Goal: Task Accomplishment & Management: Manage account settings

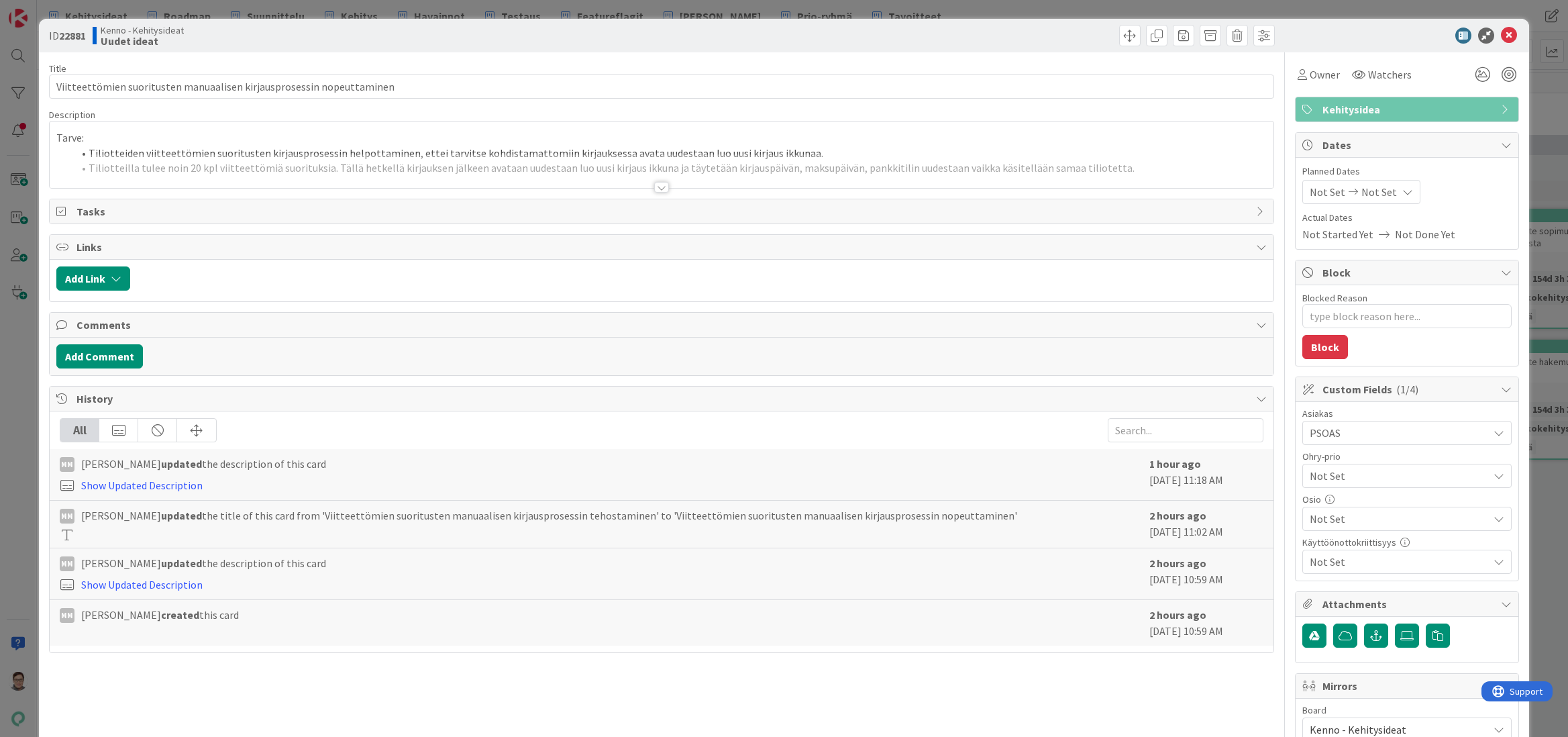
type textarea "x"
click at [659, 186] on div at bounding box center [662, 188] width 15 height 11
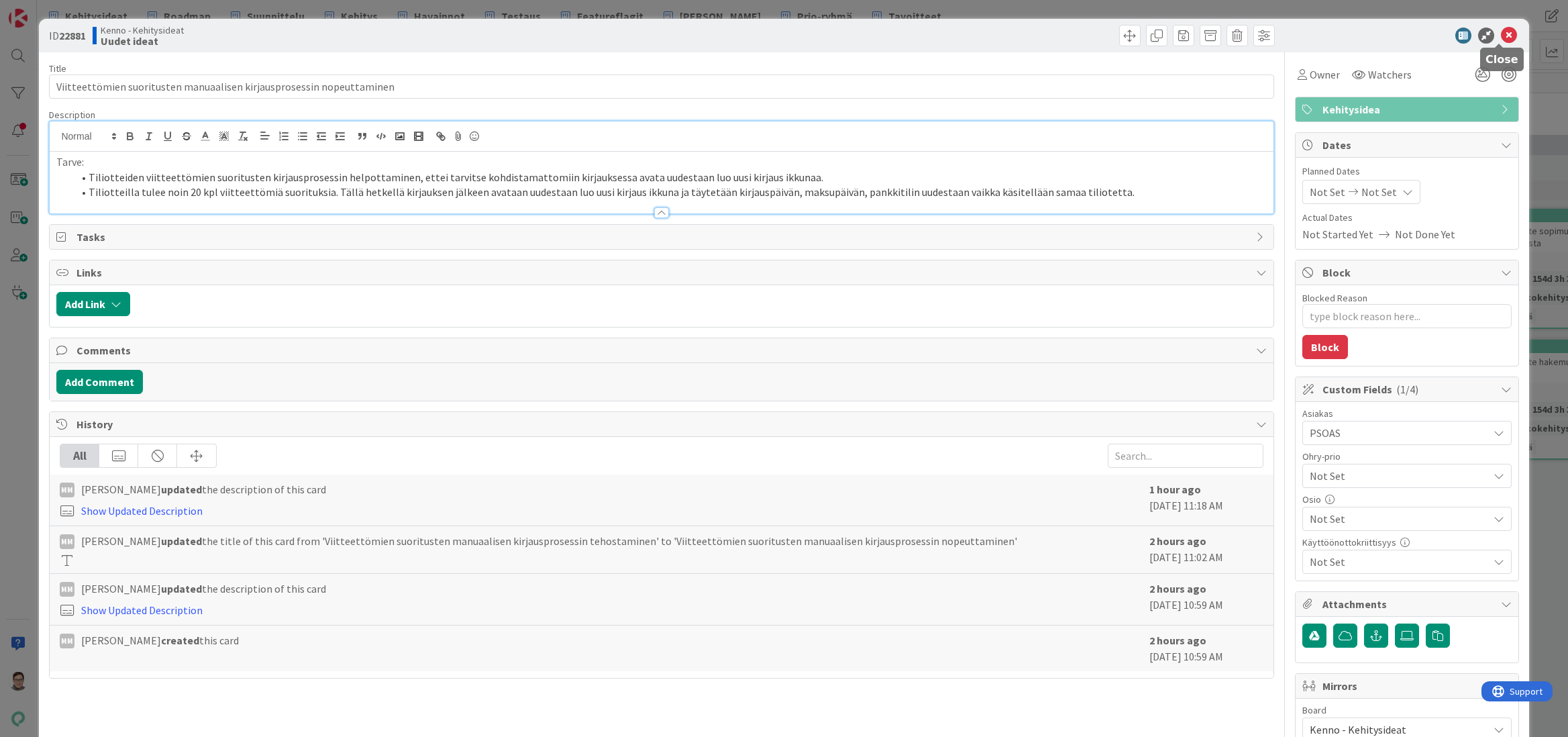
click at [1501, 32] on icon at bounding box center [1509, 35] width 16 height 16
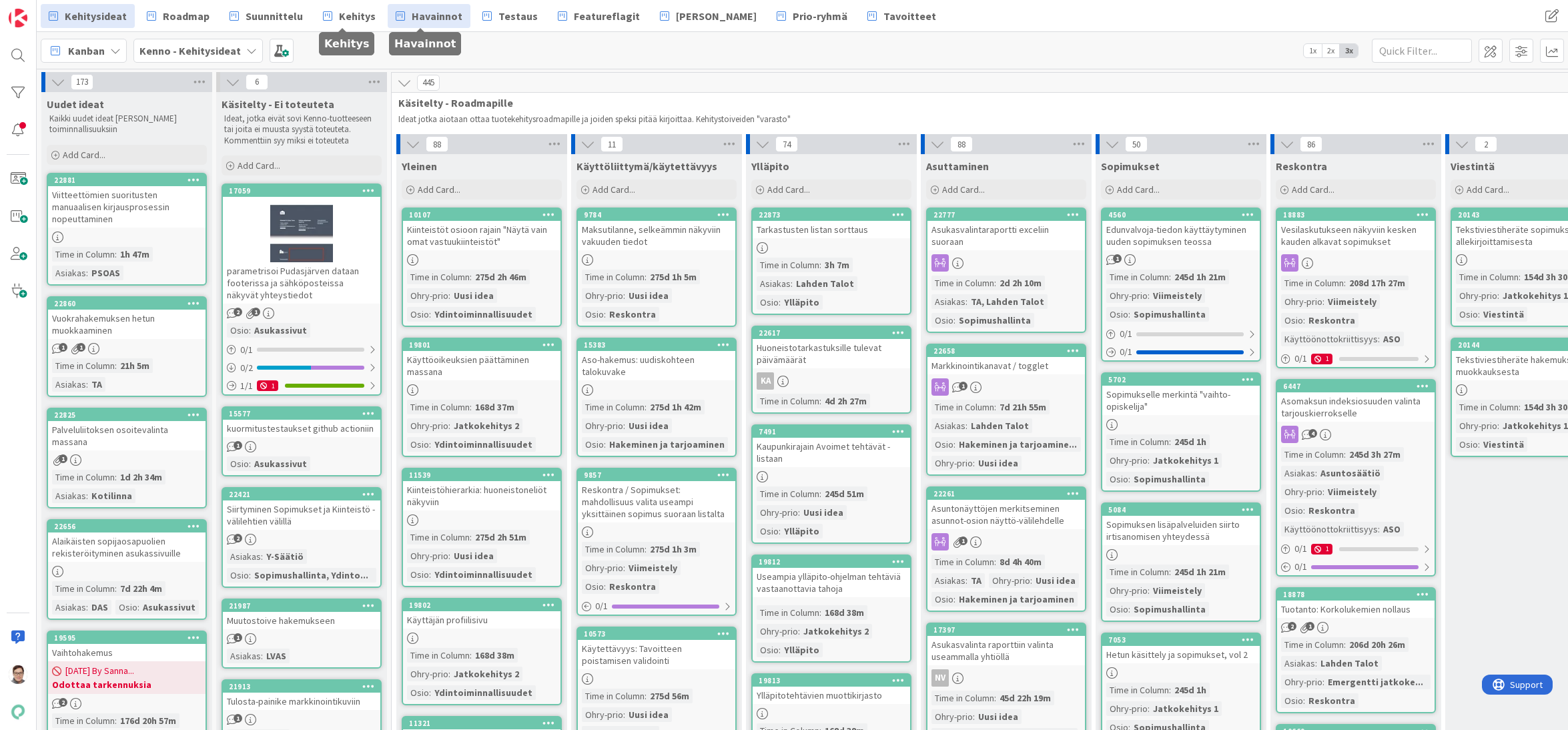
click at [428, 17] on span "Havainnot" at bounding box center [437, 16] width 51 height 16
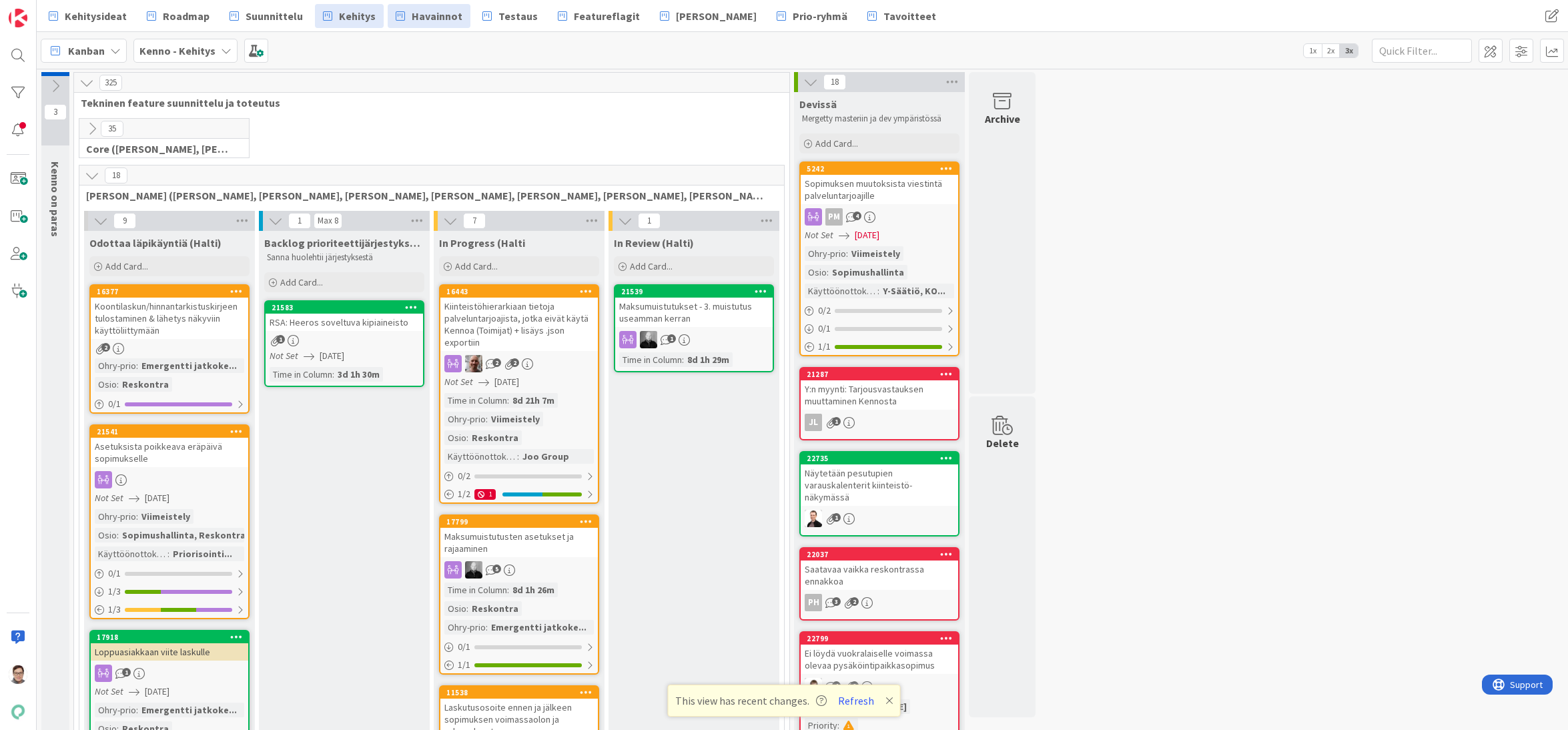
scroll to position [867, 0]
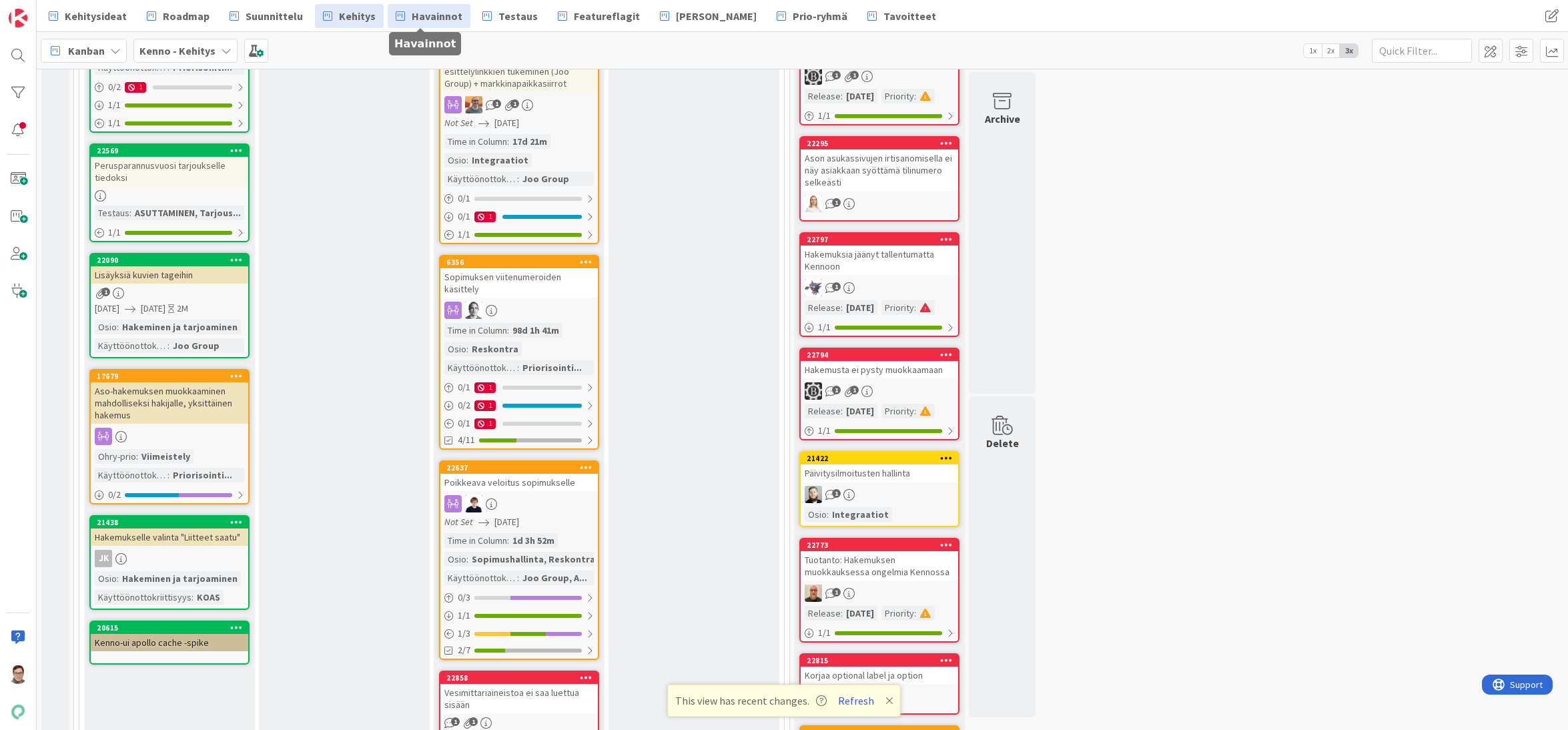
click at [420, 20] on span "Havainnot" at bounding box center [437, 16] width 51 height 16
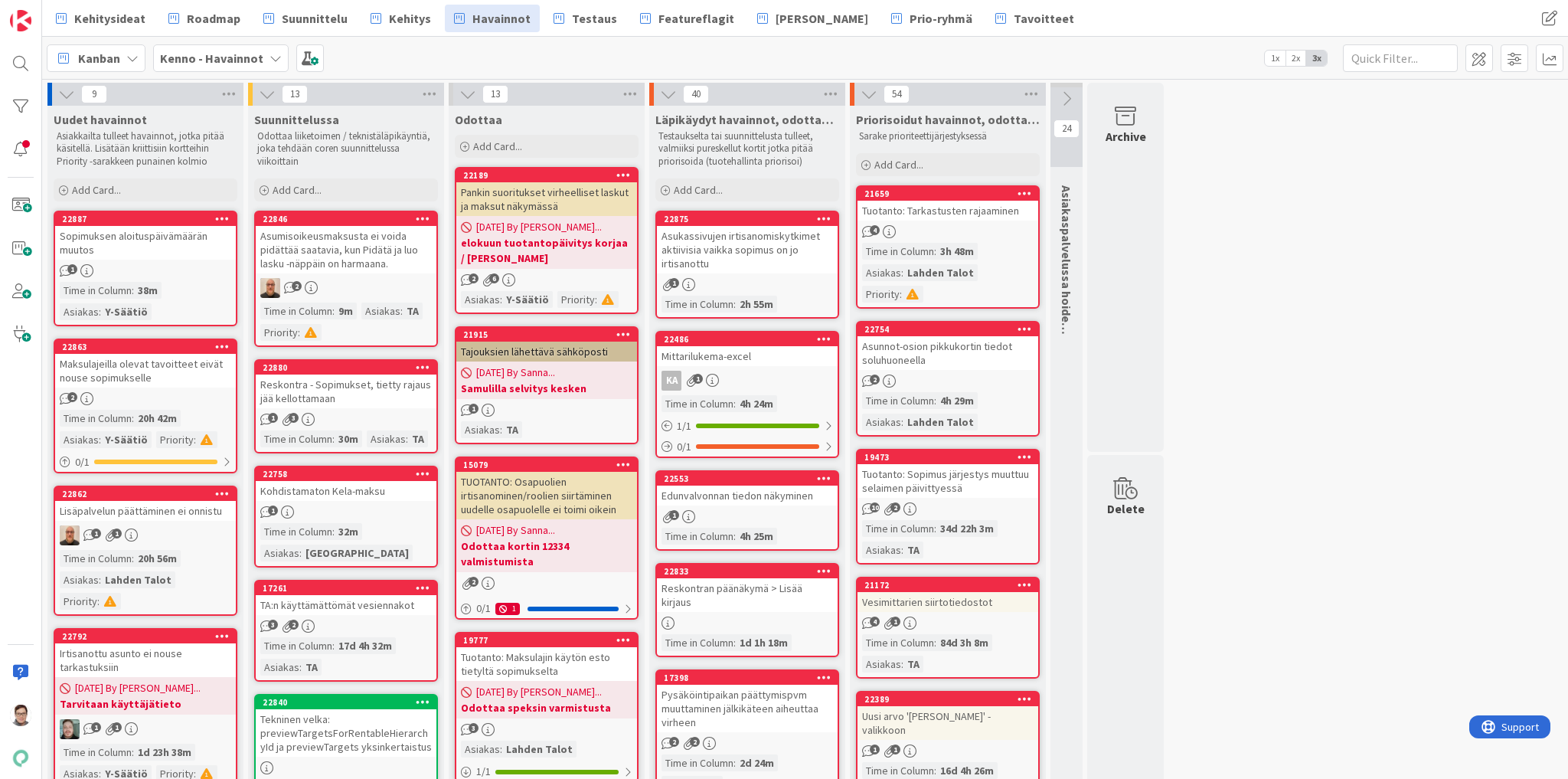
drag, startPoint x: 346, startPoint y: 285, endPoint x: 367, endPoint y: 160, distance: 126.8
click at [367, 160] on p "Odottaa liiketoimen / teknistäläpikäyntiä, joka tehdään coren suunnittelussa vi…" at bounding box center [346, 149] width 178 height 37
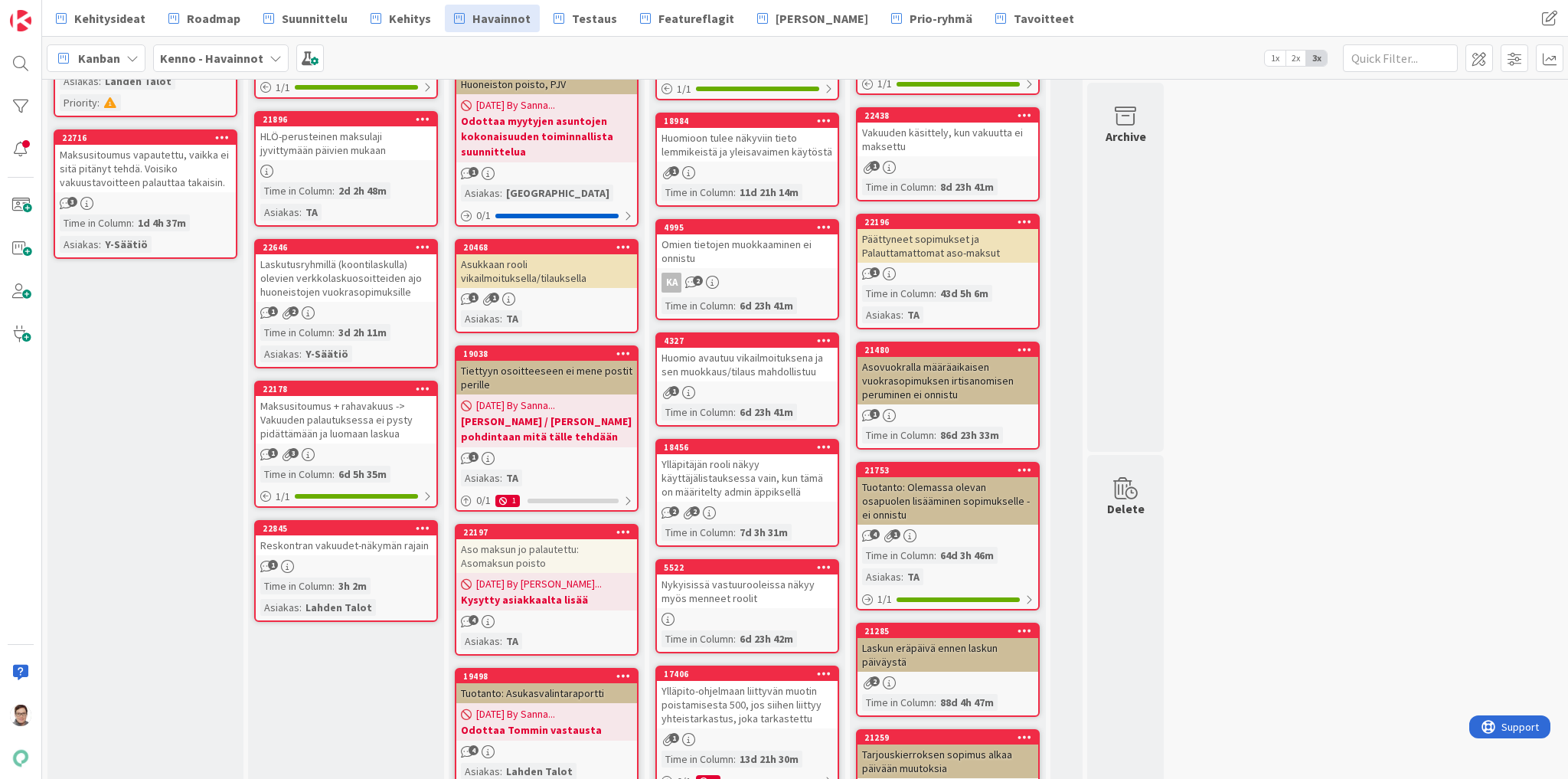
scroll to position [1226, 0]
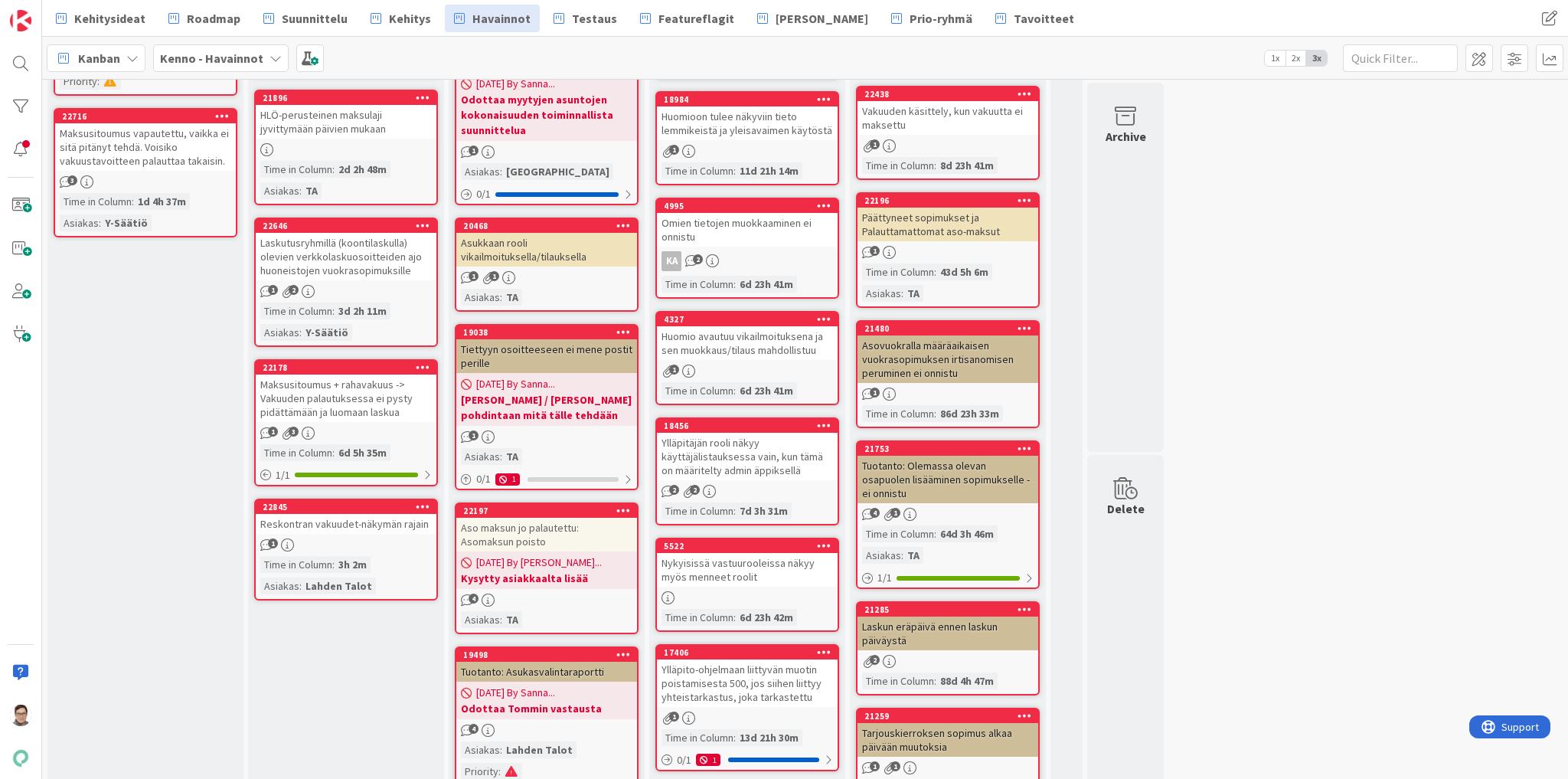
click at [350, 396] on div "Maksusitoumus + rahavakuus -> Vakuuden palautuksessa ei pysty pidättämään ja lu…" at bounding box center [346, 398] width 181 height 48
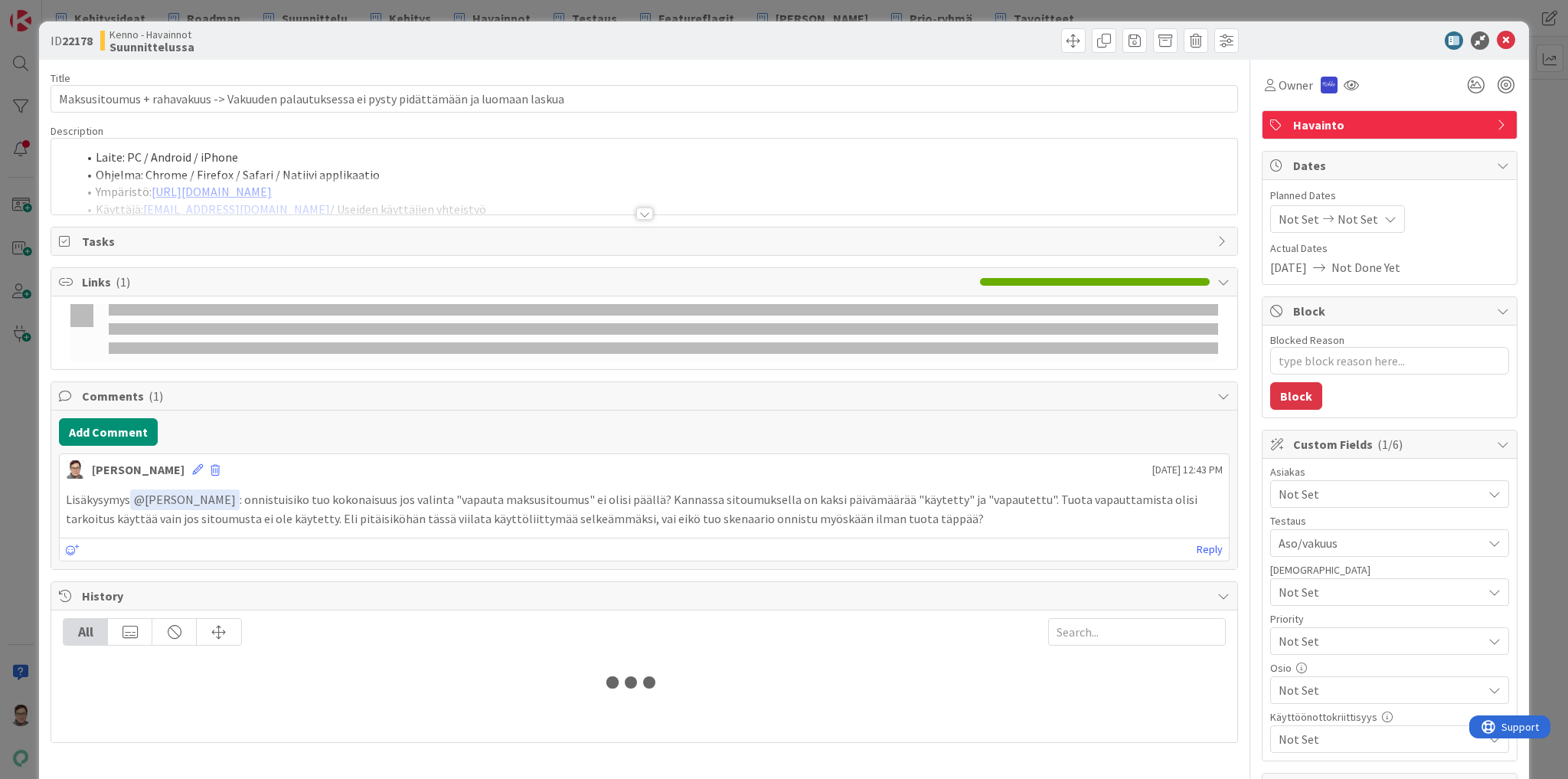
type textarea "x"
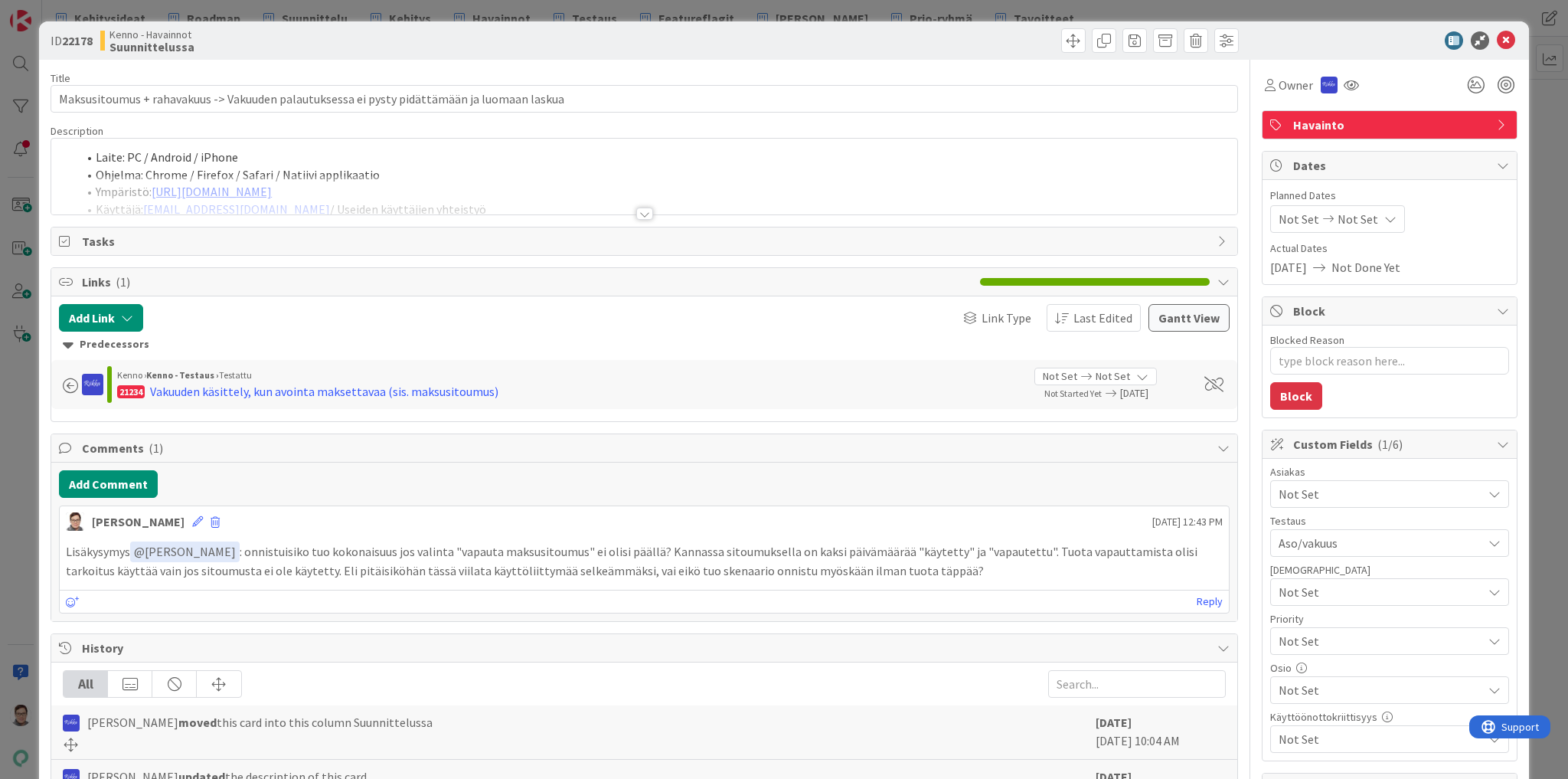
click at [640, 210] on div at bounding box center [645, 214] width 17 height 12
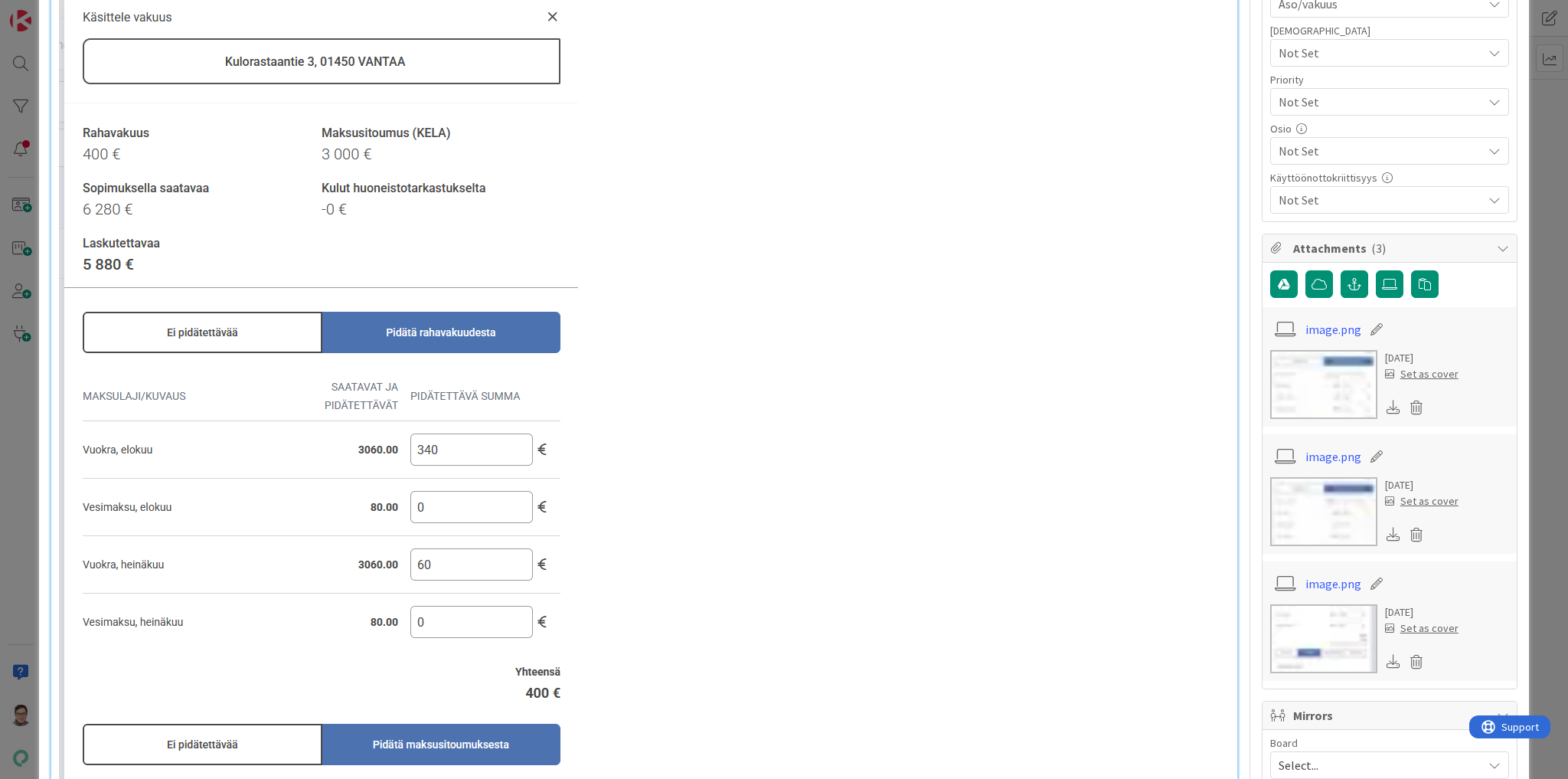
scroll to position [368, 0]
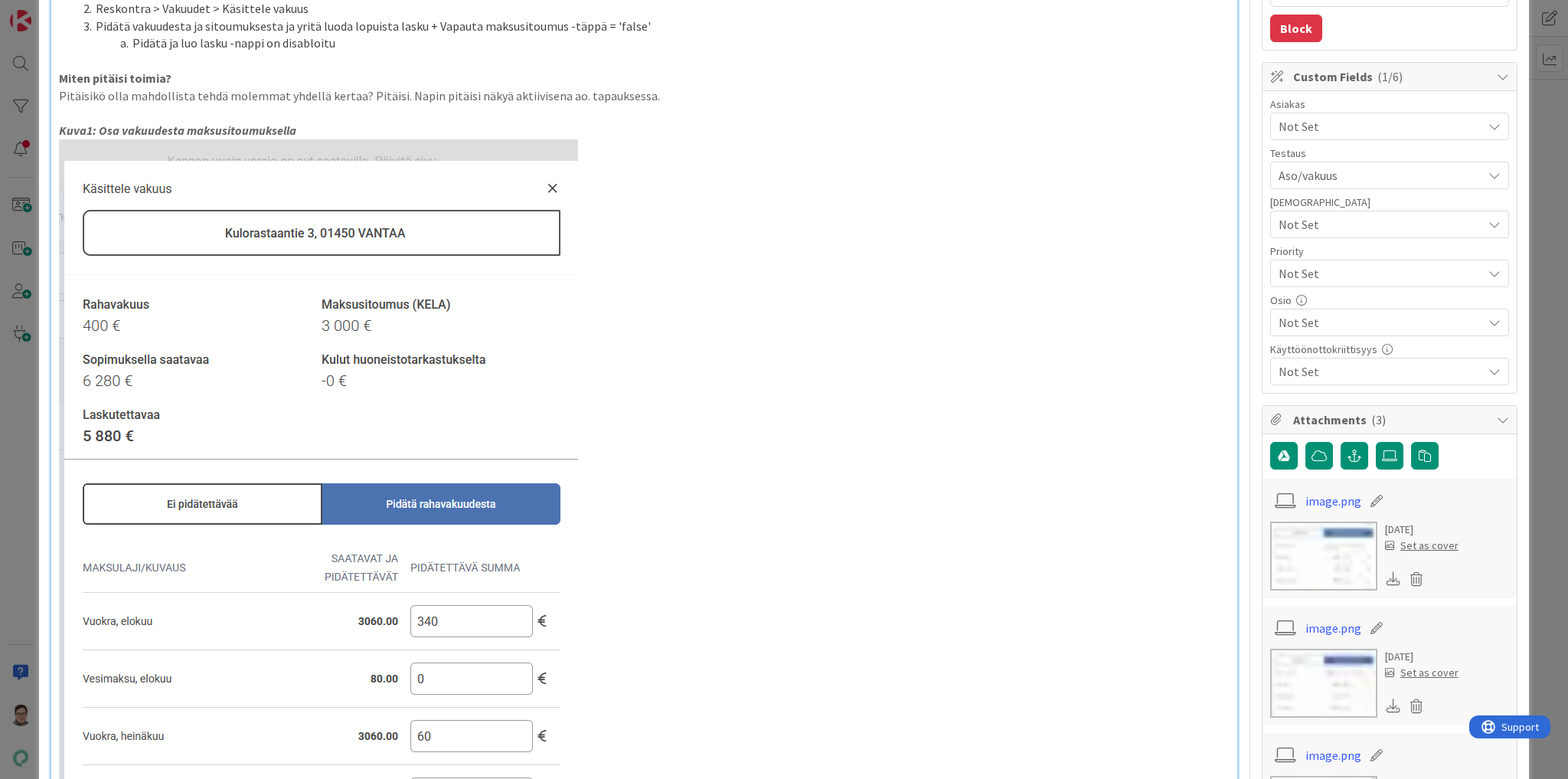
drag, startPoint x: 139, startPoint y: 373, endPoint x: 52, endPoint y: 379, distance: 87.2
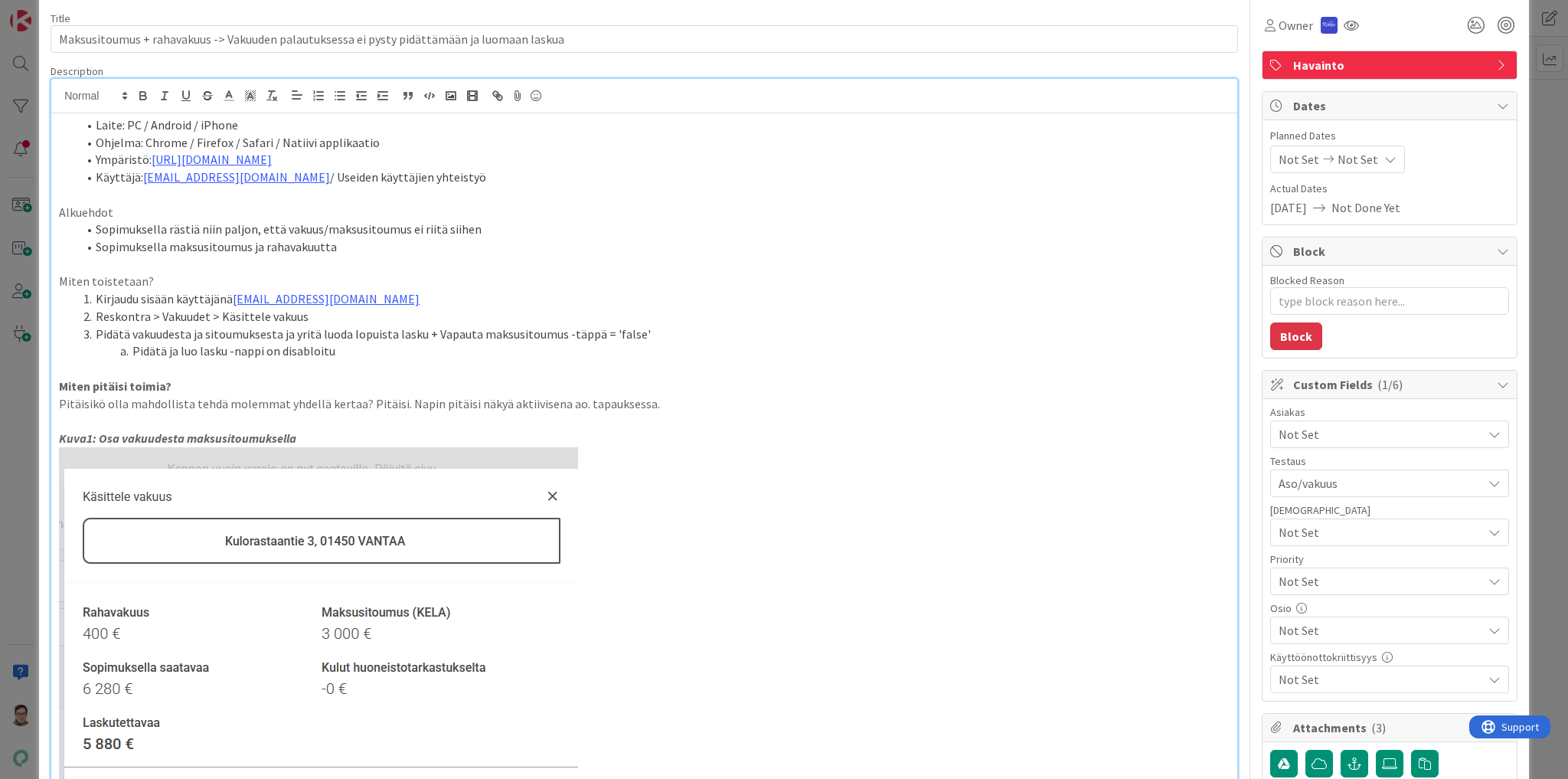
scroll to position [0, 0]
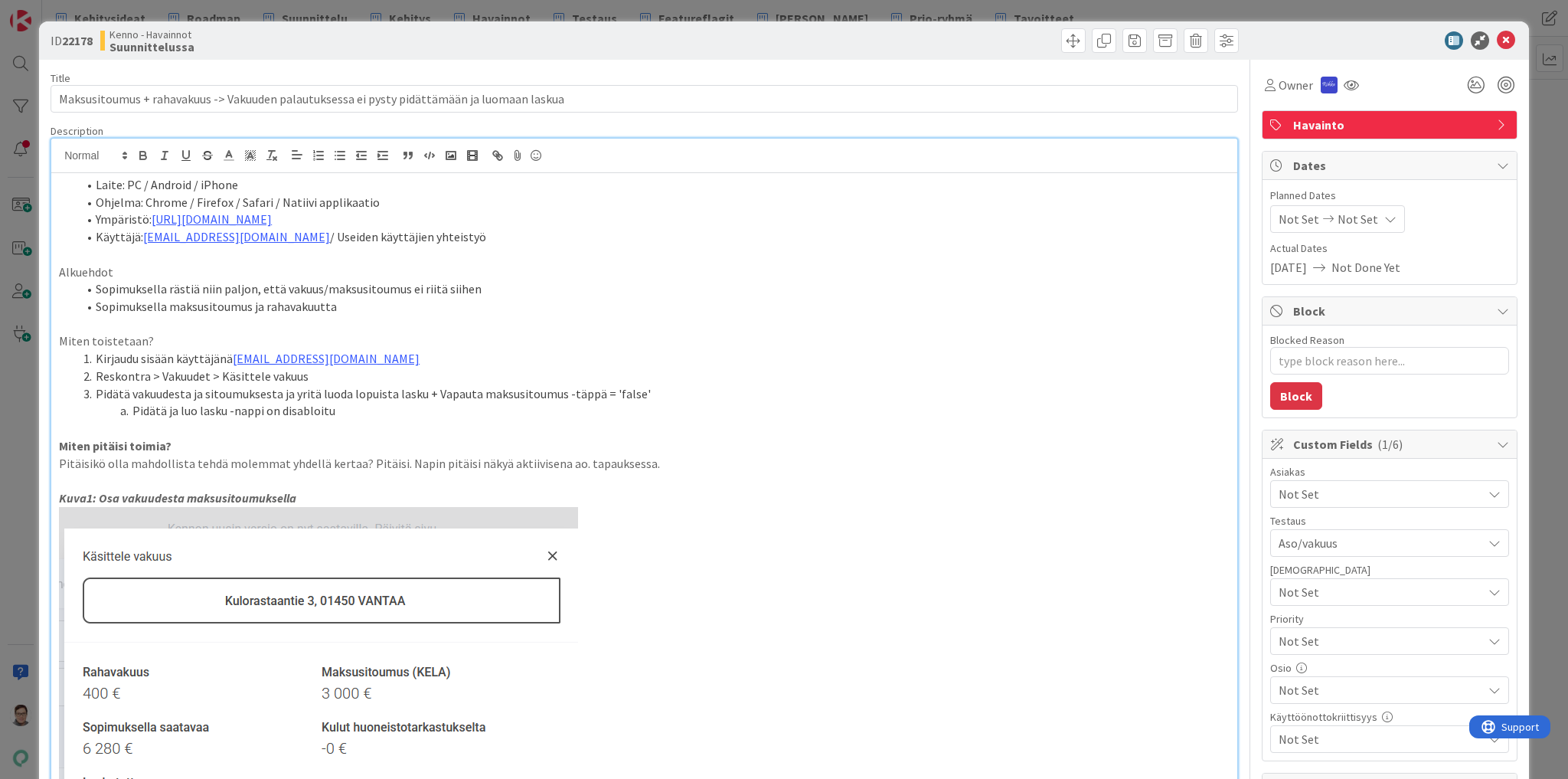
click at [102, 460] on p "Pitäisikö olla mahdollista tehdä molemmat yhdellä kertaa? Pitäisi. Napin pitäis…" at bounding box center [645, 464] width 1171 height 18
click at [346, 464] on p "Pitäisi olla mahdollista tehdä molemmat yhdellä kertaa? Pitäisi. Napin pitäisi …" at bounding box center [645, 464] width 1171 height 18
click at [383, 463] on p "Pitäisi olla mahdollista tehdä molemmat yhdellä kertaa. Pitäisi. Napin pitäisi …" at bounding box center [645, 464] width 1171 height 18
click at [1061, 40] on span at bounding box center [1073, 40] width 24 height 24
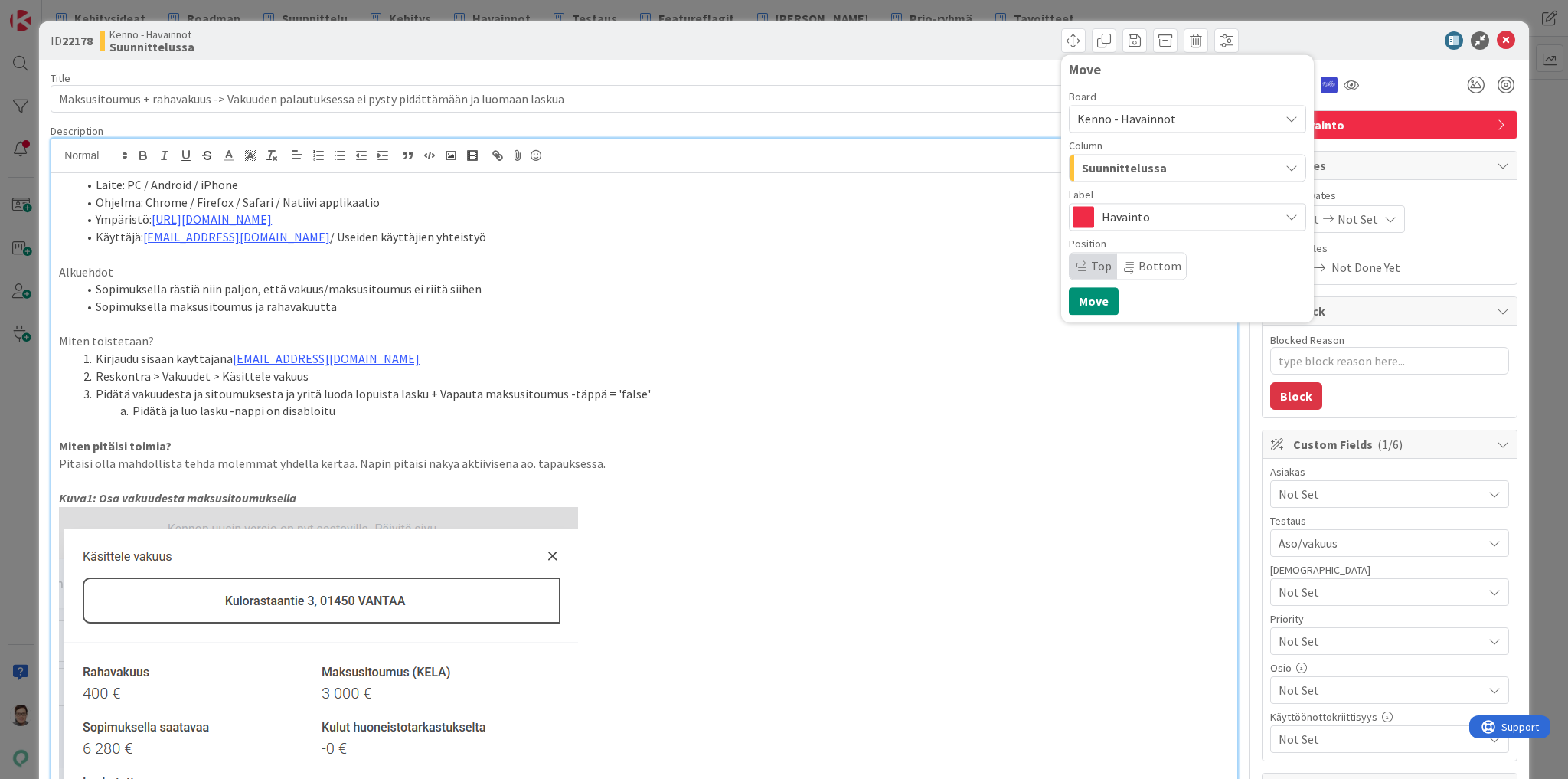
click at [1158, 120] on span "Kenno - Havainnot" at bounding box center [1127, 119] width 99 height 16
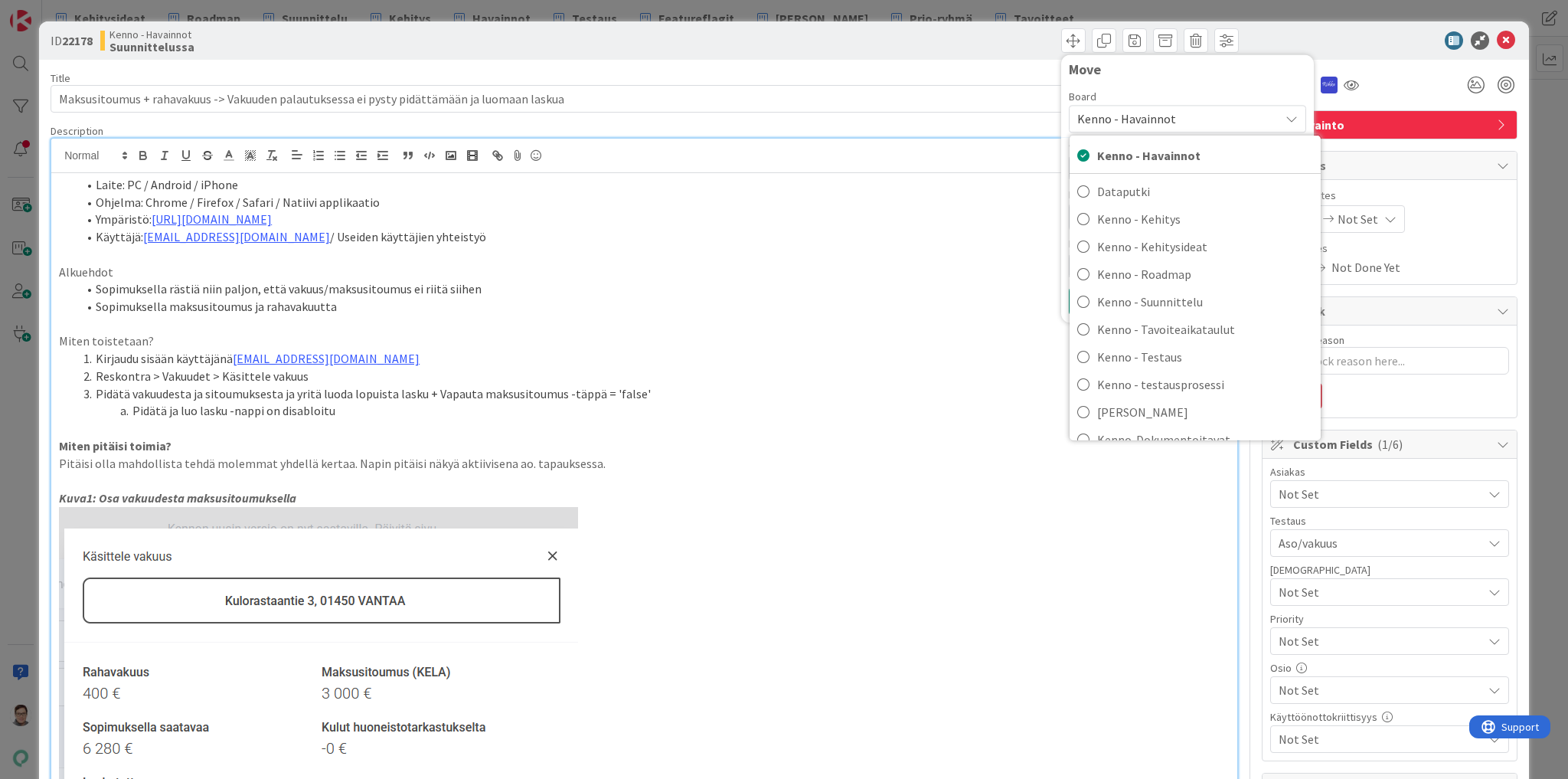
click at [1158, 120] on span "Kenno - Havainnot" at bounding box center [1127, 119] width 99 height 16
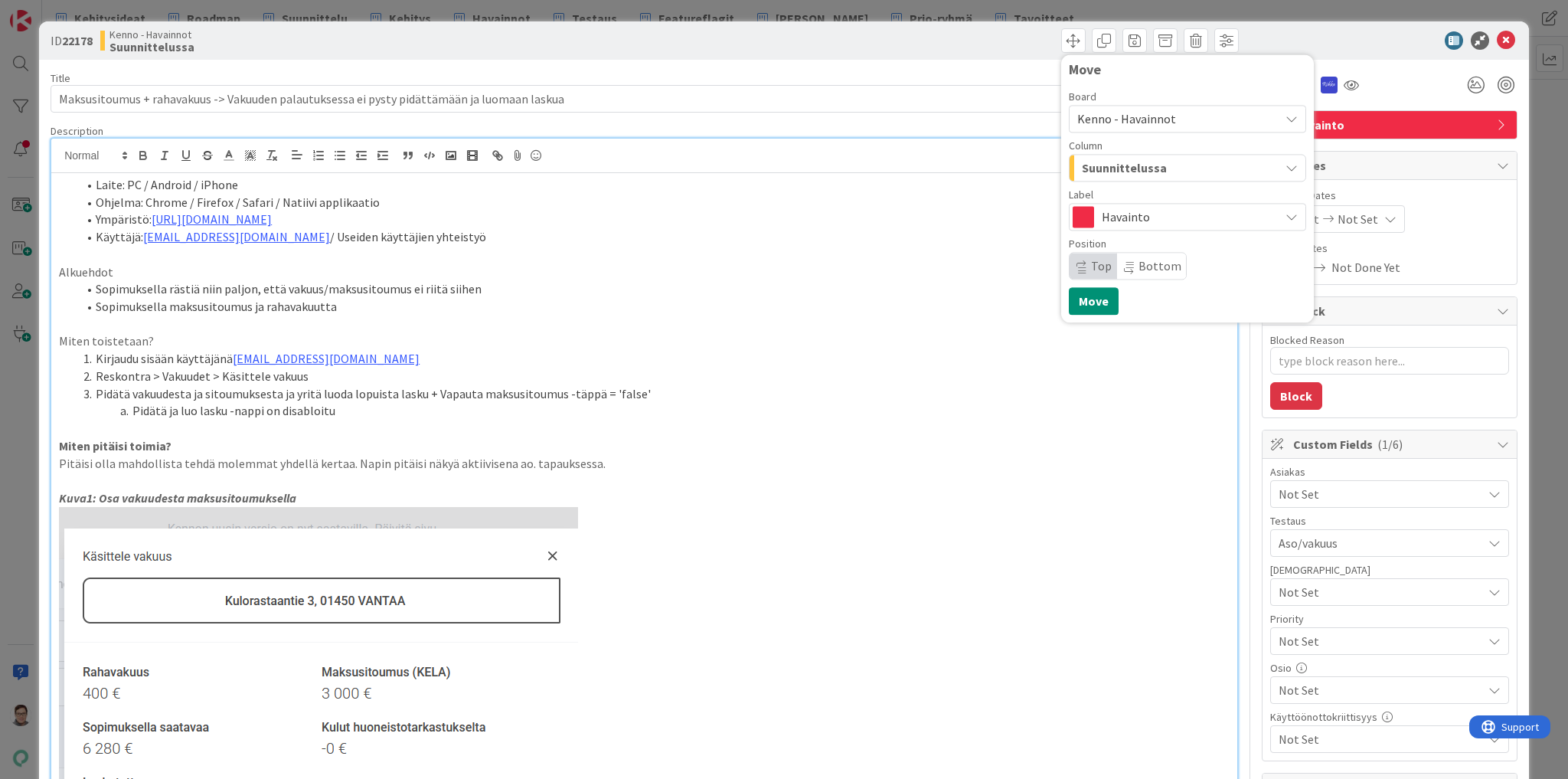
click at [1158, 172] on div "Suunnittelussa" at bounding box center [1179, 167] width 202 height 24
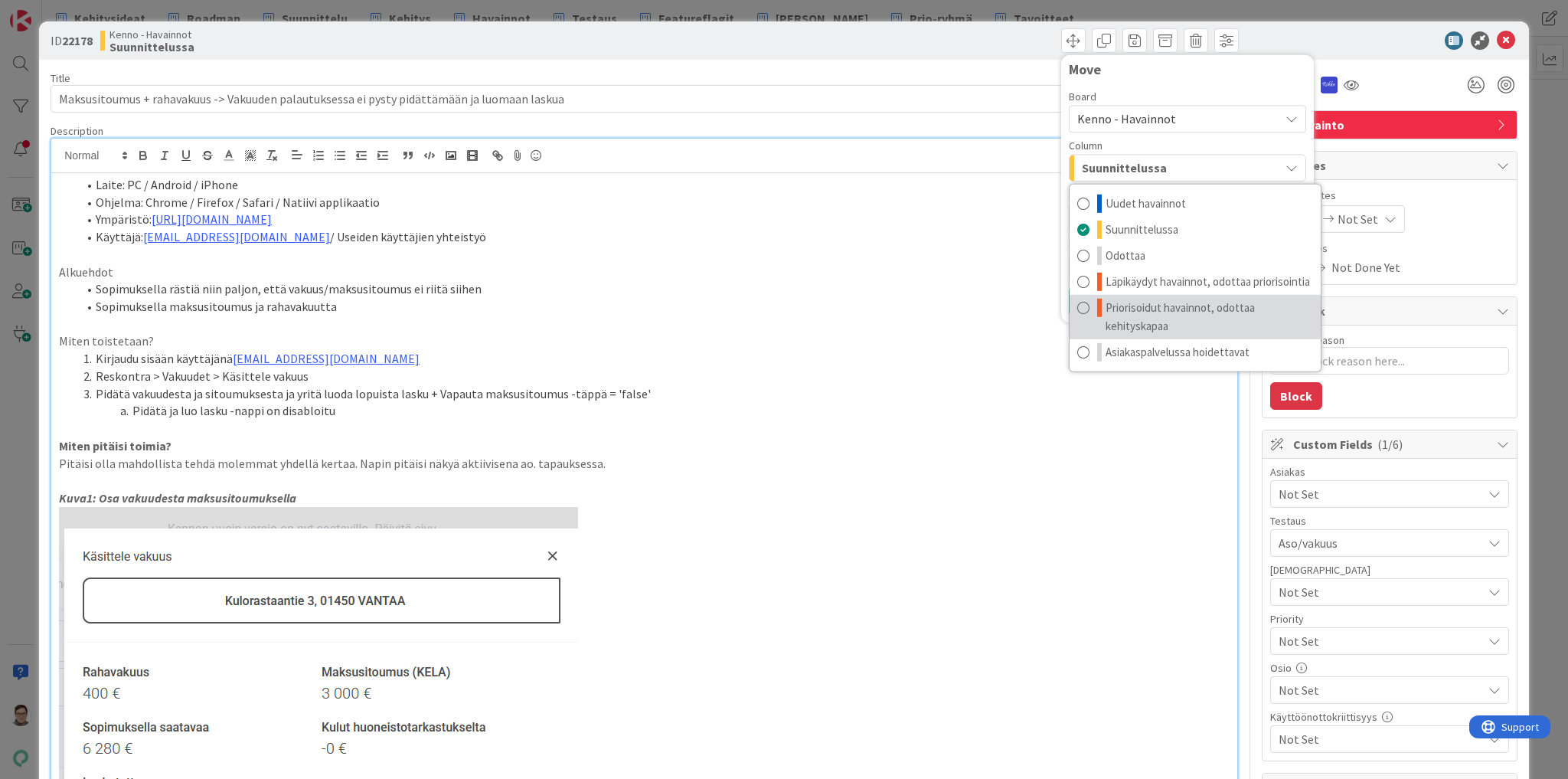
click at [1152, 315] on span "Priorisoidut havainnot, odottaa kehityskapaa" at bounding box center [1209, 317] width 208 height 37
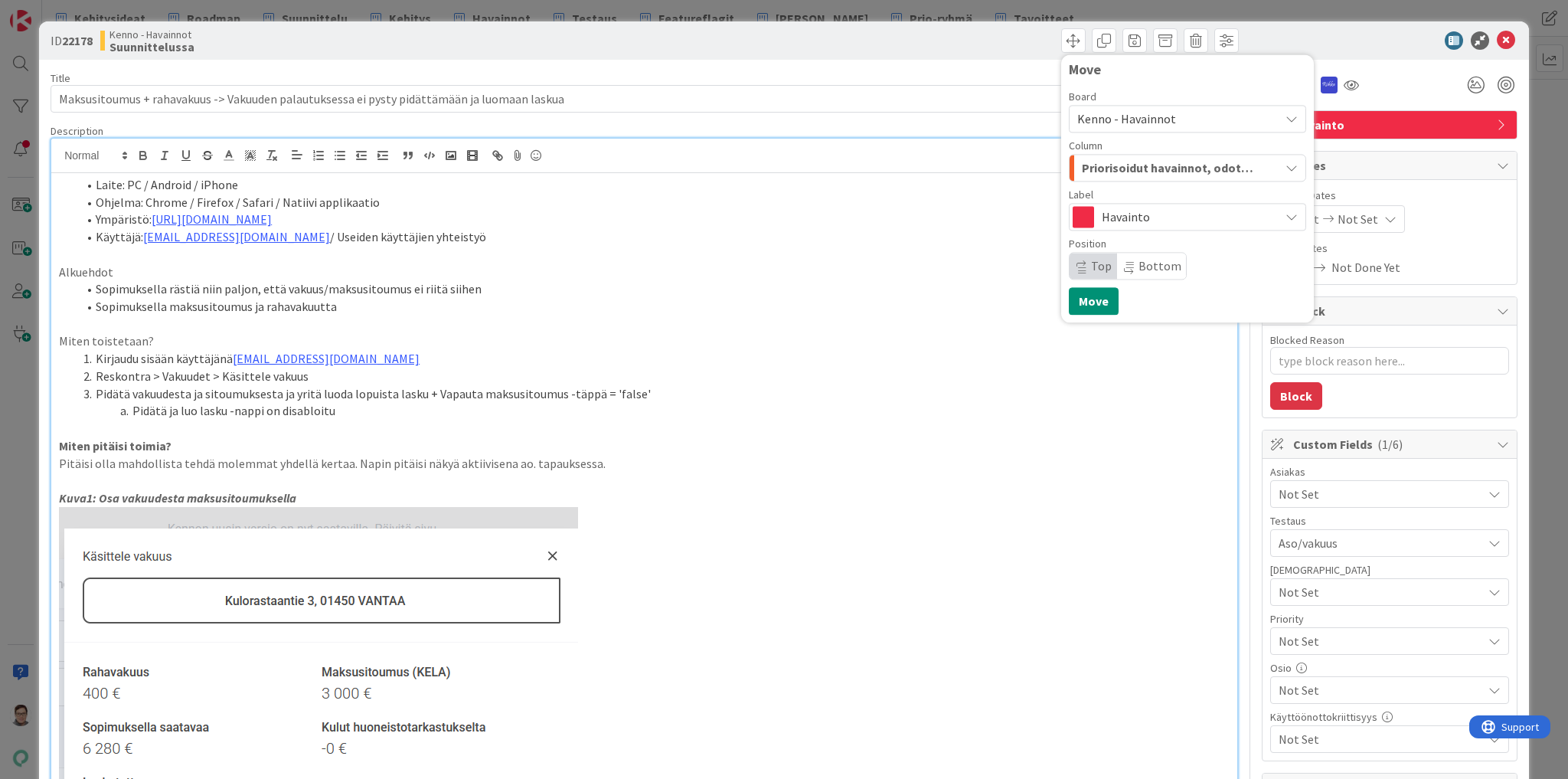
click at [1091, 261] on span "Top" at bounding box center [1101, 266] width 21 height 16
click at [1088, 303] on button "Move" at bounding box center [1094, 301] width 50 height 27
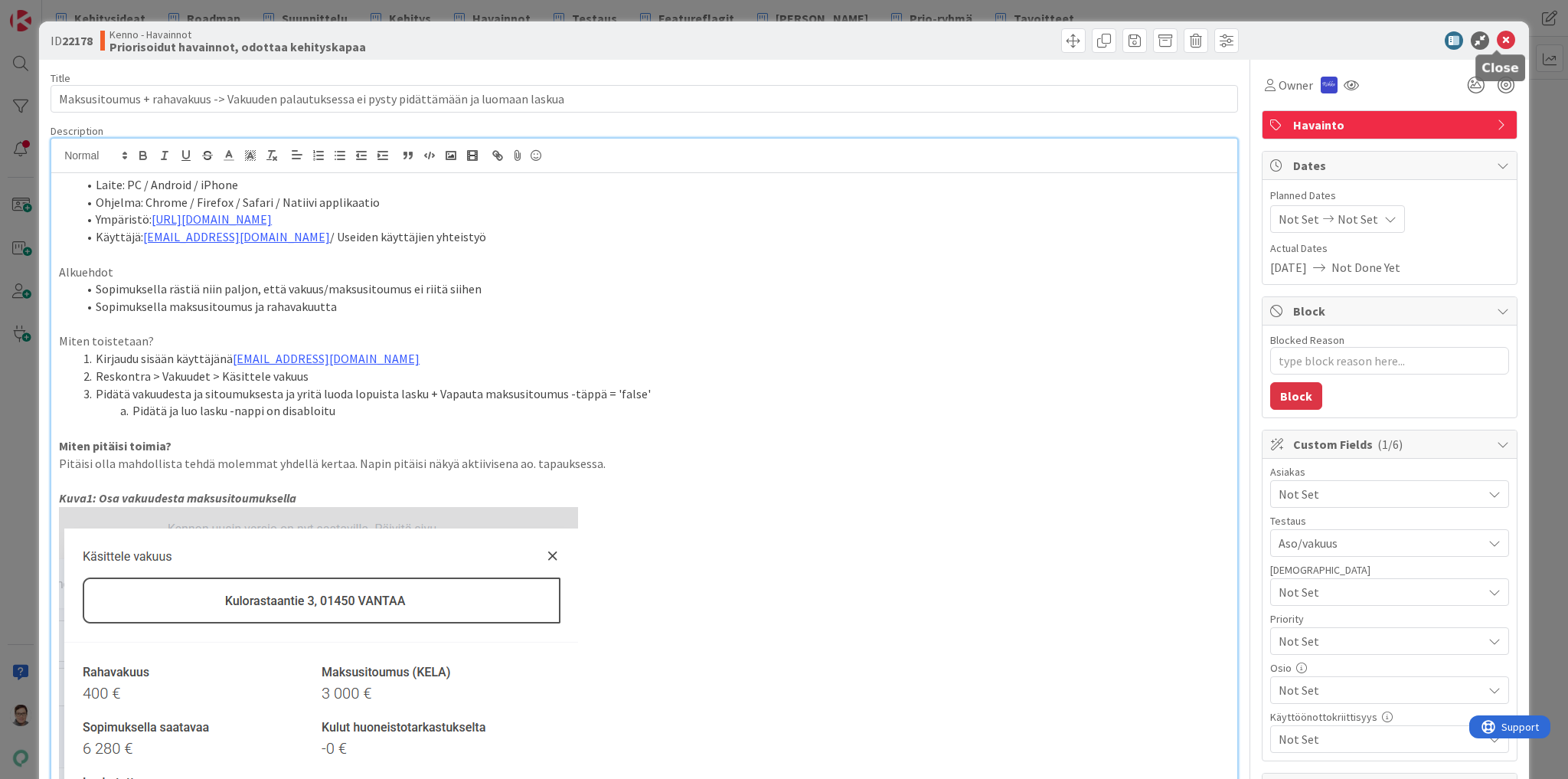
click at [1500, 40] on icon at bounding box center [1506, 41] width 19 height 19
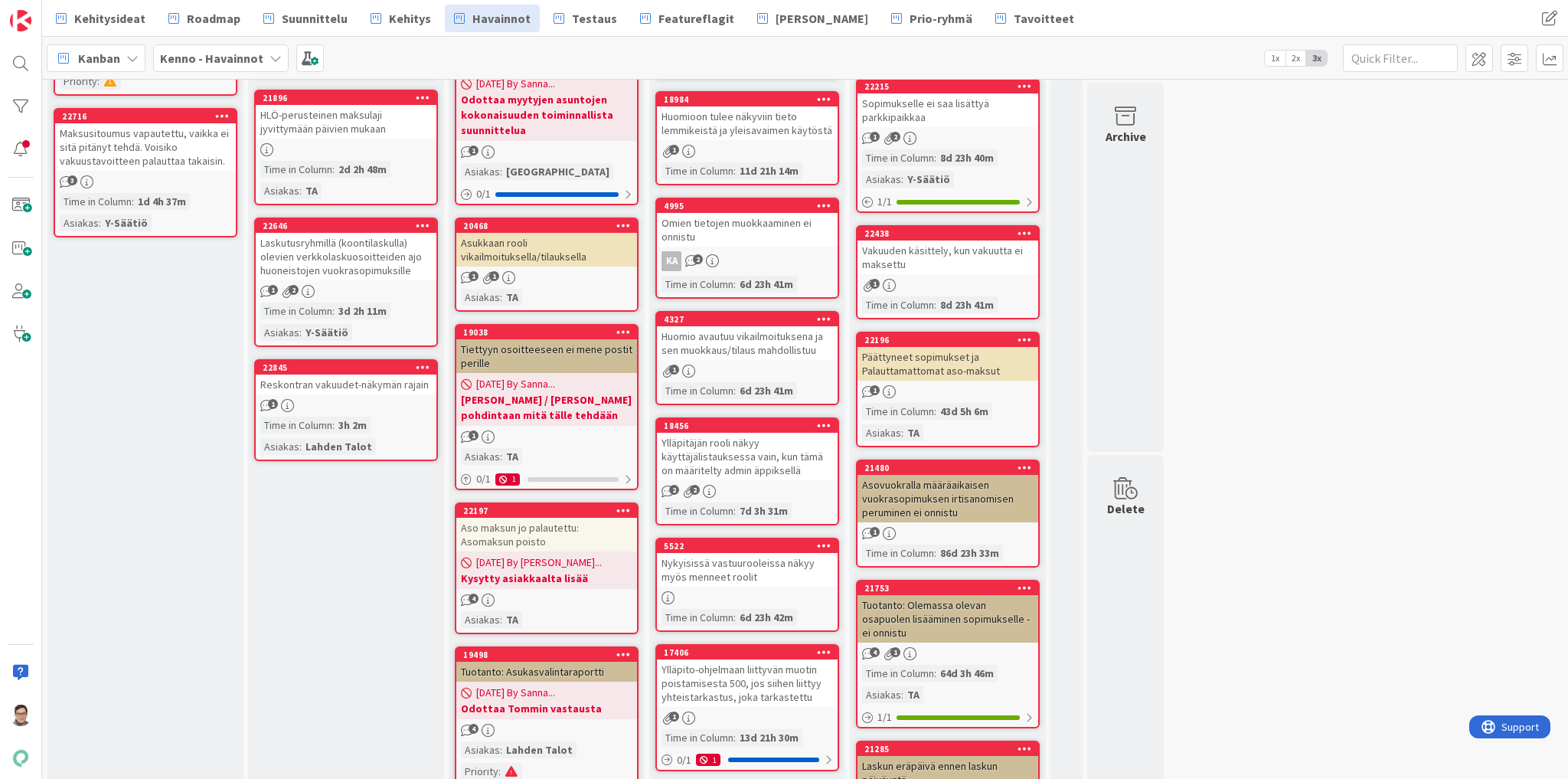
click at [346, 259] on div "Laskutusryhmillä (koontilaskulla) olevien verkkolaskuosoitteiden ajo huoneistoj…" at bounding box center [346, 256] width 181 height 48
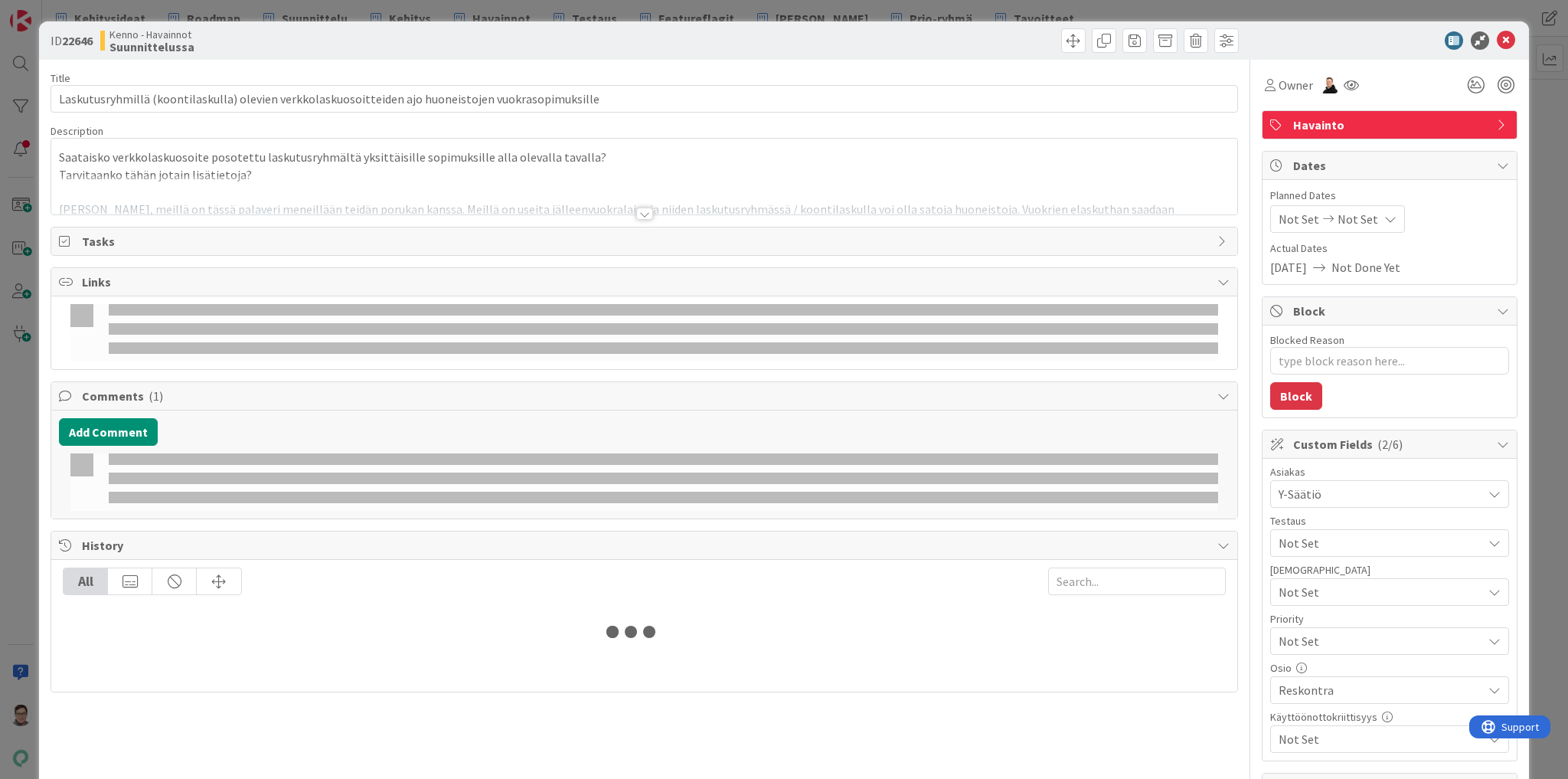
type textarea "x"
type input "Laskutusryhmillä (koontilaskulla) olevien verkkolaskuosoitteiden ajo huoneistoj…"
type textarea "x"
type input "Laskutusryhmillä (koontilaskulla) olevien verkkolaskuosoitteiden ajo huoneistoj…"
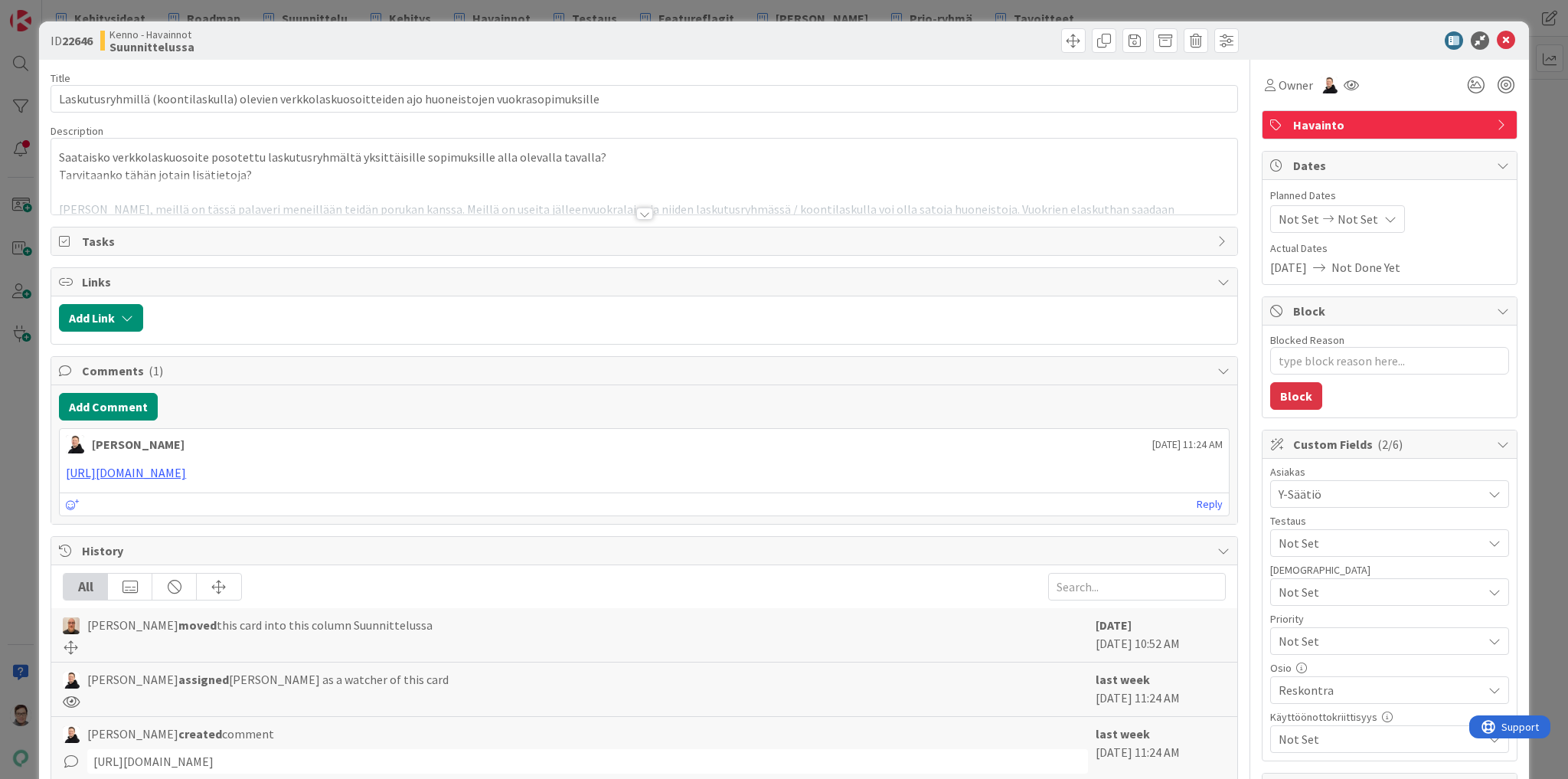
click at [652, 209] on div at bounding box center [644, 195] width 1186 height 39
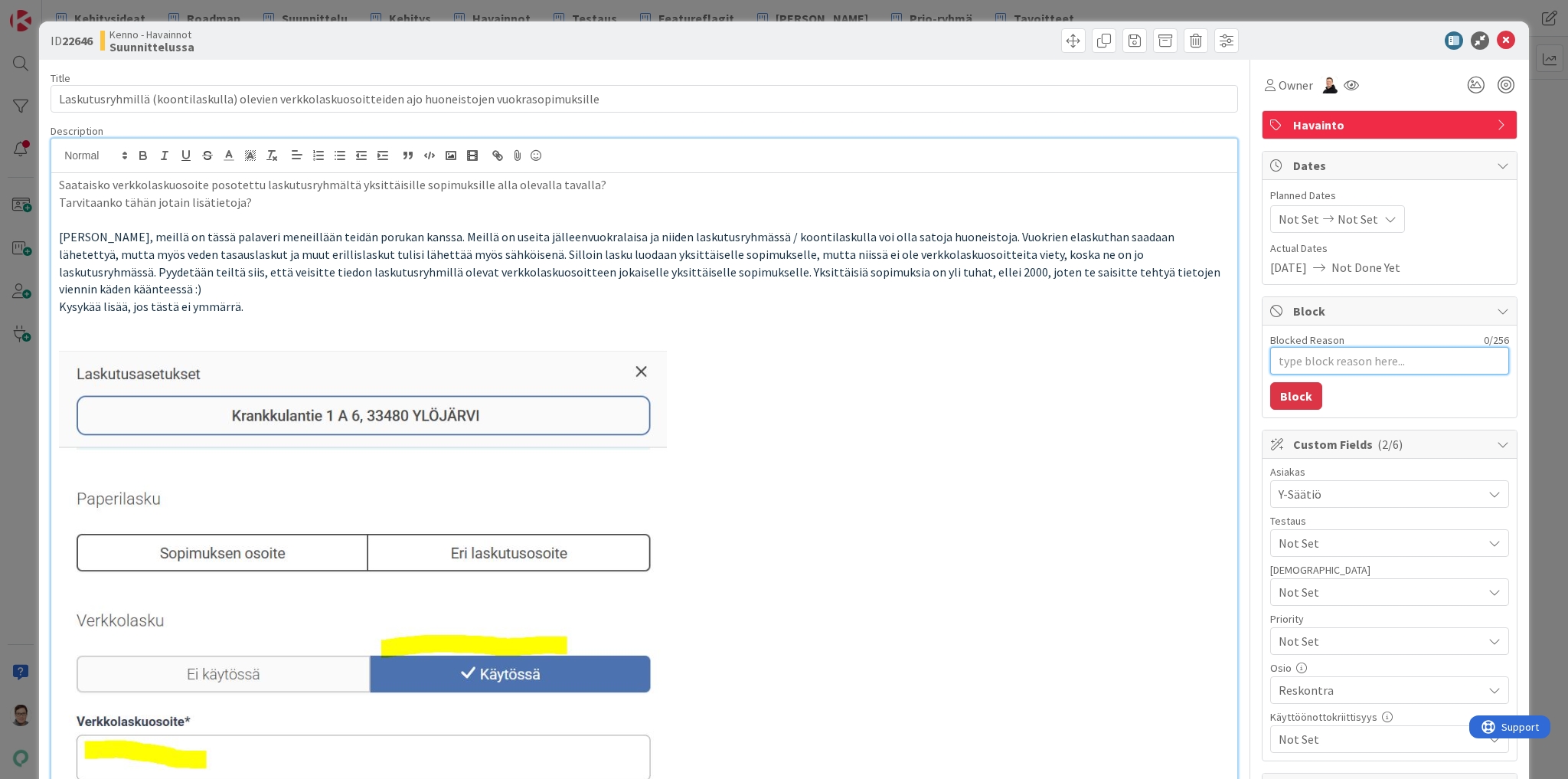
click at [1310, 359] on textarea "Blocked Reason" at bounding box center [1390, 361] width 239 height 27
type textarea "x"
type textarea "S"
type textarea "x"
type textarea "Sa"
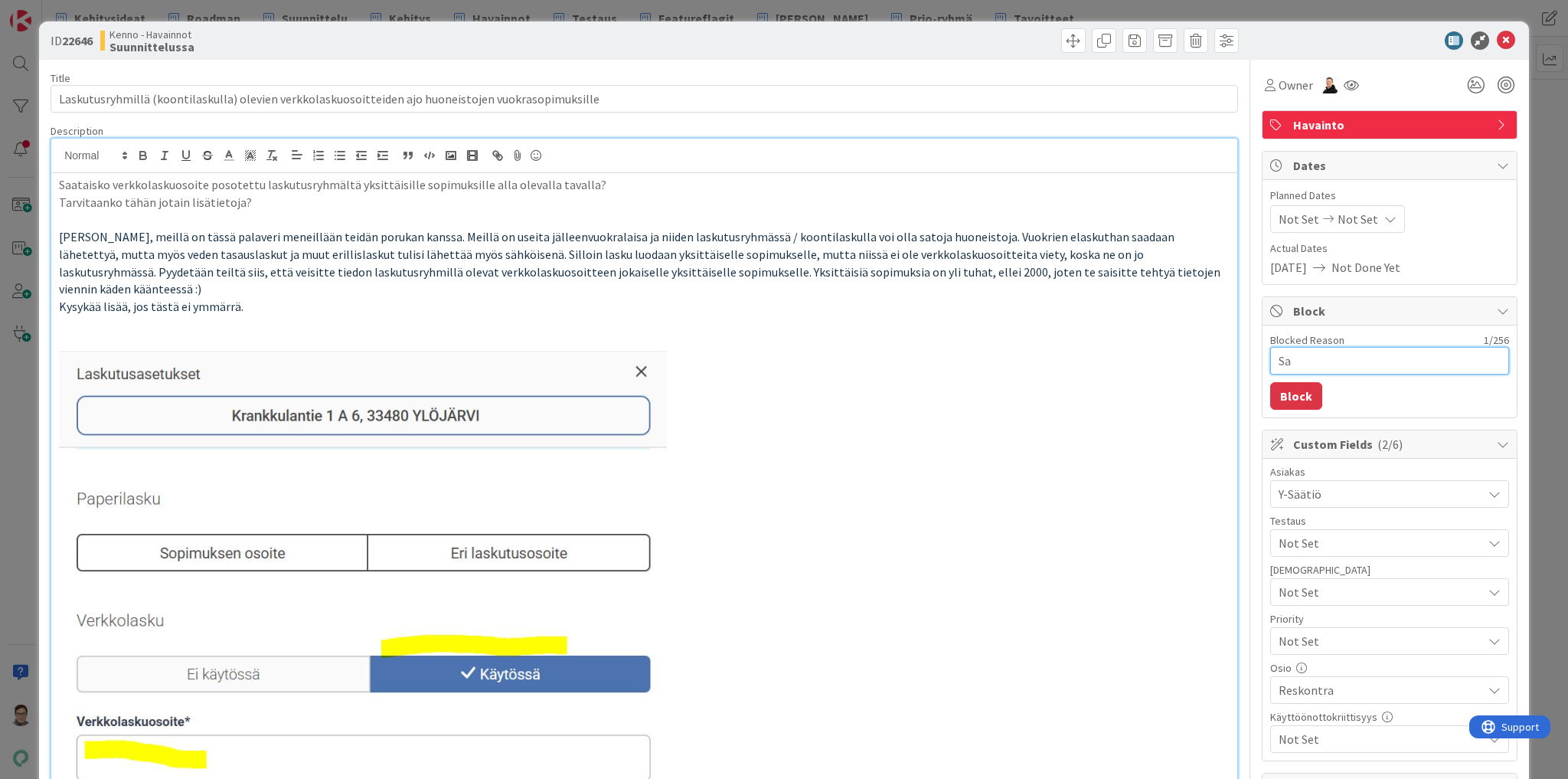
type textarea "x"
type textarea "San"
type textarea "x"
type textarea "Sann"
type textarea "x"
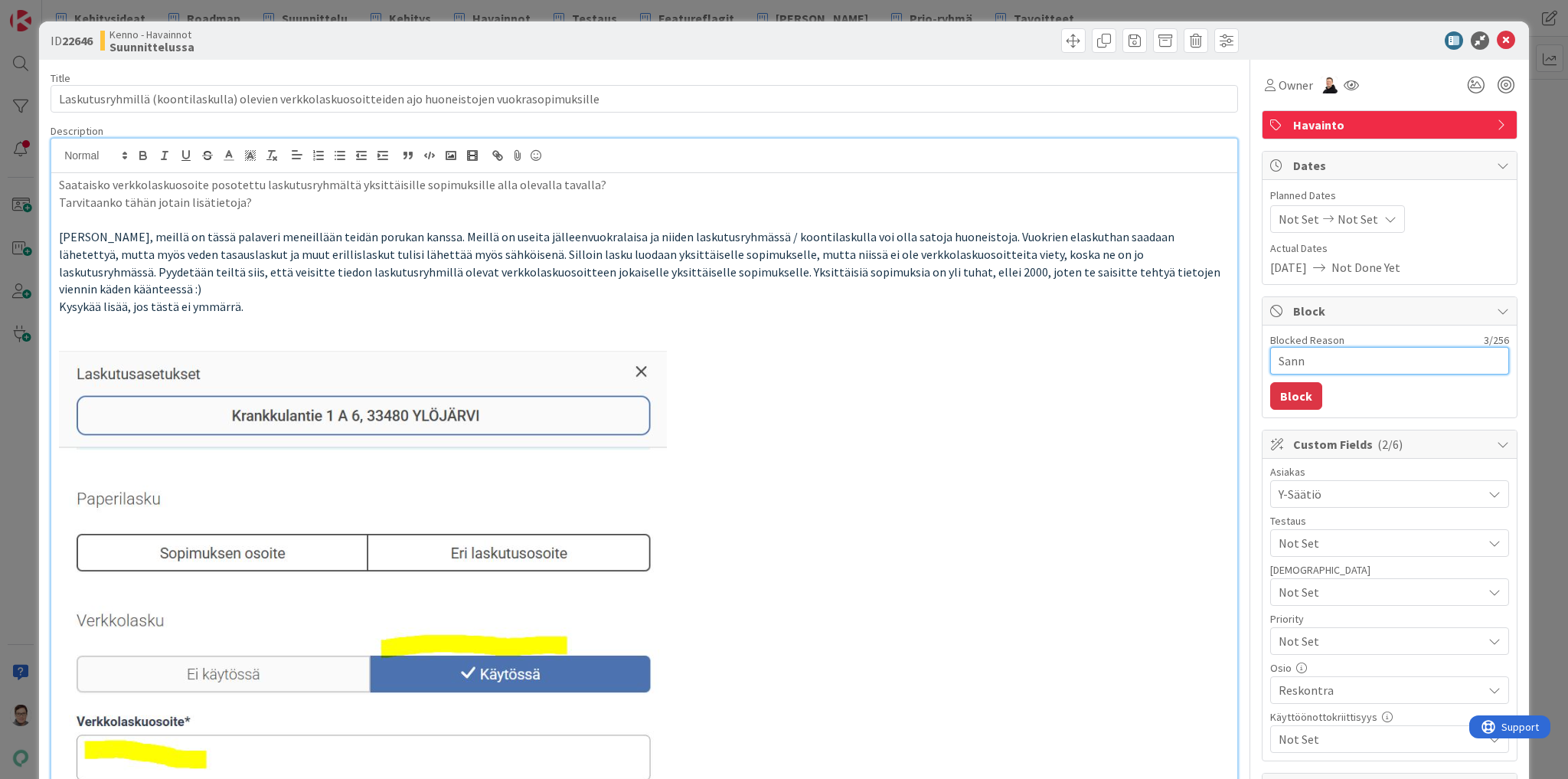
type textarea "Sanna"
type textarea "x"
type textarea "Sanna"
type textarea "x"
type textarea "Sanna l"
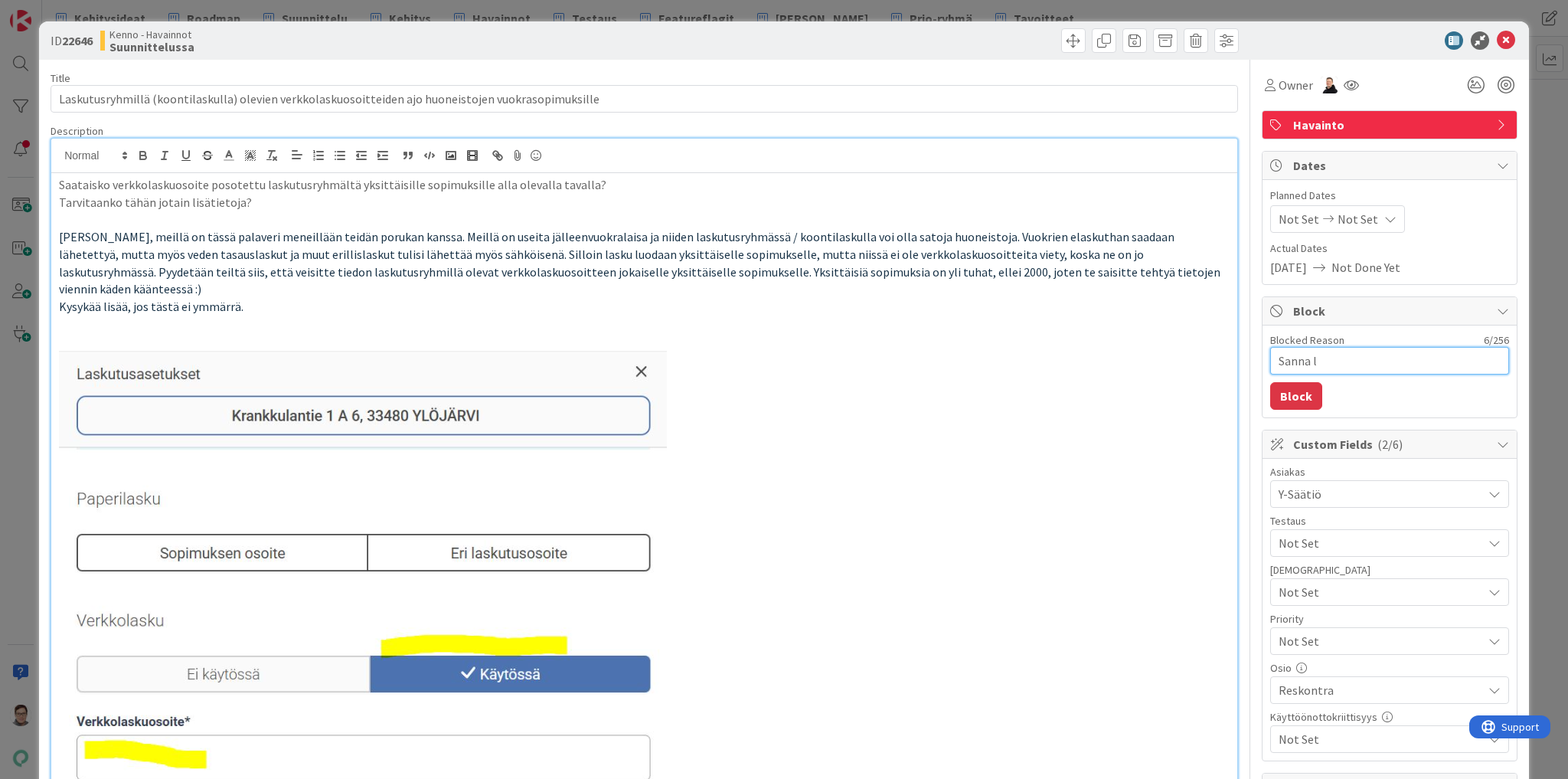
type textarea "x"
type textarea "Sanna la"
type textarea "x"
type textarea "Sanna lai"
type textarea "x"
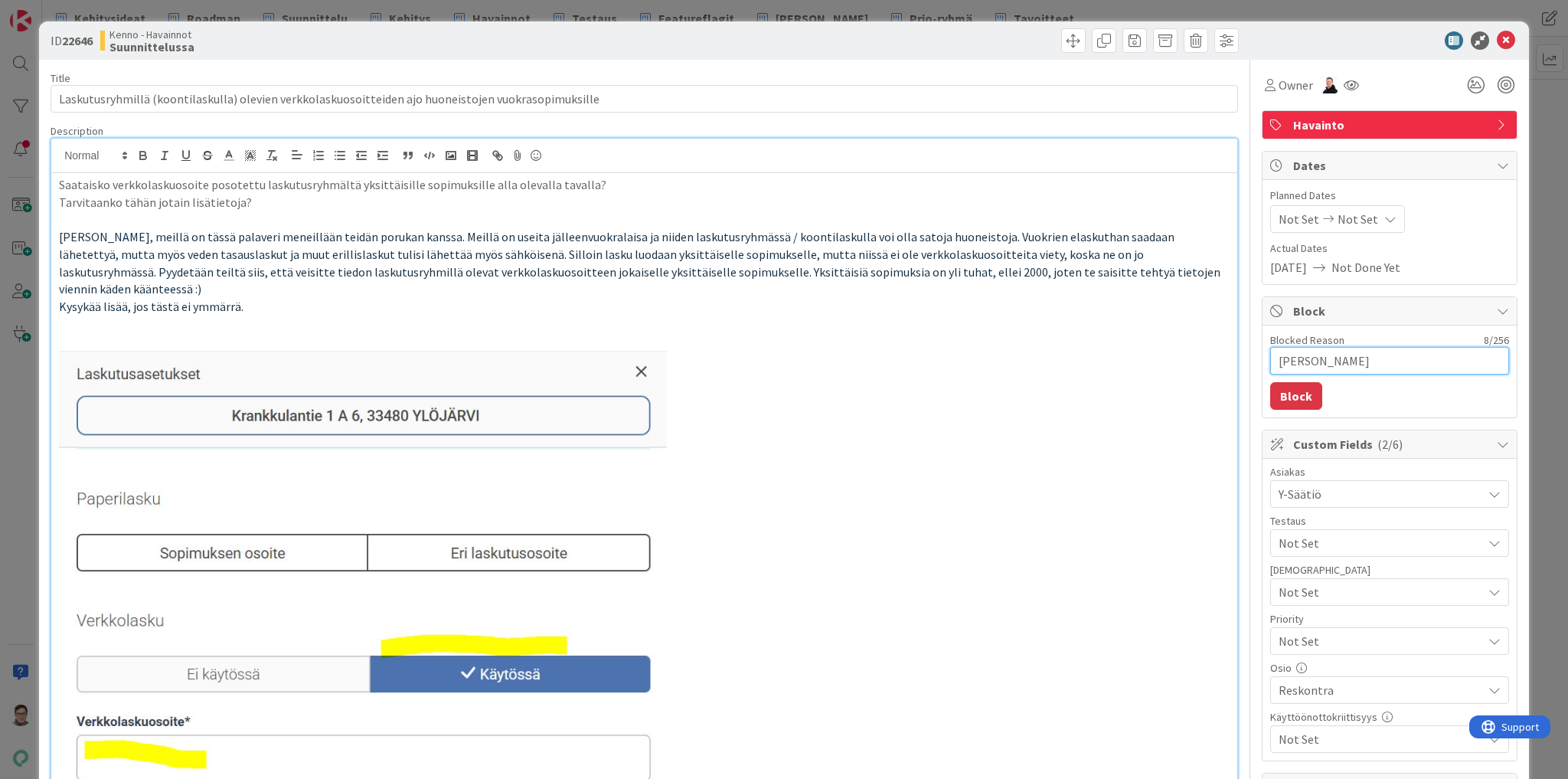
type textarea "Sanna lait"
type textarea "x"
type textarea "Sanna laitt"
type textarea "x"
type textarea "Sanna laitta"
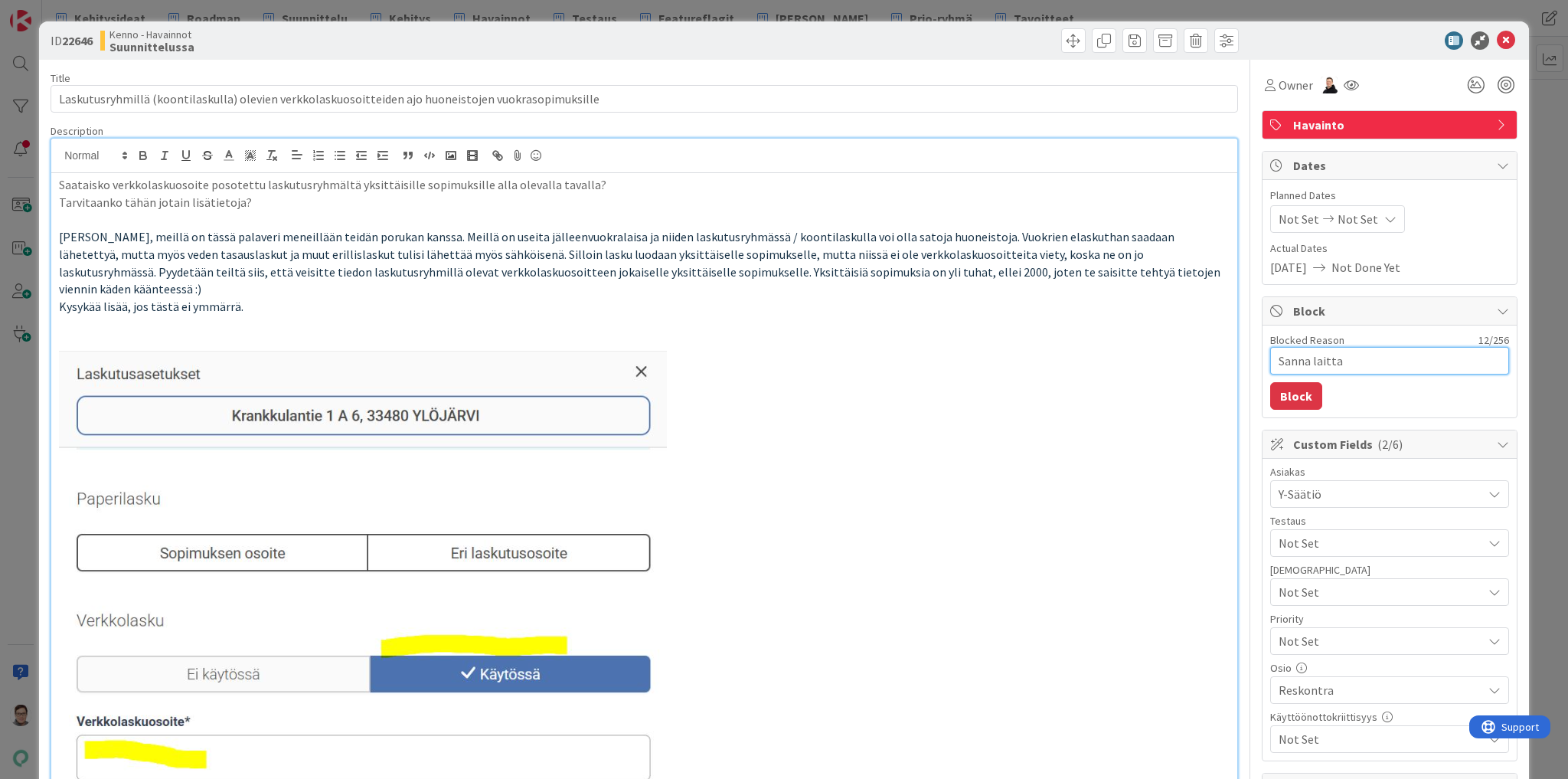
type textarea "x"
type textarea "Sanna laittaa"
type textarea "x"
type textarea "Sanna laittaa"
type textarea "x"
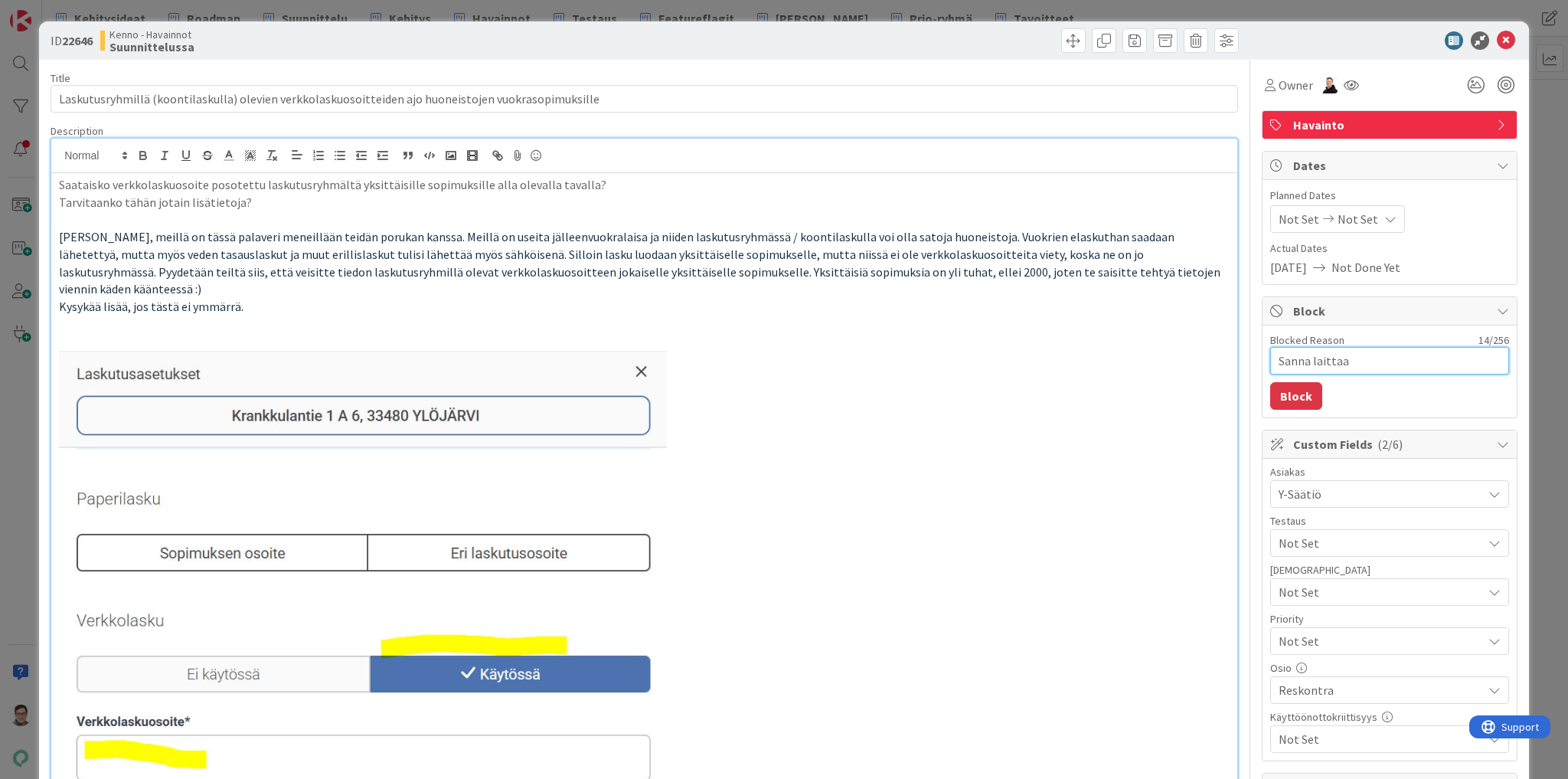
type textarea "Sanna laittaa P"
type textarea "x"
type textarea "Sanna laittaa PE"
type textarea "x"
type textarea "Sanna laittaa PEt"
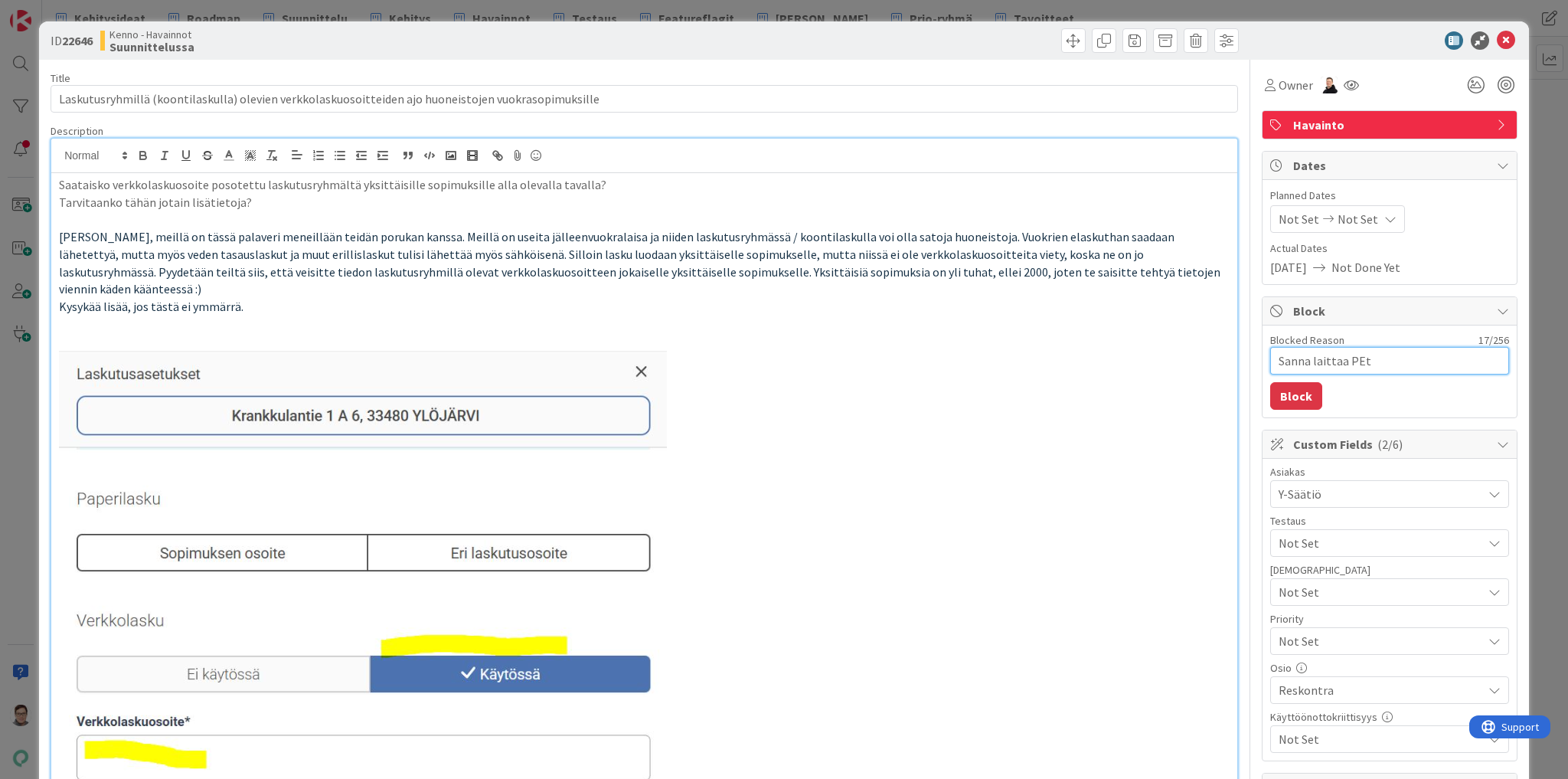
type textarea "x"
type textarea "Sanna laittaa PEtr"
type textarea "x"
type textarea "Sanna laittaa PEtri"
type textarea "x"
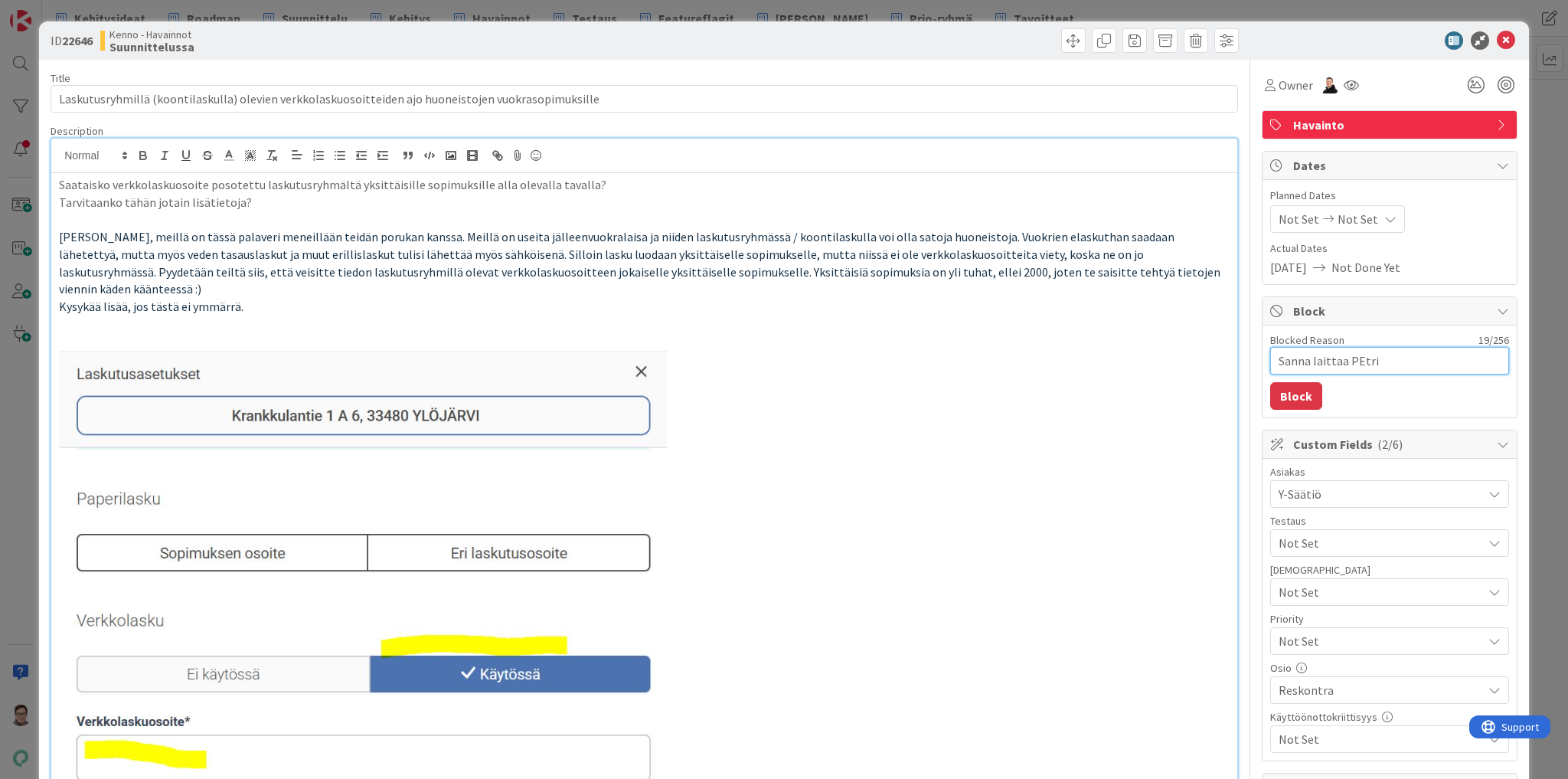
type textarea "Sanna laittaa PEtril"
type textarea "x"
type textarea "Sanna laittaa PEtrill"
type textarea "x"
type textarea "Sanna laittaa PEtrille"
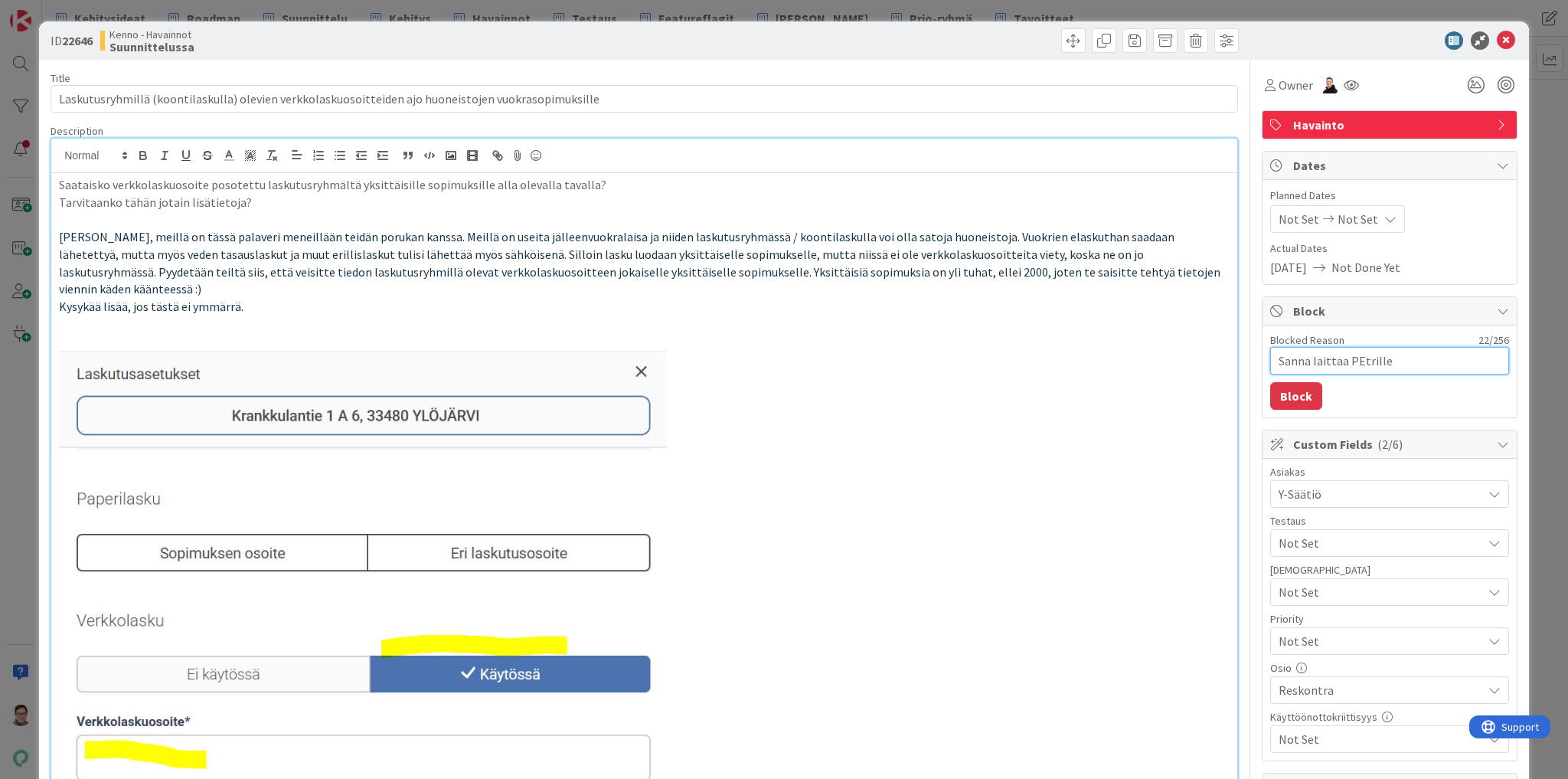
type textarea "x"
type textarea "Sanna laittaa PEtrill"
type textarea "x"
type textarea "Sanna laittaa PEtril"
type textarea "x"
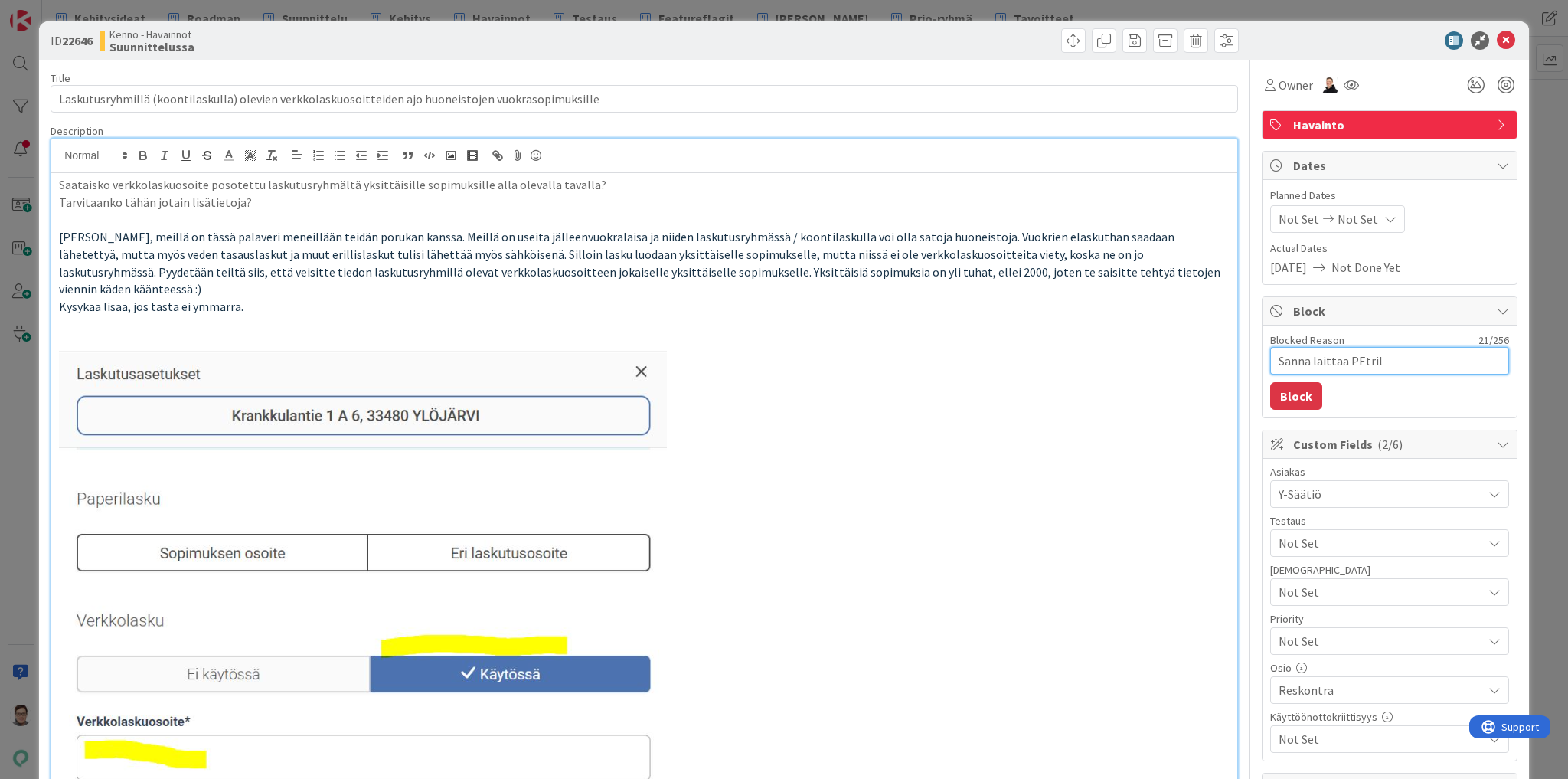
type textarea "Sanna laittaa PEtri"
type textarea "x"
type textarea "Sanna laittaa PEtr"
type textarea "x"
type textarea "Sanna laittaa PEt"
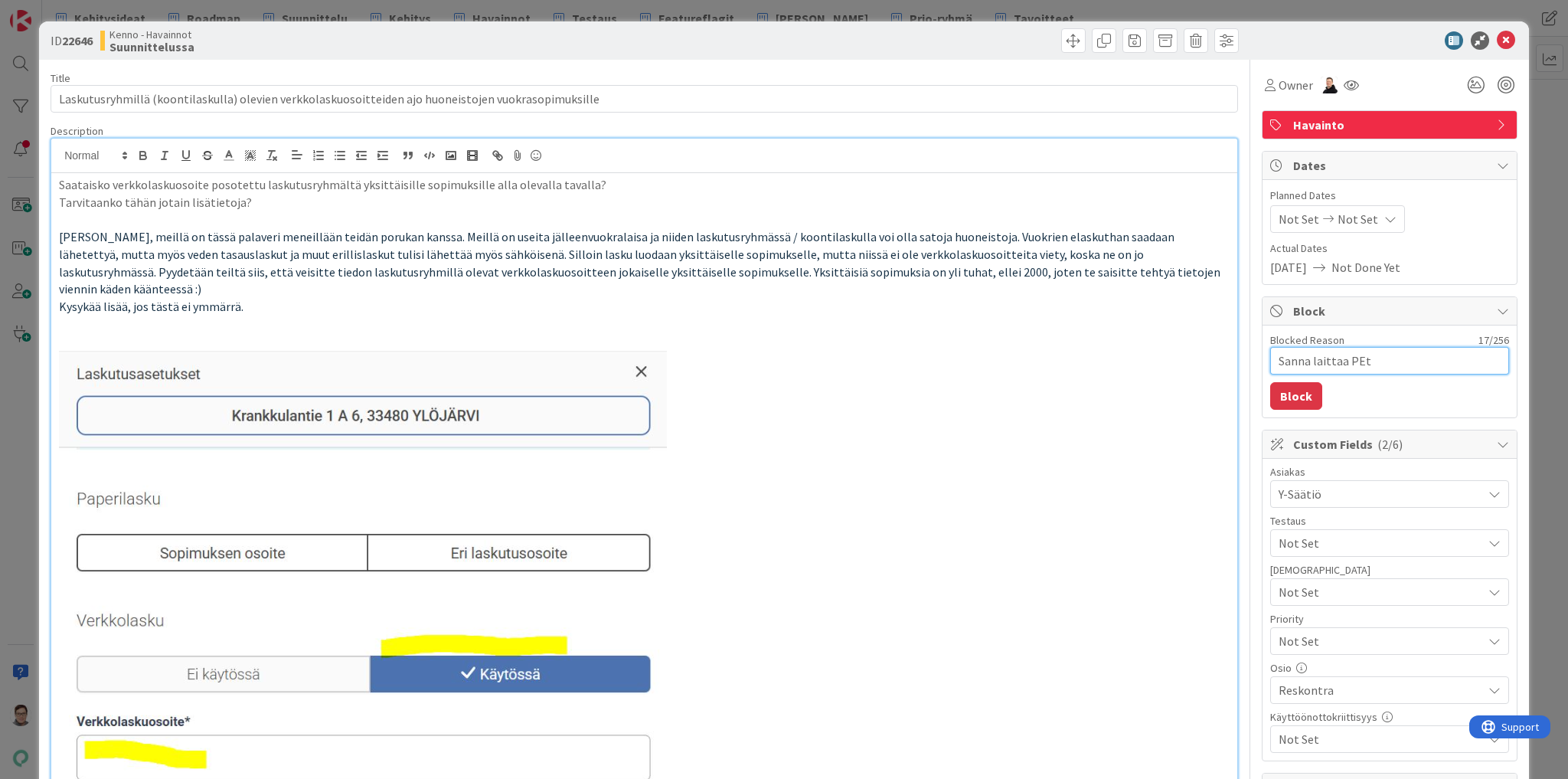
type textarea "x"
type textarea "Sanna laittaa PE"
type textarea "x"
type textarea "Sanna laittaa P"
type textarea "x"
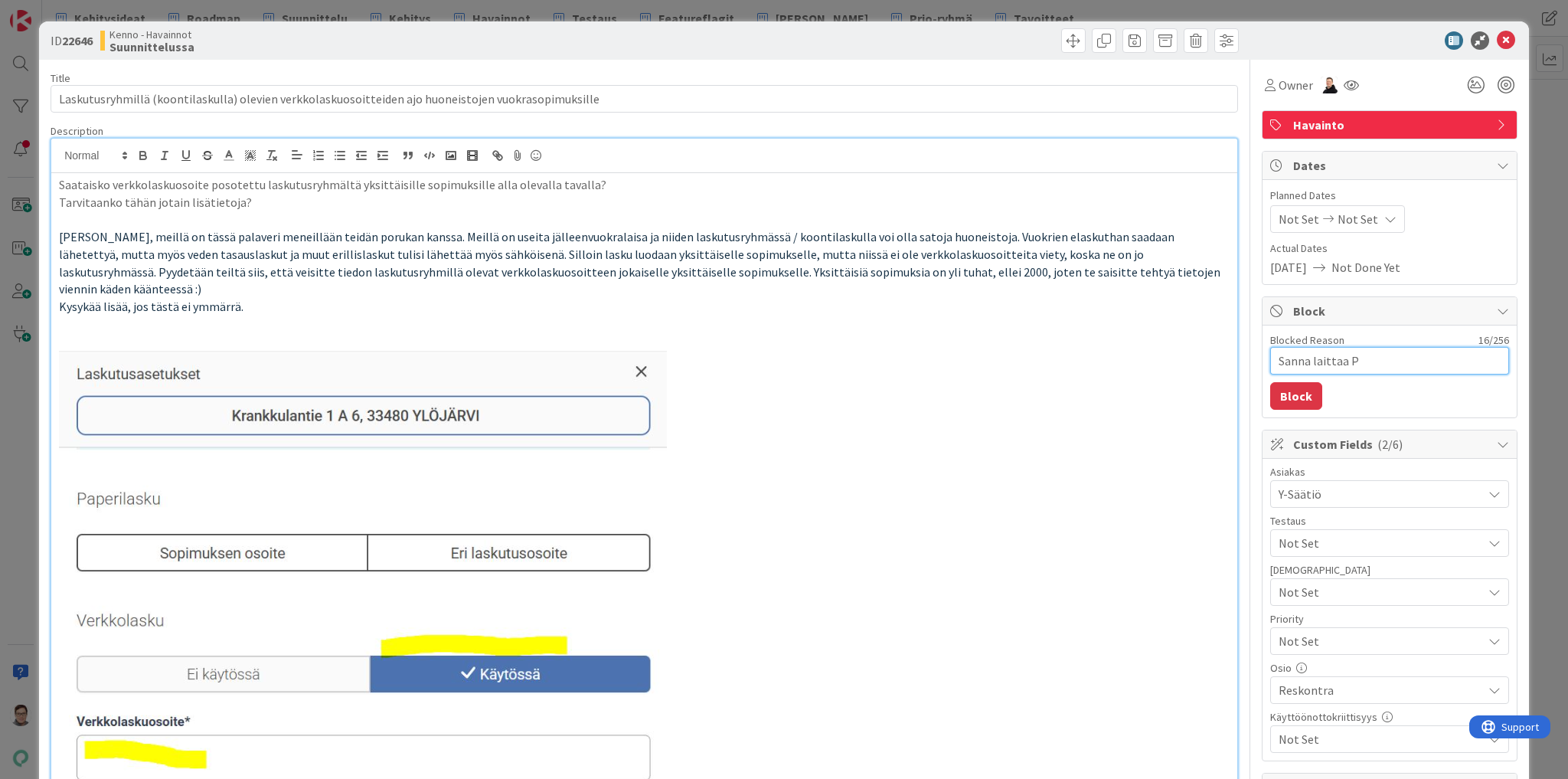
type textarea "Sanna laittaa Pe"
type textarea "x"
type textarea "Sanna laittaa Pet"
type textarea "x"
type textarea "Sanna laittaa Petr"
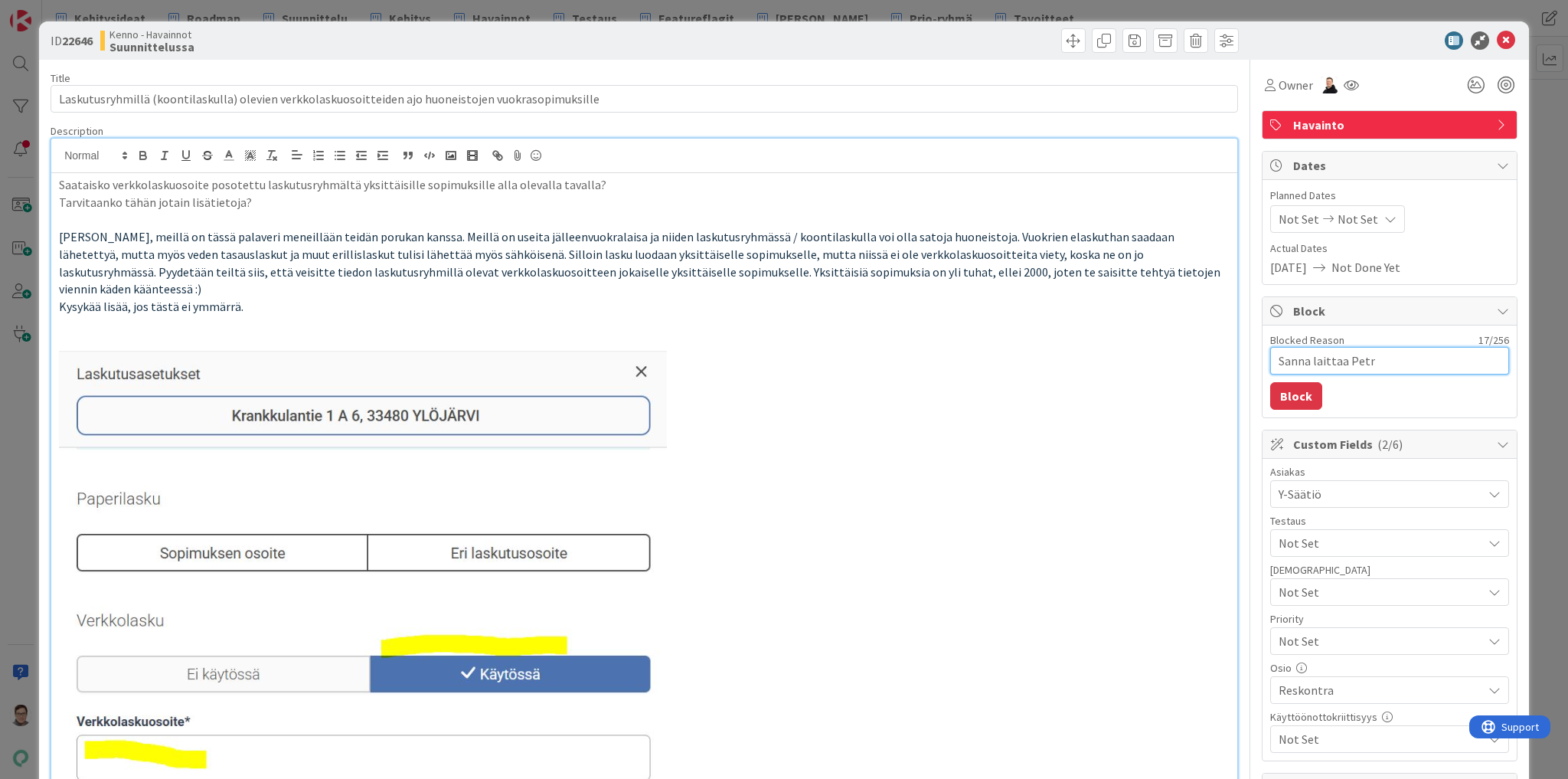
type textarea "x"
type textarea "Sanna laittaa Petri"
type textarea "x"
type textarea "Sanna laittaa Petril"
type textarea "x"
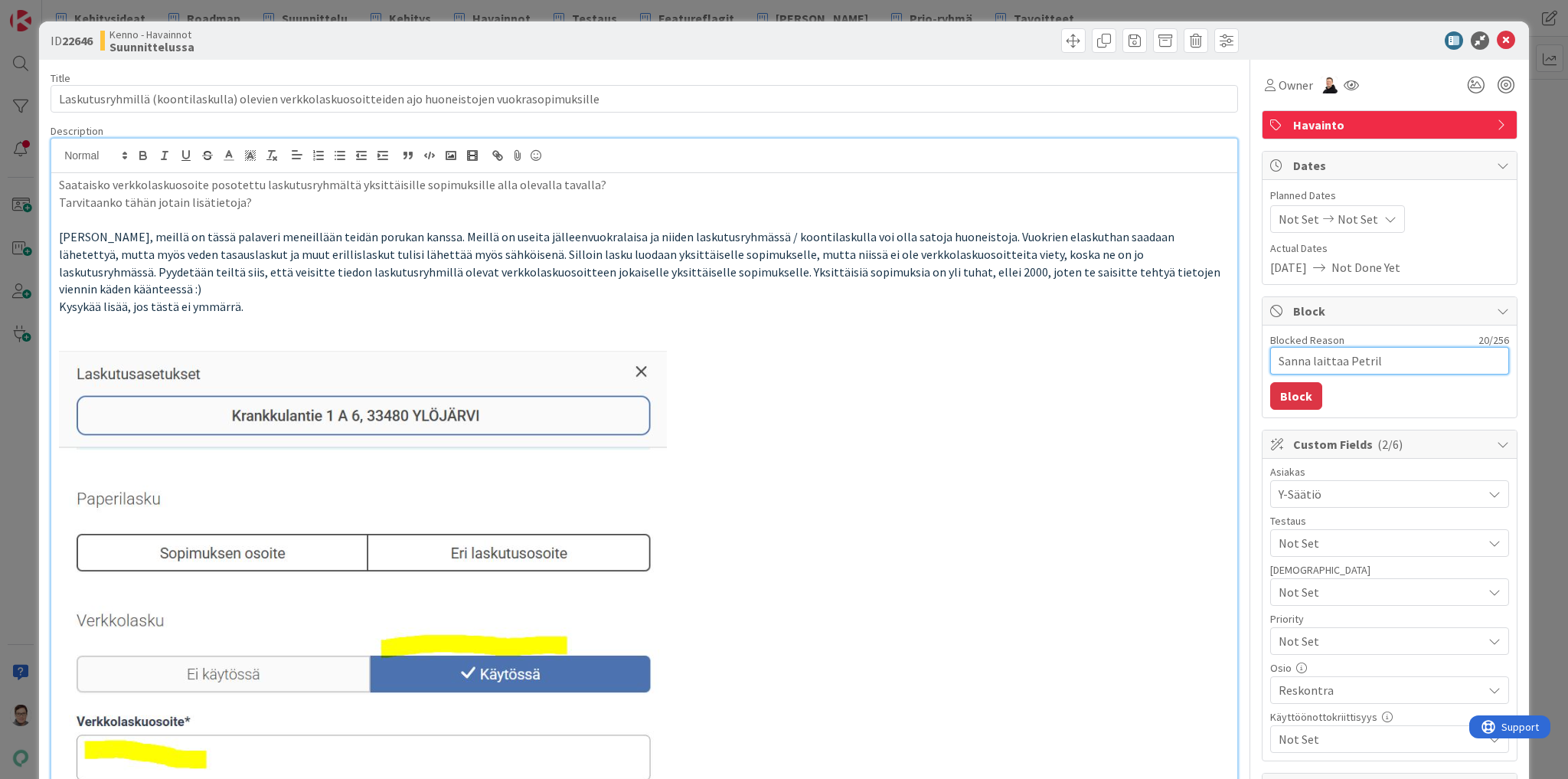
type textarea "Sanna laittaa Petrill"
type textarea "x"
type textarea "Sanna laittaa Petrille"
type textarea "x"
type textarea "Sanna laittaa Petrille?"
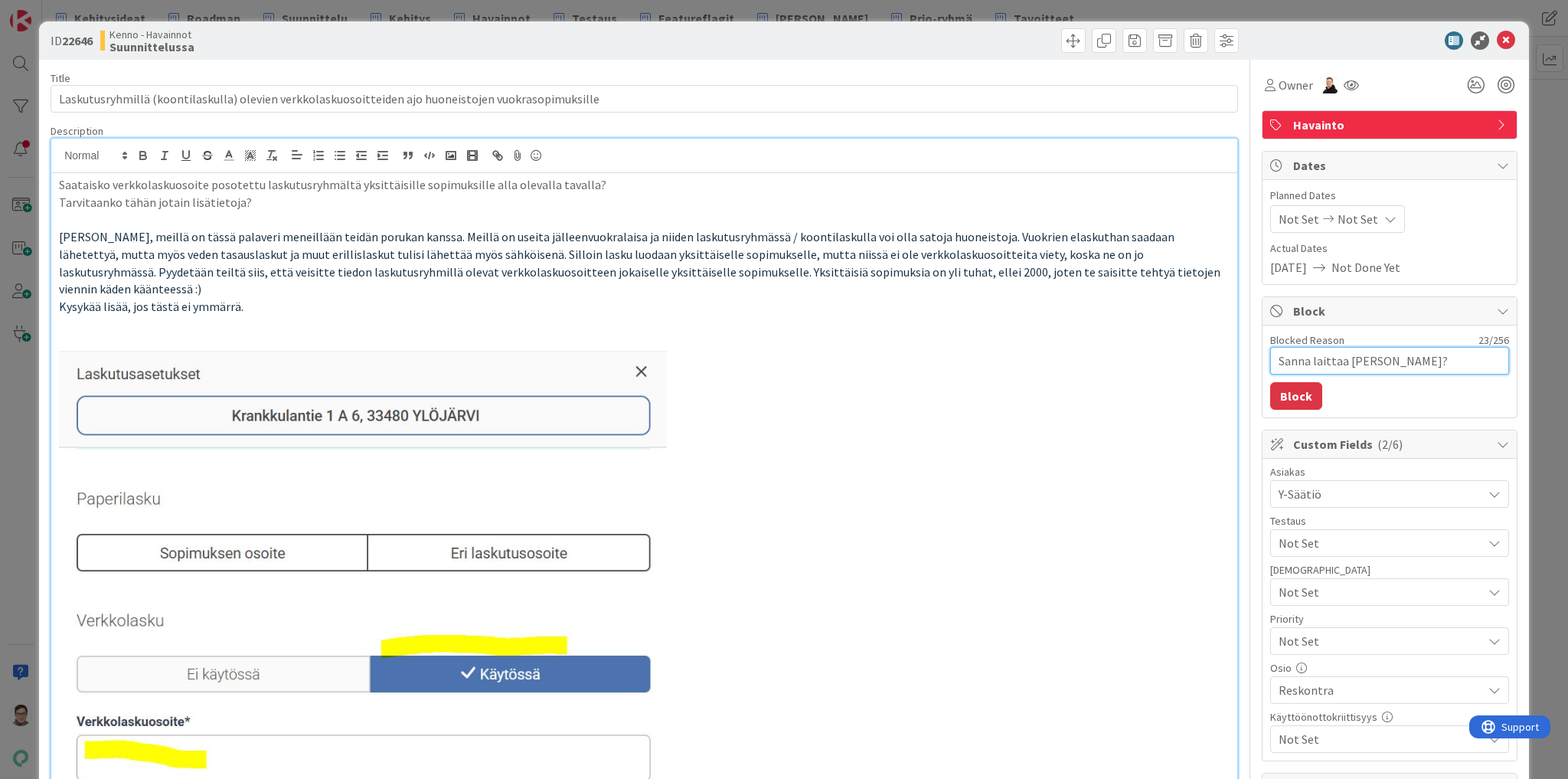
type textarea "x"
type textarea "Sanna laittaa Petrille"
click at [1290, 401] on button "Block" at bounding box center [1296, 396] width 52 height 27
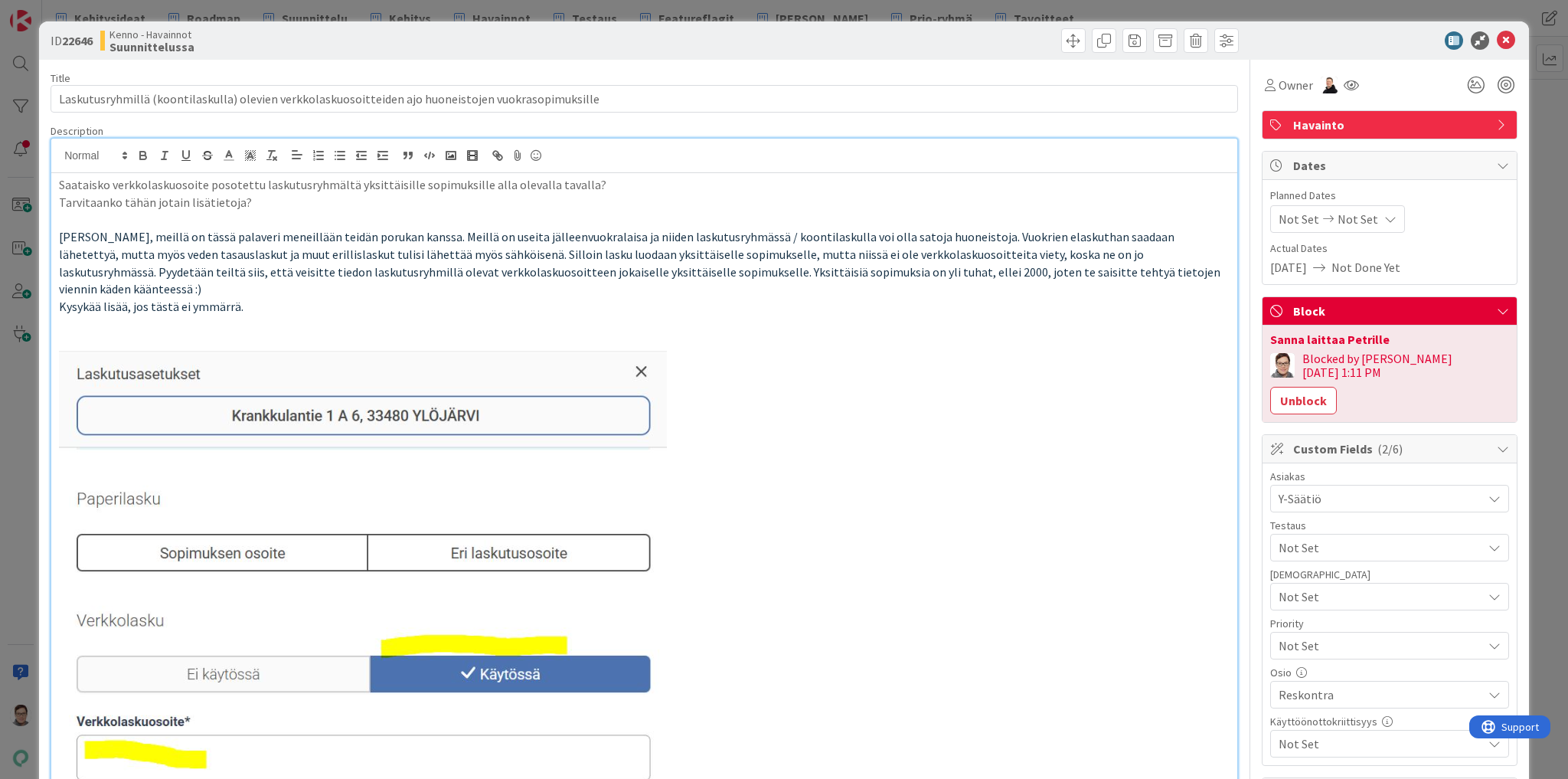
type input "Laskutusryhmillä (koontilaskulla) olevien verkkolaskuosoitteiden ajo huoneistoj…"
click at [1498, 41] on icon at bounding box center [1506, 41] width 19 height 19
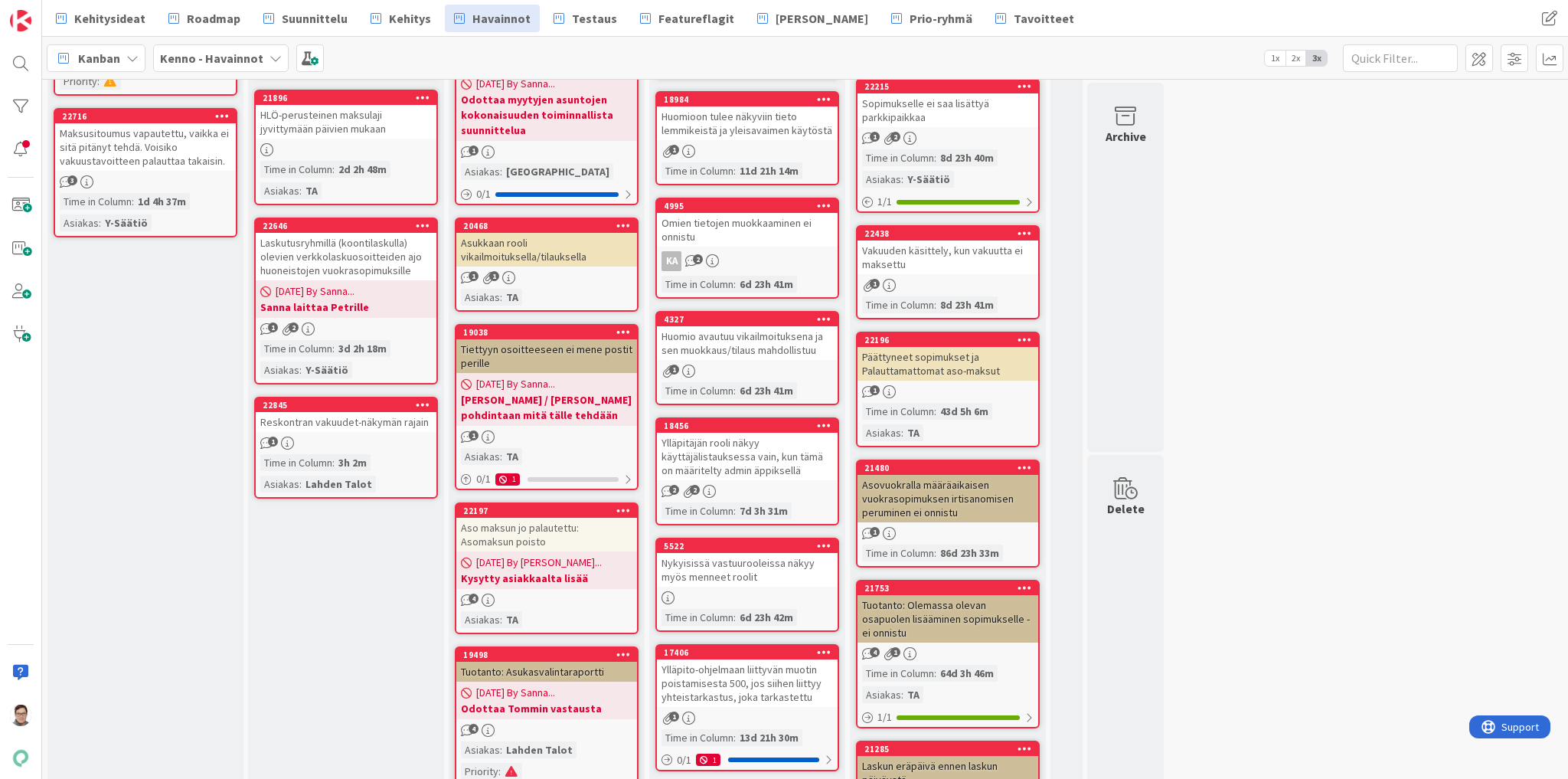
click at [426, 220] on icon at bounding box center [423, 225] width 15 height 11
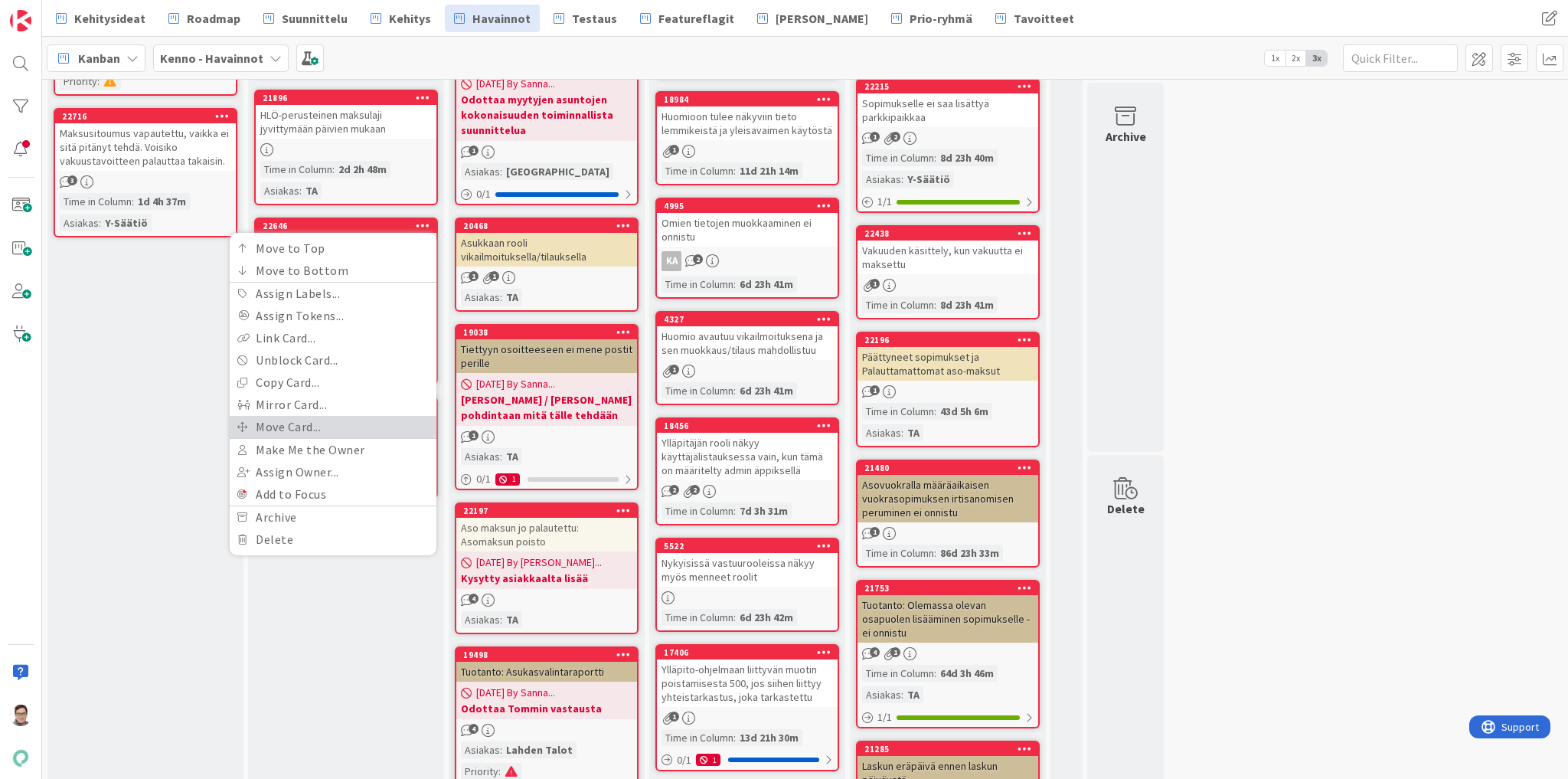
click at [285, 417] on link "Move Card..." at bounding box center [333, 427] width 207 height 23
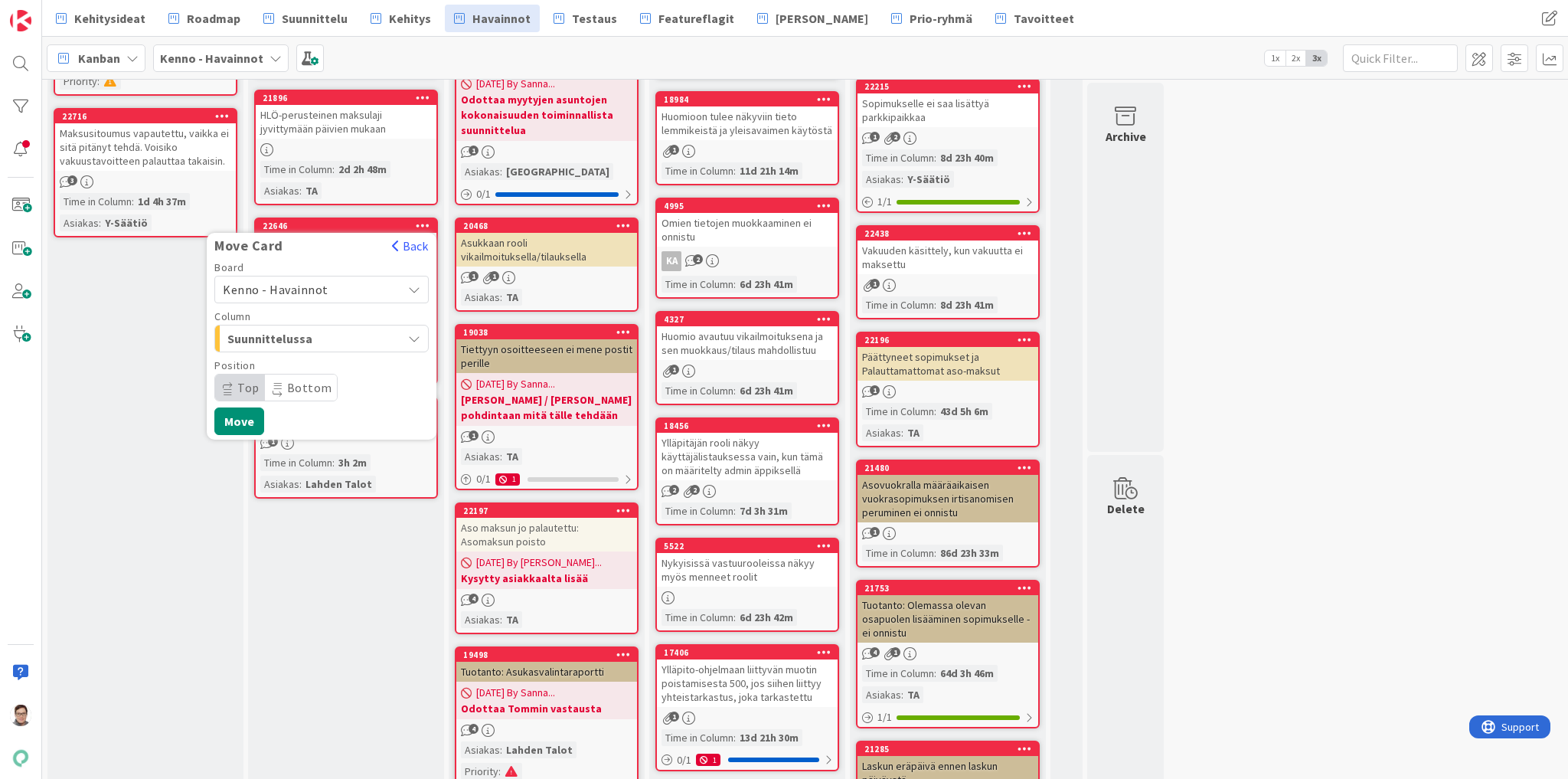
click at [264, 331] on span "Suunnittelussa" at bounding box center [285, 339] width 115 height 20
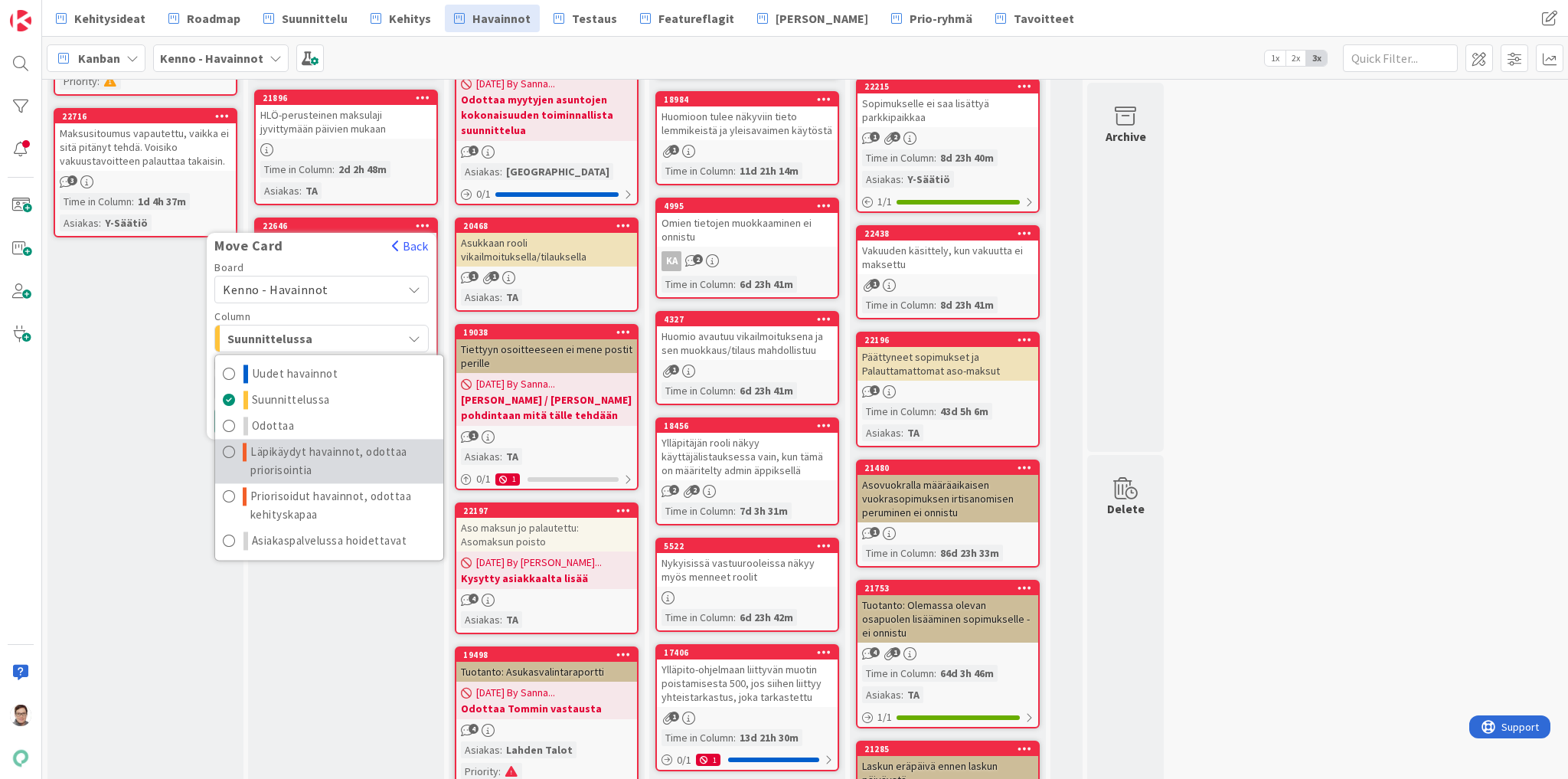
click at [298, 449] on span "Läpikäydyt havainnot, odottaa priorisointia" at bounding box center [343, 460] width 185 height 37
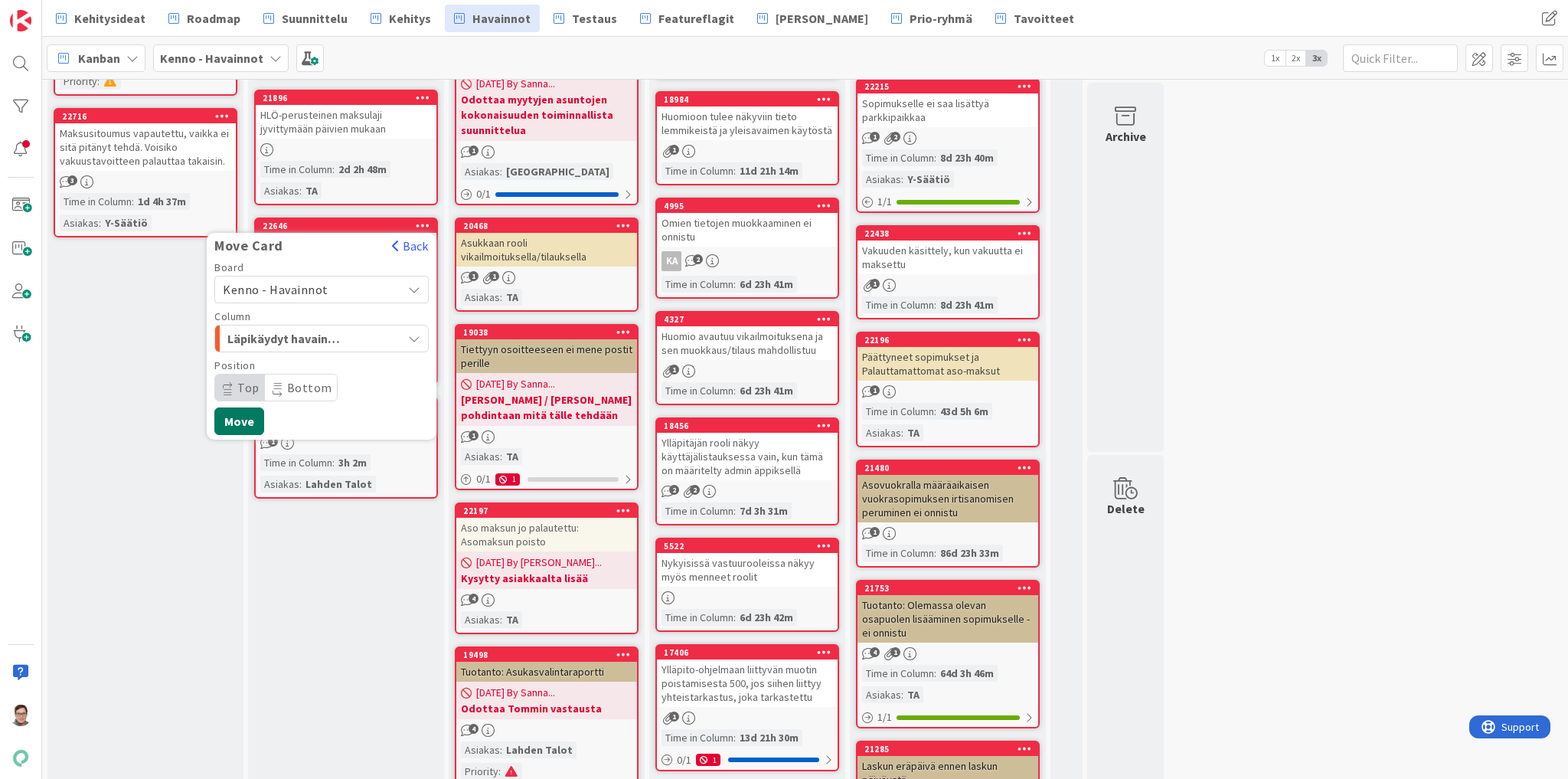
click at [239, 409] on button "Move" at bounding box center [239, 421] width 50 height 27
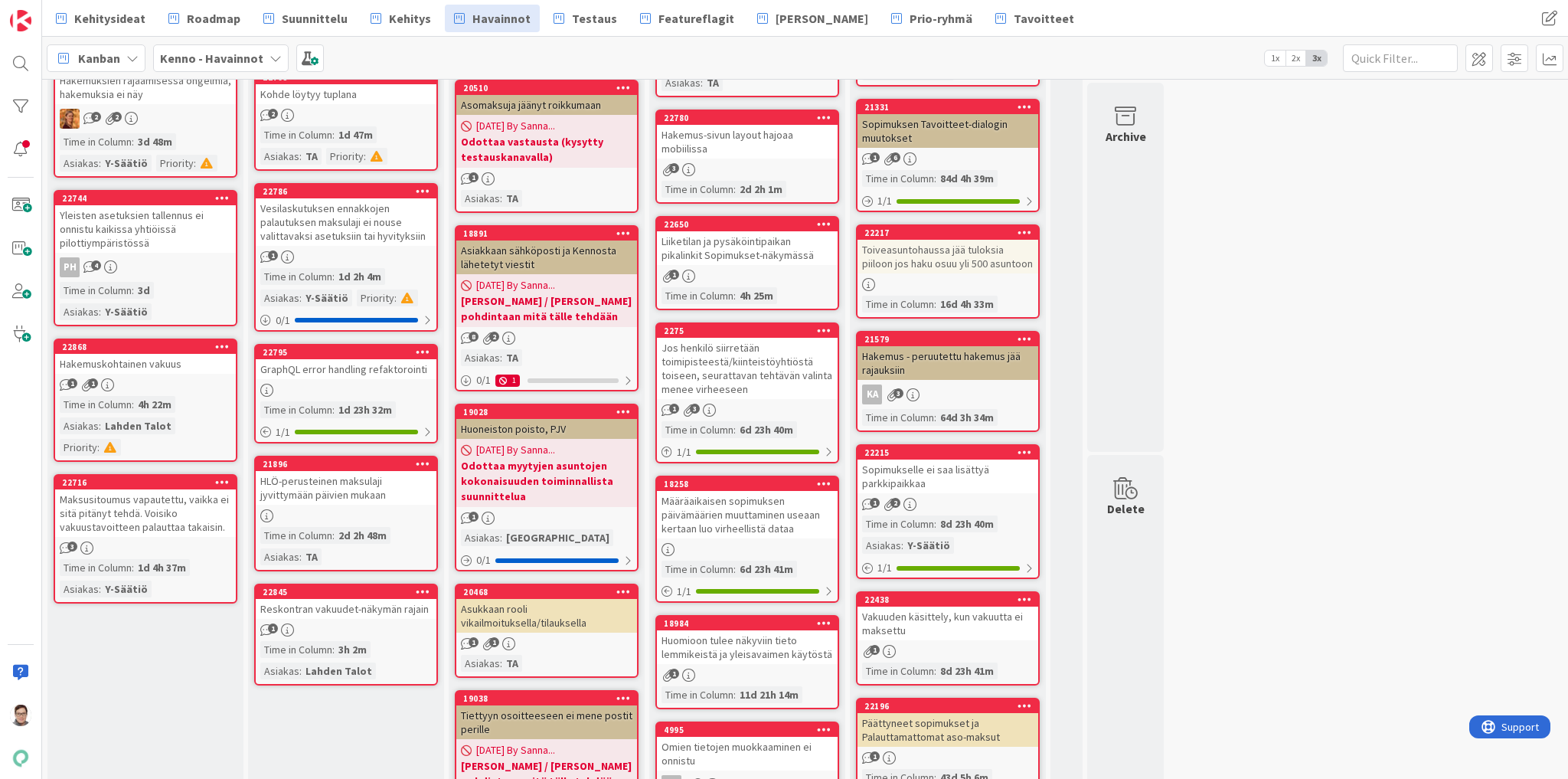
scroll to position [858, 0]
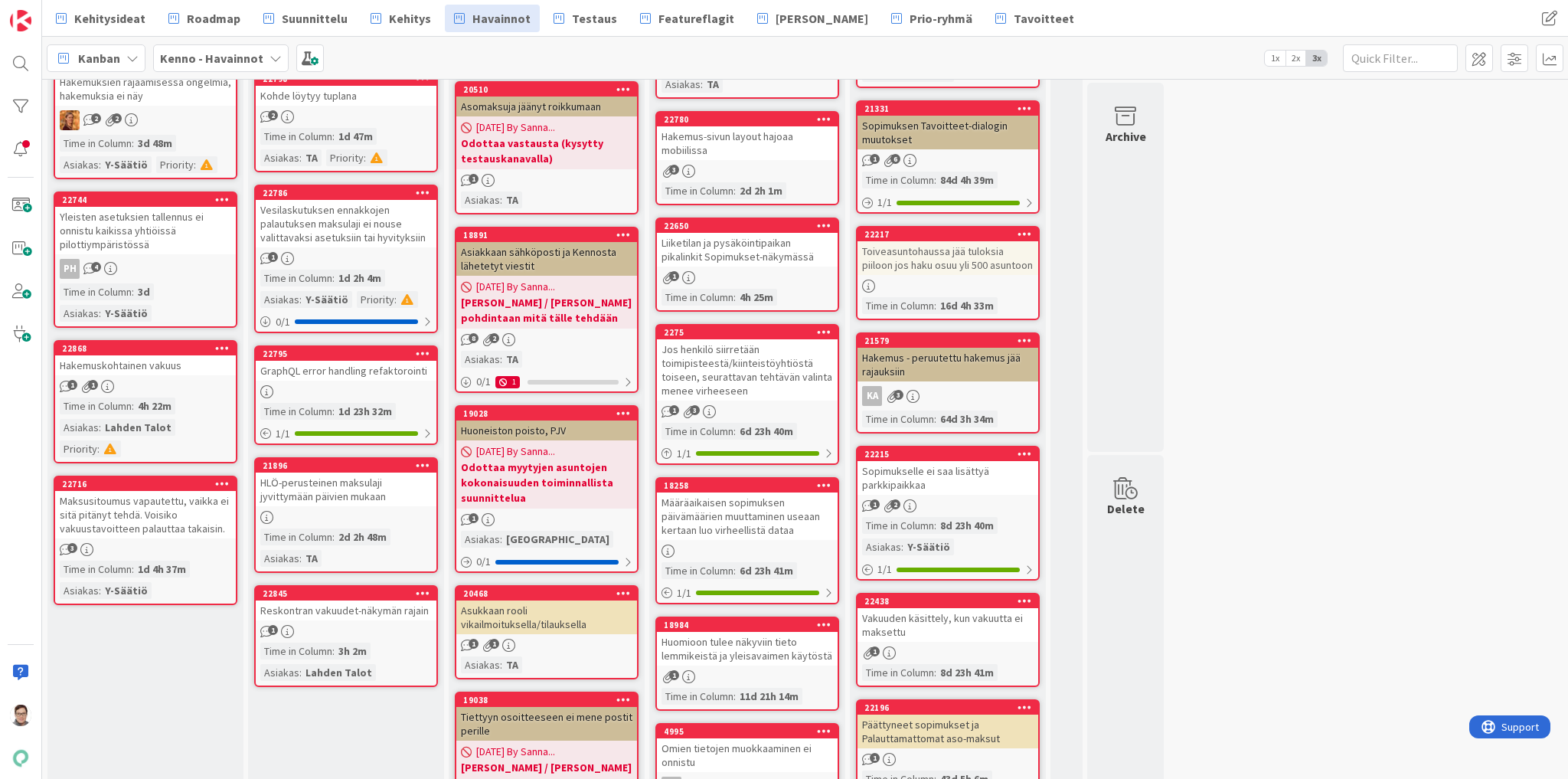
click at [339, 483] on div "HLÖ-perusteinen maksulaji jyvittymään päivien mukaan" at bounding box center [346, 489] width 181 height 33
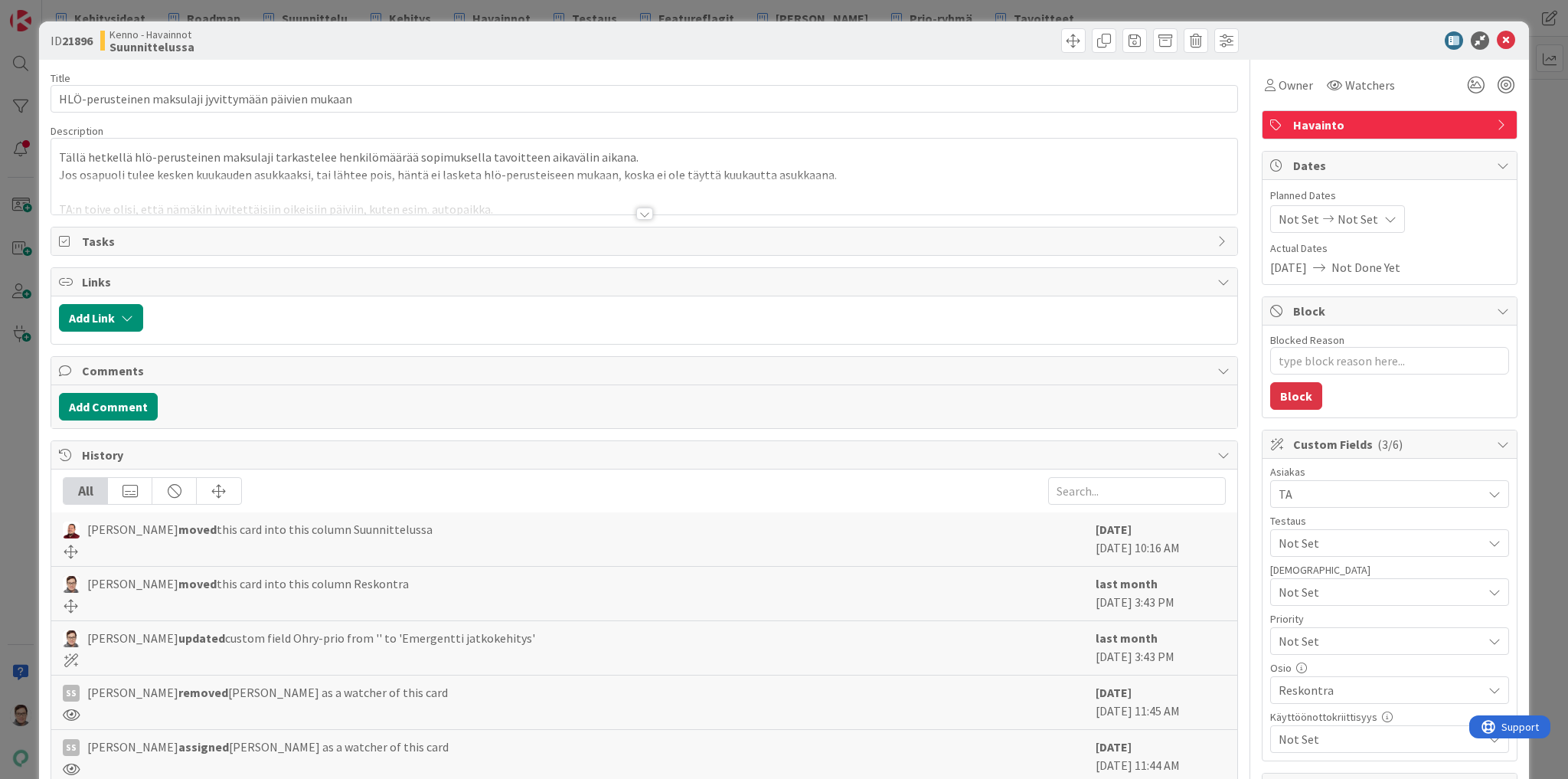
type textarea "x"
click at [636, 210] on div at bounding box center [645, 214] width 17 height 12
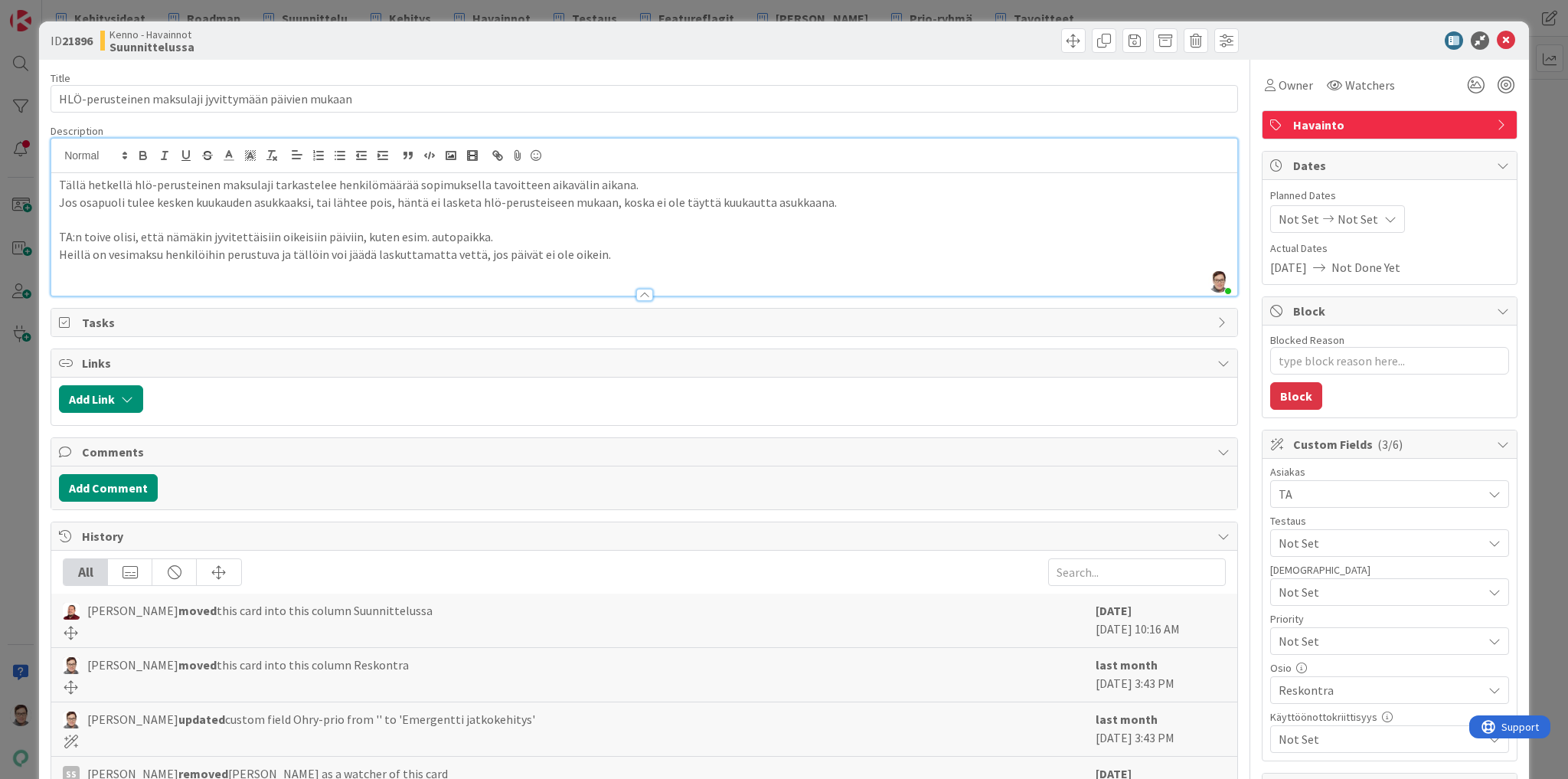
click at [615, 255] on p "Heillä on vesimaksu henkilöihin perustuva ja tällöin voi jäädä laskuttamatta ve…" at bounding box center [645, 255] width 1171 height 18
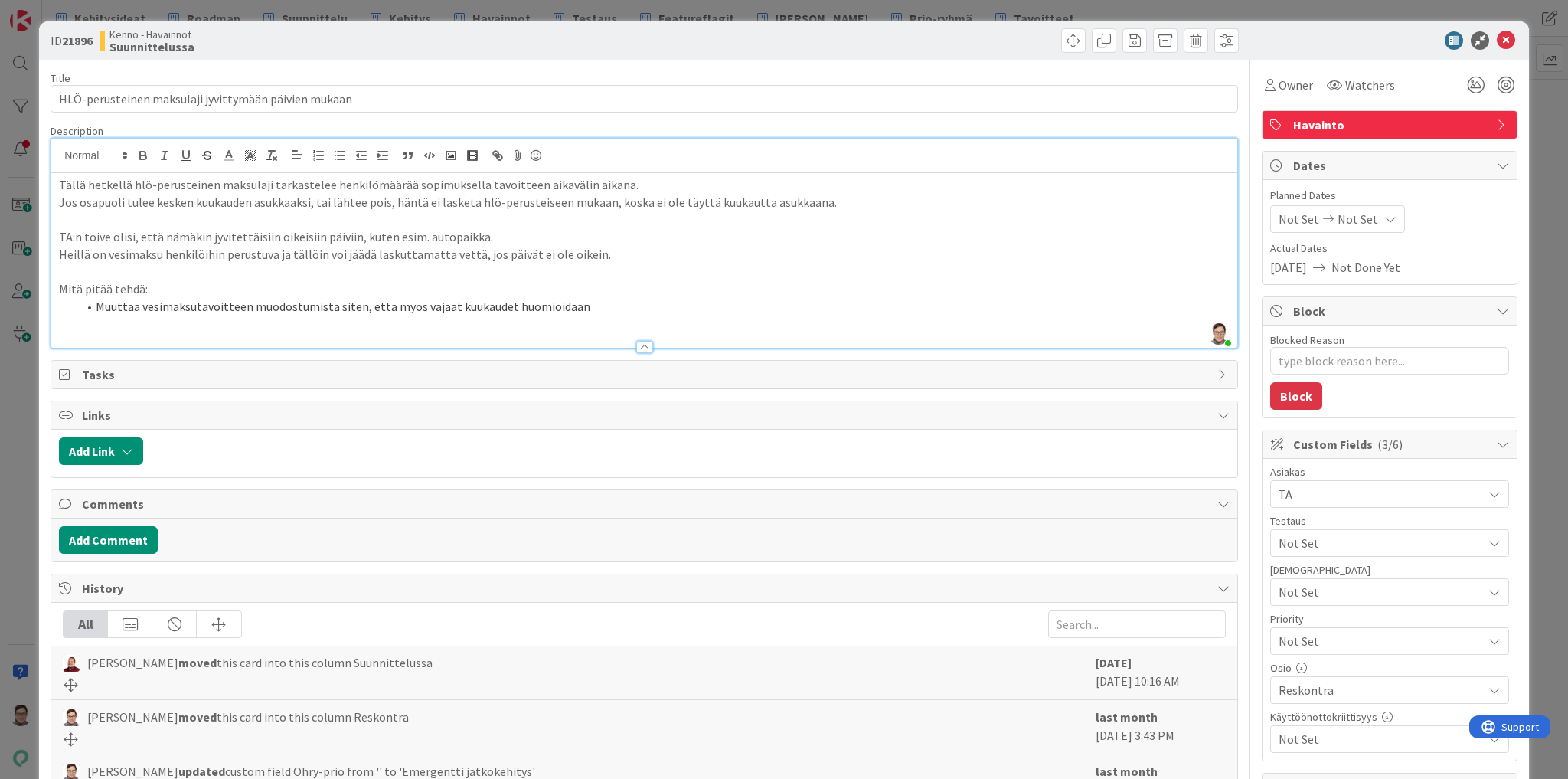
click at [142, 303] on li "Muuttaa vesimaksutavoitteen muodostumista siten, että myös vajaat kuukaudet huo…" at bounding box center [653, 307] width 1152 height 18
click at [673, 307] on li "Muuttaa hlö-perusteisen vesimaksutavoitteen muodostumista siten, että myös vaja…" at bounding box center [653, 307] width 1152 height 18
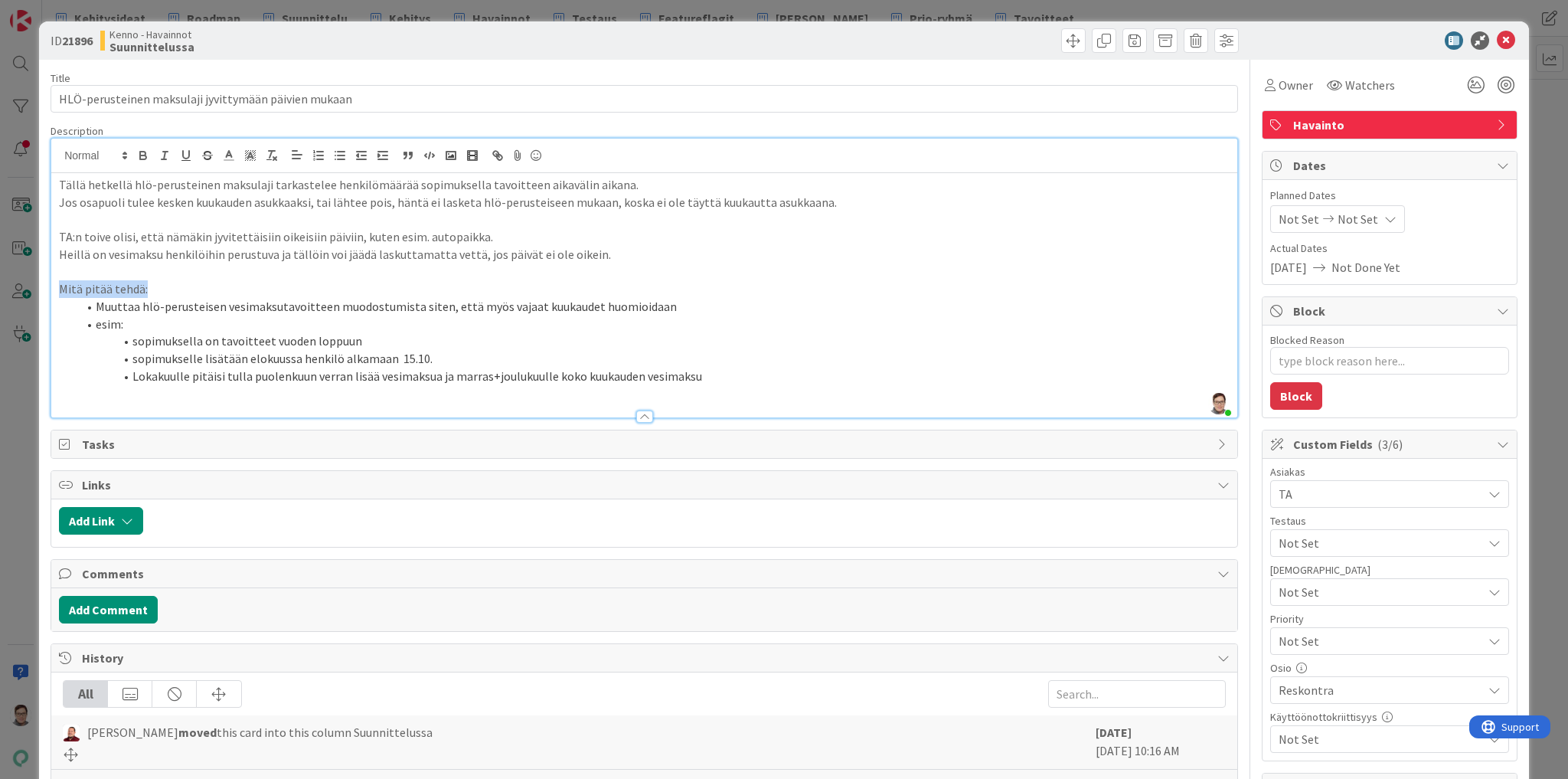
drag, startPoint x: 150, startPoint y: 289, endPoint x: 40, endPoint y: 285, distance: 110.1
click at [40, 285] on div "ID 21896 Kenno - Havainnot Suunnittelussa Title 52 / 128 HLÖ-perusteinen maksul…" at bounding box center [784, 675] width 1490 height 1306
click at [636, 418] on div at bounding box center [645, 417] width 17 height 12
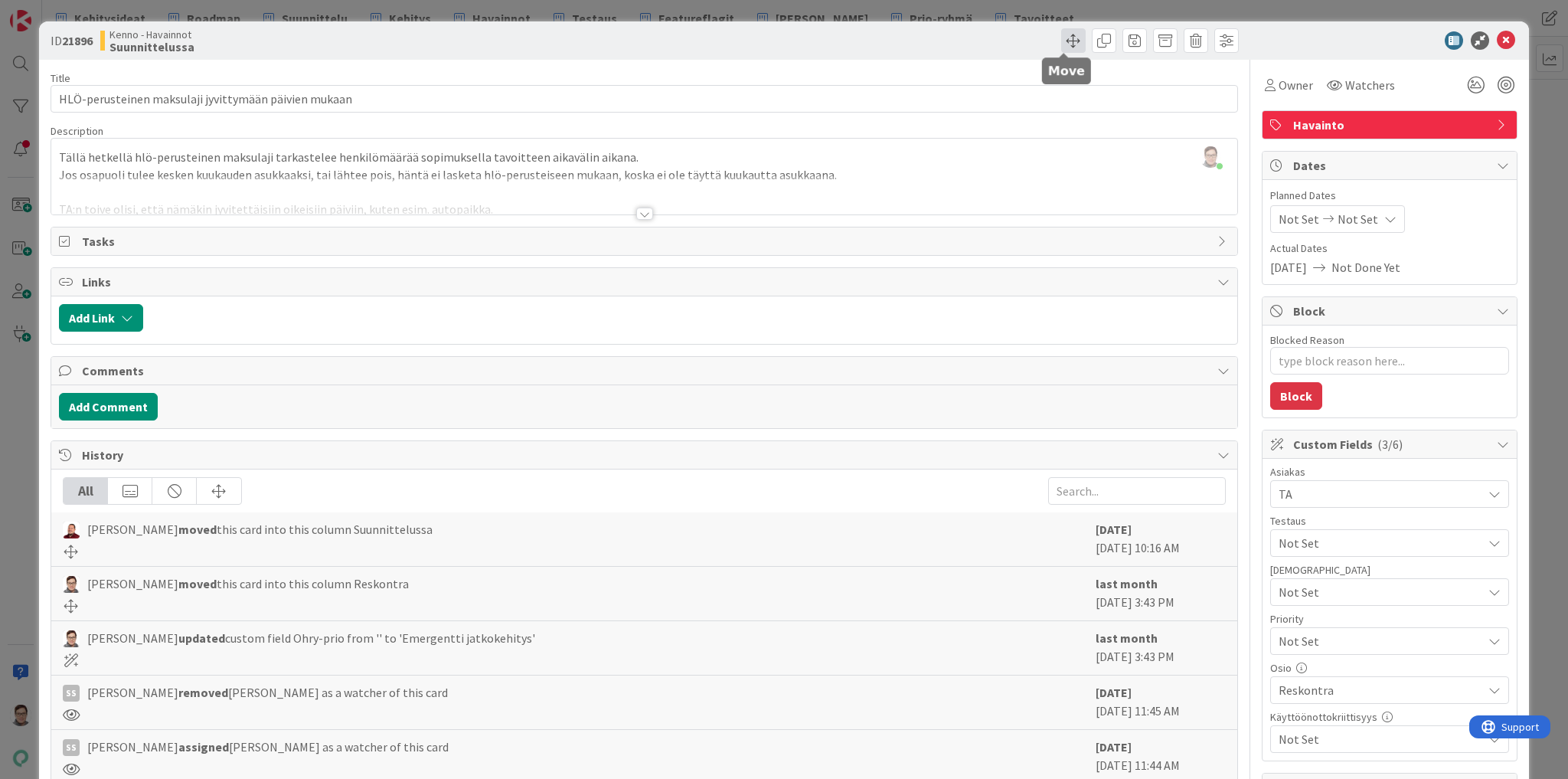
click at [1068, 40] on span at bounding box center [1073, 40] width 24 height 24
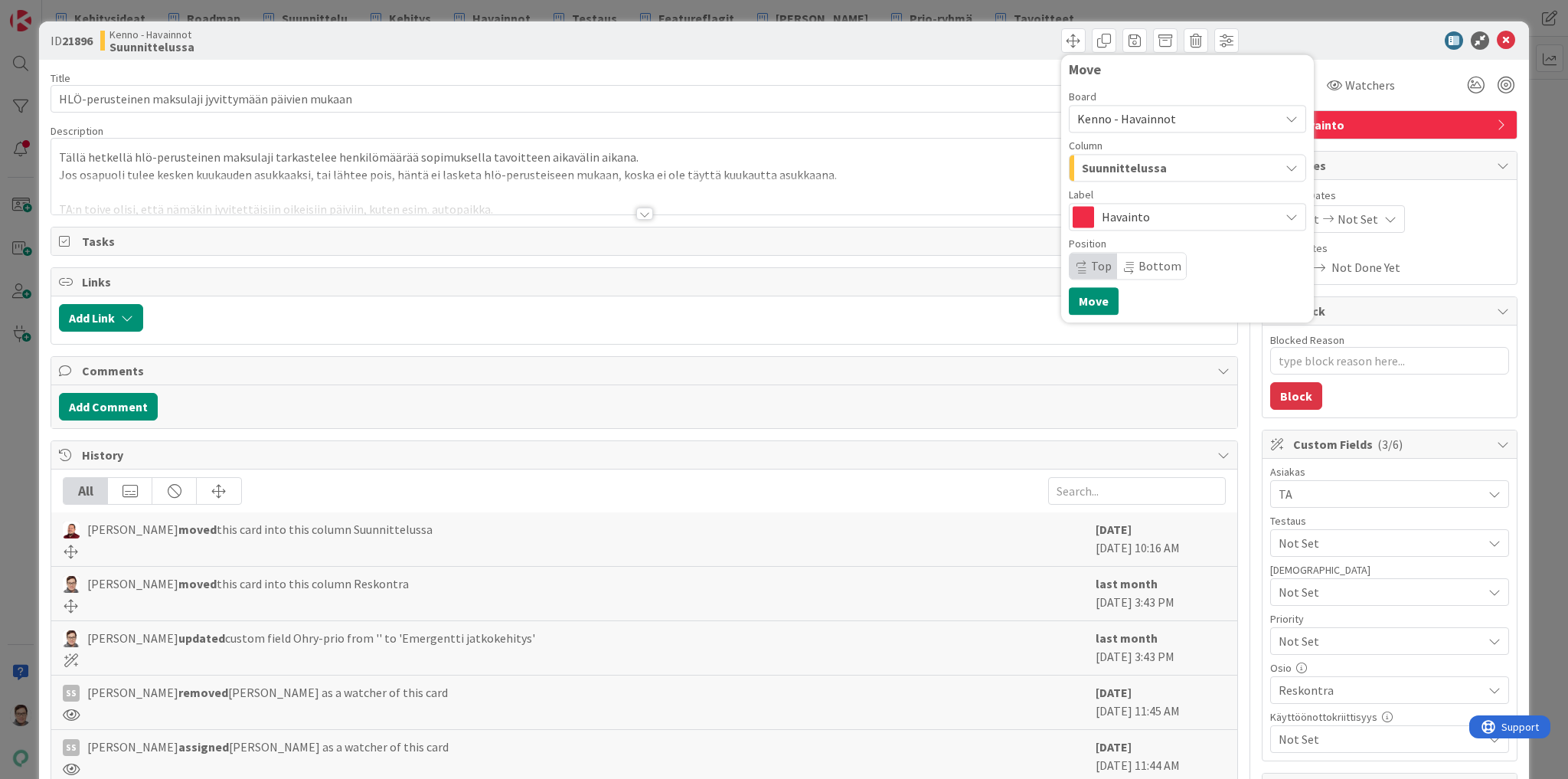
click at [1115, 167] on span "Suunnittelussa" at bounding box center [1124, 168] width 85 height 20
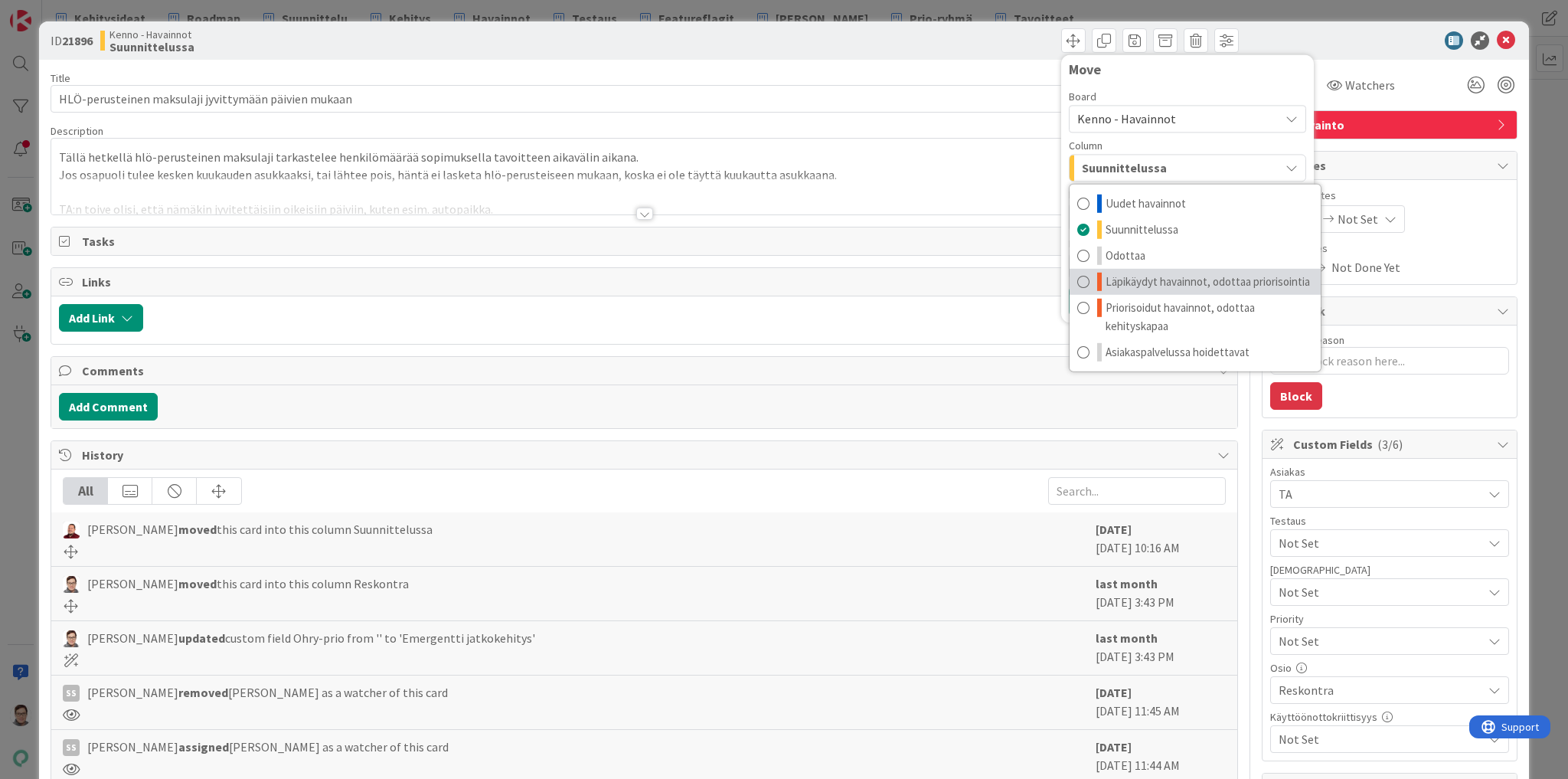
click at [1151, 283] on span "Läpikäydyt havainnot, odottaa priorisointia" at bounding box center [1208, 282] width 205 height 19
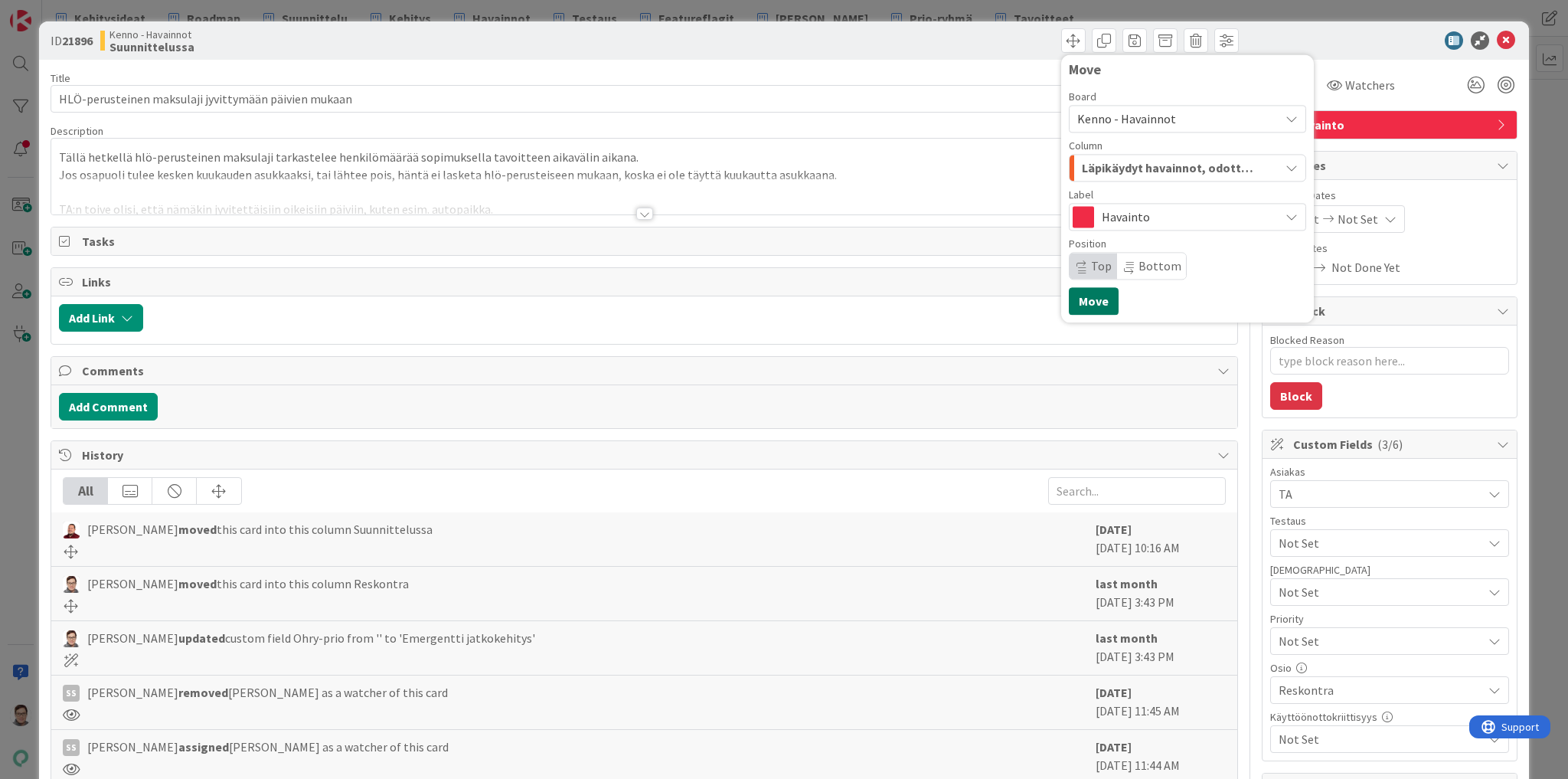
click at [1082, 298] on button "Move" at bounding box center [1094, 301] width 50 height 27
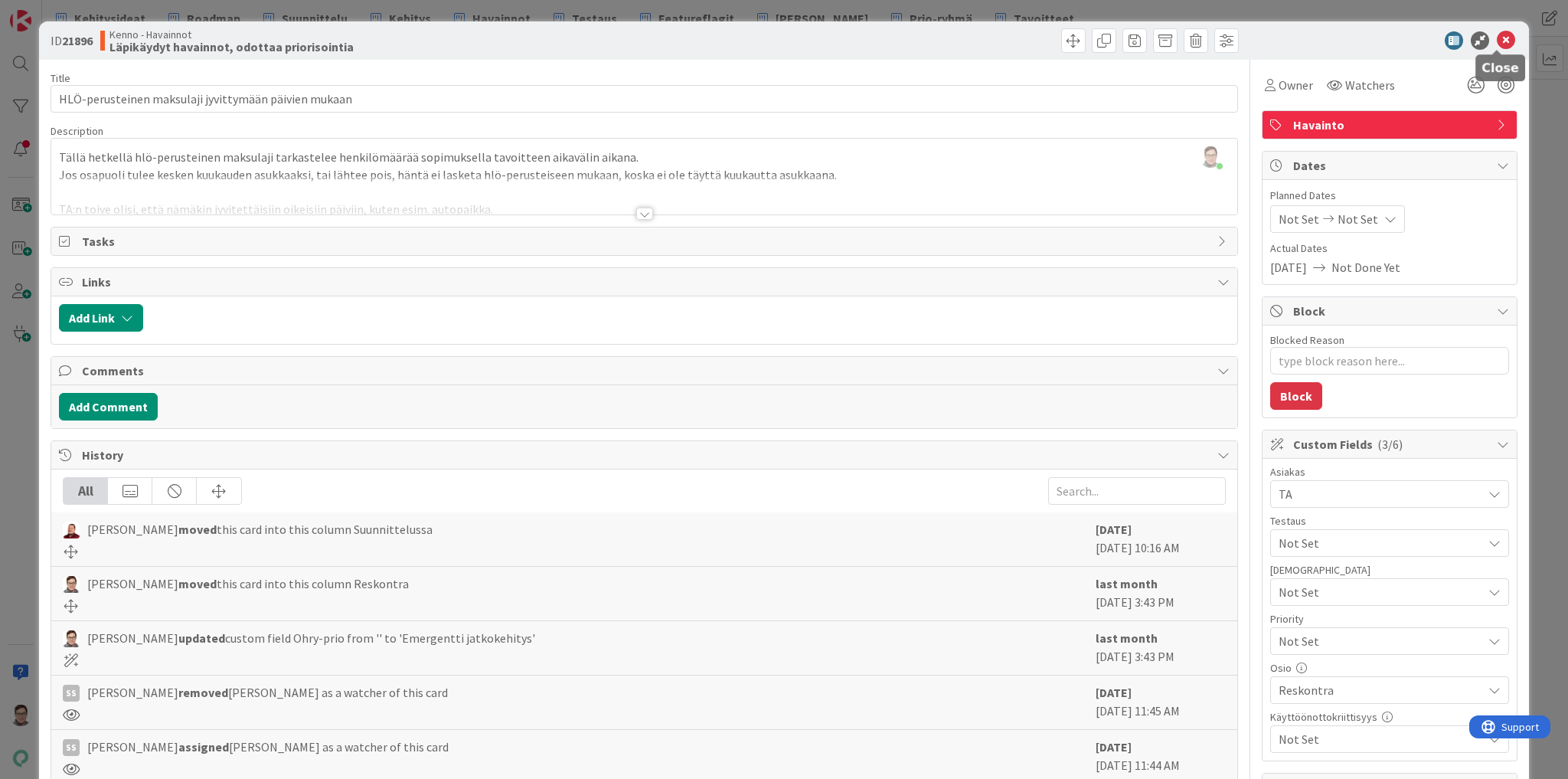
click at [1499, 33] on icon at bounding box center [1506, 41] width 19 height 19
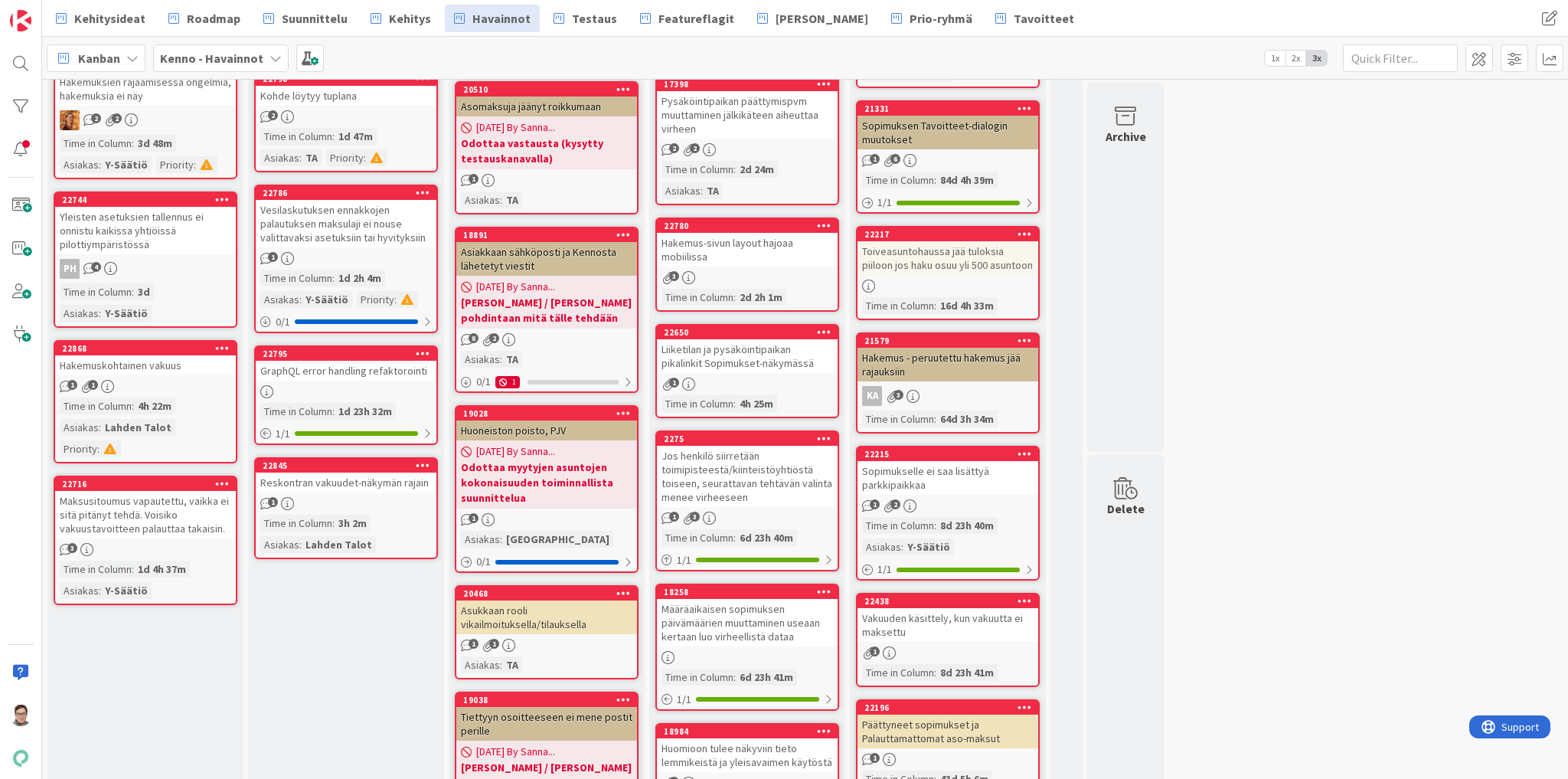
click at [323, 379] on link "22795 GraphQL error handling refaktorointi Time in Column : 1d 23h 32m 1 / 1" at bounding box center [346, 396] width 184 height 100
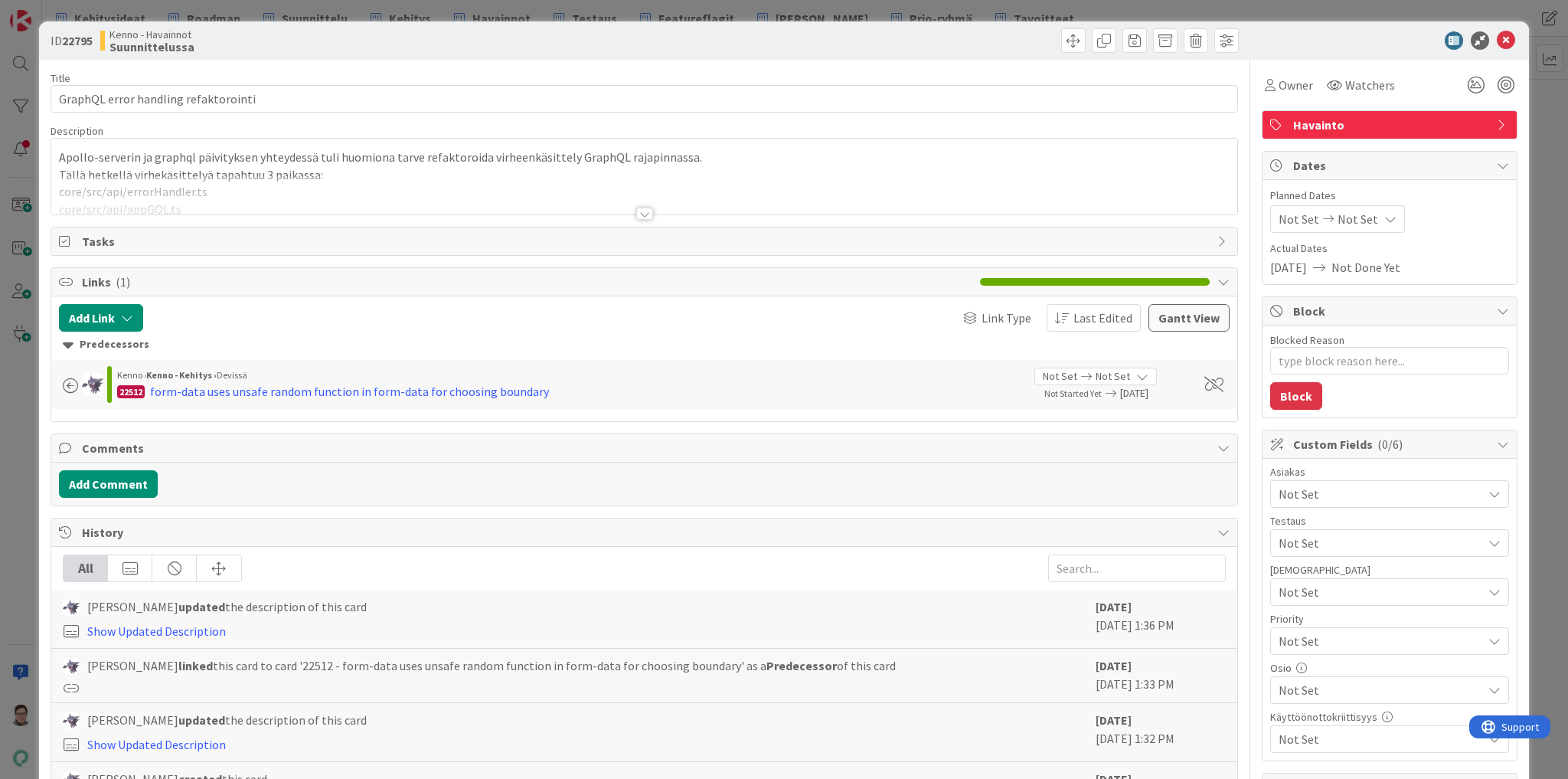
click at [644, 213] on div at bounding box center [645, 214] width 17 height 12
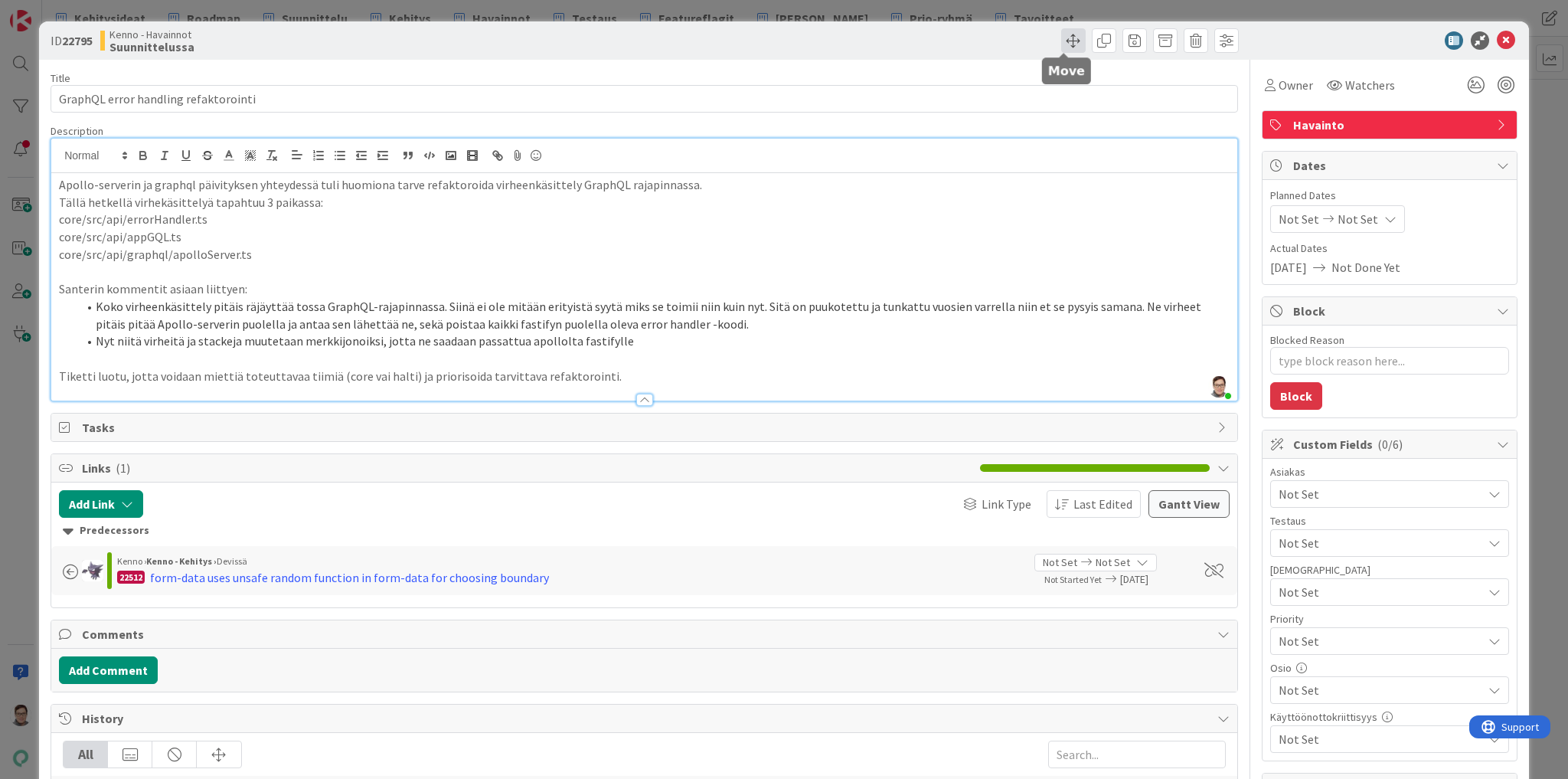
click at [1063, 36] on span at bounding box center [1073, 40] width 24 height 24
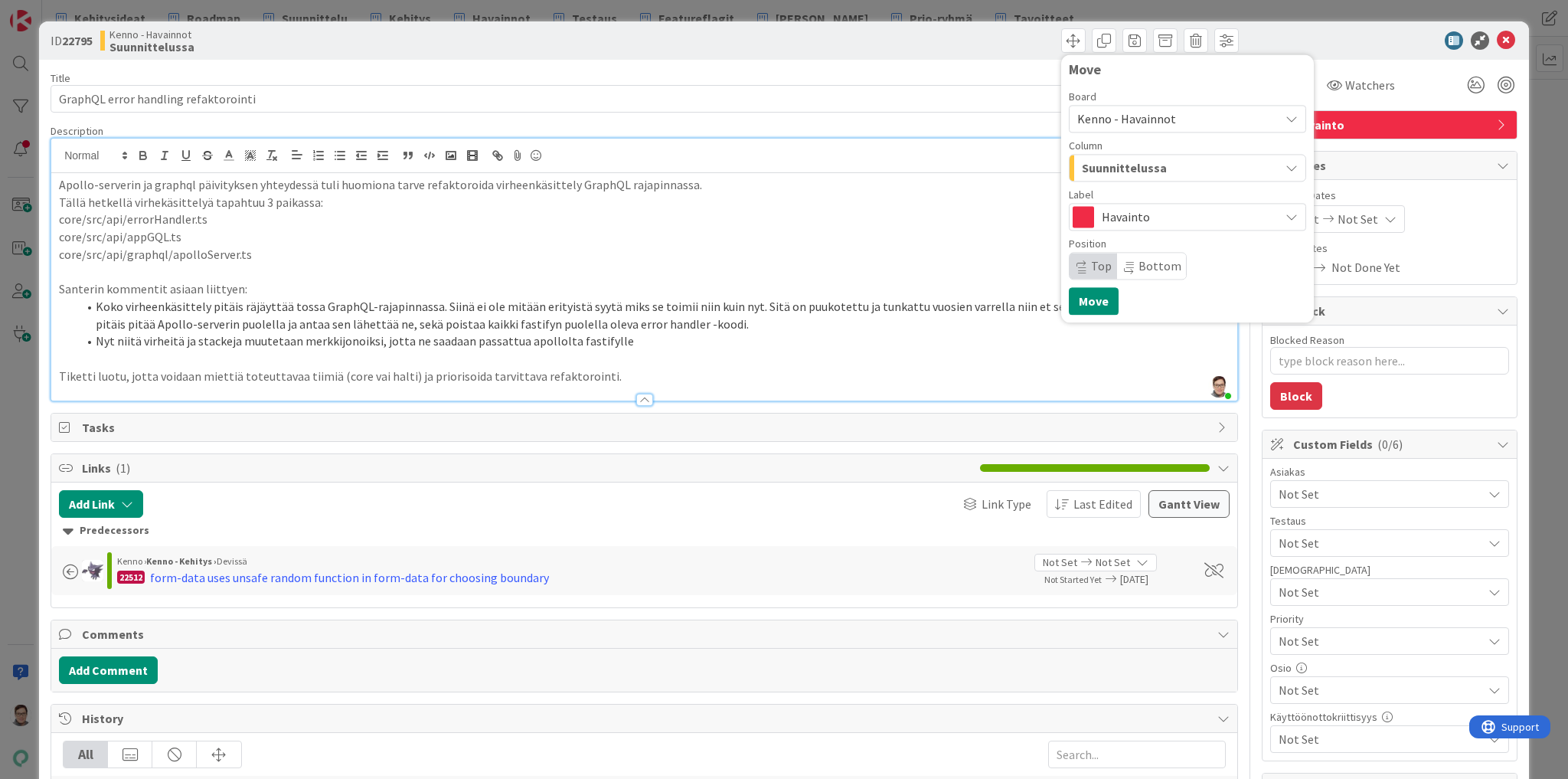
click at [1122, 168] on span "Suunnittelussa" at bounding box center [1124, 168] width 85 height 20
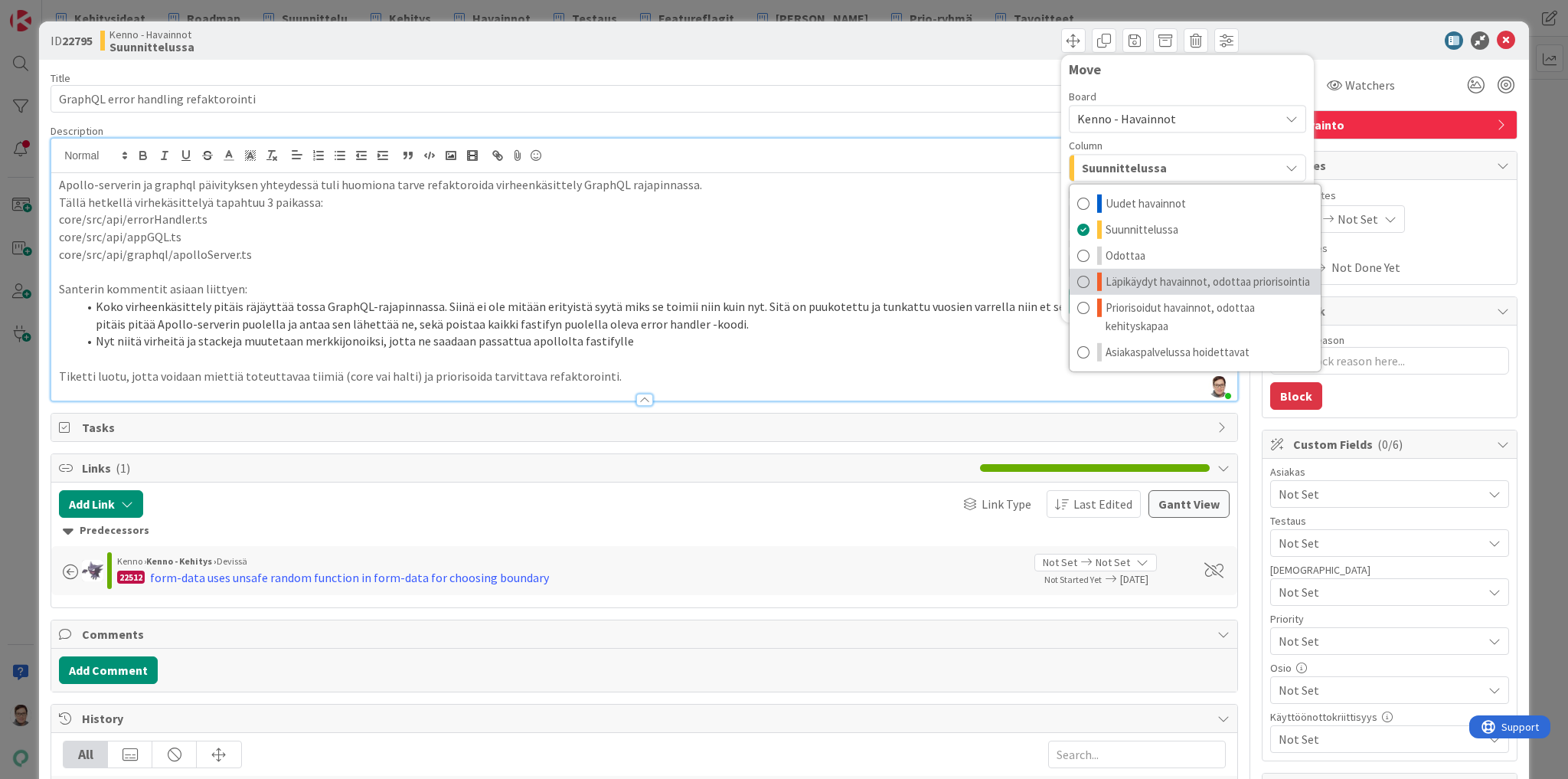
click at [1139, 279] on span "Läpikäydyt havainnot, odottaa priorisointia" at bounding box center [1208, 282] width 205 height 19
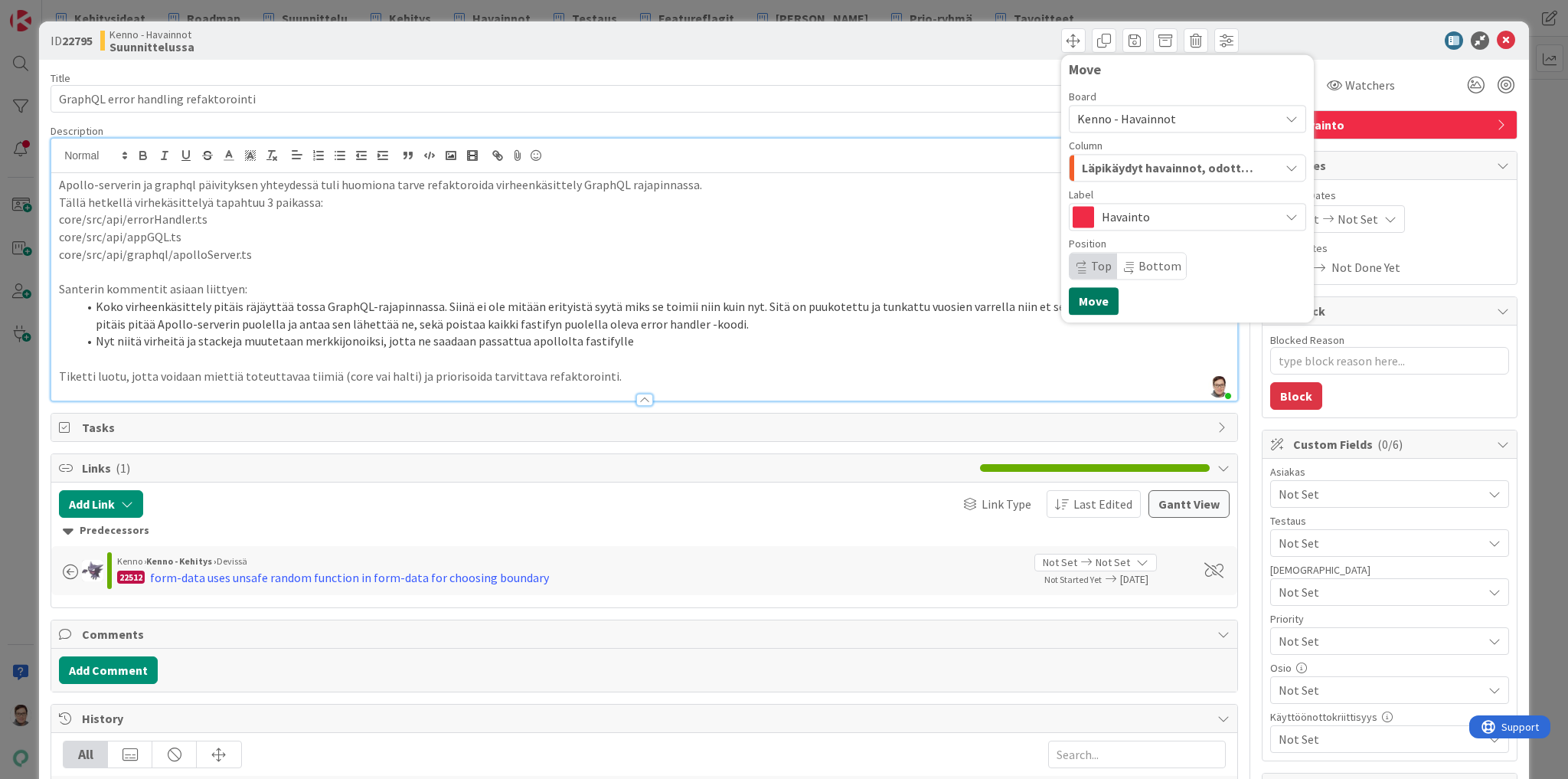
click at [1080, 301] on button "Move" at bounding box center [1094, 301] width 50 height 27
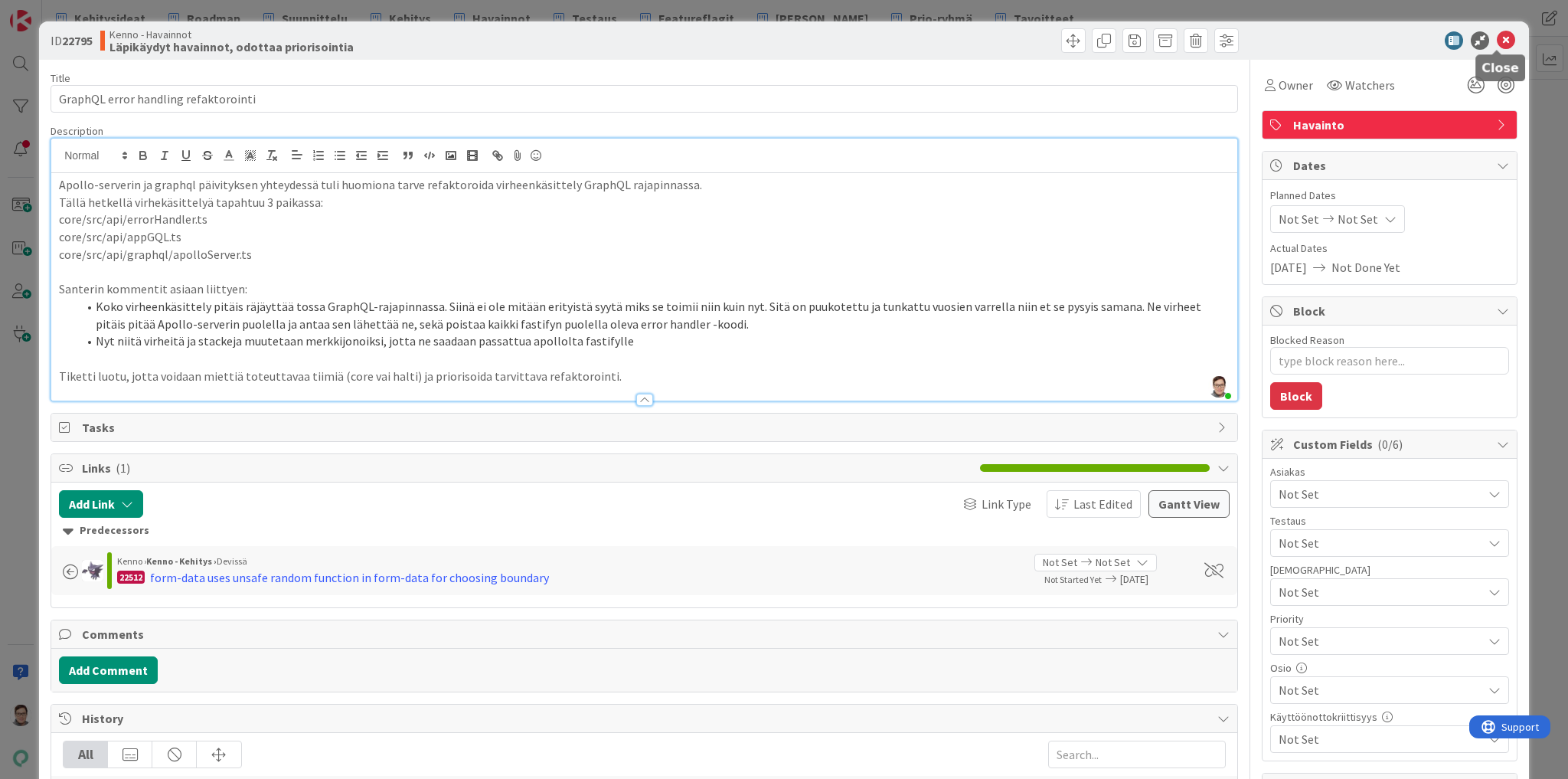
click at [1497, 43] on icon at bounding box center [1506, 41] width 19 height 19
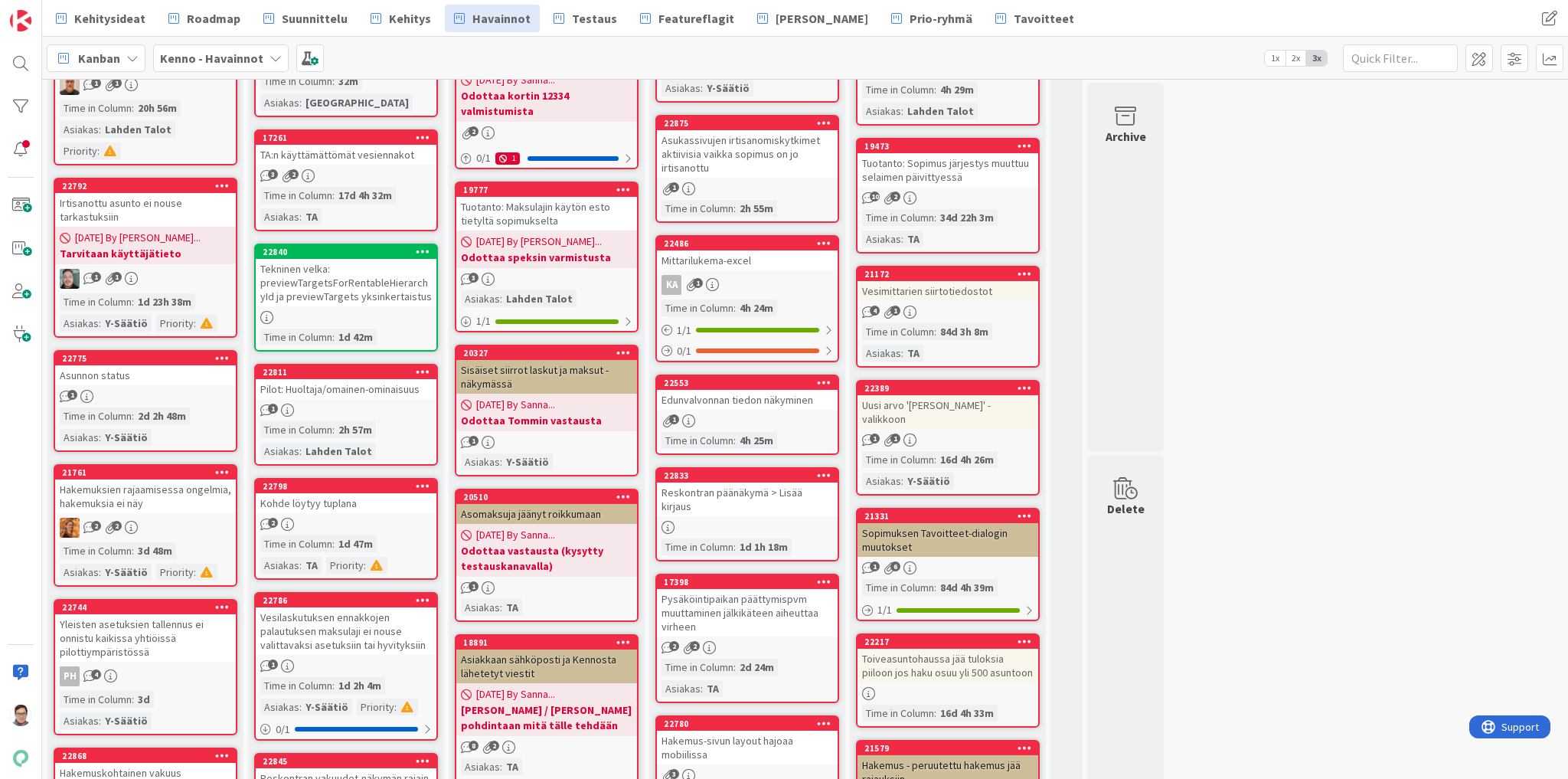
scroll to position [429, 0]
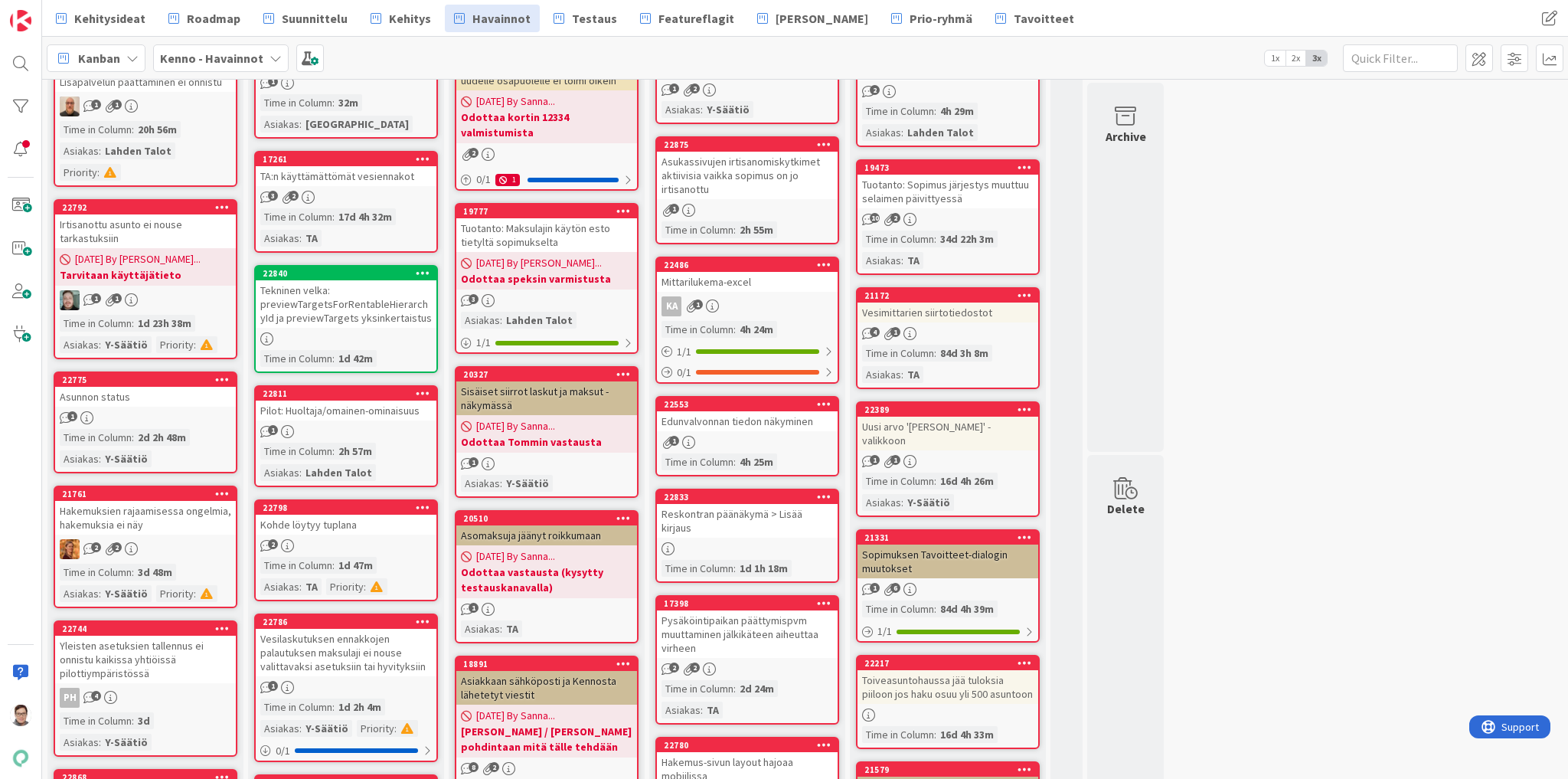
click at [342, 306] on div "Tekninen velka: previewTargetsForRentableHierarchyId ja previewTargets yksinker…" at bounding box center [346, 304] width 181 height 48
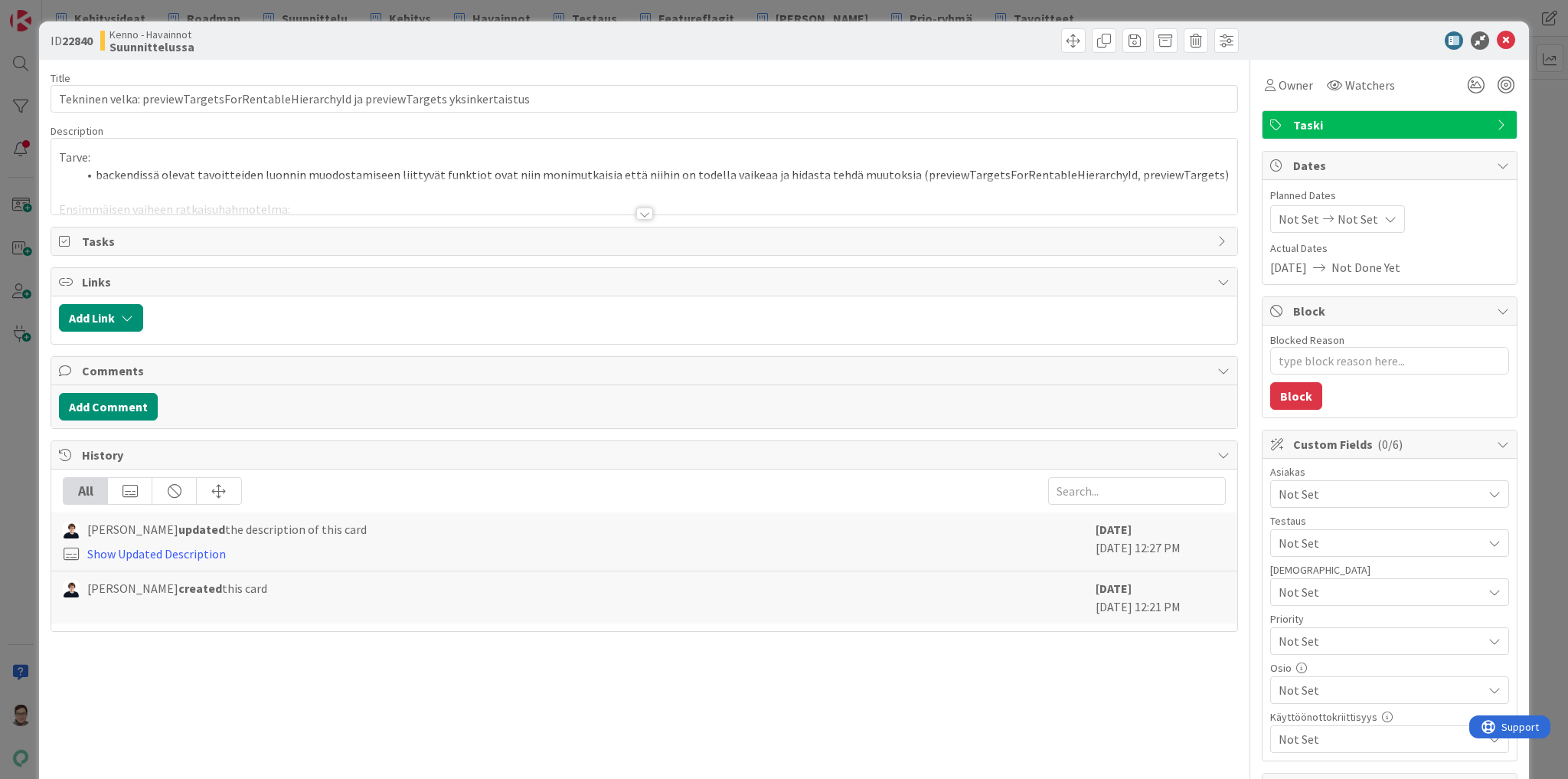
click at [637, 215] on div at bounding box center [645, 214] width 17 height 12
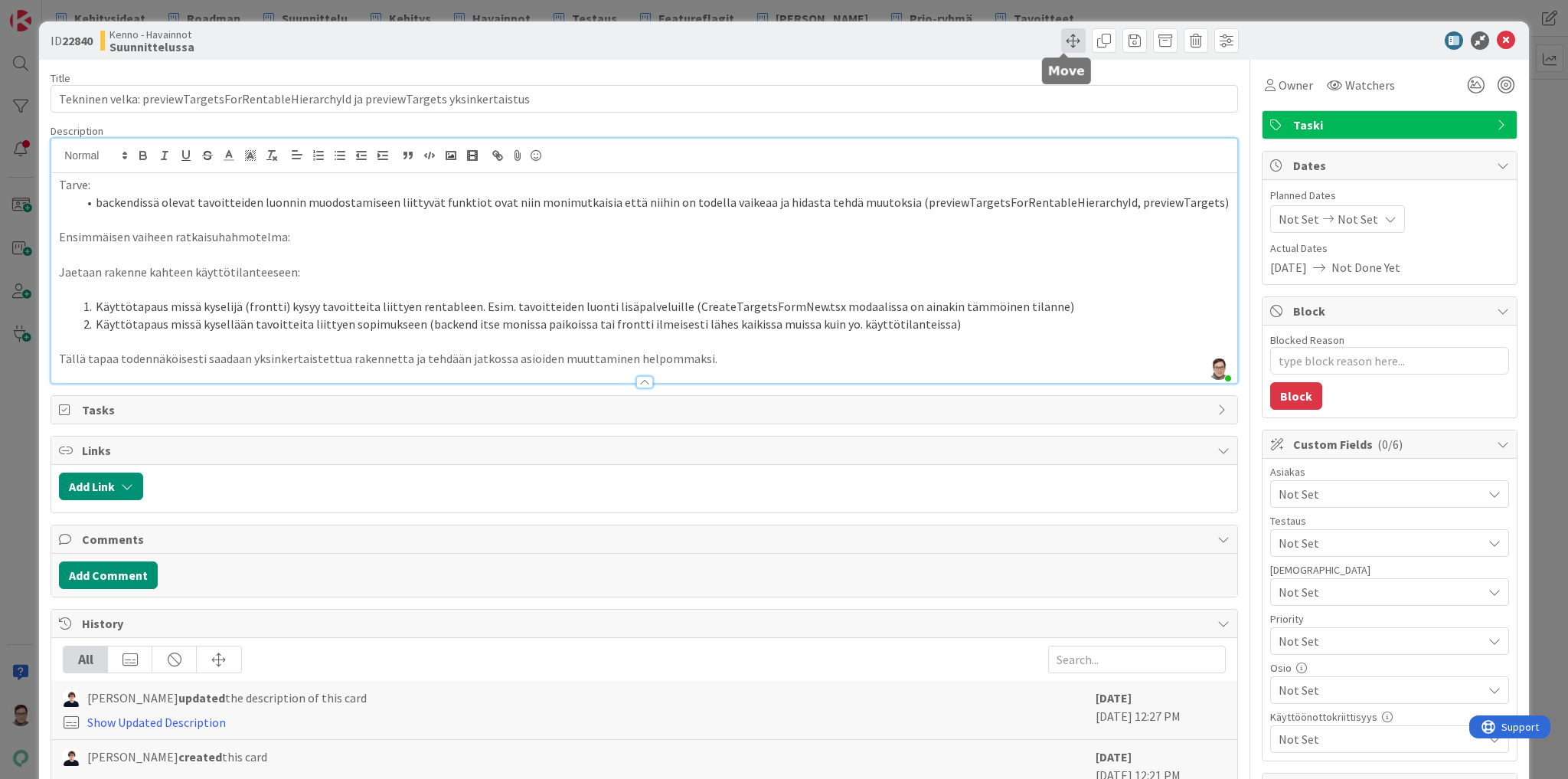
click at [1063, 41] on span at bounding box center [1073, 40] width 24 height 24
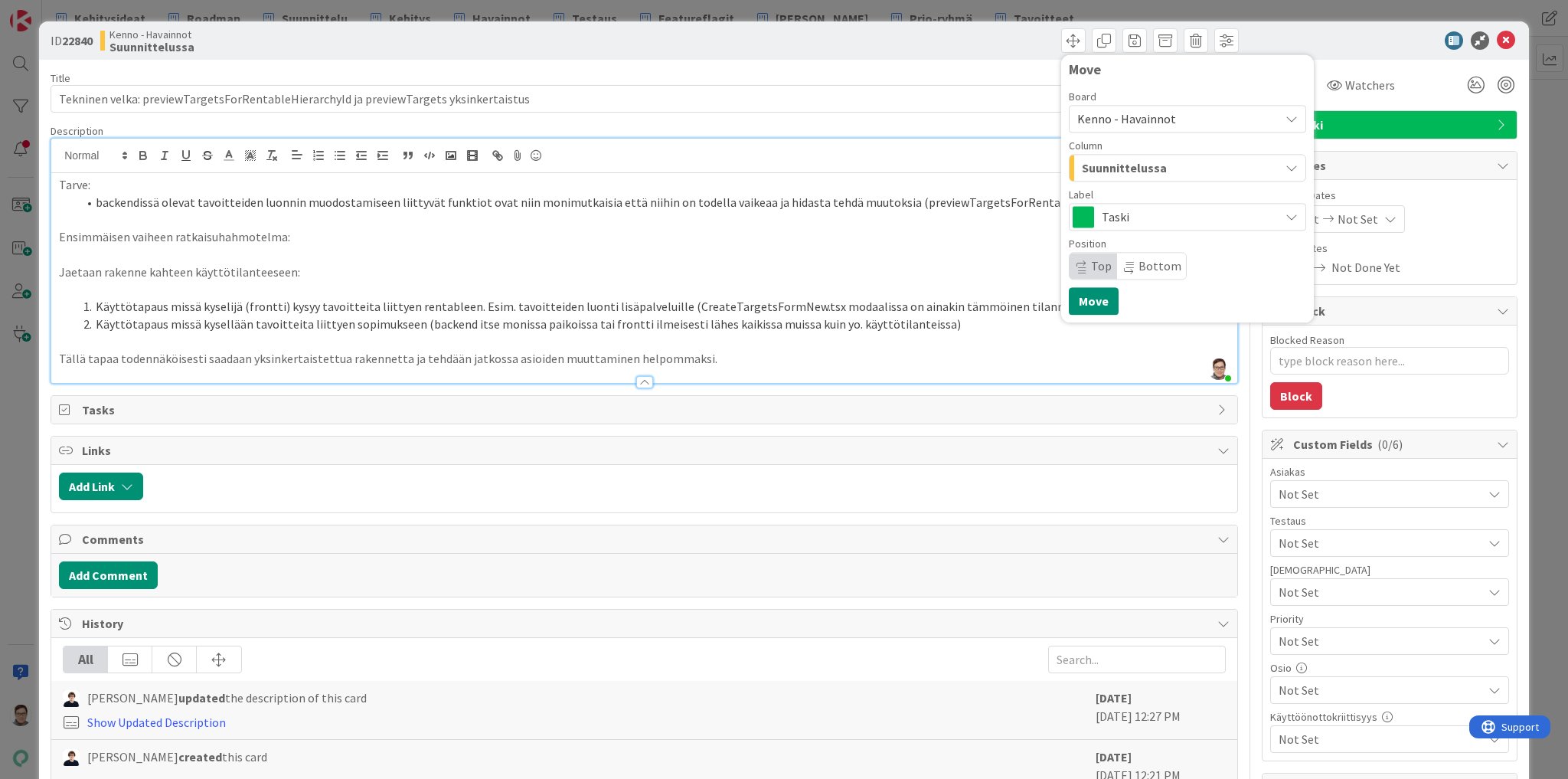
click at [1106, 168] on span "Suunnittelussa" at bounding box center [1124, 168] width 85 height 20
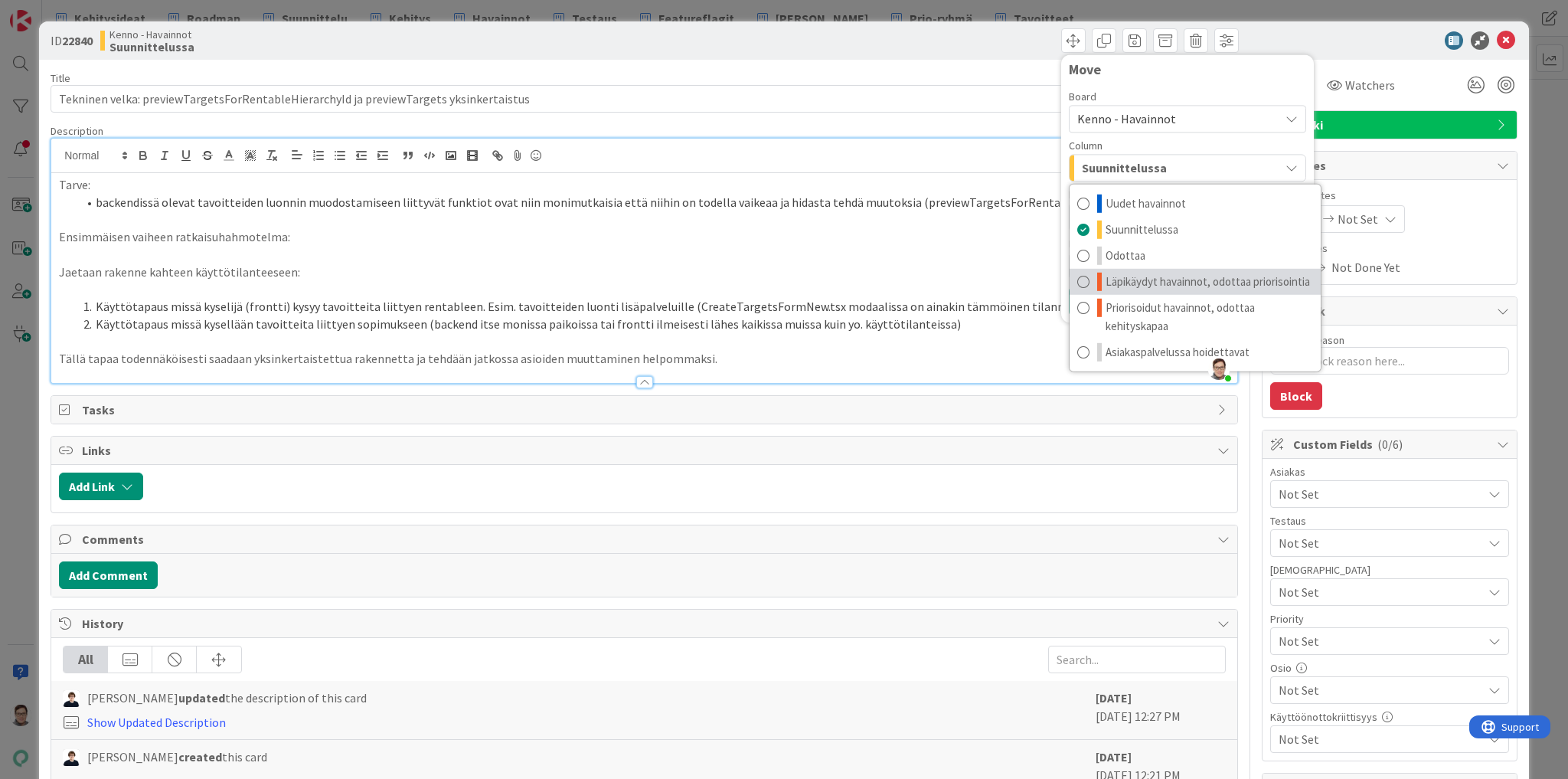
click at [1134, 279] on span "Läpikäydyt havainnot, odottaa priorisointia" at bounding box center [1208, 282] width 205 height 19
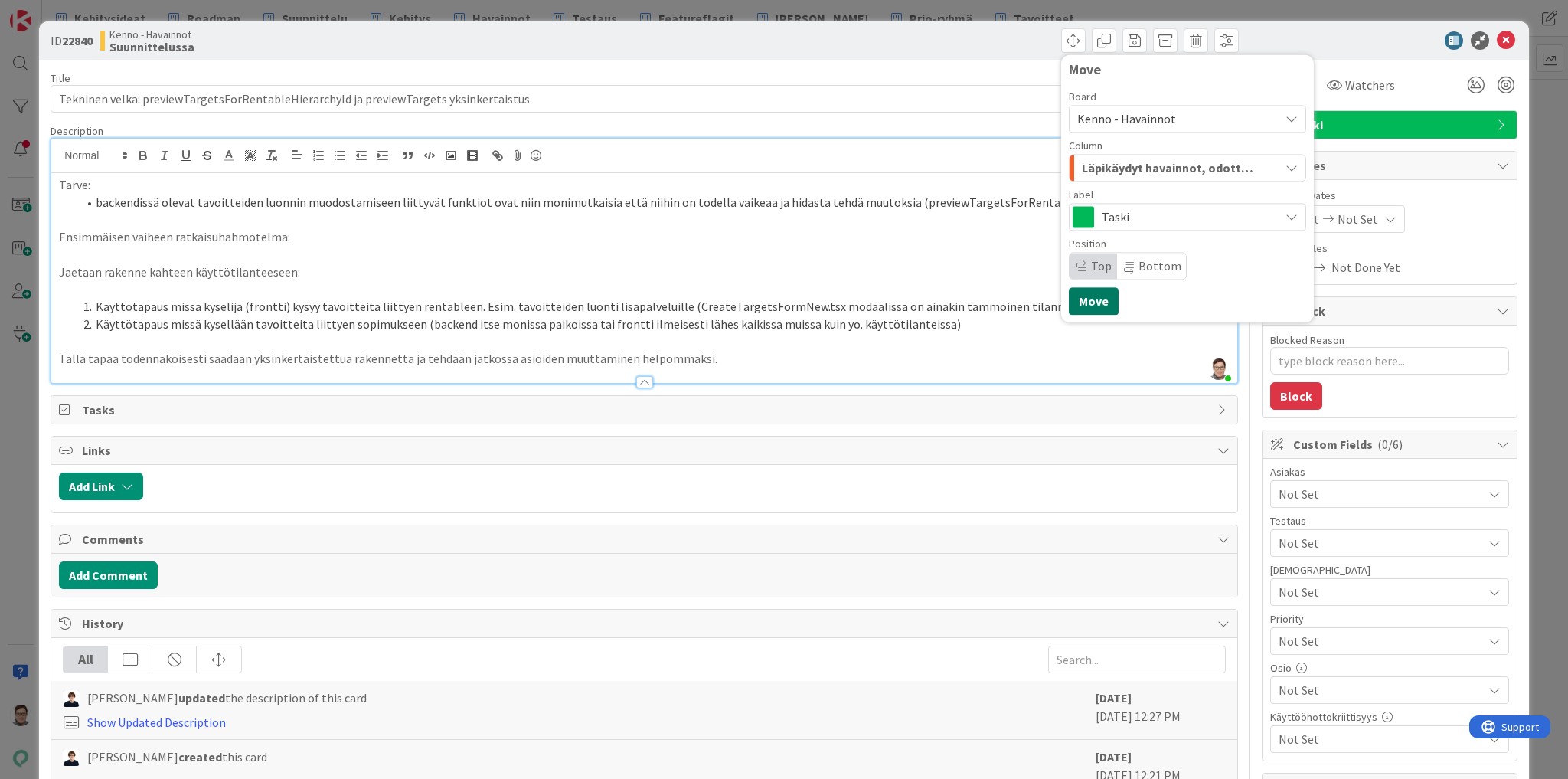
click at [1092, 298] on button "Move" at bounding box center [1094, 301] width 50 height 27
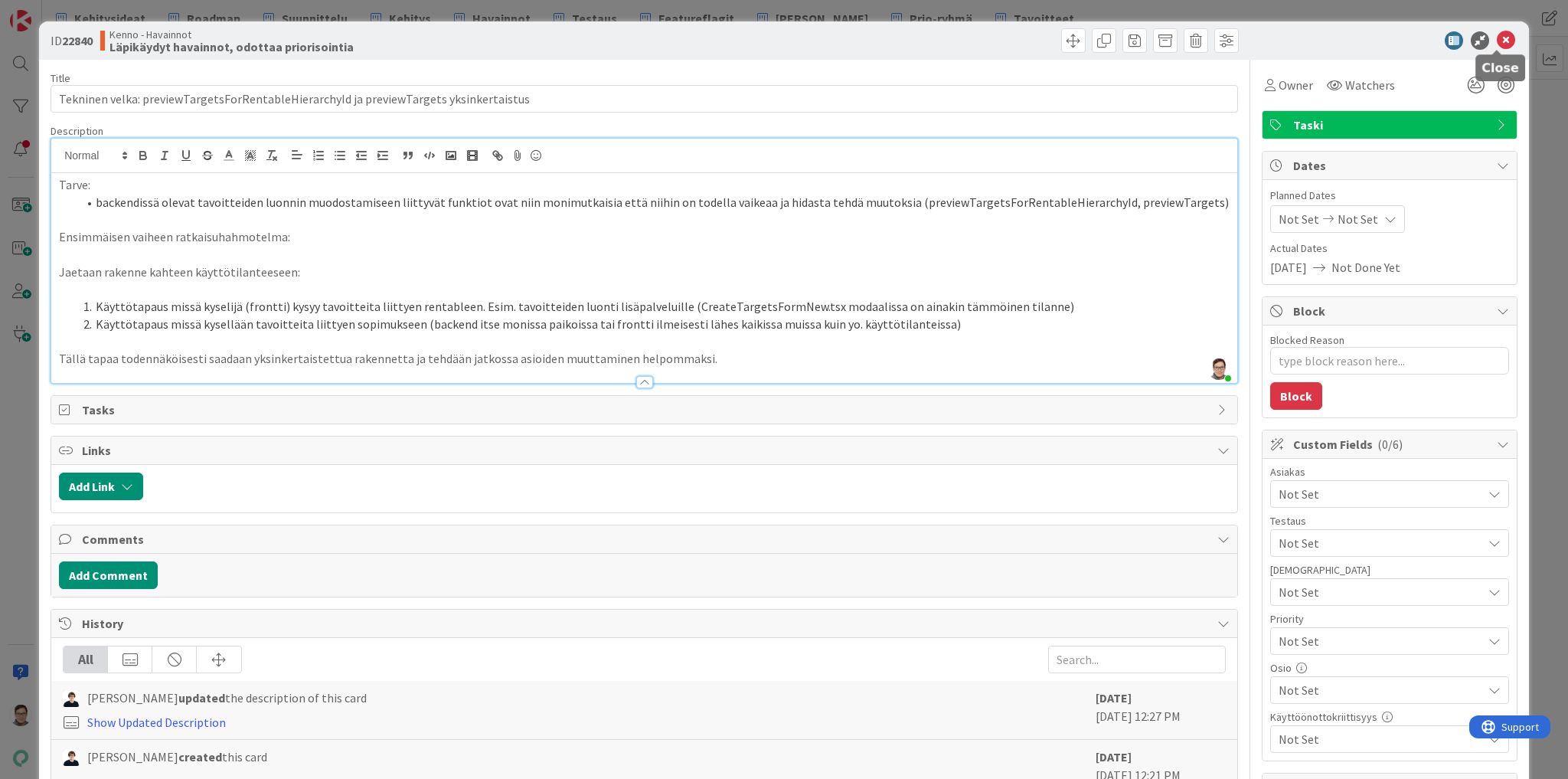
click at [1499, 39] on icon at bounding box center [1506, 41] width 19 height 19
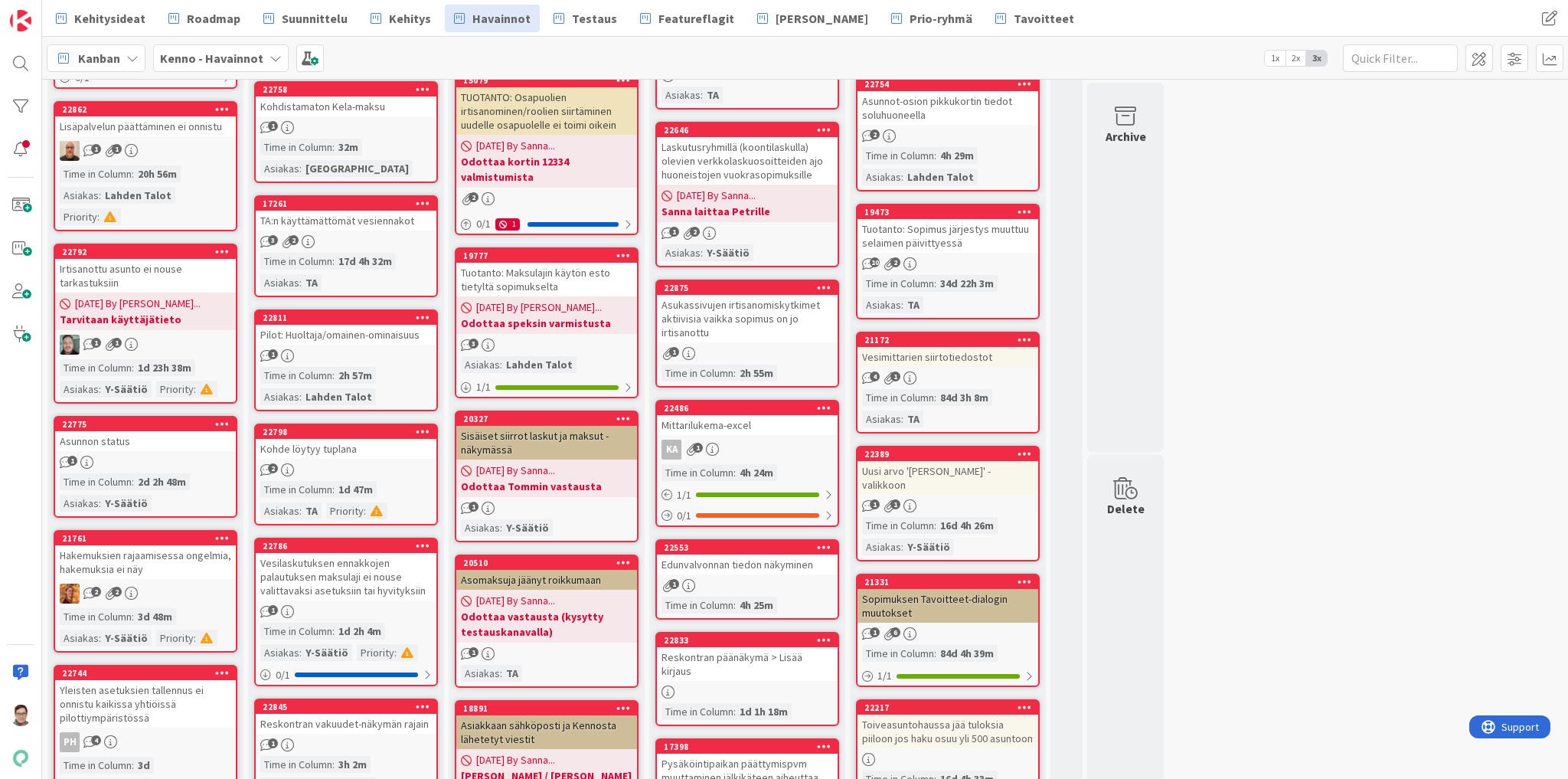
scroll to position [429, 0]
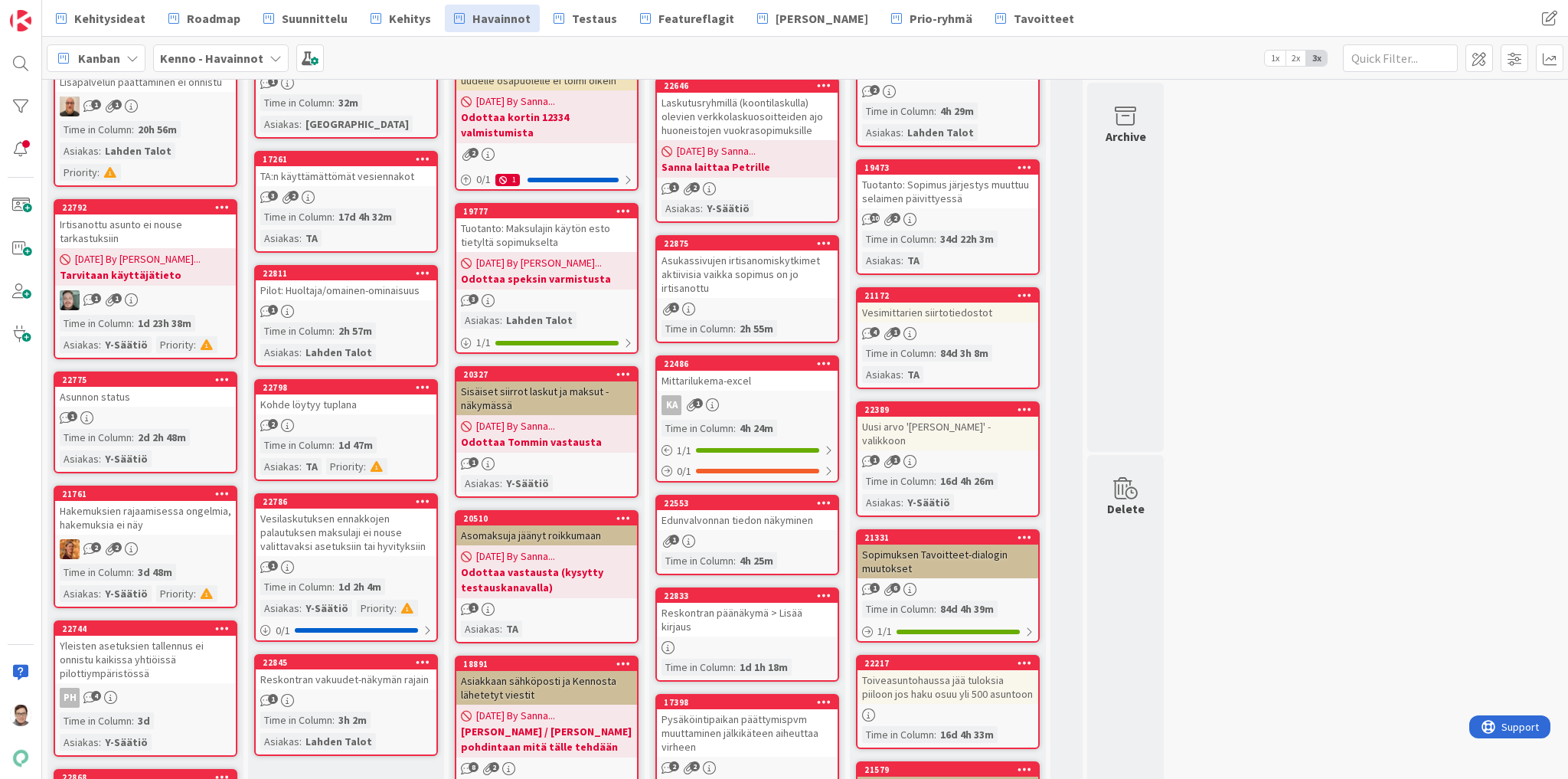
click at [346, 530] on div "Vesilaskutuksen ennakkojen palautuksen maksulaji ei nouse valittavaksi asetuksi…" at bounding box center [346, 532] width 181 height 48
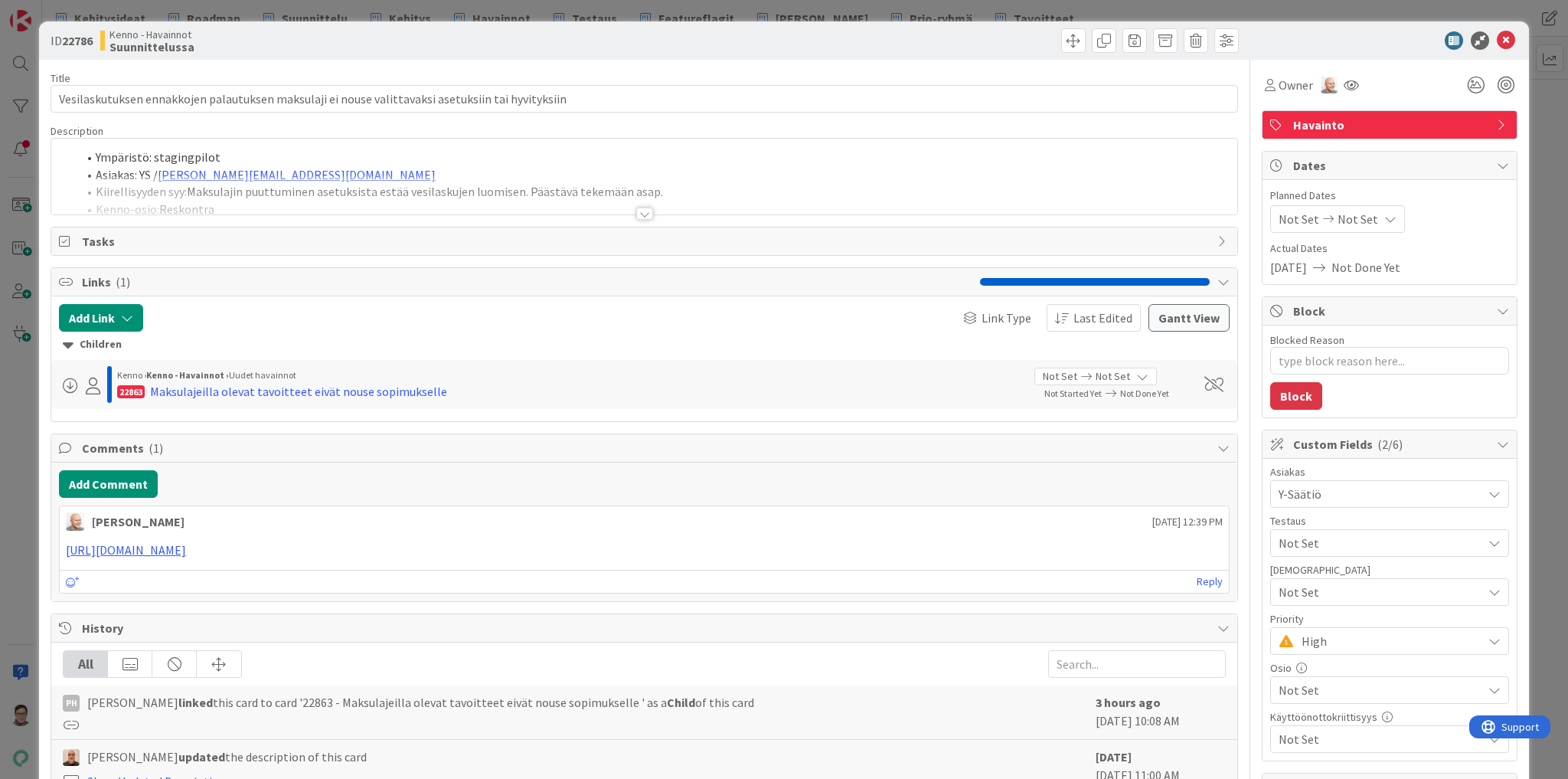
click at [642, 213] on div at bounding box center [645, 214] width 17 height 12
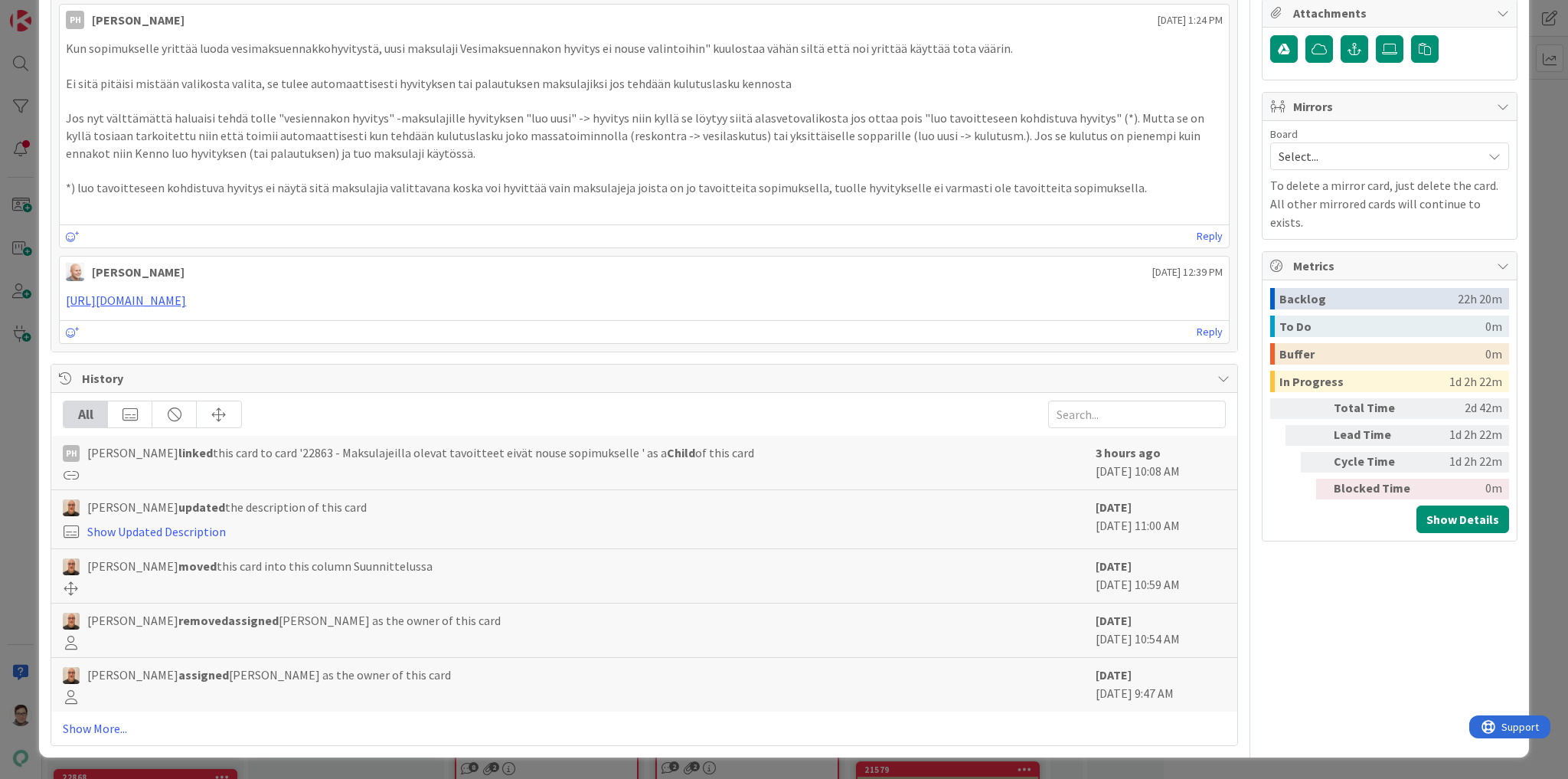
scroll to position [919, 0]
click at [112, 75] on p at bounding box center [645, 66] width 1157 height 18
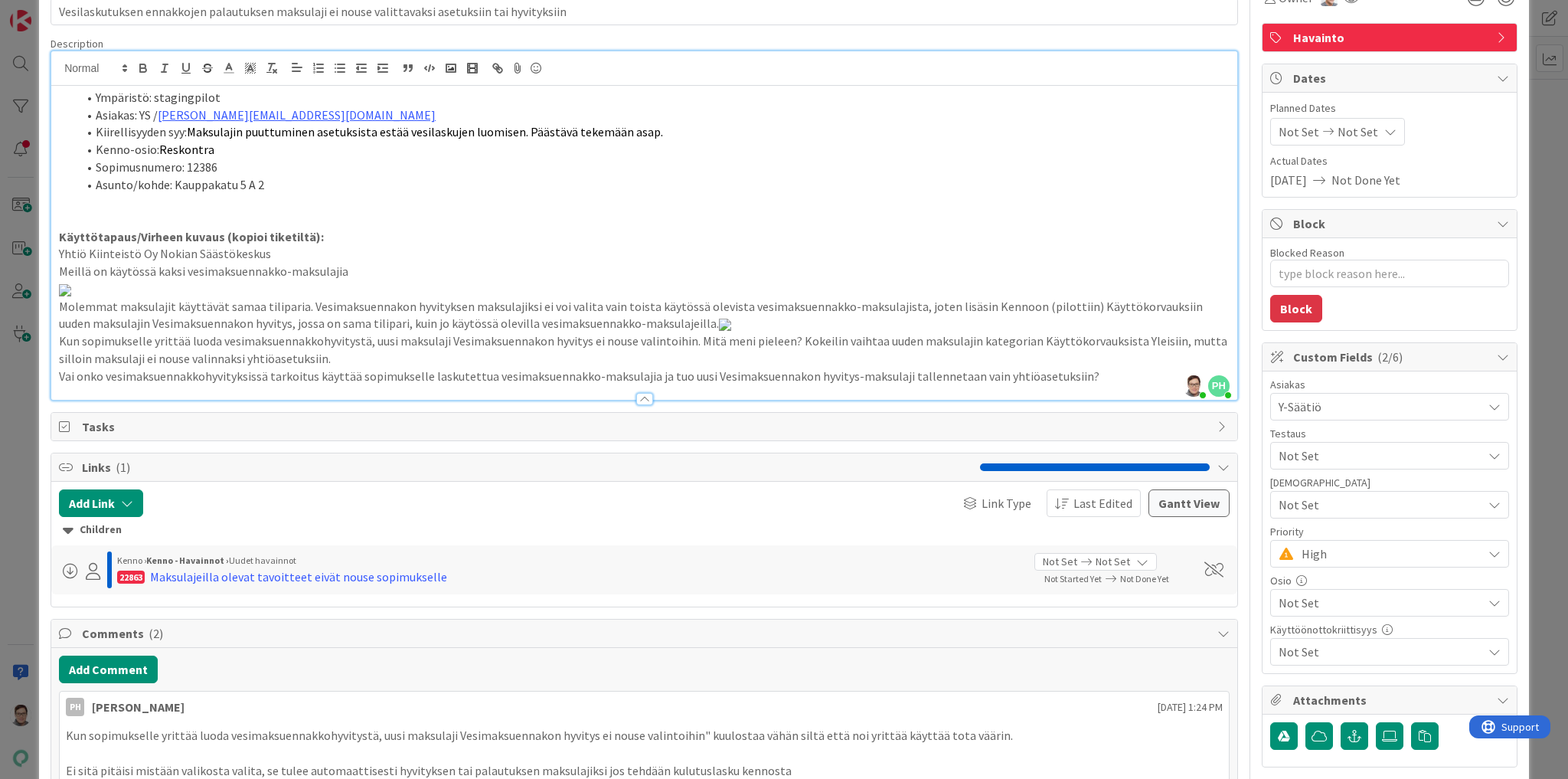
scroll to position [0, 0]
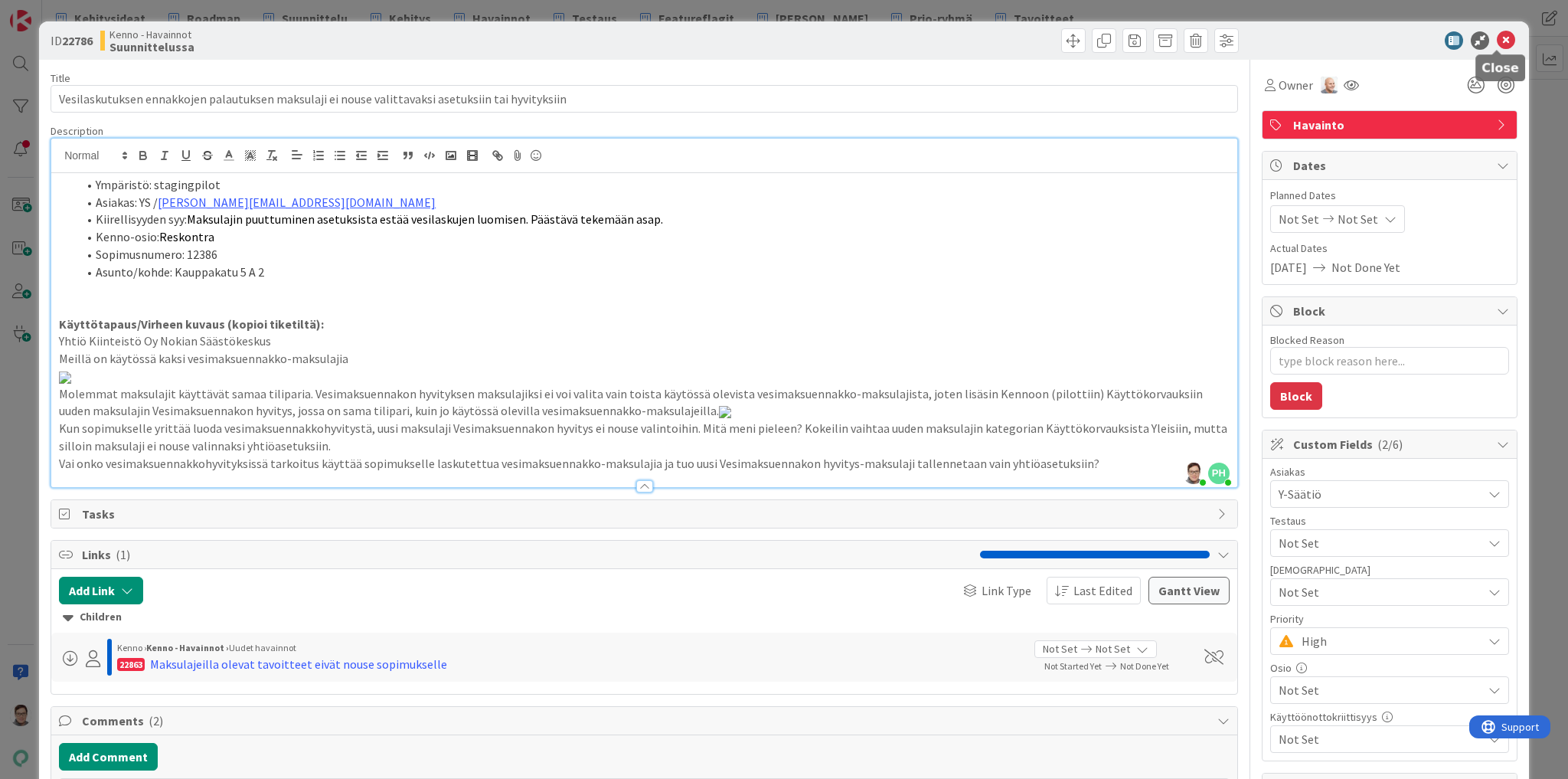
click at [1503, 40] on icon at bounding box center [1506, 41] width 19 height 19
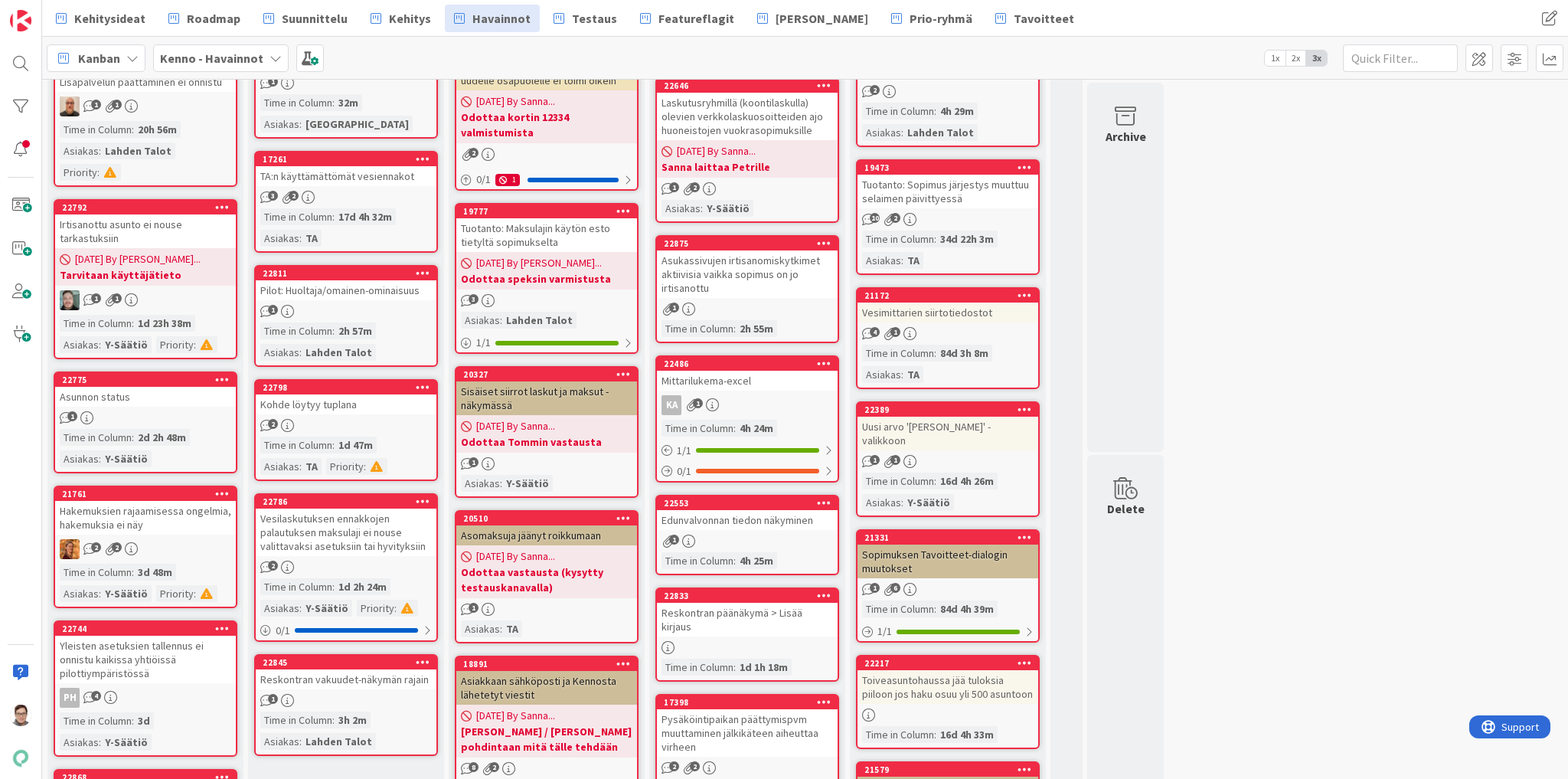
click at [322, 547] on div "Vesilaskutuksen ennakkojen palautuksen maksulaji ei nouse valittavaksi asetuksi…" at bounding box center [346, 532] width 181 height 48
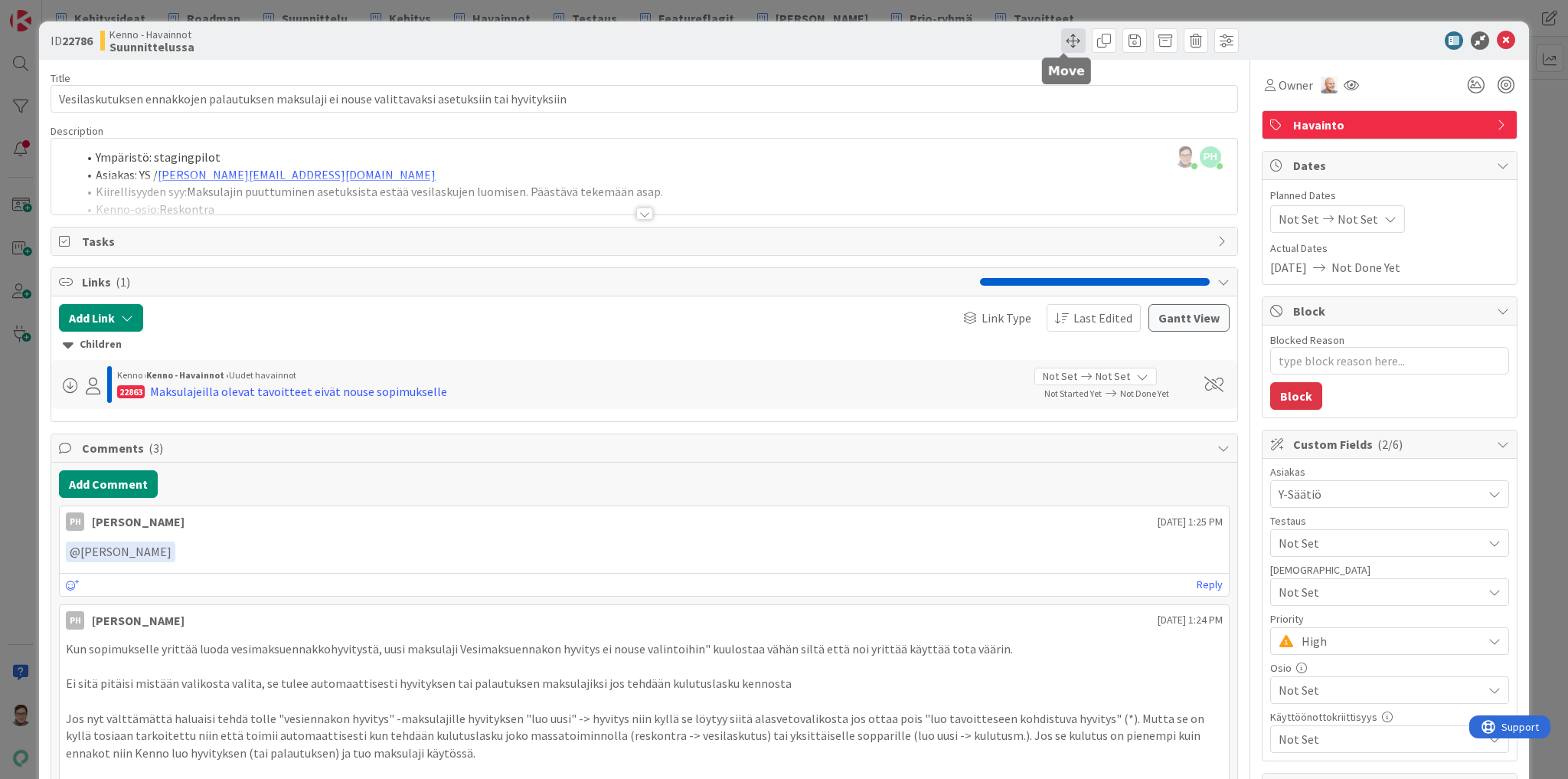
click at [1063, 43] on span at bounding box center [1073, 40] width 24 height 24
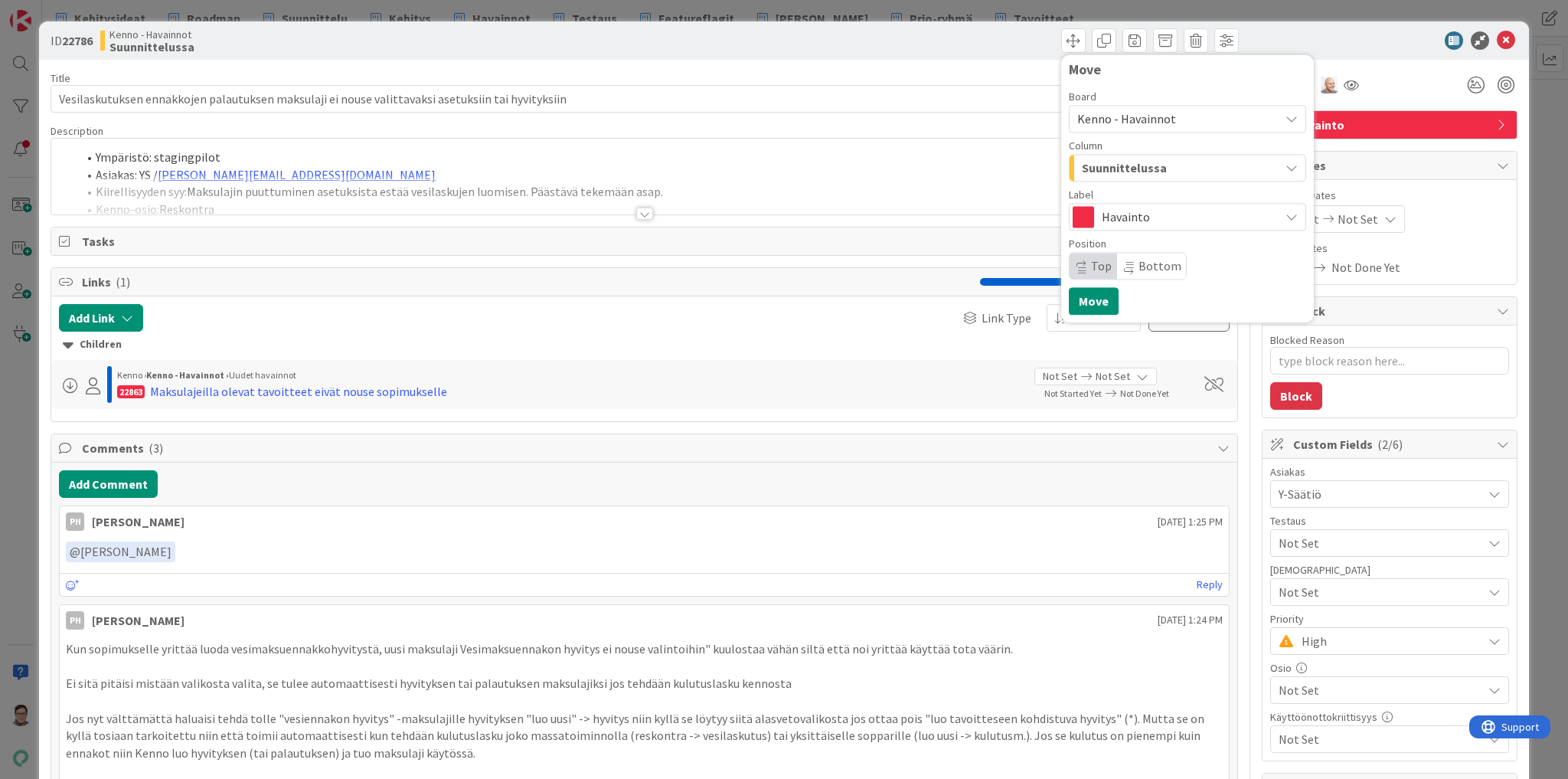
click at [1146, 171] on span "Suunnittelussa" at bounding box center [1124, 168] width 85 height 20
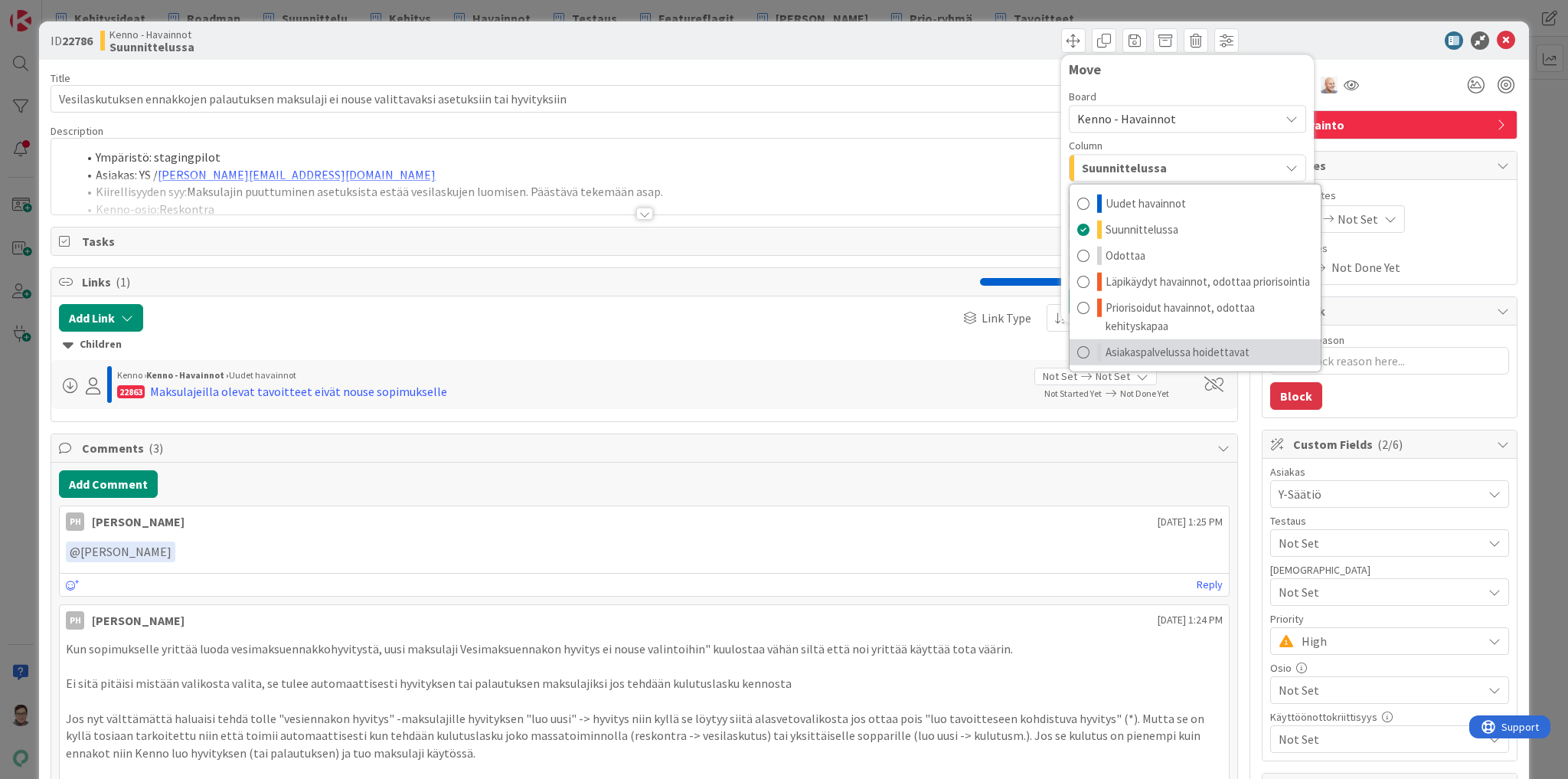
click at [1158, 352] on span "Asiakaspalvelussa hoidettavat" at bounding box center [1177, 353] width 144 height 19
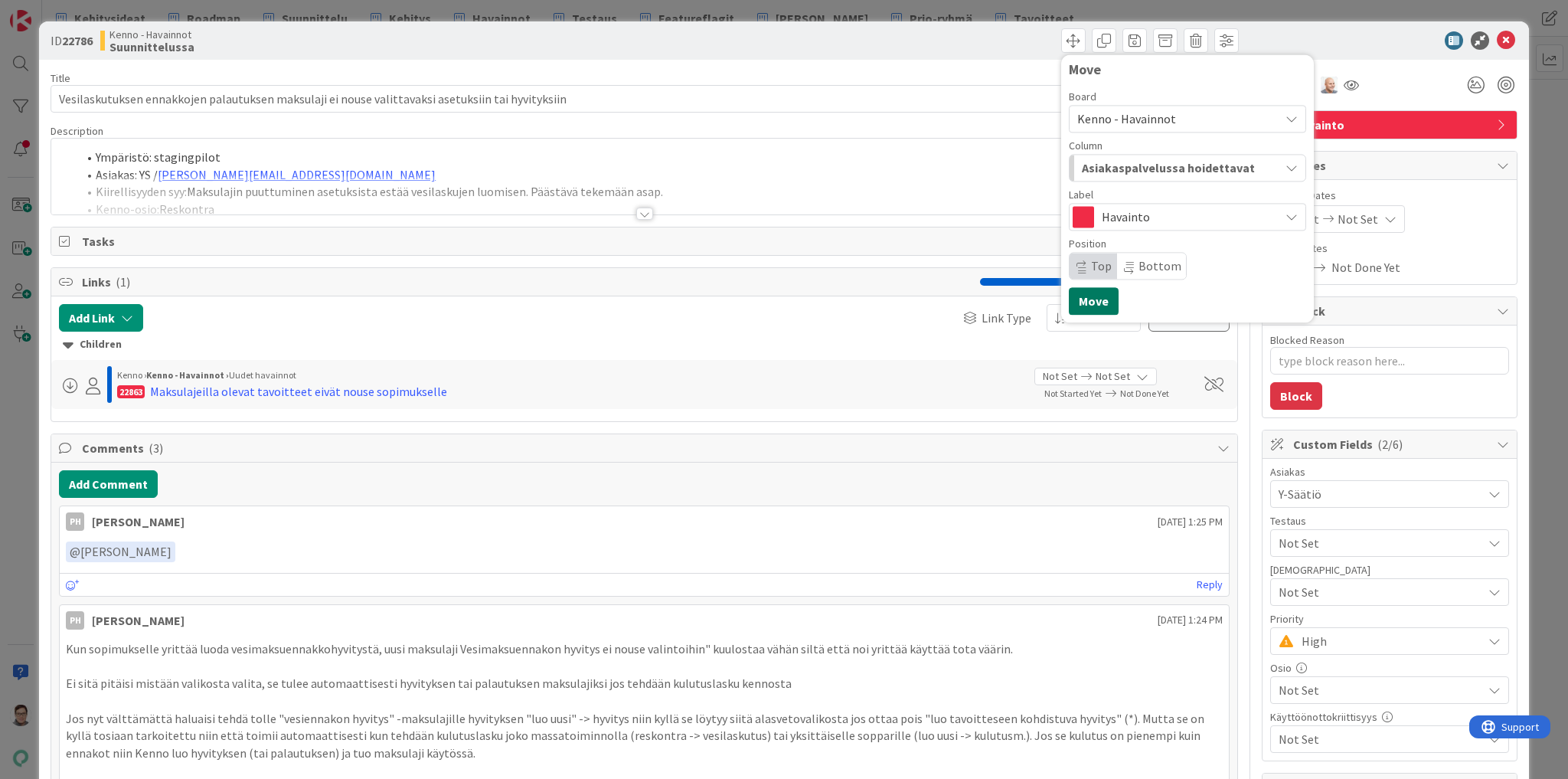
click at [1088, 299] on button "Move" at bounding box center [1094, 301] width 50 height 27
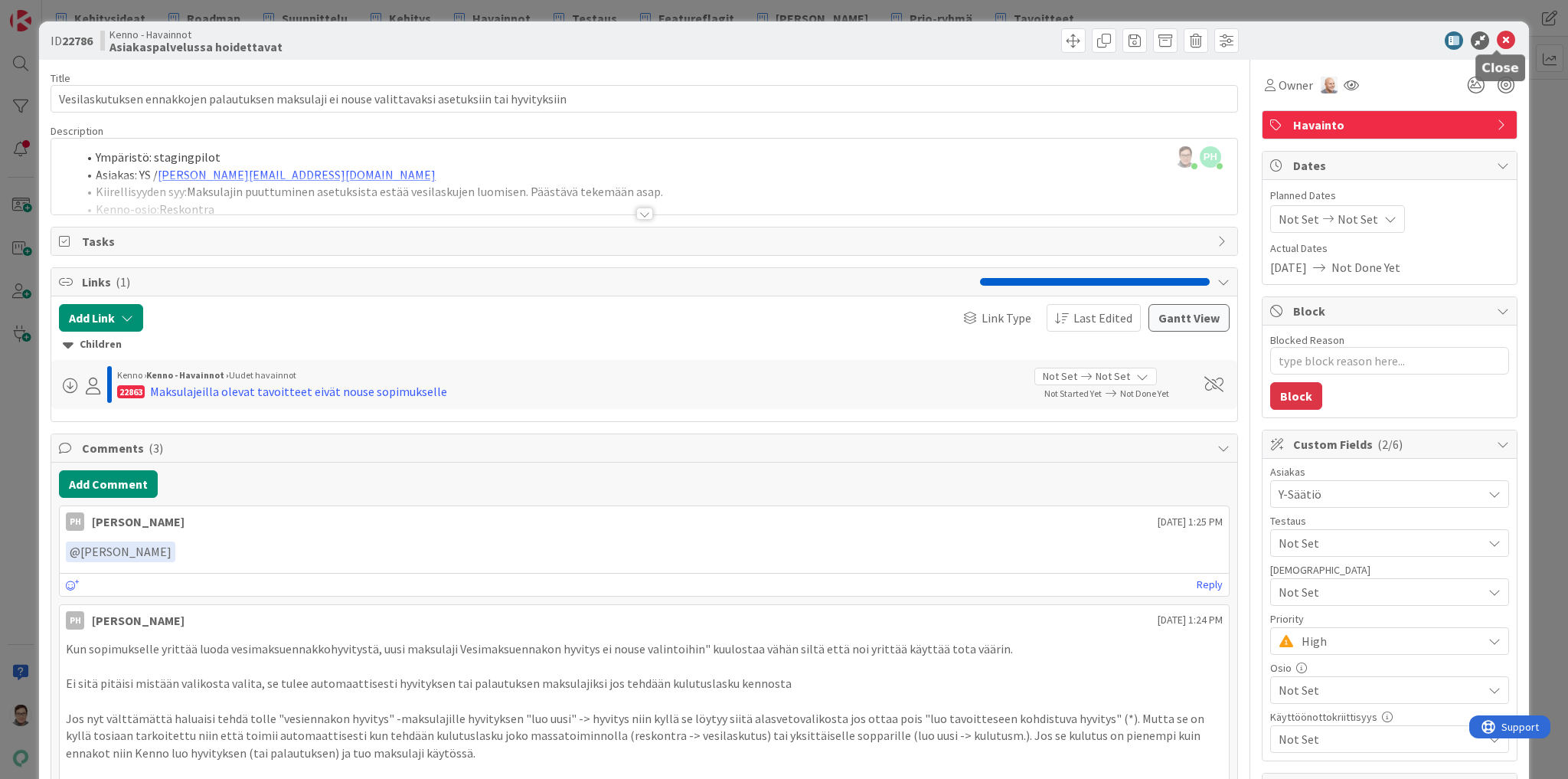
click at [1497, 40] on icon at bounding box center [1506, 41] width 19 height 19
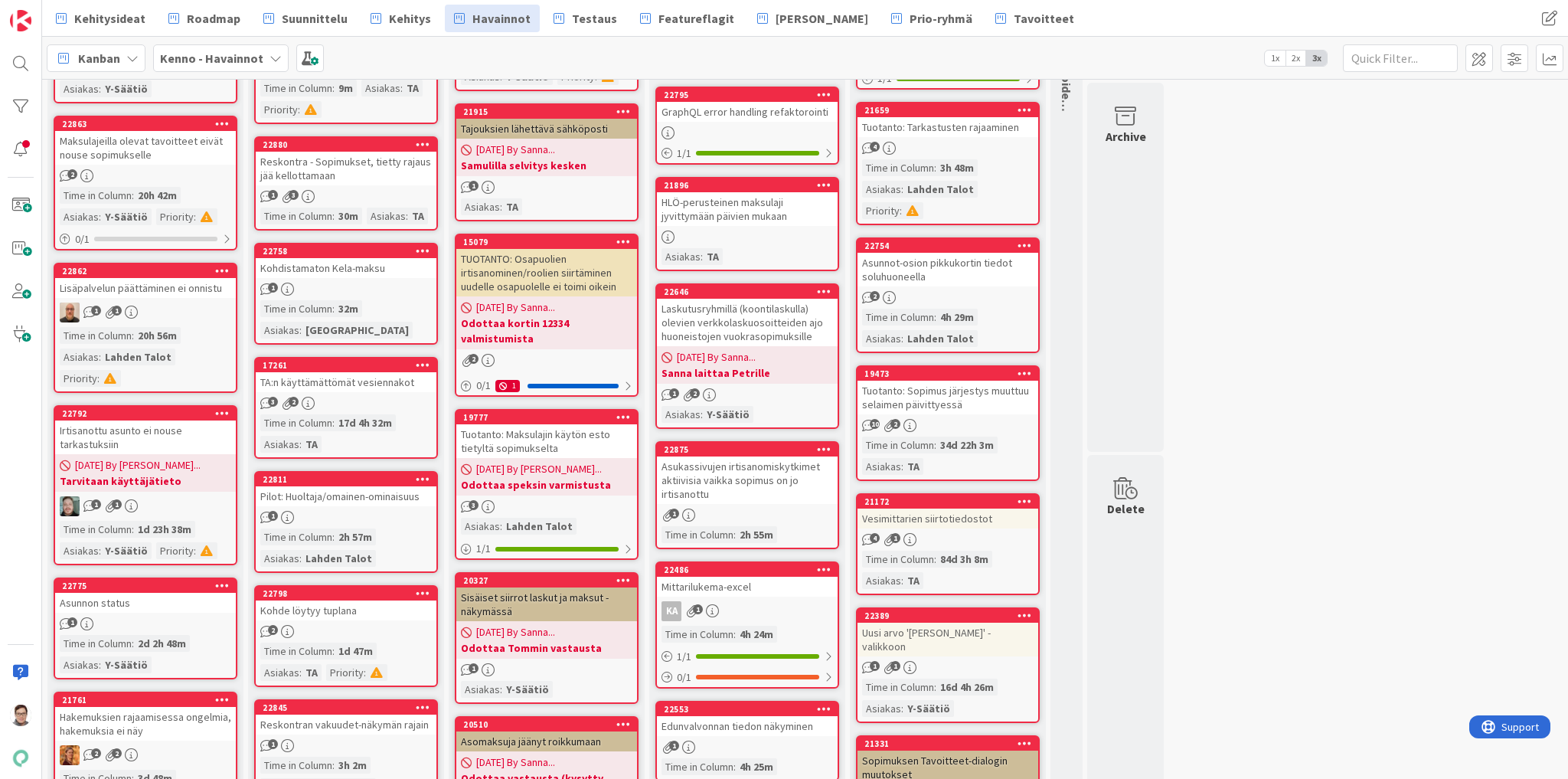
scroll to position [245, 0]
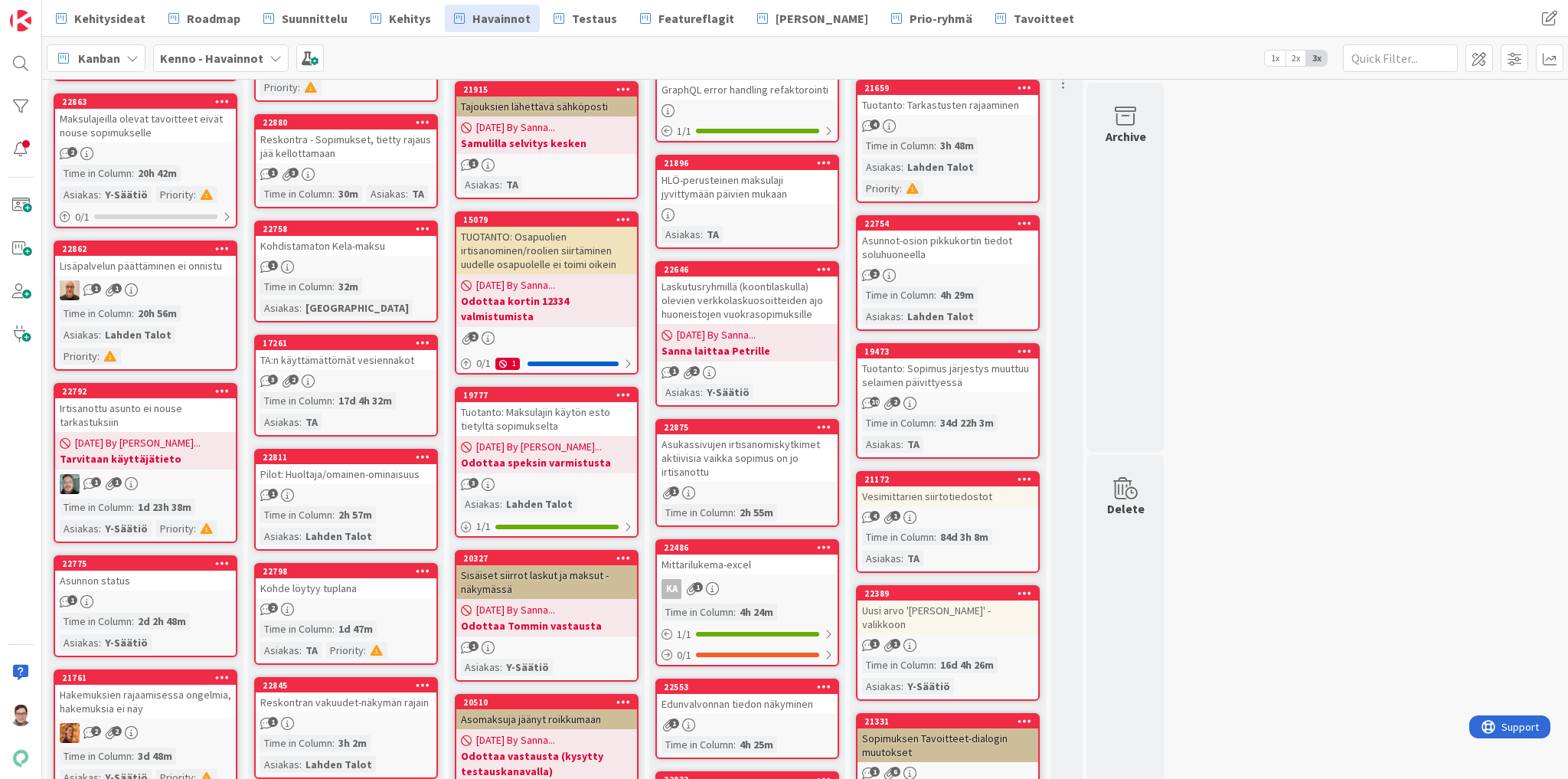
click at [339, 590] on div "Kohde löytyy tuplana" at bounding box center [346, 589] width 181 height 20
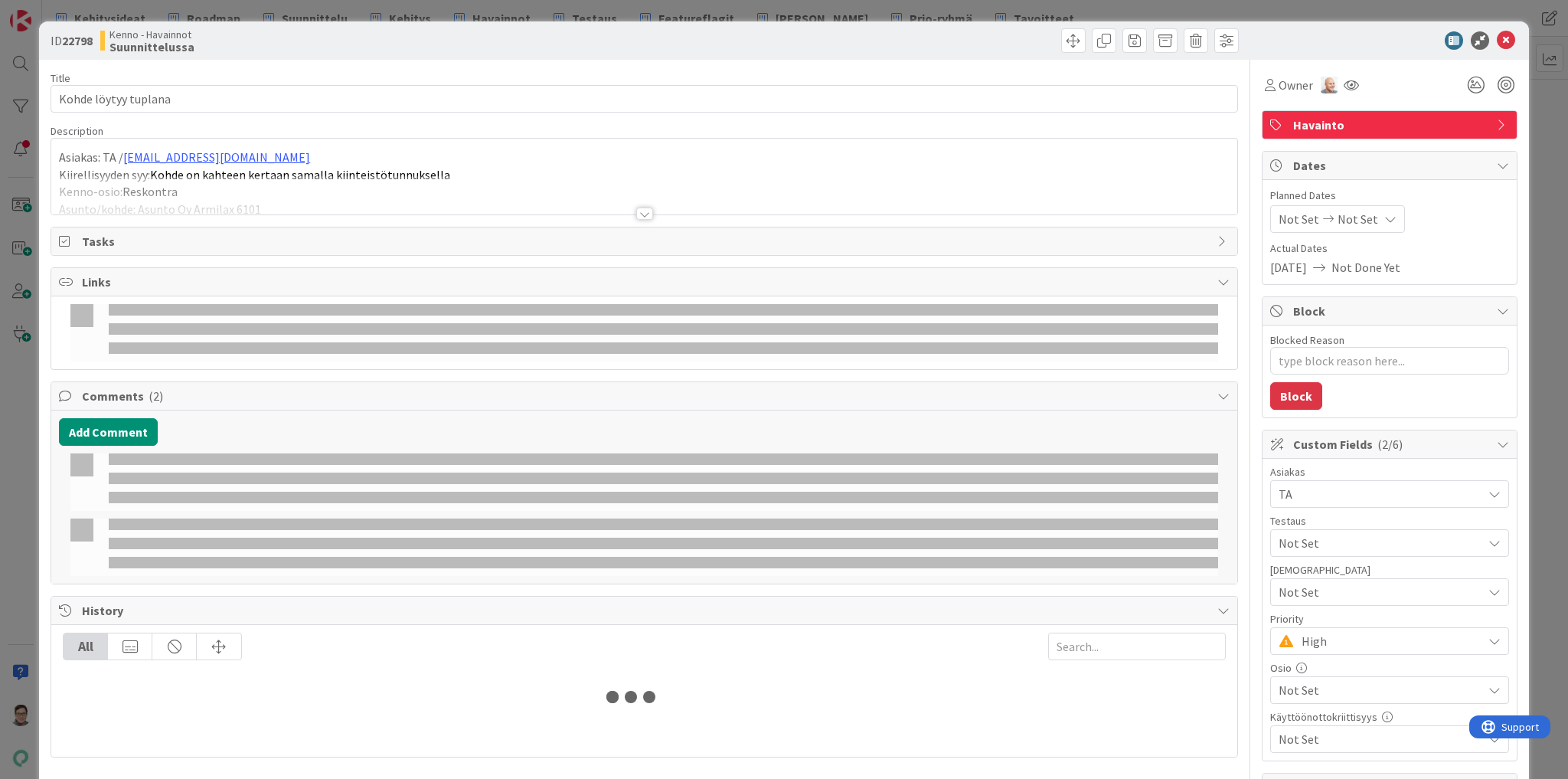
type textarea "x"
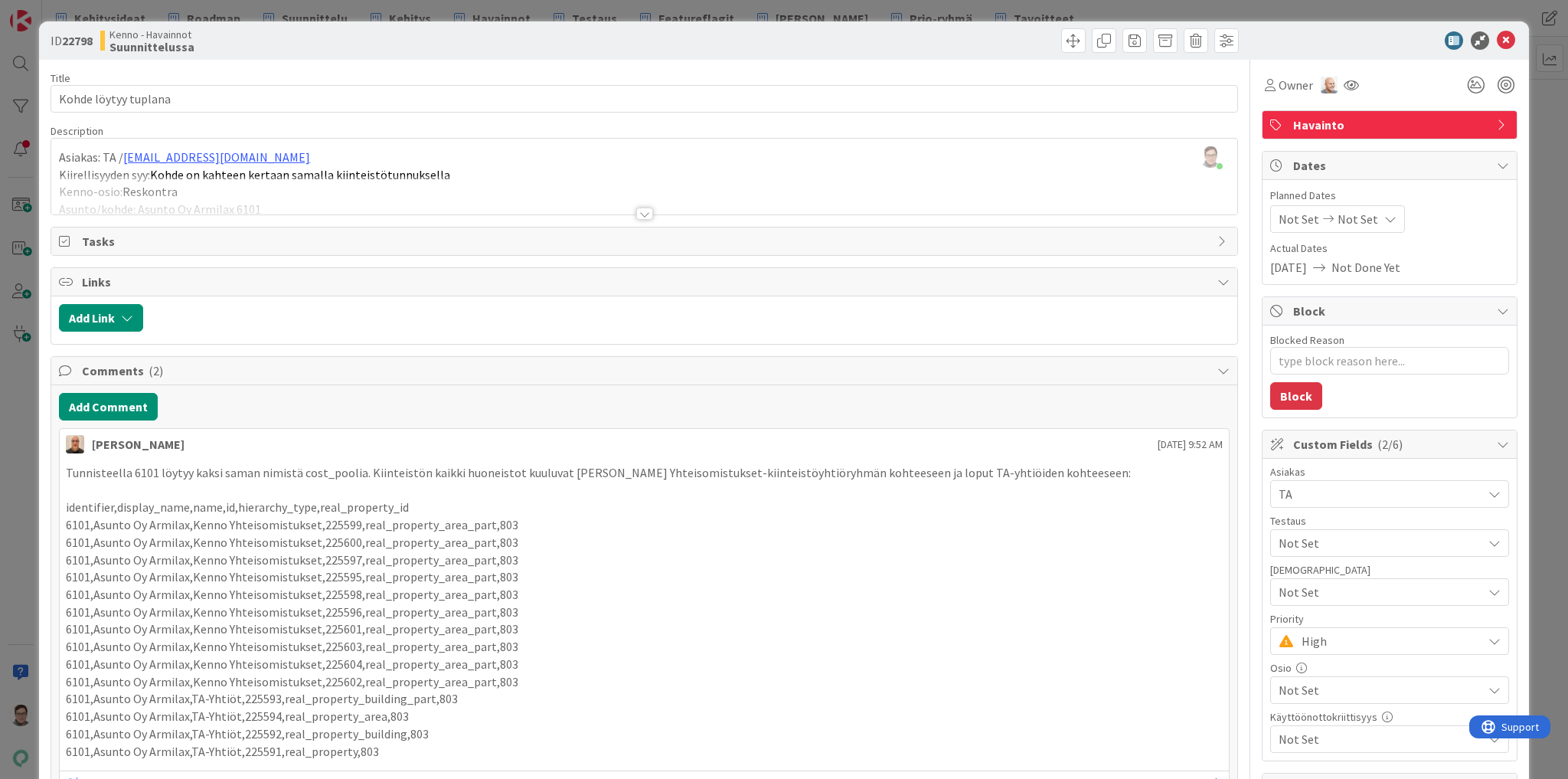
scroll to position [62, 0]
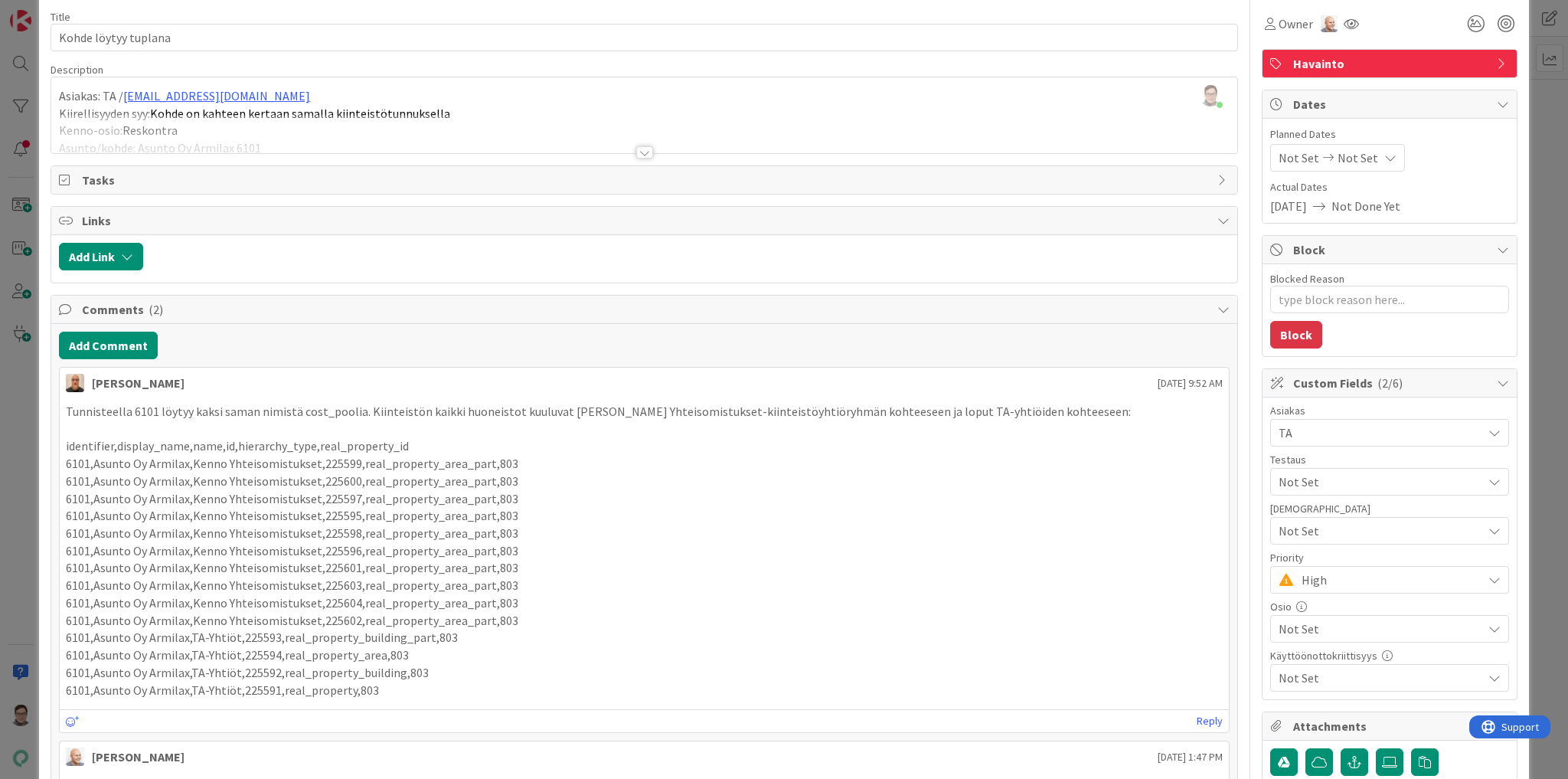
click at [638, 155] on div at bounding box center [645, 153] width 17 height 12
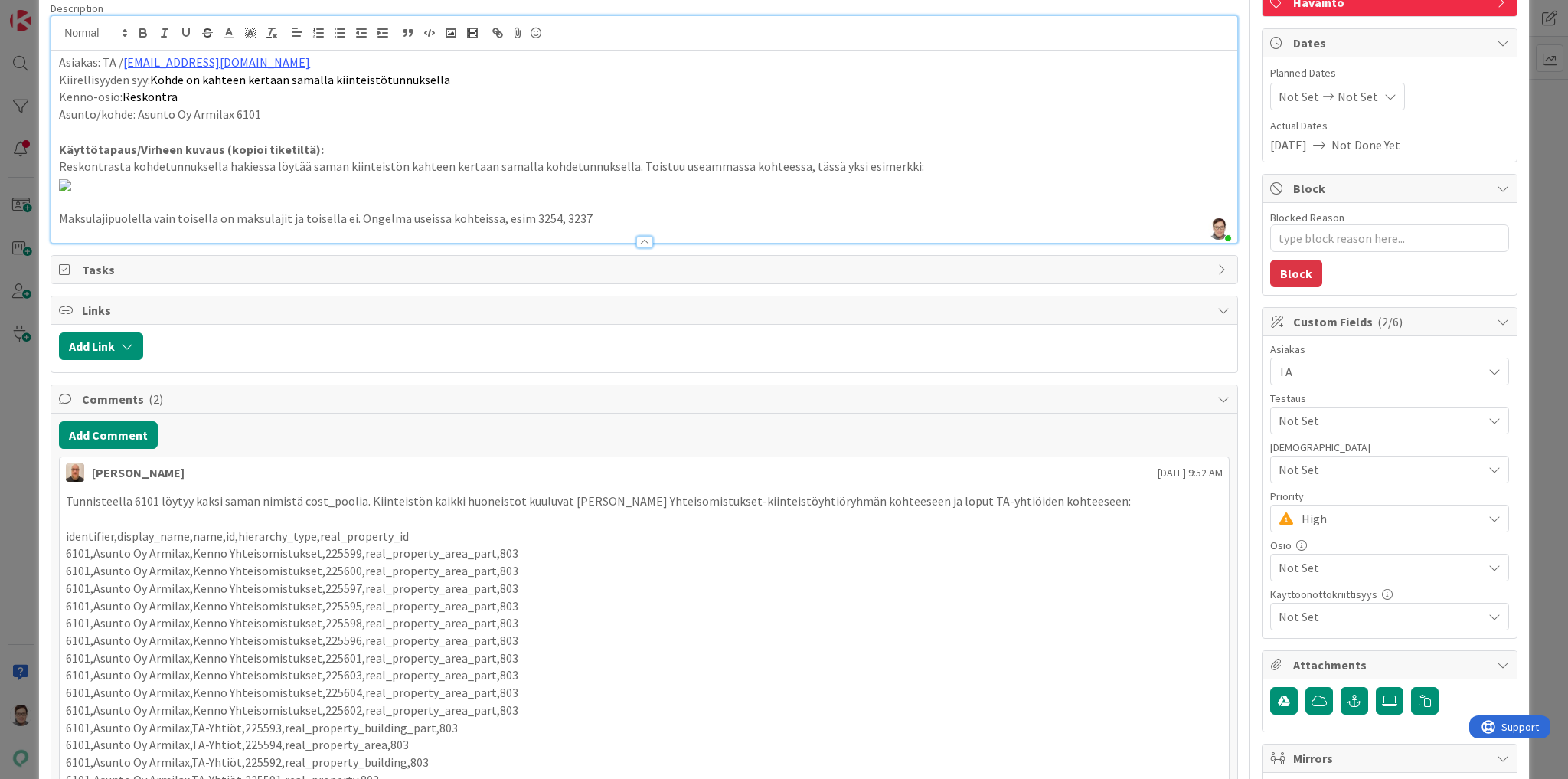
scroll to position [184, 0]
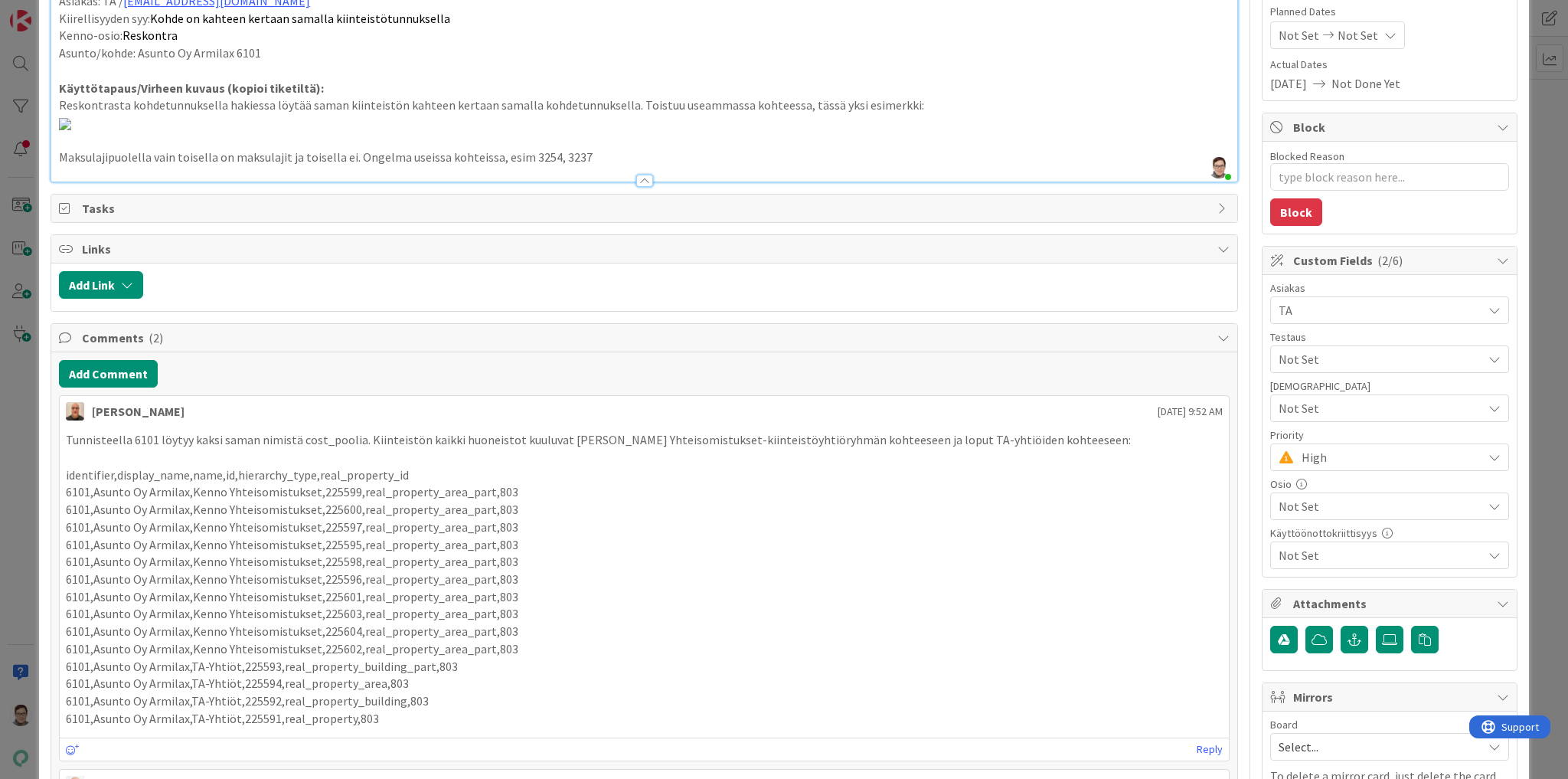
click at [592, 166] on p "Maksulajipuolella vain toisella on maksulajit ja toisella ei. Ongelma useissa k…" at bounding box center [645, 157] width 1171 height 18
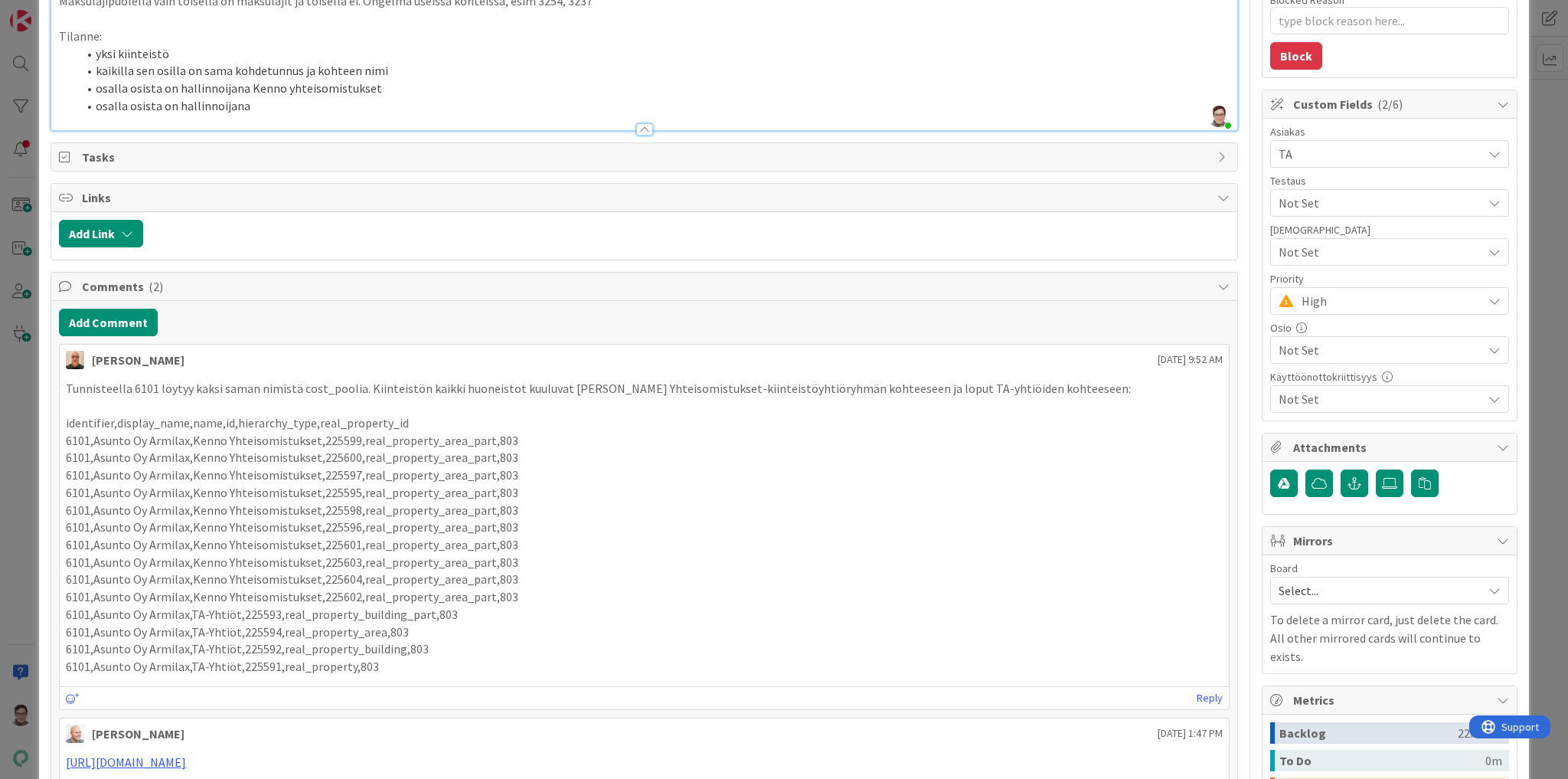
scroll to position [306, 0]
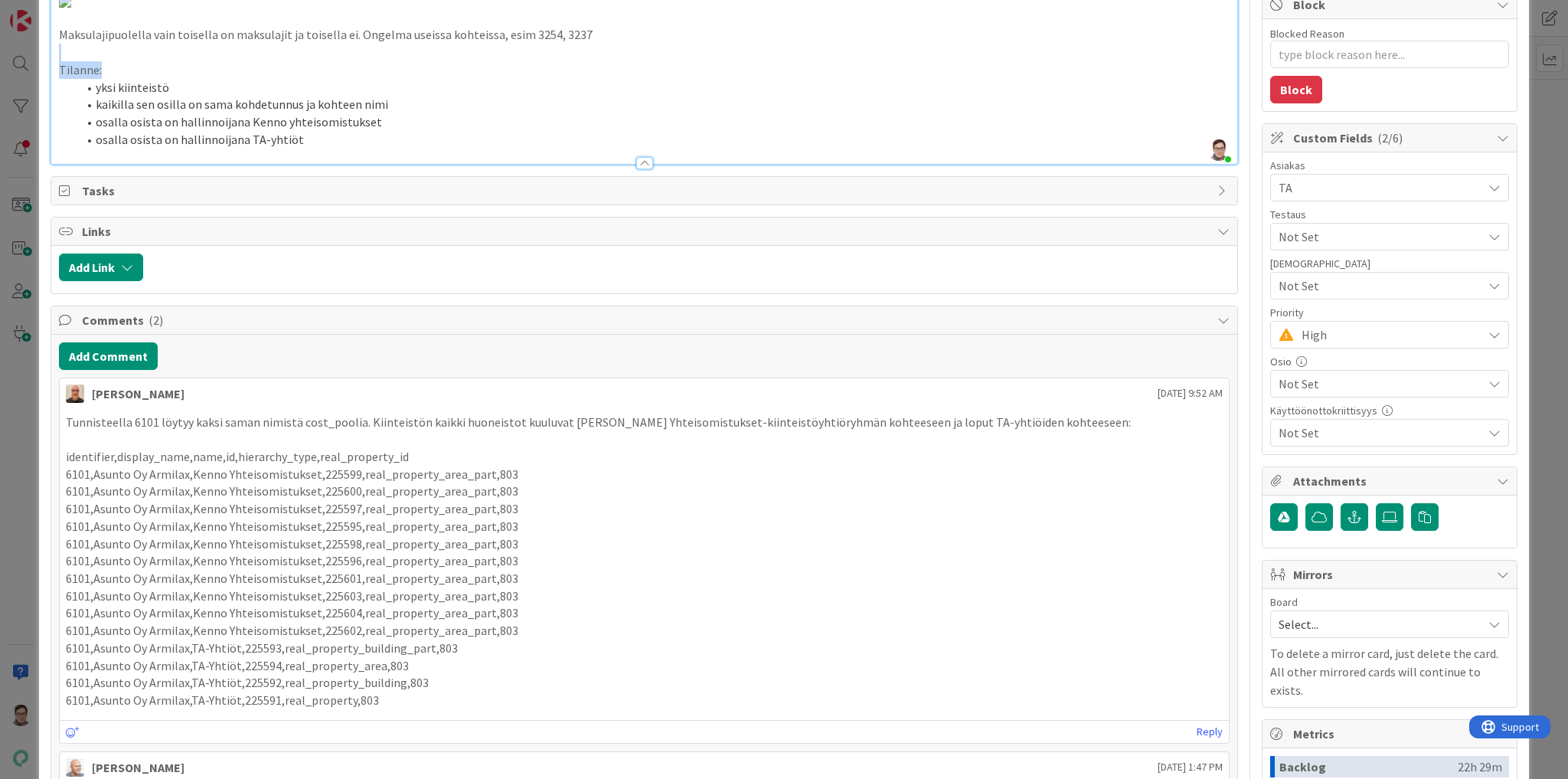
drag, startPoint x: 109, startPoint y: 414, endPoint x: 24, endPoint y: 400, distance: 86.1
click at [24, 400] on div "ID 22798 Kenno - Havainnot Suunnittelussa Title 20 / 128 Kohde löytyy tuplana D…" at bounding box center [784, 390] width 1568 height 779
click at [325, 149] on li "osalla osista on hallinnoijana TA-yhtiöt" at bounding box center [653, 139] width 1152 height 18
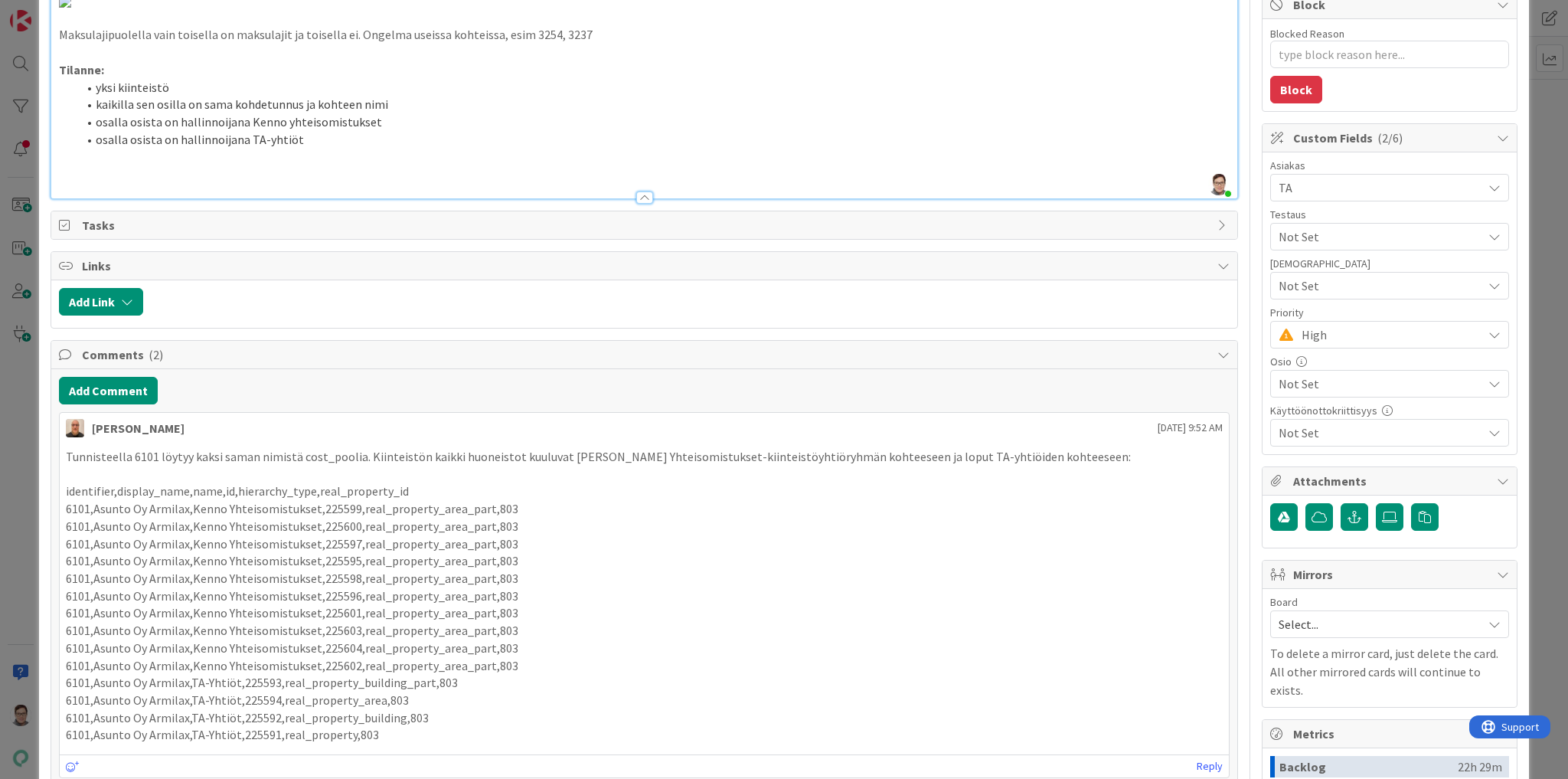
click at [178, 97] on li "yksi kiinteistö" at bounding box center [653, 87] width 1152 height 18
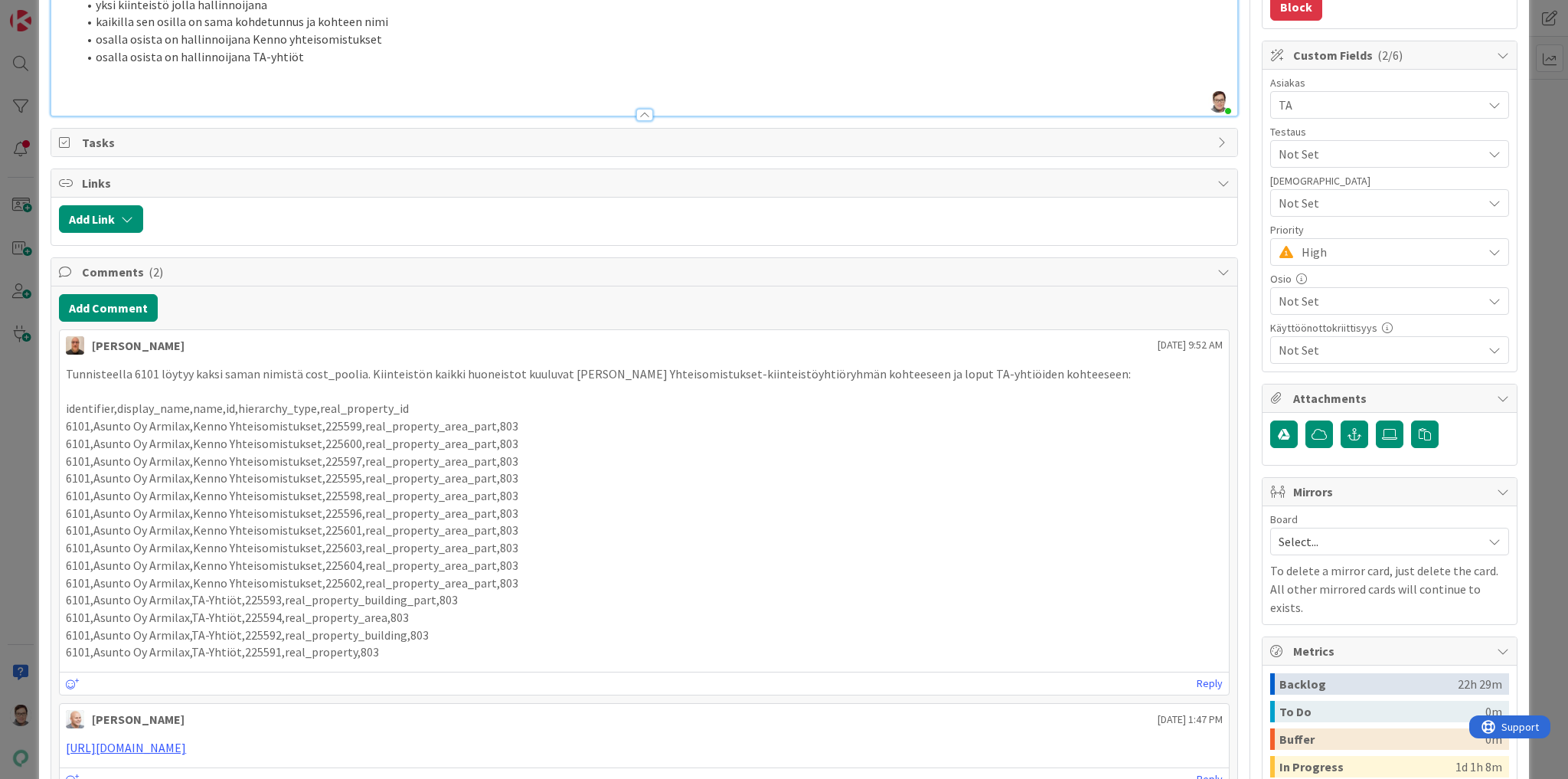
scroll to position [368, 0]
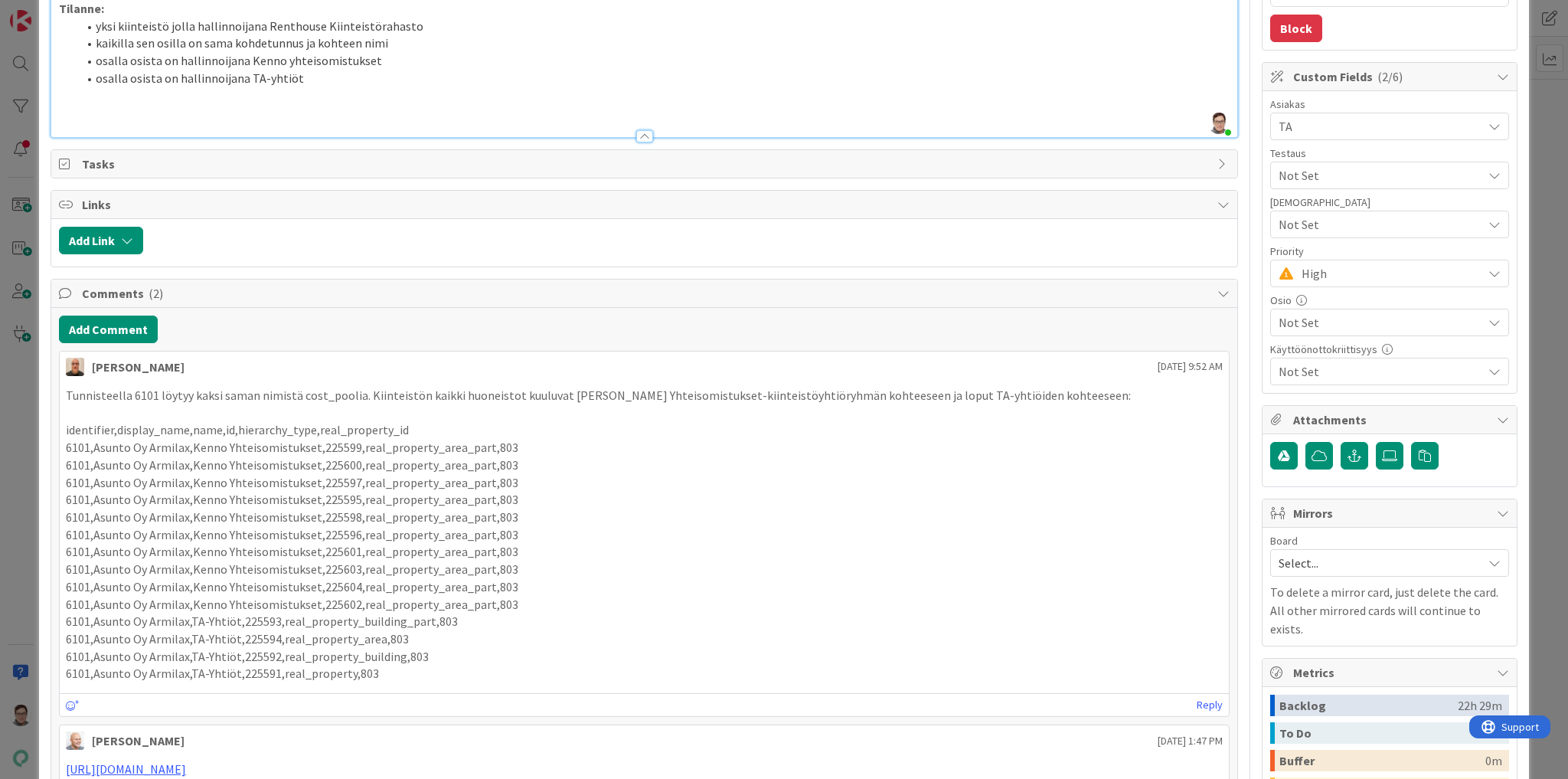
click at [151, 52] on li "kaikilla sen osilla on sama kohdetunnus ja kohteen nimi" at bounding box center [653, 43] width 1152 height 18
click at [302, 87] on li "osalla osista on hallinnoijana TA-yhtiöt" at bounding box center [653, 78] width 1152 height 18
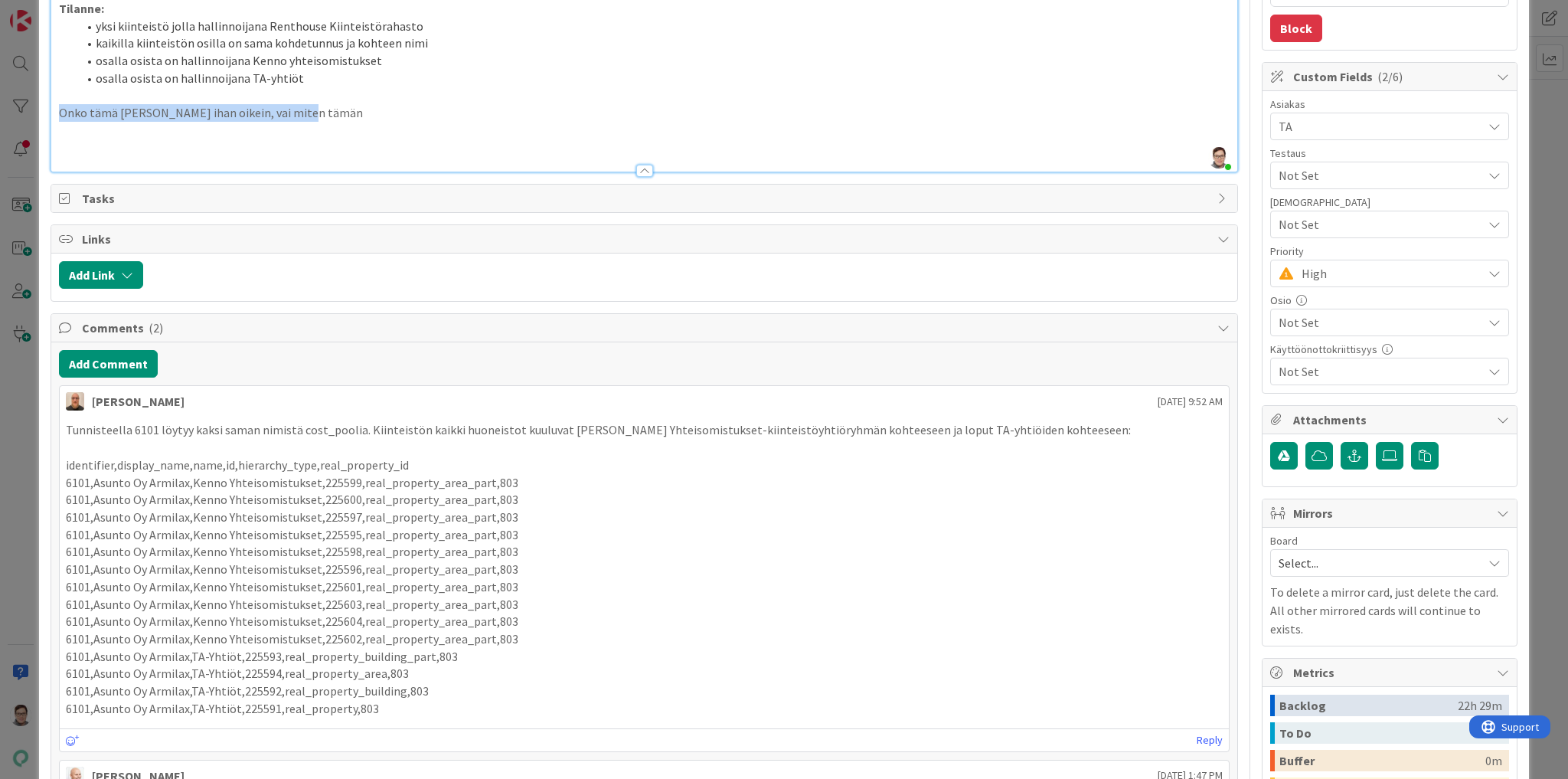
drag, startPoint x: 322, startPoint y: 458, endPoint x: -2, endPoint y: 445, distance: 324.3
click at [0, 445] on html "Kehitysideat Roadmap Suunnittelu Kehitys Havainnot Testaus Featureflagit Kenno …" at bounding box center [784, 390] width 1568 height 779
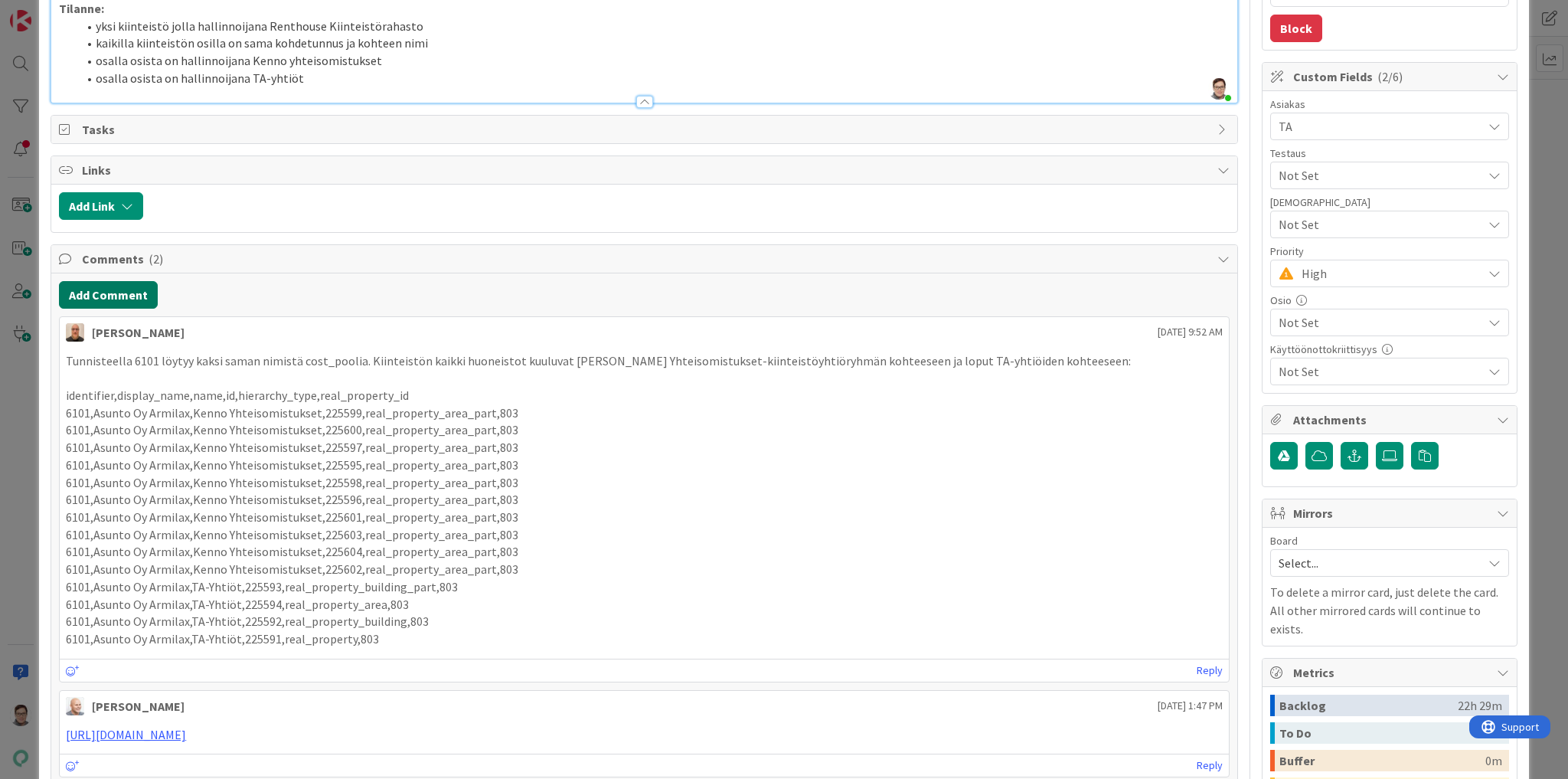
type textarea "x"
click at [109, 308] on button "Add Comment" at bounding box center [108, 294] width 99 height 27
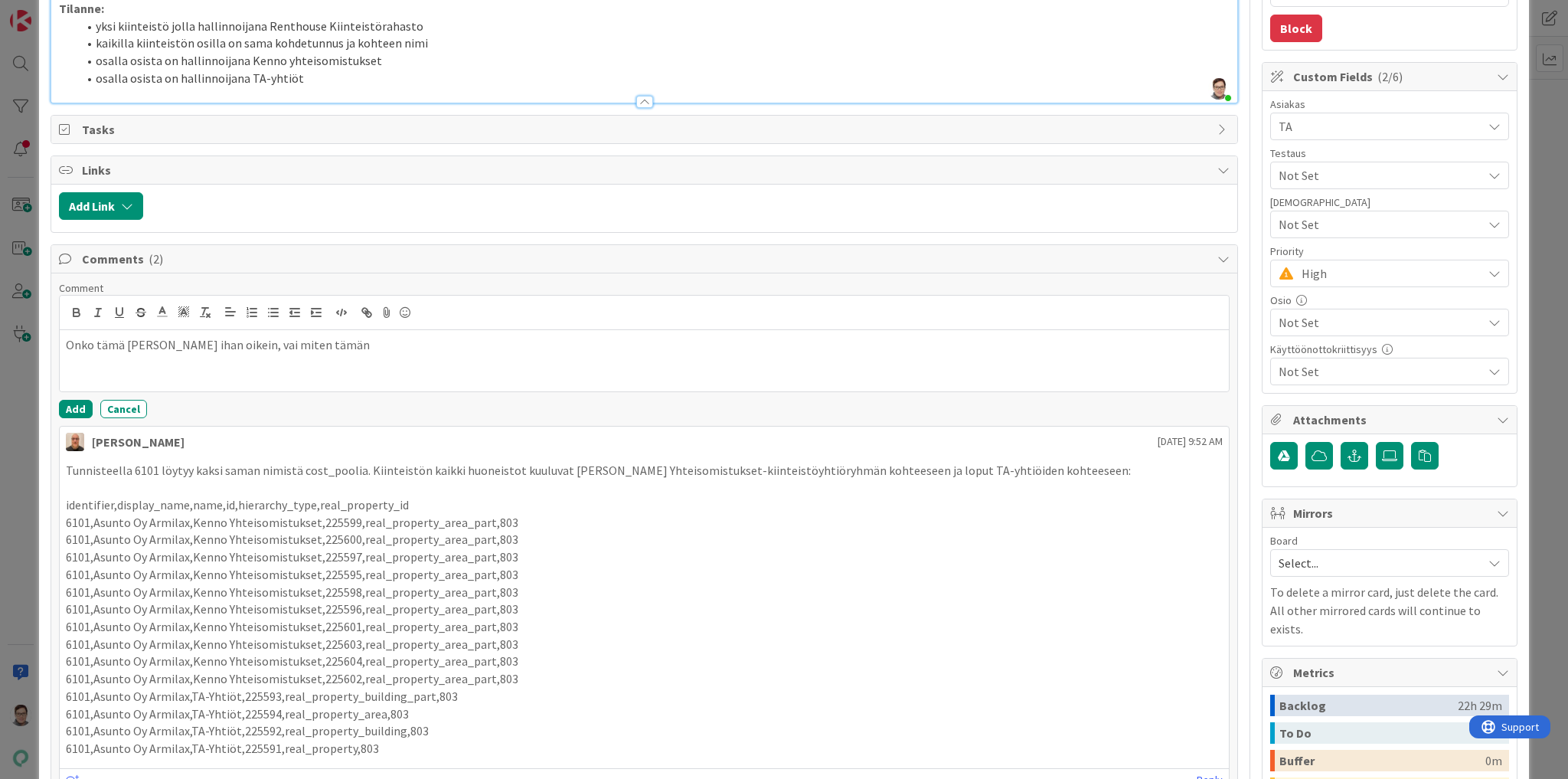
click at [125, 354] on p "Onko tämä Joonas ihan oikein, vai miten tämän" at bounding box center [645, 345] width 1157 height 18
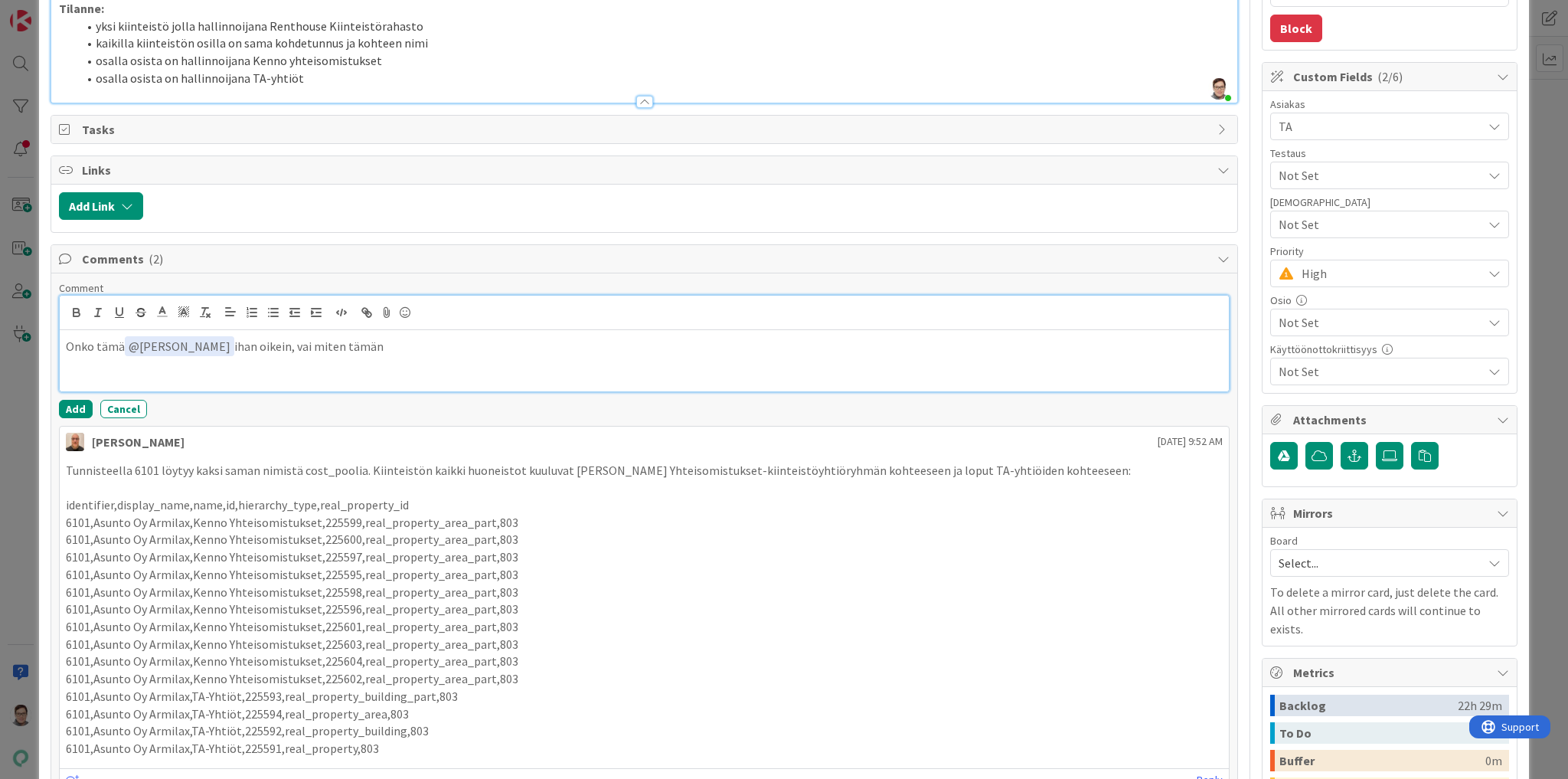
click at [383, 357] on p "Onko tämä ﻿ @ Joonas Taina ﻿ ihan oikein, vai miten tämän" at bounding box center [645, 347] width 1157 height 21
click at [79, 418] on button "Add" at bounding box center [76, 409] width 33 height 19
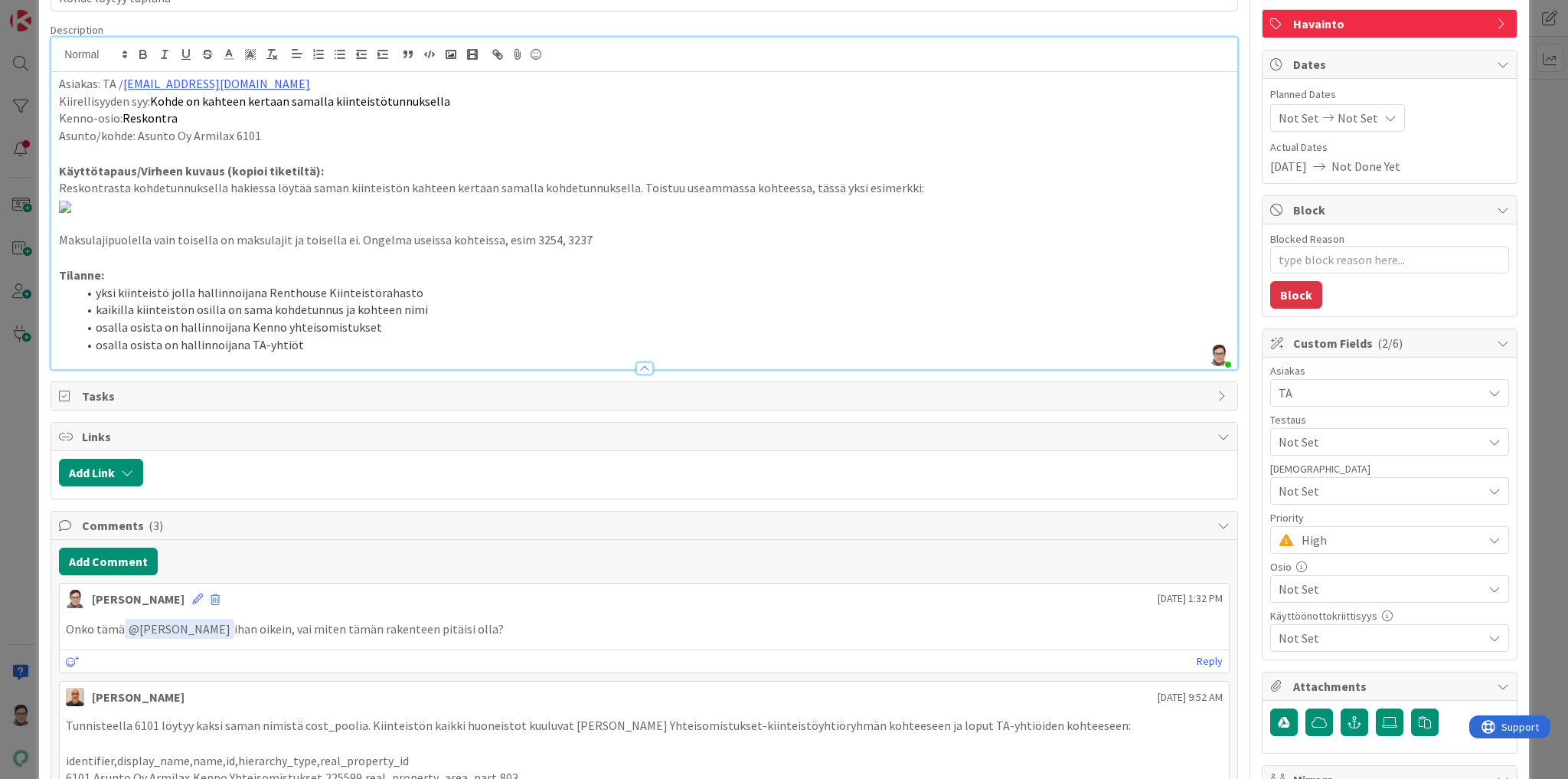
scroll to position [0, 0]
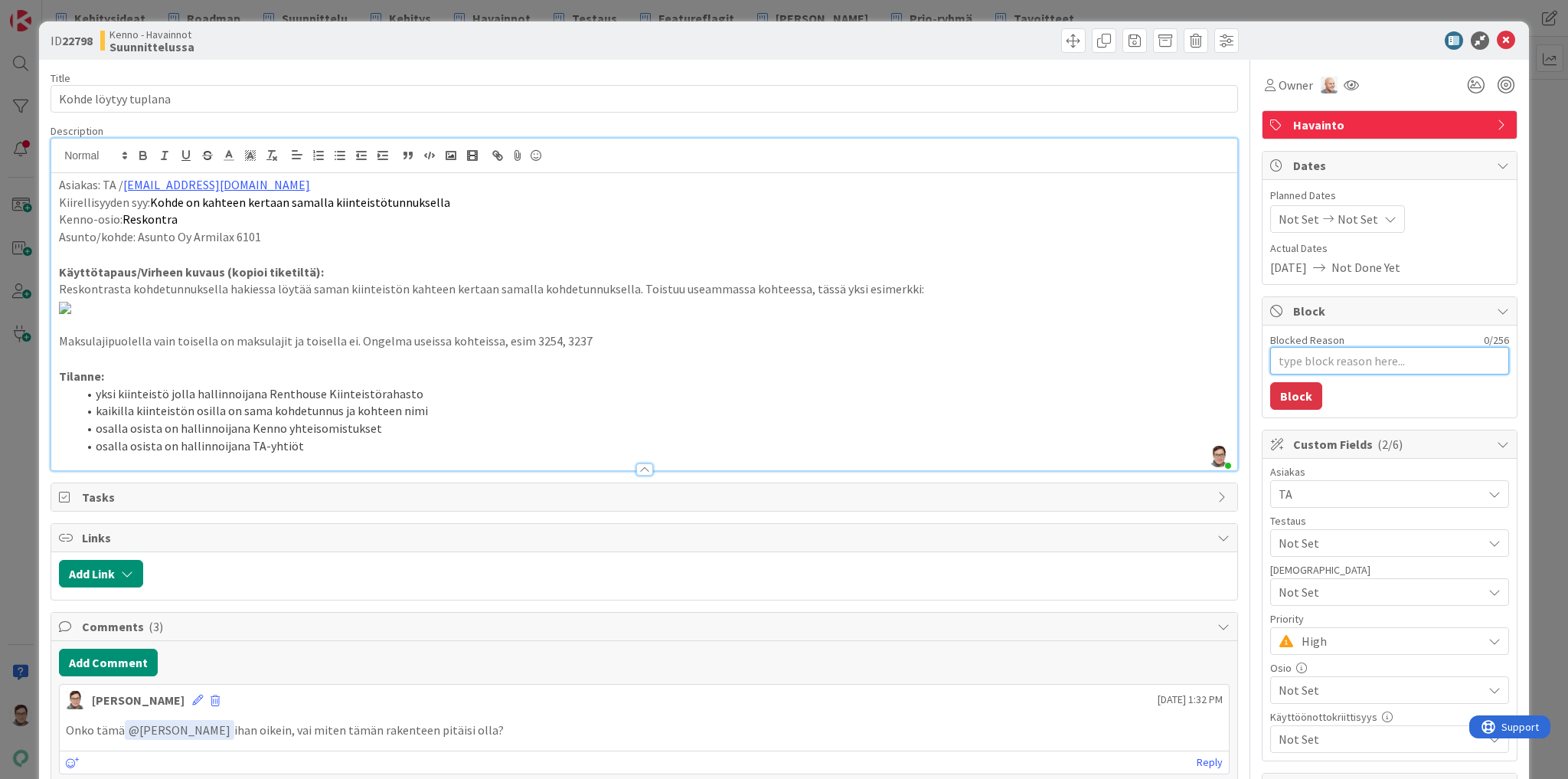
click at [1286, 358] on textarea "Blocked Reason" at bounding box center [1390, 361] width 239 height 27
type textarea "x"
type textarea "O"
type textarea "x"
type textarea "Os"
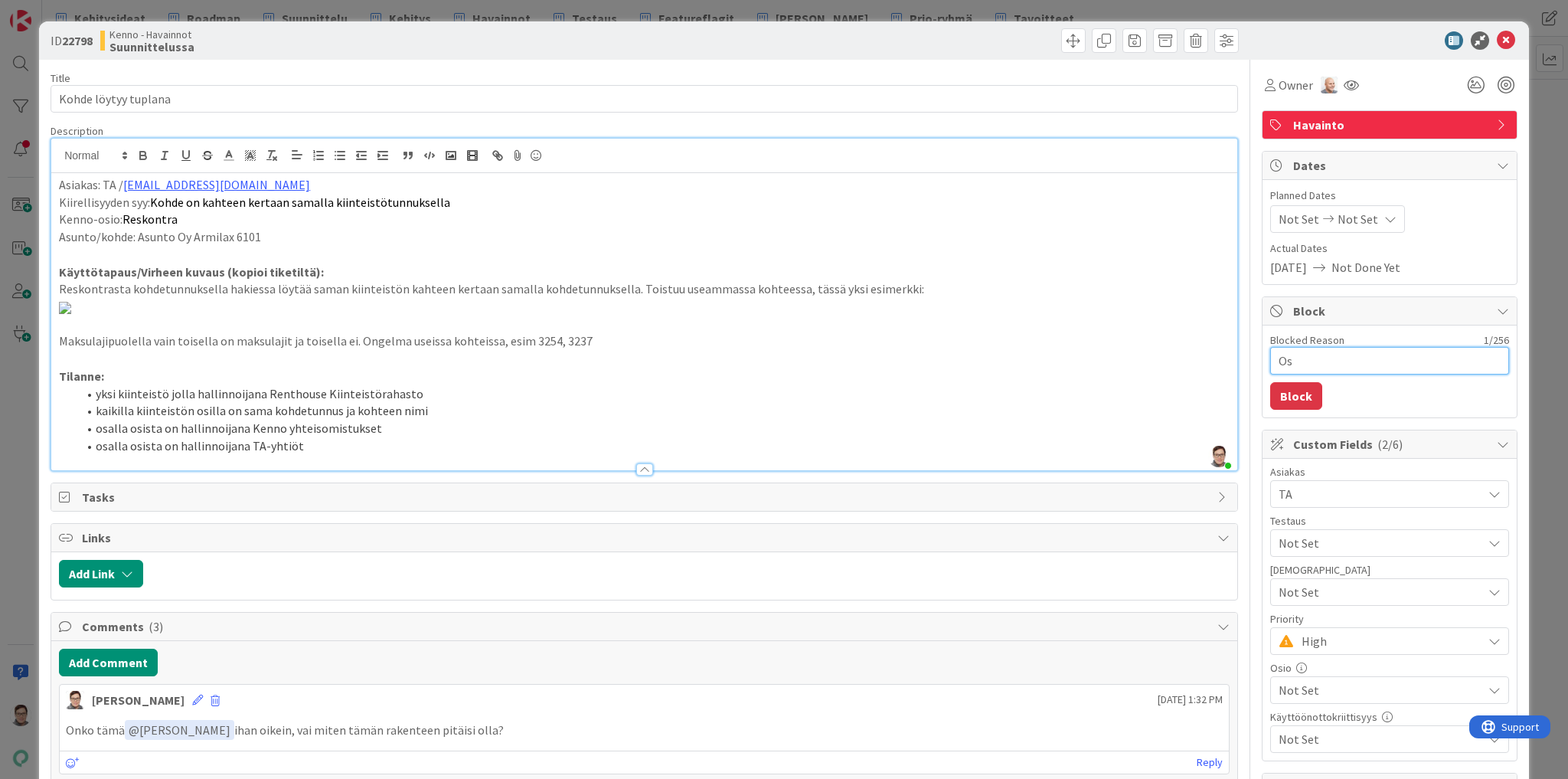
type textarea "x"
type textarea "Oso"
type textarea "x"
type textarea "Osot"
type textarea "x"
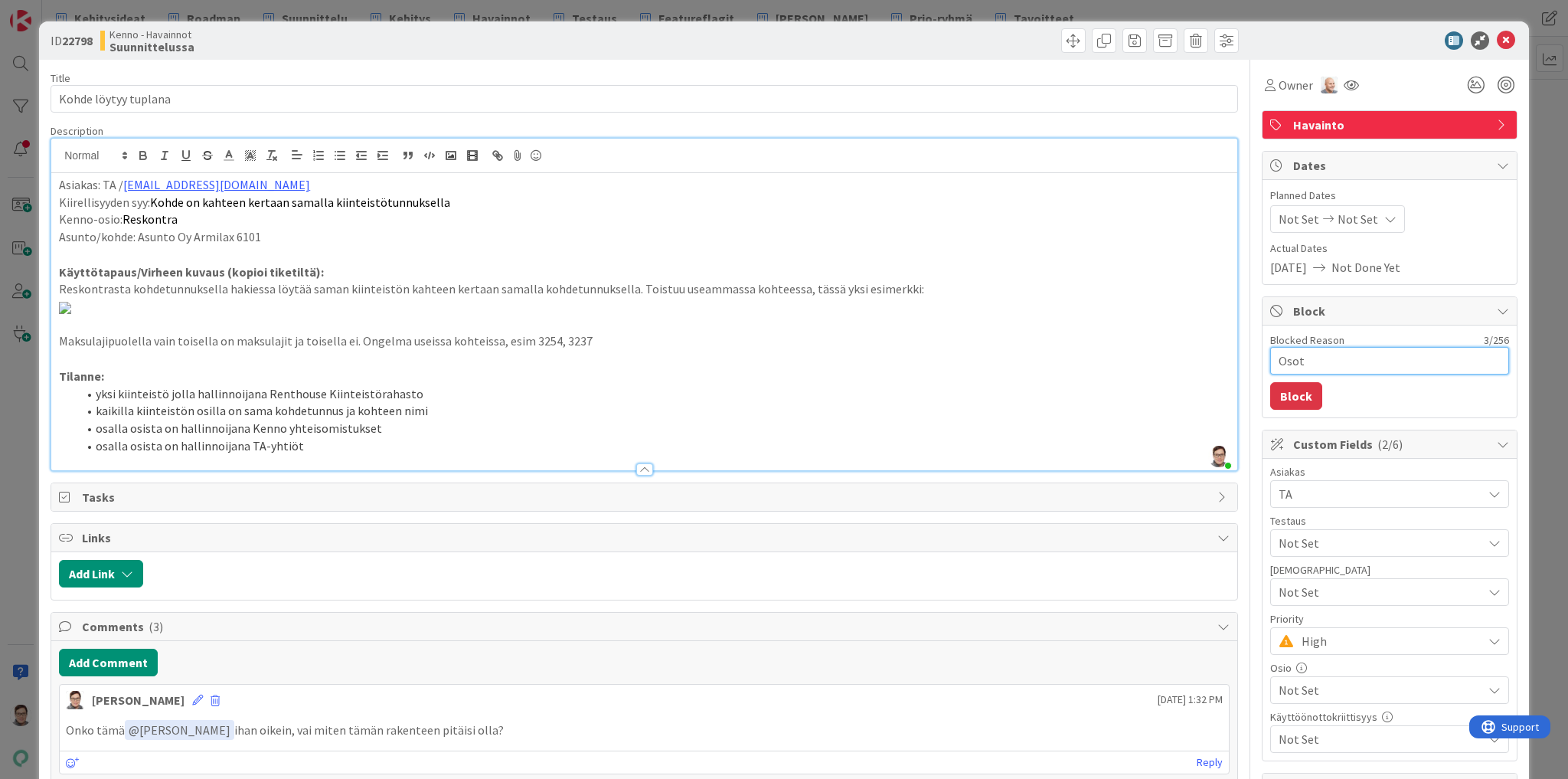
type textarea "Osott"
type textarea "x"
type textarea "Osotta"
type textarea "x"
type textarea "Osottaa"
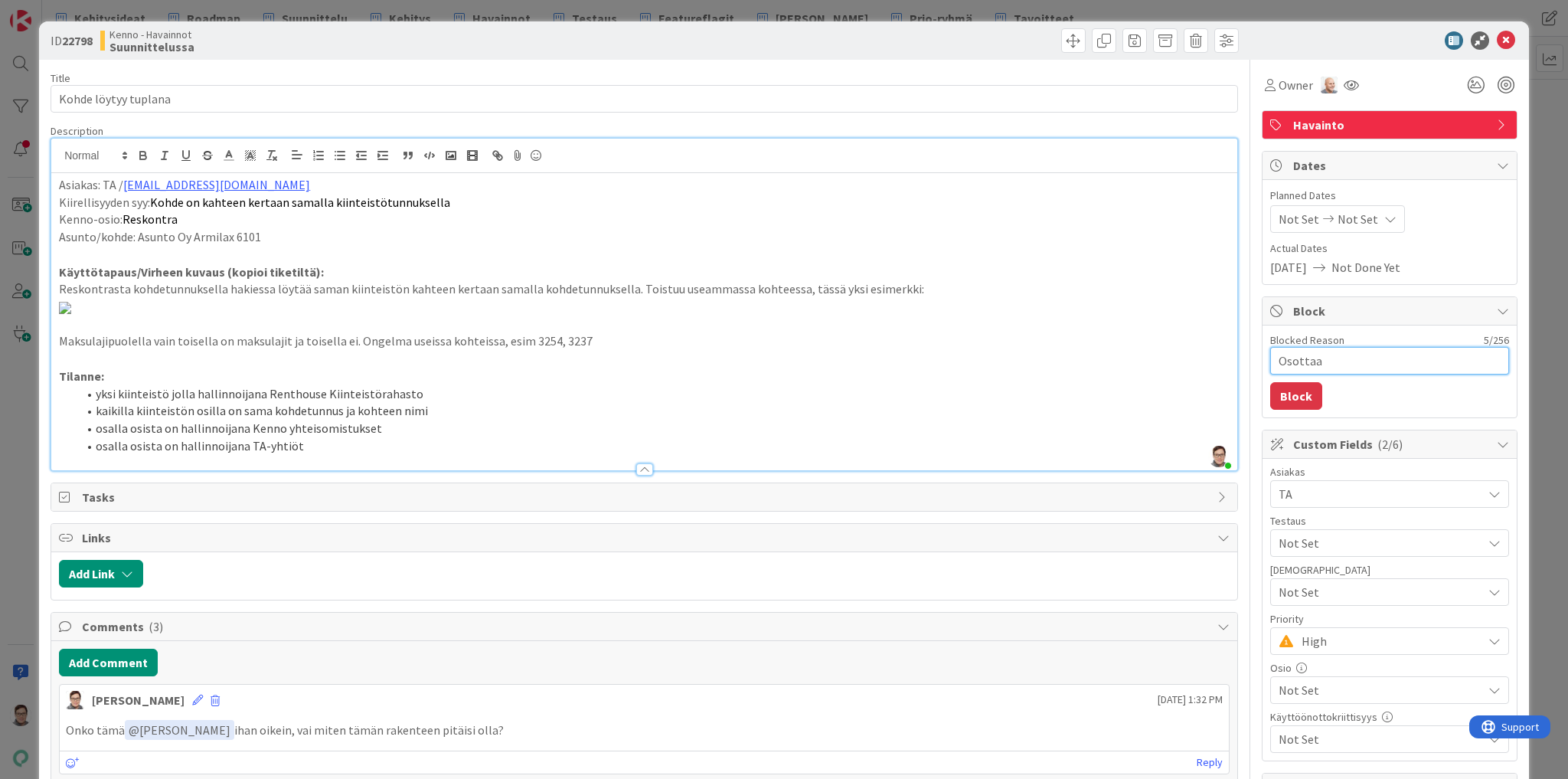
type textarea "x"
type textarea "Osottaa"
type textarea "x"
type textarea "Osottaa J"
type textarea "x"
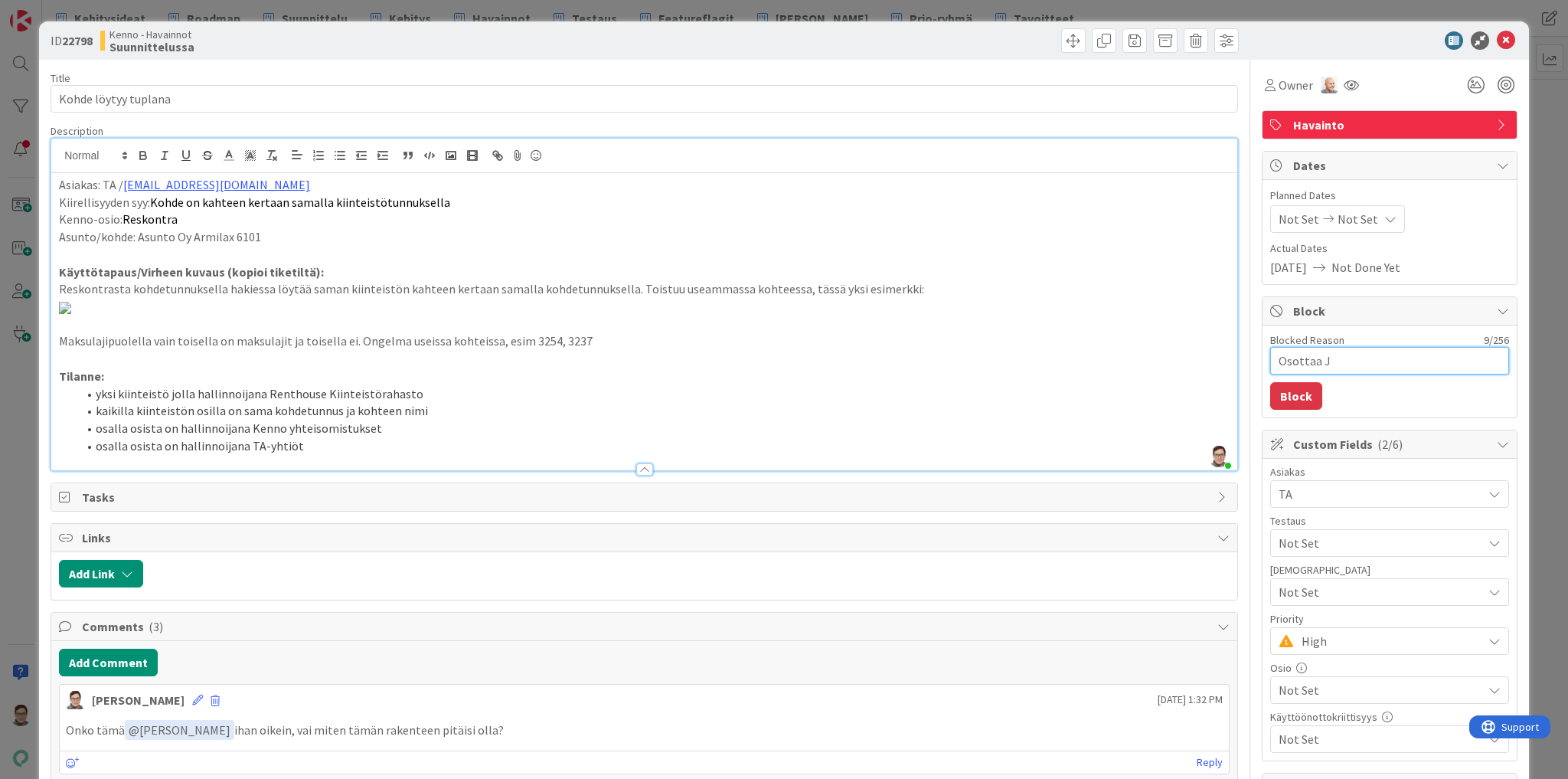
type textarea "Osottaa"
type textarea "x"
type textarea "Osottaa"
type textarea "x"
type textarea "Osotta"
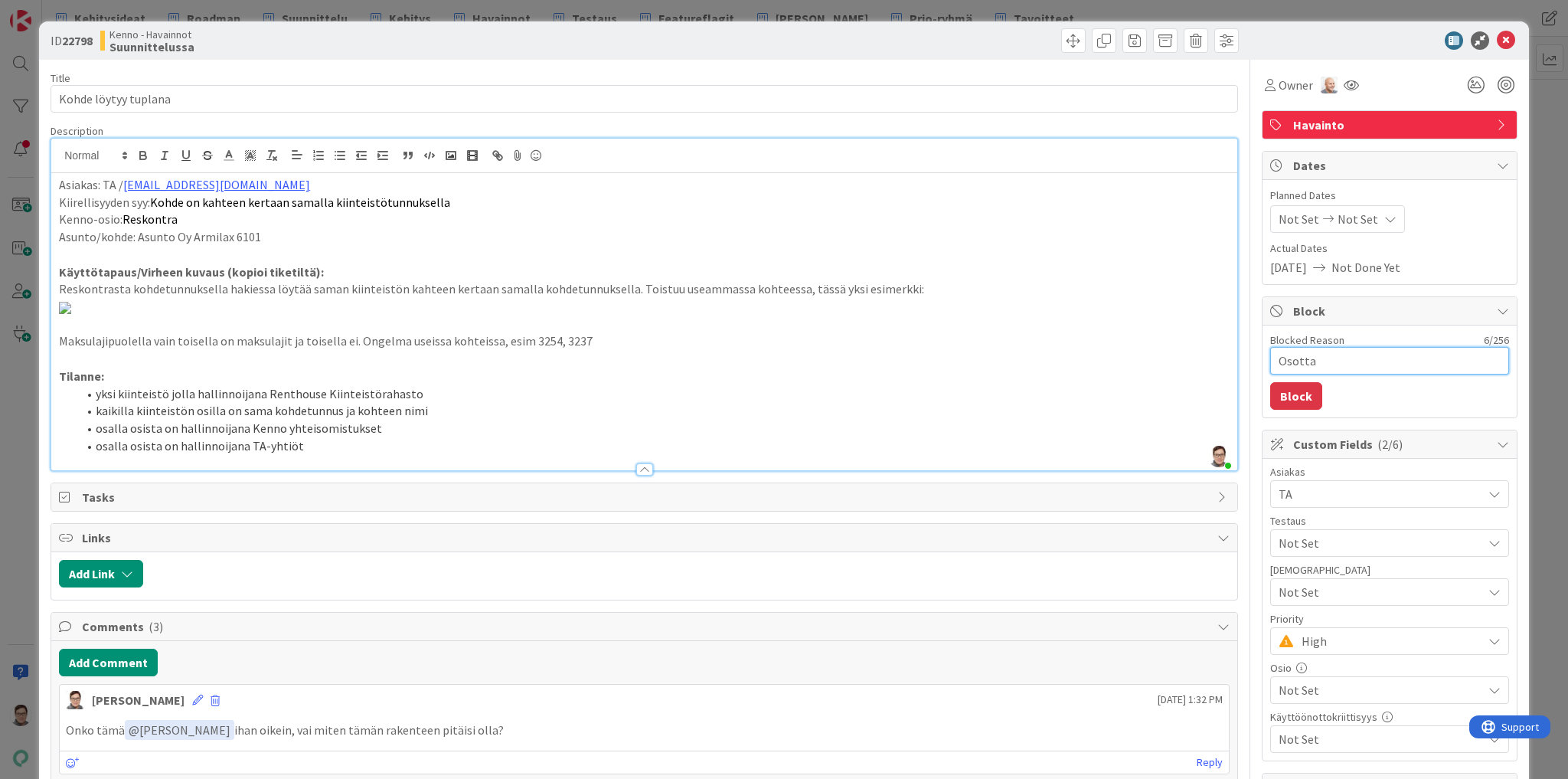
type textarea "x"
type textarea "Osott"
type textarea "x"
type textarea "Osot"
type textarea "x"
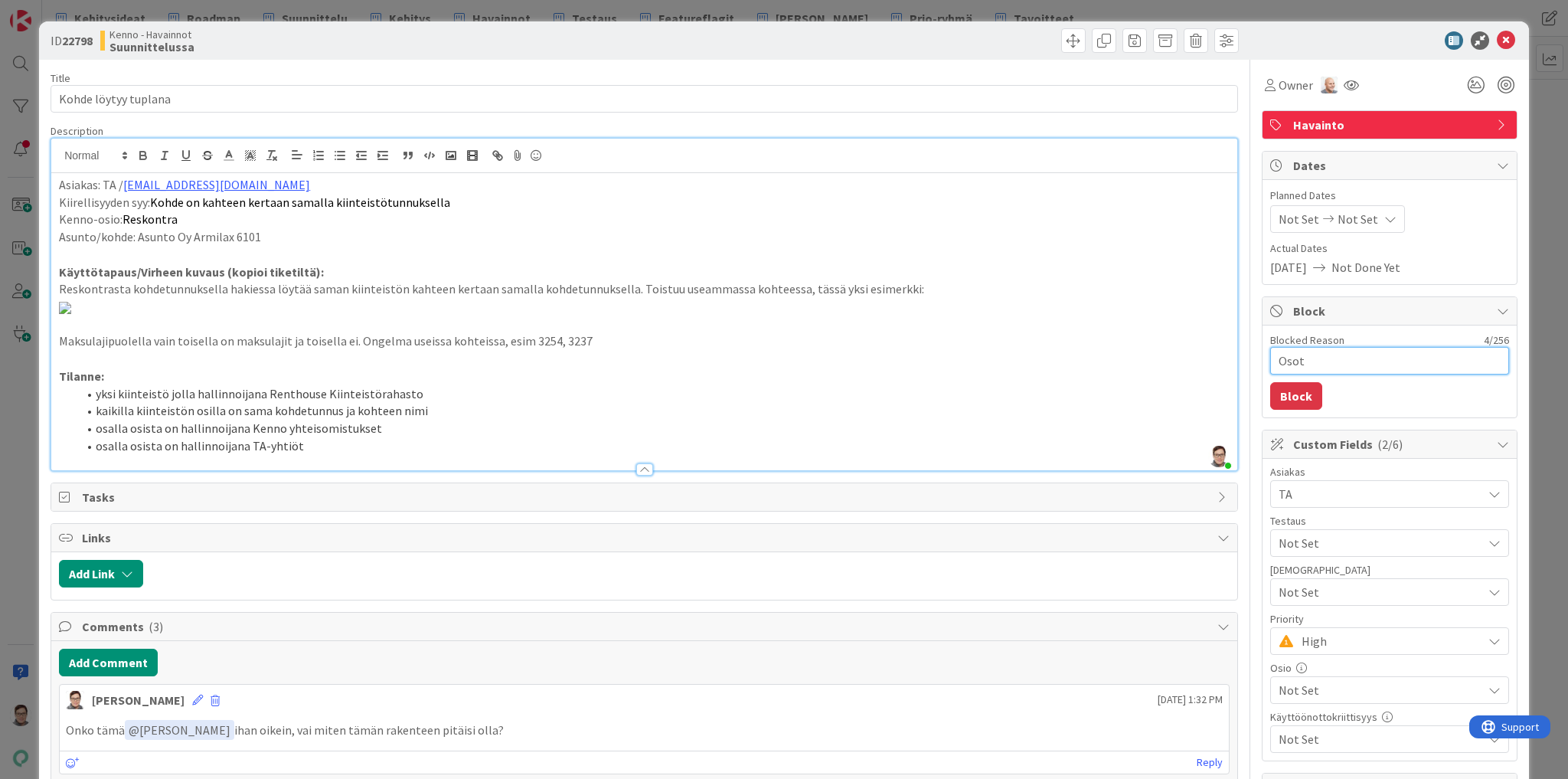
type textarea "Oso"
type textarea "x"
type textarea "Os"
type textarea "x"
type textarea "O"
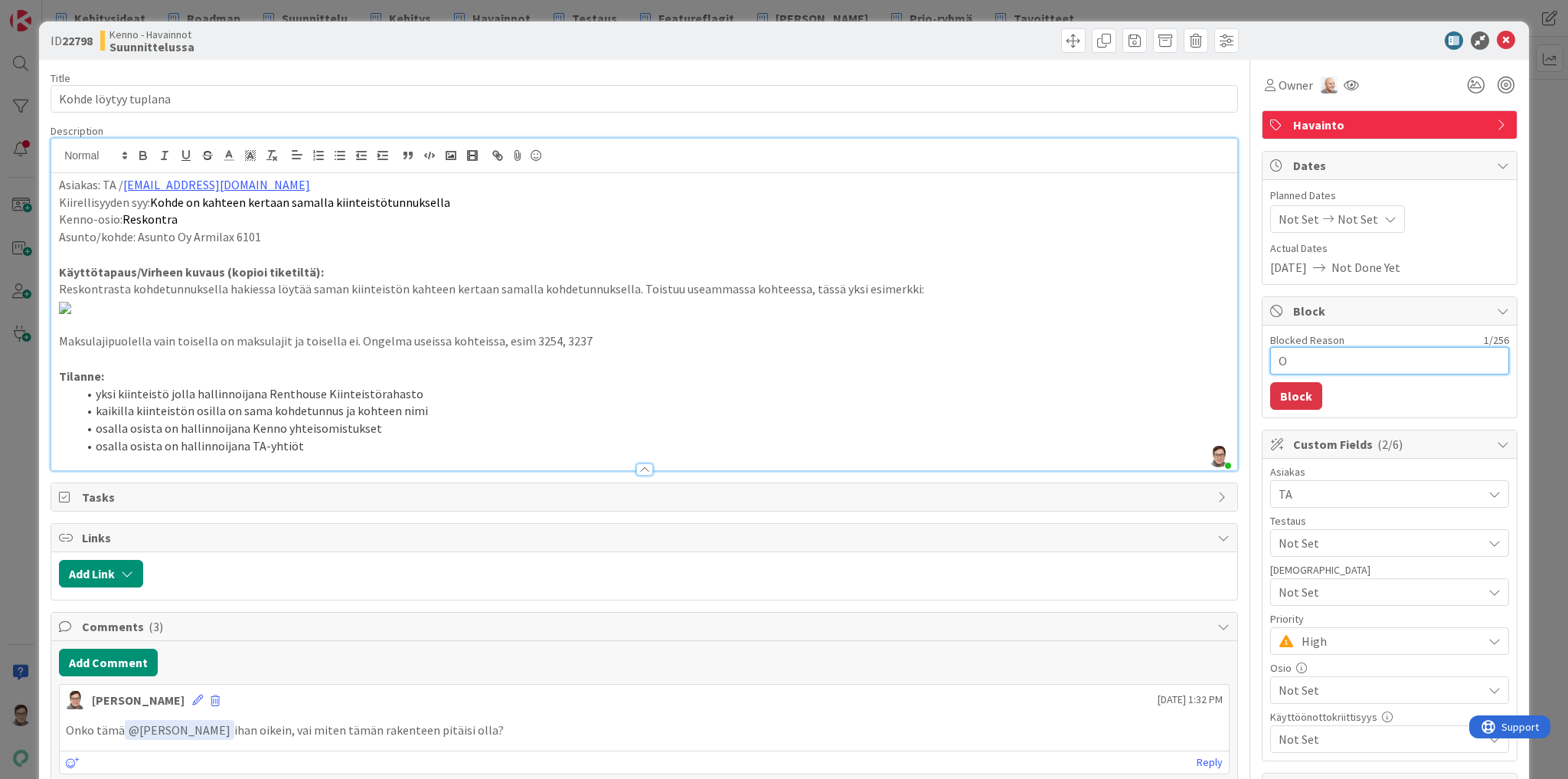
type textarea "x"
type textarea "Od"
type textarea "x"
type textarea "Odo"
type textarea "x"
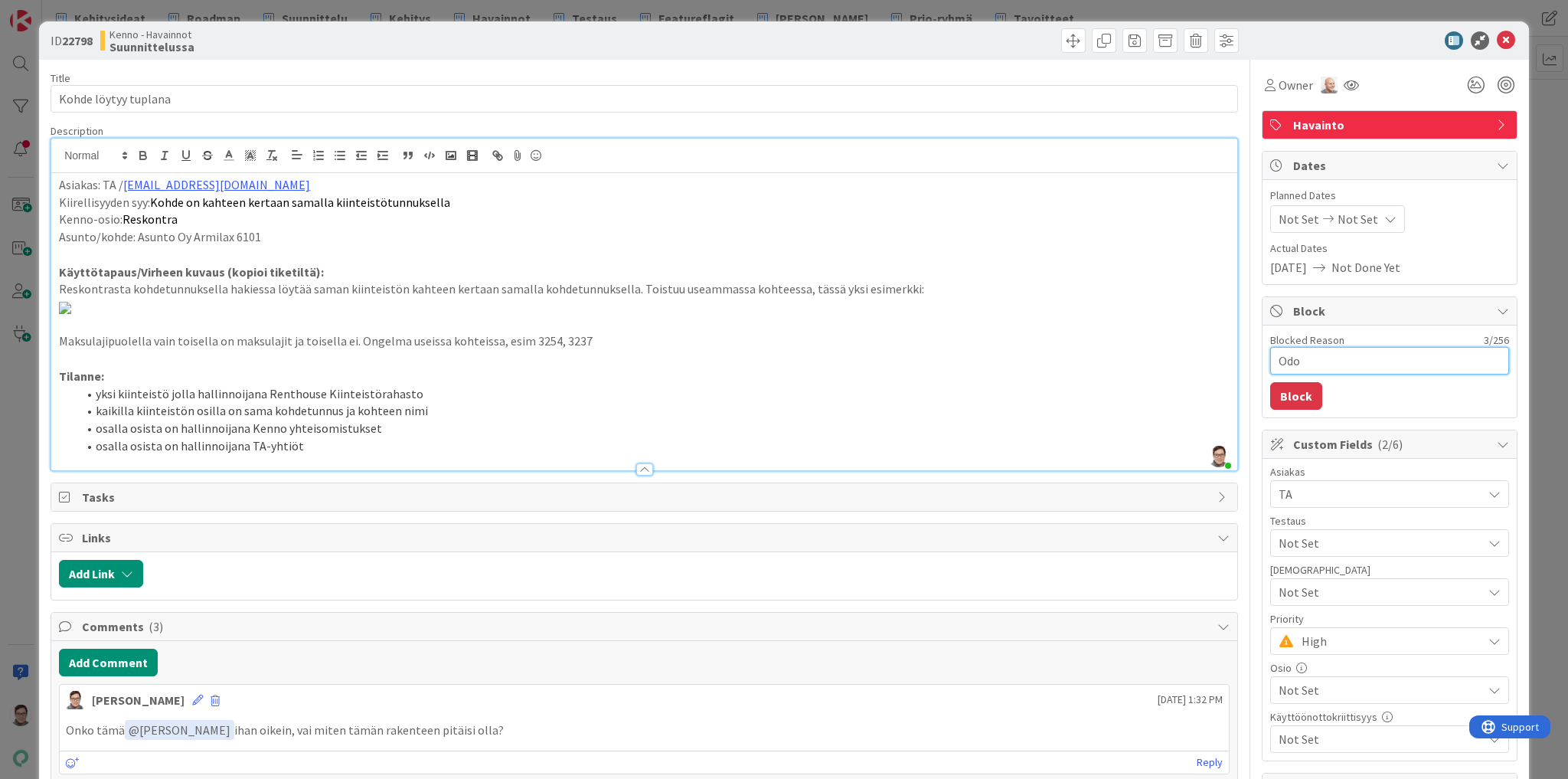
type textarea "Odot"
type textarea "x"
type textarea "Odott"
type textarea "x"
type textarea "Odotta"
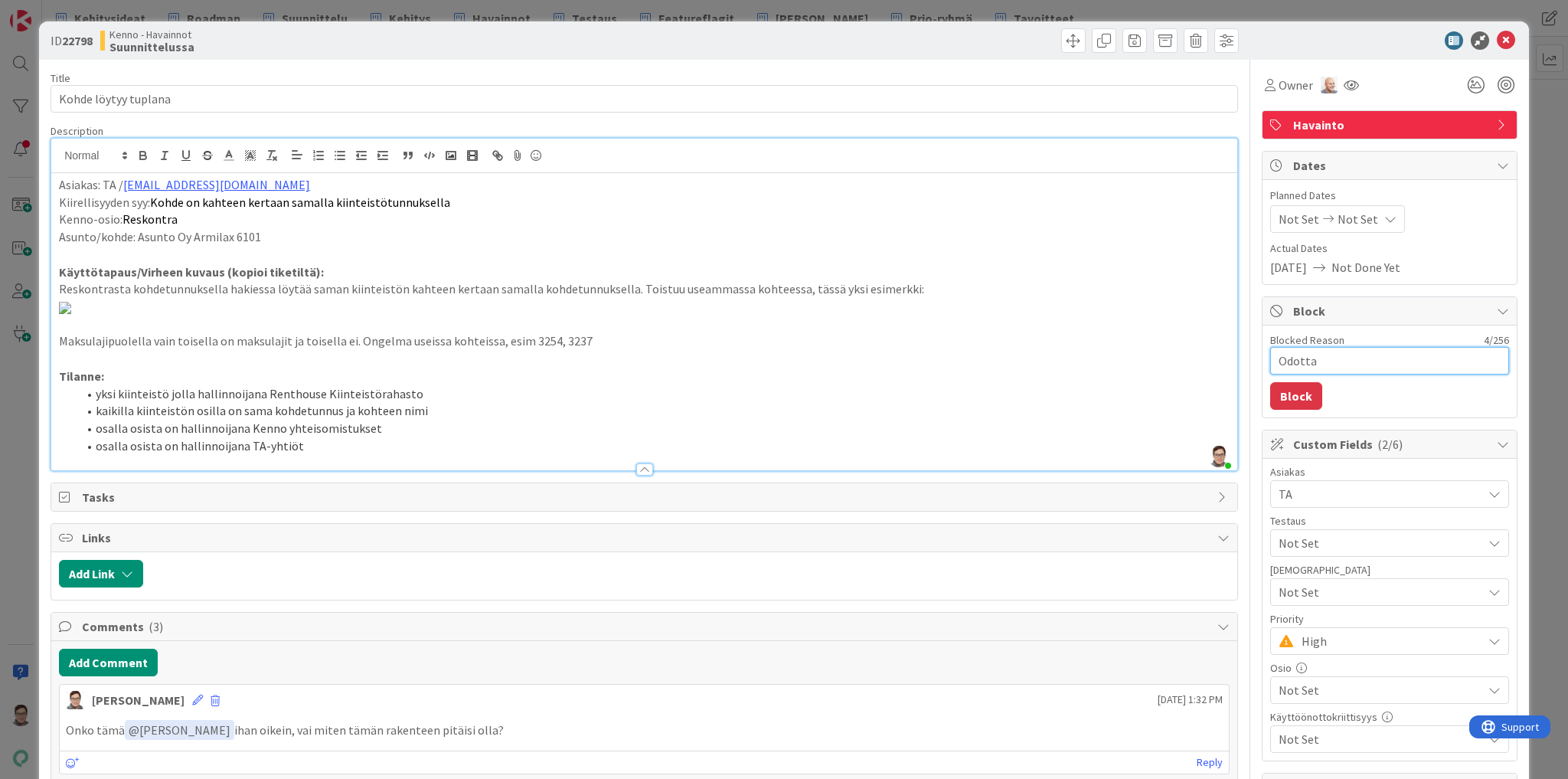
type textarea "x"
type textarea "Odottaa"
type textarea "x"
type textarea "Odottaa"
type textarea "x"
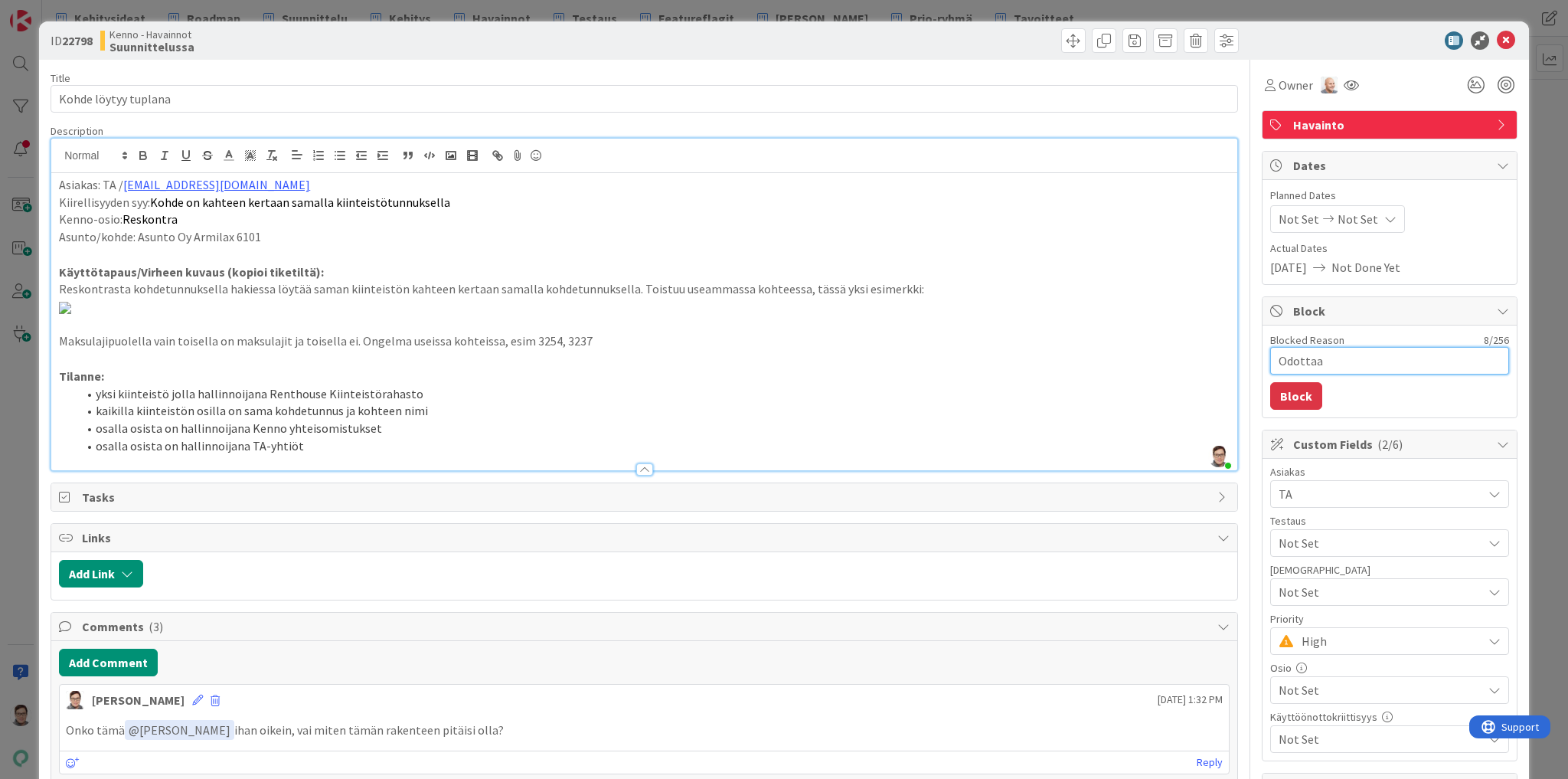
type textarea "Odottaa J"
type textarea "x"
type textarea "Odottaa Jo"
type textarea "x"
type textarea "Odottaa Joo"
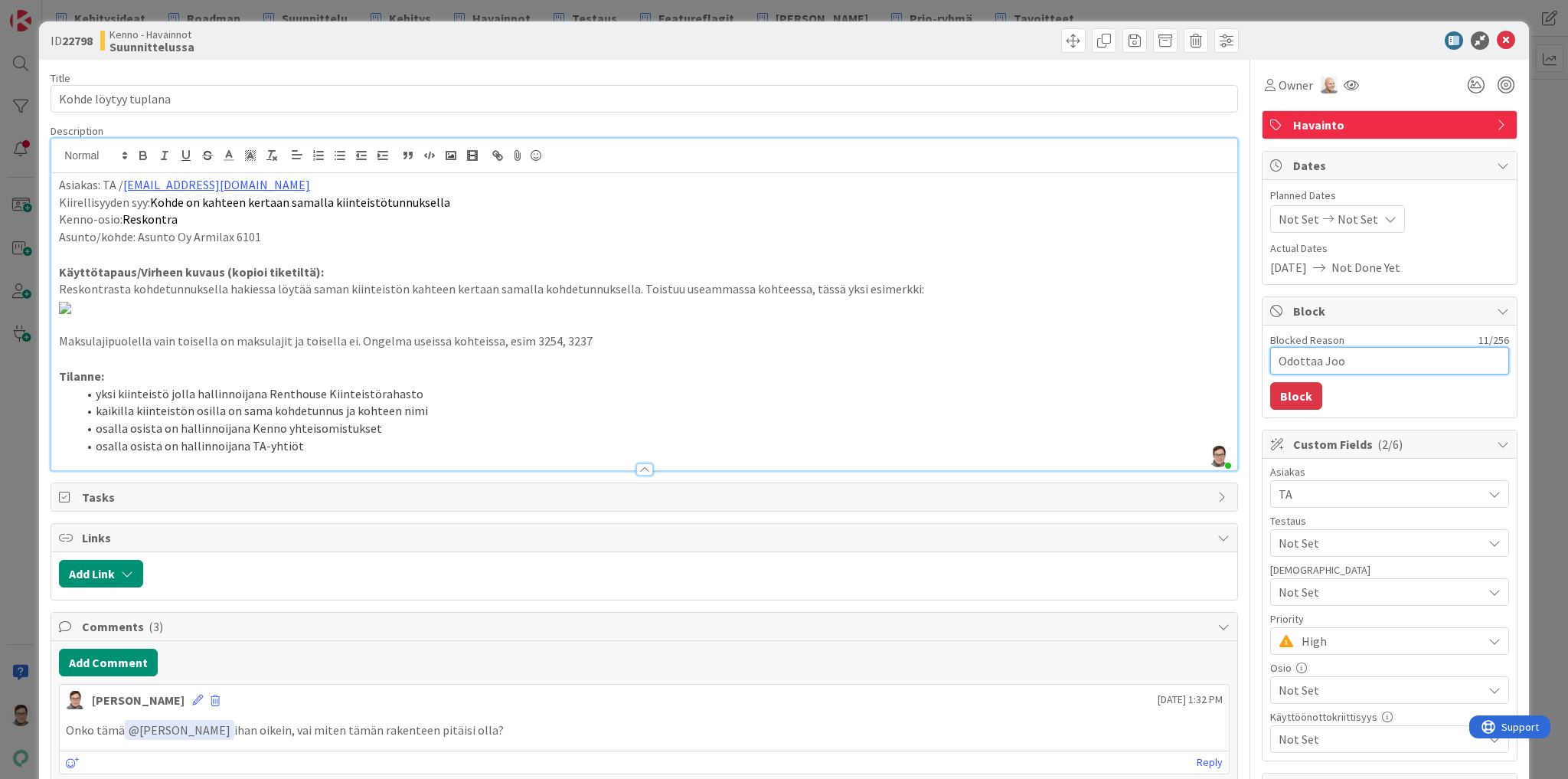
type textarea "x"
type textarea "Odottaa Joon"
type textarea "x"
type textarea "Odottaa Joona"
type textarea "x"
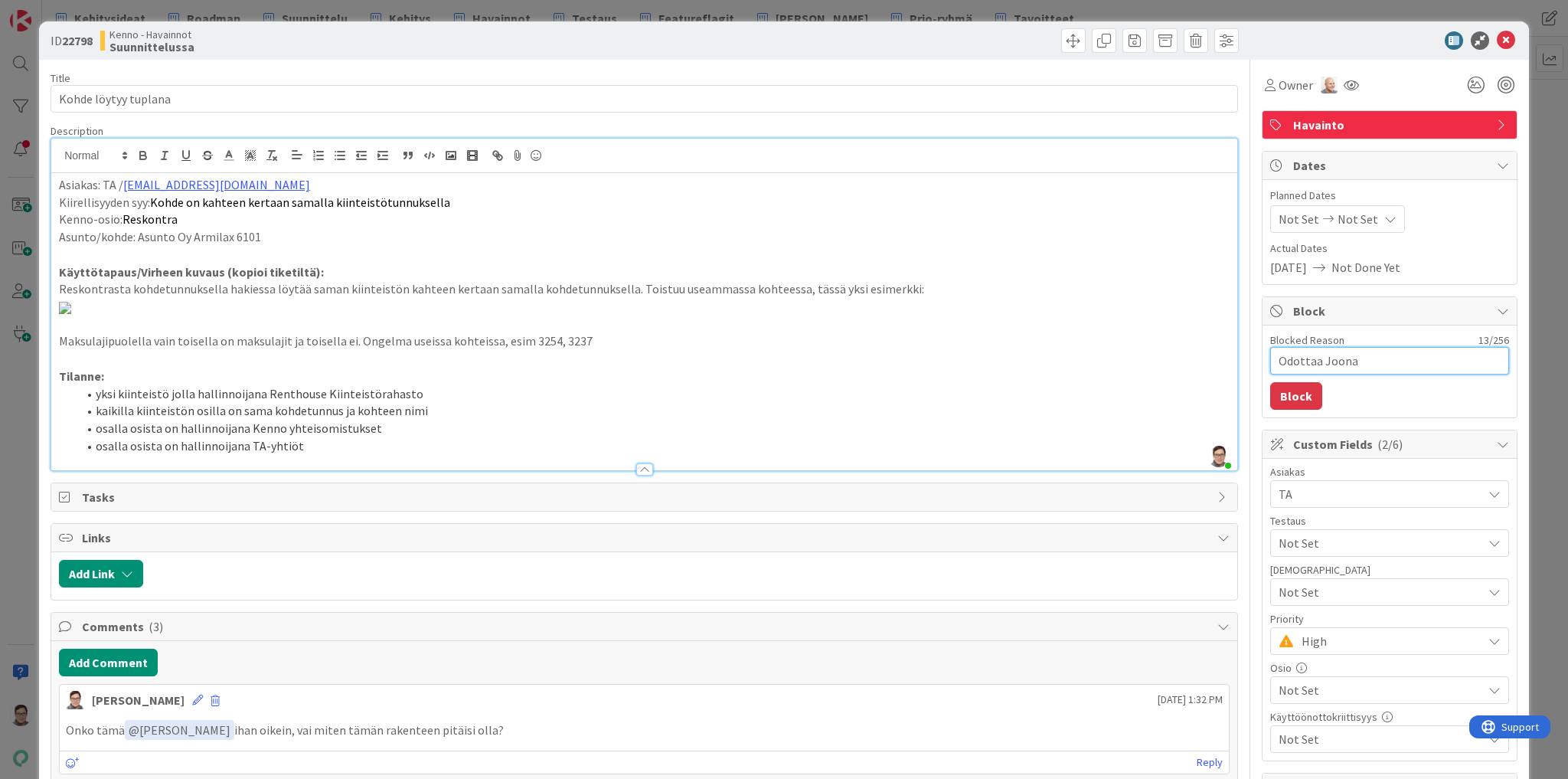
type textarea "Odottaa Joonak"
type textarea "x"
type textarea "Odottaa Joonaks"
type textarea "x"
type textarea "Odottaa Joonakse"
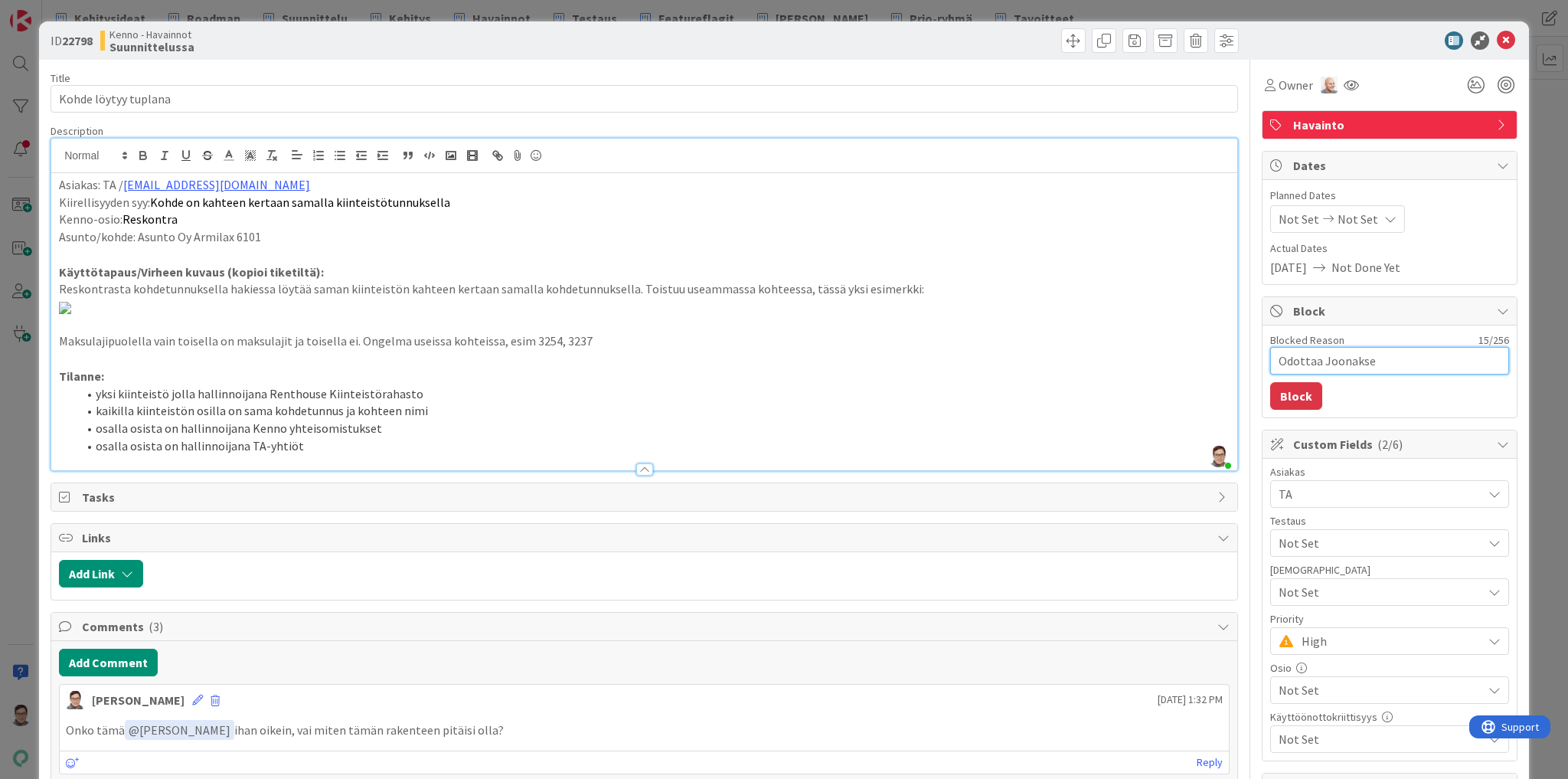
type textarea "x"
type textarea "Odottaa Joonaksen"
type textarea "x"
type textarea "Odottaa Joonaksen"
type textarea "x"
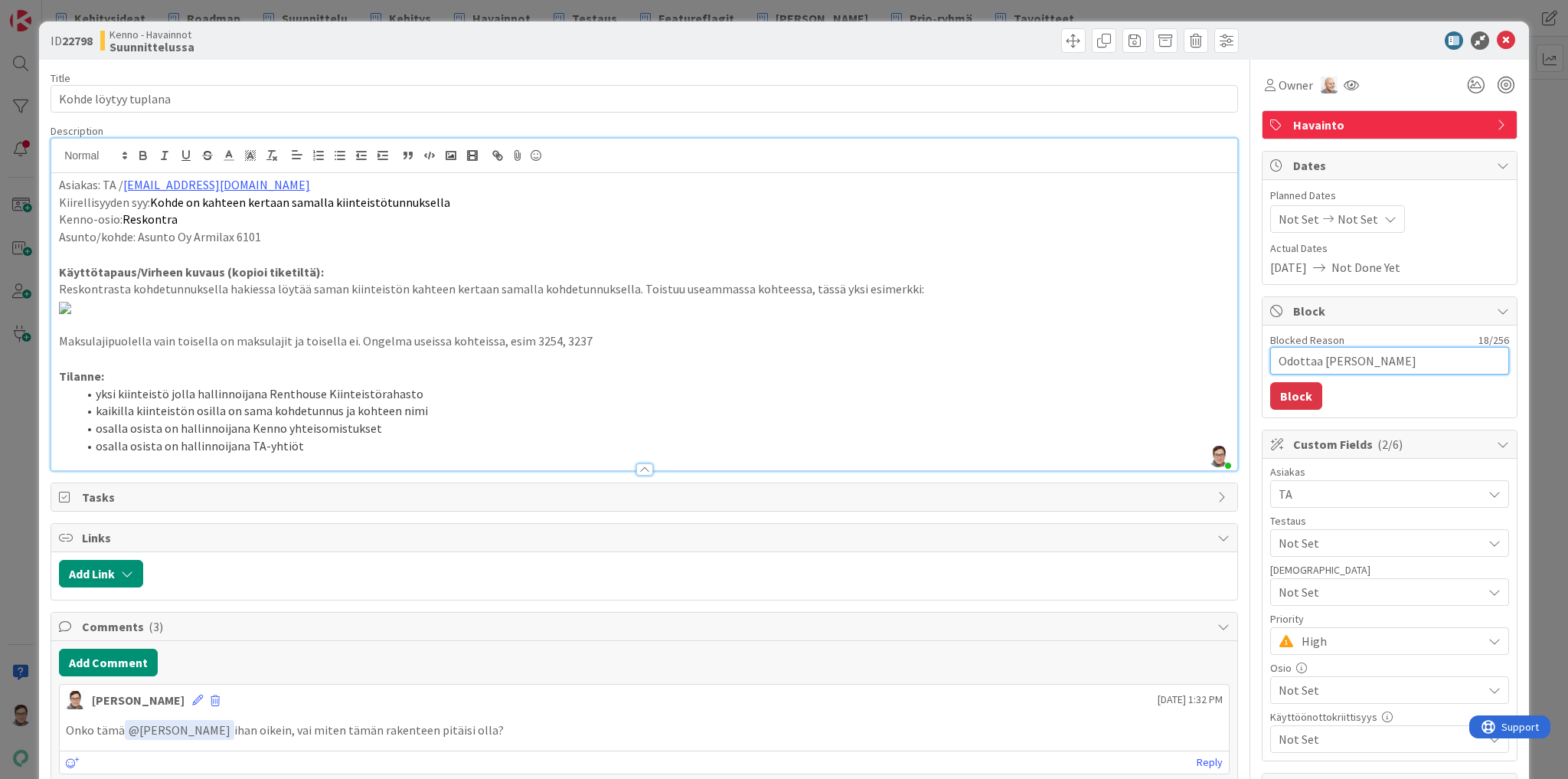
type textarea "Odottaa Joonaksen k"
type textarea "x"
type textarea "Odottaa Joonaksen ko"
type textarea "x"
type textarea "Odottaa Joonaksen kom"
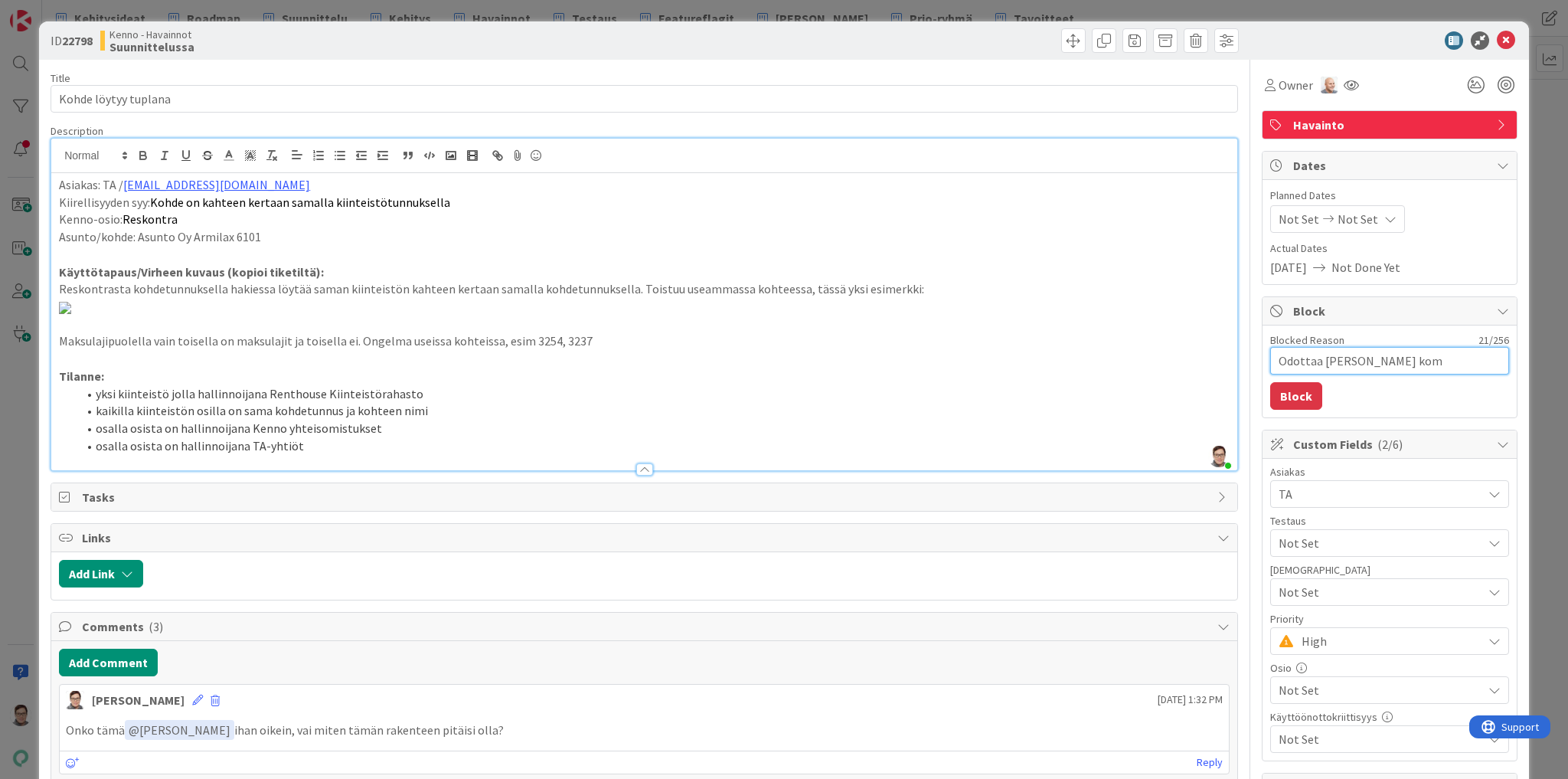
type textarea "x"
type textarea "Odottaa Joonaksen komm"
type textarea "x"
type textarea "Odottaa Joonaksen kommen"
type textarea "x"
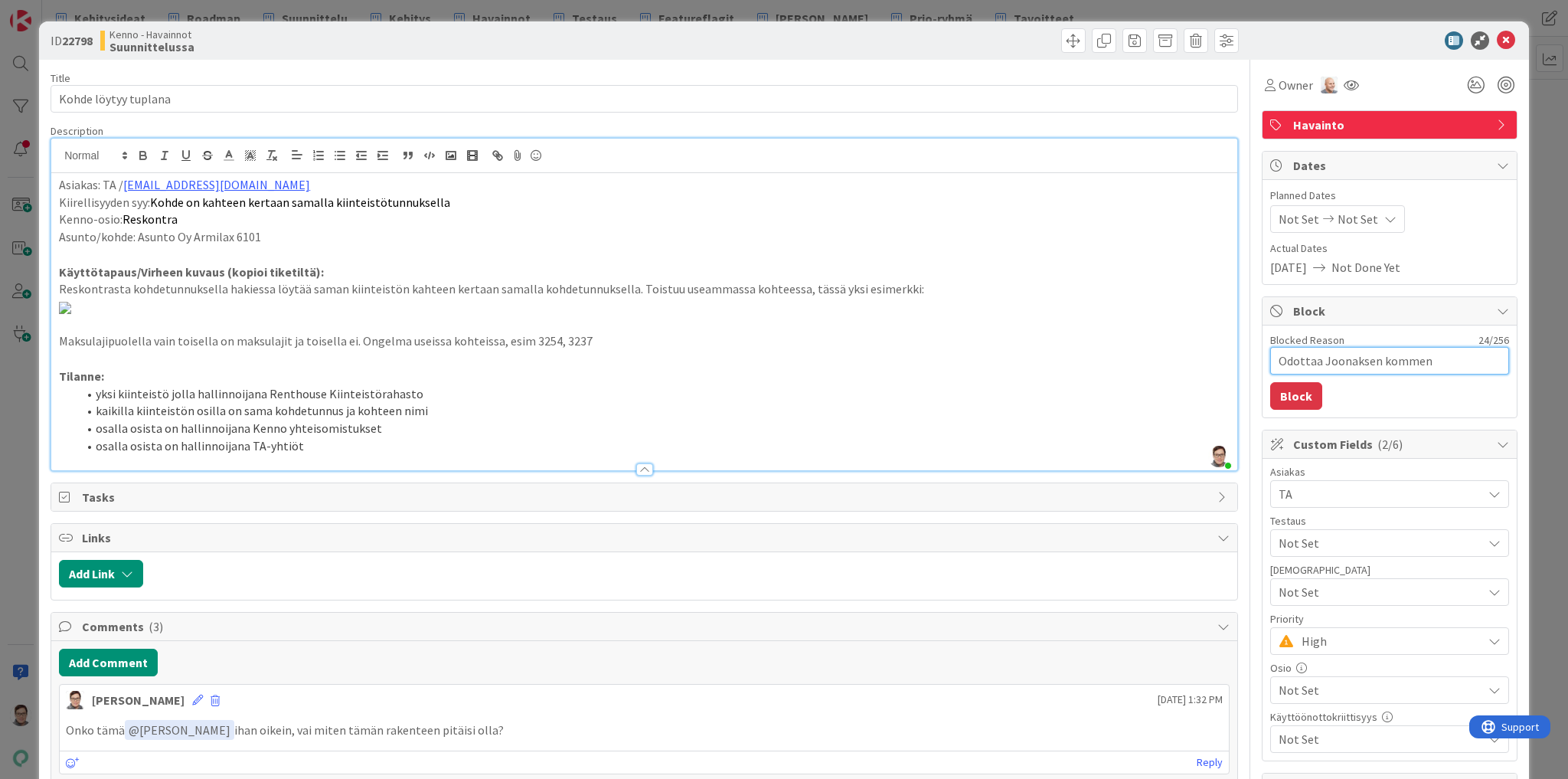
type textarea "Odottaa Joonaksen kommene"
type textarea "x"
type textarea "Odottaa Joonaksen kommenee"
type textarea "x"
type textarea "Odottaa Joonaksen kommene"
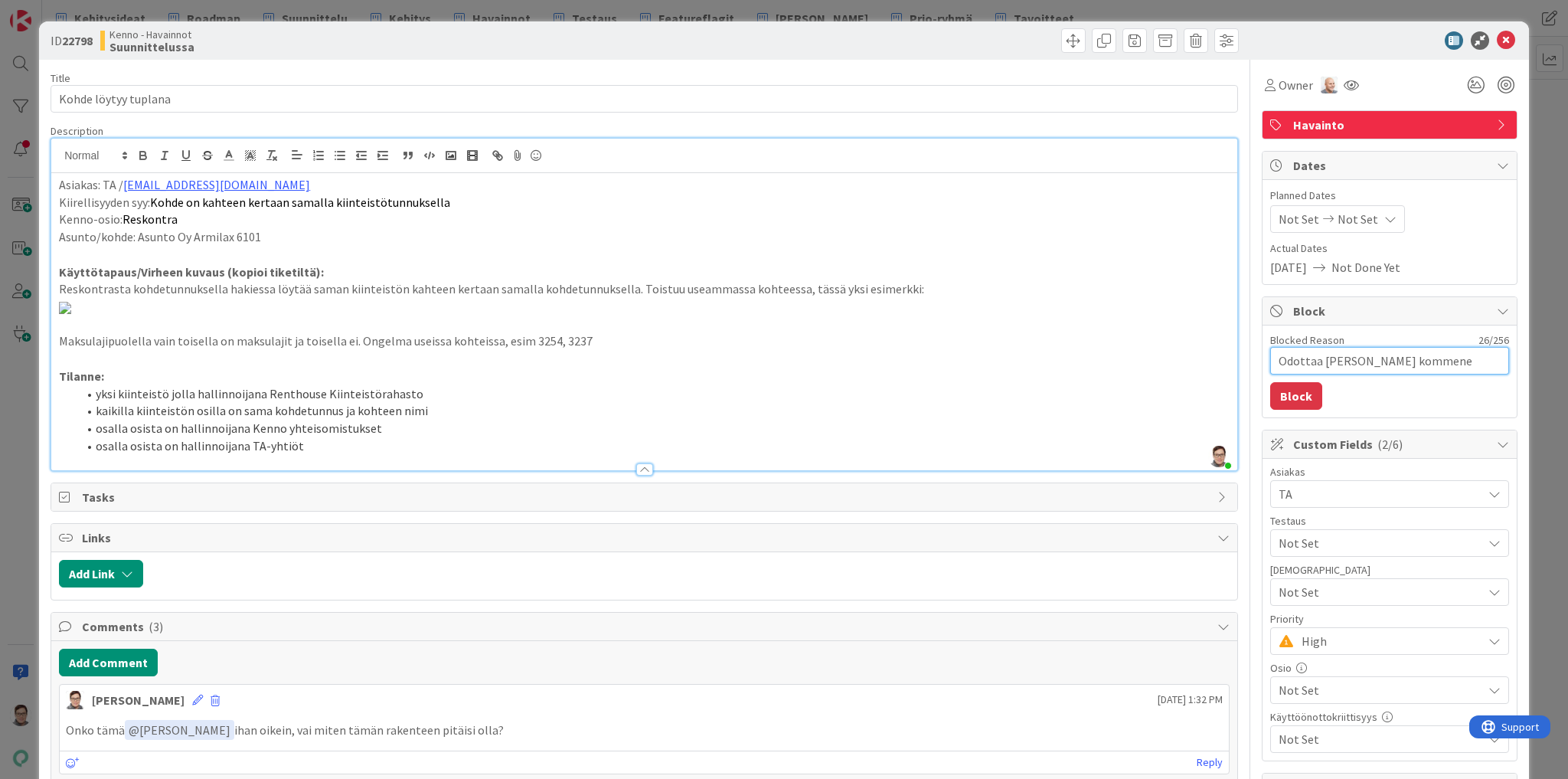
type textarea "x"
type textarea "Odottaa Joonaksen kommen"
type textarea "x"
type textarea "Odottaa Joonaksen komment"
type textarea "x"
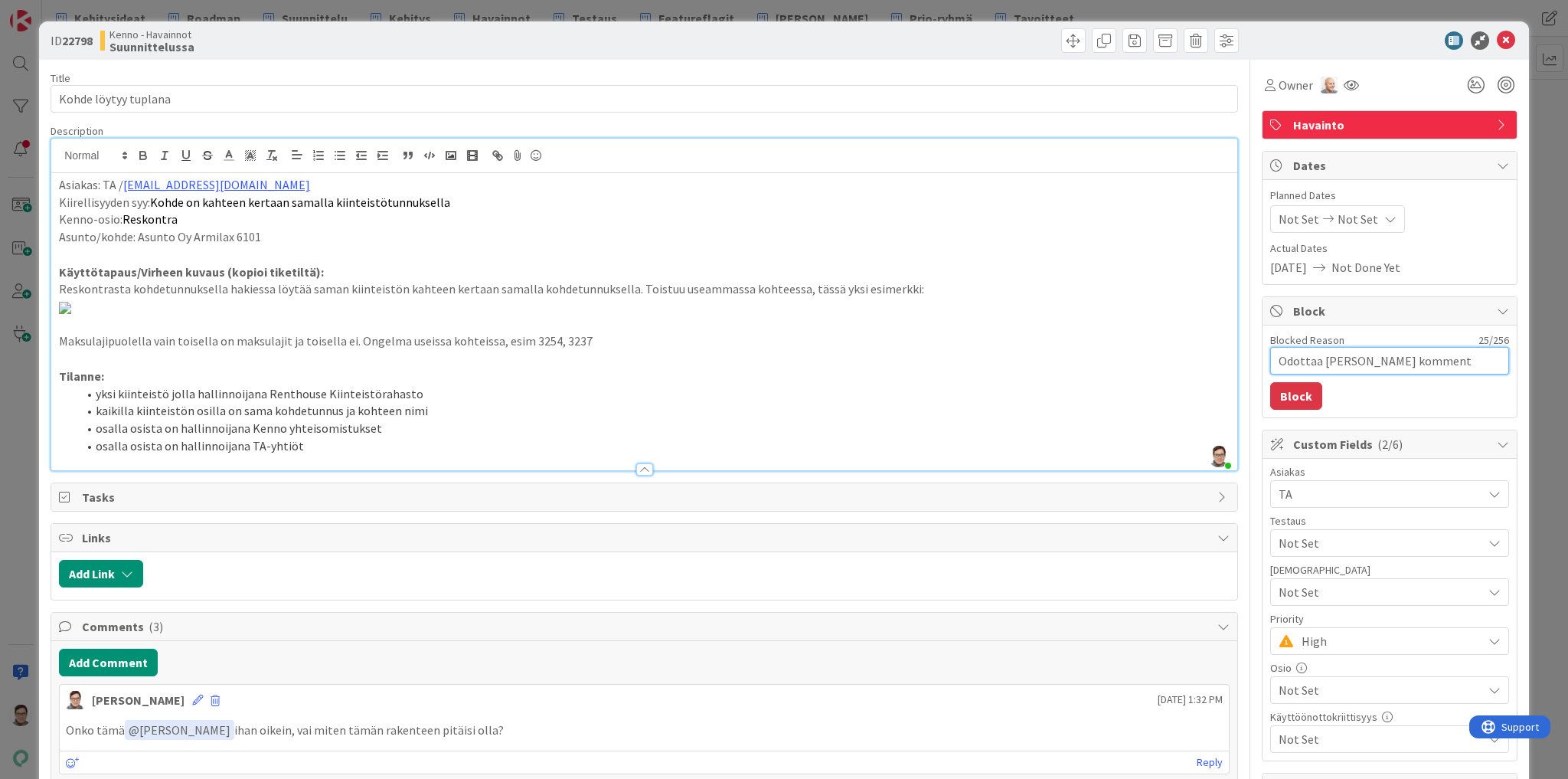
type textarea "Odottaa Joonaksen kommentt"
type textarea "x"
type textarea "Odottaa Joonaksen kommentti"
type textarea "x"
type textarea "Odottaa Joonaksen kommenttia"
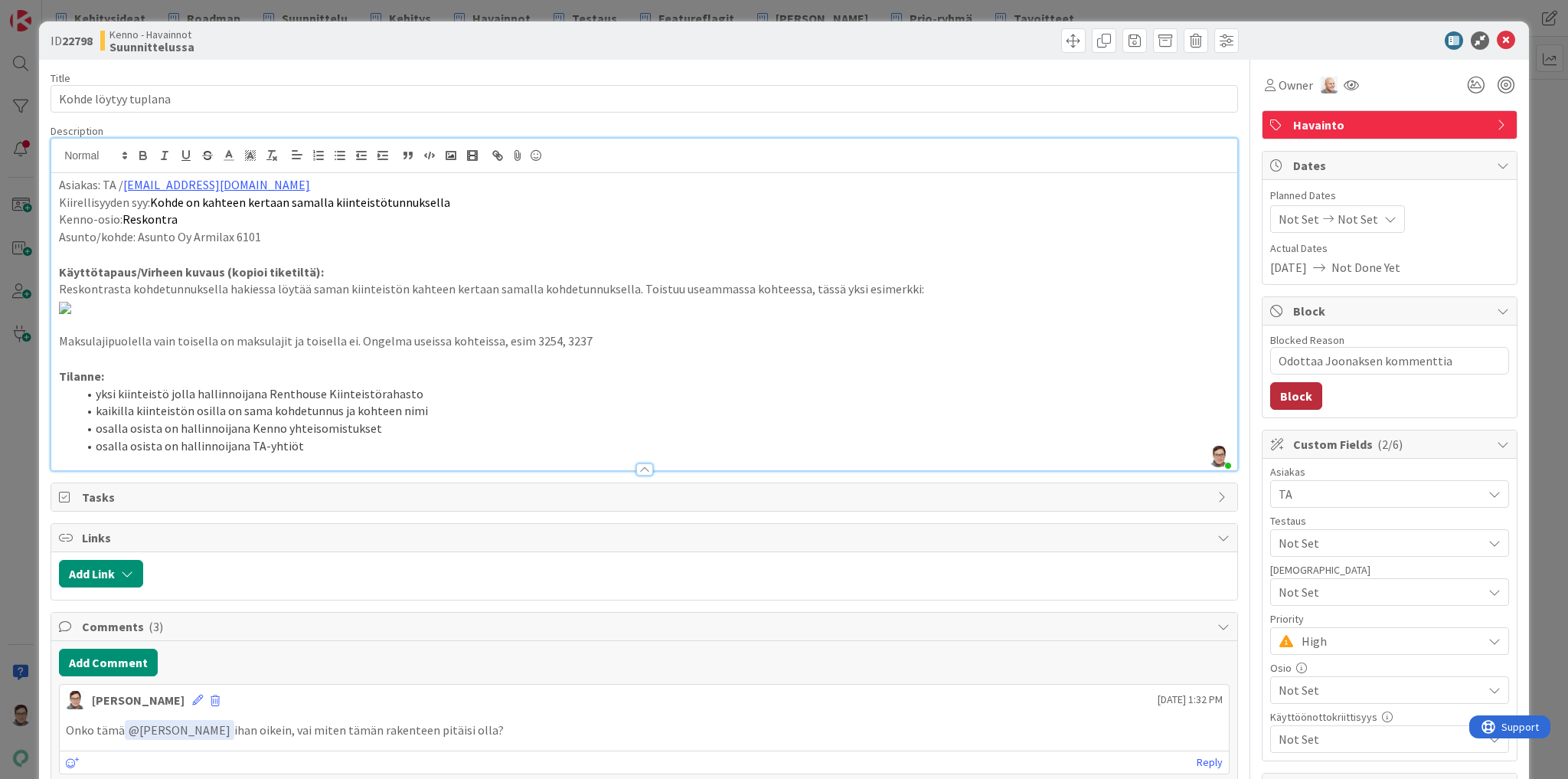
click at [1276, 393] on button "Block" at bounding box center [1296, 396] width 52 height 27
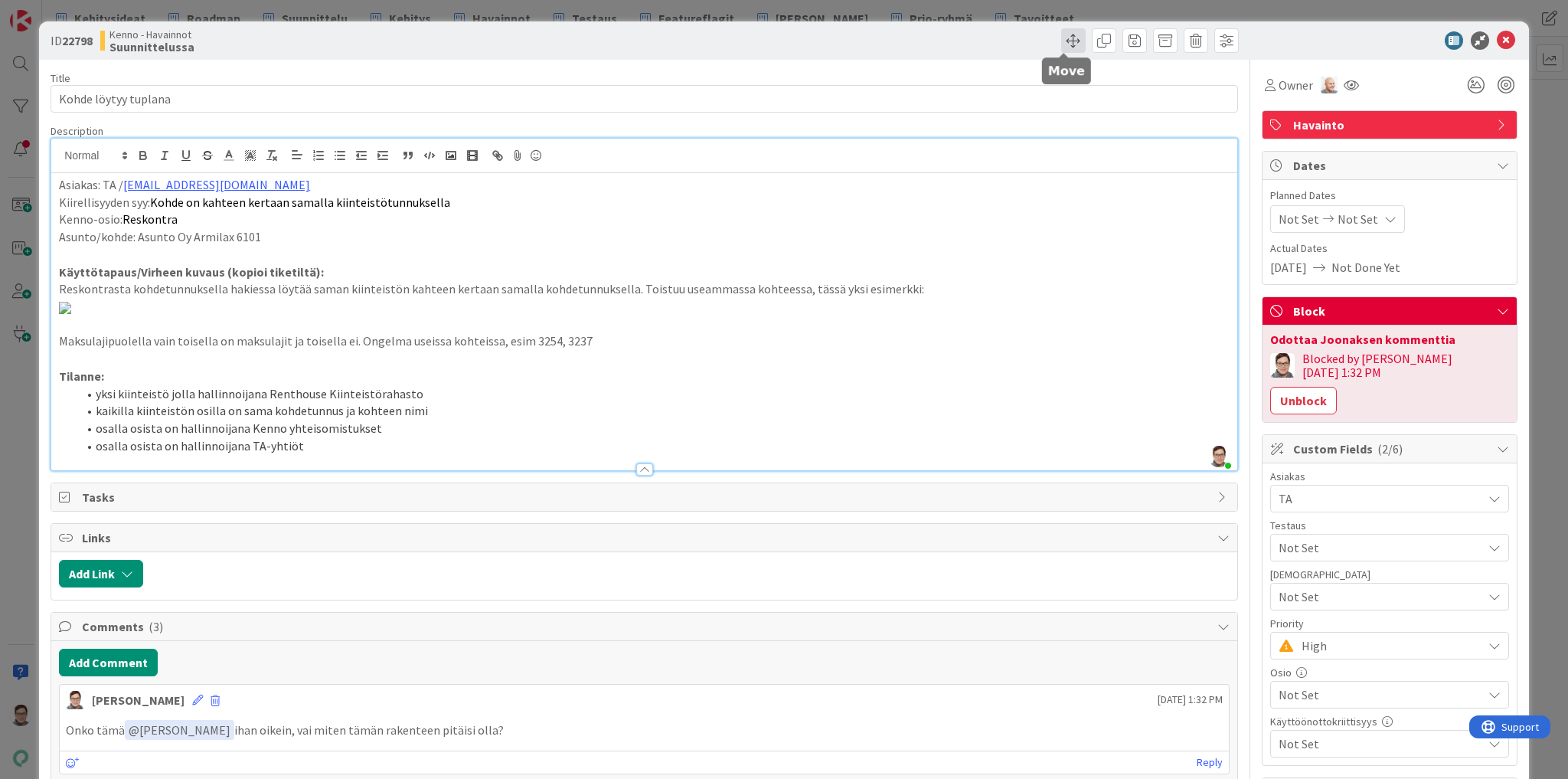
click at [1061, 44] on span at bounding box center [1073, 40] width 24 height 24
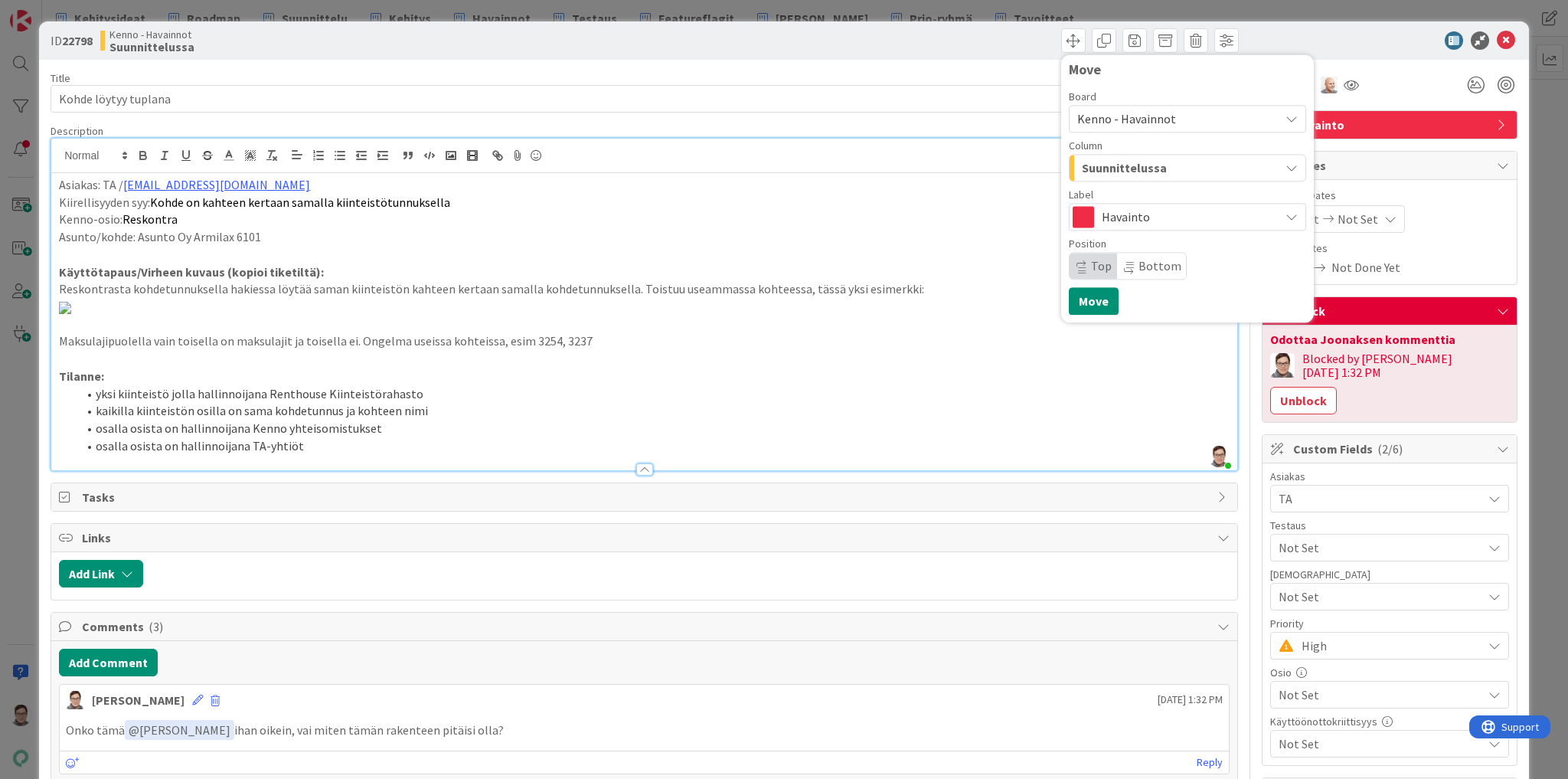
click at [1120, 176] on span "Suunnittelussa" at bounding box center [1124, 168] width 85 height 20
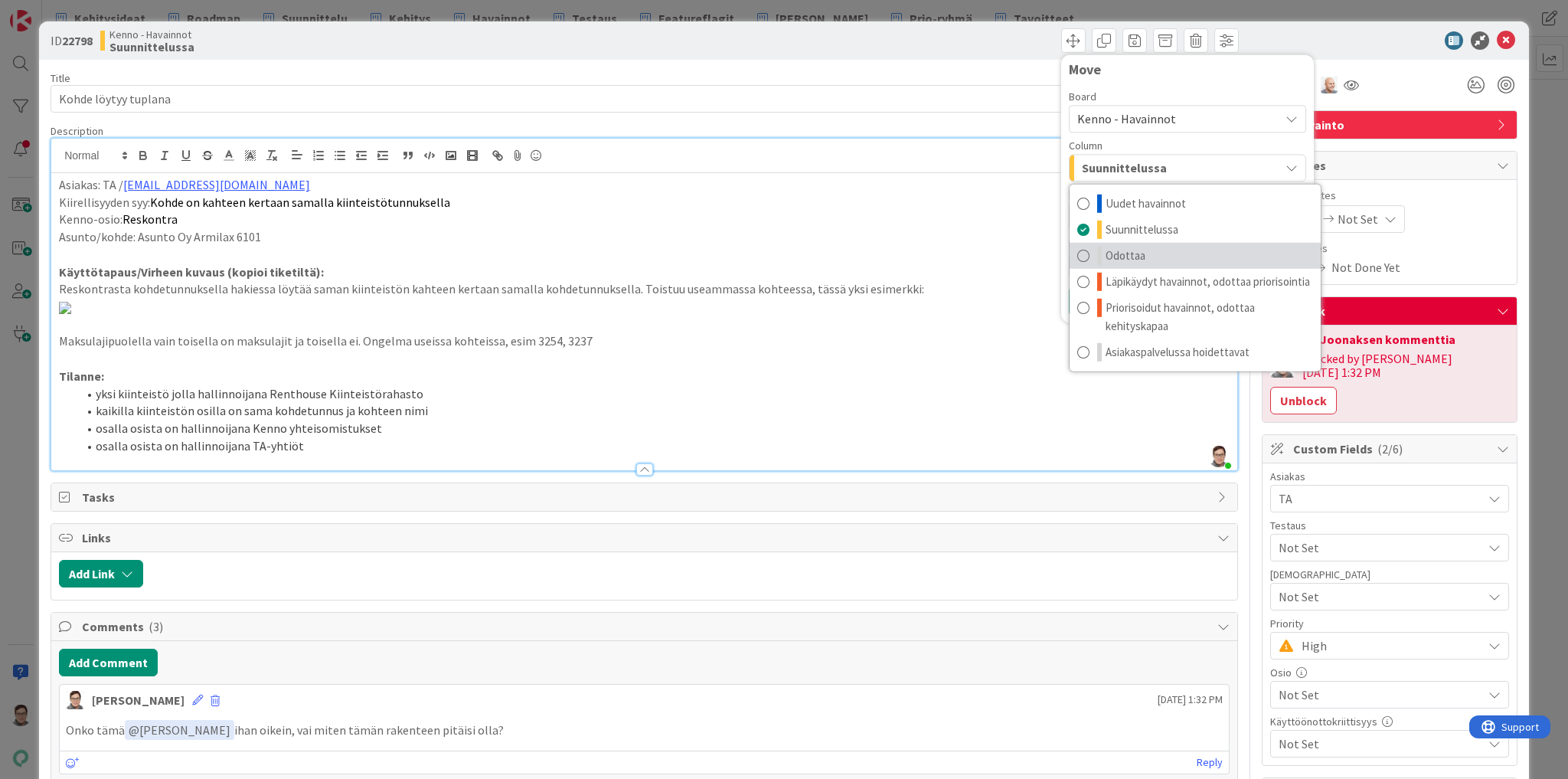
click at [1121, 256] on span "Odottaa" at bounding box center [1125, 256] width 40 height 19
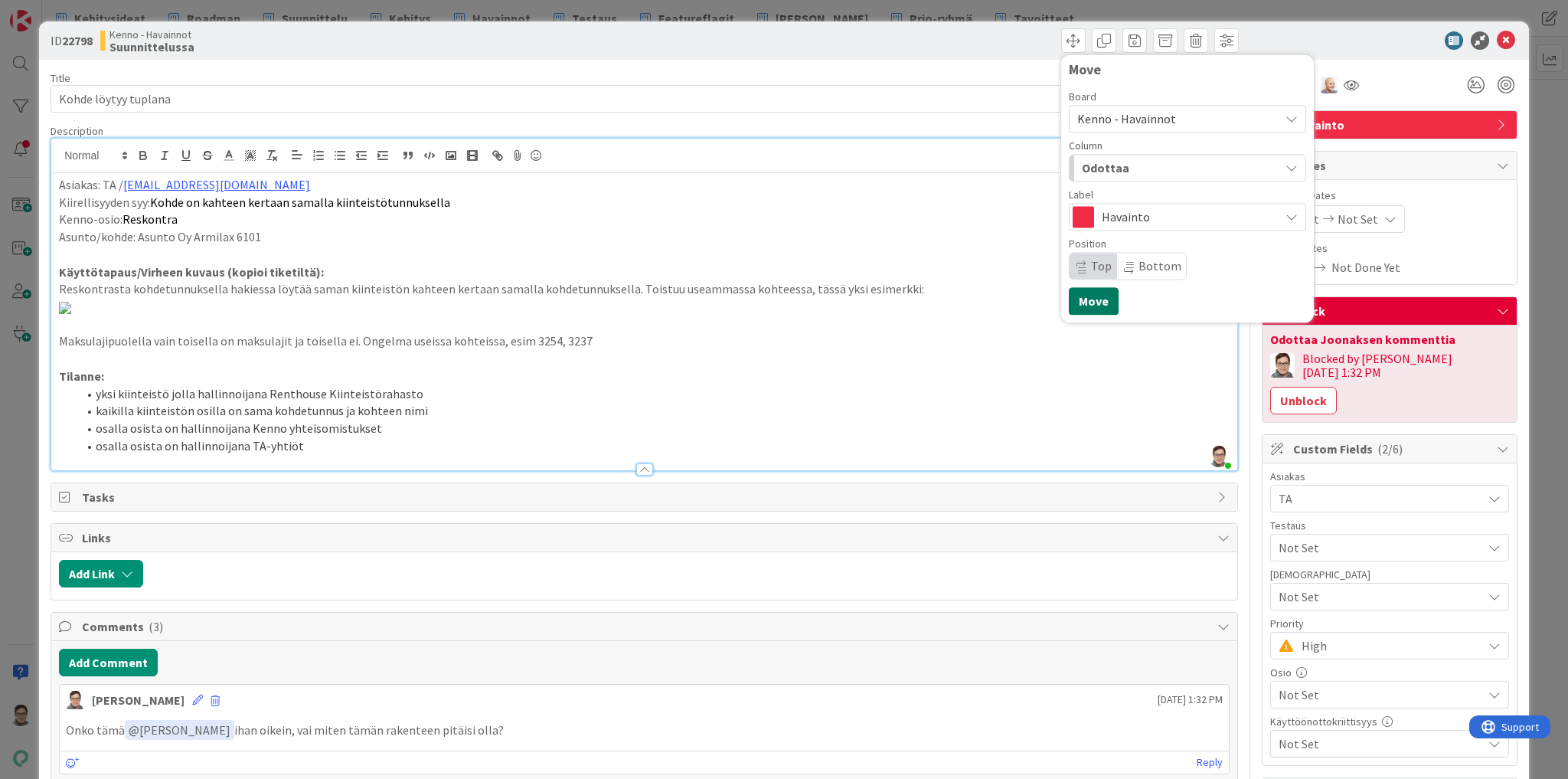
click at [1085, 305] on button "Move" at bounding box center [1094, 301] width 50 height 27
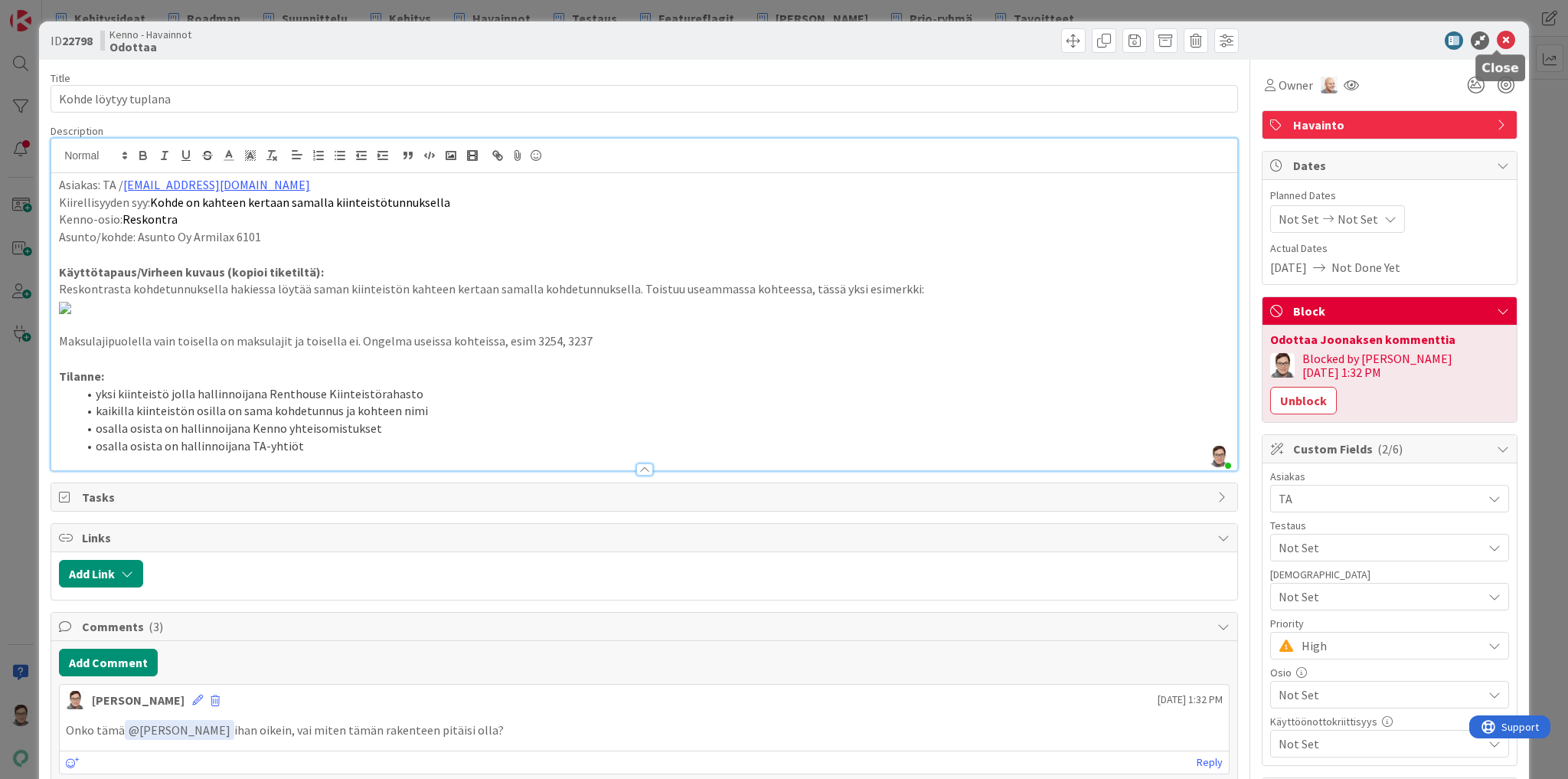
click at [1497, 41] on icon at bounding box center [1506, 41] width 19 height 19
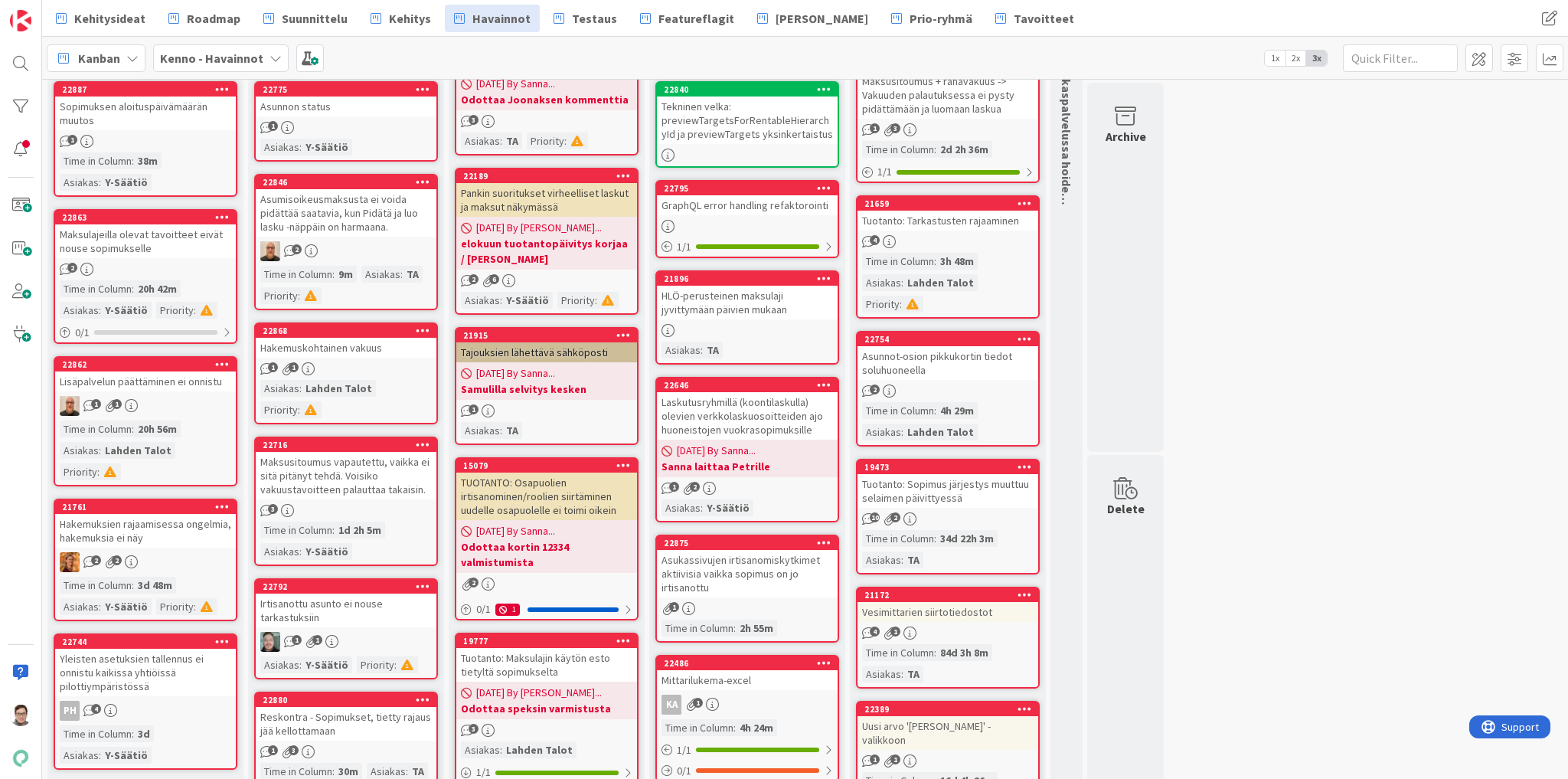
scroll to position [122, 0]
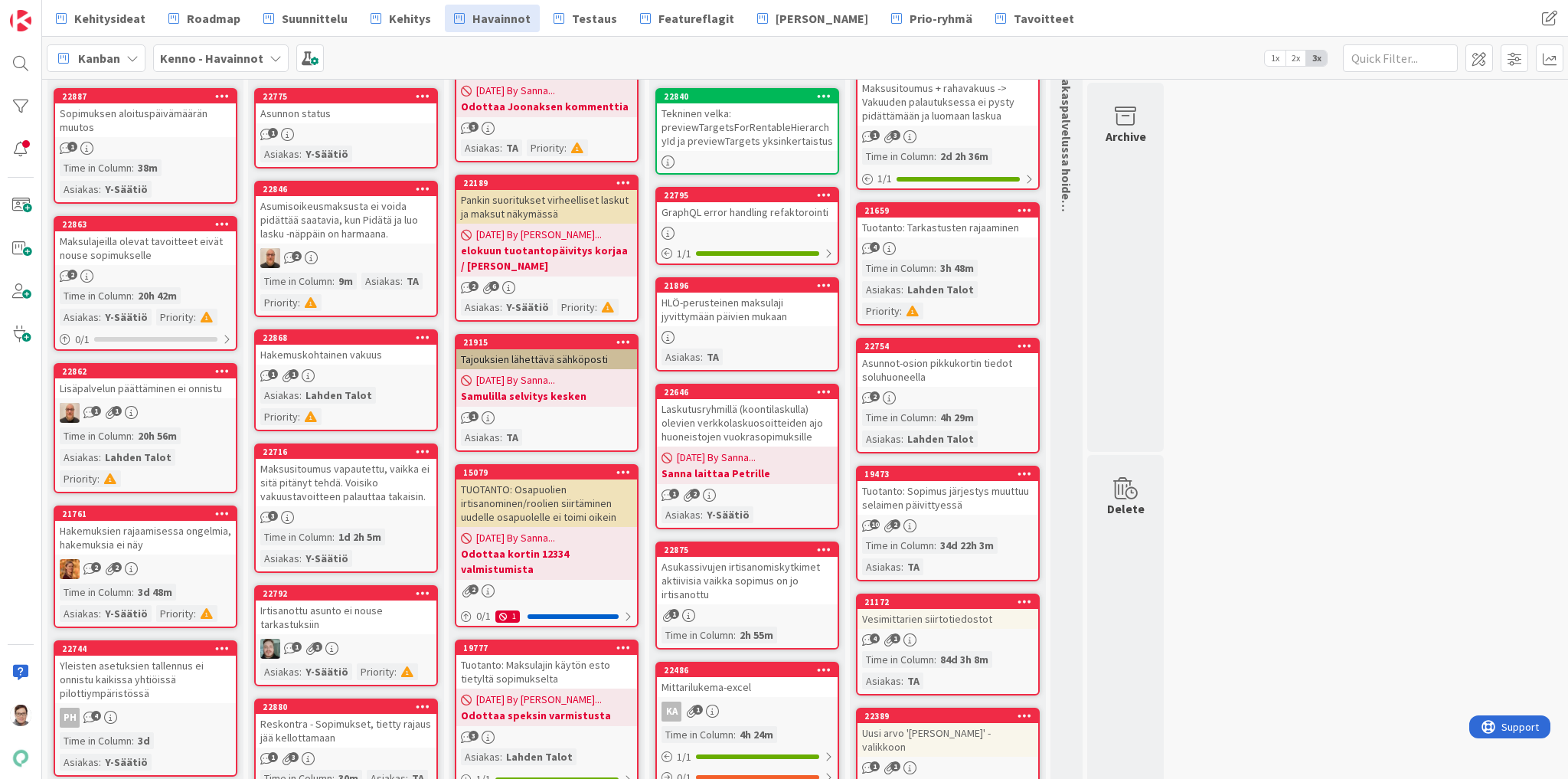
click at [340, 479] on div "Maksusitoumus vapautettu, vaikka ei sitä pitänyt tehdä. Voisiko vakuustavoittee…" at bounding box center [346, 482] width 181 height 48
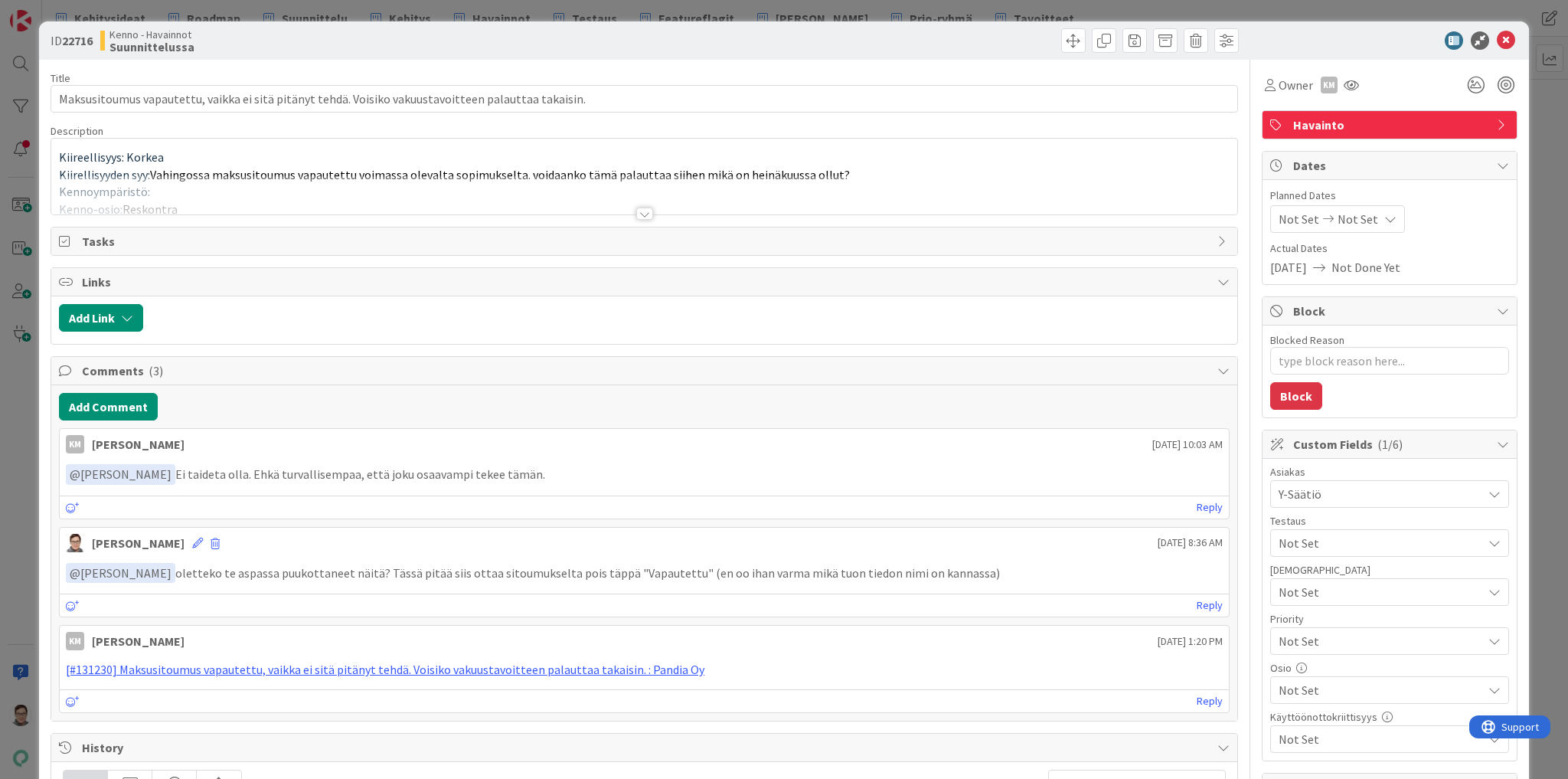
click at [642, 208] on div at bounding box center [645, 214] width 17 height 12
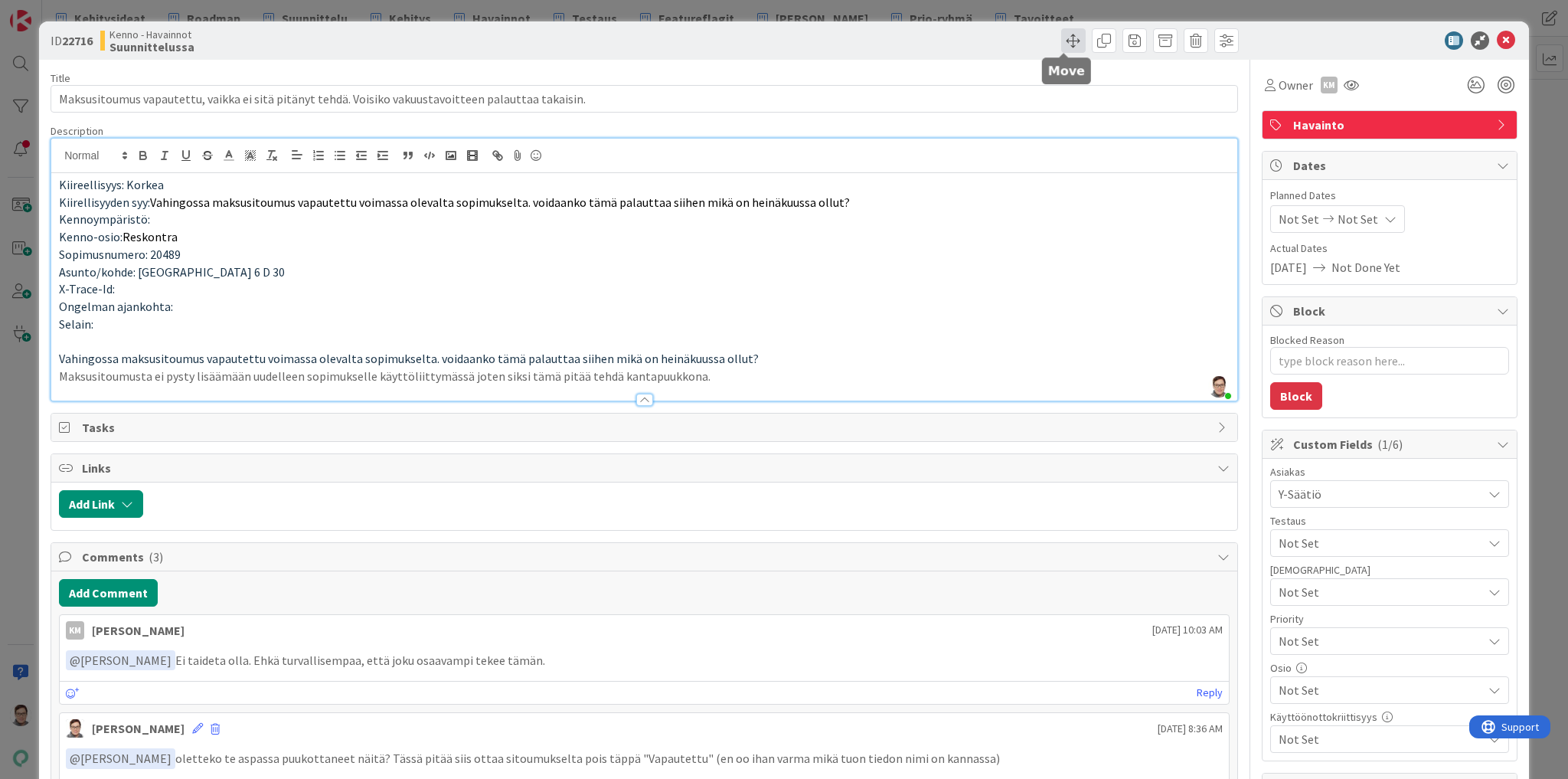
click at [1063, 43] on span at bounding box center [1073, 40] width 24 height 24
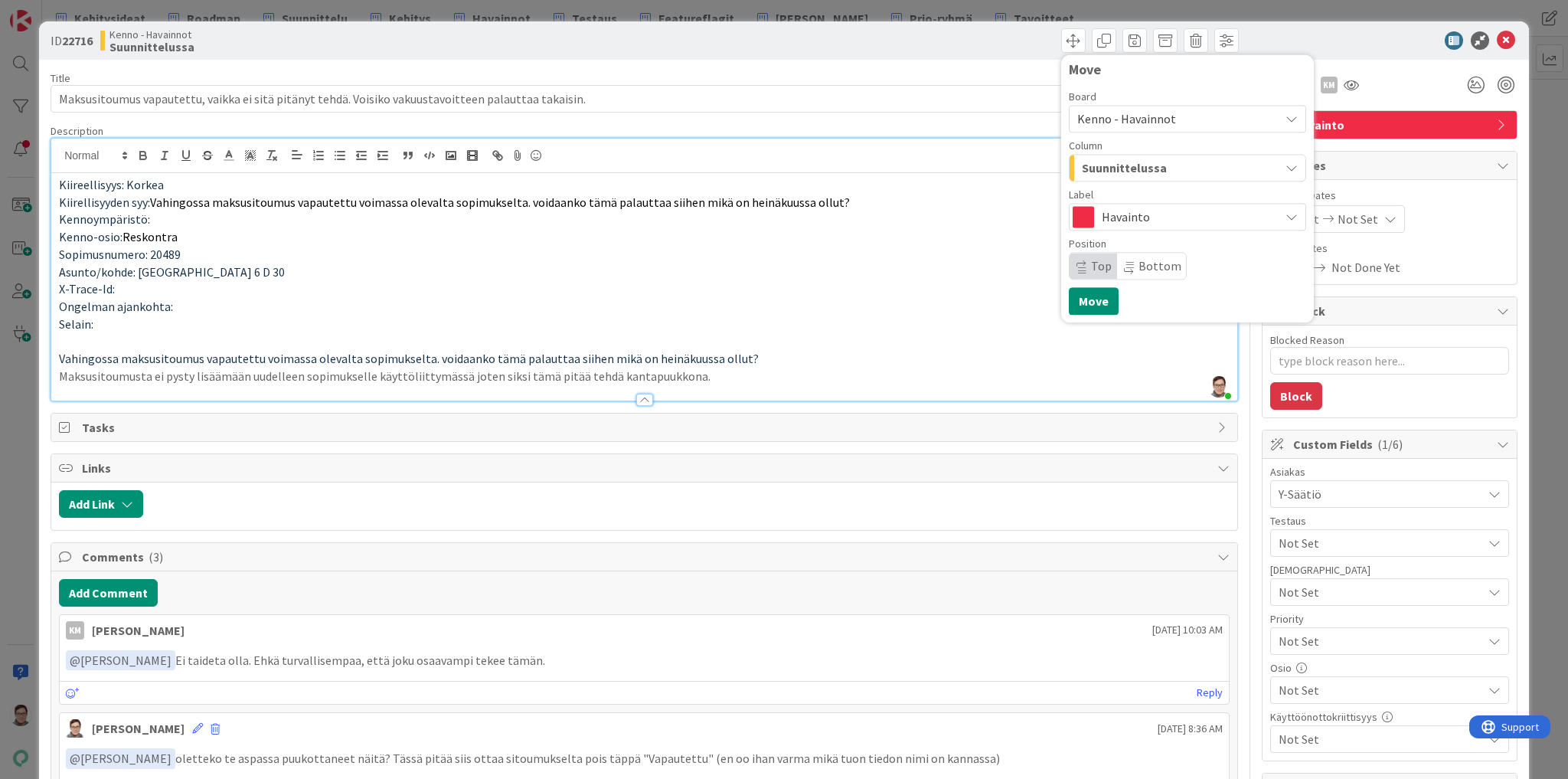
click at [1144, 116] on span "Kenno - Havainnot" at bounding box center [1127, 119] width 99 height 16
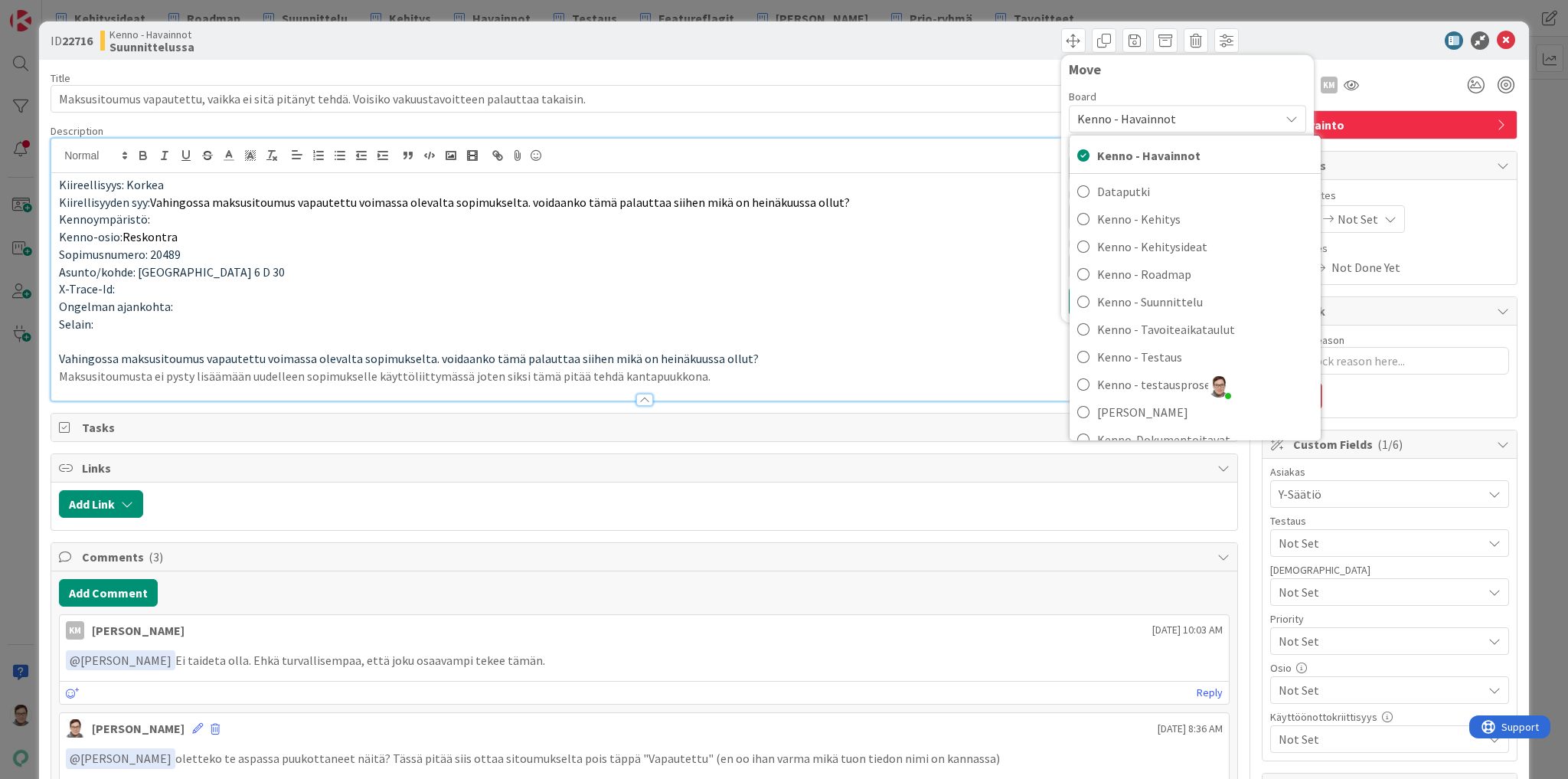
click at [1144, 116] on span "Kenno - Havainnot" at bounding box center [1127, 119] width 99 height 16
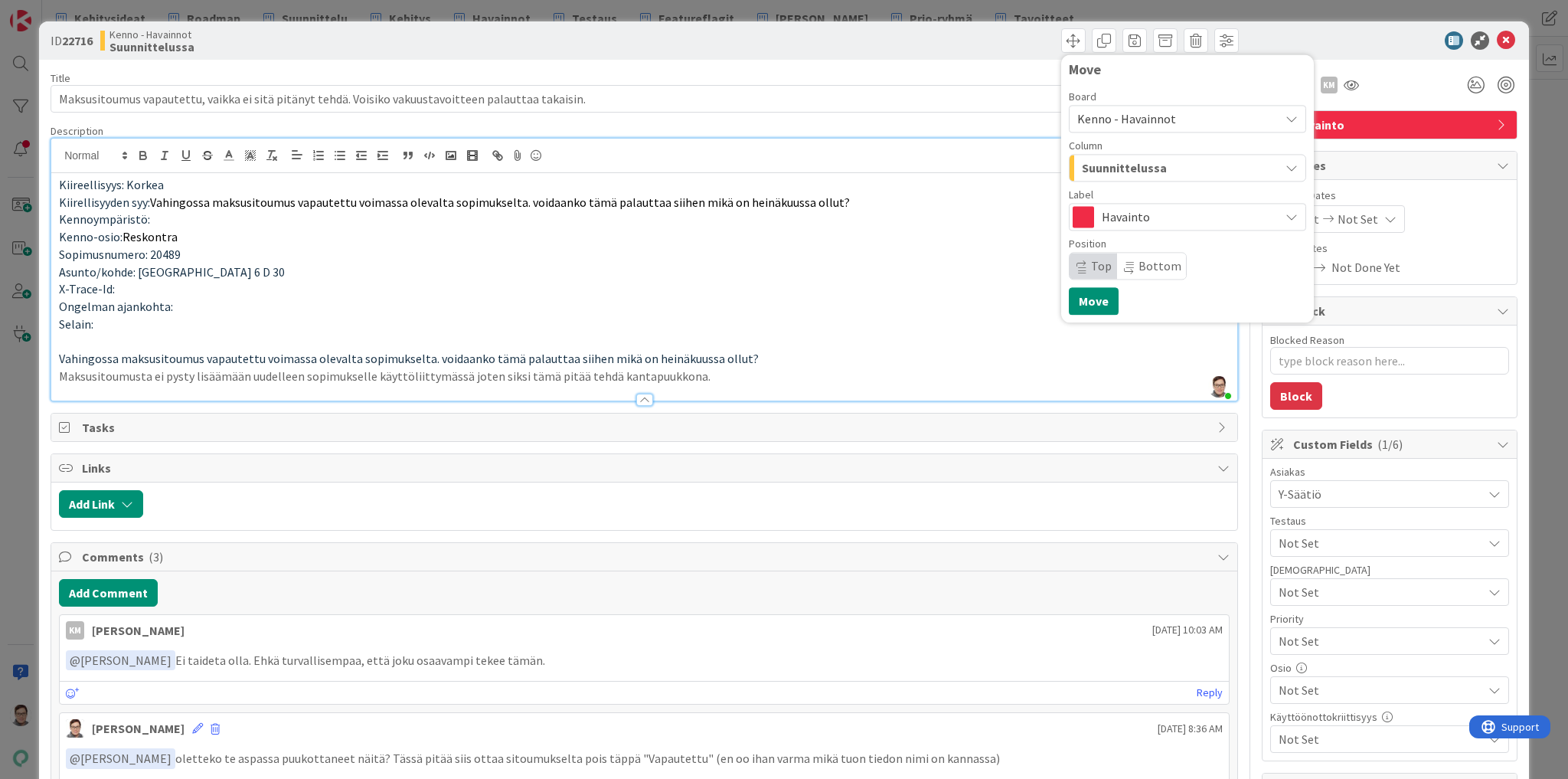
click at [1141, 167] on span "Suunnittelussa" at bounding box center [1124, 168] width 85 height 20
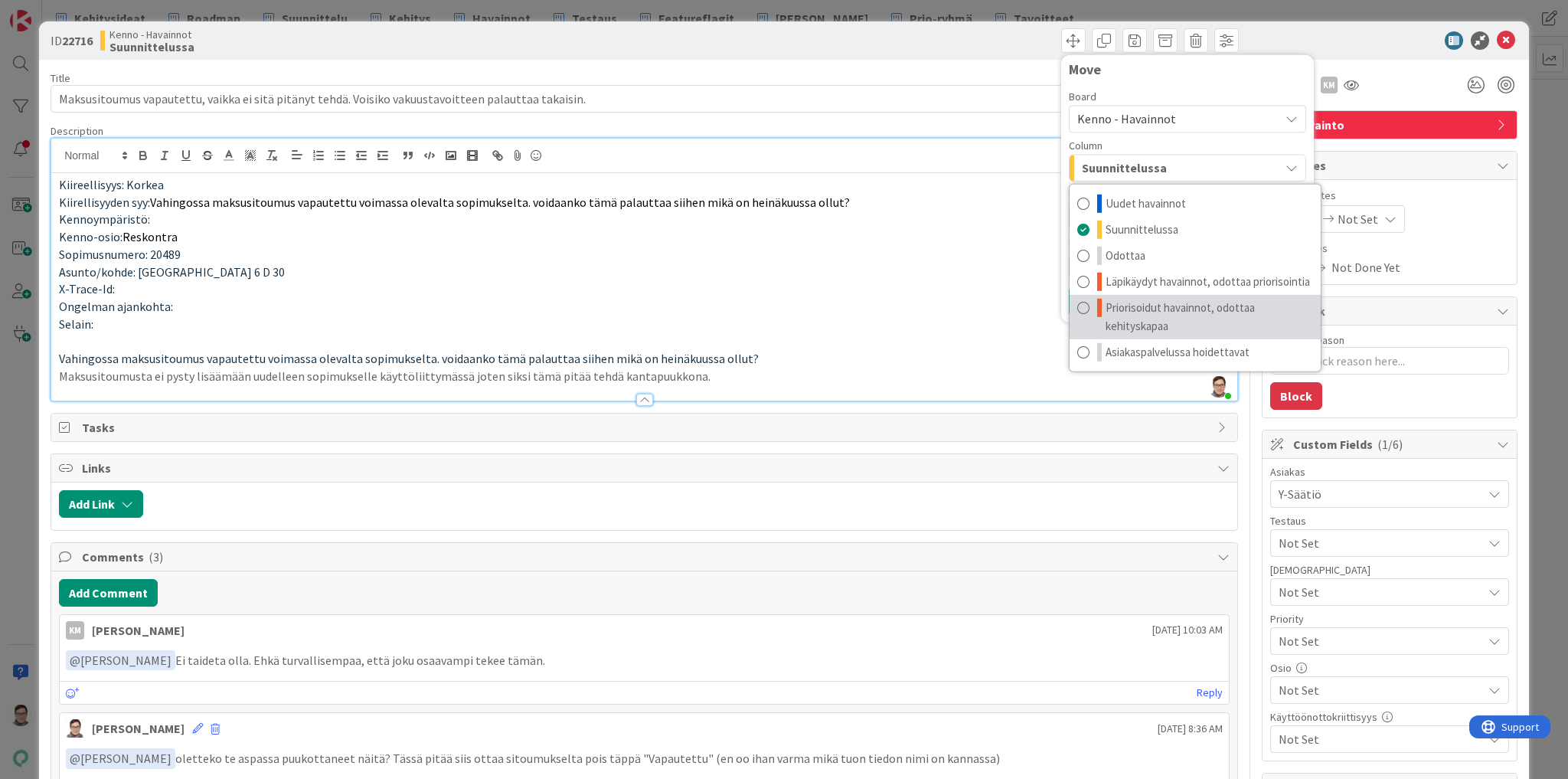
click at [1138, 312] on span "Priorisoidut havainnot, odottaa kehityskapaa" at bounding box center [1209, 317] width 208 height 37
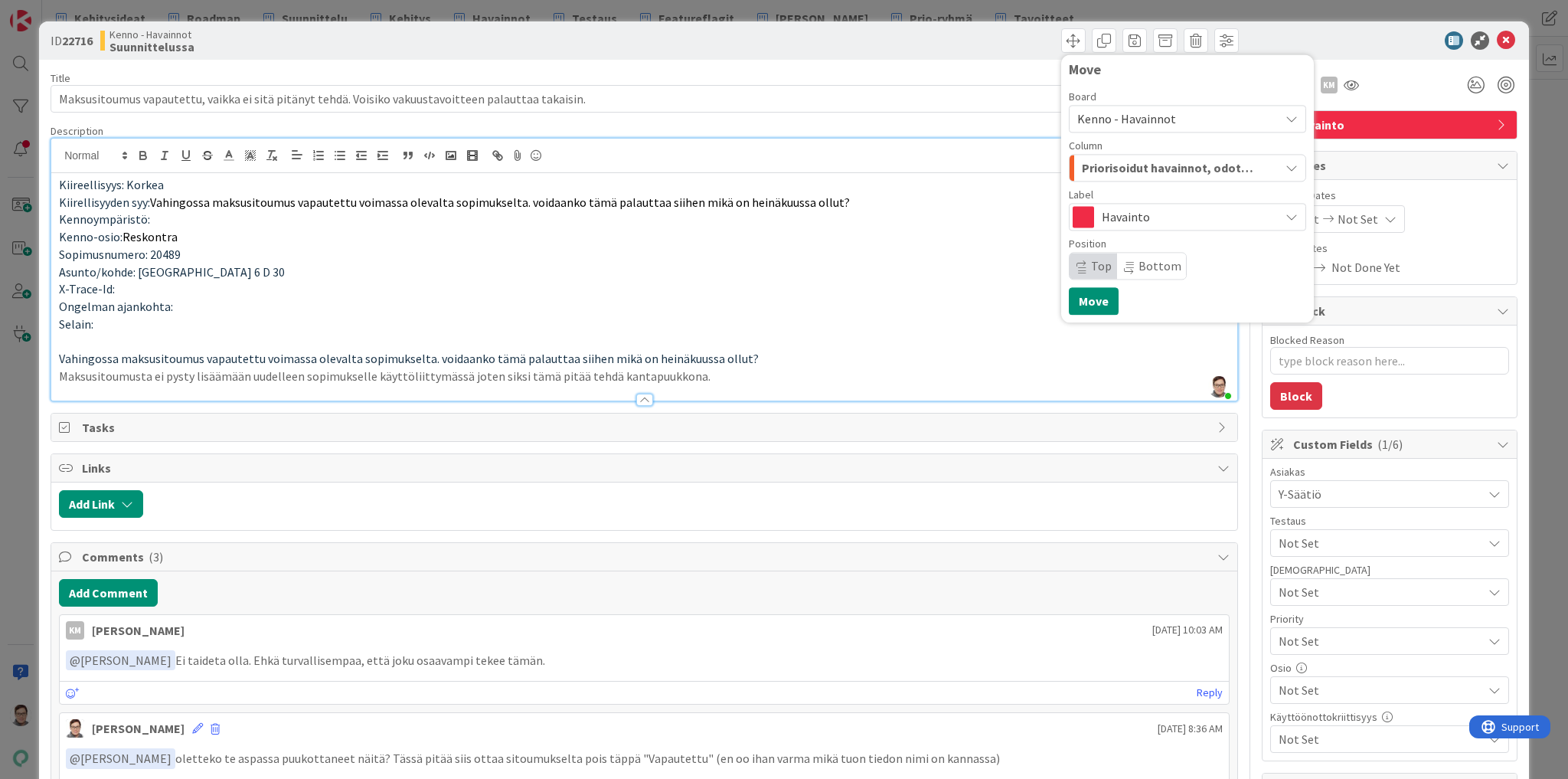
click at [1078, 263] on icon at bounding box center [1082, 263] width 9 height 7
click at [1086, 301] on button "Move" at bounding box center [1094, 301] width 50 height 27
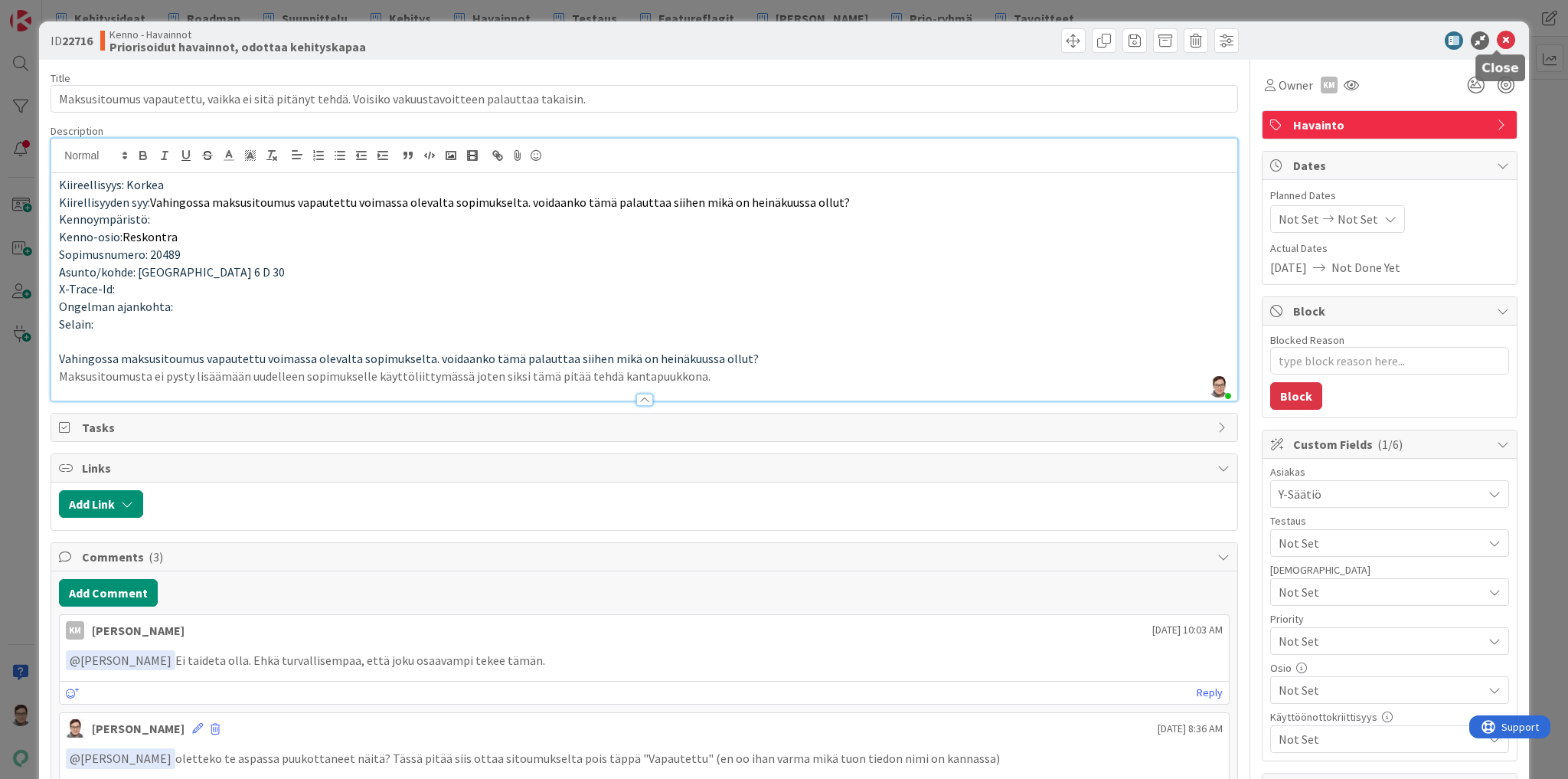
click at [1498, 44] on icon at bounding box center [1506, 41] width 19 height 19
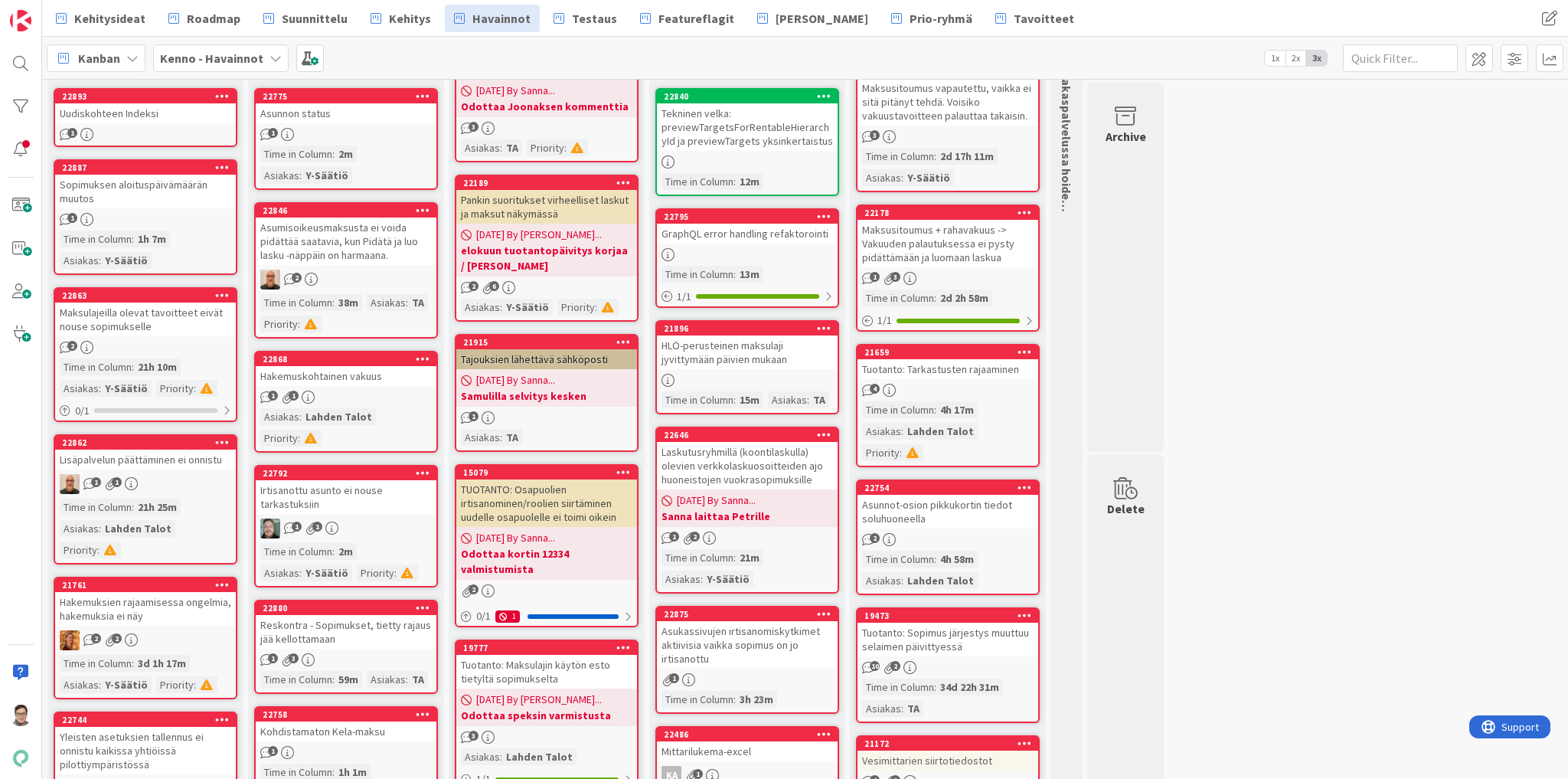
click at [344, 378] on div "Hakemuskohtainen vakuus" at bounding box center [346, 376] width 181 height 20
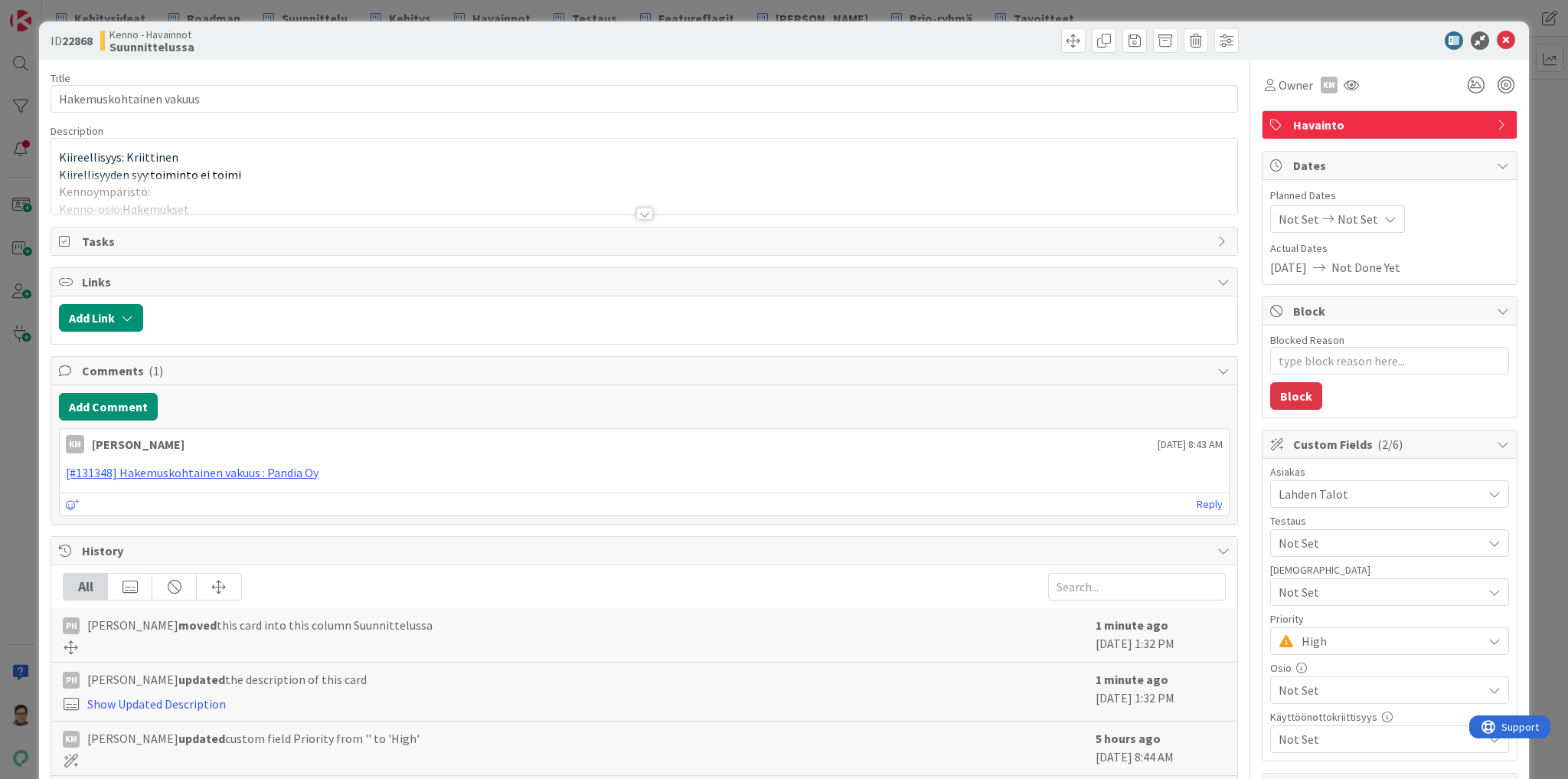
click at [640, 208] on div at bounding box center [645, 214] width 17 height 12
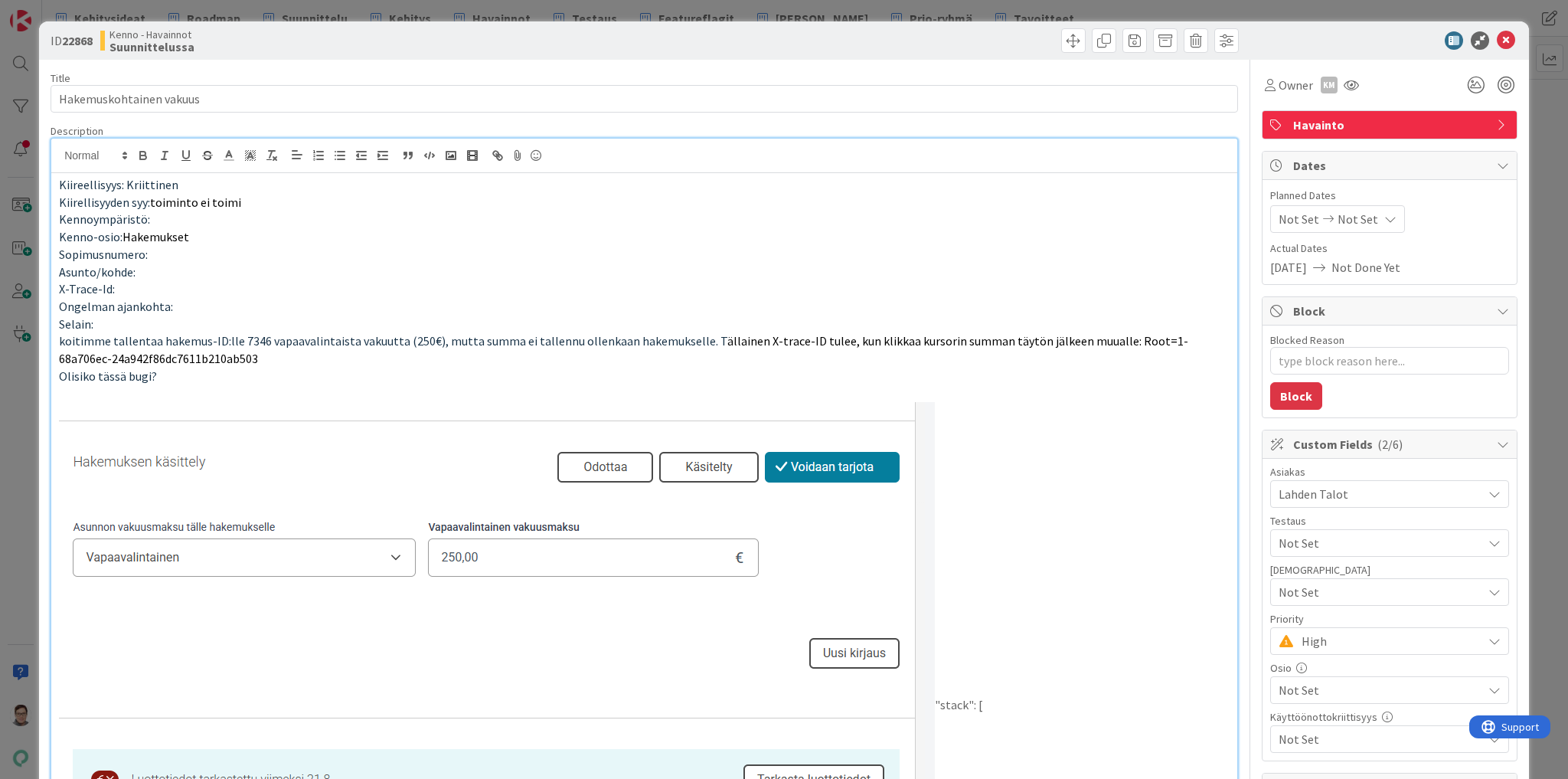
drag, startPoint x: 326, startPoint y: 409, endPoint x: 417, endPoint y: 269, distance: 167.0
click at [417, 269] on p "Asunto/kohde:" at bounding box center [645, 272] width 1171 height 18
click at [1061, 37] on span at bounding box center [1073, 40] width 24 height 24
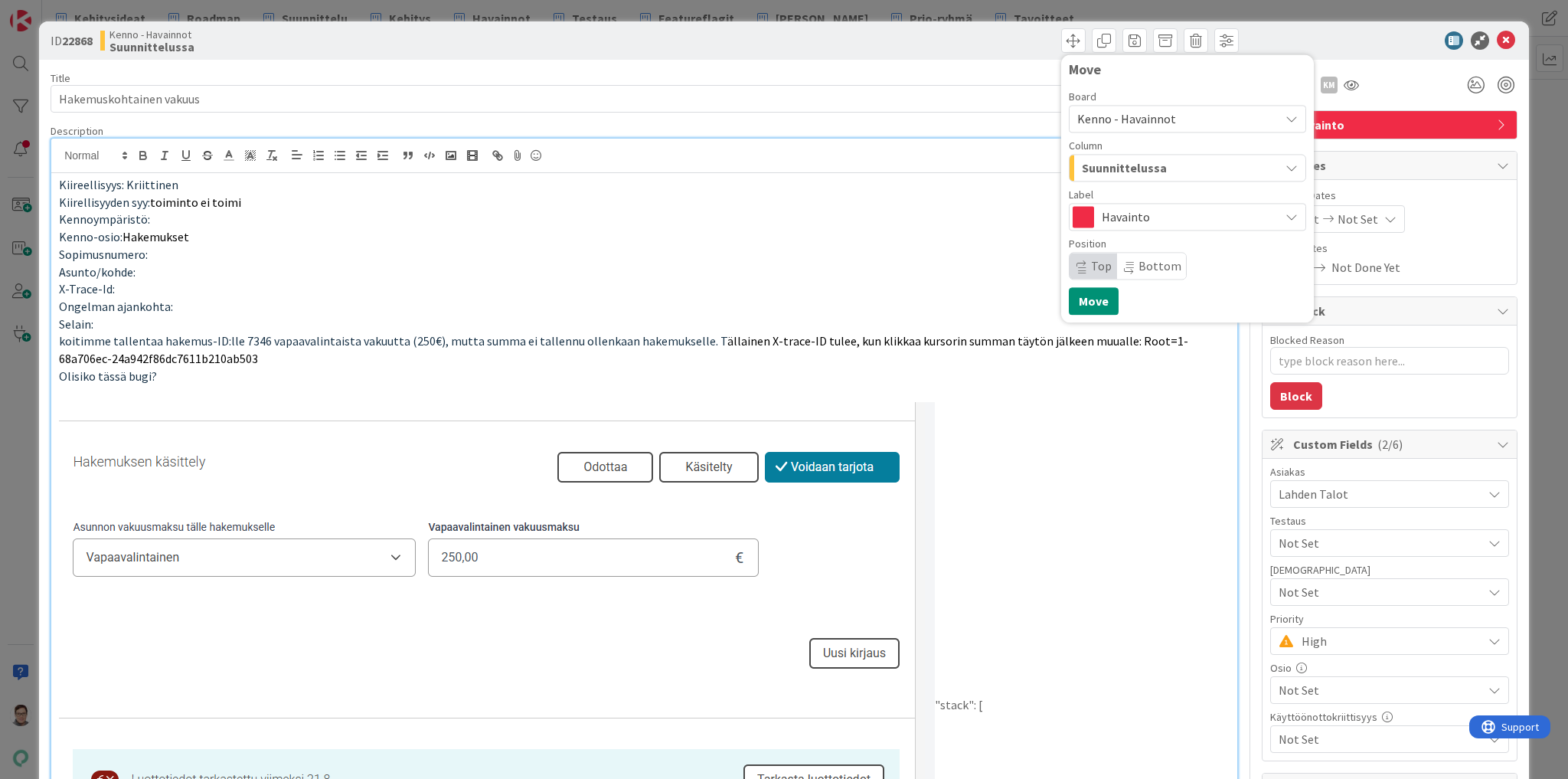
click at [1125, 171] on span "Suunnittelussa" at bounding box center [1124, 168] width 85 height 20
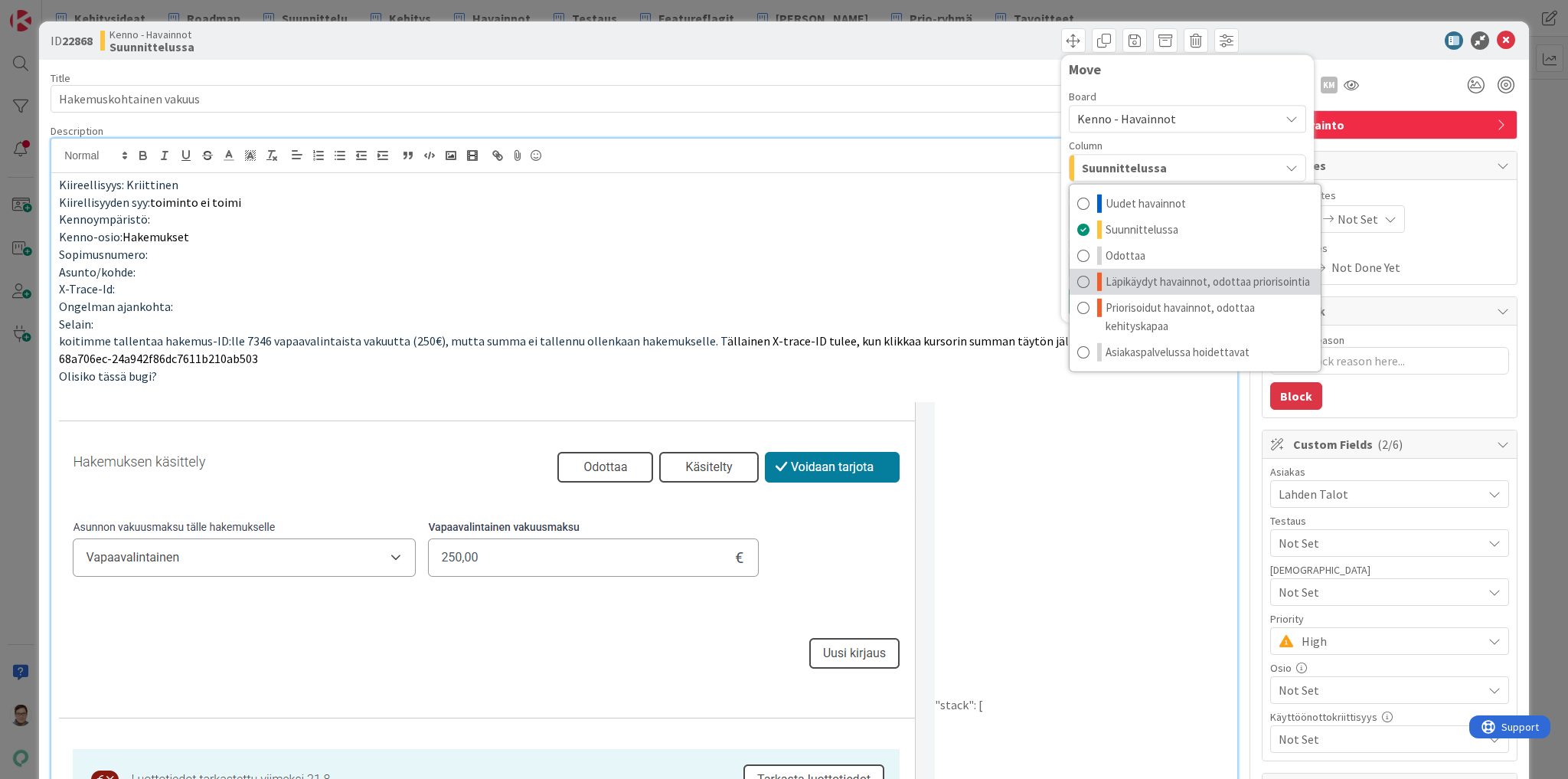
click at [1134, 276] on span "Läpikäydyt havainnot, odottaa priorisointia" at bounding box center [1208, 282] width 205 height 19
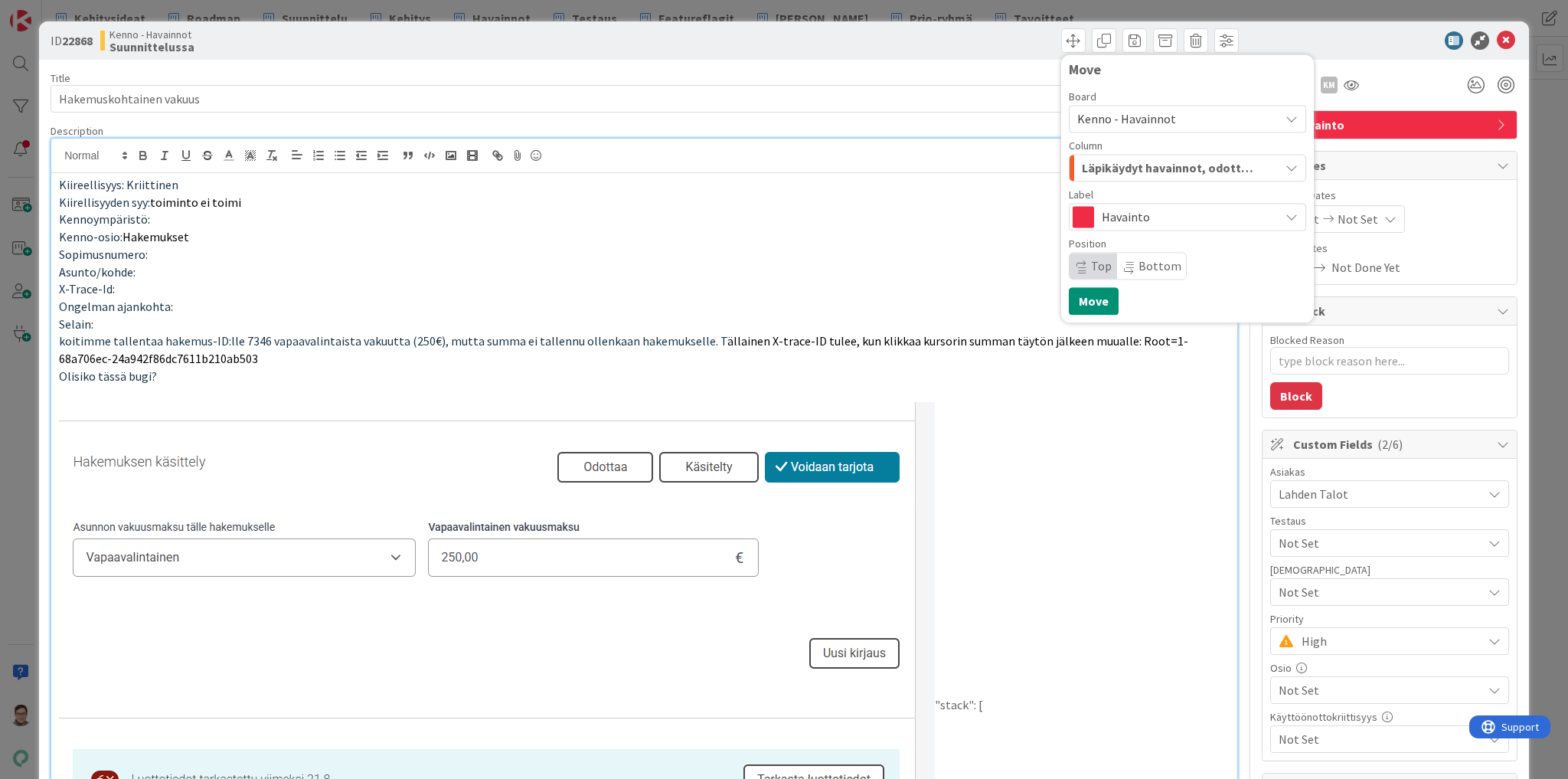
drag, startPoint x: 1102, startPoint y: 270, endPoint x: 1096, endPoint y: 279, distance: 10.8
click at [1101, 270] on span "Top" at bounding box center [1093, 266] width 47 height 26
click at [1087, 301] on button "Move" at bounding box center [1094, 301] width 50 height 27
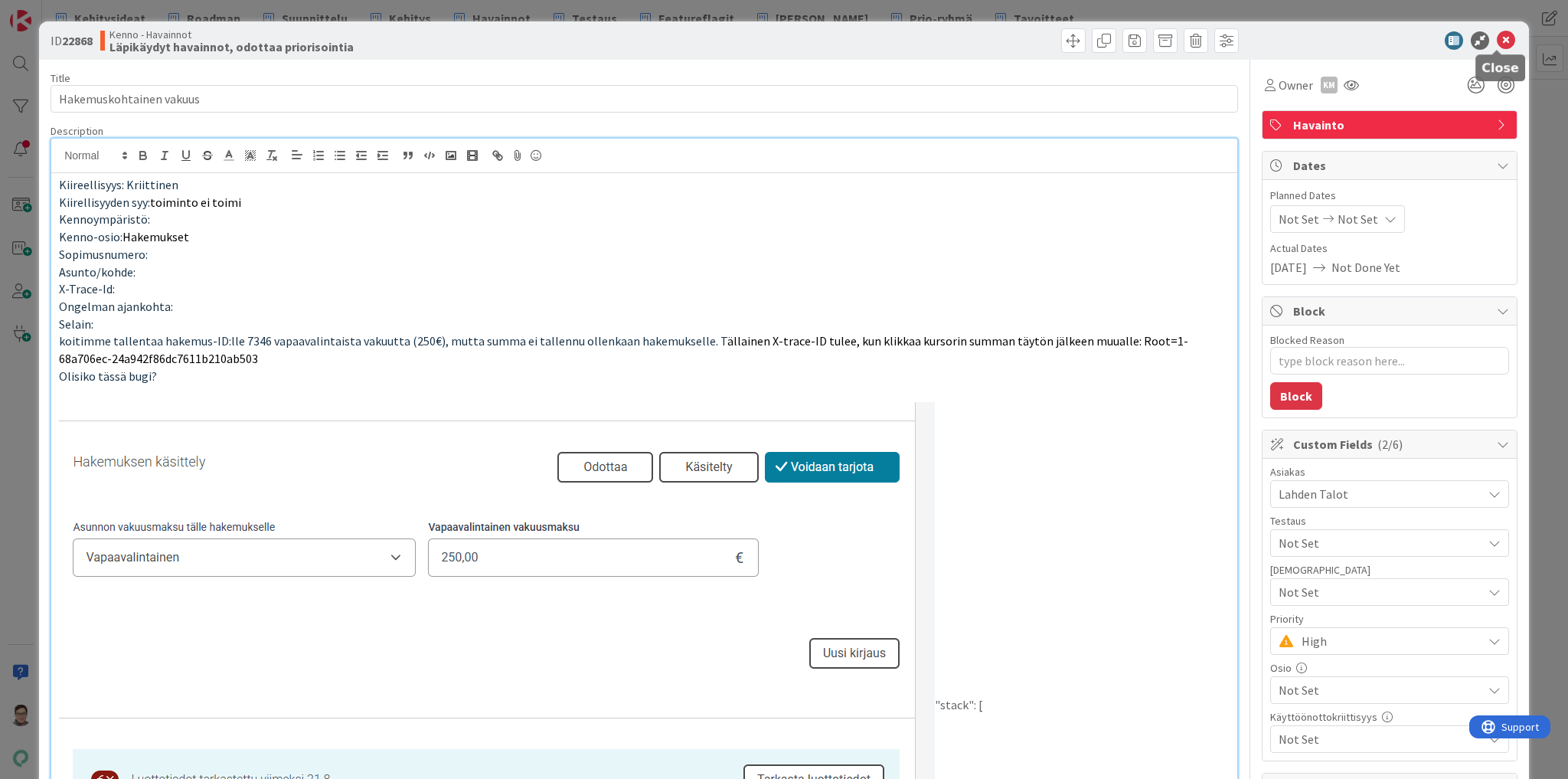
click at [1497, 43] on icon at bounding box center [1506, 41] width 19 height 19
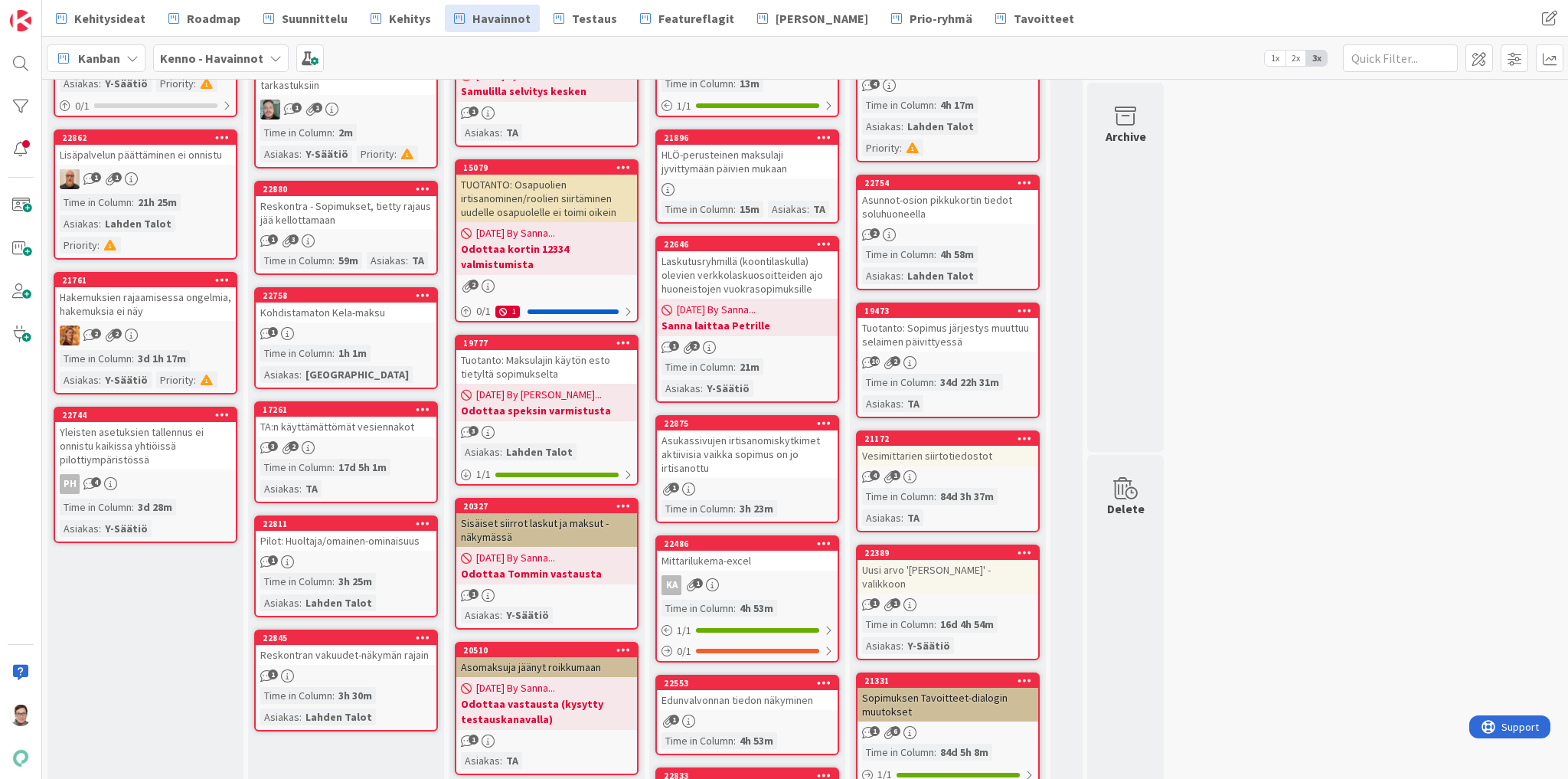
scroll to position [429, 0]
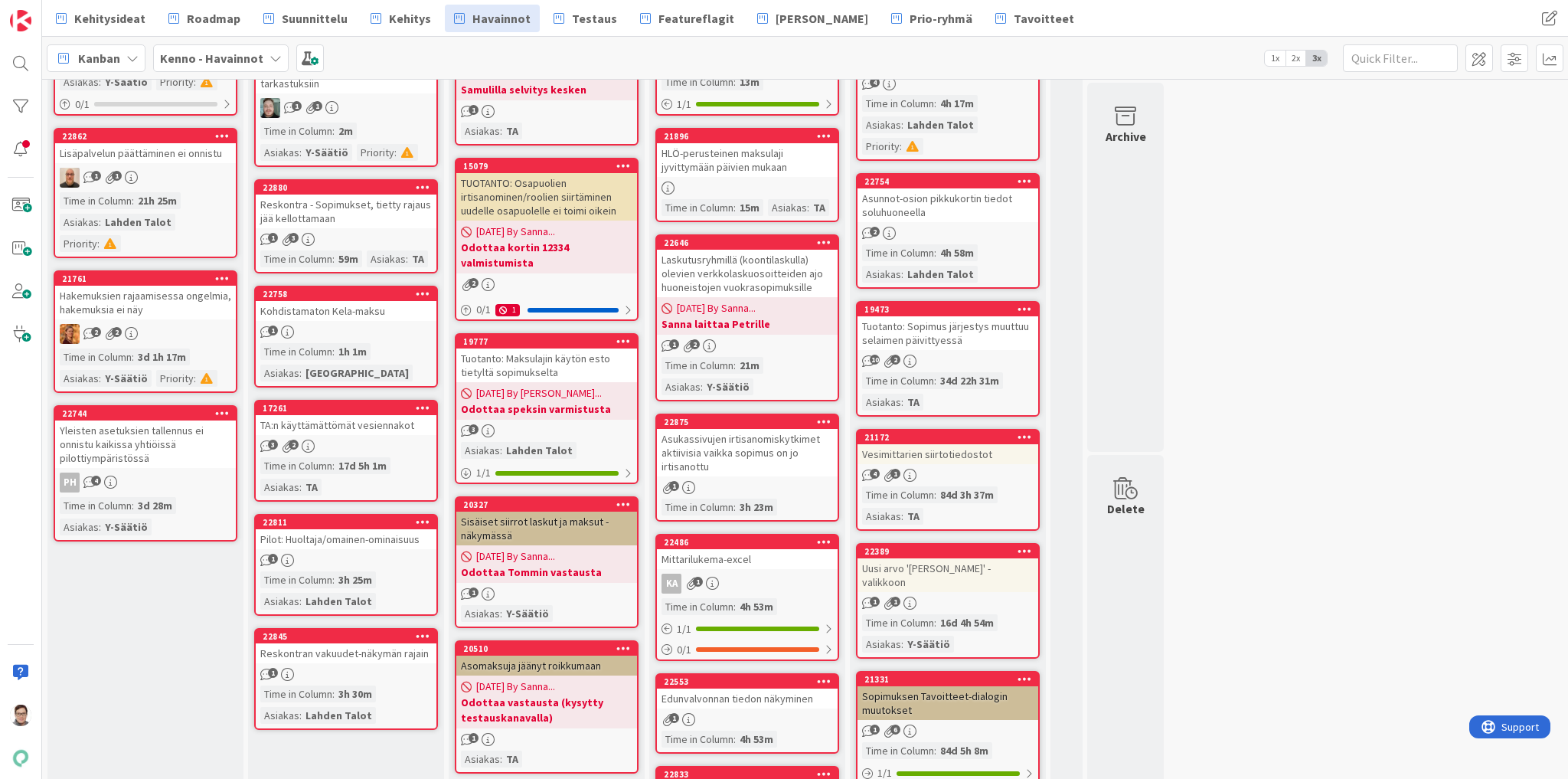
click at [335, 431] on div "TA:n käyttämättömät vesiennakot" at bounding box center [346, 425] width 181 height 20
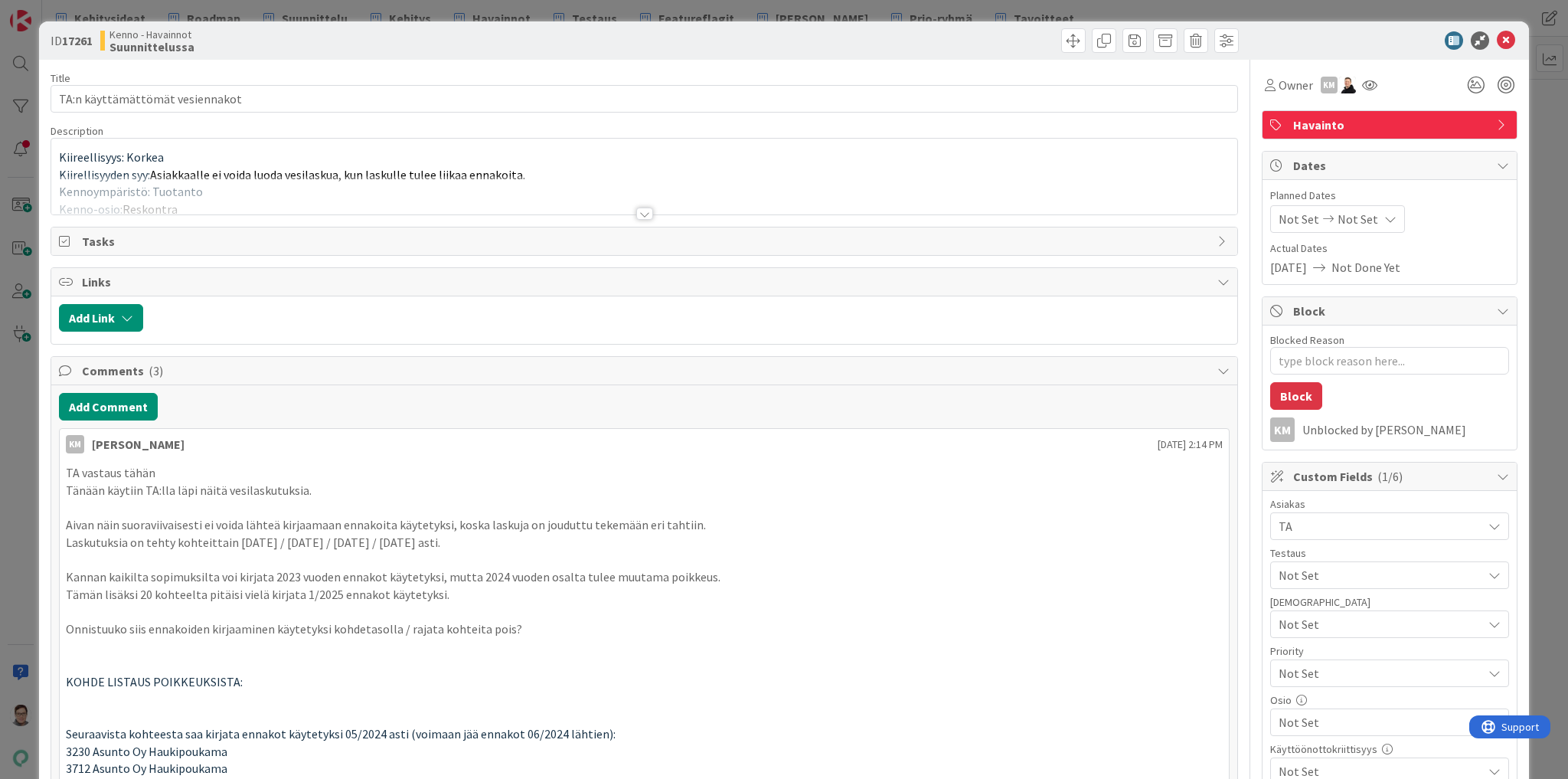
click at [643, 209] on div at bounding box center [645, 214] width 17 height 12
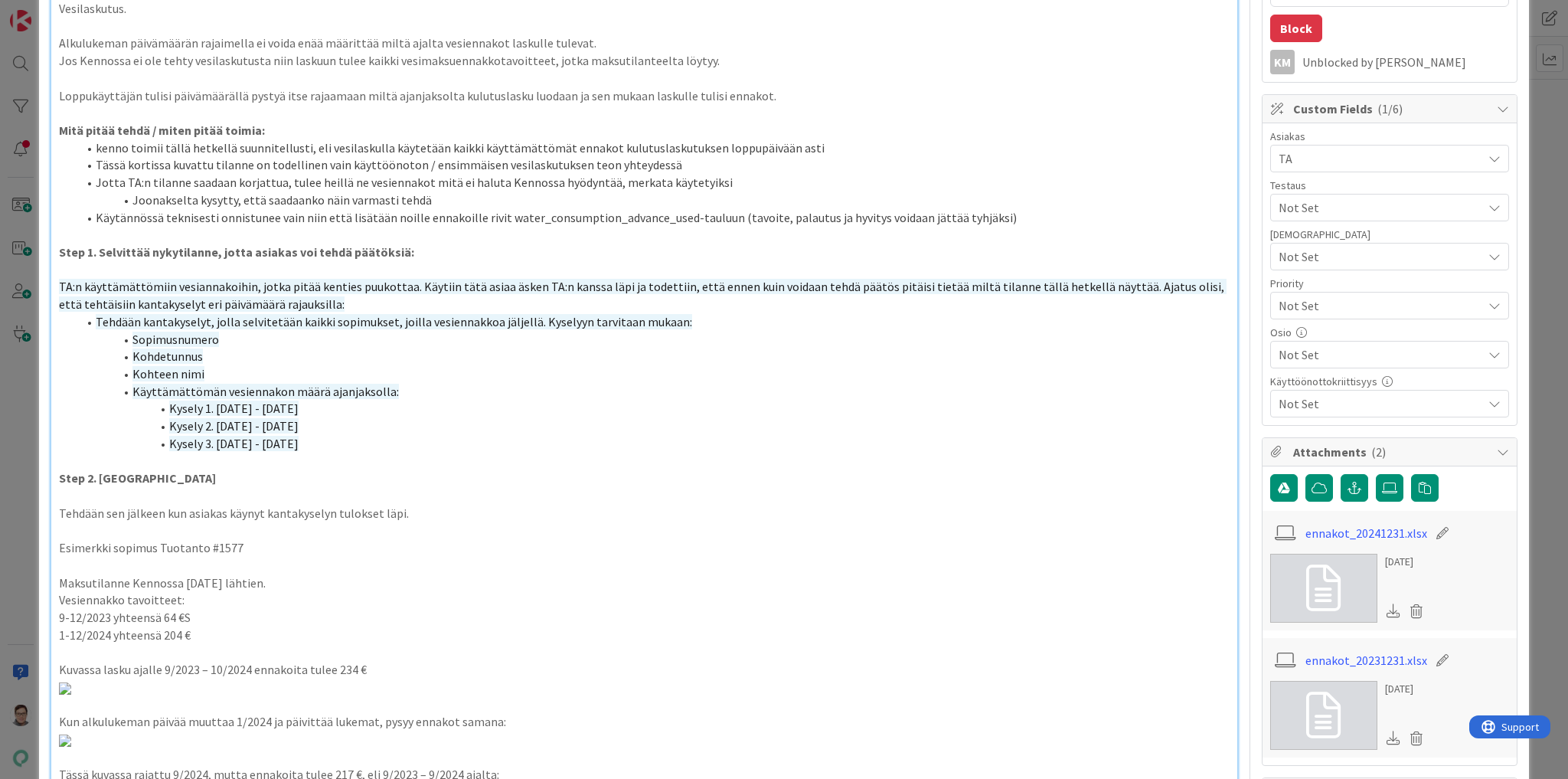
scroll to position [674, 0]
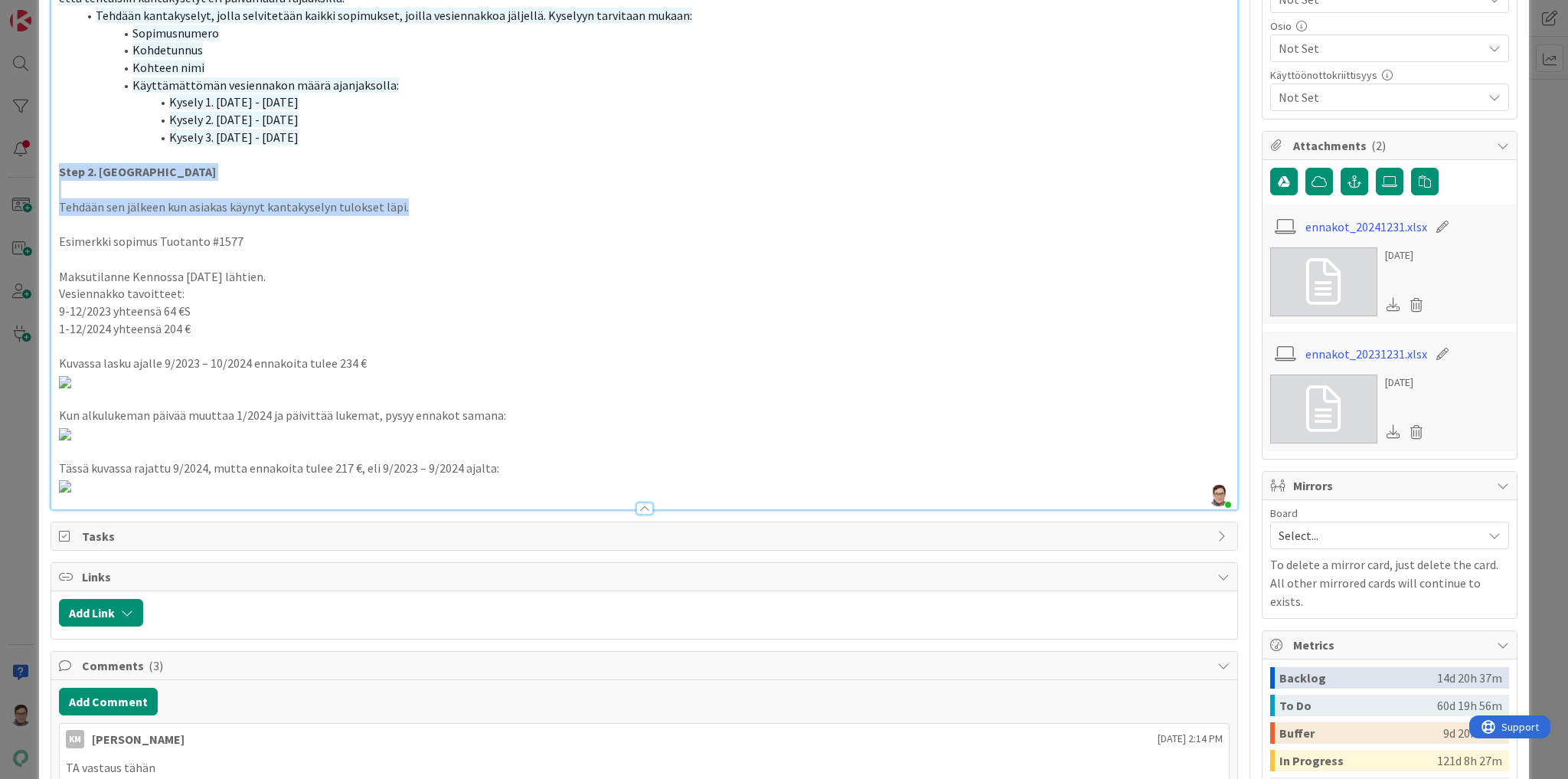
drag, startPoint x: 56, startPoint y: 169, endPoint x: 427, endPoint y: 208, distance: 373.0
click at [427, 208] on div "Kiireellisyys: Korkea Kiirellisyyden syy: Asiakkaalle ei voida luoda vesilaskua…" at bounding box center [644, 4] width 1186 height 1010
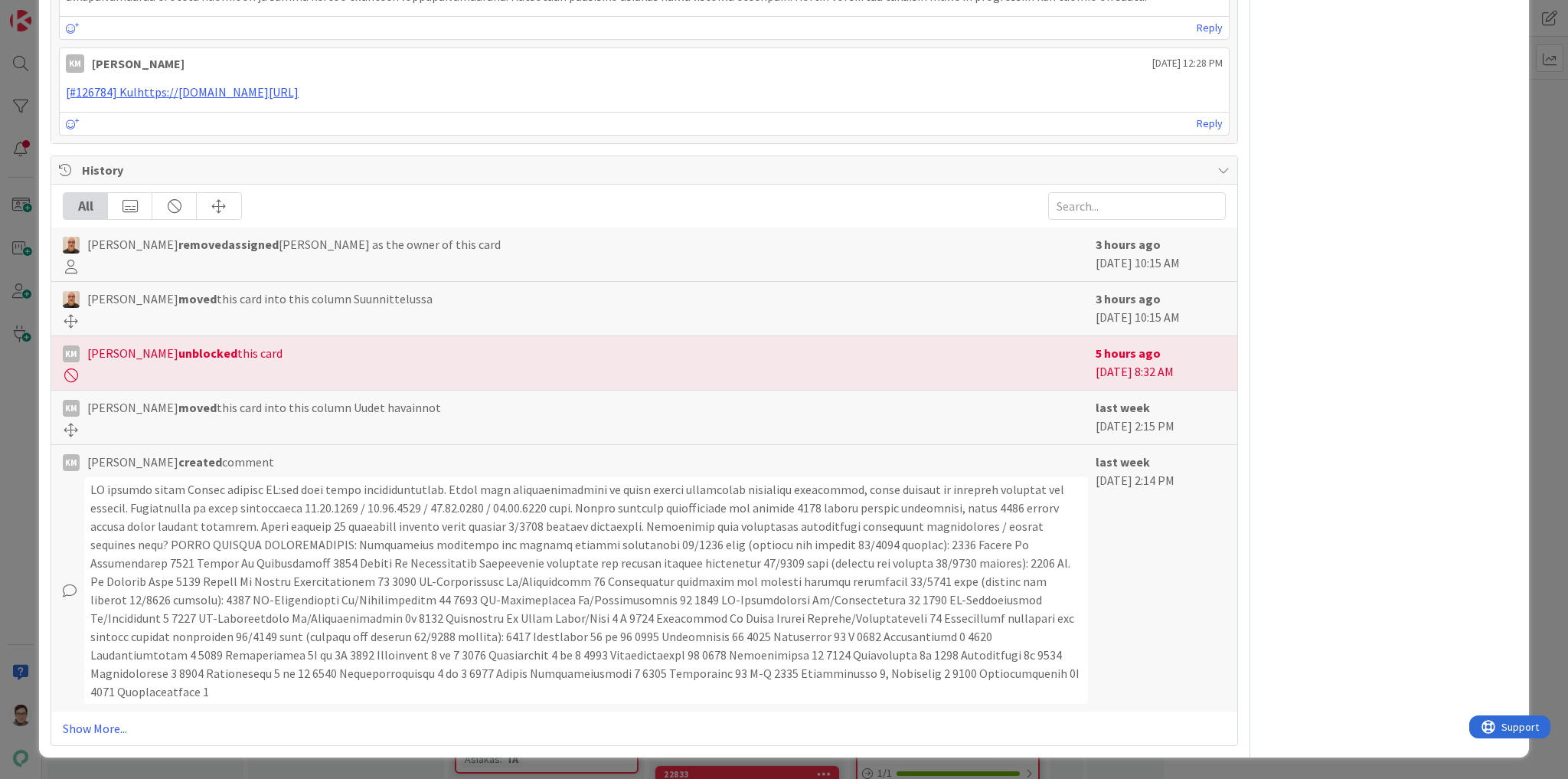
scroll to position [4131, 0]
click at [114, 726] on link "Show More..." at bounding box center [645, 728] width 1163 height 19
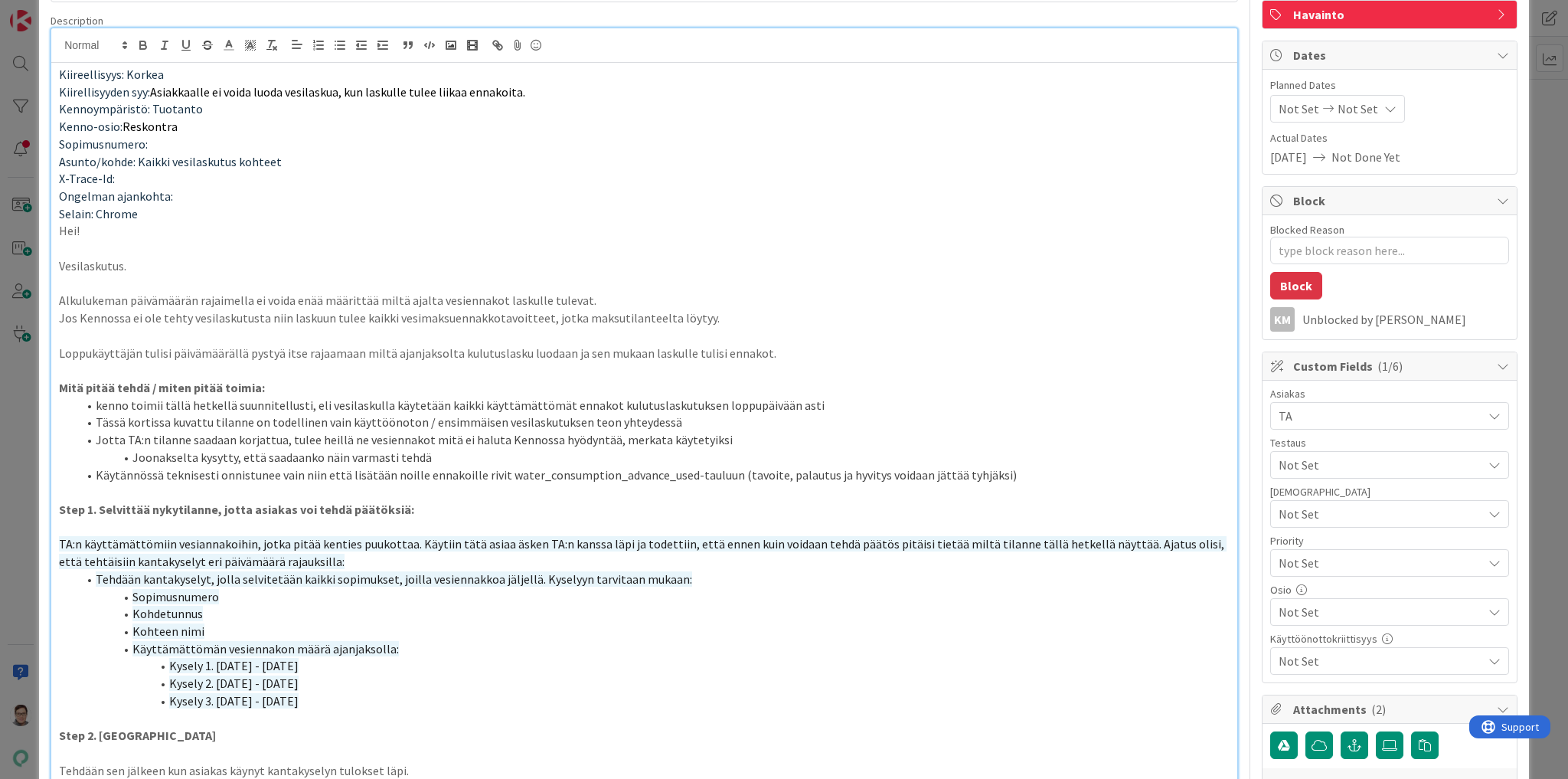
scroll to position [0, 0]
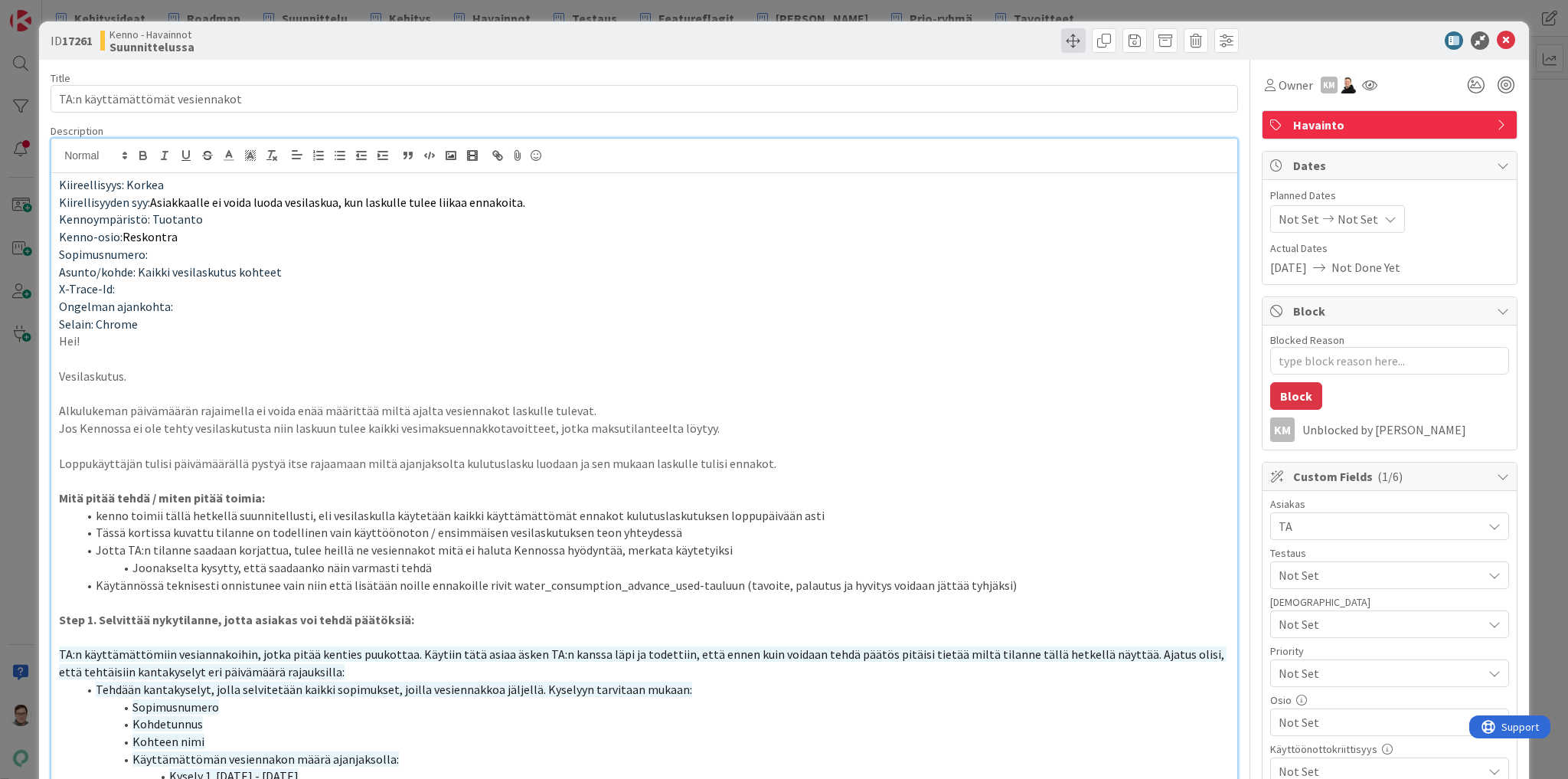
click at [1061, 37] on span at bounding box center [1073, 40] width 24 height 24
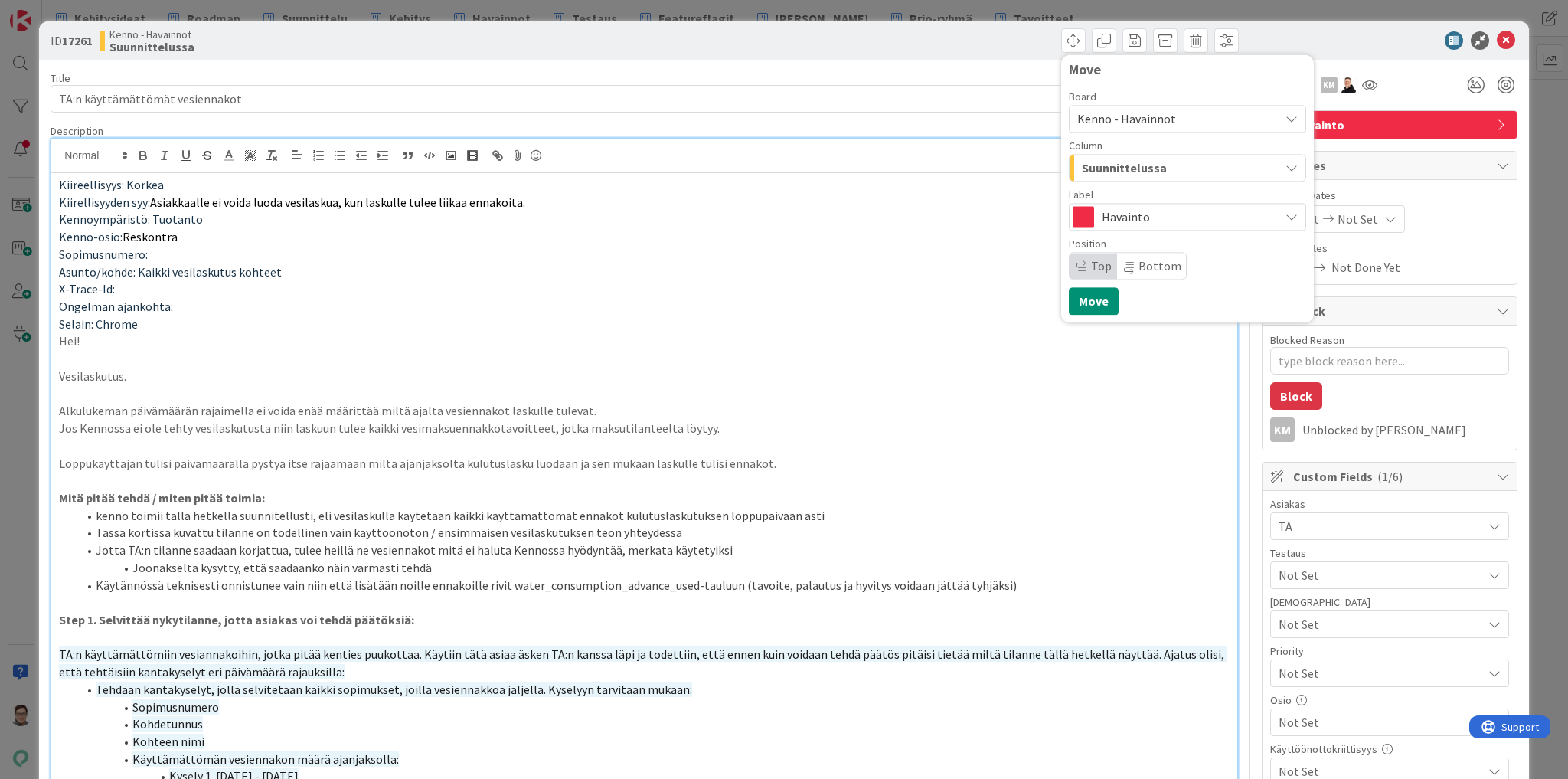
click at [1130, 165] on span "Suunnittelussa" at bounding box center [1124, 168] width 85 height 20
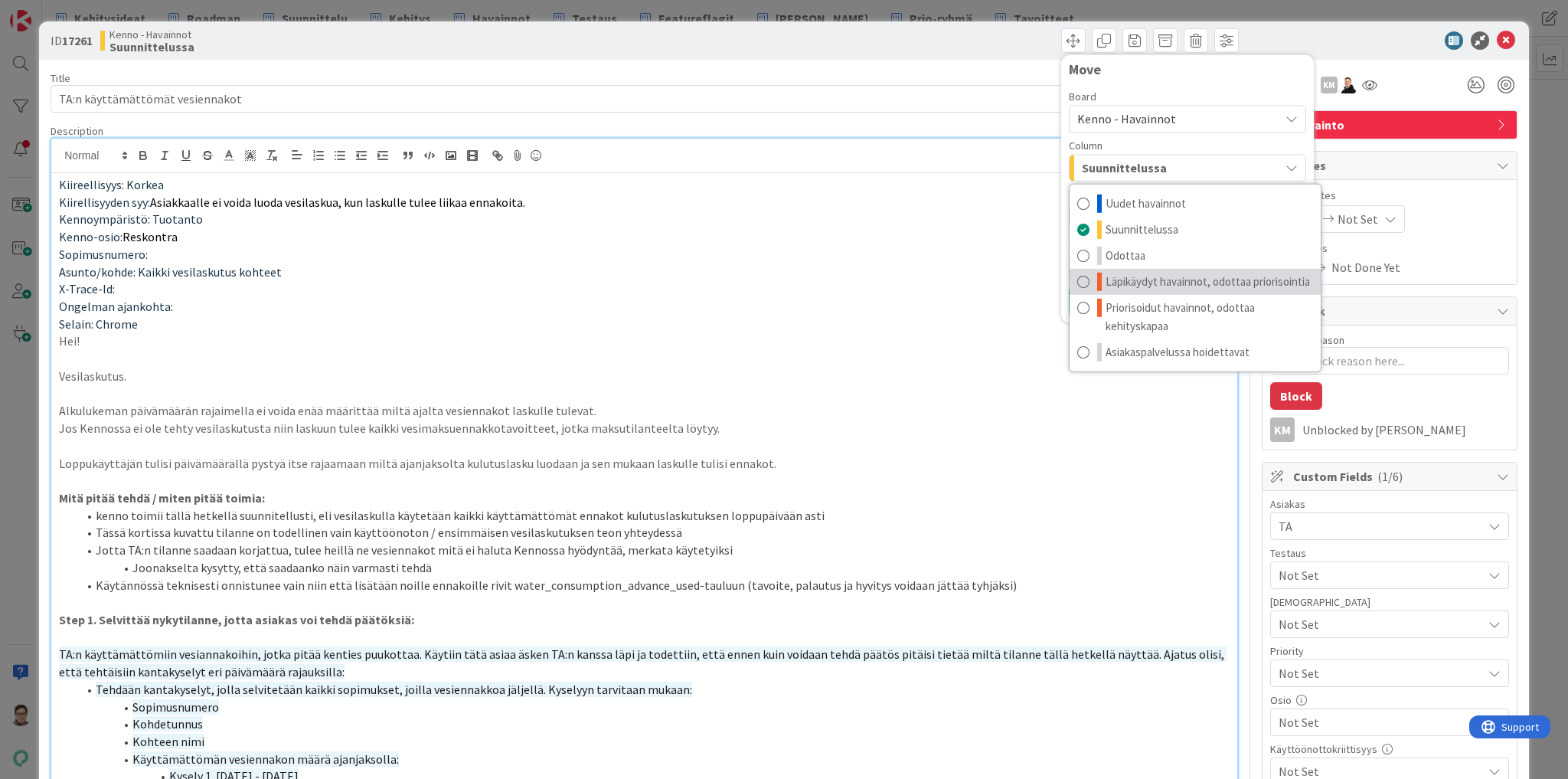
click at [1118, 278] on span "Läpikäydyt havainnot, odottaa priorisointia" at bounding box center [1208, 282] width 205 height 19
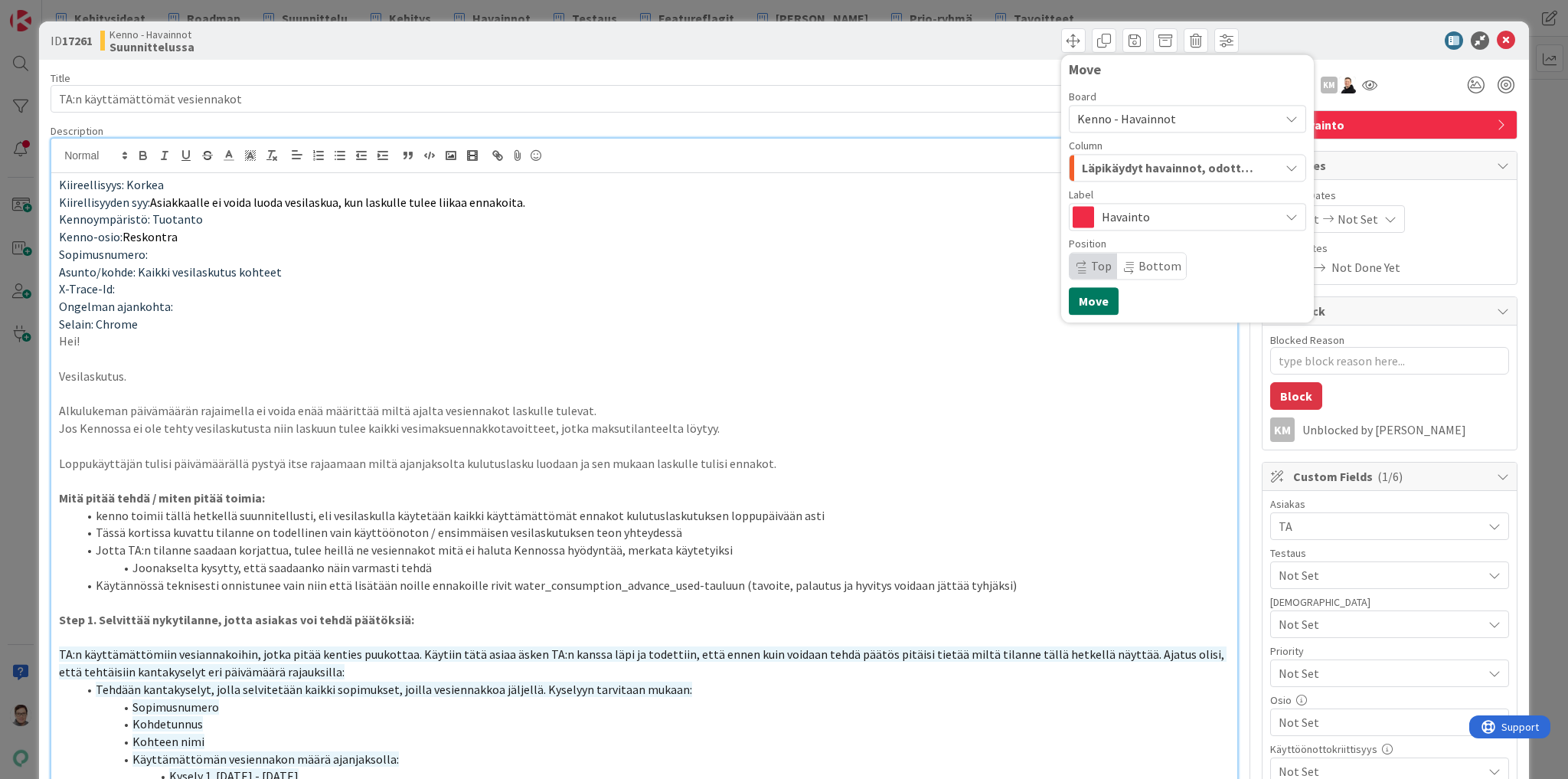
click at [1079, 300] on button "Move" at bounding box center [1094, 301] width 50 height 27
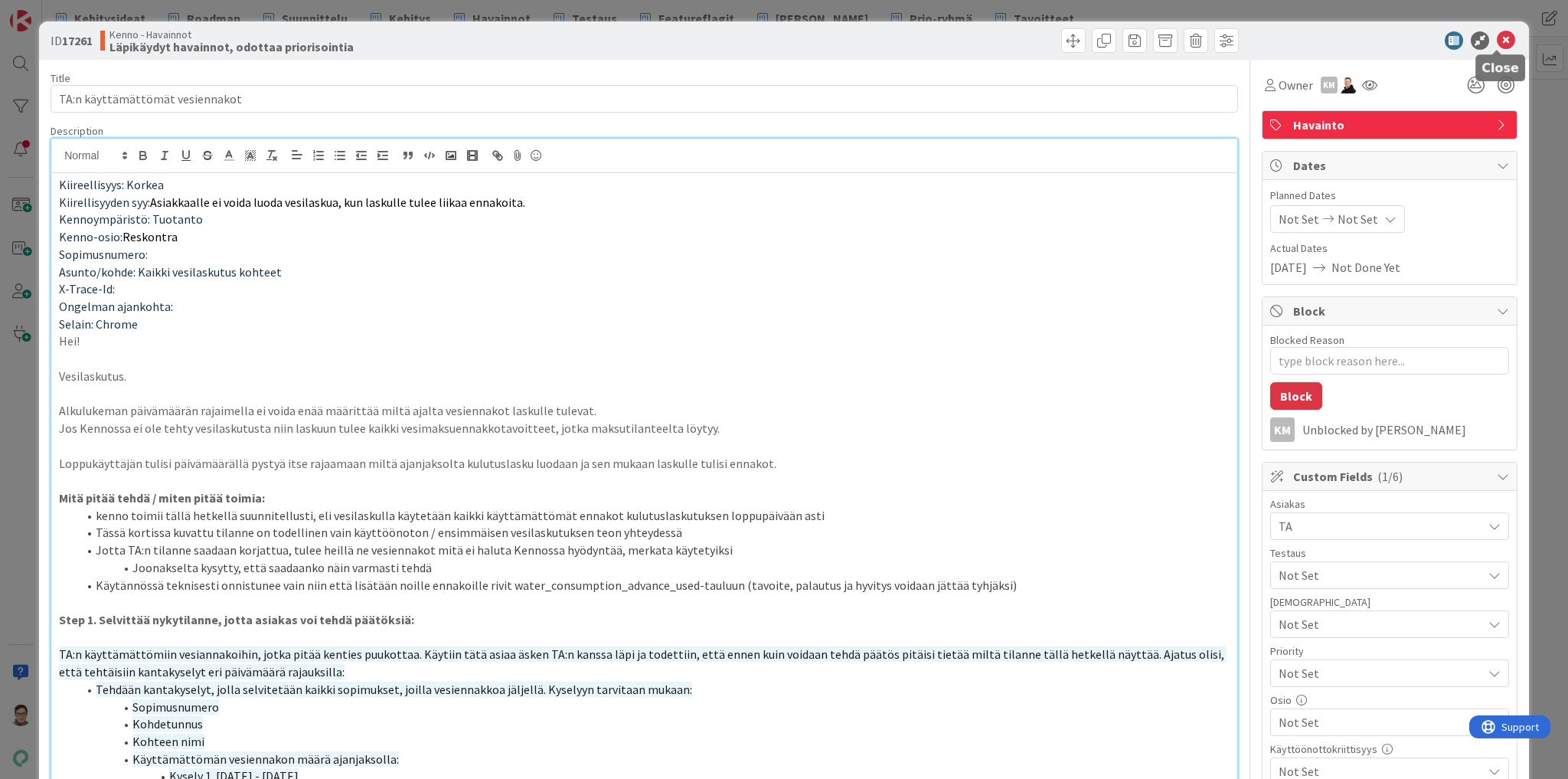
click at [1497, 43] on icon at bounding box center [1506, 41] width 19 height 19
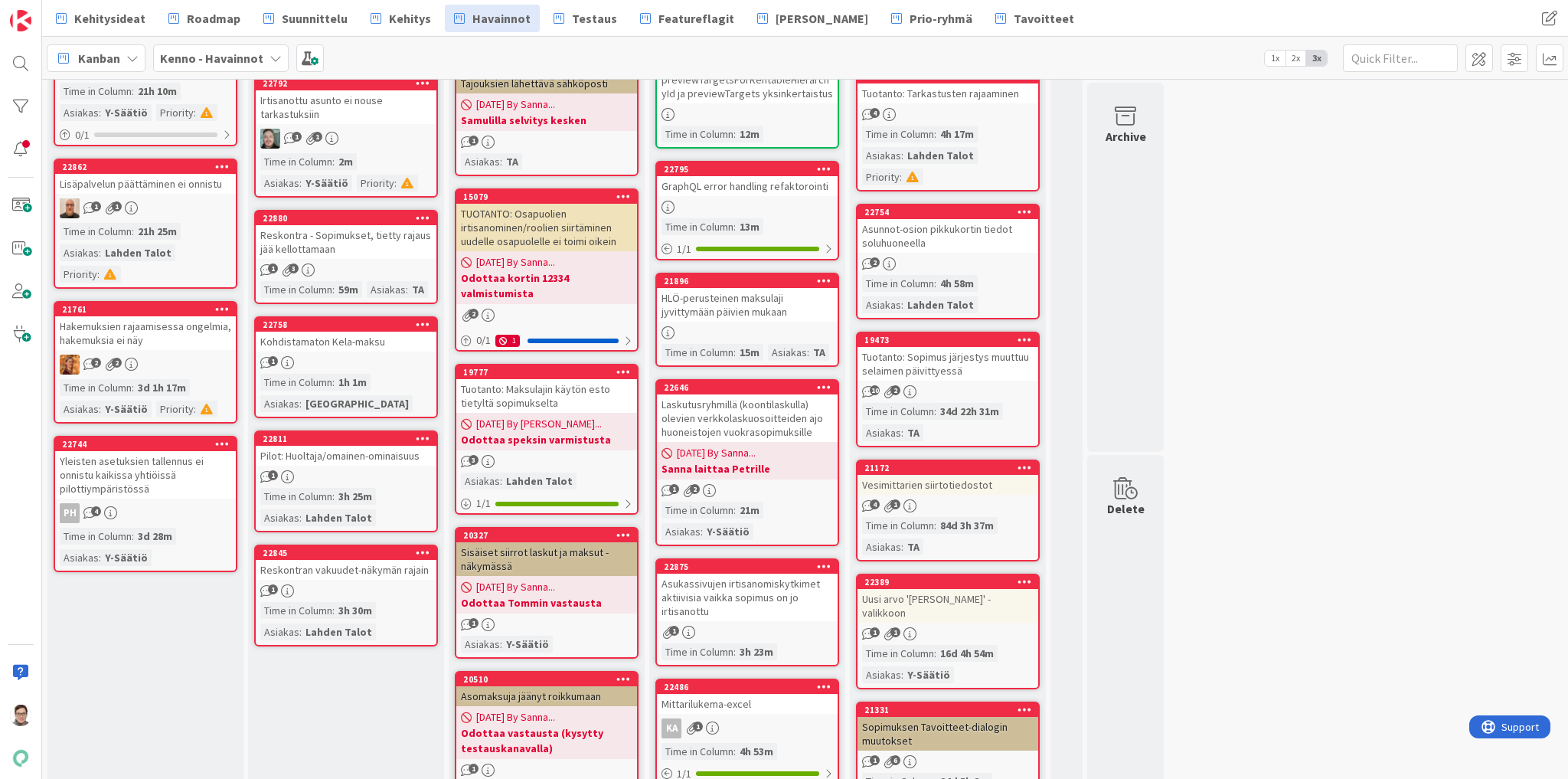
scroll to position [429, 0]
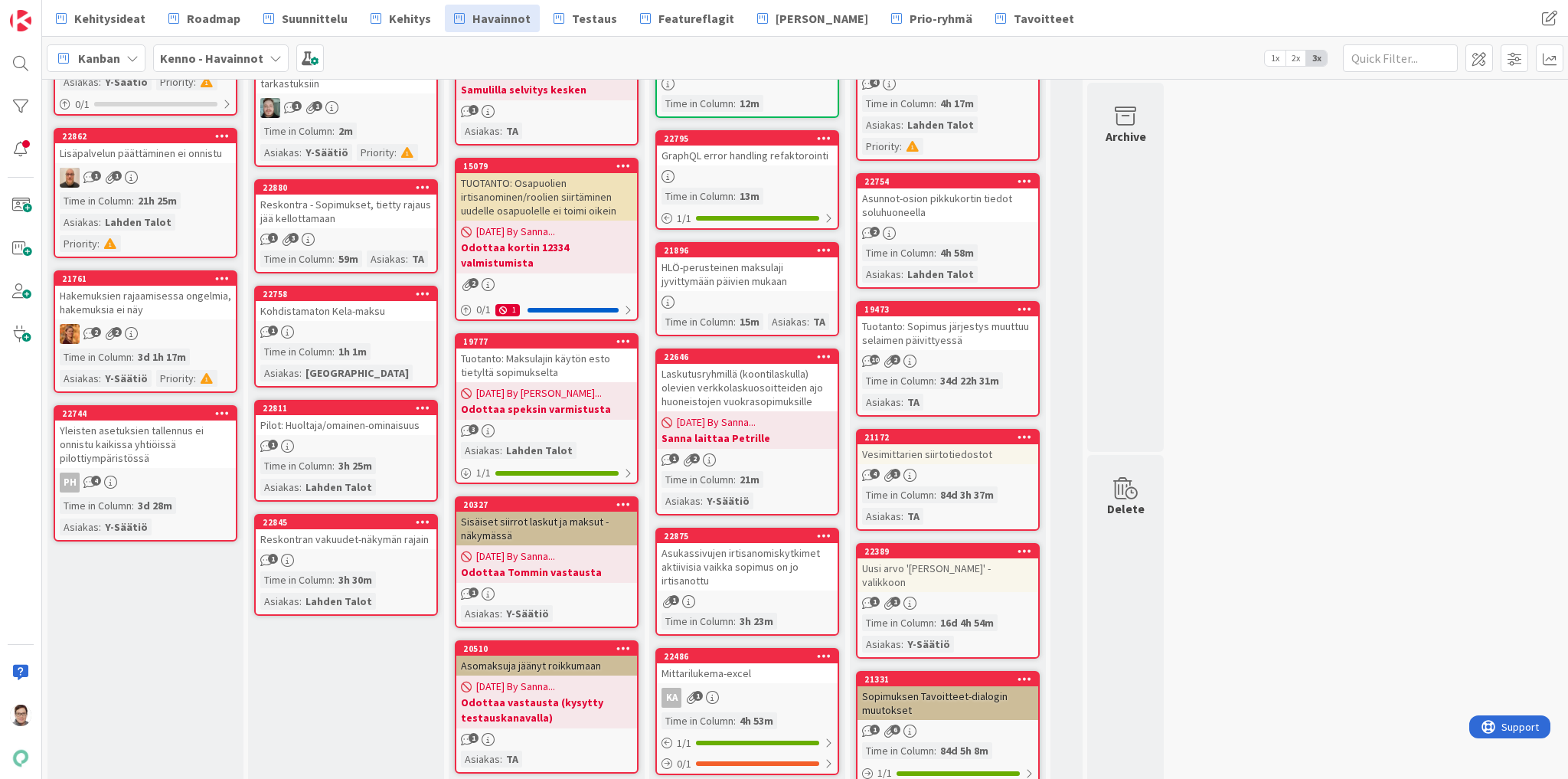
click at [337, 547] on link "22845 Reskontran vakuudet-näkymän rajain 1 Time in Column : 3h 30m Asiakas : La…" at bounding box center [346, 565] width 184 height 102
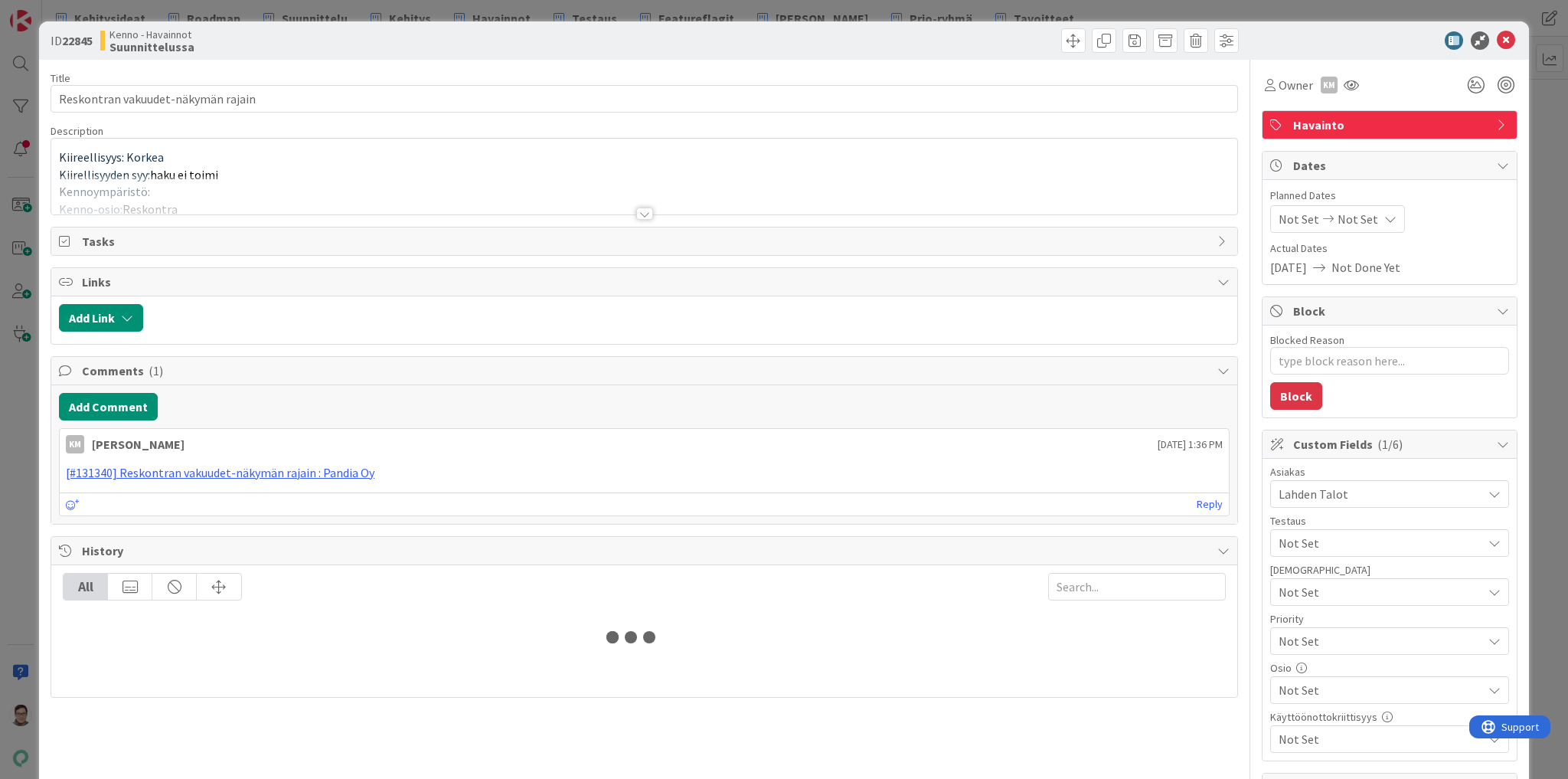
type textarea "x"
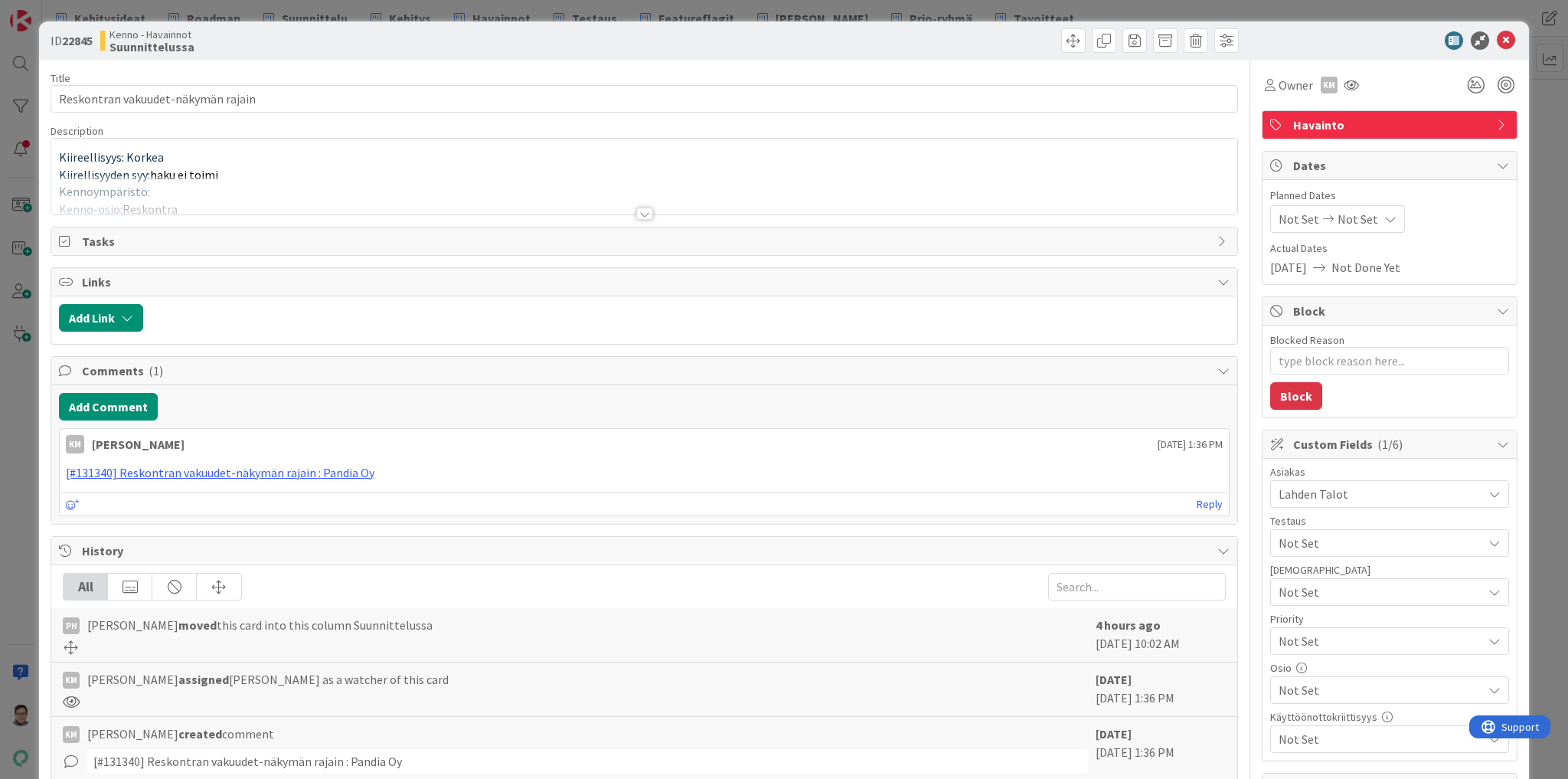
click at [640, 219] on div at bounding box center [645, 214] width 17 height 12
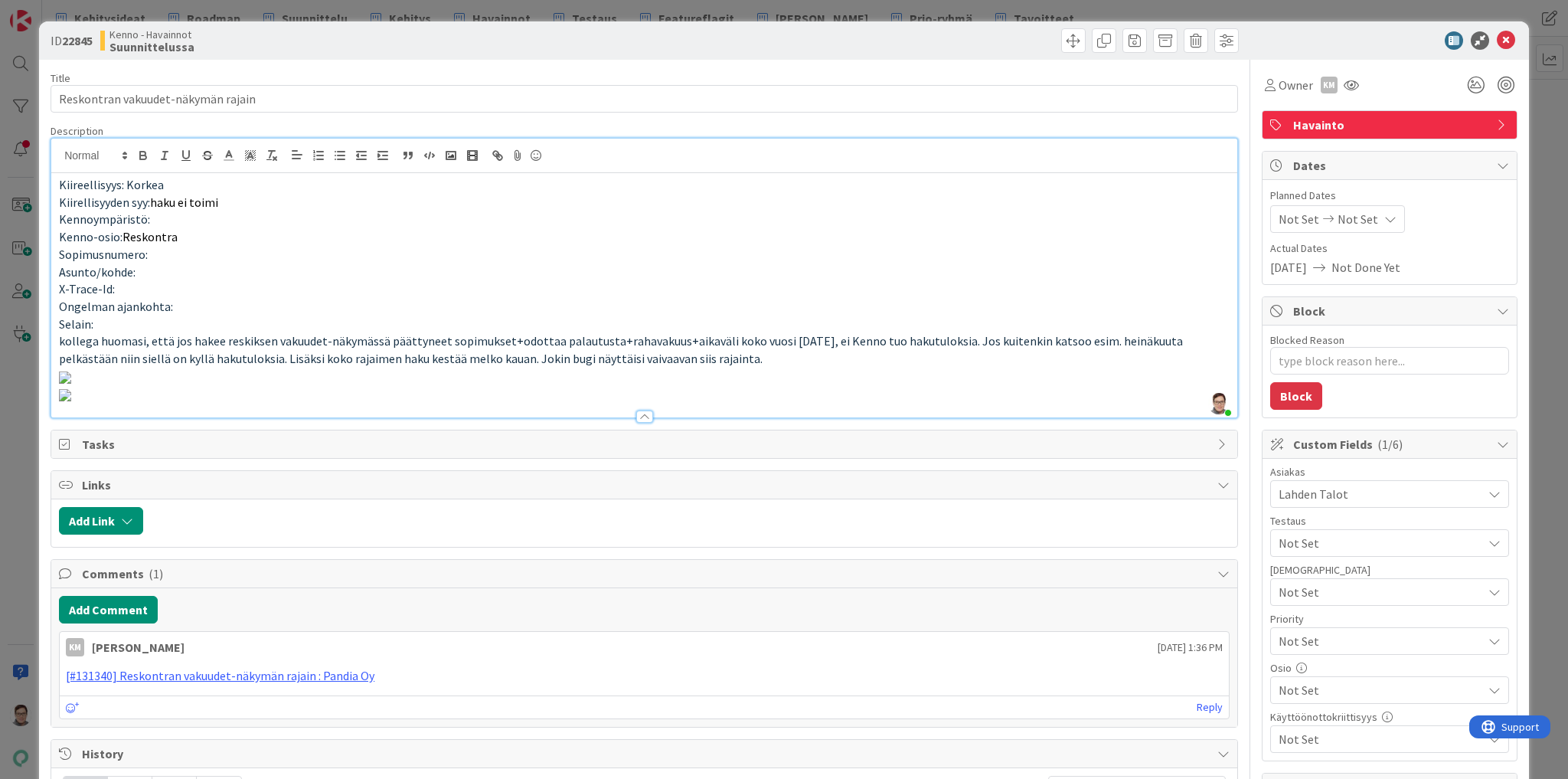
click at [705, 358] on p "kollega huomasi, että jos hakee reskiksen vakuudet-näkymässä päättyneet sopimuk…" at bounding box center [645, 350] width 1171 height 34
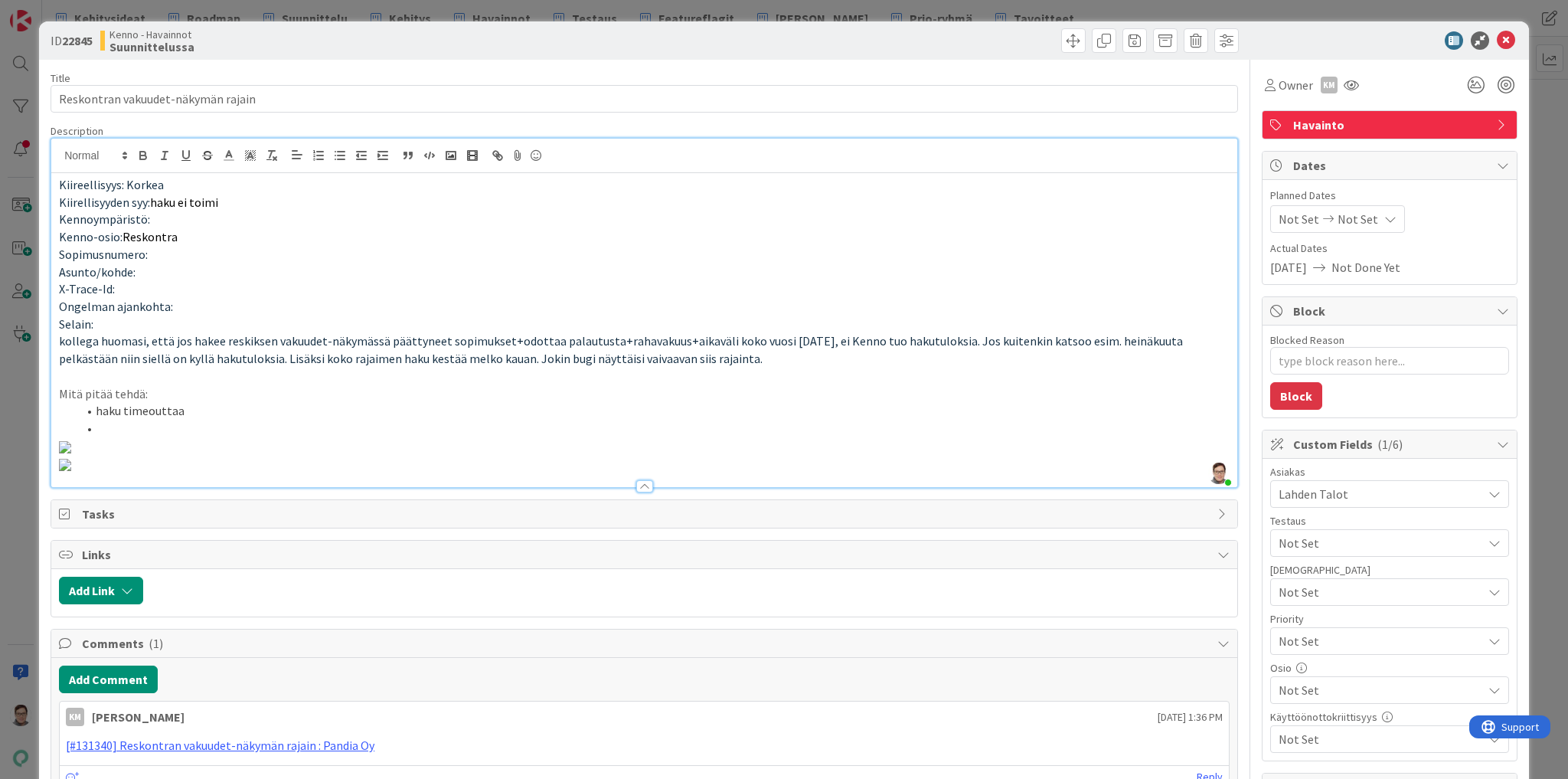
click at [98, 409] on li "haku timeouttaa" at bounding box center [653, 411] width 1152 height 18
click at [284, 420] on li at bounding box center [653, 428] width 1152 height 18
drag, startPoint x: 153, startPoint y: 394, endPoint x: 35, endPoint y: 386, distance: 118.3
click at [35, 386] on div "ID 22845 Kenno - Havainnot Suunnittelussa Title 34 / 128 Reskontran vakuudet-nä…" at bounding box center [784, 390] width 1568 height 779
click at [171, 435] on li "korjata syy" at bounding box center [653, 428] width 1152 height 18
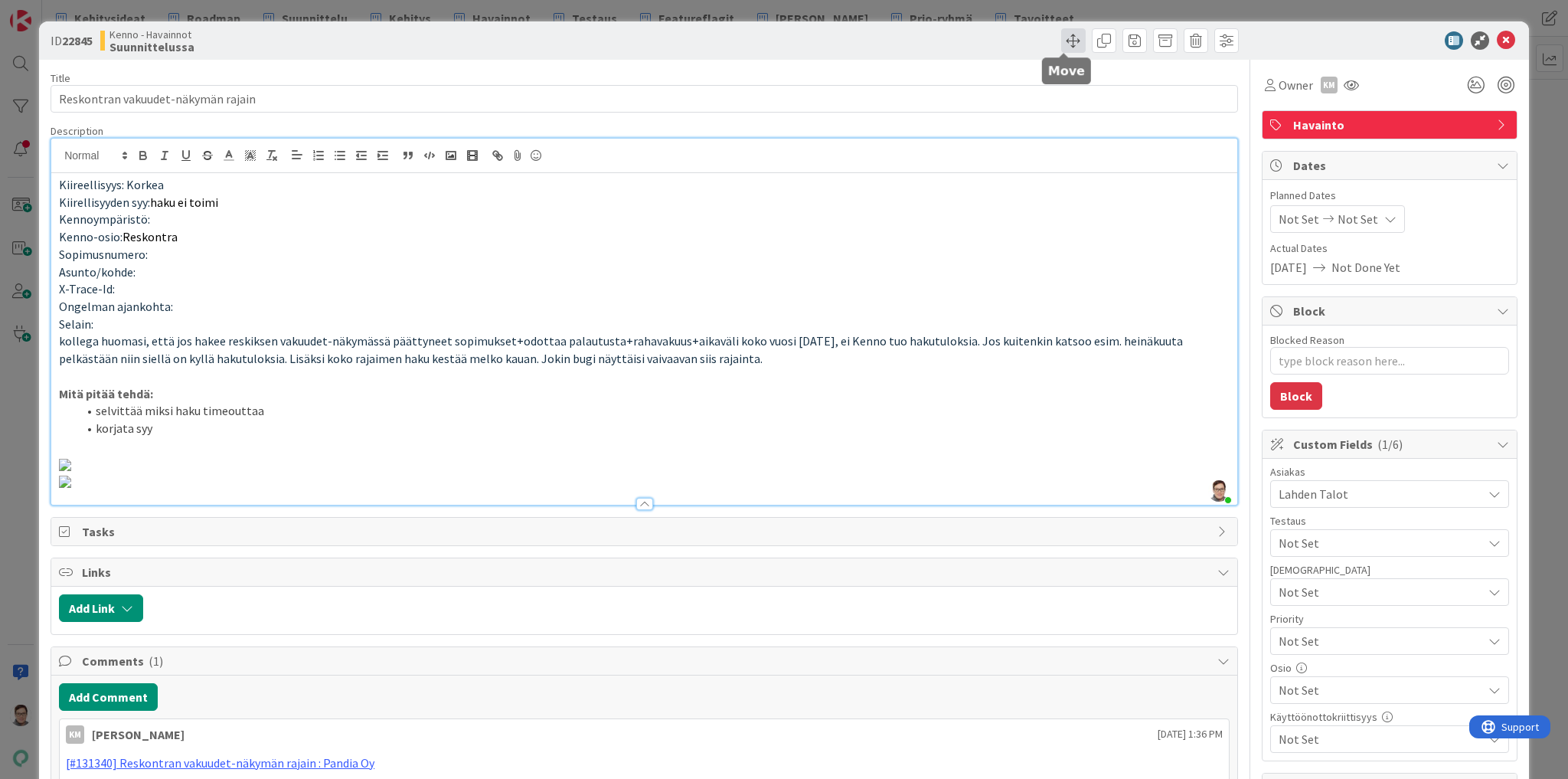
click at [1063, 39] on span at bounding box center [1073, 40] width 24 height 24
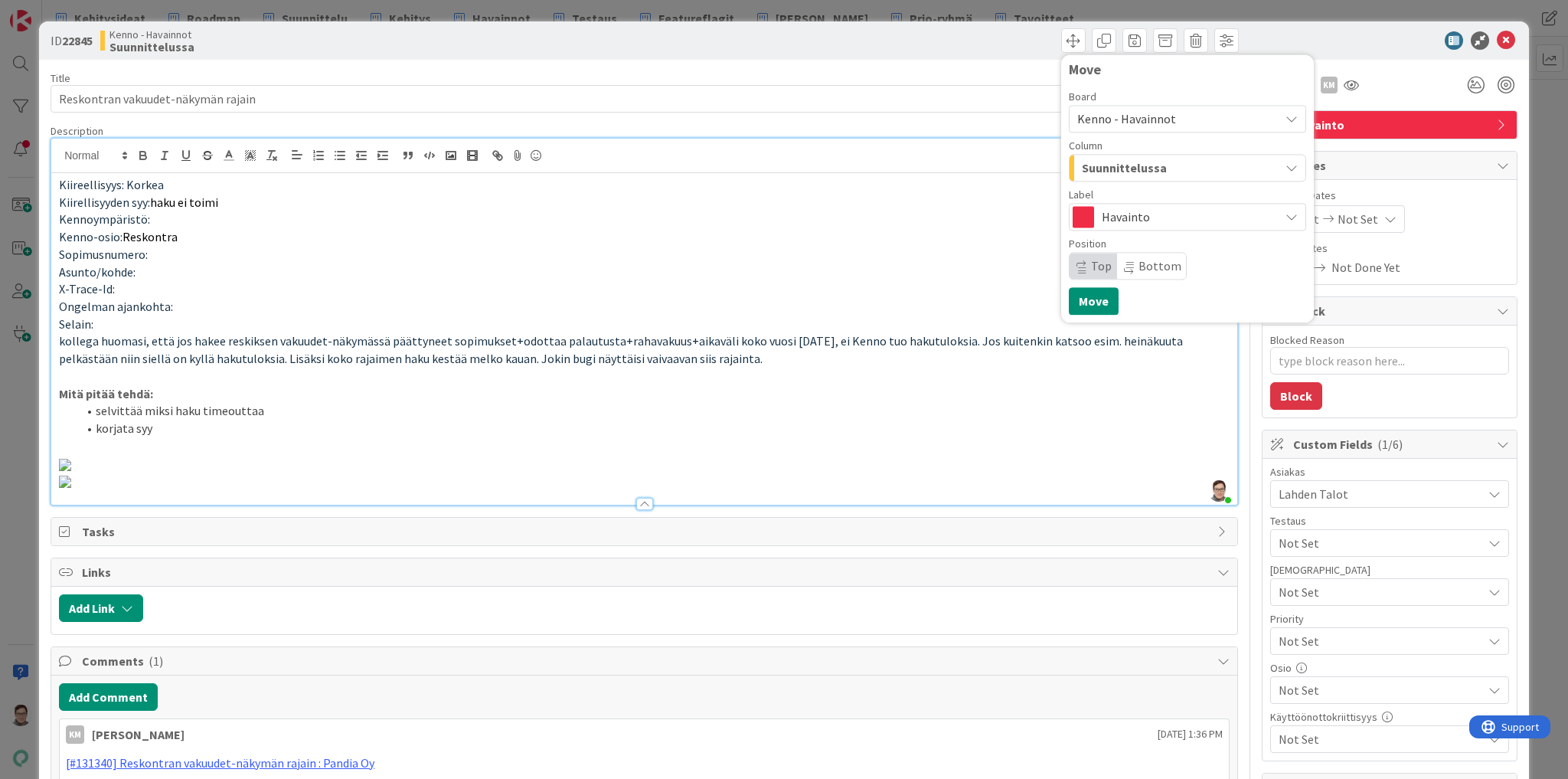
click at [1129, 118] on span "Kenno - Havainnot" at bounding box center [1127, 119] width 99 height 16
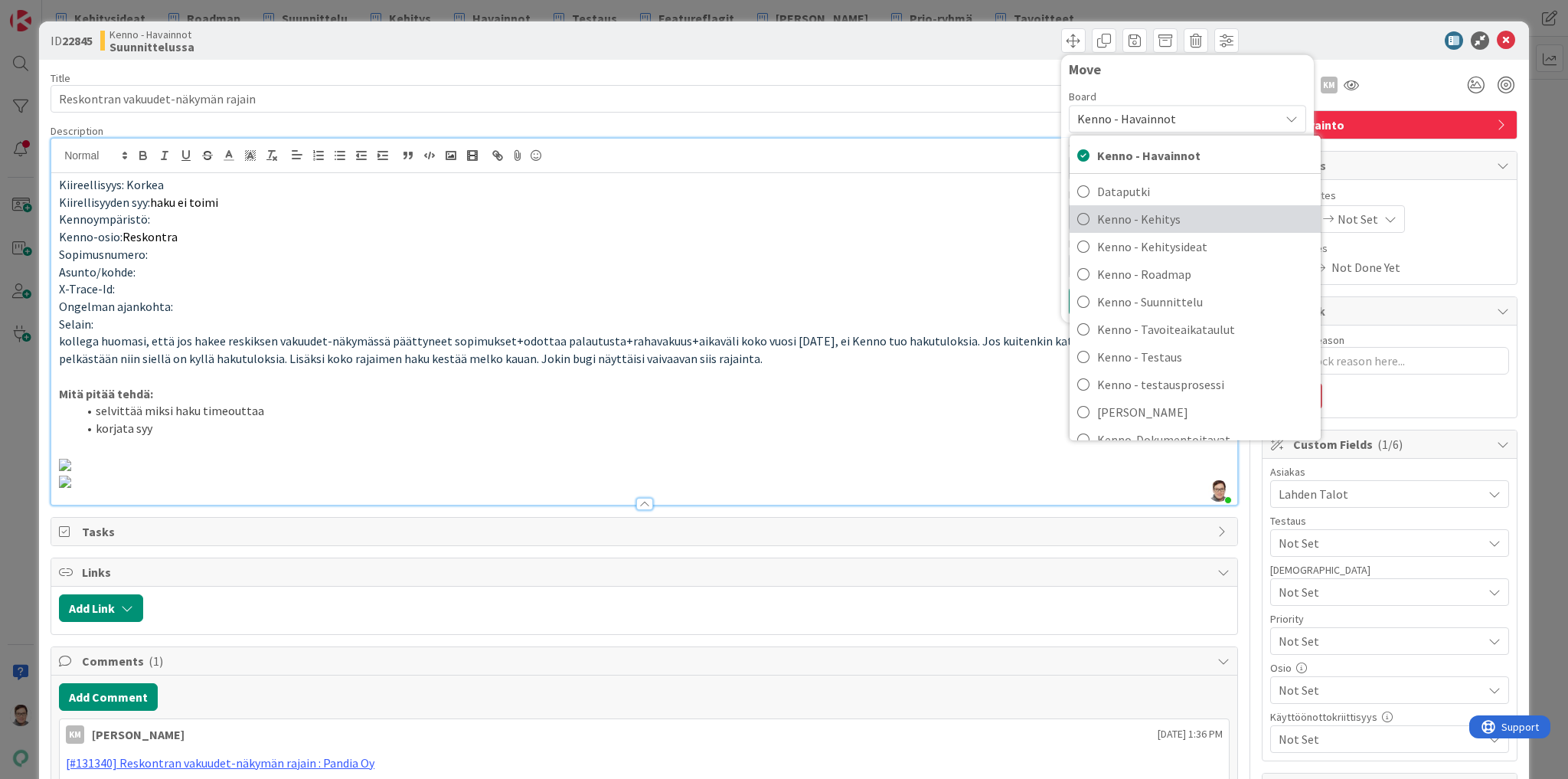
click at [1130, 217] on span "Kenno - Kehitys" at bounding box center [1204, 220] width 216 height 23
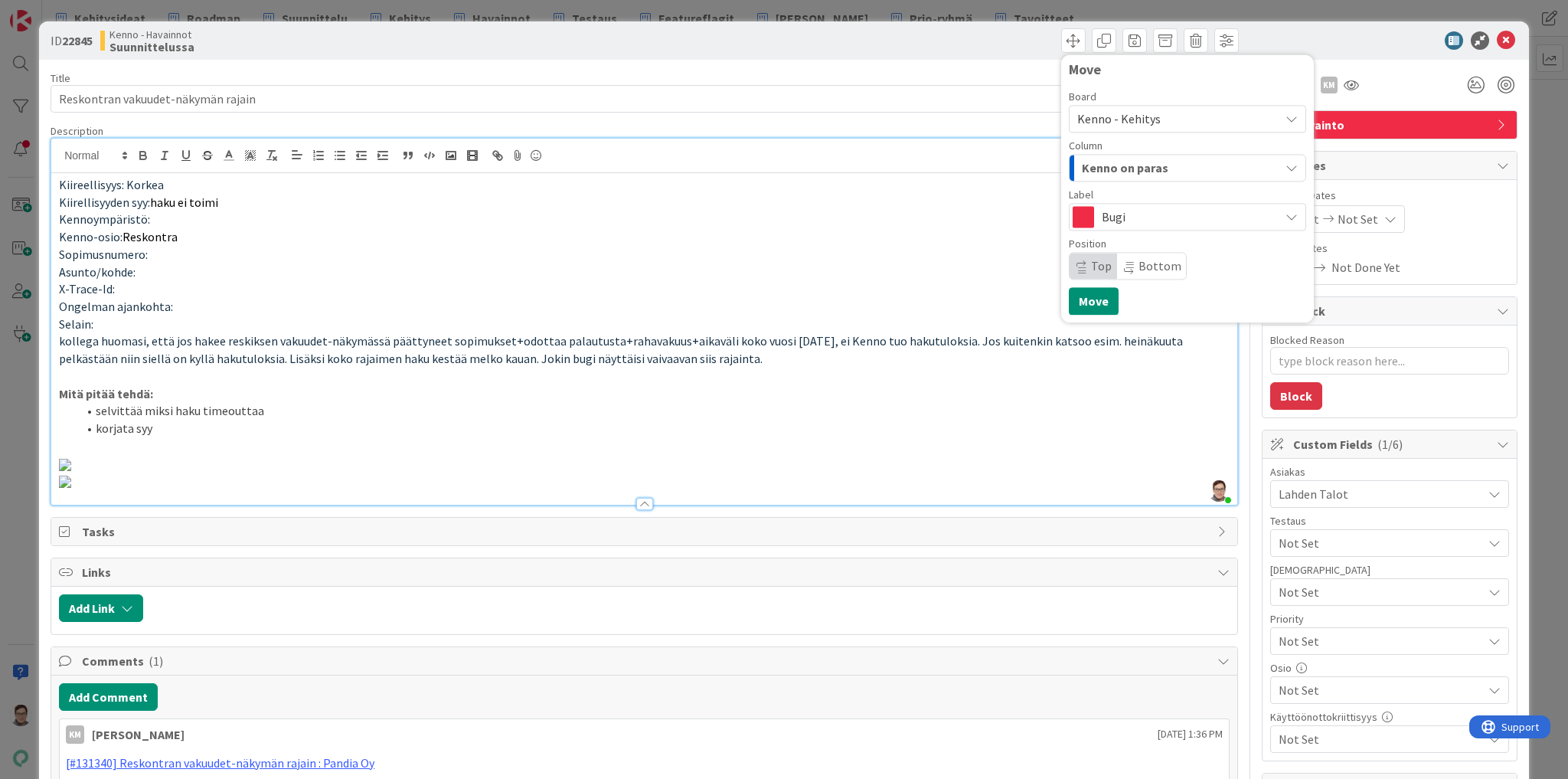
click at [1117, 168] on span "Kenno on paras" at bounding box center [1125, 168] width 86 height 20
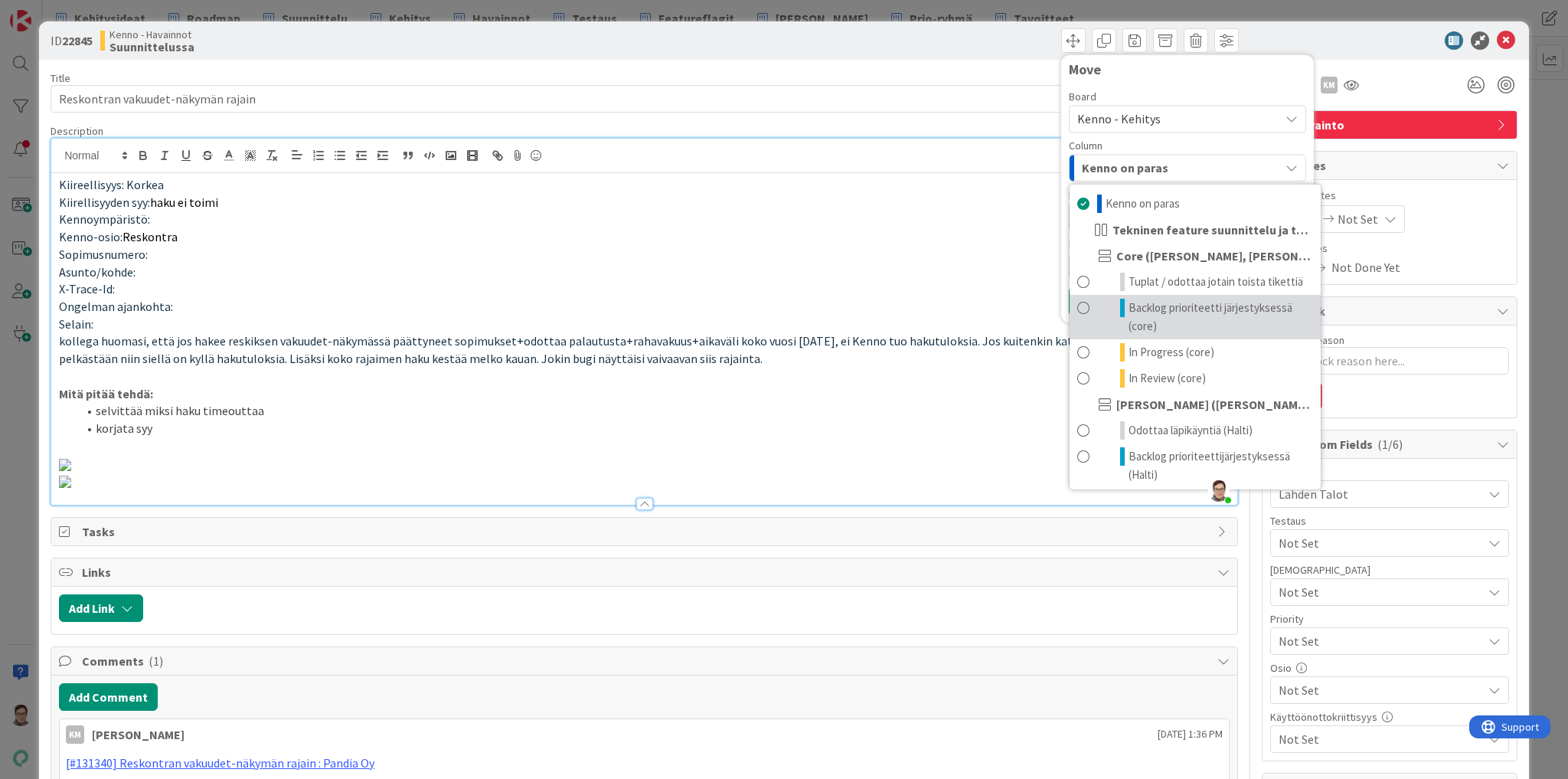
click at [1142, 318] on span "Backlog prioriteetti järjestyksessä (core)" at bounding box center [1221, 317] width 185 height 37
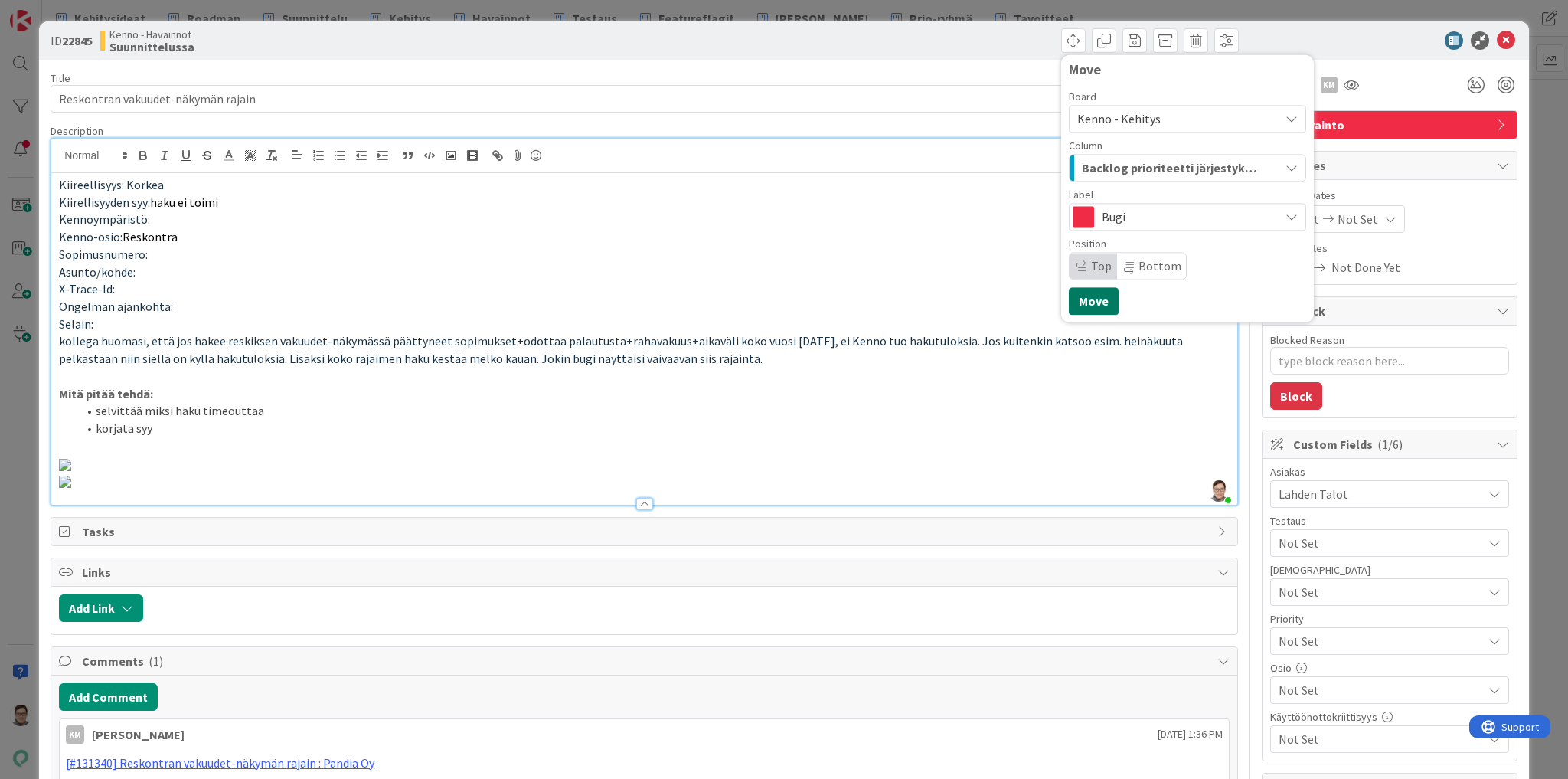
click at [1085, 302] on button "Move" at bounding box center [1094, 301] width 50 height 27
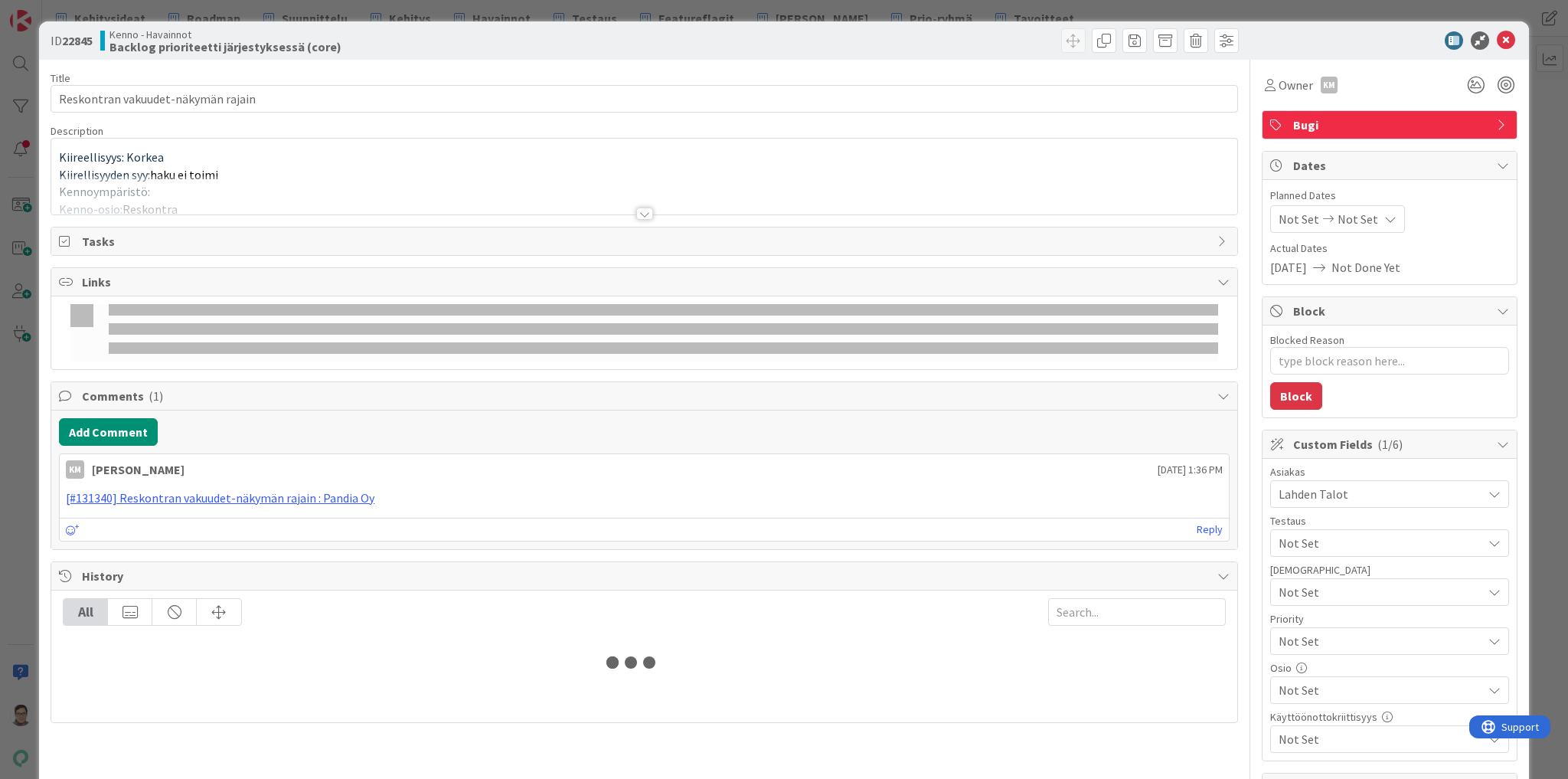
type textarea "x"
click at [1497, 40] on icon at bounding box center [1506, 41] width 19 height 19
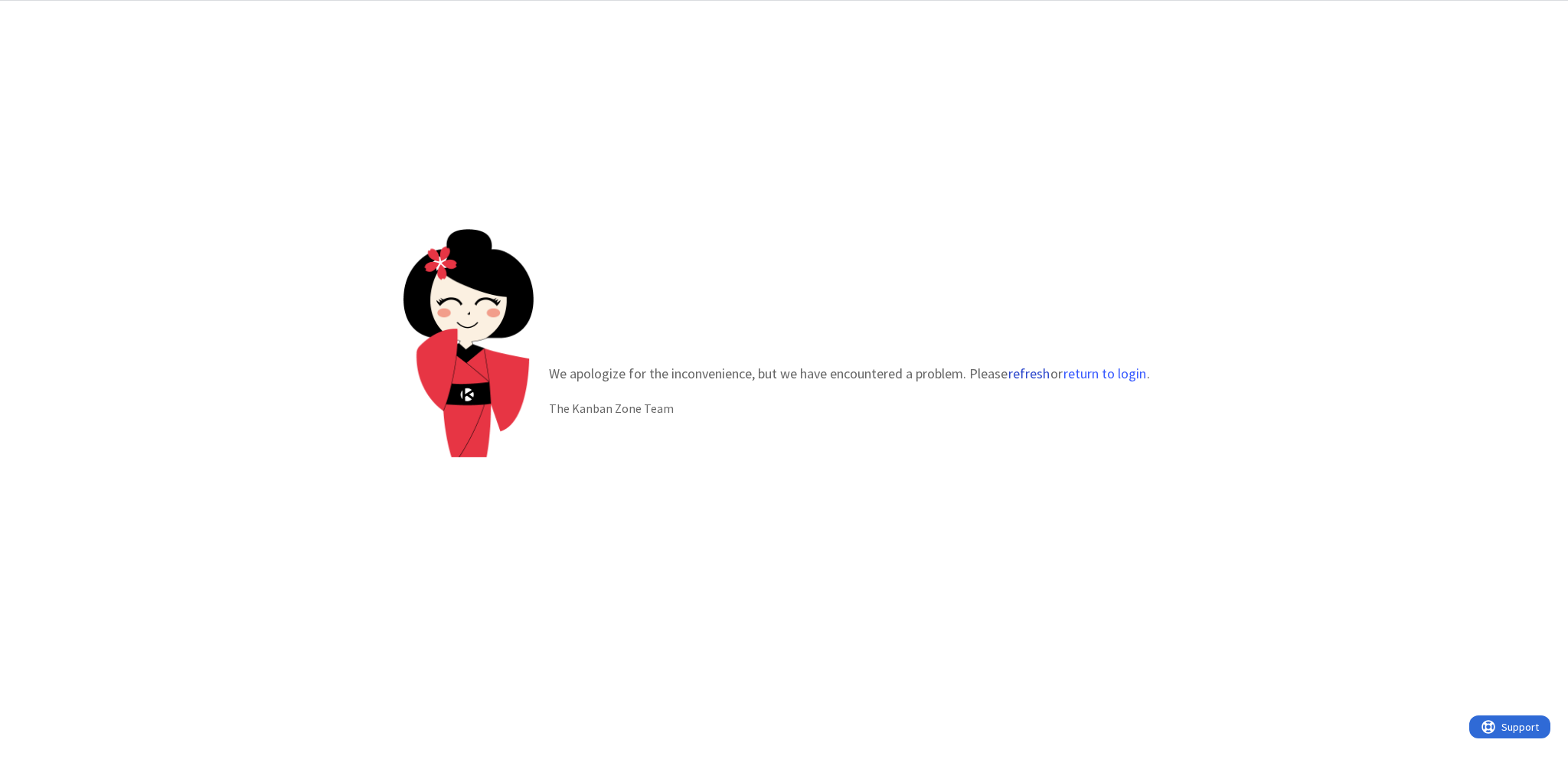
click at [1028, 375] on button "refresh" at bounding box center [1028, 374] width 43 height 16
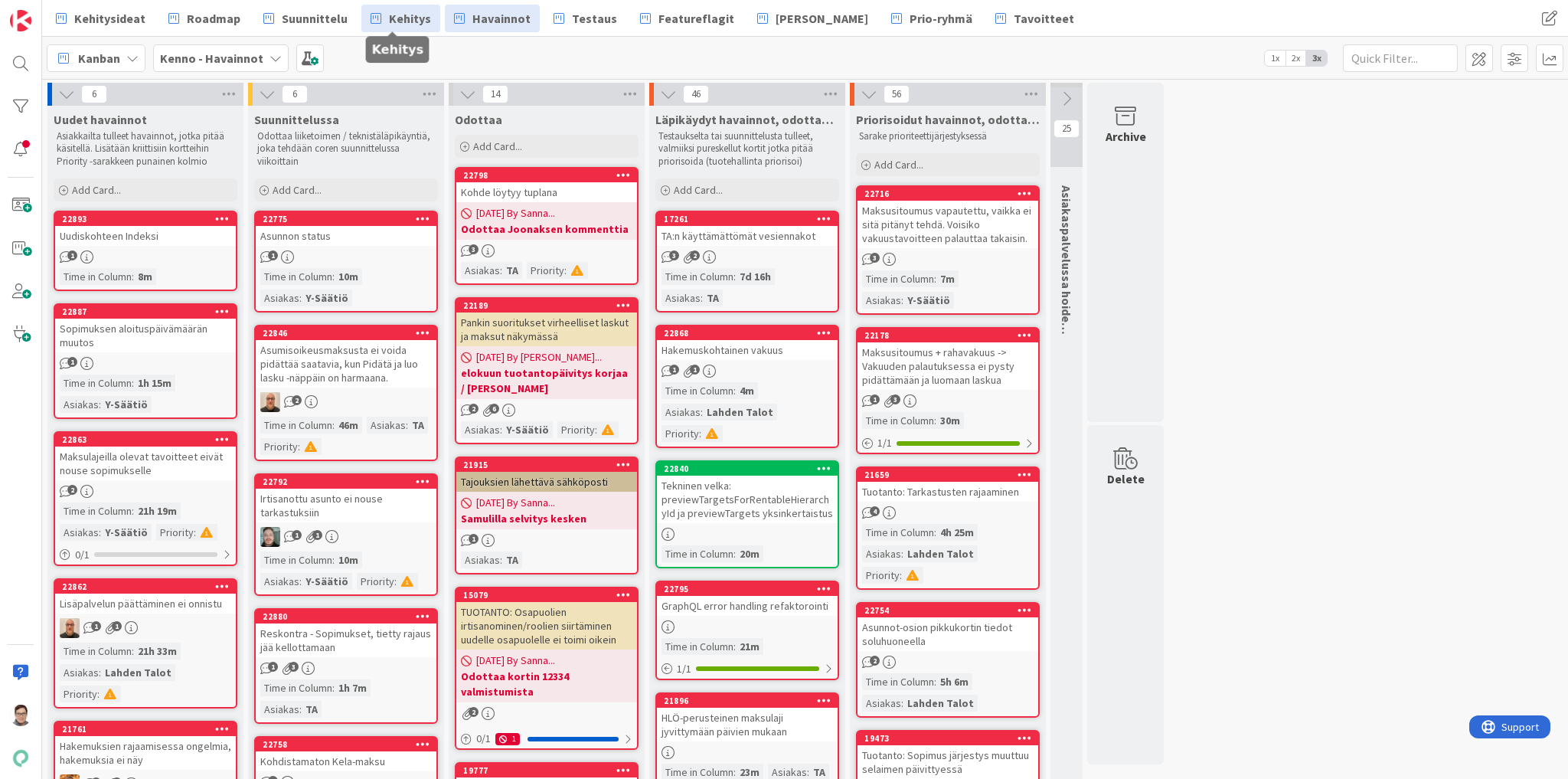
click at [408, 23] on span "Kehitys" at bounding box center [410, 19] width 42 height 19
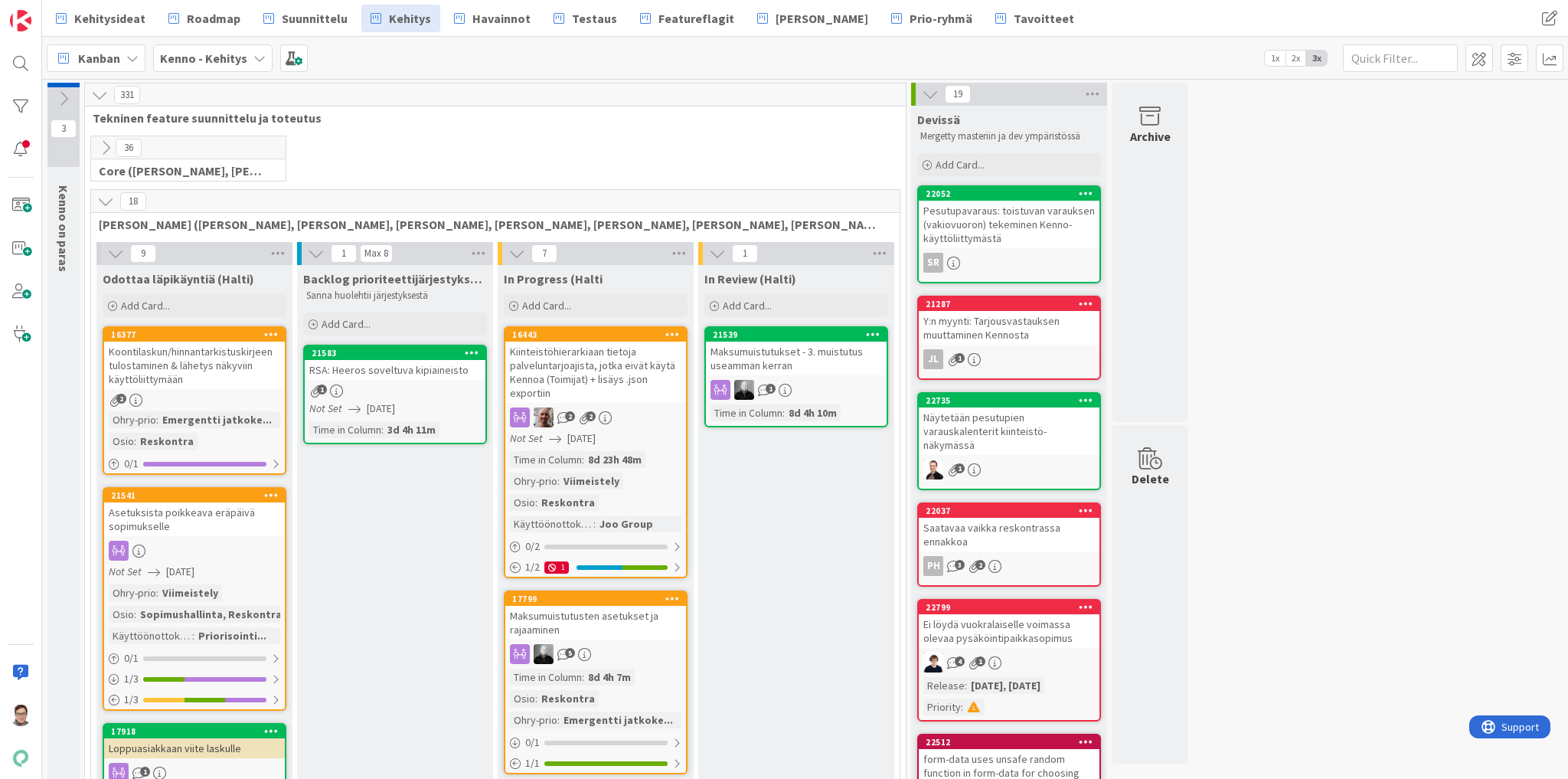
click at [101, 143] on icon at bounding box center [106, 148] width 17 height 17
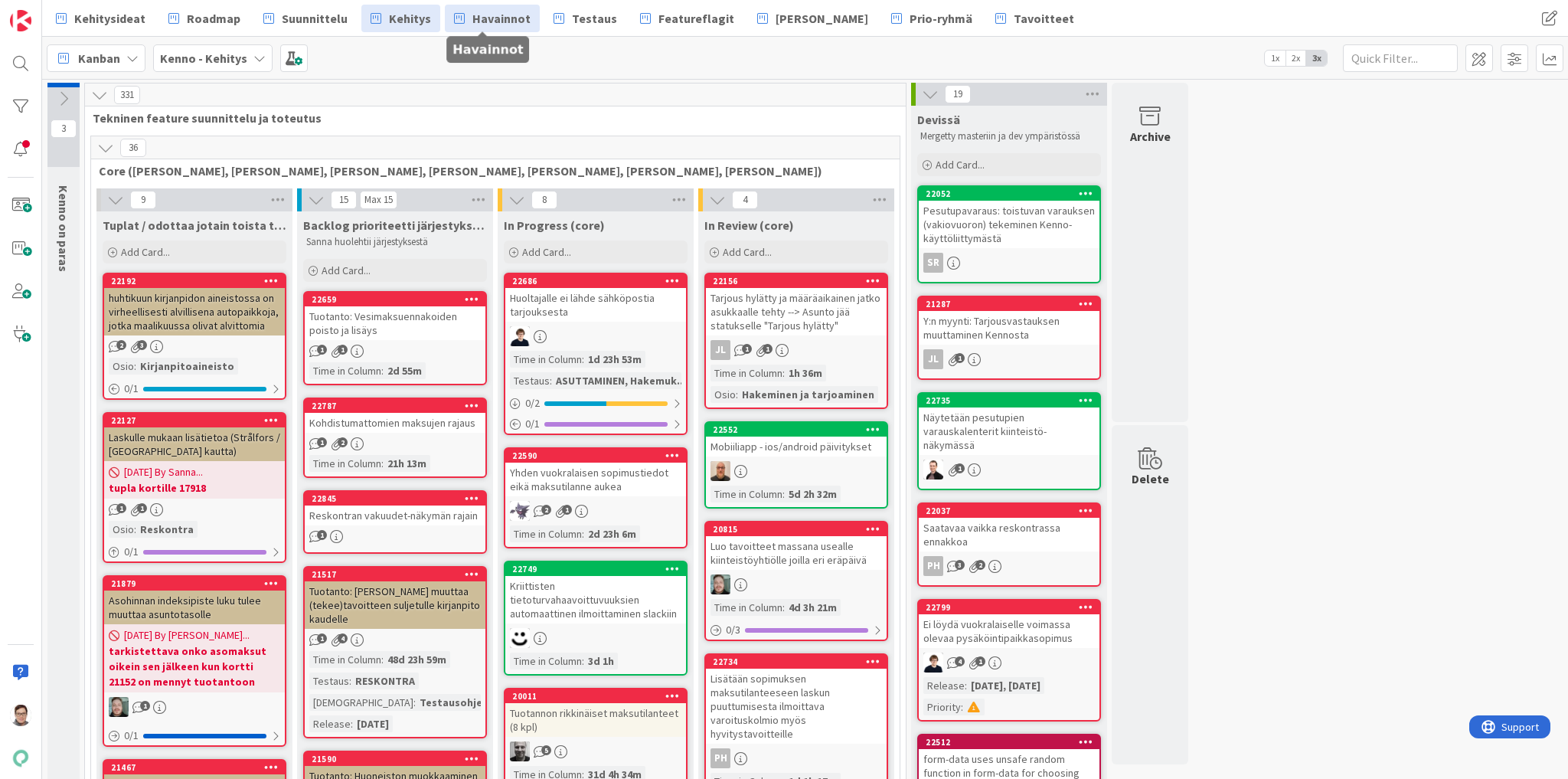
click at [505, 13] on span "Havainnot" at bounding box center [501, 19] width 58 height 19
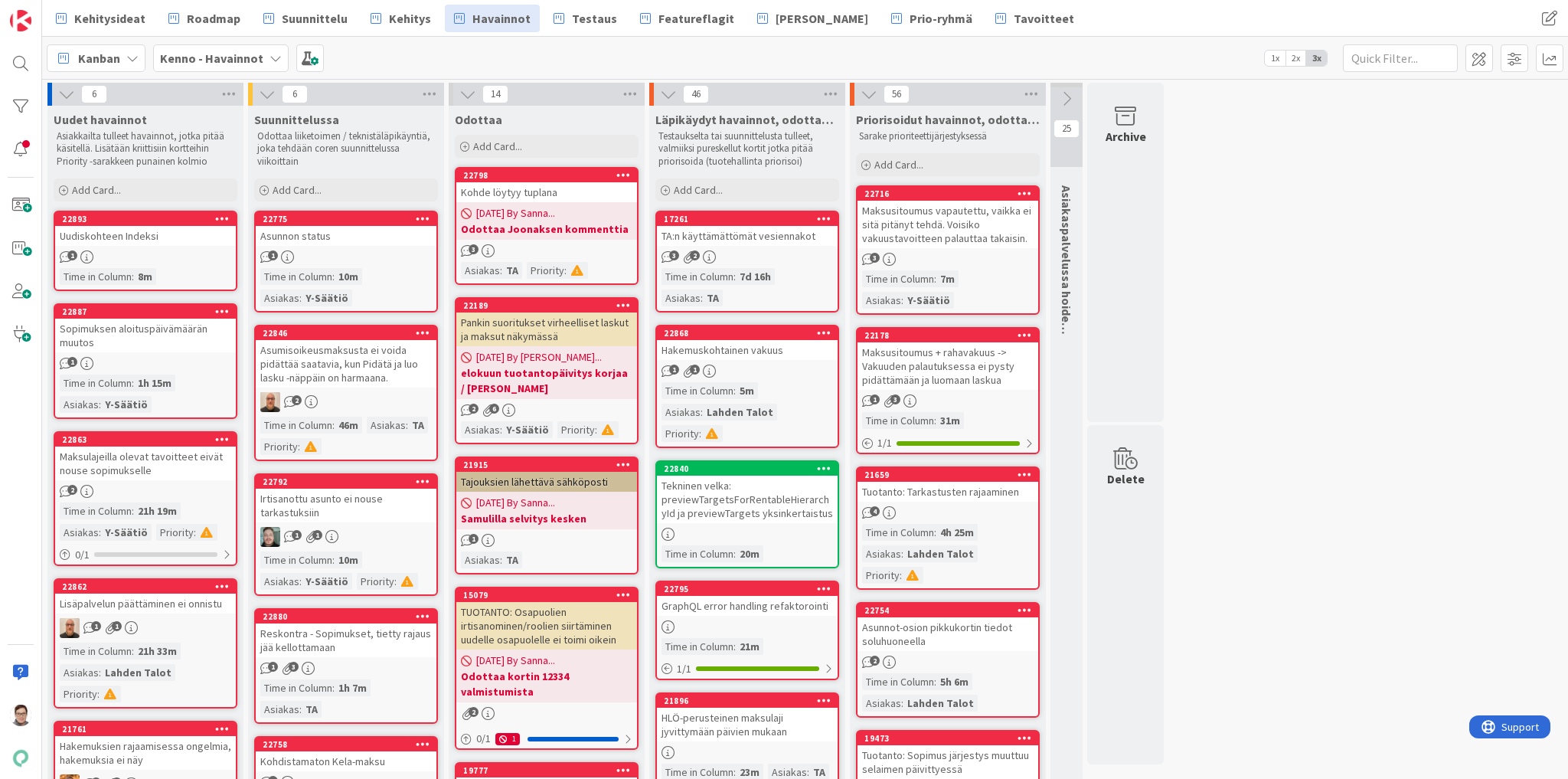
click at [331, 363] on div "Asumisoikeusmaksusta ei voida pidättää saatavia, kun Pidätä ja luo lasku -näppä…" at bounding box center [346, 364] width 181 height 48
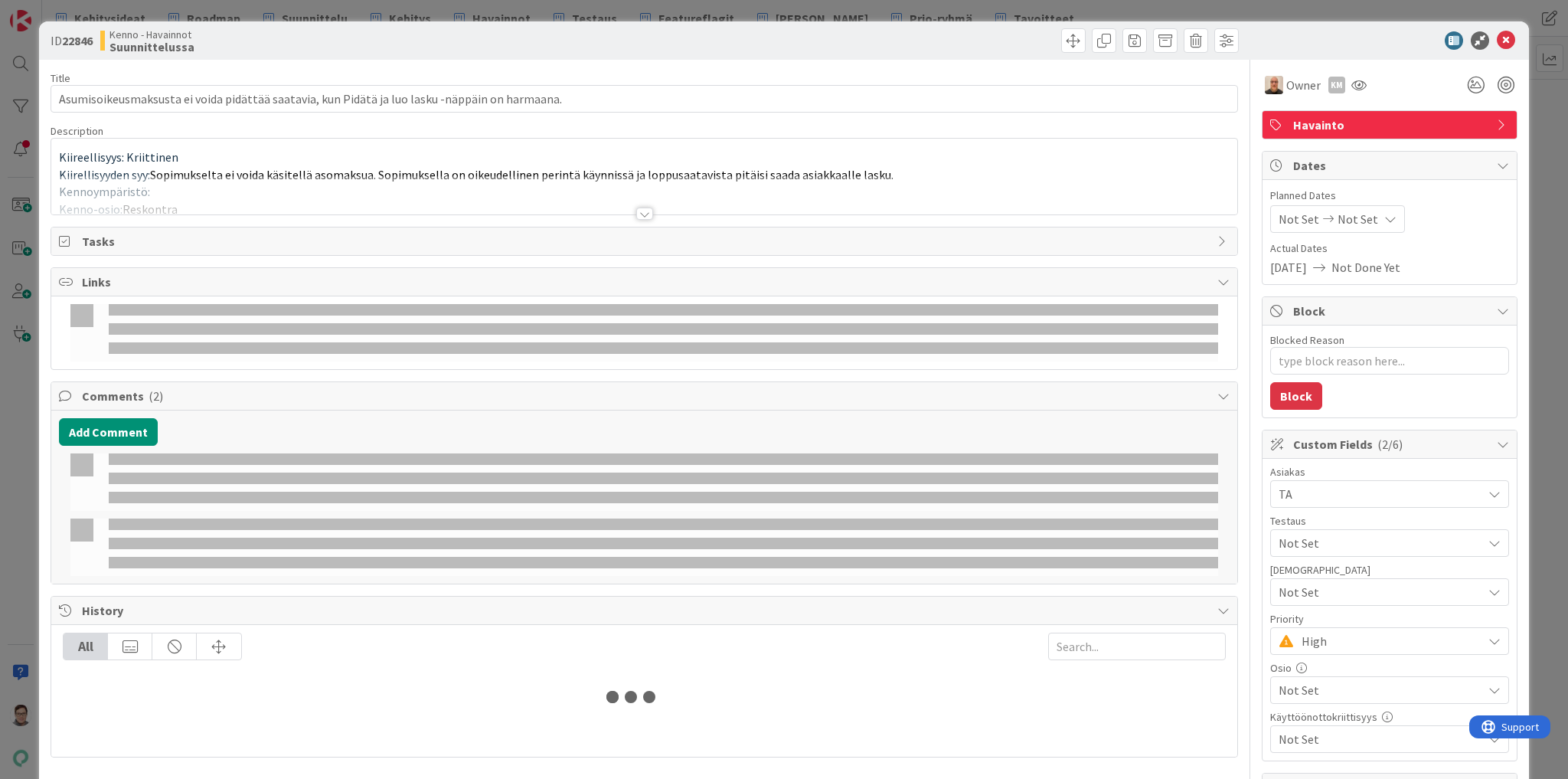
type textarea "x"
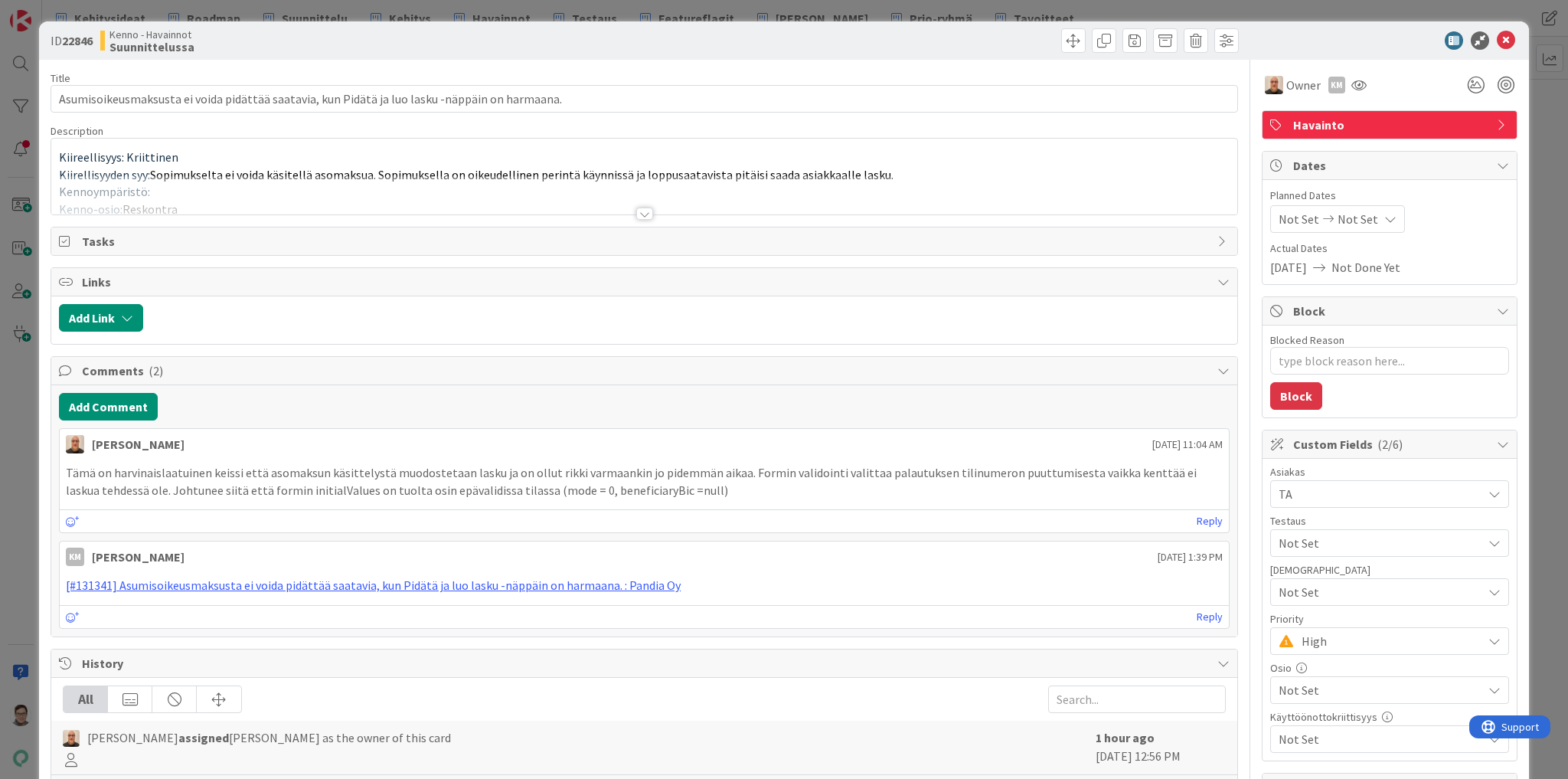
click at [640, 211] on div at bounding box center [645, 214] width 17 height 12
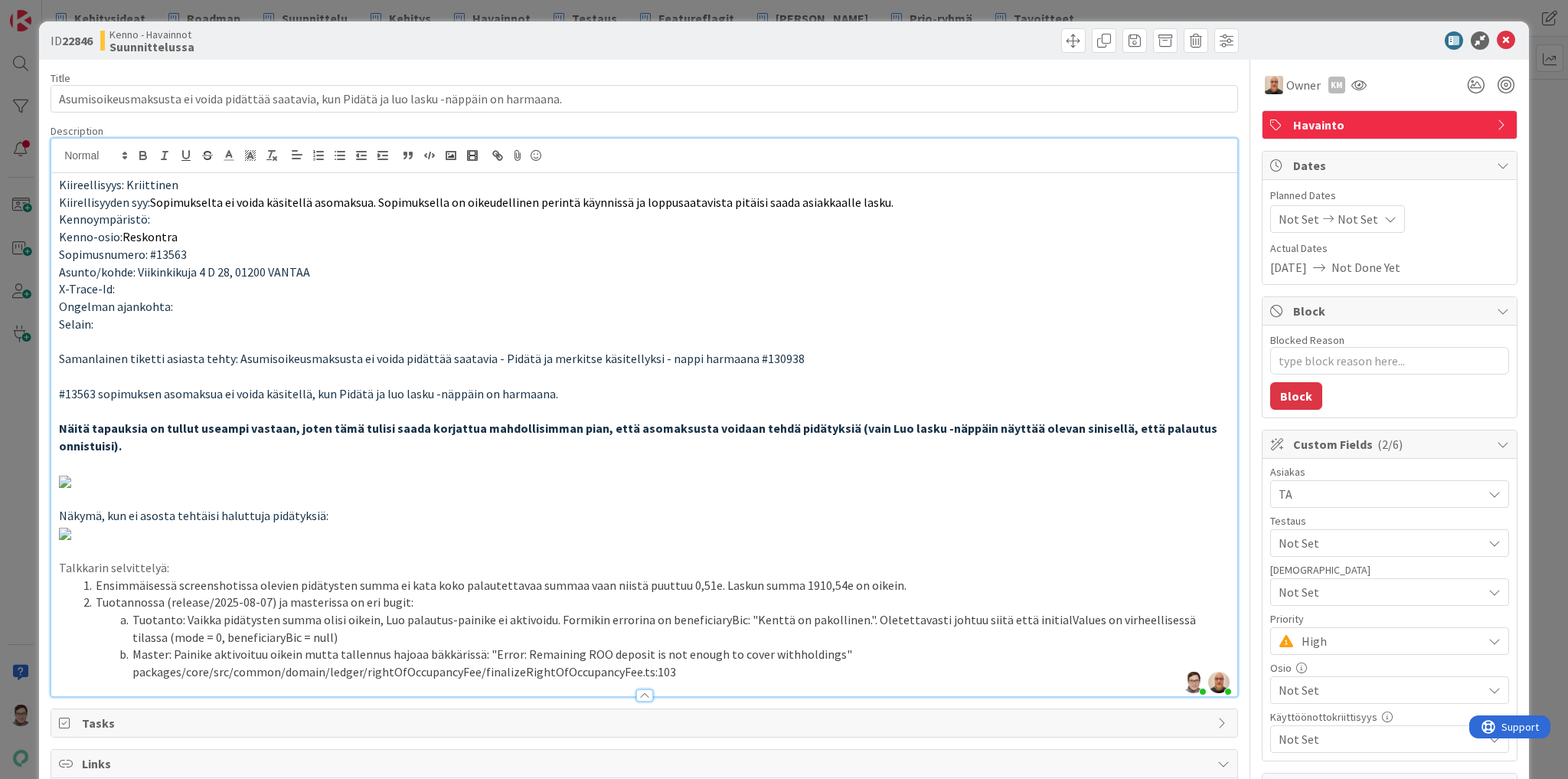
drag, startPoint x: 502, startPoint y: 431, endPoint x: 591, endPoint y: 377, distance: 104.1
click at [591, 377] on p at bounding box center [645, 376] width 1171 height 18
drag, startPoint x: 286, startPoint y: 429, endPoint x: 47, endPoint y: 426, distance: 239.0
click at [47, 426] on div "ID 22846 Kenno - Havainnot Suunnittelussa Title 94 / 128 Asumisoikeusmaksusta e…" at bounding box center [784, 774] width 1490 height 1503
click at [404, 464] on p at bounding box center [645, 464] width 1171 height 18
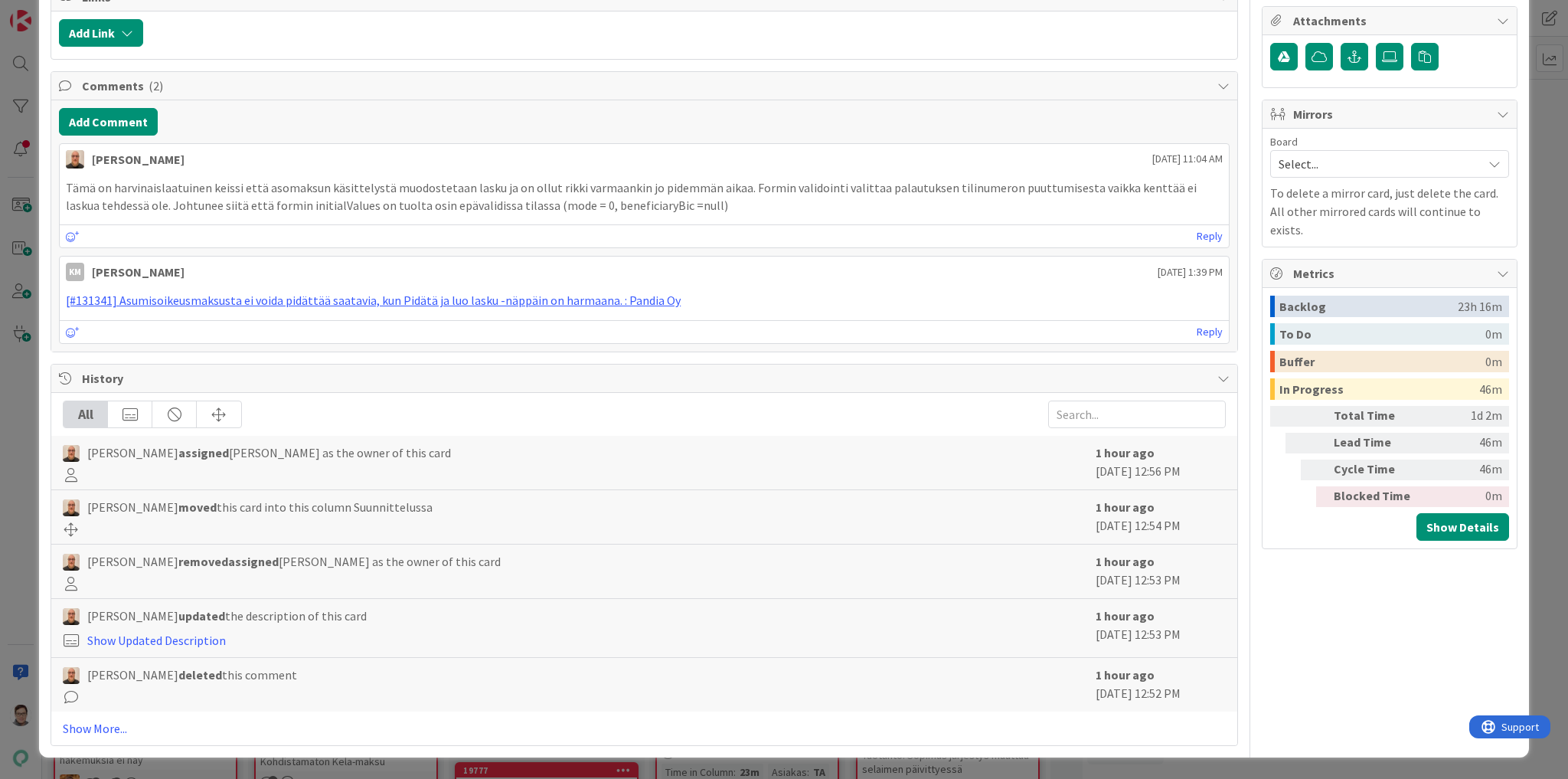
scroll to position [2084, 0]
click at [96, 47] on button "Add Link" at bounding box center [101, 33] width 84 height 27
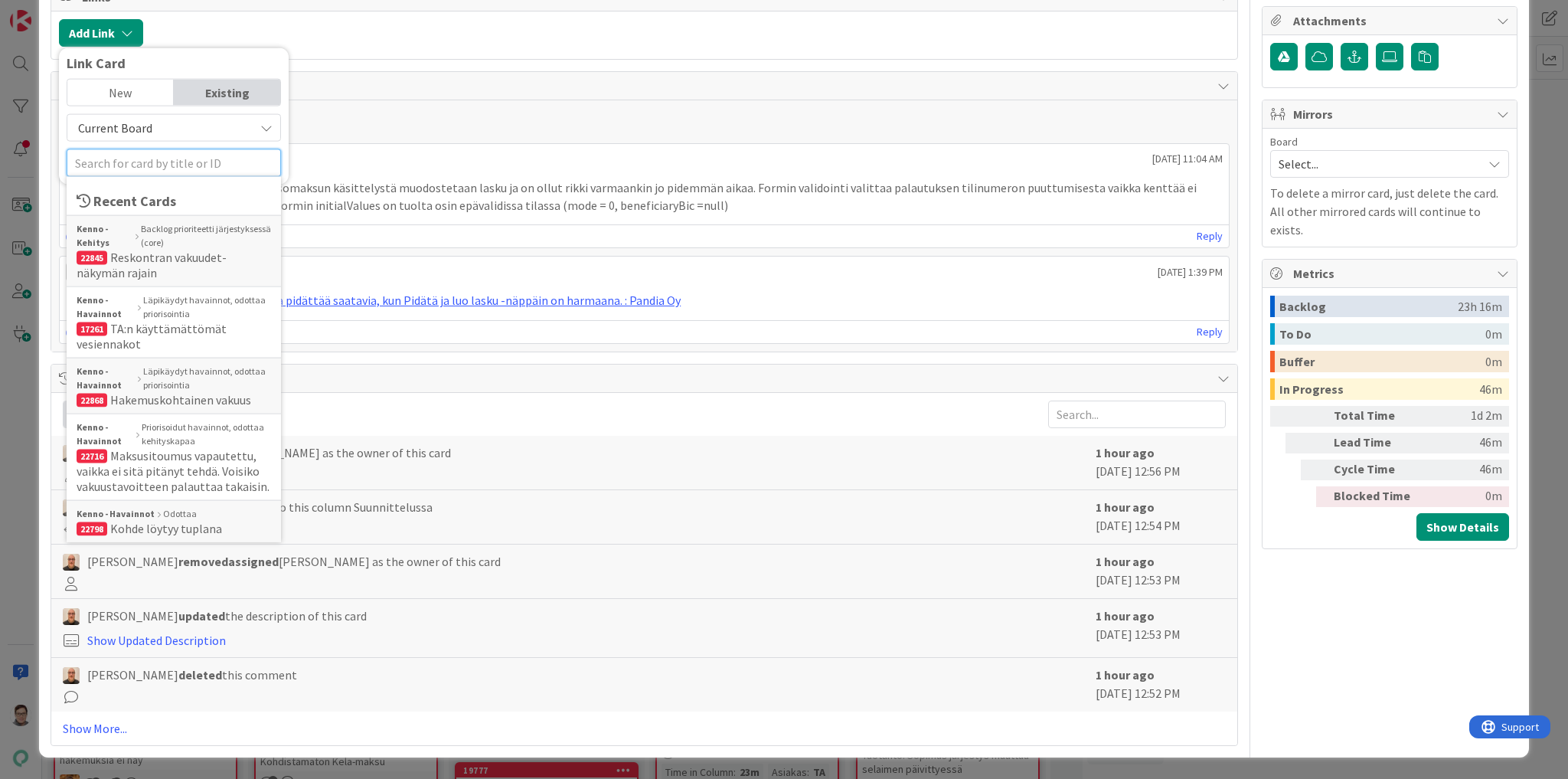
click at [123, 176] on input "text" at bounding box center [174, 162] width 214 height 27
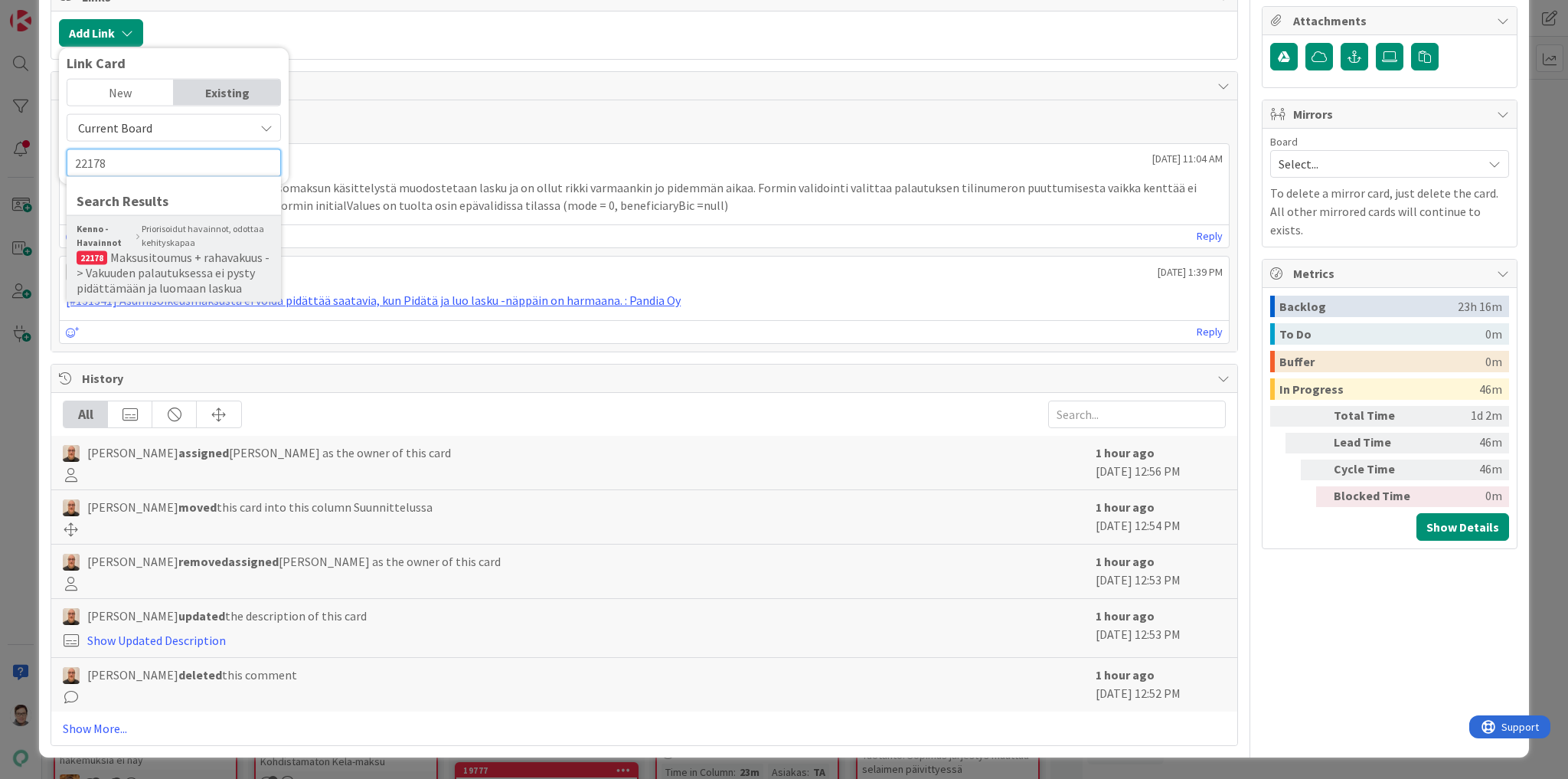
type input "22178"
click at [167, 295] on span "Maksusitoumus + rahavakuus -> Vakuuden palautuksessa ei pysty pidättämään ja lu…" at bounding box center [173, 272] width 193 height 46
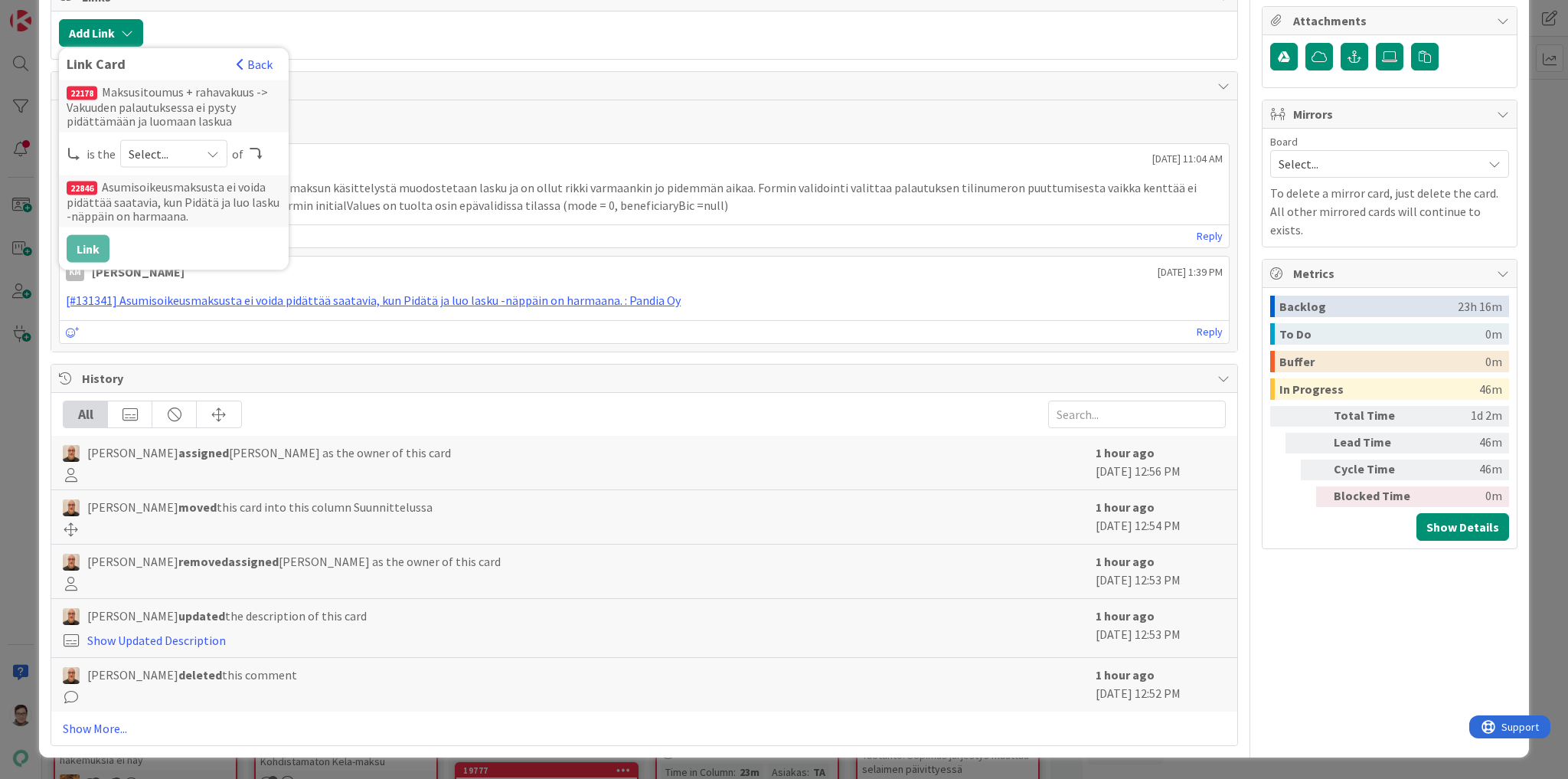
click at [211, 160] on icon at bounding box center [213, 153] width 12 height 12
click at [201, 284] on span "successor" at bounding box center [255, 273] width 173 height 23
click at [90, 262] on button "Link" at bounding box center [88, 248] width 43 height 27
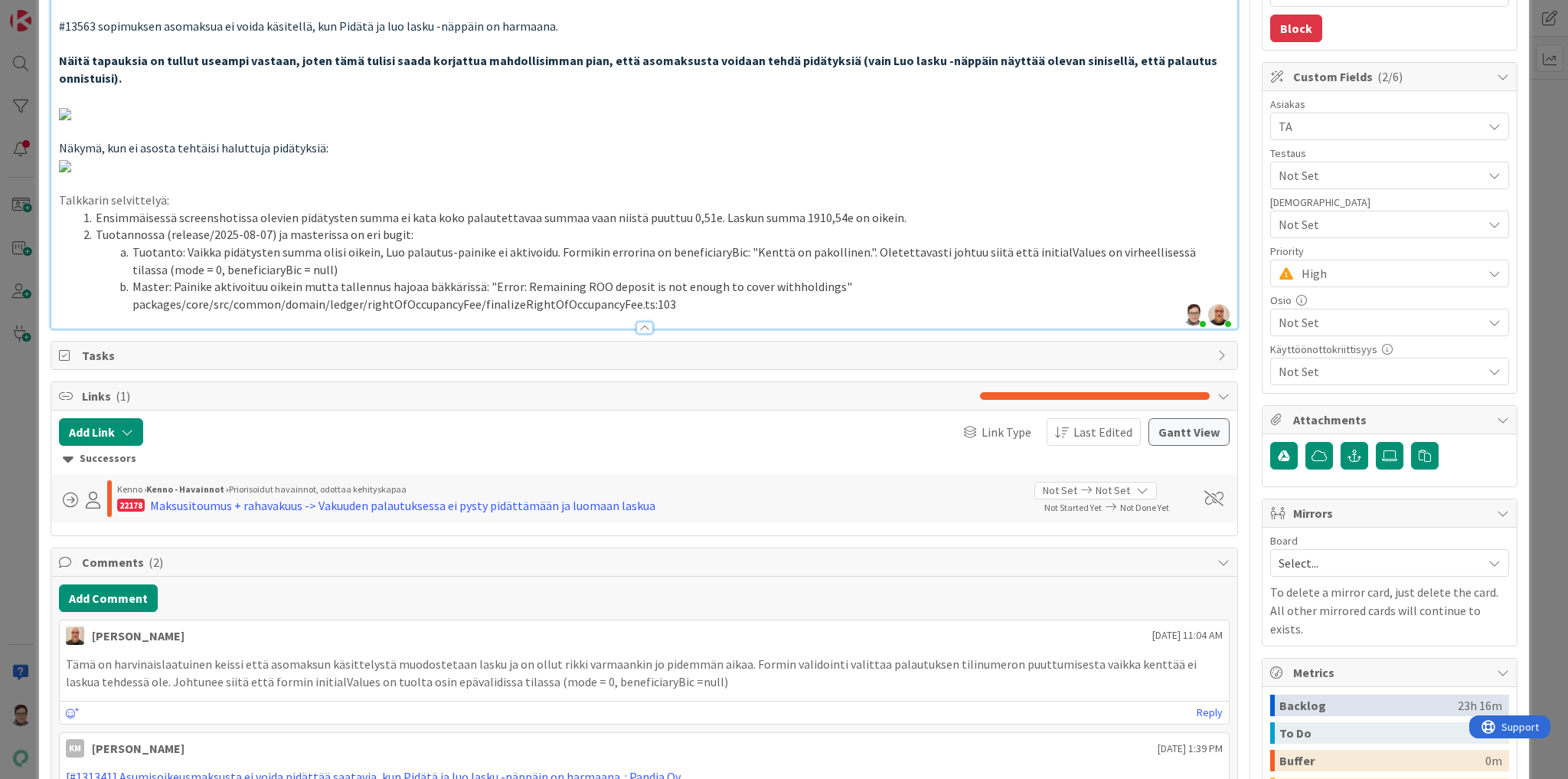
scroll to position [0, 0]
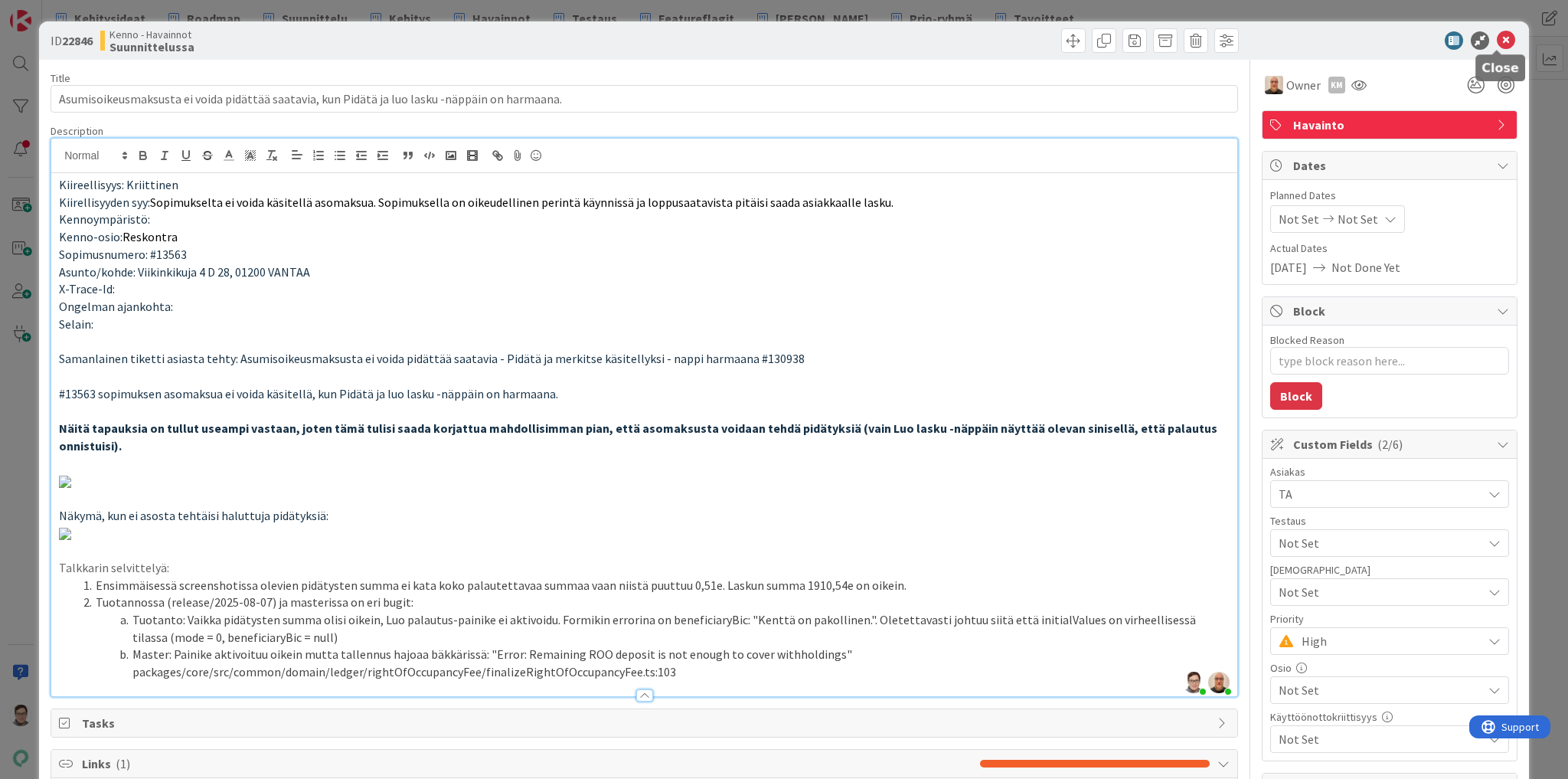
click at [1497, 38] on icon at bounding box center [1506, 41] width 19 height 19
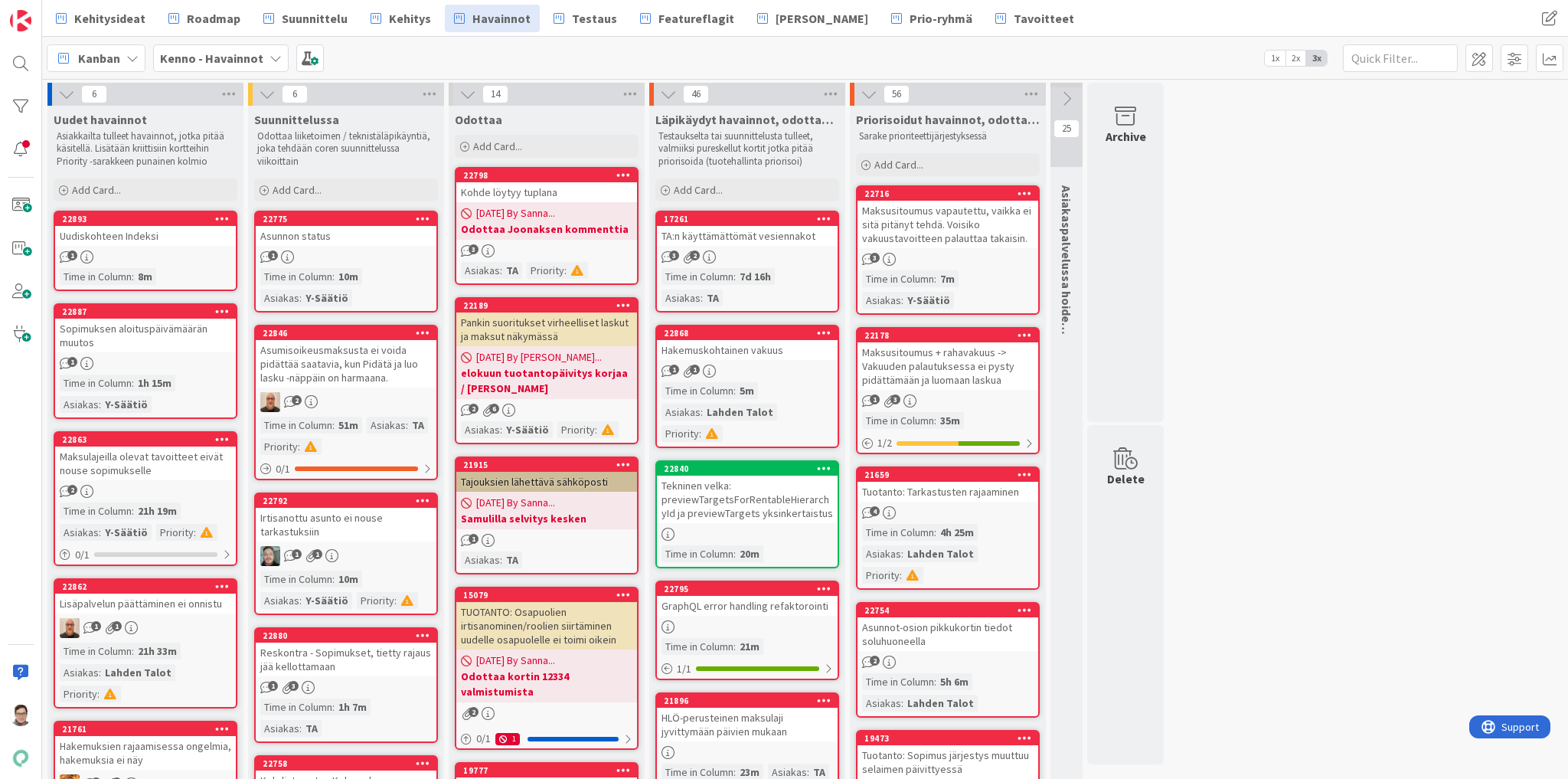
click at [422, 328] on icon at bounding box center [423, 333] width 15 height 11
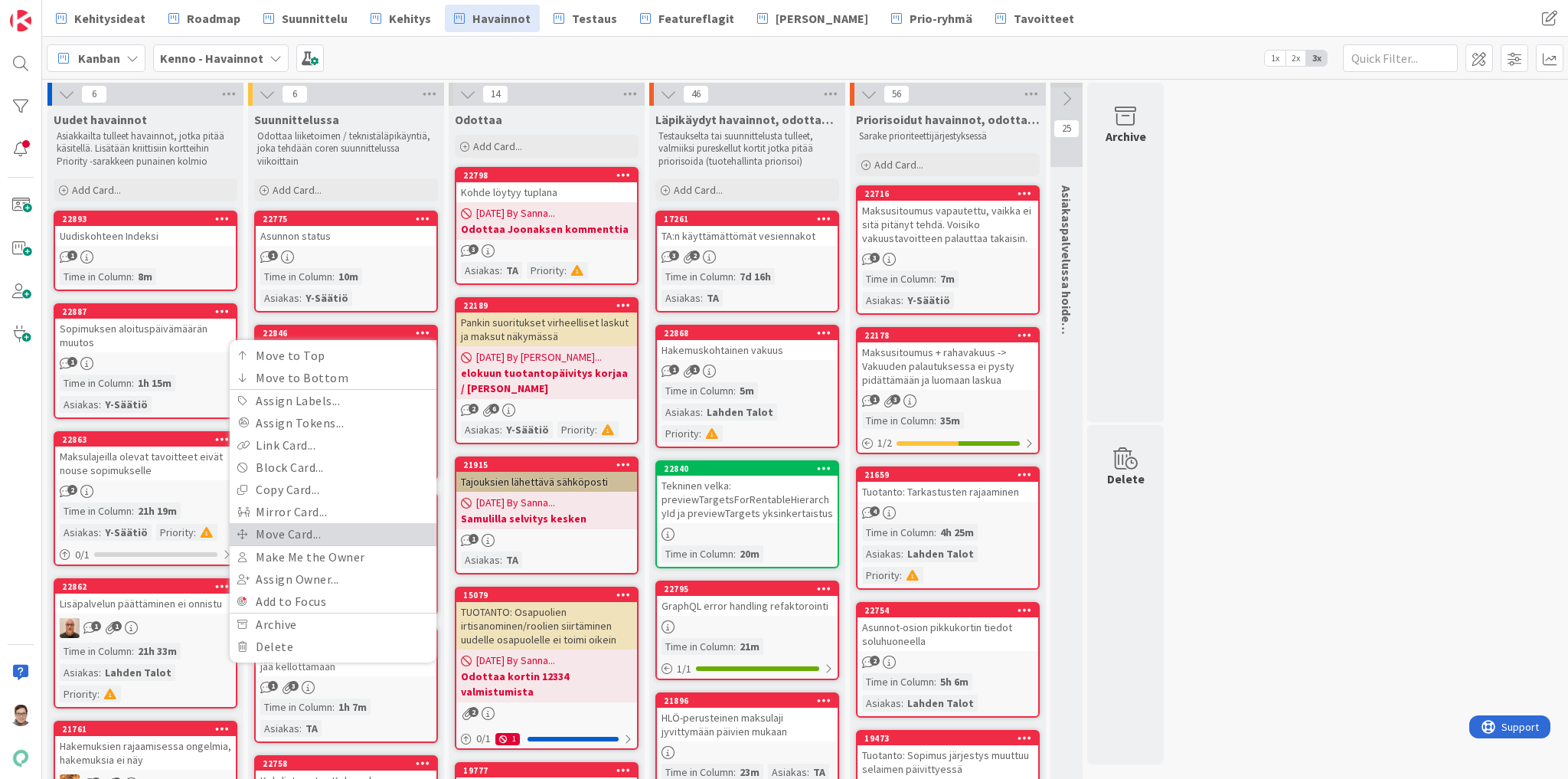
click at [269, 532] on link "Move Card..." at bounding box center [333, 534] width 207 height 23
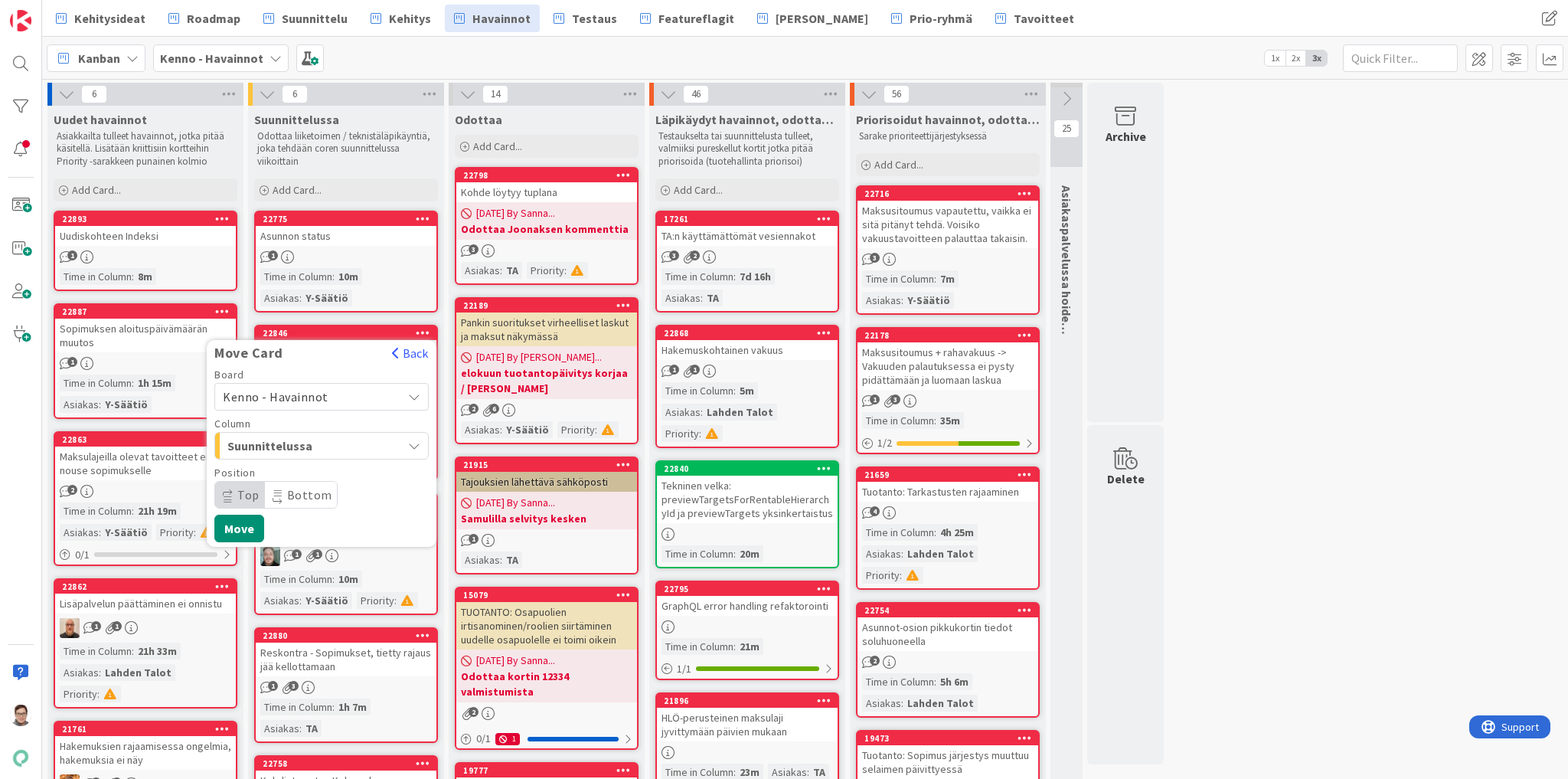
click at [300, 386] on span "Kenno - Havainnot" at bounding box center [308, 397] width 171 height 22
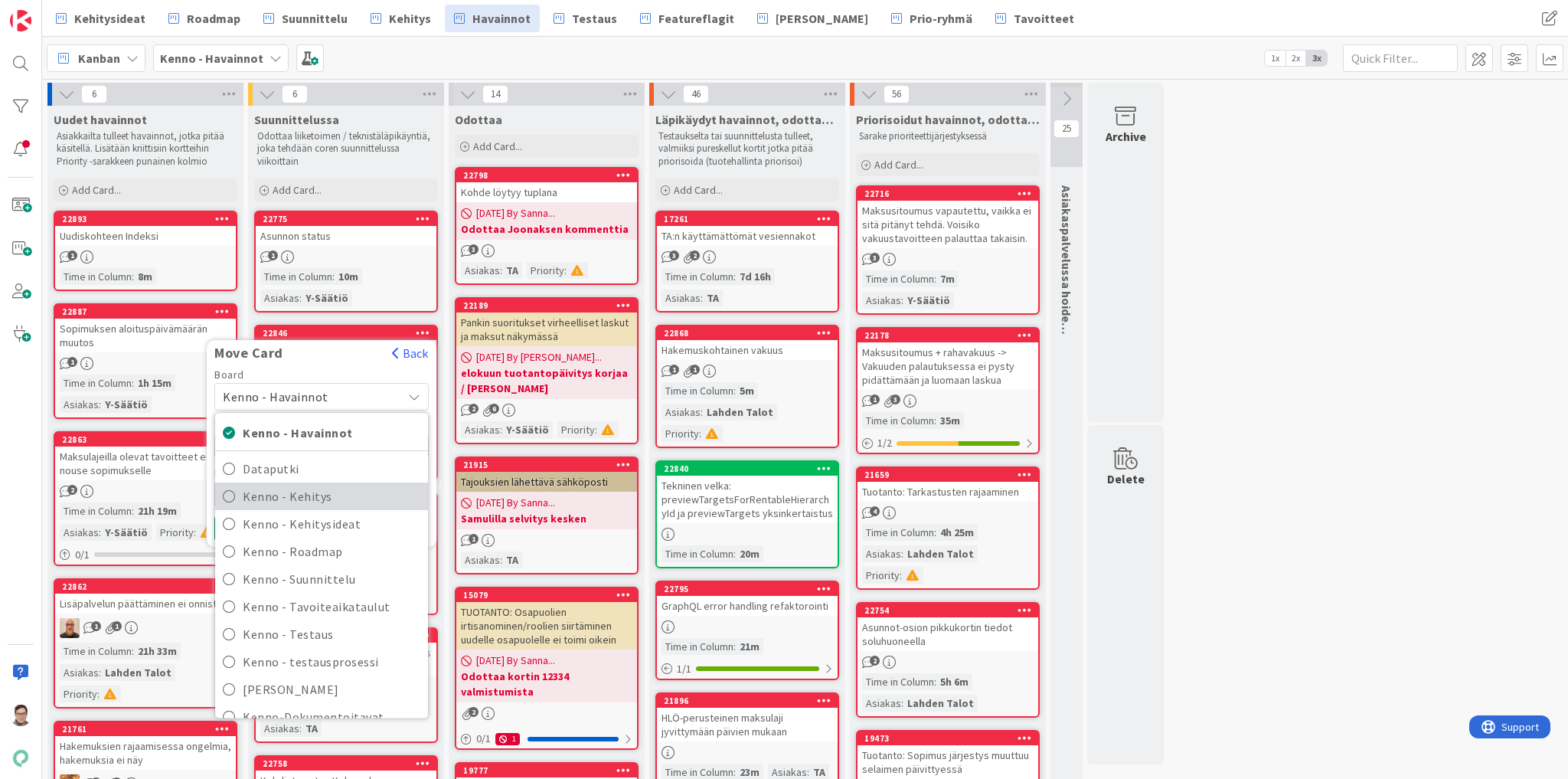
click at [300, 490] on span "Kenno - Kehitys" at bounding box center [332, 497] width 178 height 23
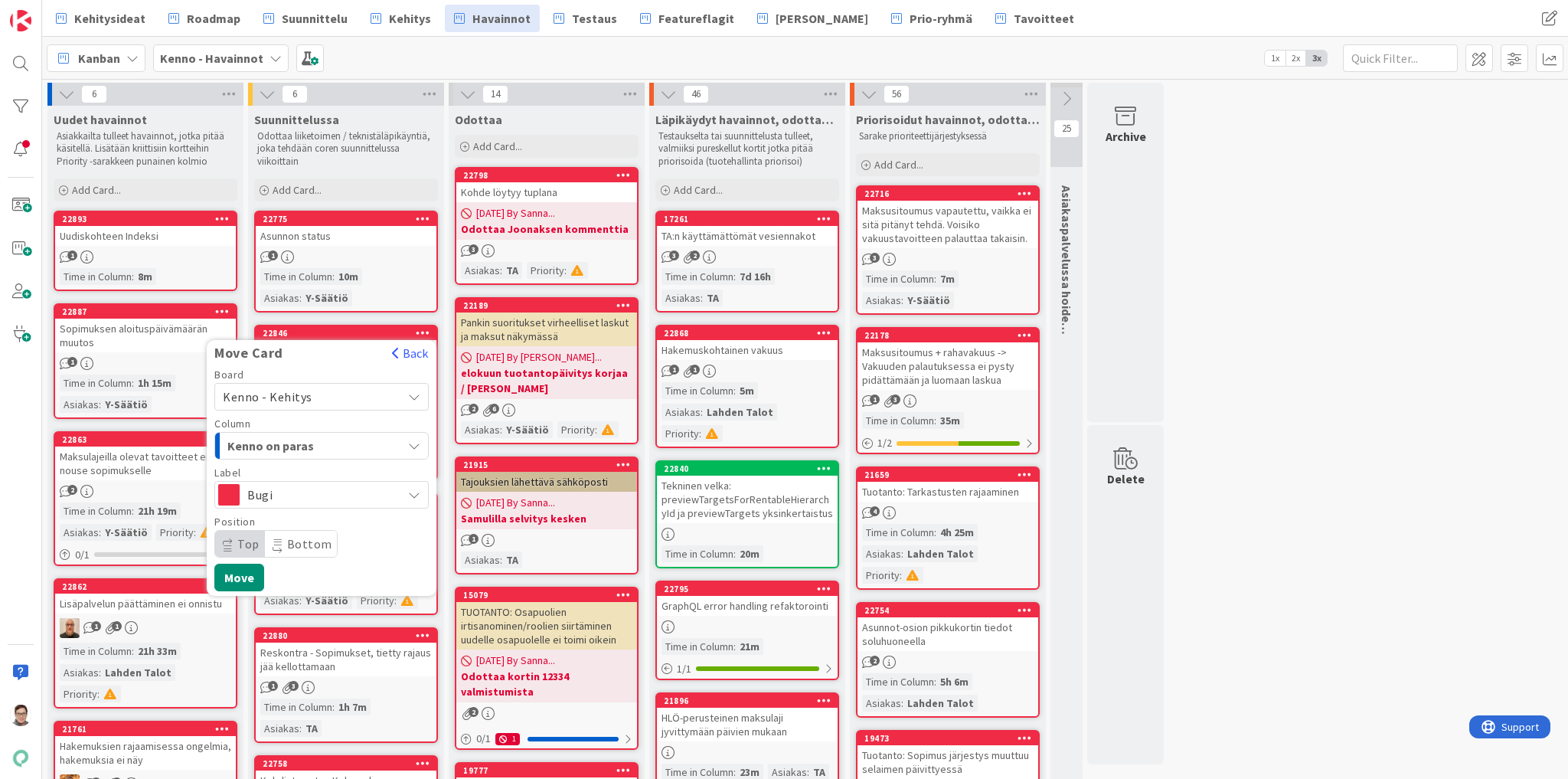
click at [298, 441] on span "Kenno on paras" at bounding box center [285, 446] width 115 height 20
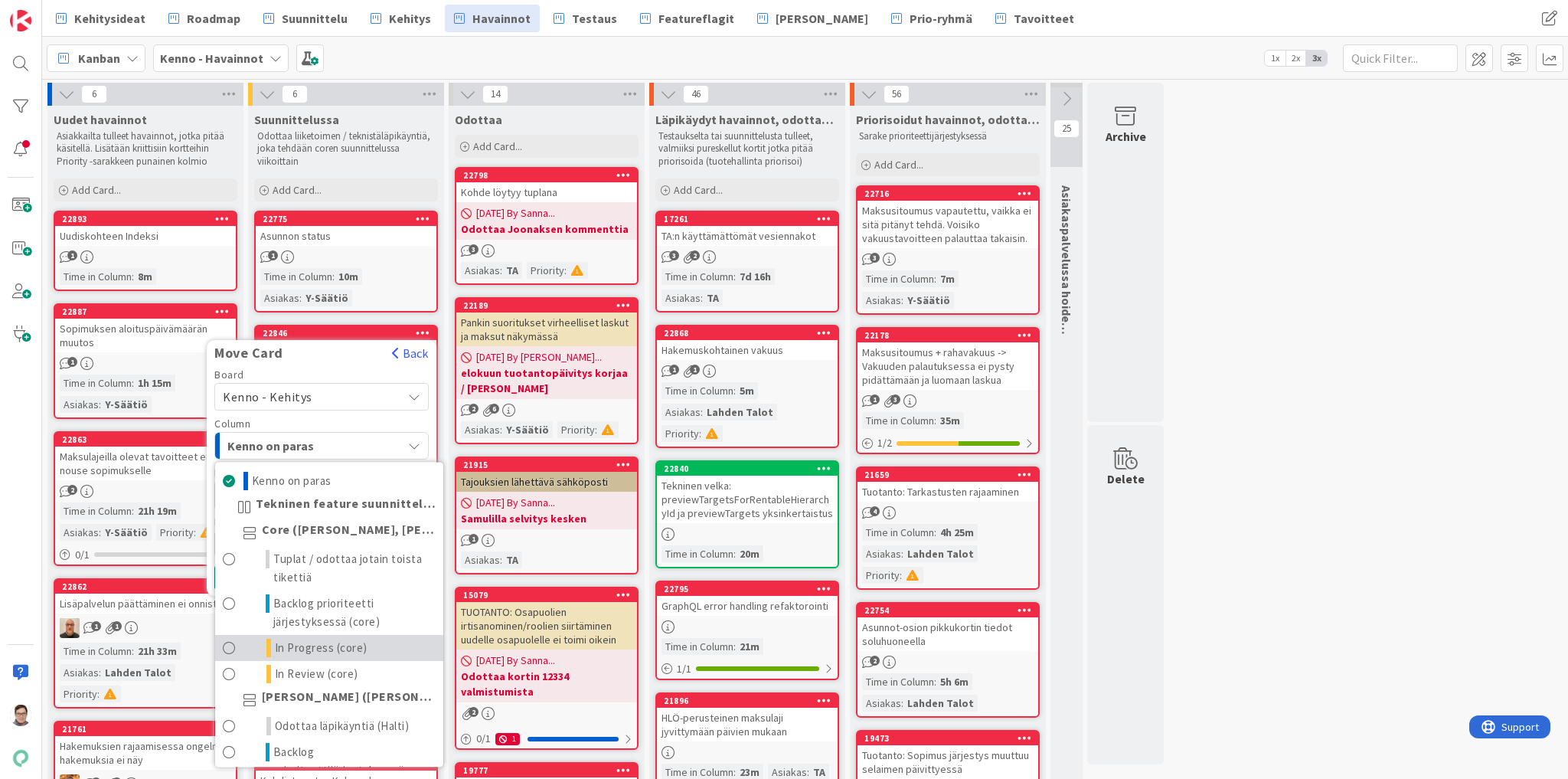
click at [312, 649] on span "In Progress (core)" at bounding box center [321, 648] width 93 height 19
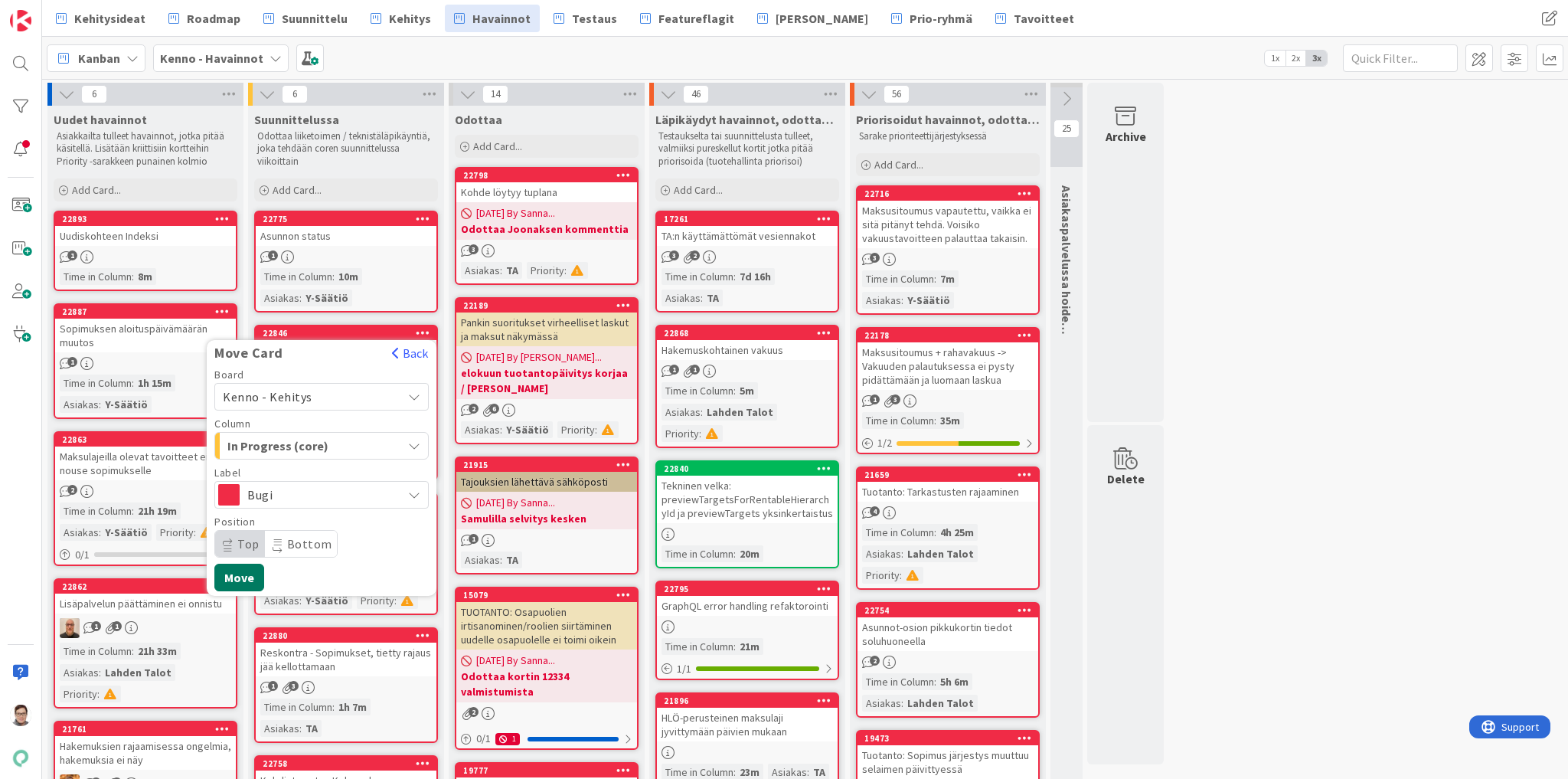
click at [246, 574] on button "Move" at bounding box center [239, 577] width 50 height 27
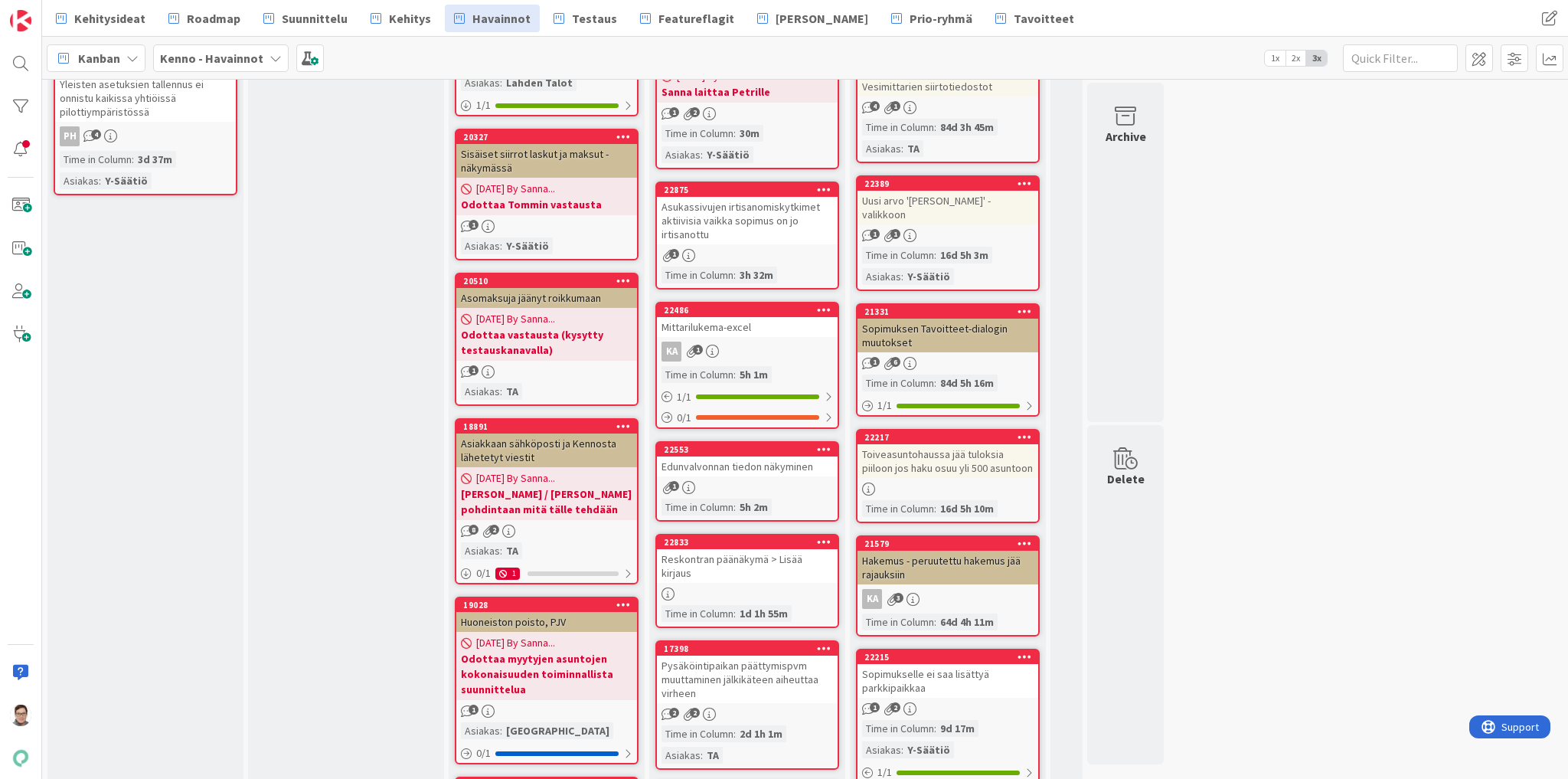
scroll to position [368, 0]
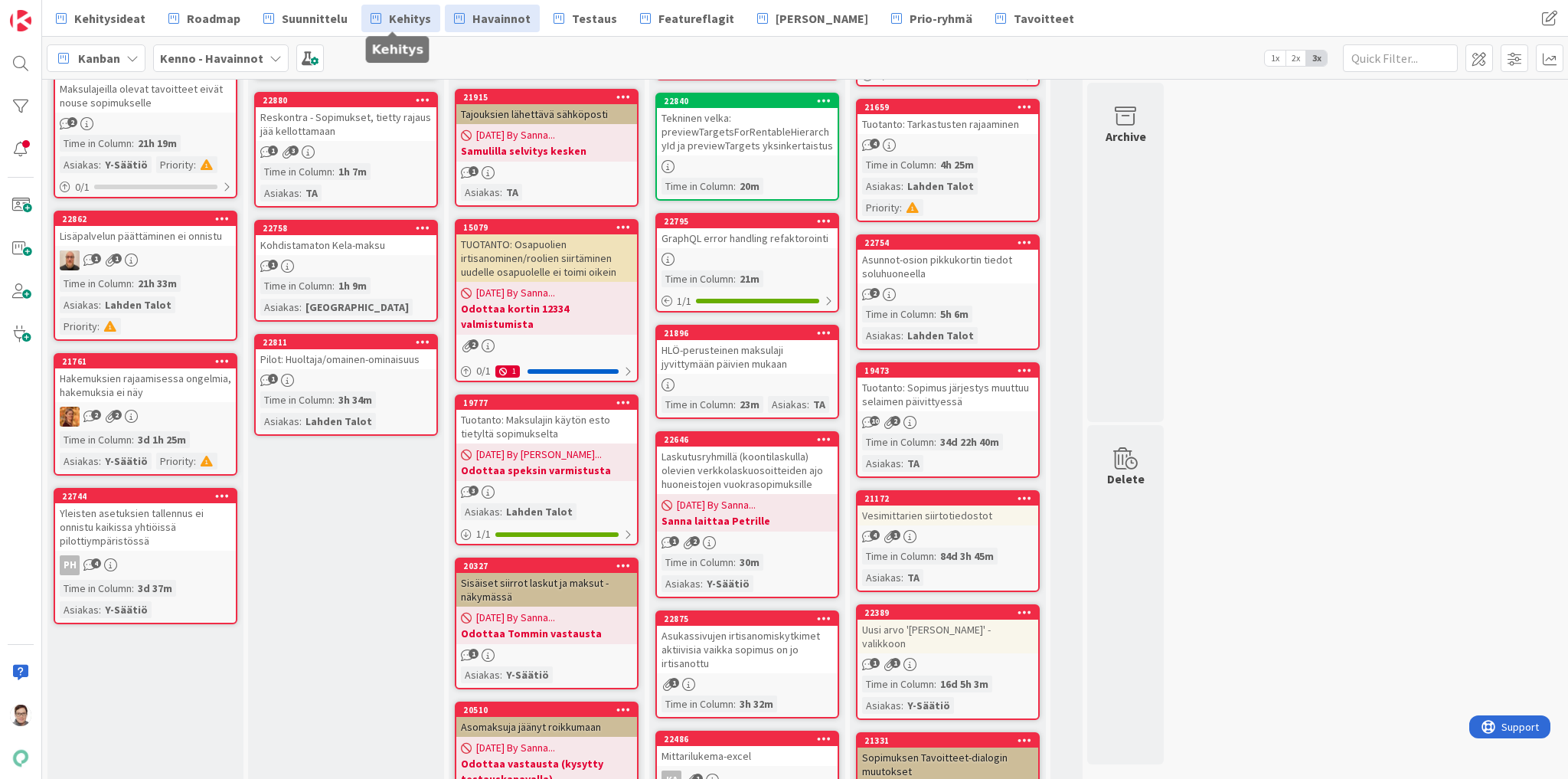
click at [402, 16] on span "Kehitys" at bounding box center [410, 19] width 42 height 19
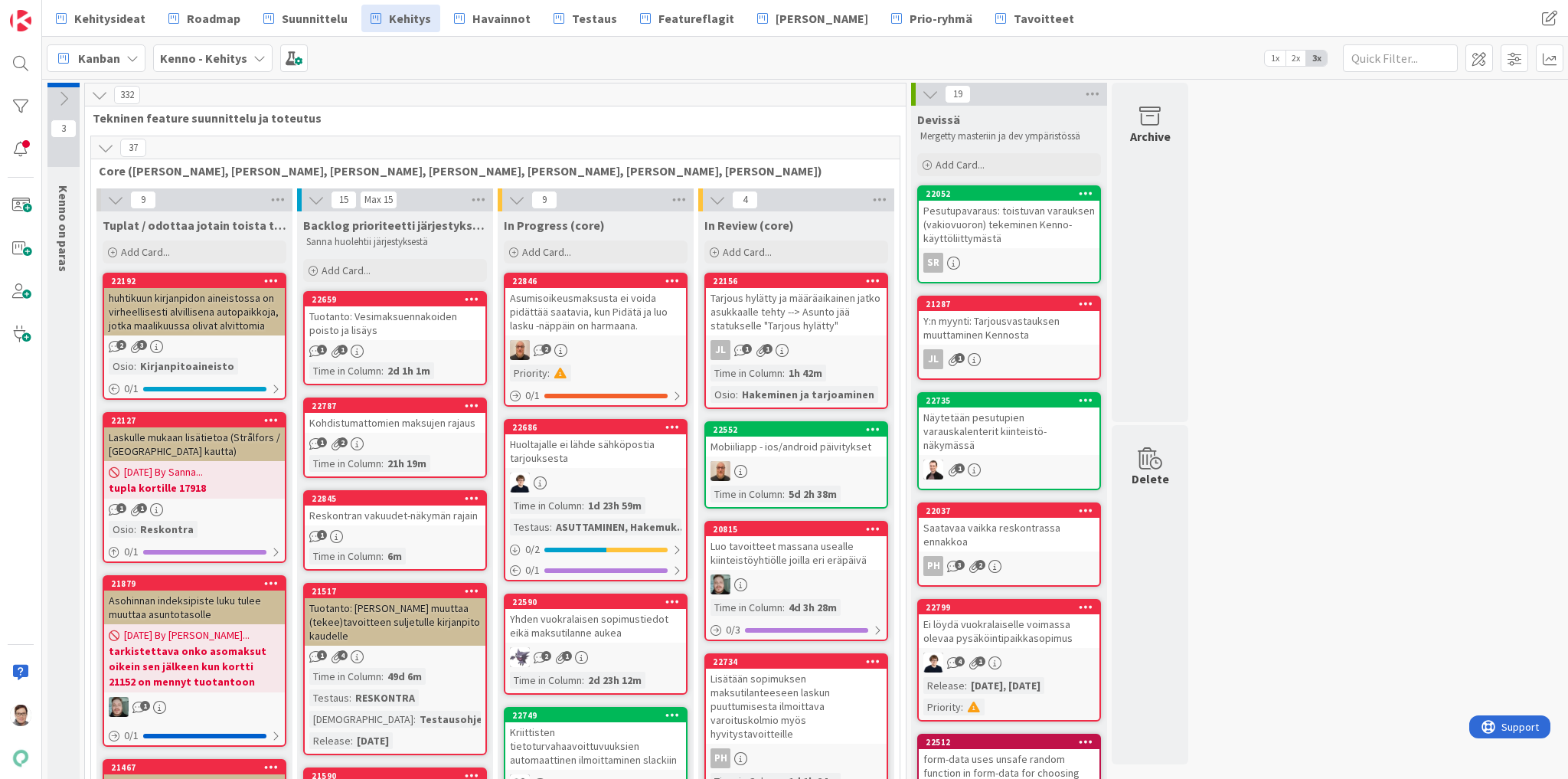
click at [598, 317] on div "Asumisoikeusmaksusta ei voida pidättää saatavia, kun Pidätä ja luo lasku -näppä…" at bounding box center [596, 312] width 181 height 48
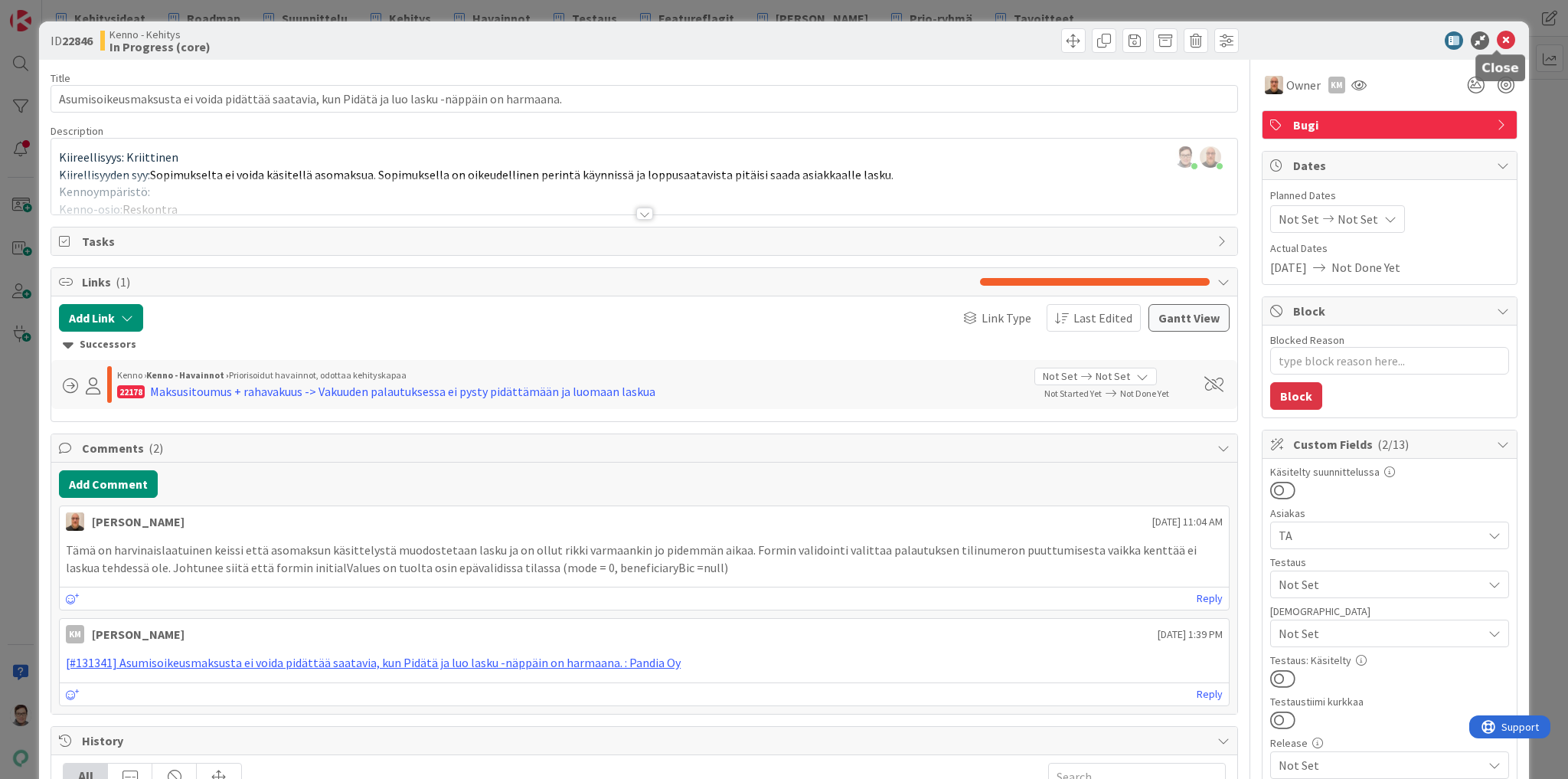
click at [1497, 44] on icon at bounding box center [1506, 41] width 19 height 19
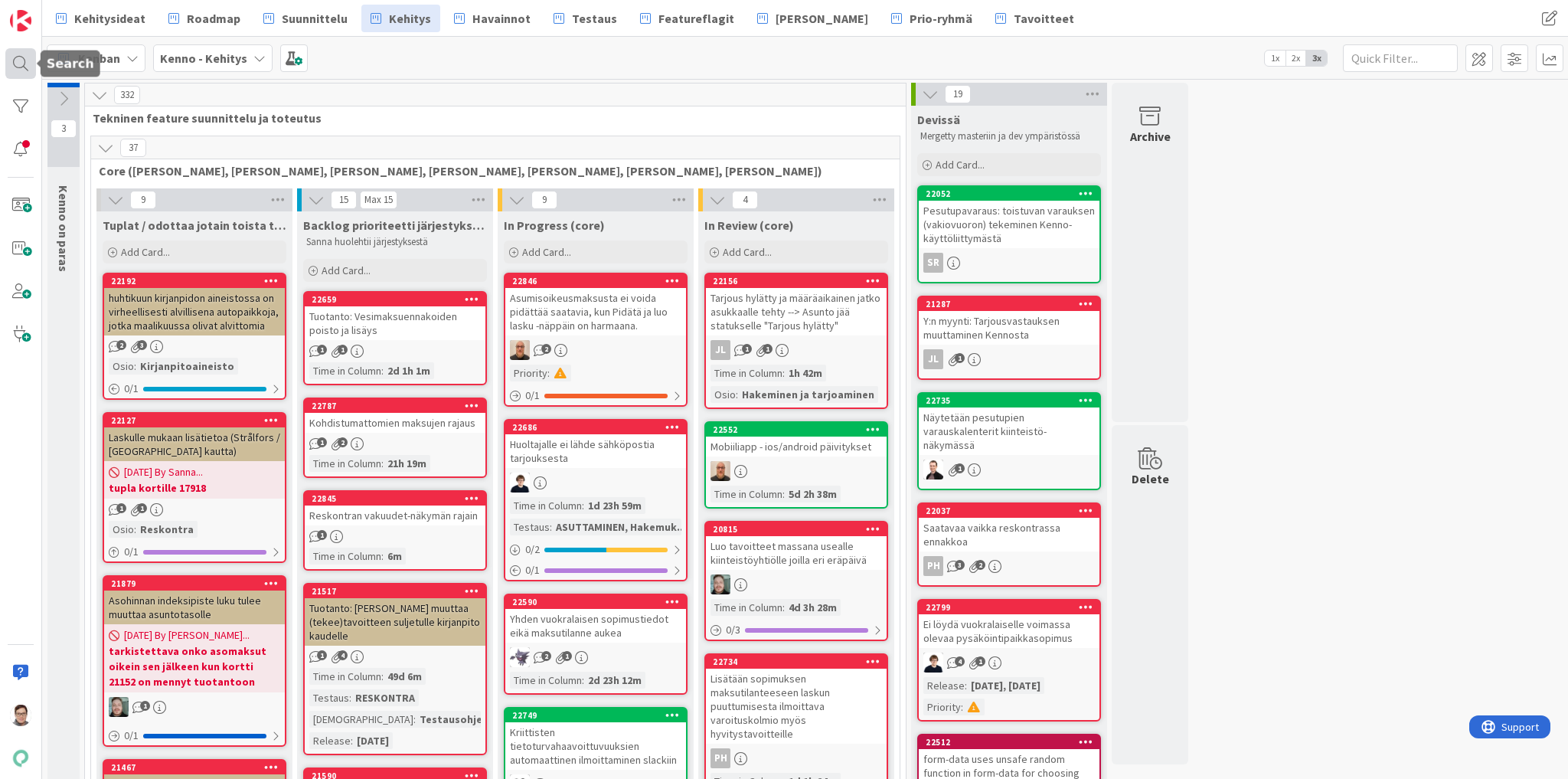
click at [19, 58] on div at bounding box center [20, 63] width 30 height 30
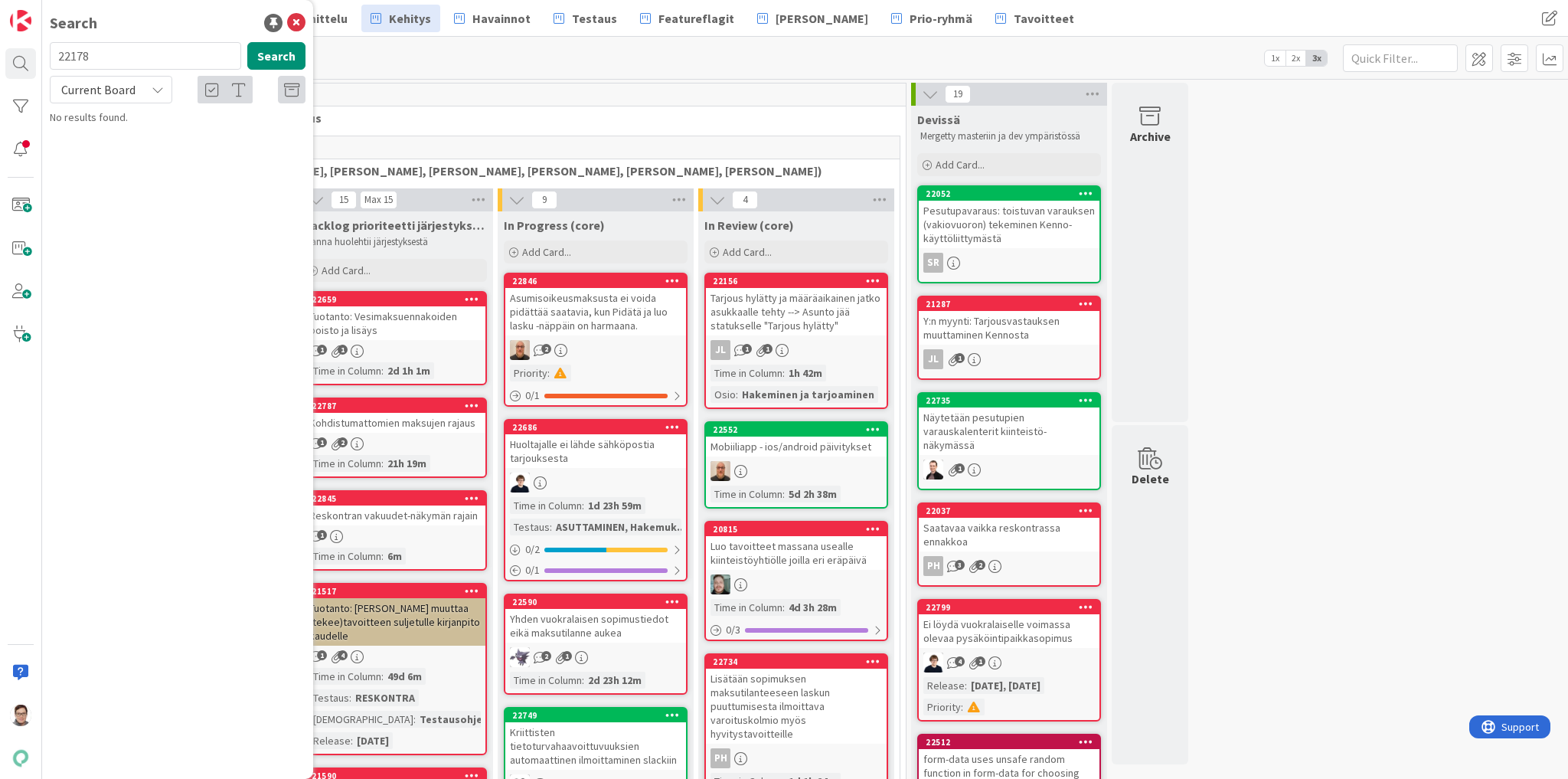
click at [107, 52] on input "22178" at bounding box center [146, 55] width 192 height 27
click at [274, 46] on button "Search" at bounding box center [276, 55] width 58 height 27
click at [78, 86] on span "Current Board" at bounding box center [98, 90] width 74 height 16
click at [83, 151] on span "All Boards" at bounding box center [138, 153] width 160 height 23
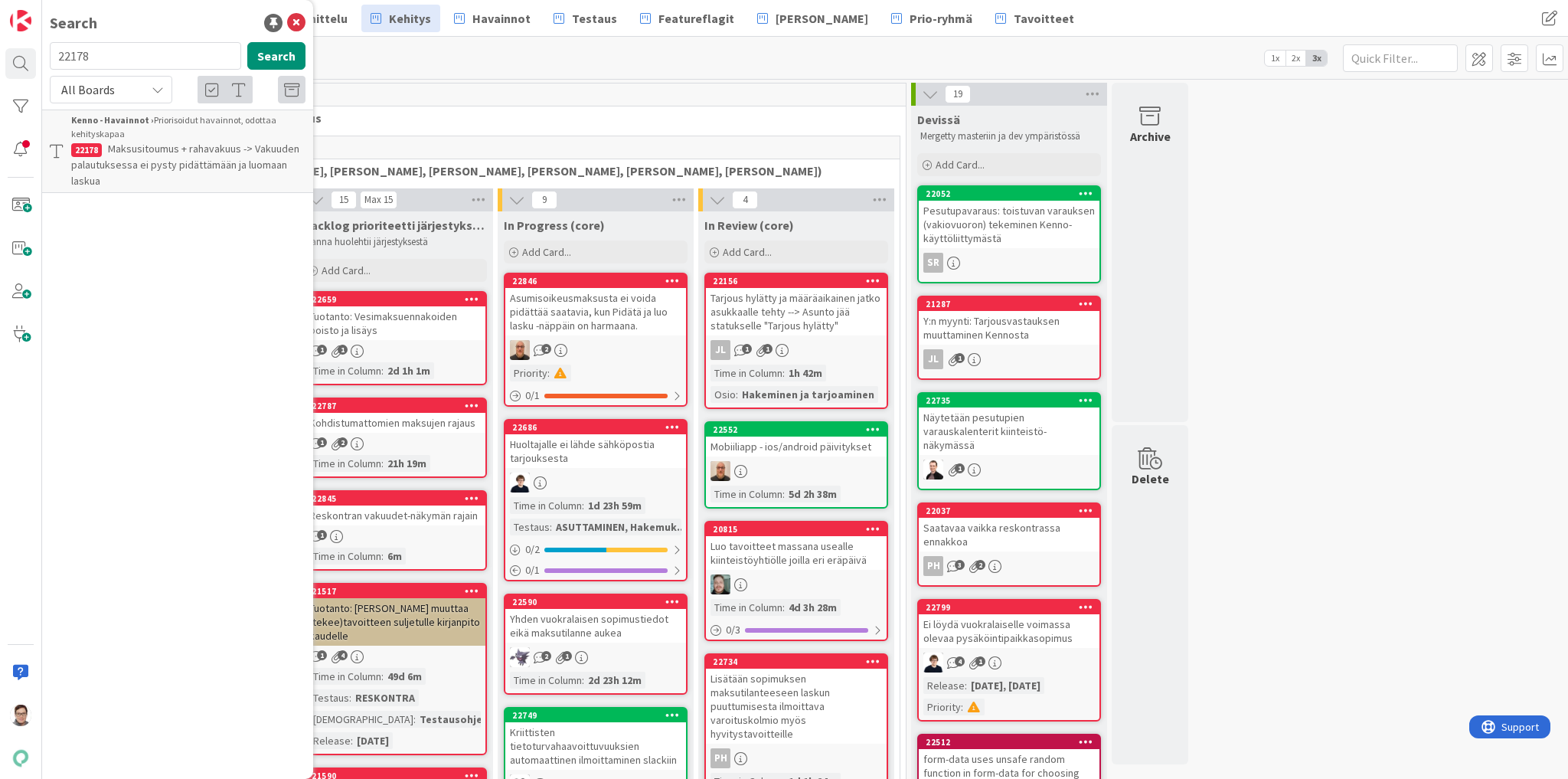
click at [202, 155] on span "Maksusitoumus + rahavakuus -> Vakuuden palautuksessa ei pysty pidättämään ja lu…" at bounding box center [185, 164] width 228 height 46
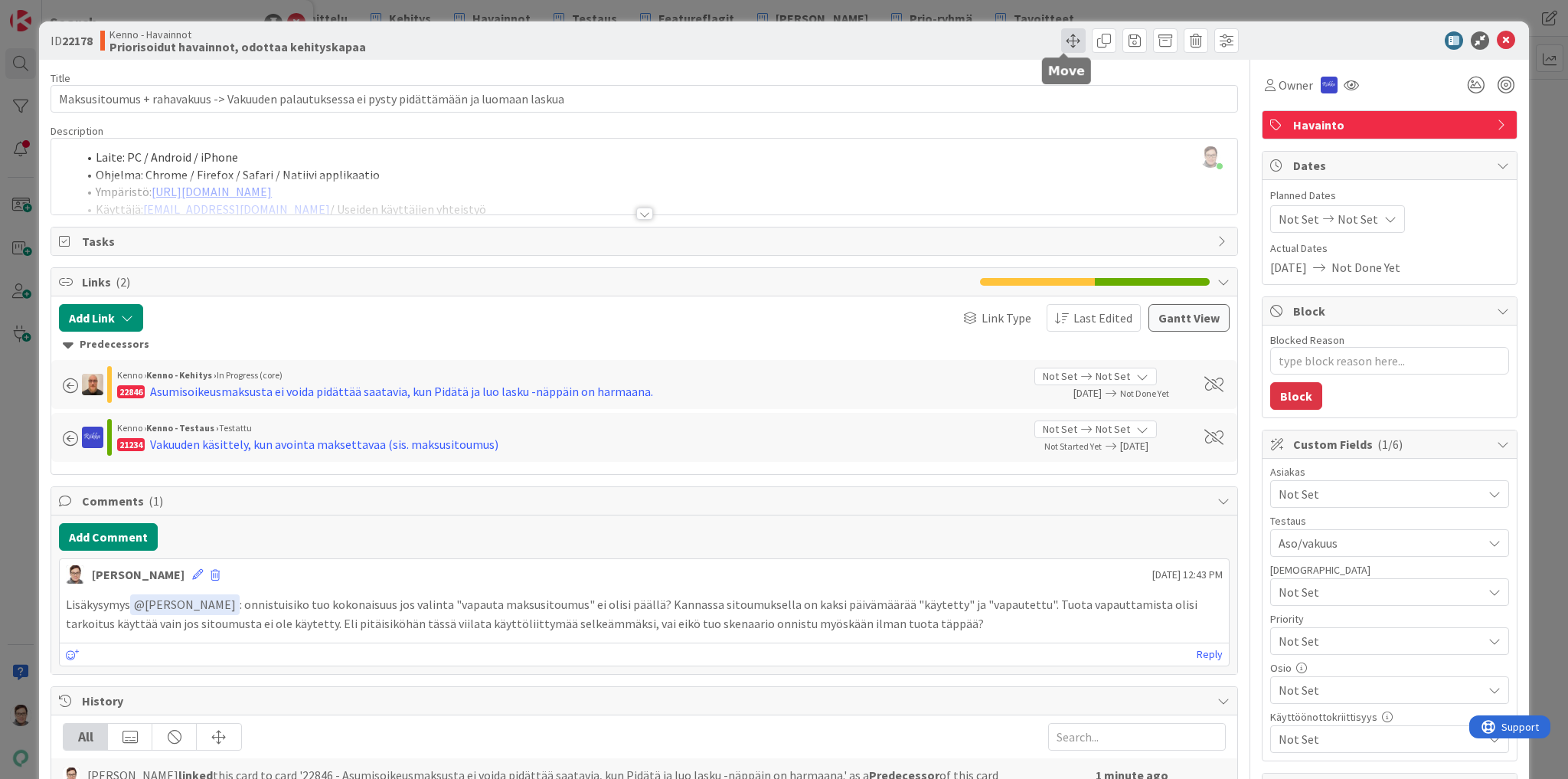
click at [1061, 43] on span at bounding box center [1073, 40] width 24 height 24
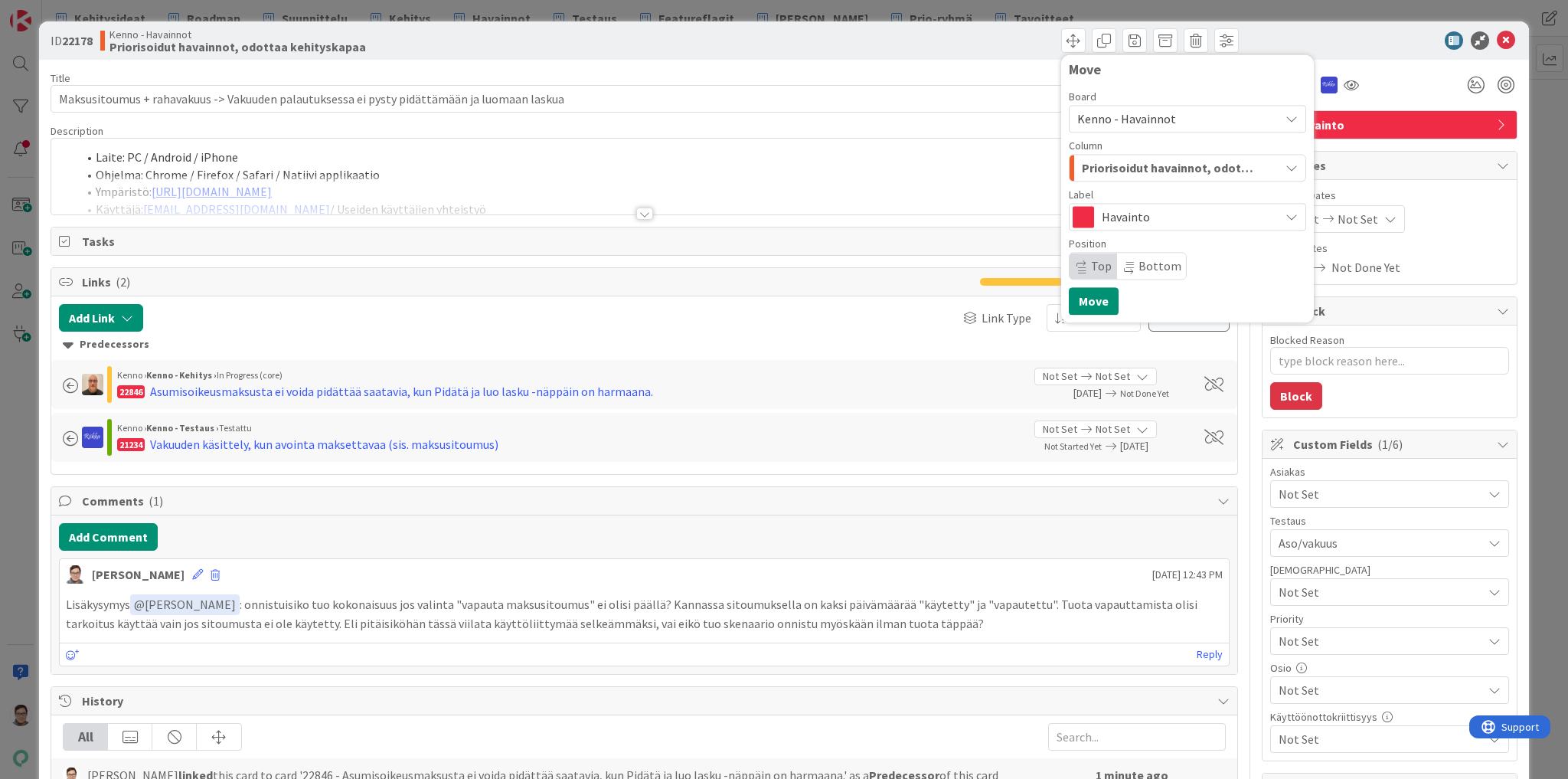
click at [1127, 119] on span "Kenno - Havainnot" at bounding box center [1127, 119] width 99 height 16
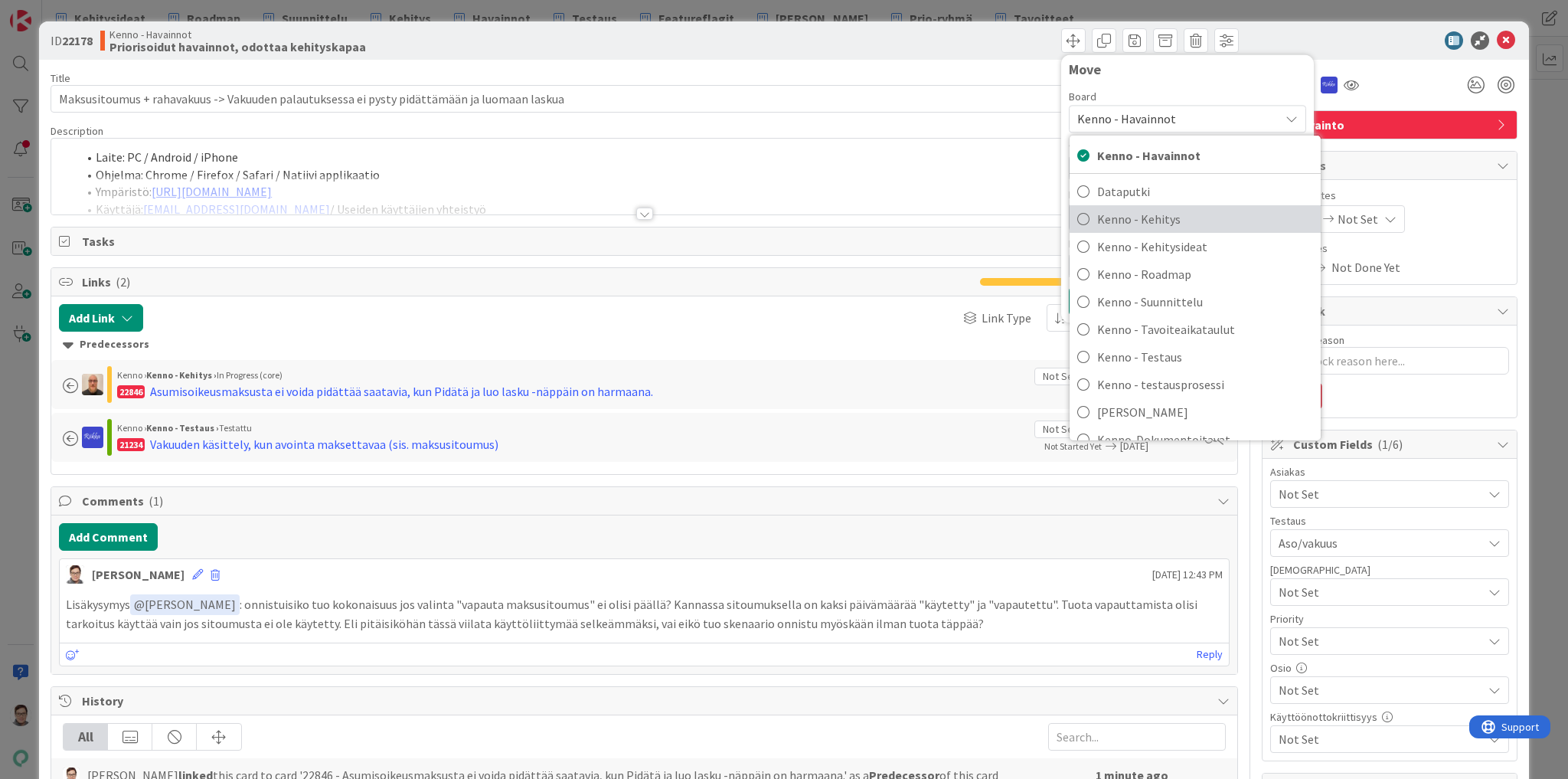
click at [1128, 223] on span "Kenno - Kehitys" at bounding box center [1204, 220] width 216 height 23
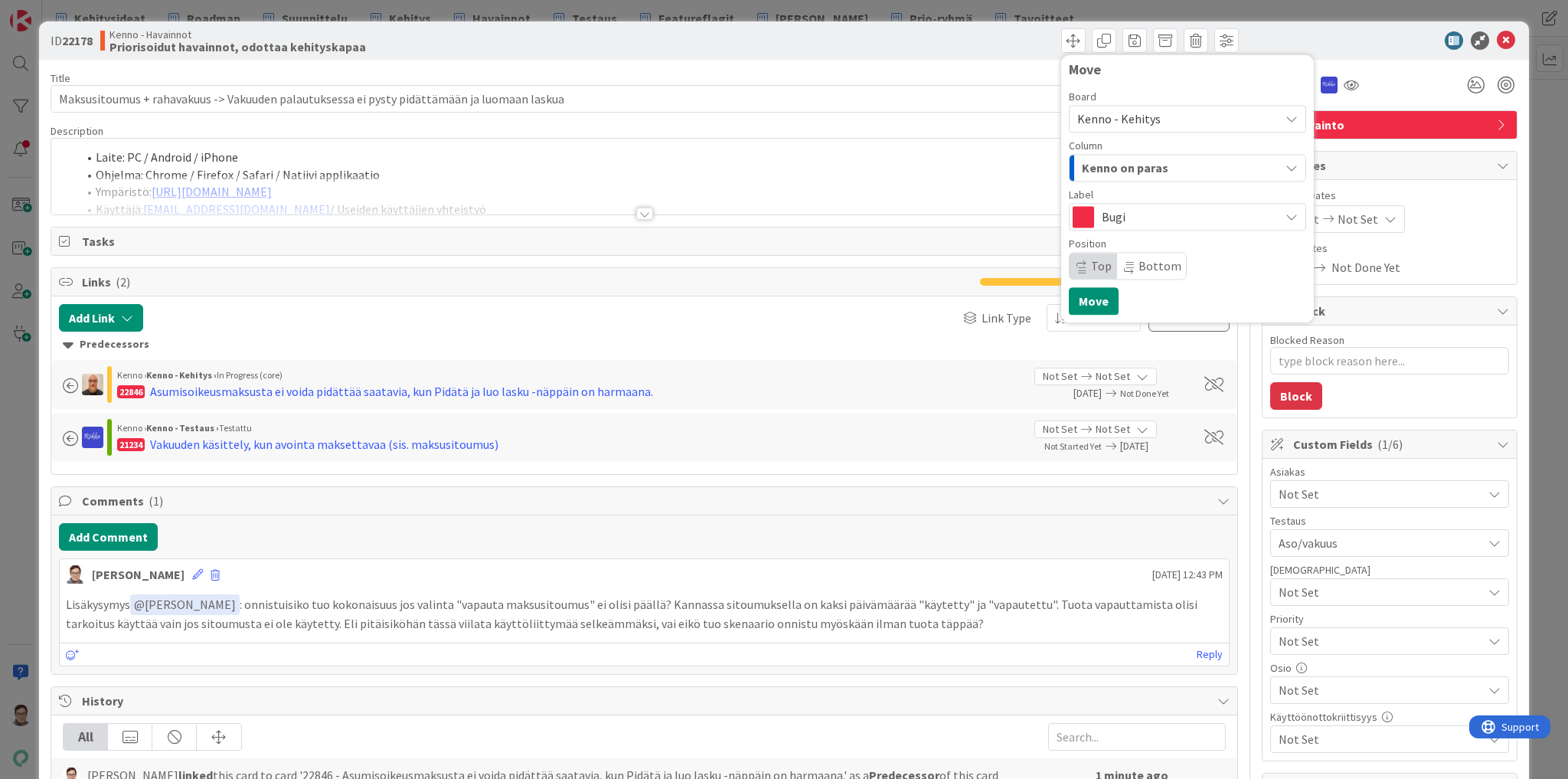
click at [1131, 171] on span "Kenno on paras" at bounding box center [1125, 168] width 86 height 20
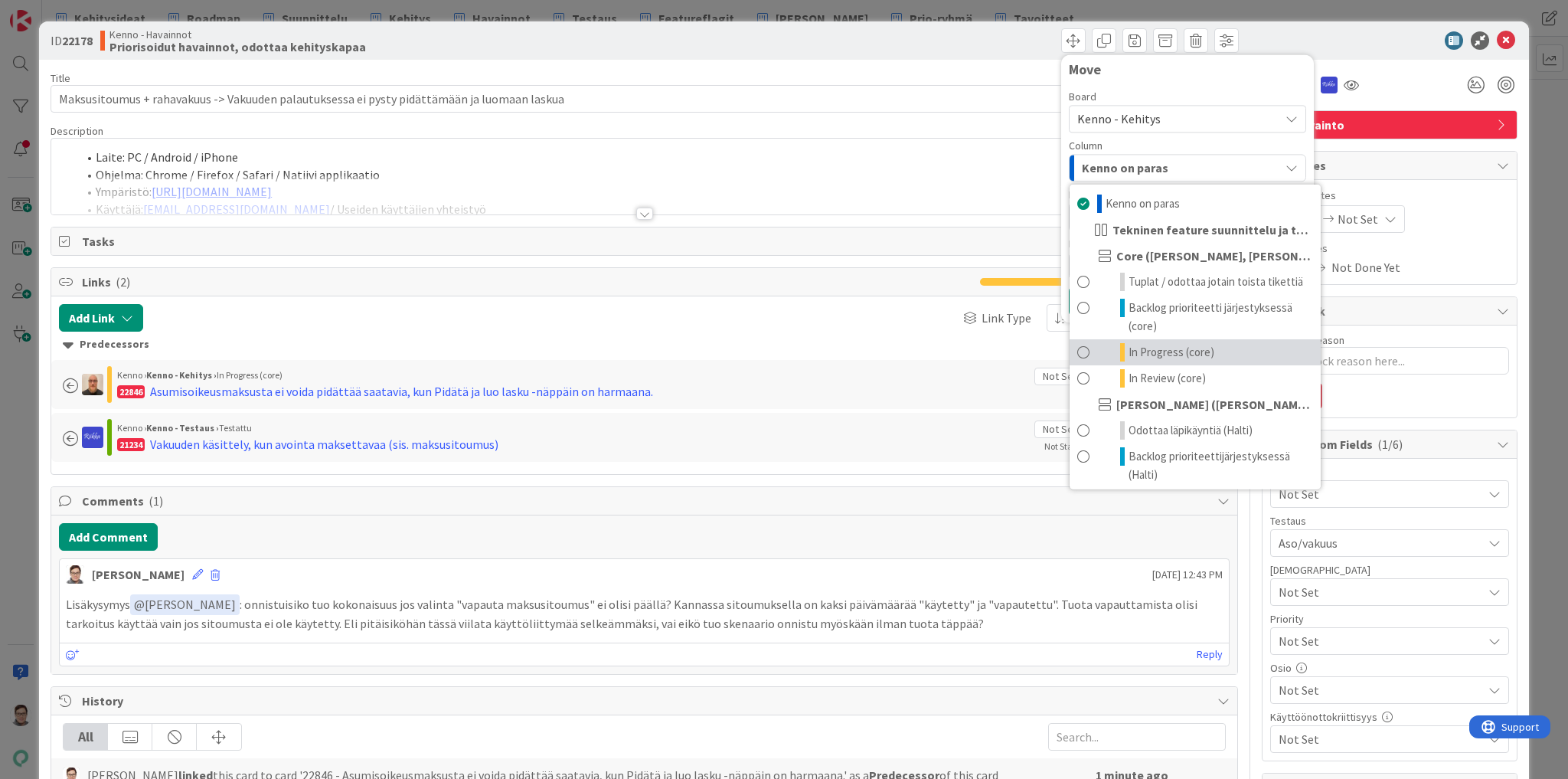
click at [1138, 349] on span "In Progress (core)" at bounding box center [1172, 353] width 86 height 19
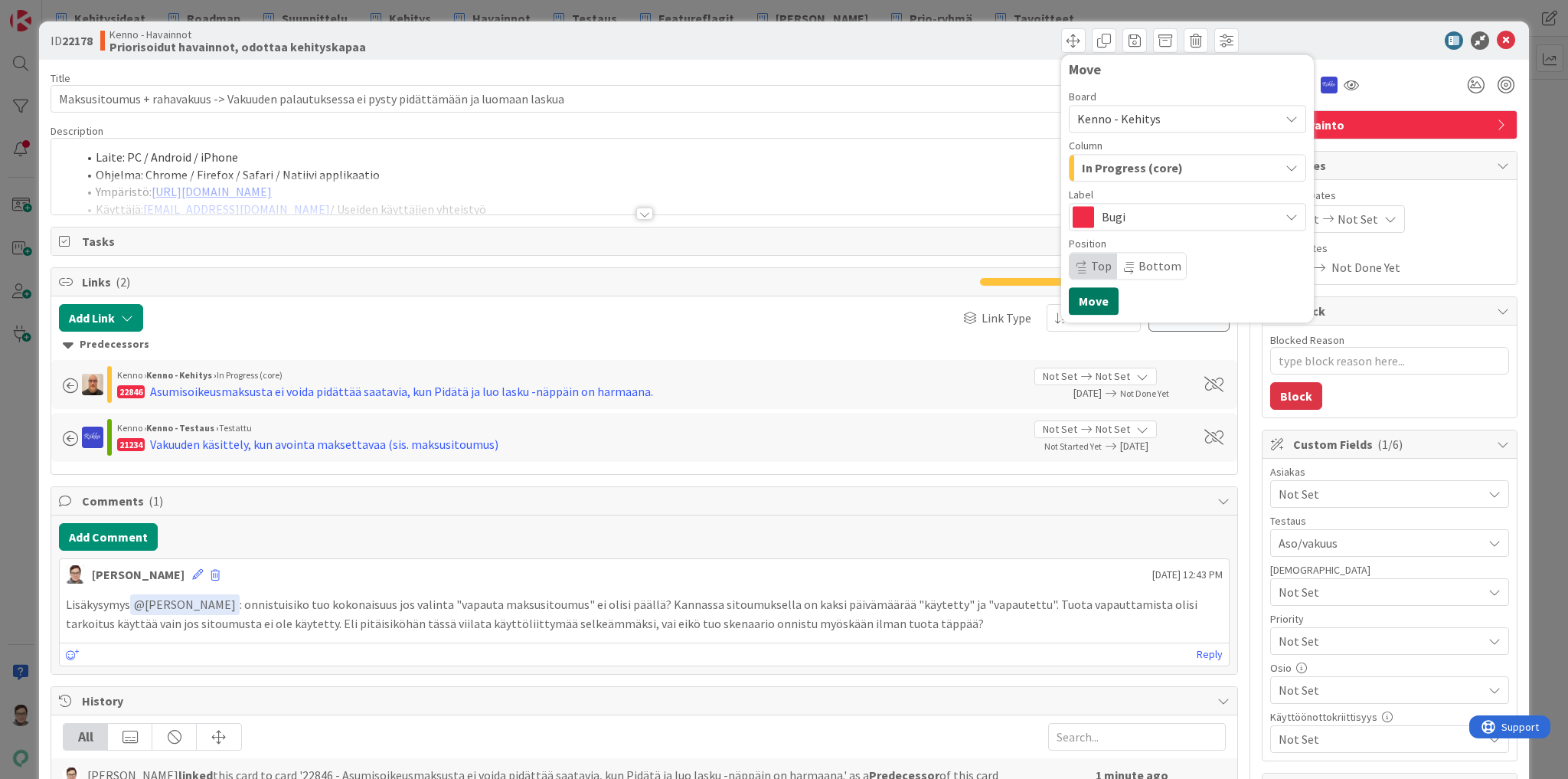
click at [1094, 298] on button "Move" at bounding box center [1094, 301] width 50 height 27
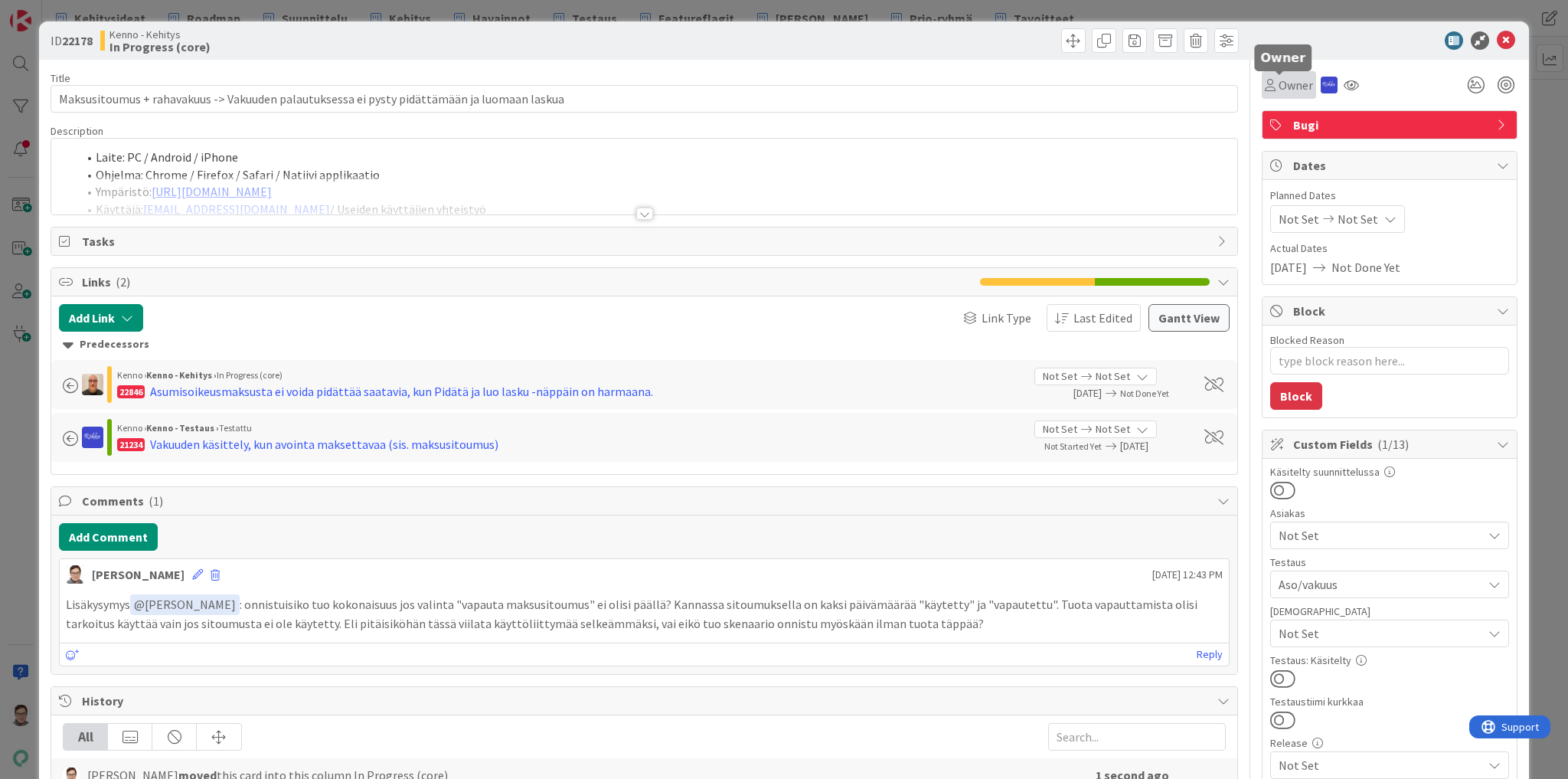
click at [1278, 86] on span "Owner" at bounding box center [1296, 85] width 34 height 19
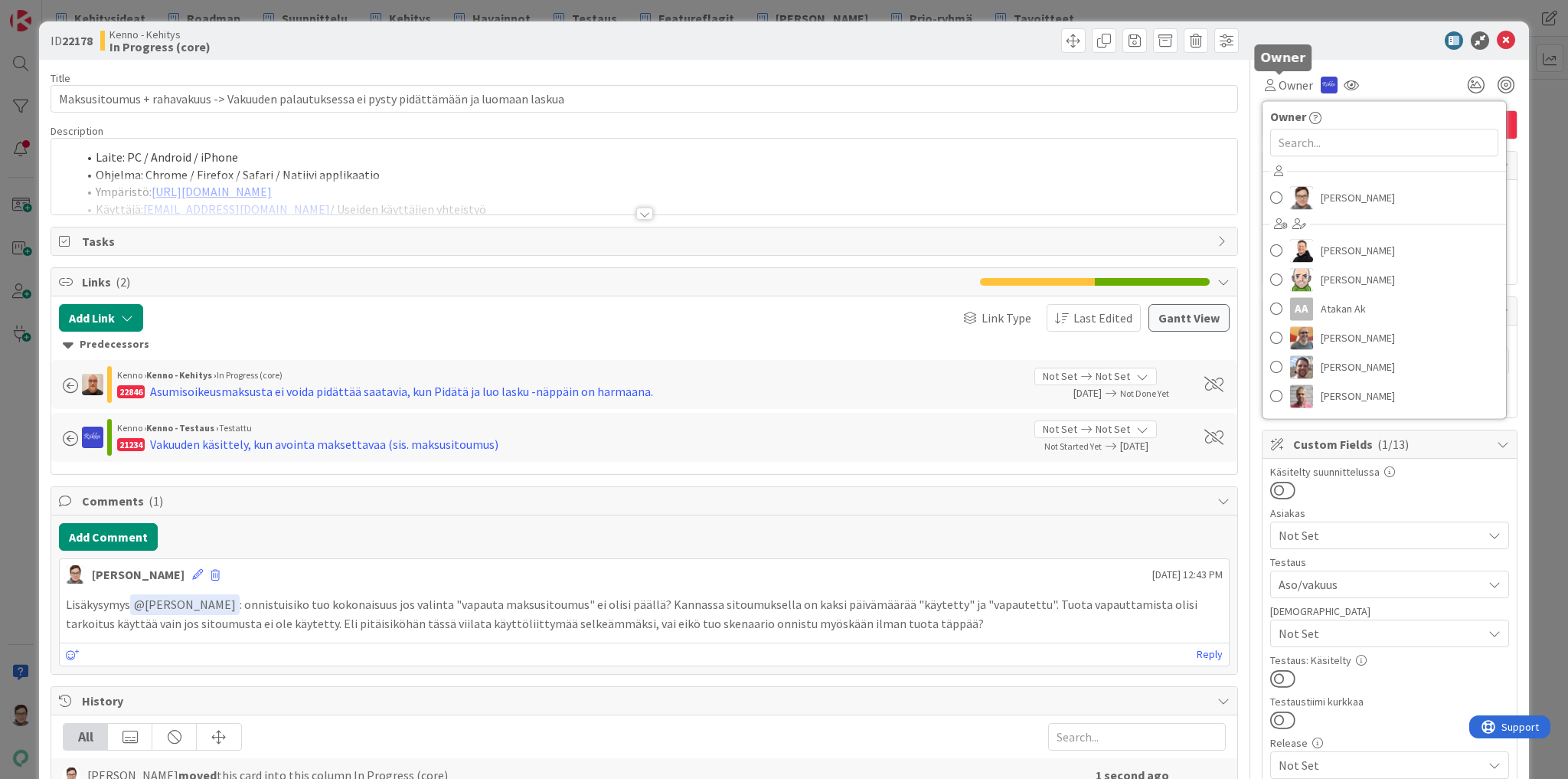
type textarea "x"
click at [1280, 145] on input "text" at bounding box center [1384, 142] width 228 height 27
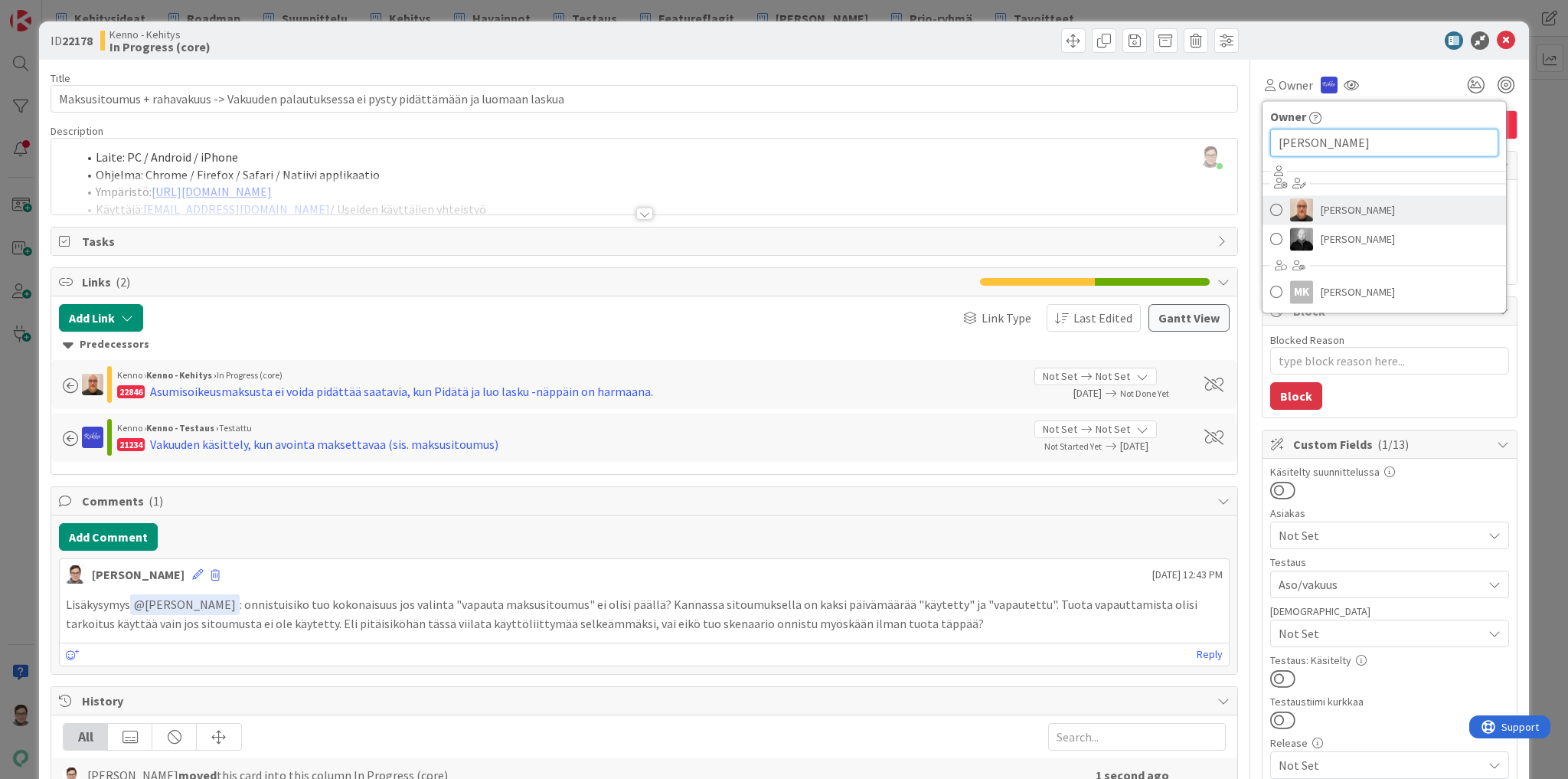
type input "mikko"
click at [1355, 204] on span "Mikko Kautto" at bounding box center [1357, 210] width 74 height 23
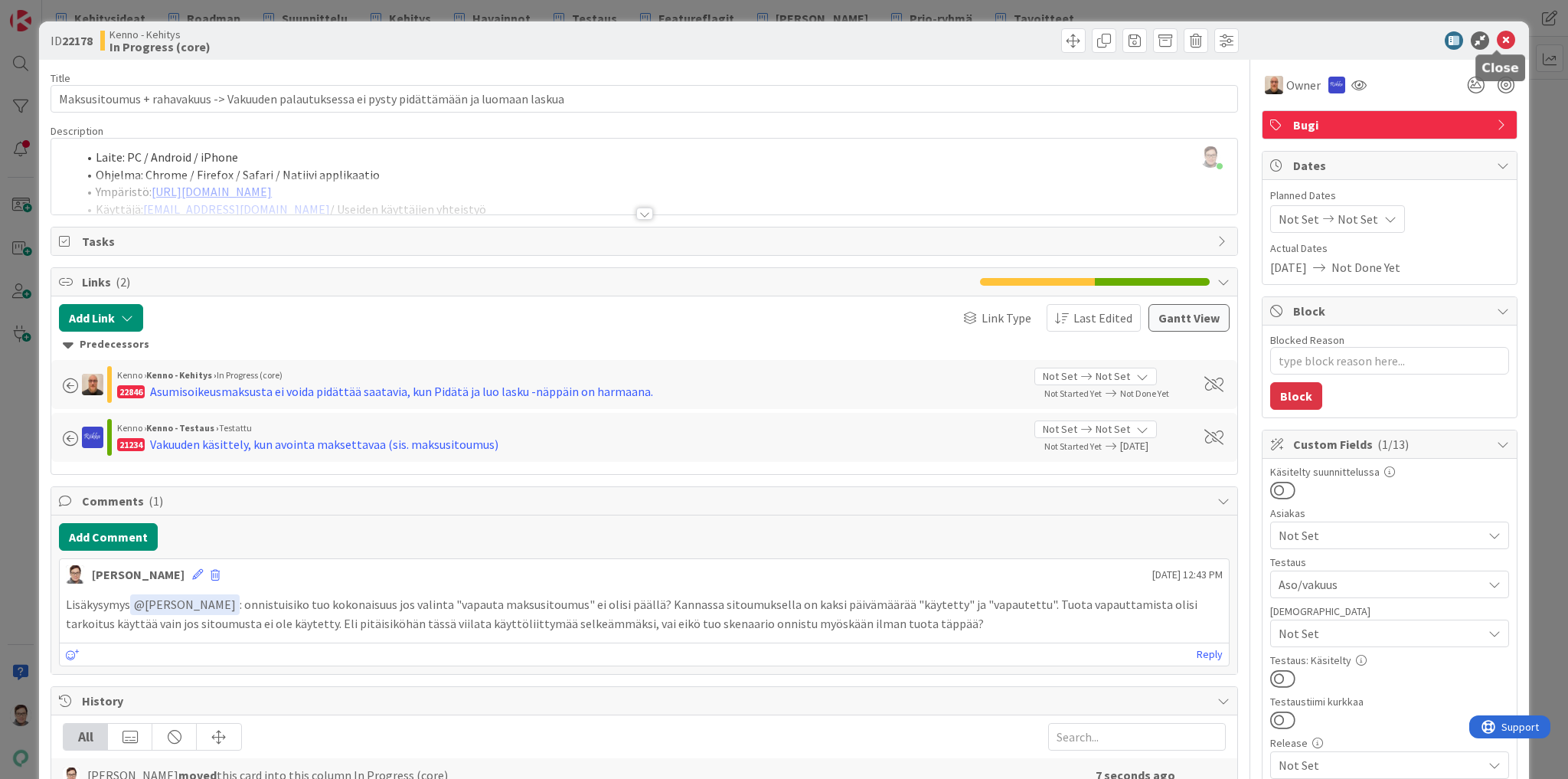
click at [1497, 36] on icon at bounding box center [1506, 41] width 19 height 19
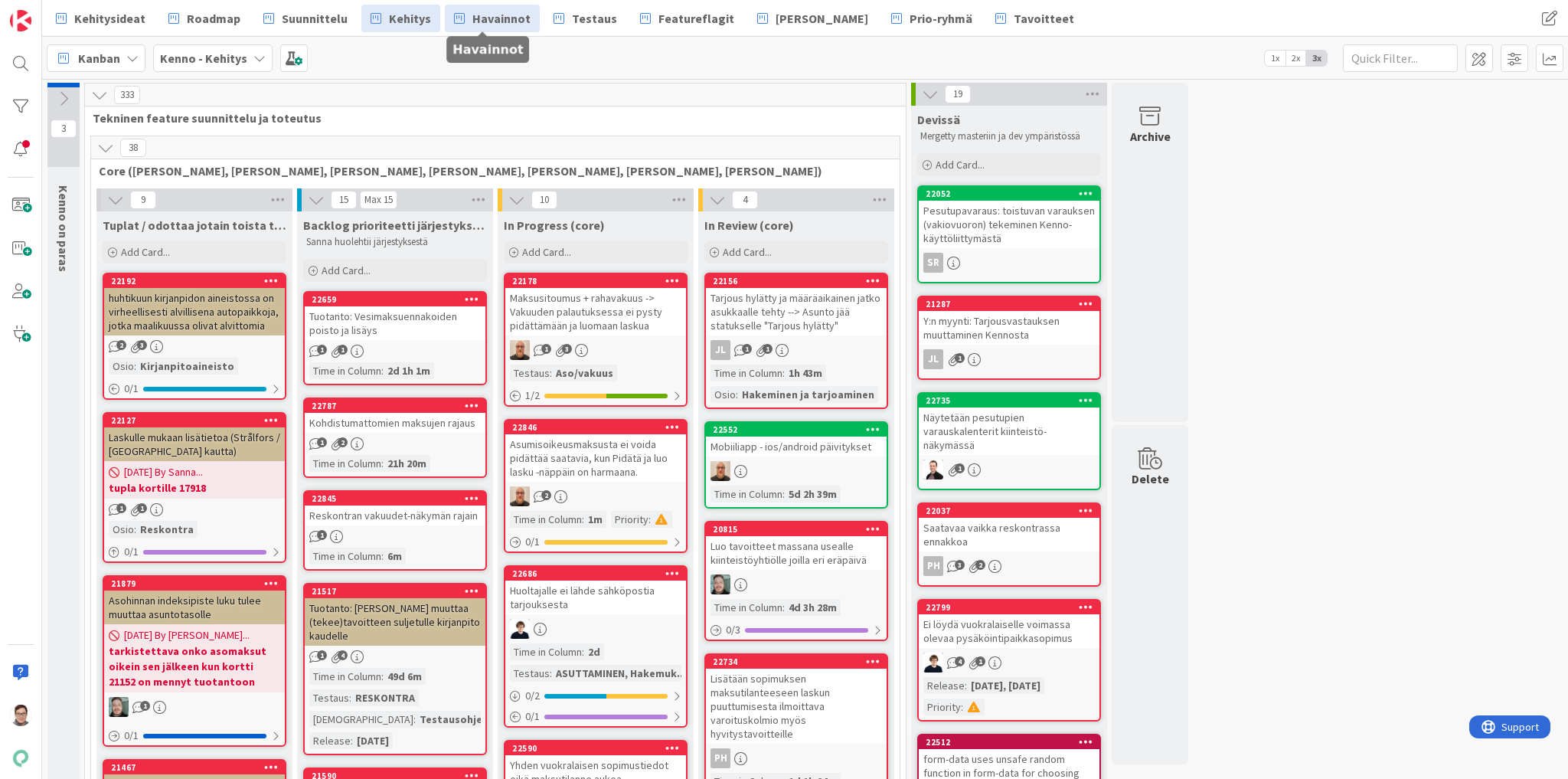
click at [495, 21] on span "Havainnot" at bounding box center [501, 19] width 58 height 19
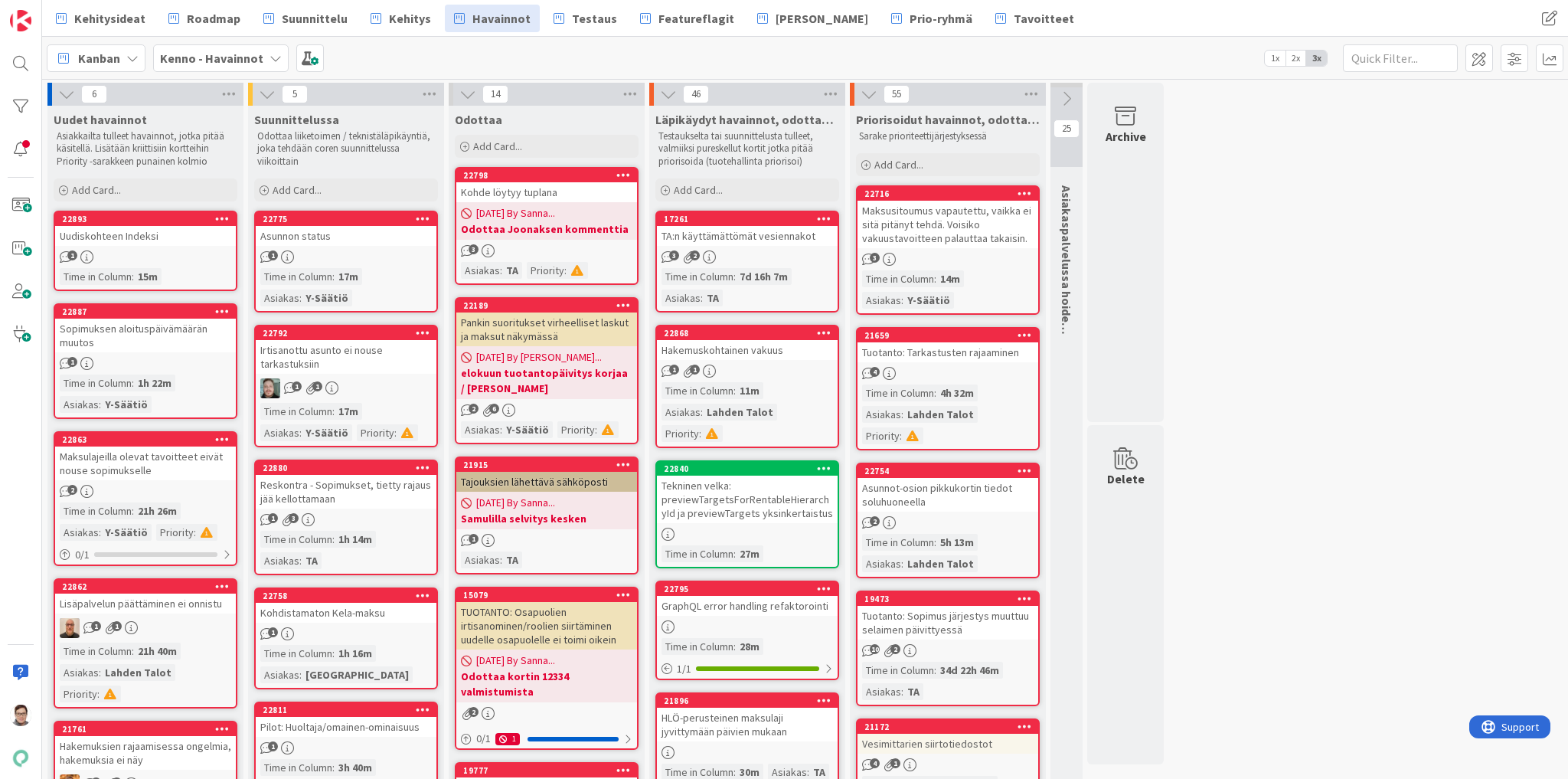
click at [335, 363] on div "Irtisanottu asunto ei nouse tarkastuksiin" at bounding box center [346, 357] width 181 height 33
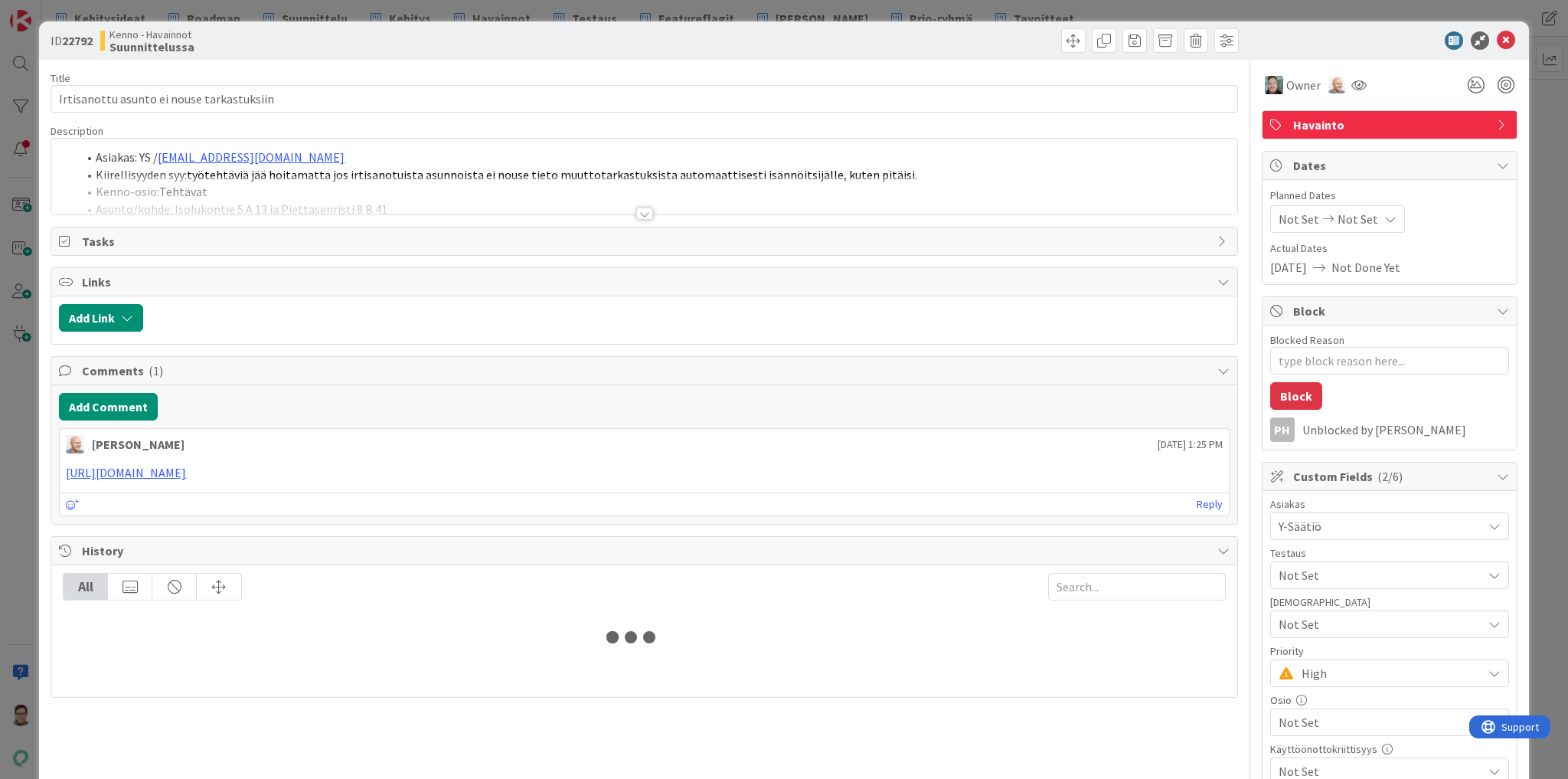
type textarea "x"
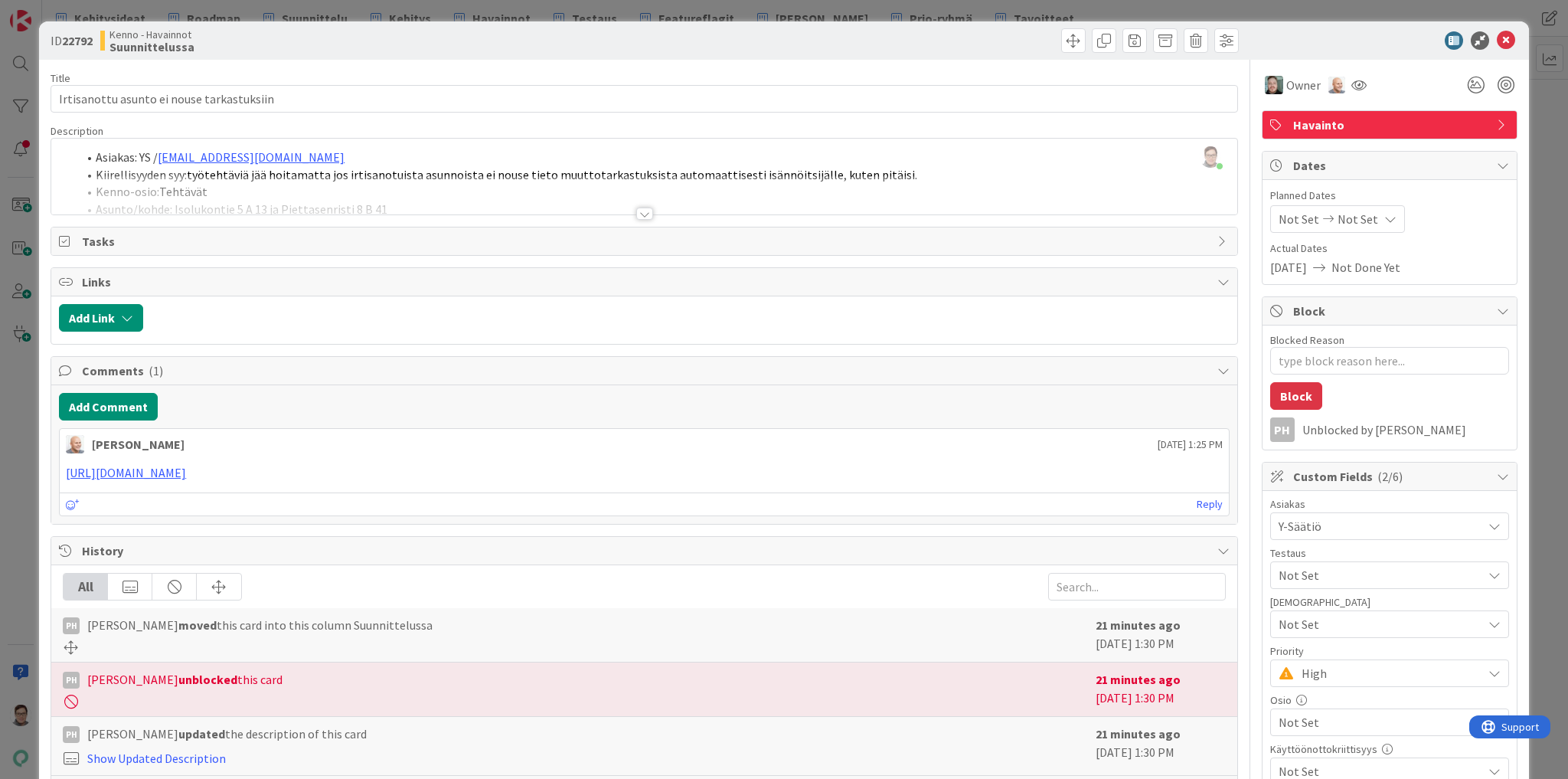
click at [641, 209] on div at bounding box center [645, 214] width 17 height 12
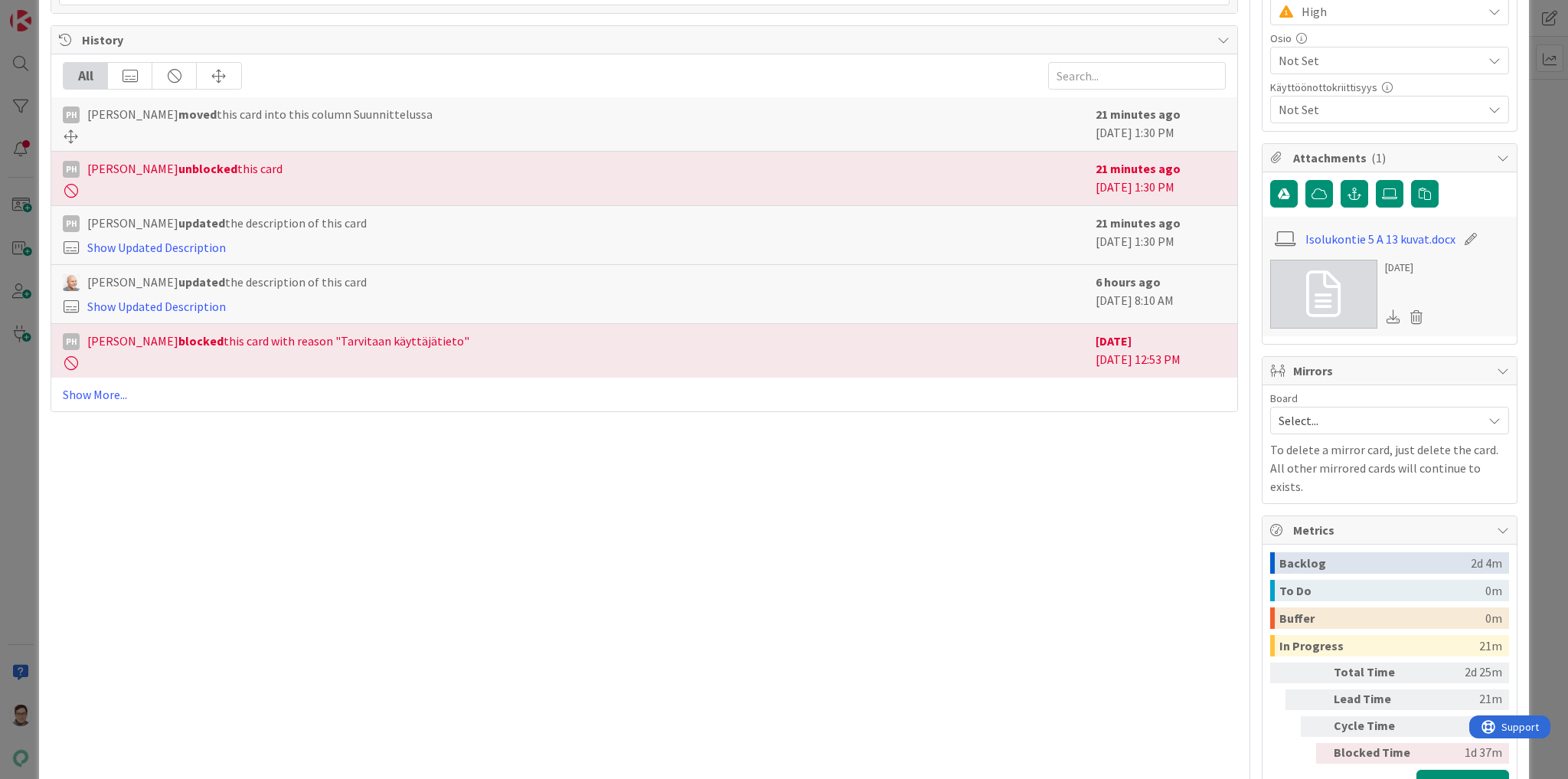
scroll to position [674, 0]
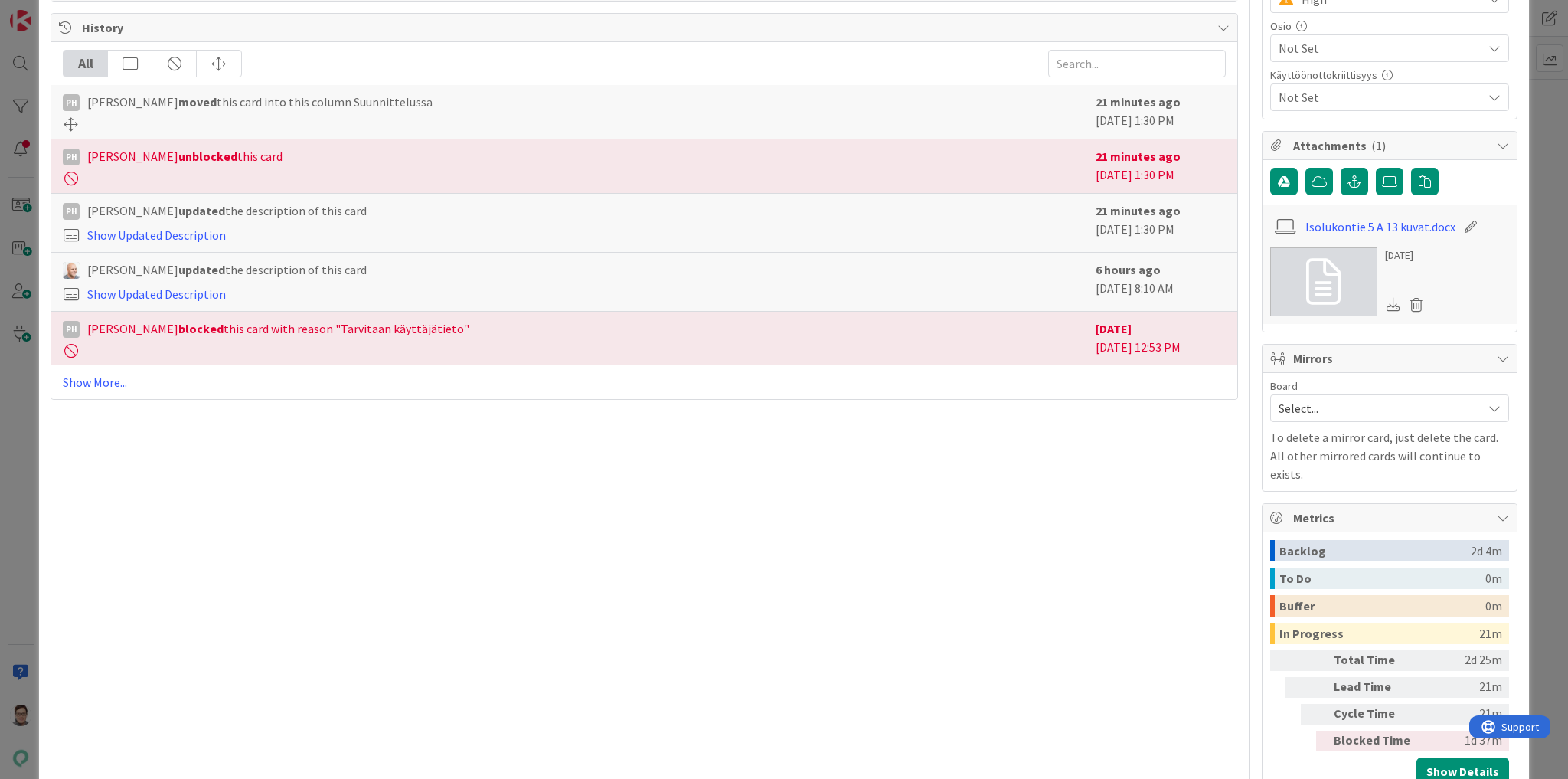
click at [1314, 277] on icon at bounding box center [1324, 281] width 34 height 46
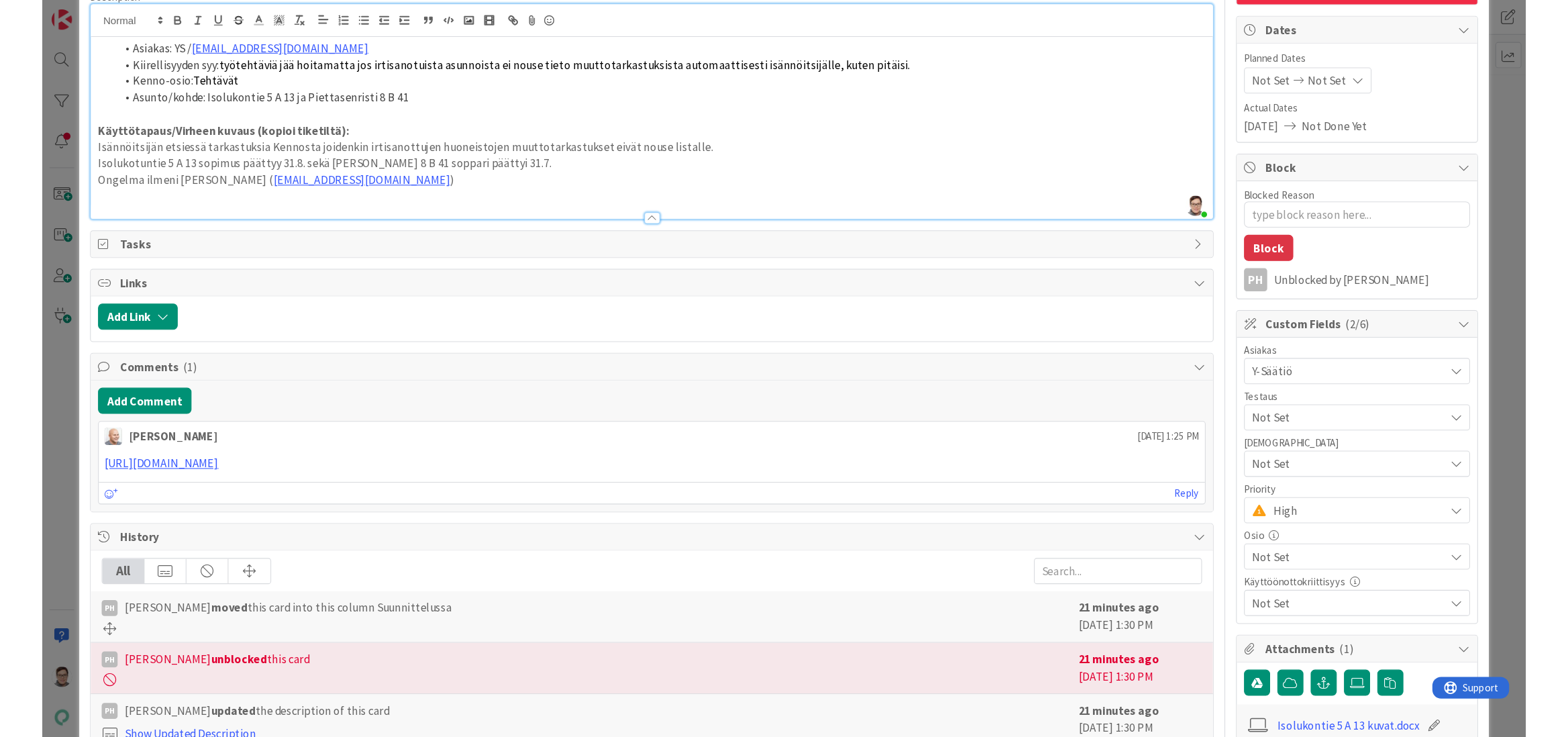
scroll to position [0, 0]
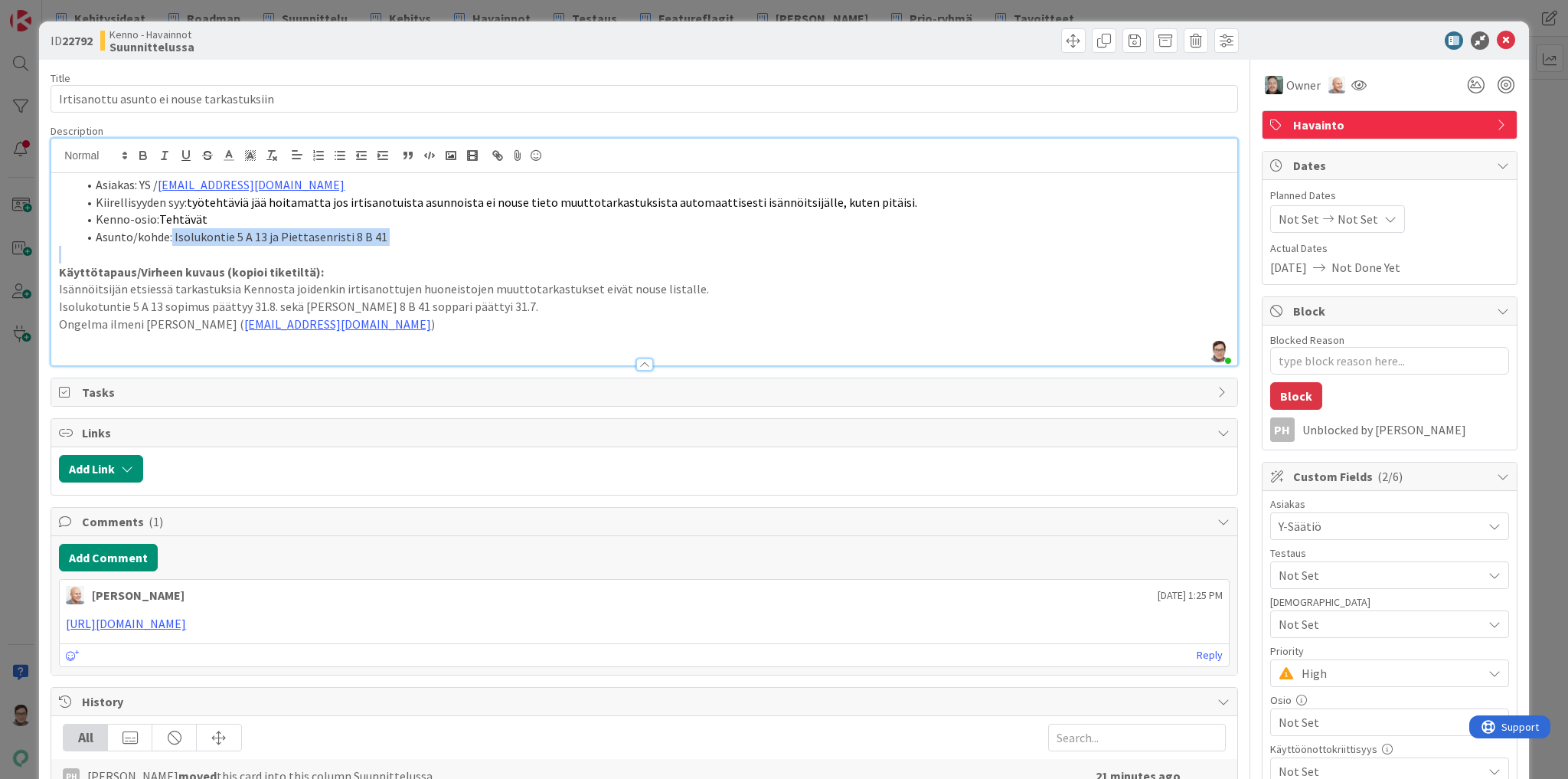
drag, startPoint x: 171, startPoint y: 236, endPoint x: 399, endPoint y: 249, distance: 228.4
click at [399, 249] on div "Asiakas: YS / marika.kyrola@ysaatio.fi Kiirellisyyden syy: työtehtäviä jää hoit…" at bounding box center [644, 269] width 1186 height 192
click at [90, 558] on button "Add Comment" at bounding box center [108, 557] width 99 height 27
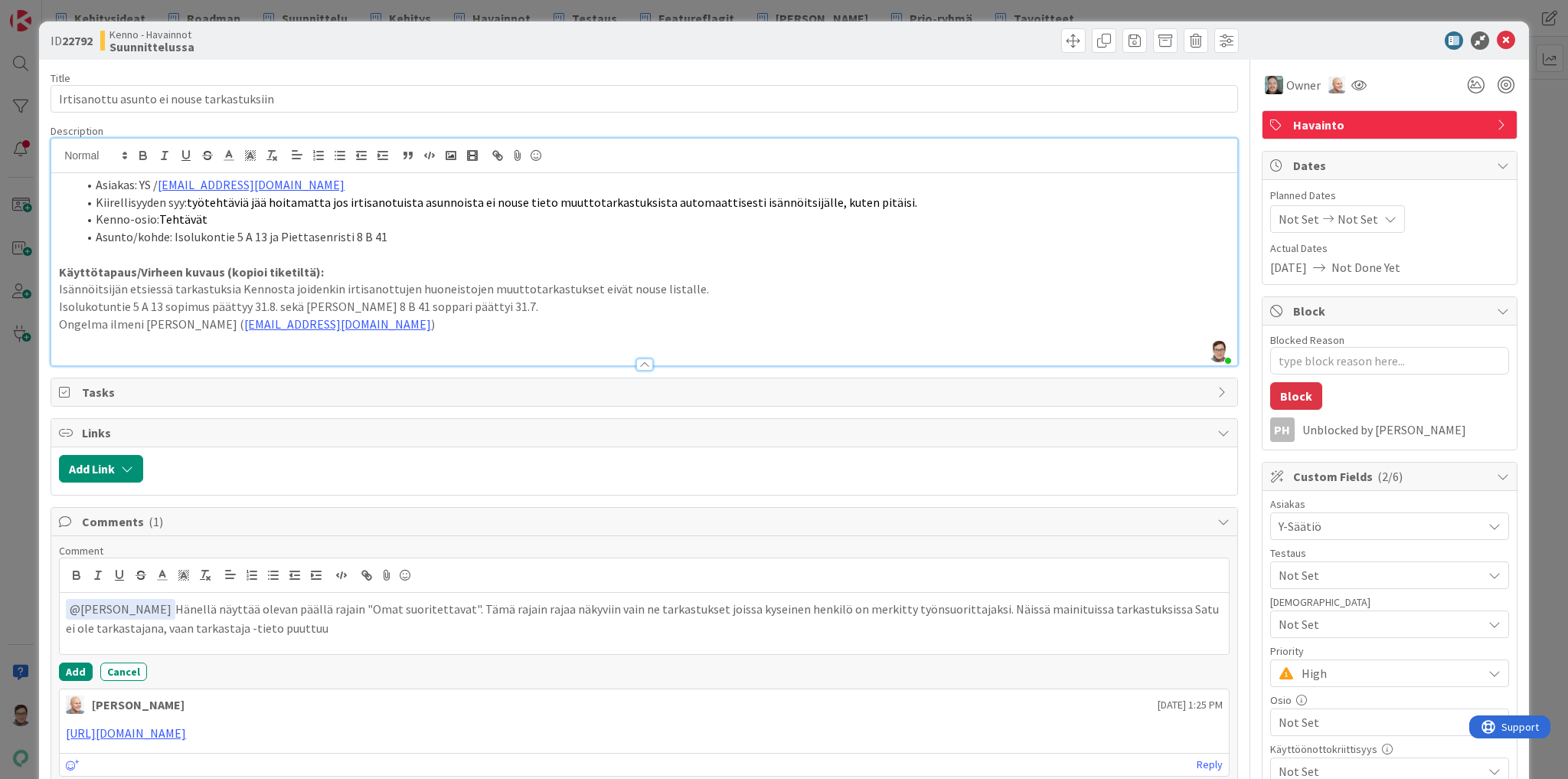
click at [293, 603] on p "﻿ @ Nicklas Granroth ﻿ Hänellä näyttää olevan päällä rajain "Omat suoritettavat…" at bounding box center [645, 618] width 1157 height 37
click at [357, 626] on p "﻿ @ Nicklas Granroth ﻿ Hänellä näyttää olevan listassa päällä rajain "Omat suor…" at bounding box center [645, 618] width 1157 height 37
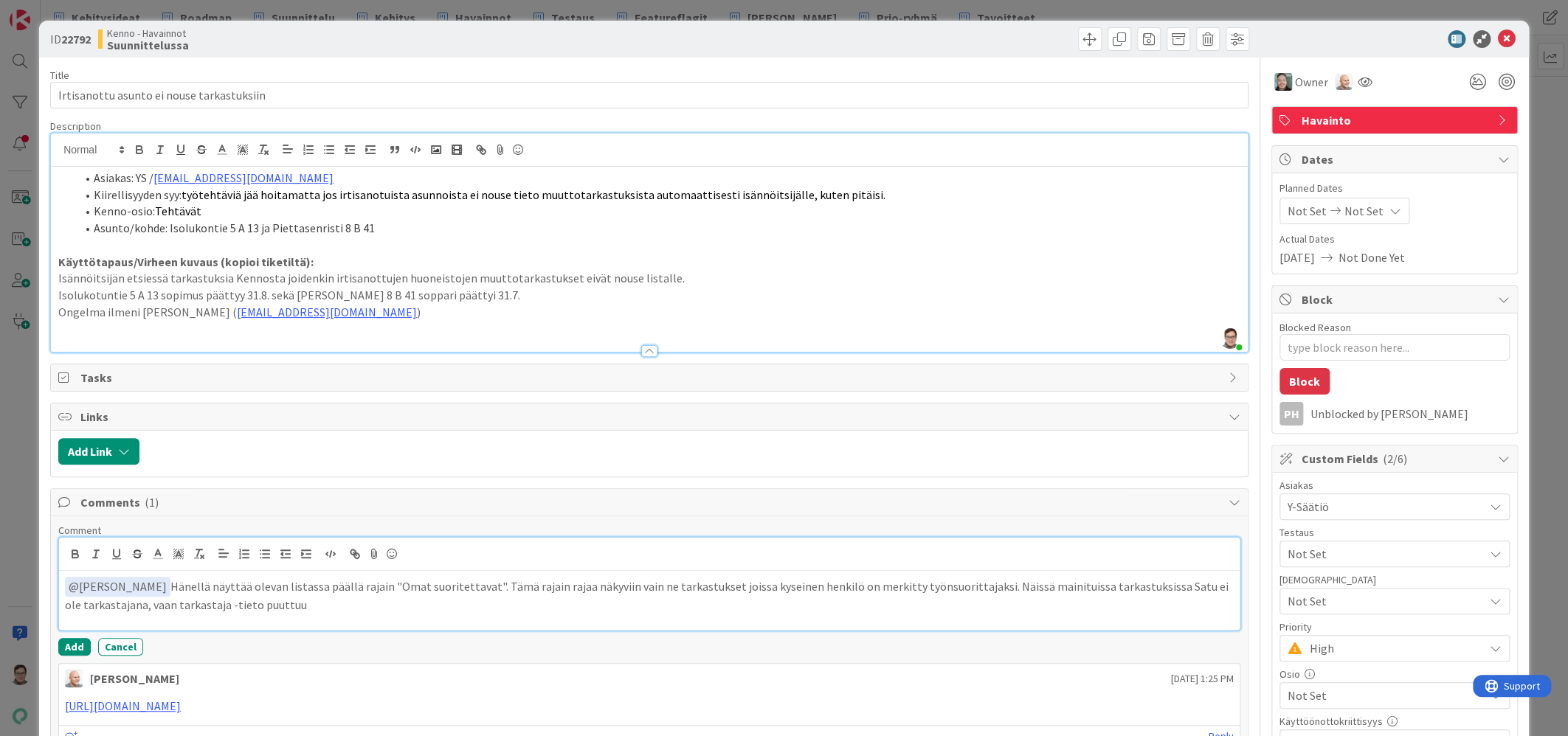
type textarea "x"
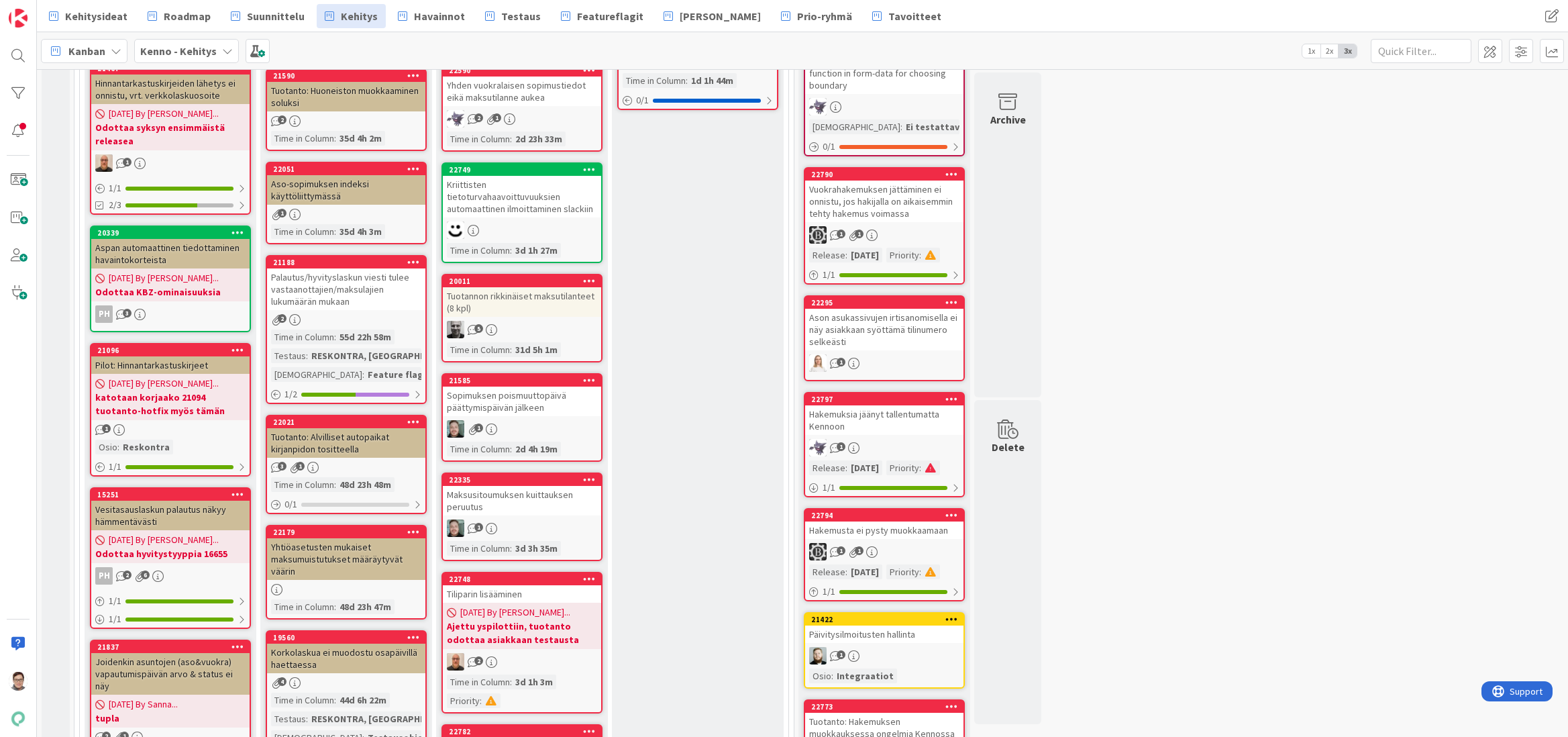
scroll to position [201, 0]
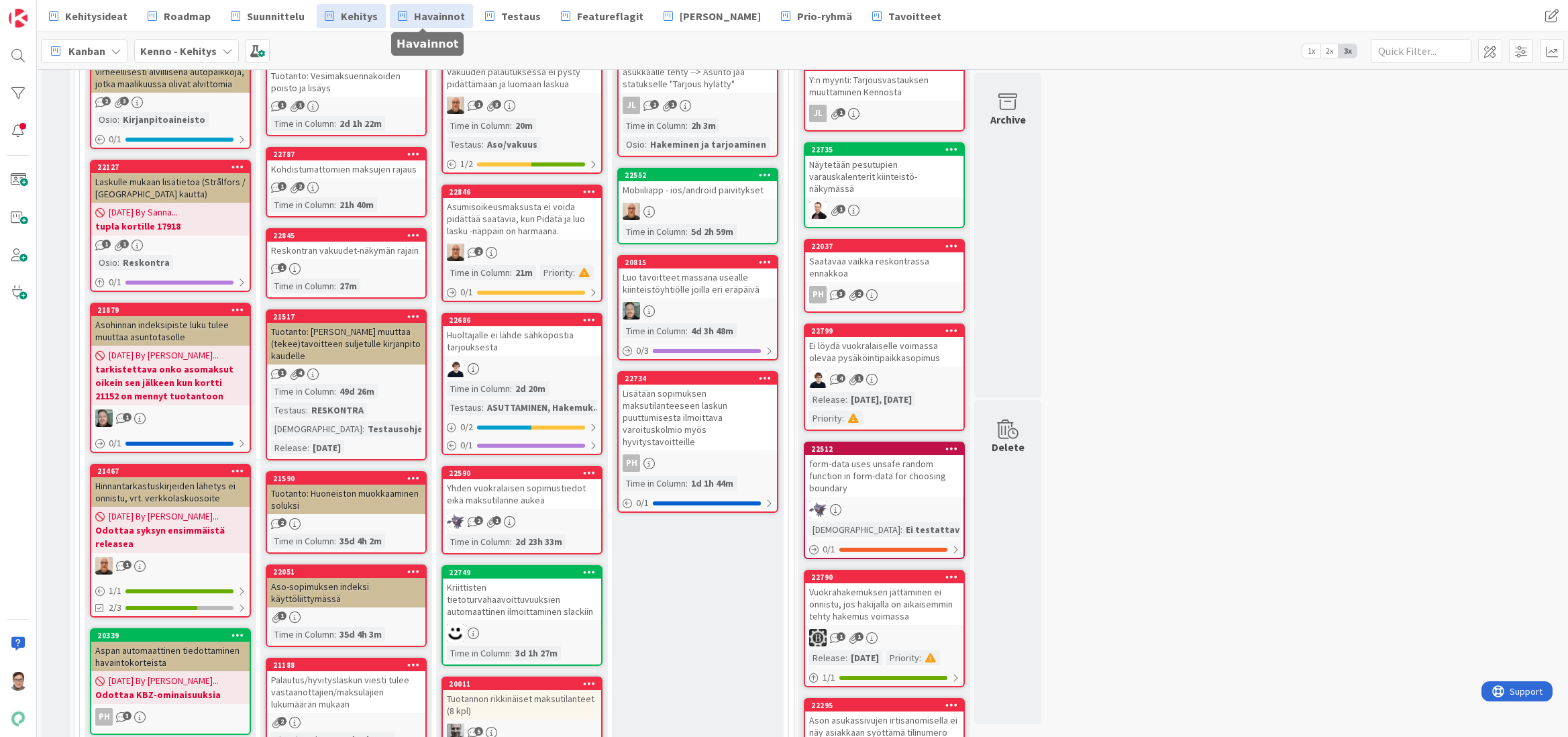
click at [423, 16] on span "Havainnot" at bounding box center [439, 16] width 51 height 16
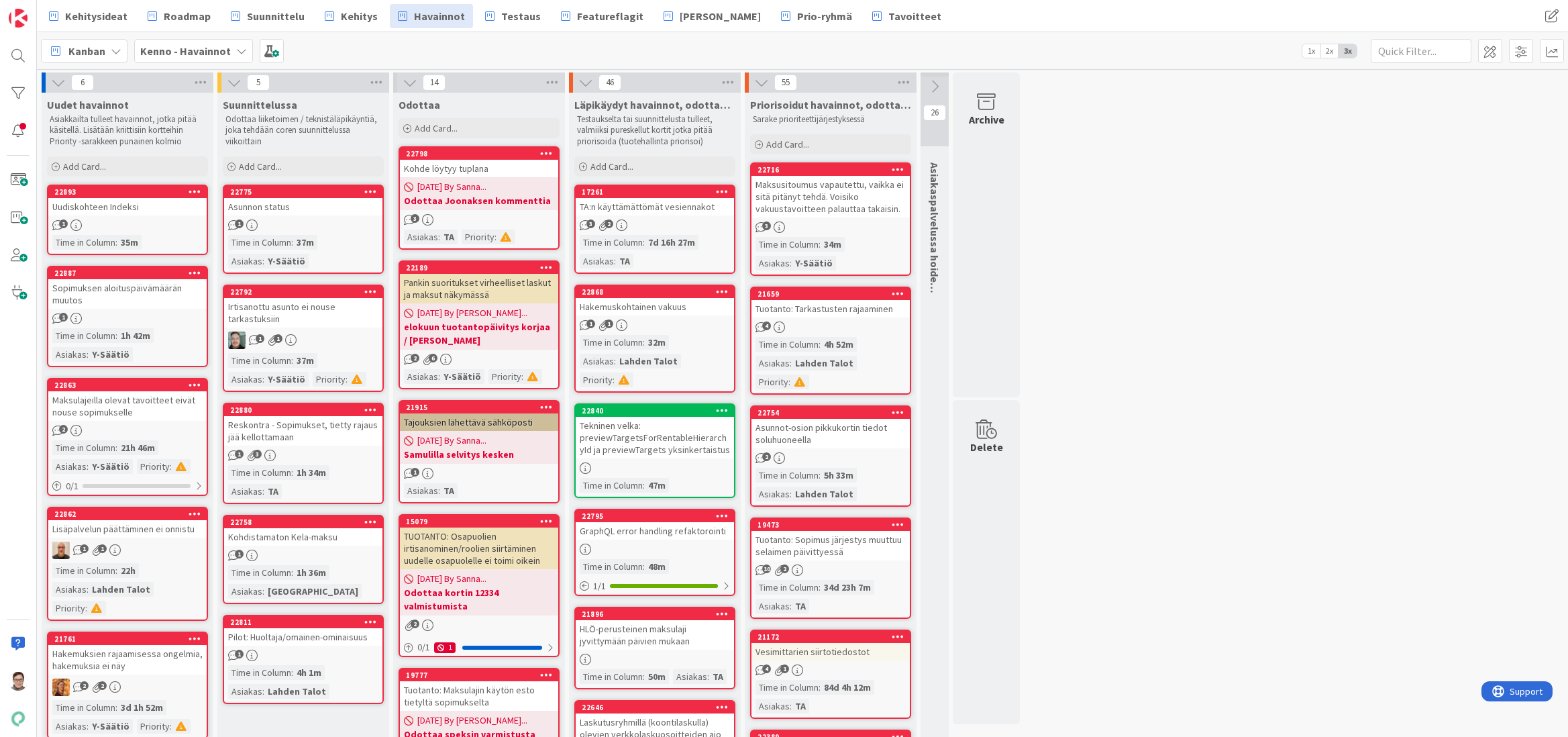
click at [302, 318] on div "Irtisanottu asunto ei nouse tarkastuksiin" at bounding box center [303, 313] width 158 height 29
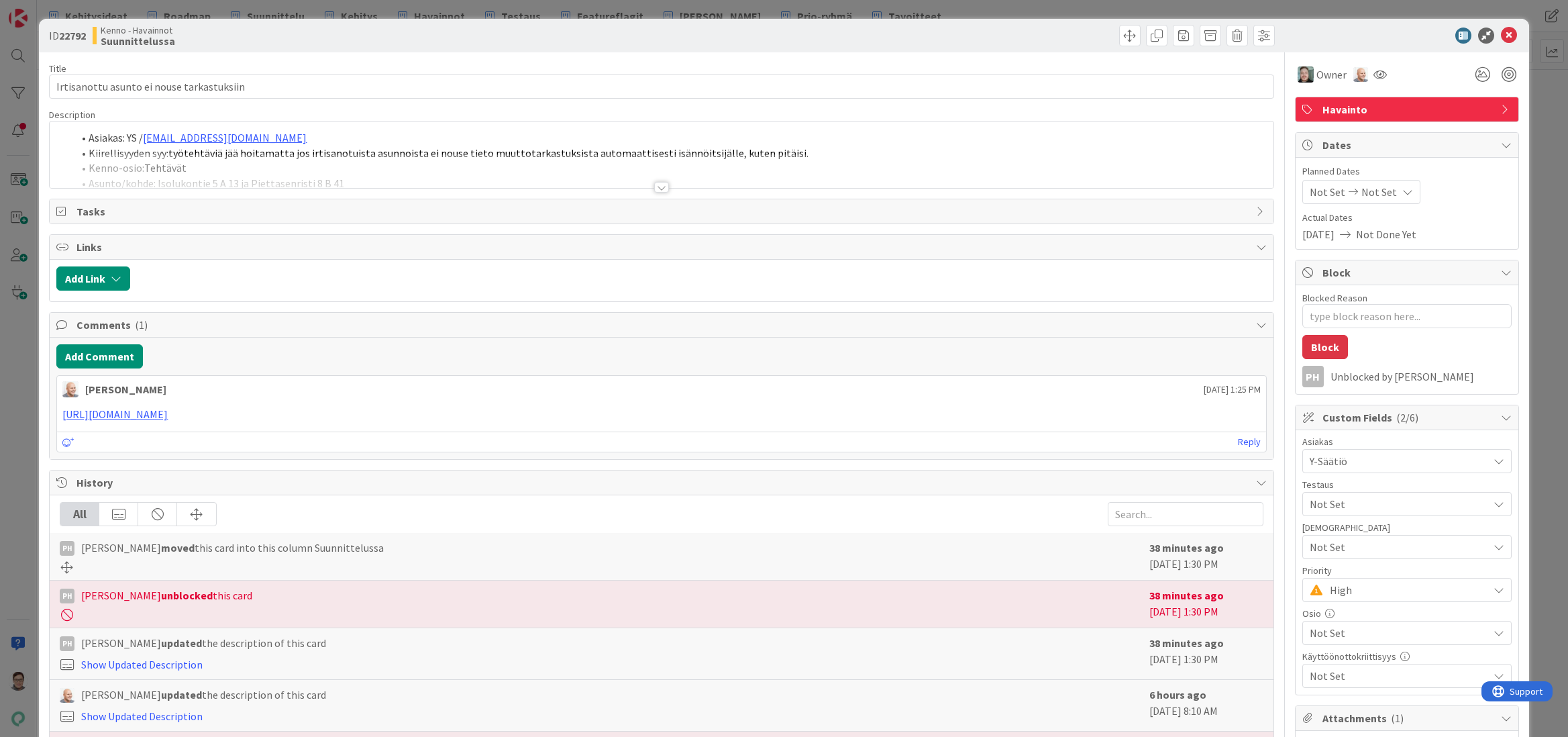
type textarea "x"
click at [102, 356] on button "Add Comment" at bounding box center [100, 356] width 87 height 24
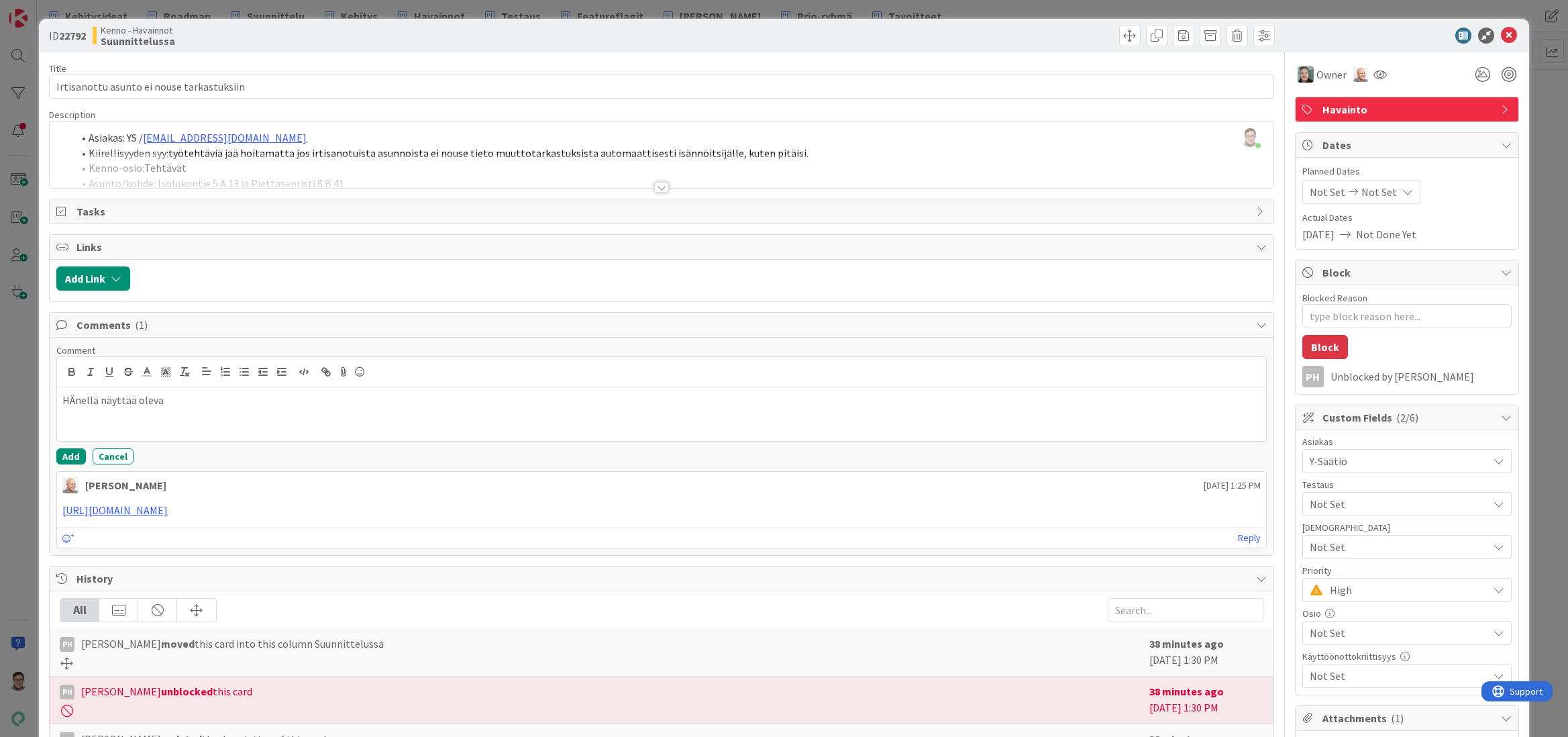
drag, startPoint x: 76, startPoint y: 398, endPoint x: 139, endPoint y: 400, distance: 63.0
click at [77, 399] on p "HÄnellä näyttää oleva" at bounding box center [660, 400] width 1197 height 16
click at [193, 401] on p "Hänellä näyttää oleva" at bounding box center [660, 400] width 1197 height 16
click at [529, 404] on p "Hänellä näyttää olevan päällä rajain "Omat suoritettavat". Tämä rajain rajaa li…" at bounding box center [660, 400] width 1197 height 16
click at [783, 401] on p "Hänellä näyttää olevan päällä rajain "Omat suoritettavat". Tämä rajain rajaa li…" at bounding box center [660, 400] width 1197 height 16
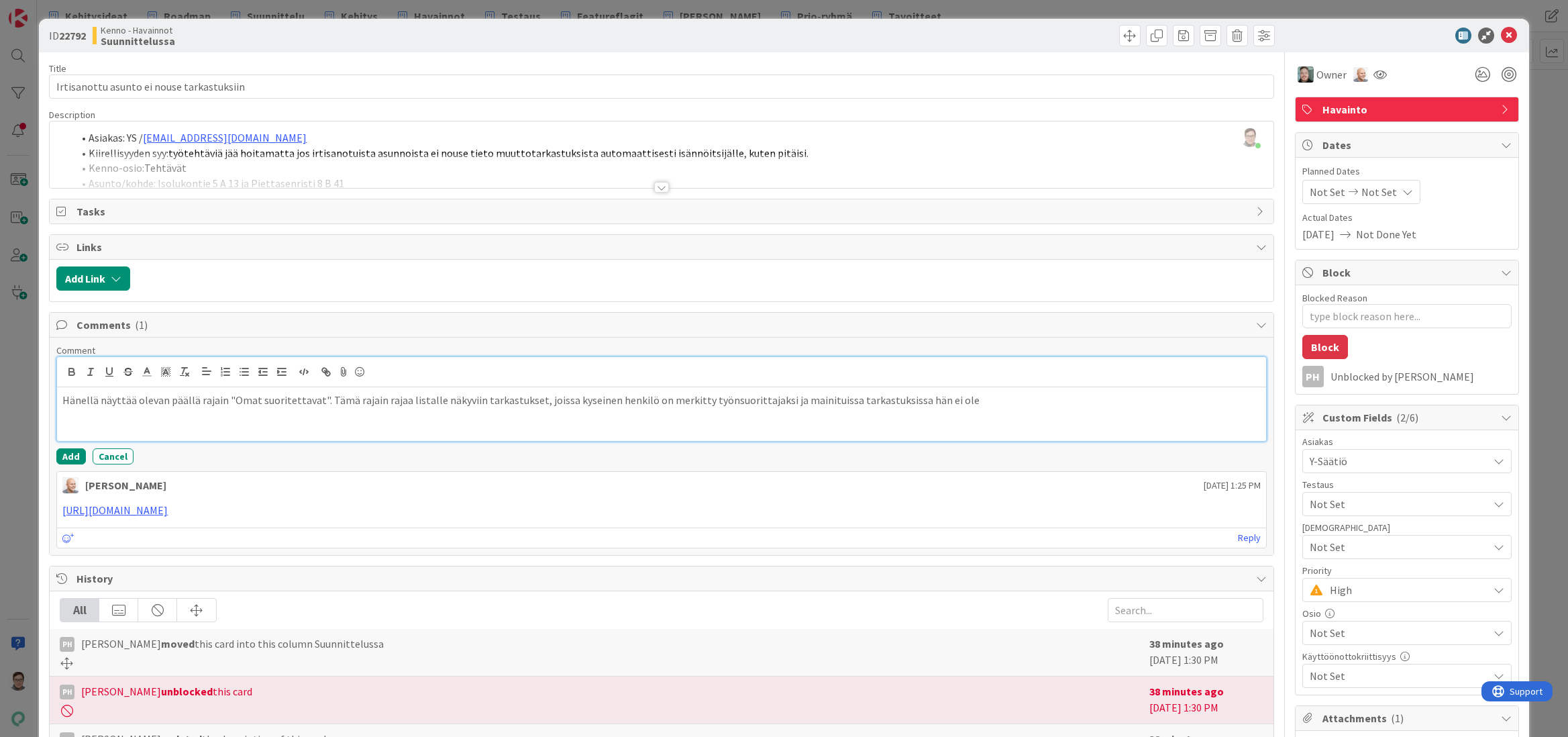
click at [961, 399] on p "Hänellä näyttää olevan päällä rajain "Omat suoritettavat". Tämä rajain rajaa li…" at bounding box center [660, 400] width 1197 height 16
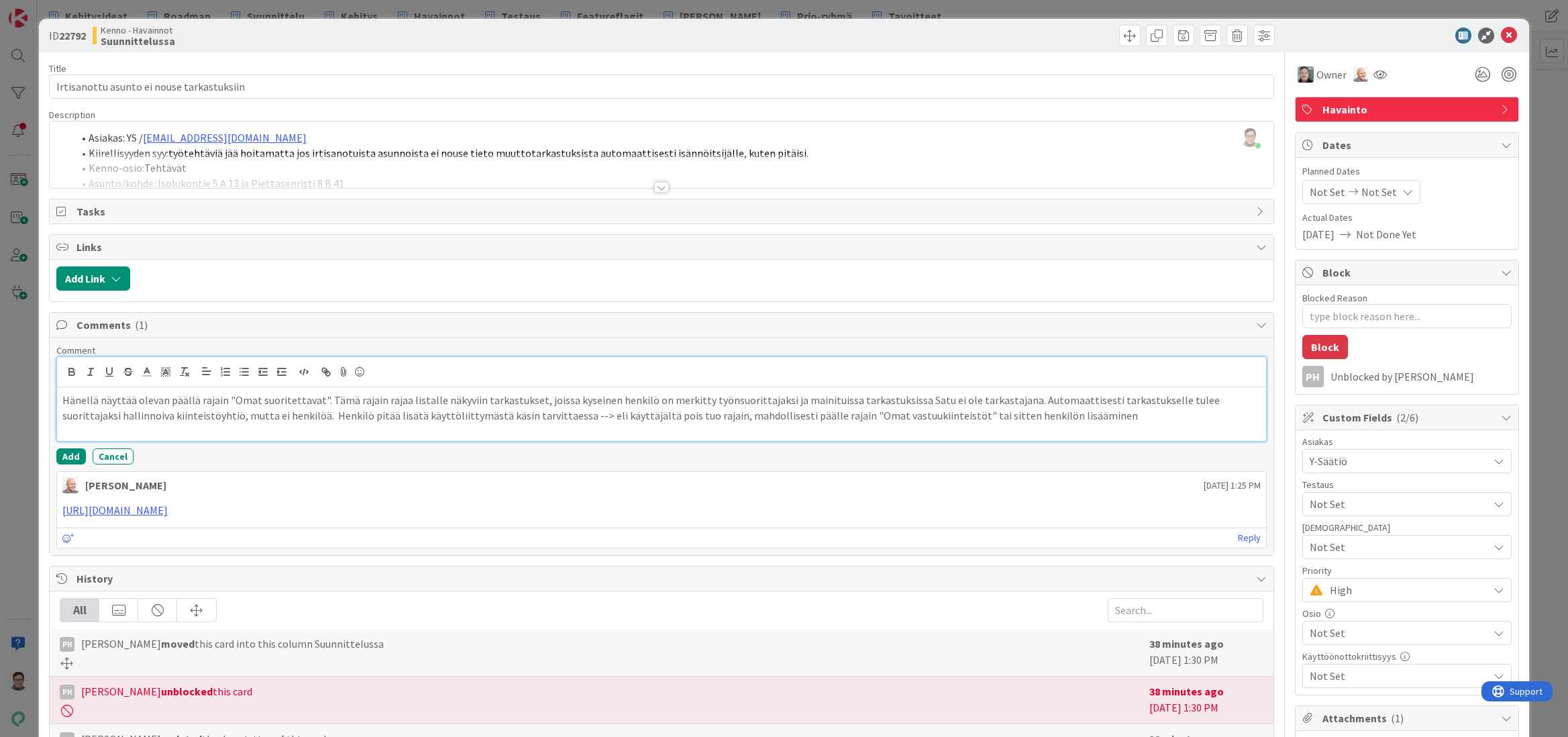
click at [721, 412] on p "Hänellä näyttää olevan päällä rajain "Omat suoritettavat". Tämä rajain rajaa li…" at bounding box center [660, 407] width 1197 height 30
click at [1097, 417] on p "Hänellä näyttää olevan päällä rajain "Omat suoritettavat". Tämä rajain rajaa li…" at bounding box center [660, 407] width 1197 height 30
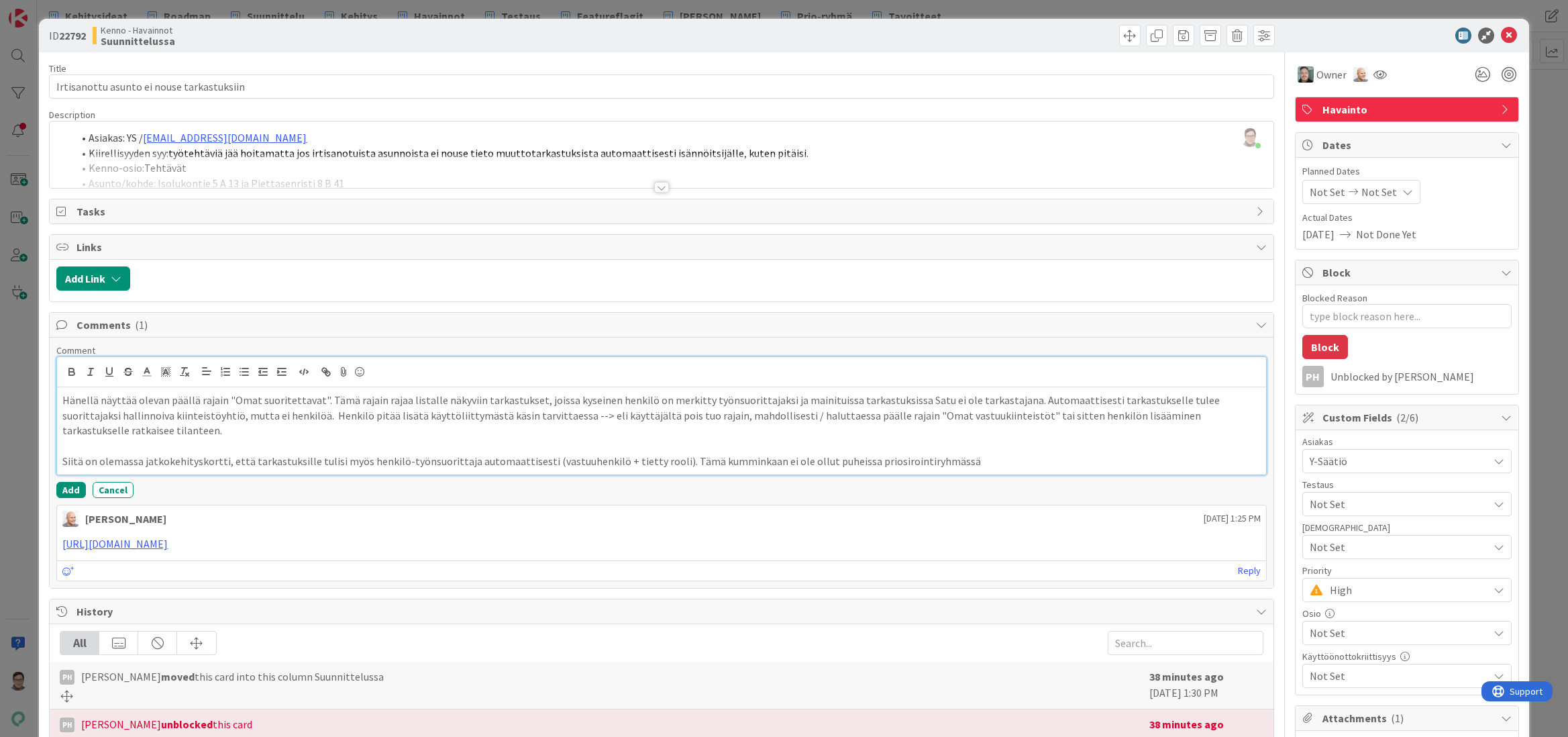
click at [845, 454] on p "Siitä on olemassa jatkokehityskortti, että tarkastuksille tulisi myös henkilö-t…" at bounding box center [660, 461] width 1197 height 16
click at [1006, 454] on p "Siitä on olemassa jatkokehityskortti, että tarkastuksille tulisi myös henkilö-t…" at bounding box center [660, 461] width 1197 height 16
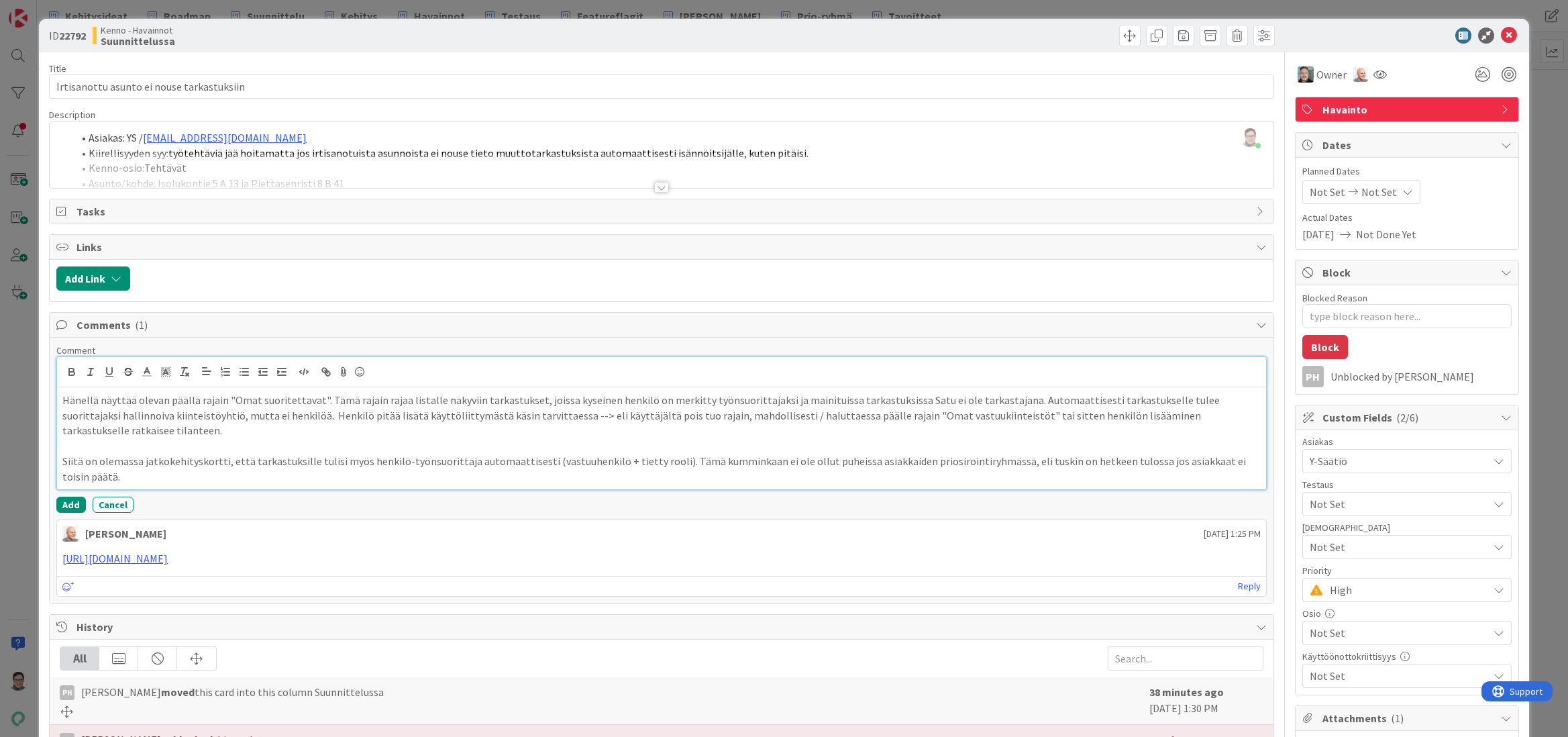
click at [63, 399] on p "Hänellä näyttää olevan päällä rajain "Omat suoritettavat". Tämä rajain rajaa li…" at bounding box center [660, 415] width 1197 height 46
click at [69, 508] on button "Add" at bounding box center [71, 508] width 29 height 16
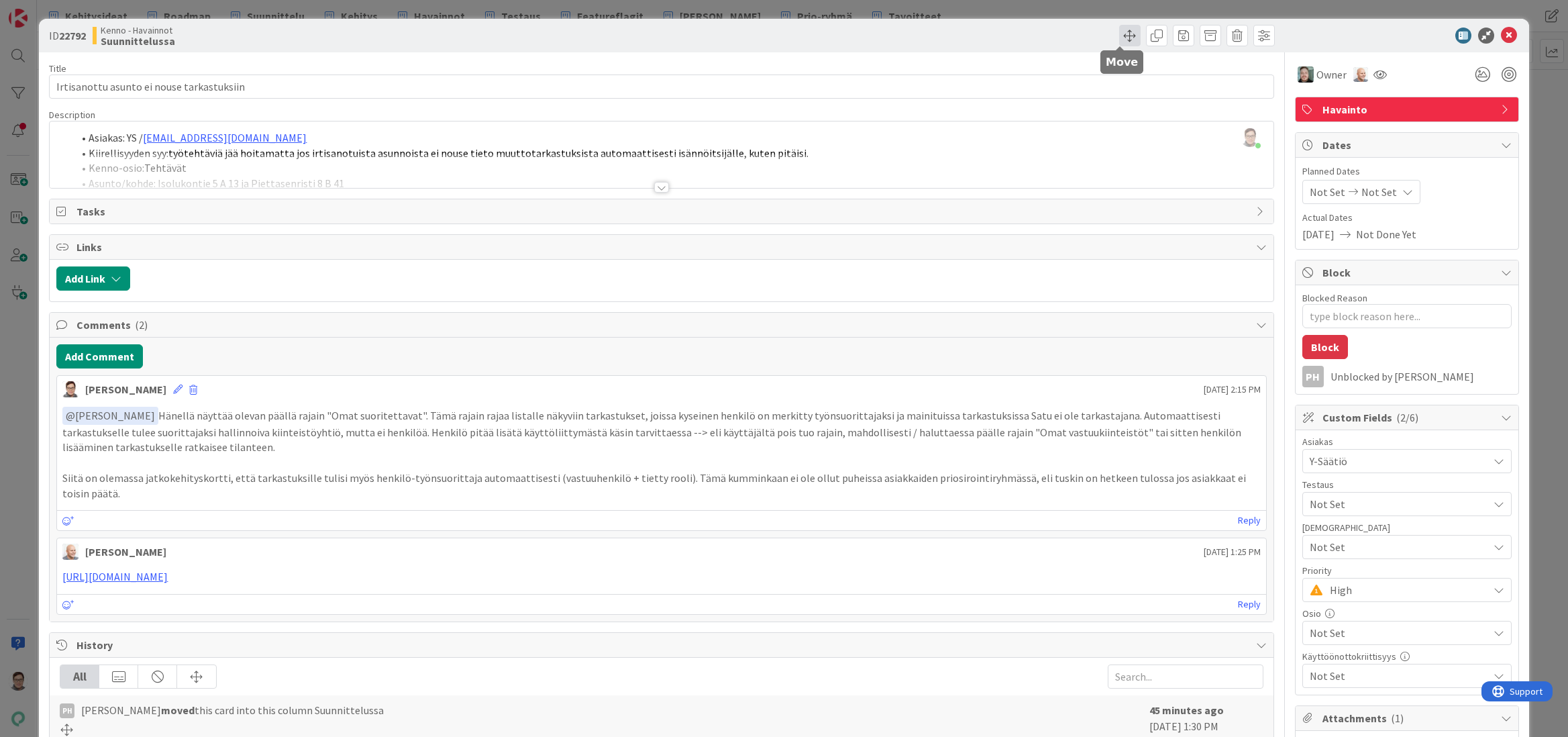
click at [1122, 40] on span at bounding box center [1129, 35] width 21 height 21
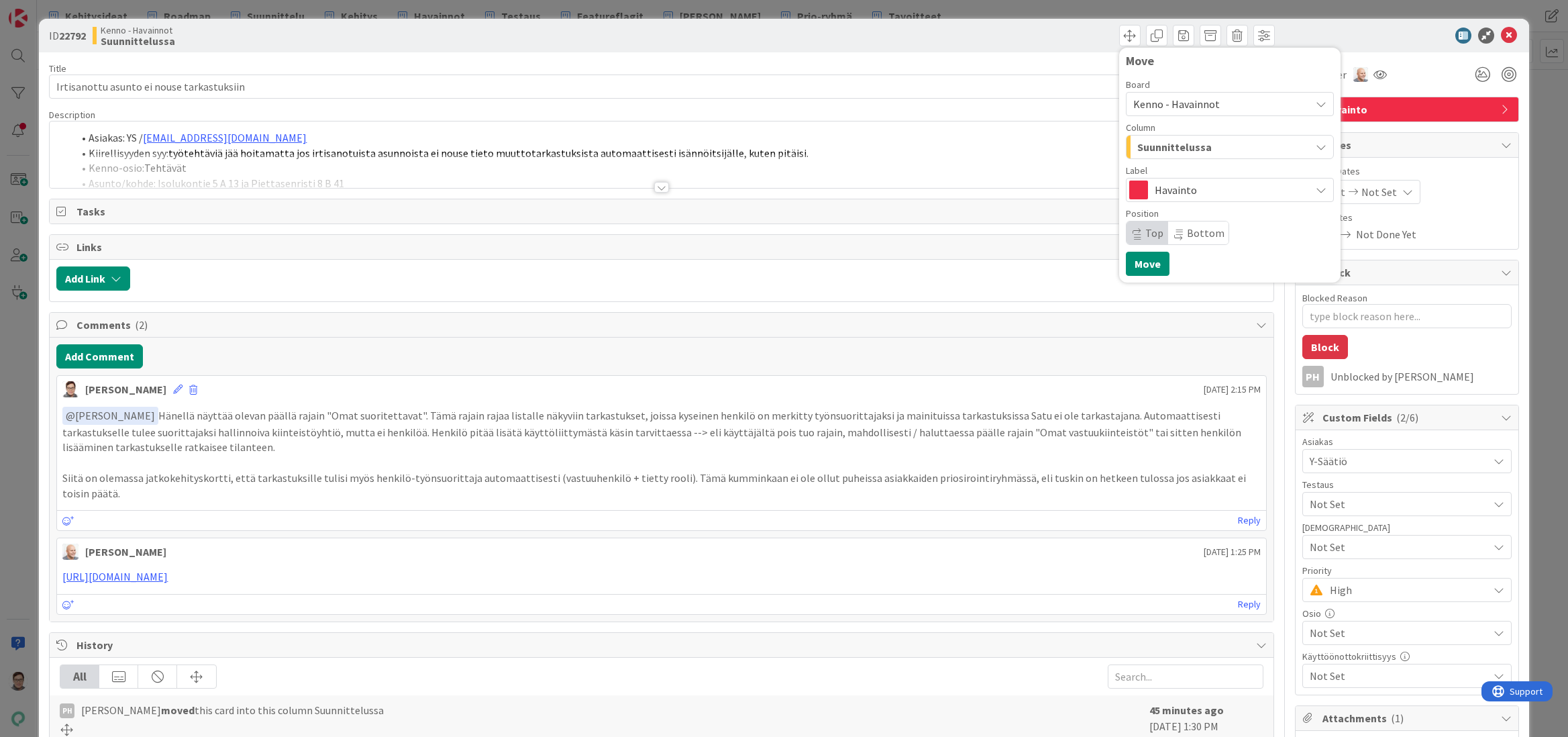
click at [1182, 142] on span "Suunnittelussa" at bounding box center [1174, 147] width 74 height 18
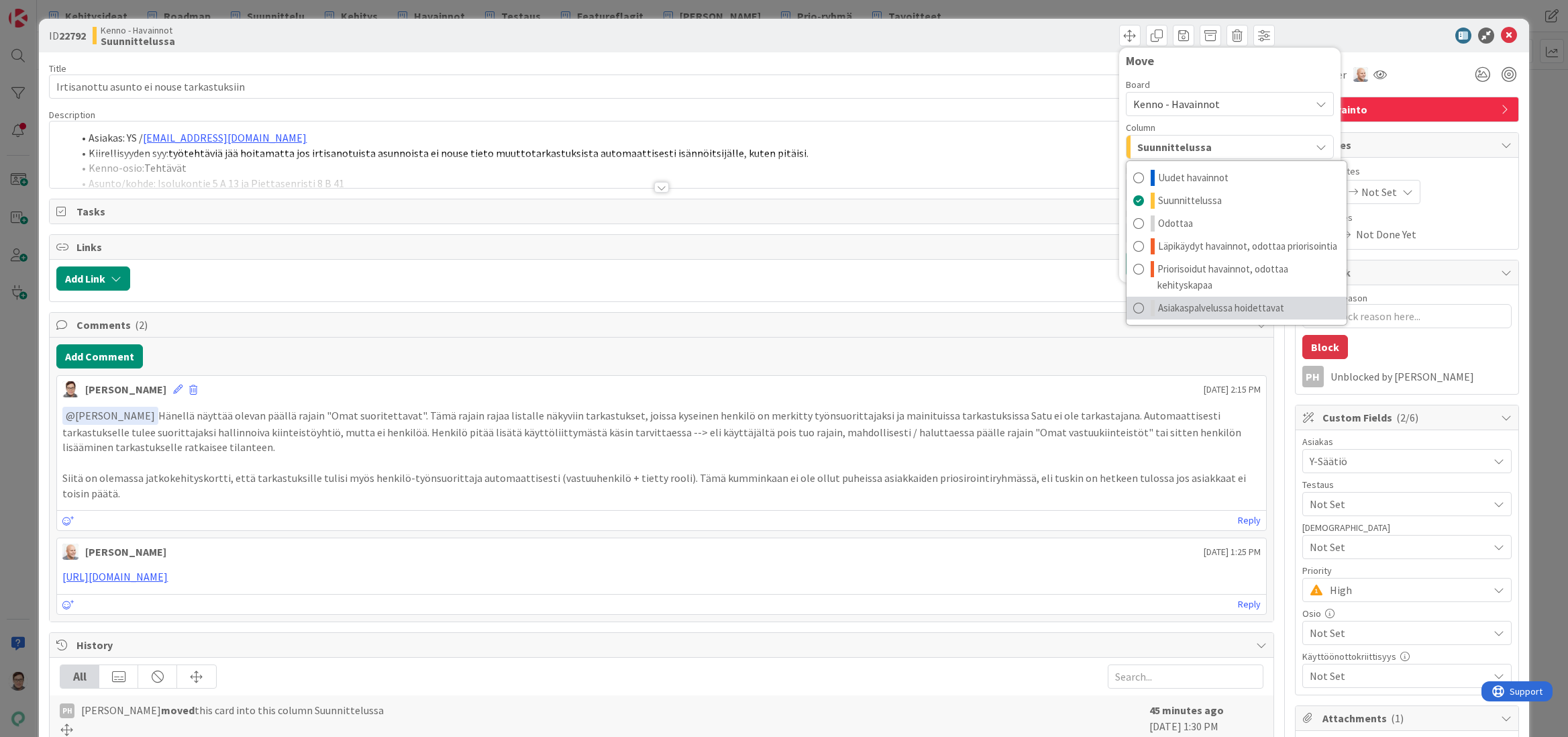
click at [1200, 310] on span "Asiakaspalvelussa hoidettavat" at bounding box center [1221, 308] width 126 height 16
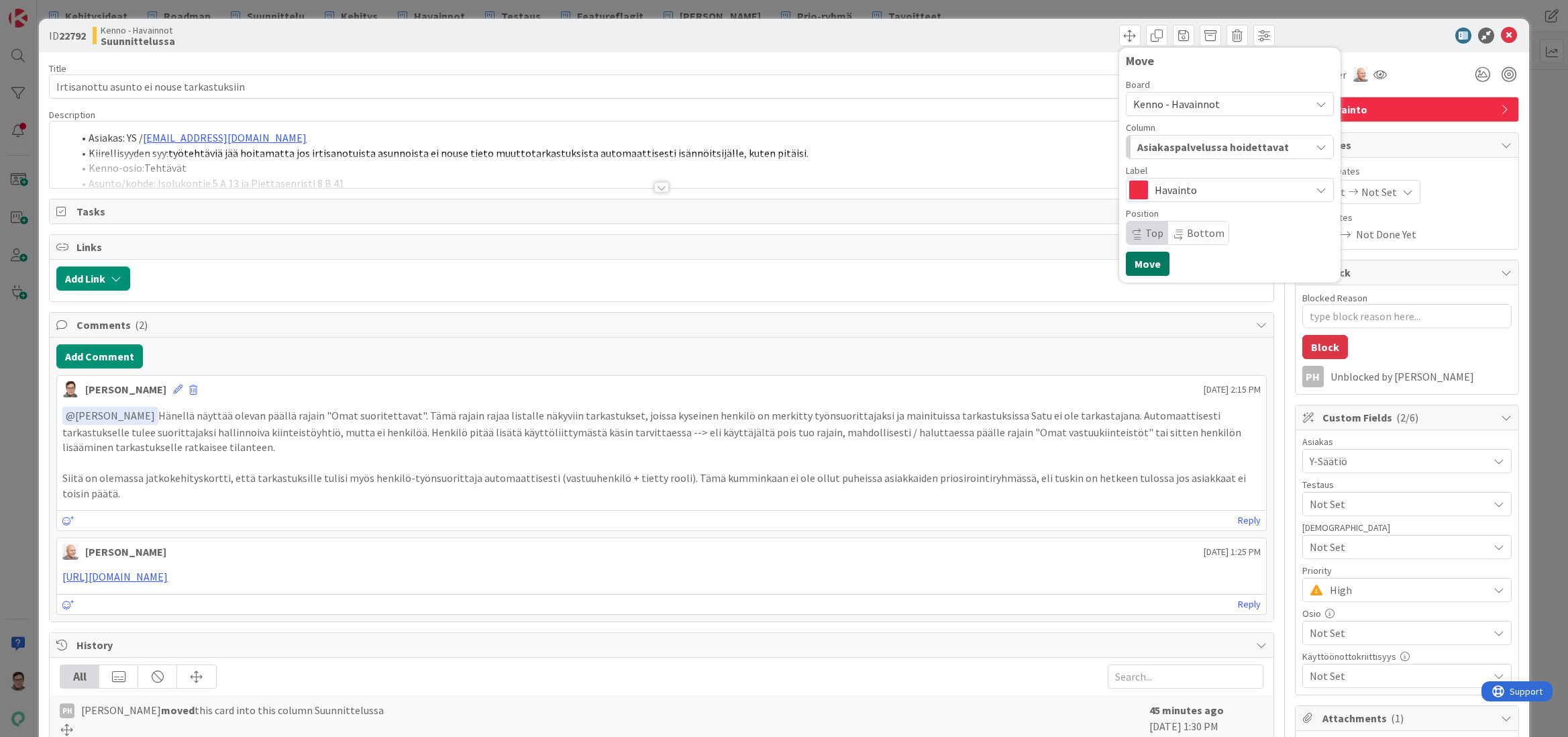
click at [1139, 265] on button "Move" at bounding box center [1148, 263] width 44 height 24
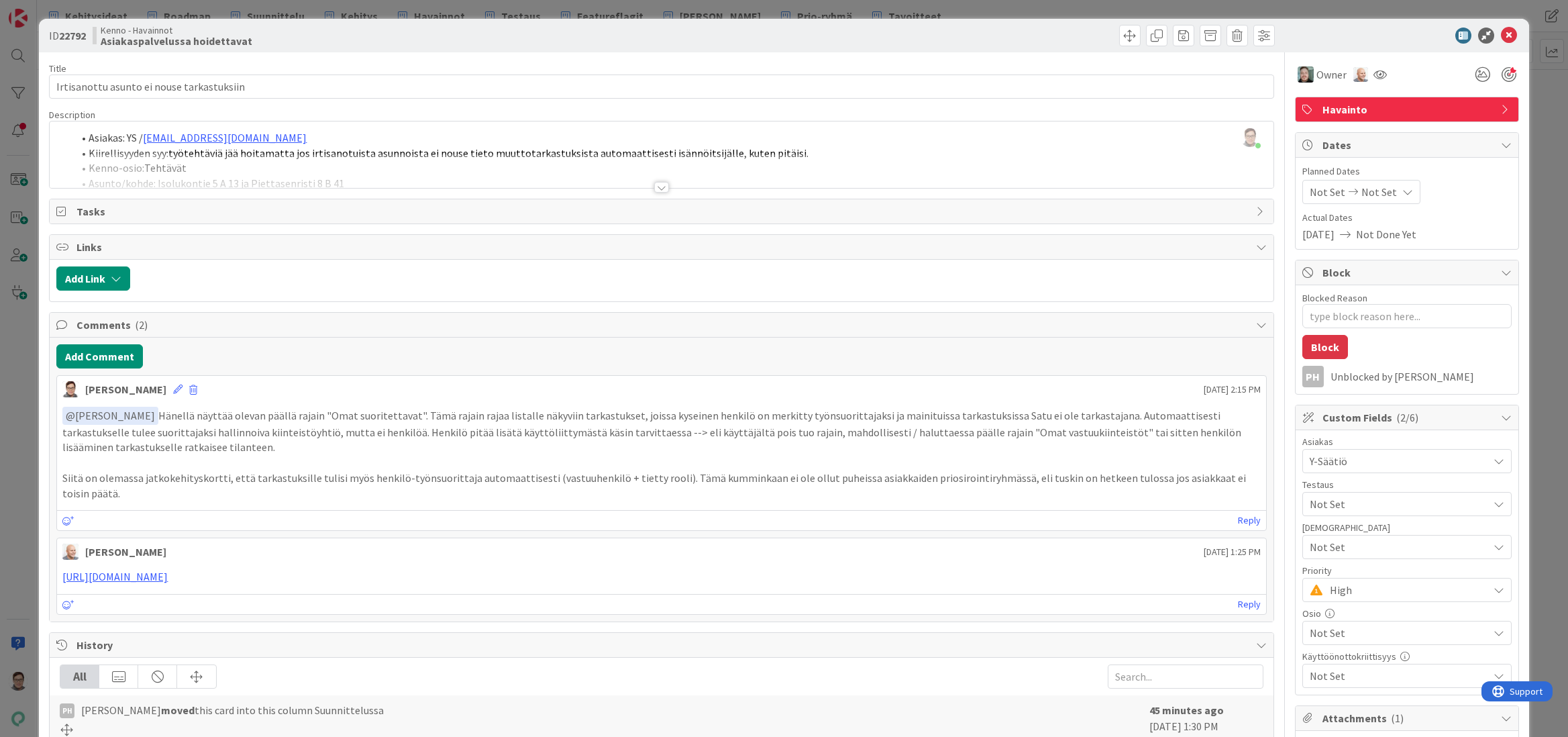
type textarea "x"
click at [1501, 38] on icon at bounding box center [1509, 35] width 16 height 16
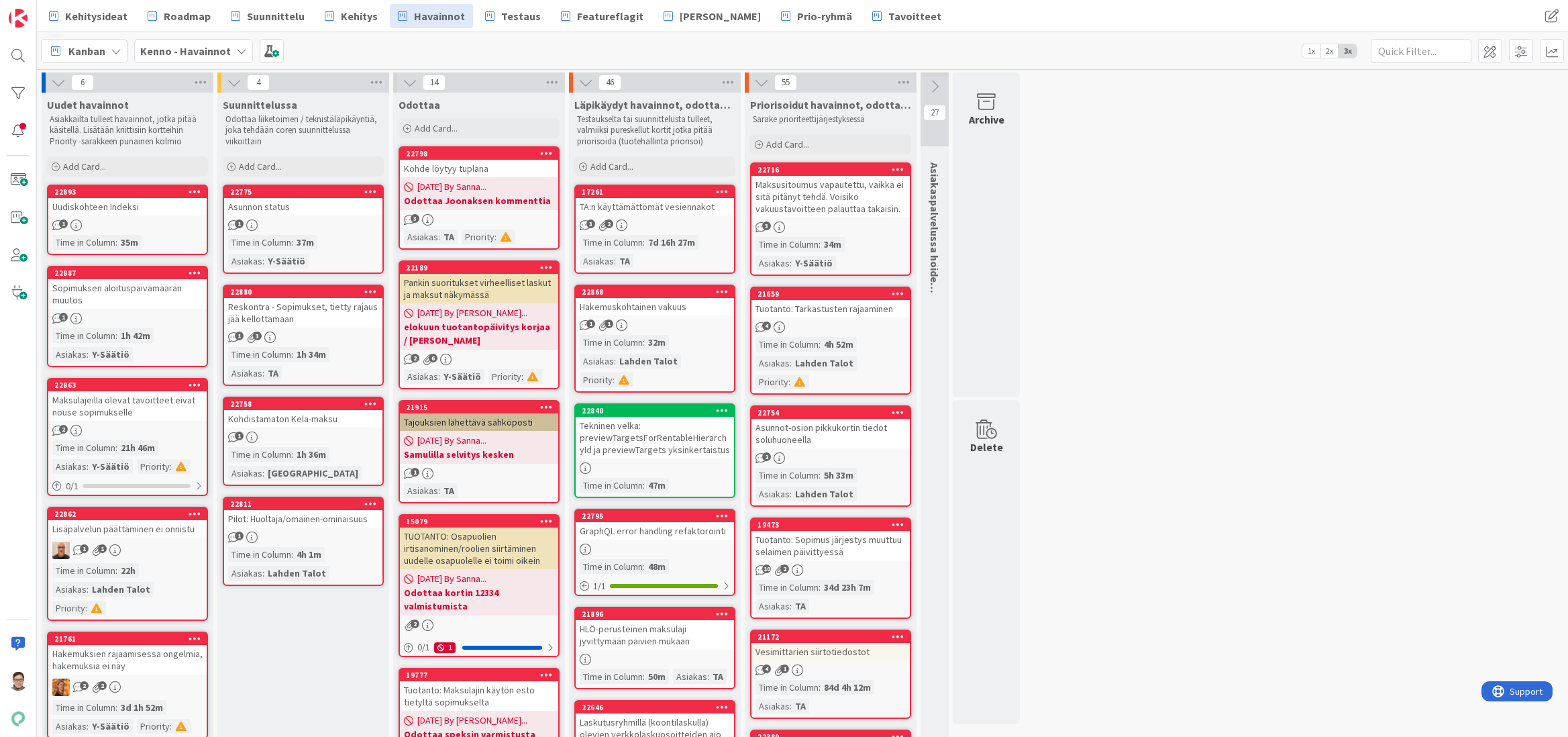
click at [10, 588] on div at bounding box center [18, 369] width 37 height 737
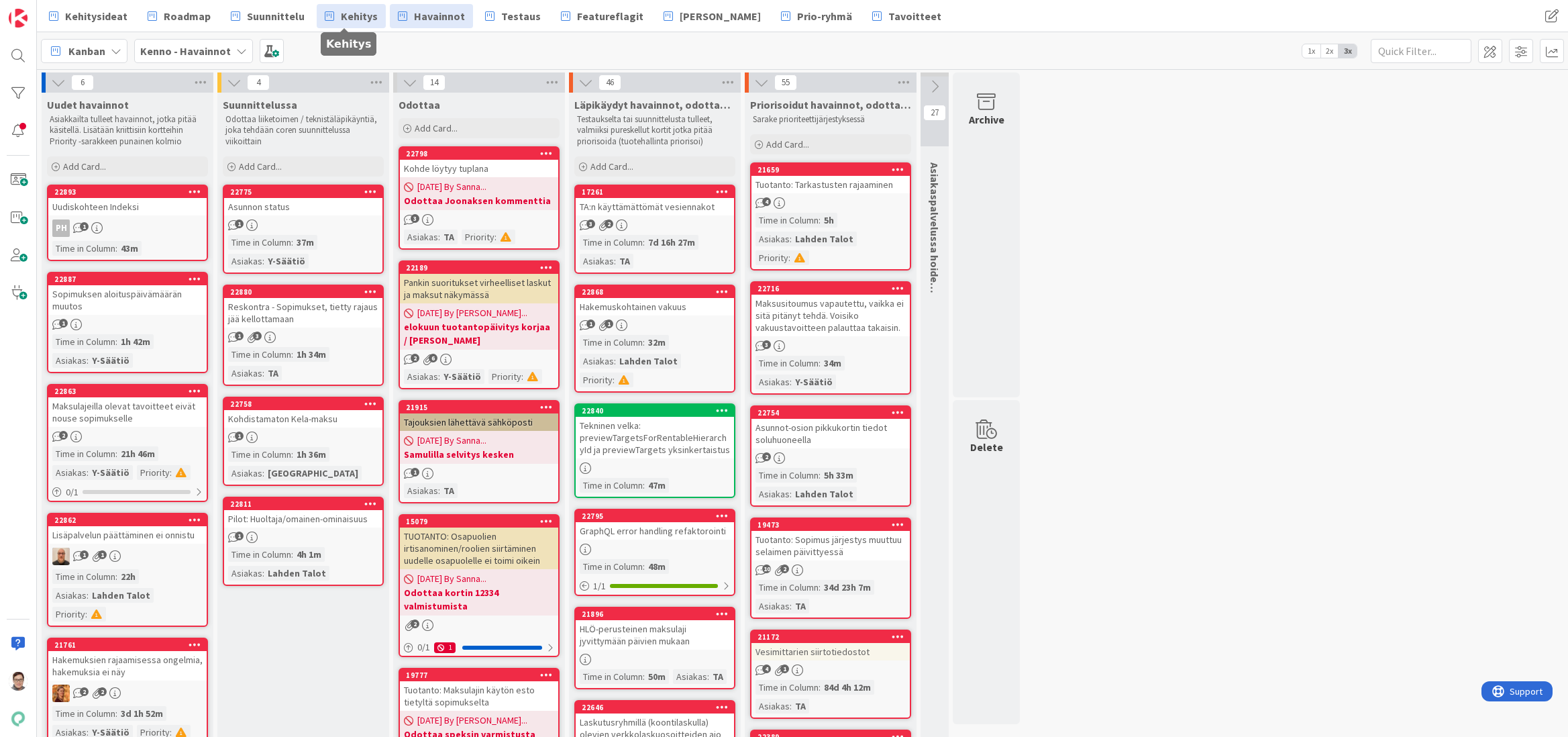
click at [347, 20] on span "Kehitys" at bounding box center [360, 16] width 37 height 16
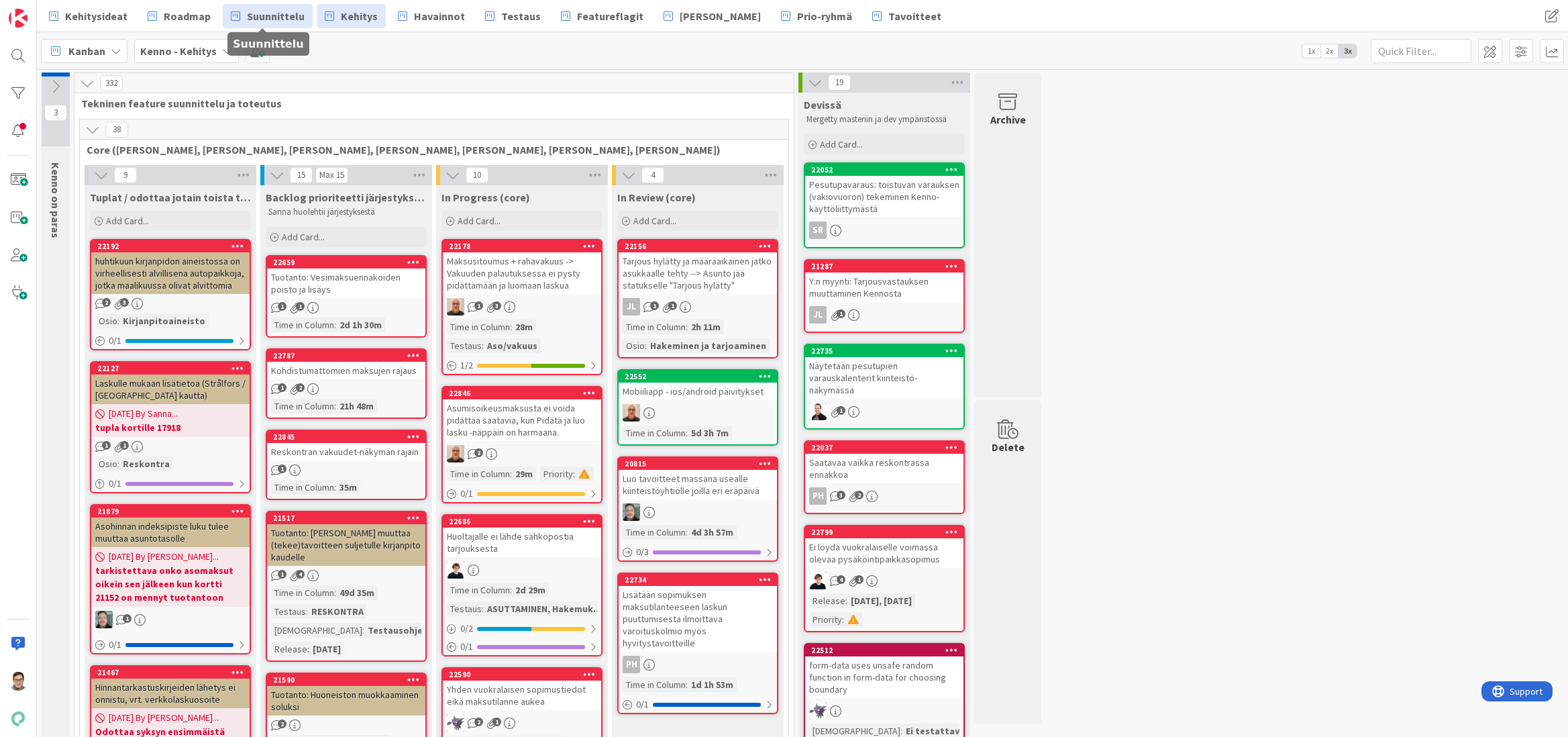
click at [270, 14] on span "Suunnittelu" at bounding box center [276, 16] width 58 height 16
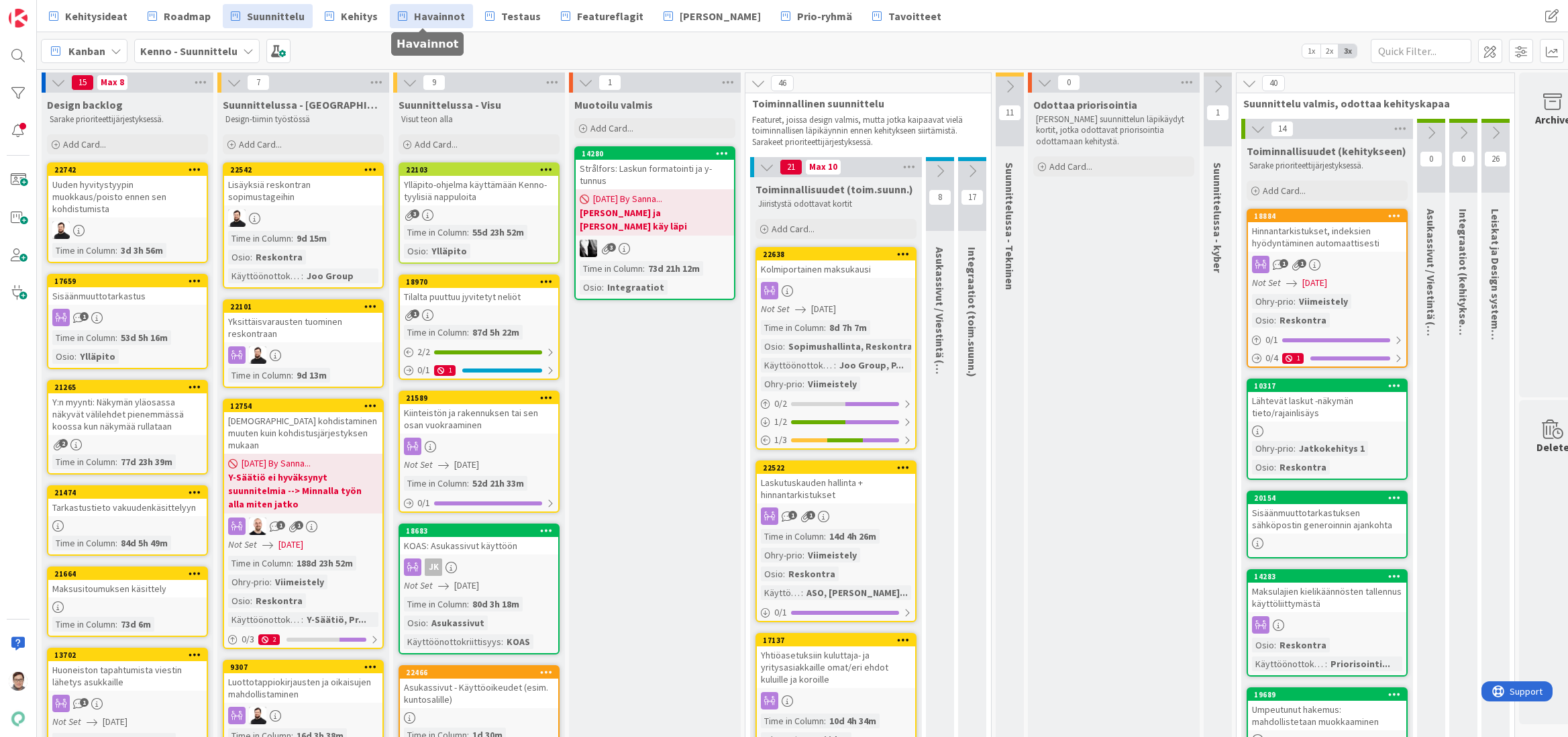
click at [422, 20] on span "Havainnot" at bounding box center [439, 16] width 51 height 16
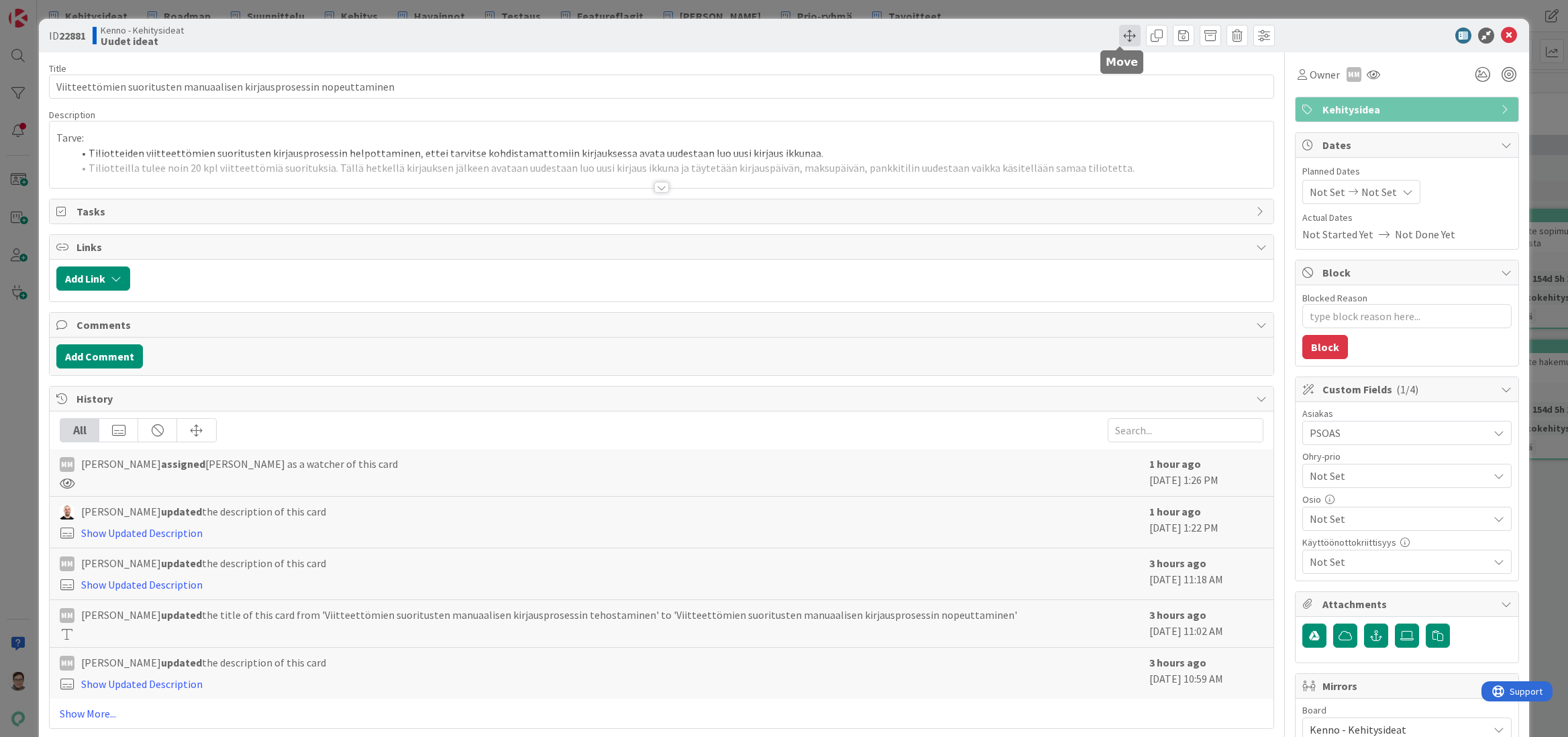
click at [1119, 38] on span at bounding box center [1129, 35] width 21 height 21
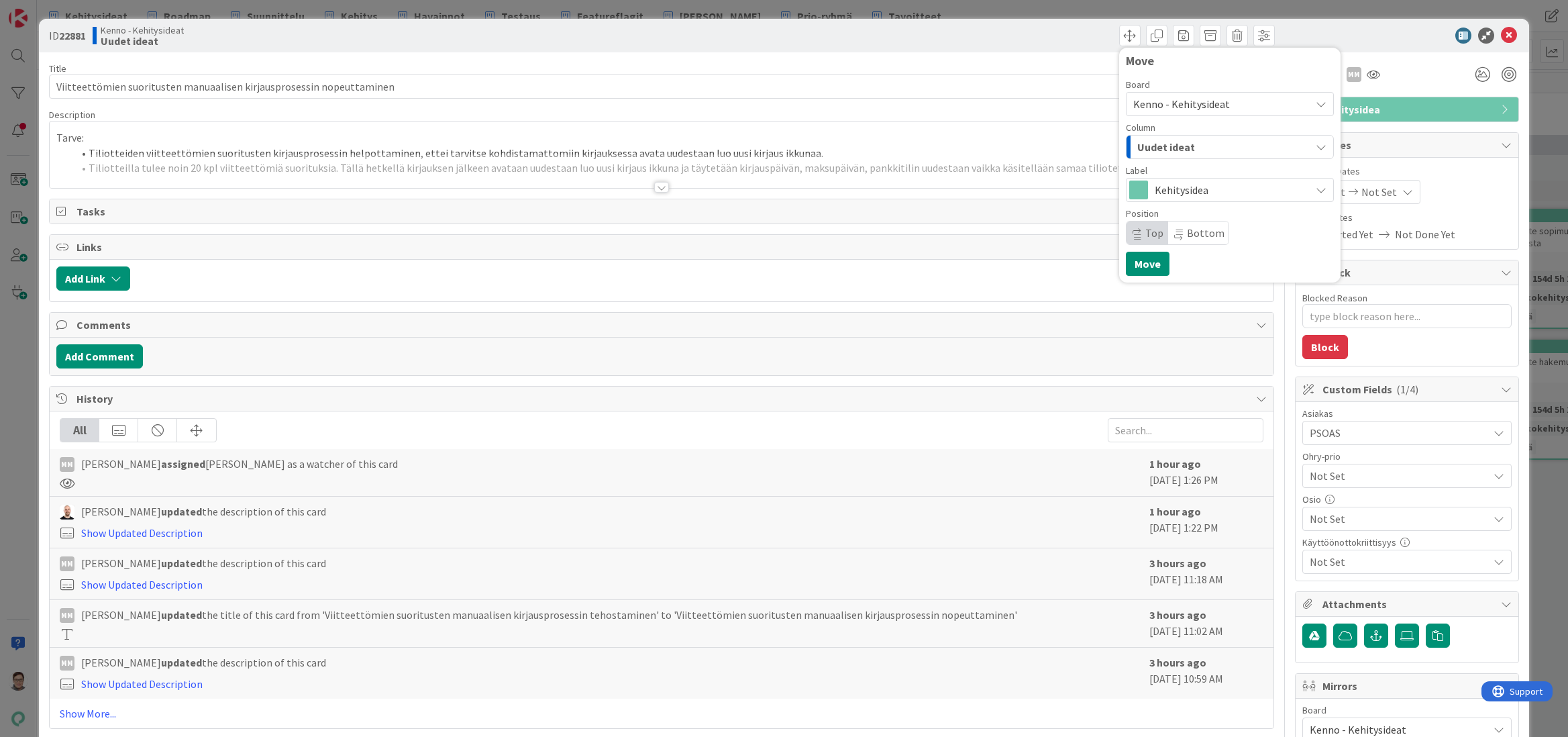
click at [1182, 104] on span "Kenno - Kehitysideat" at bounding box center [1182, 104] width 97 height 14
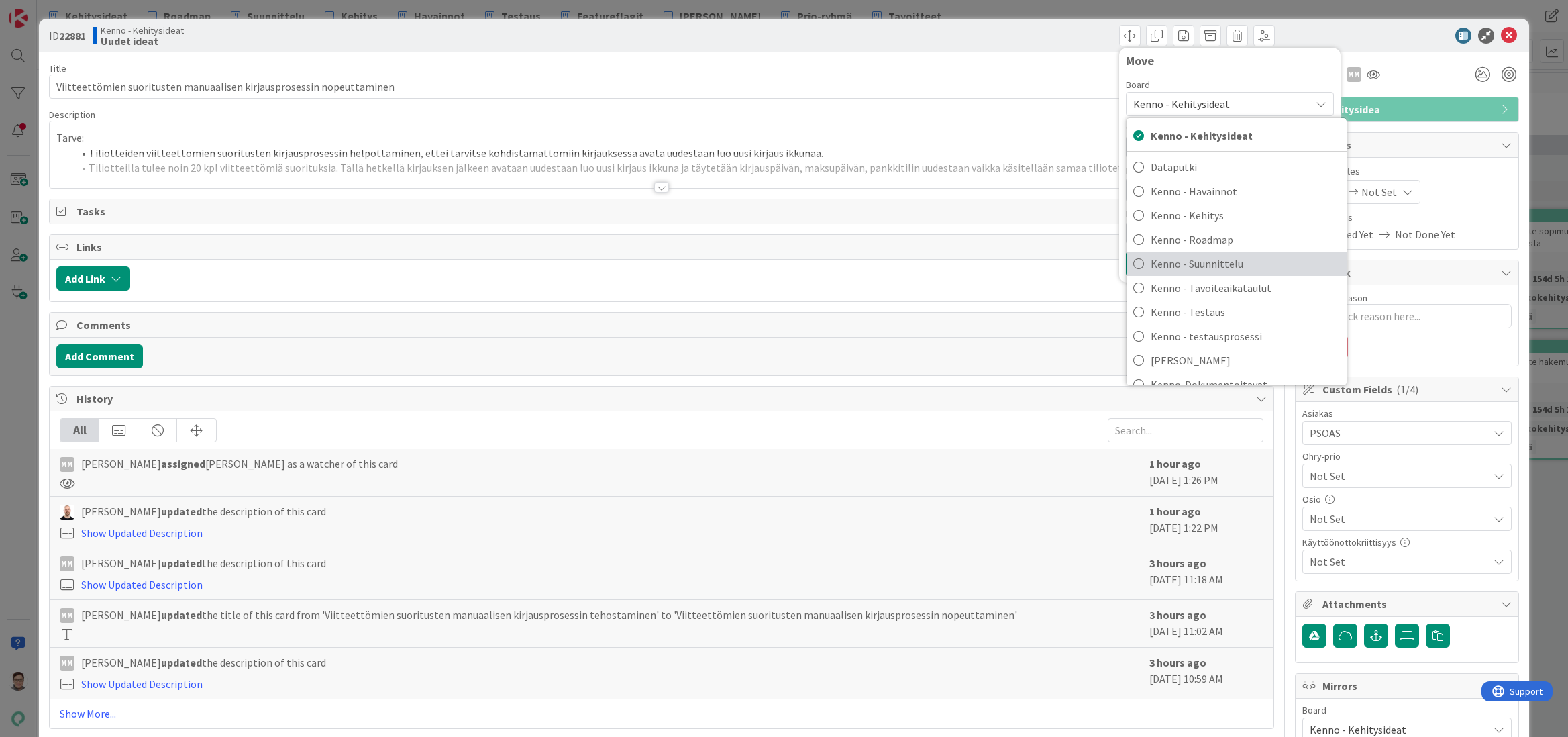
click at [1200, 263] on span "Kenno - Suunnittelu" at bounding box center [1245, 264] width 189 height 20
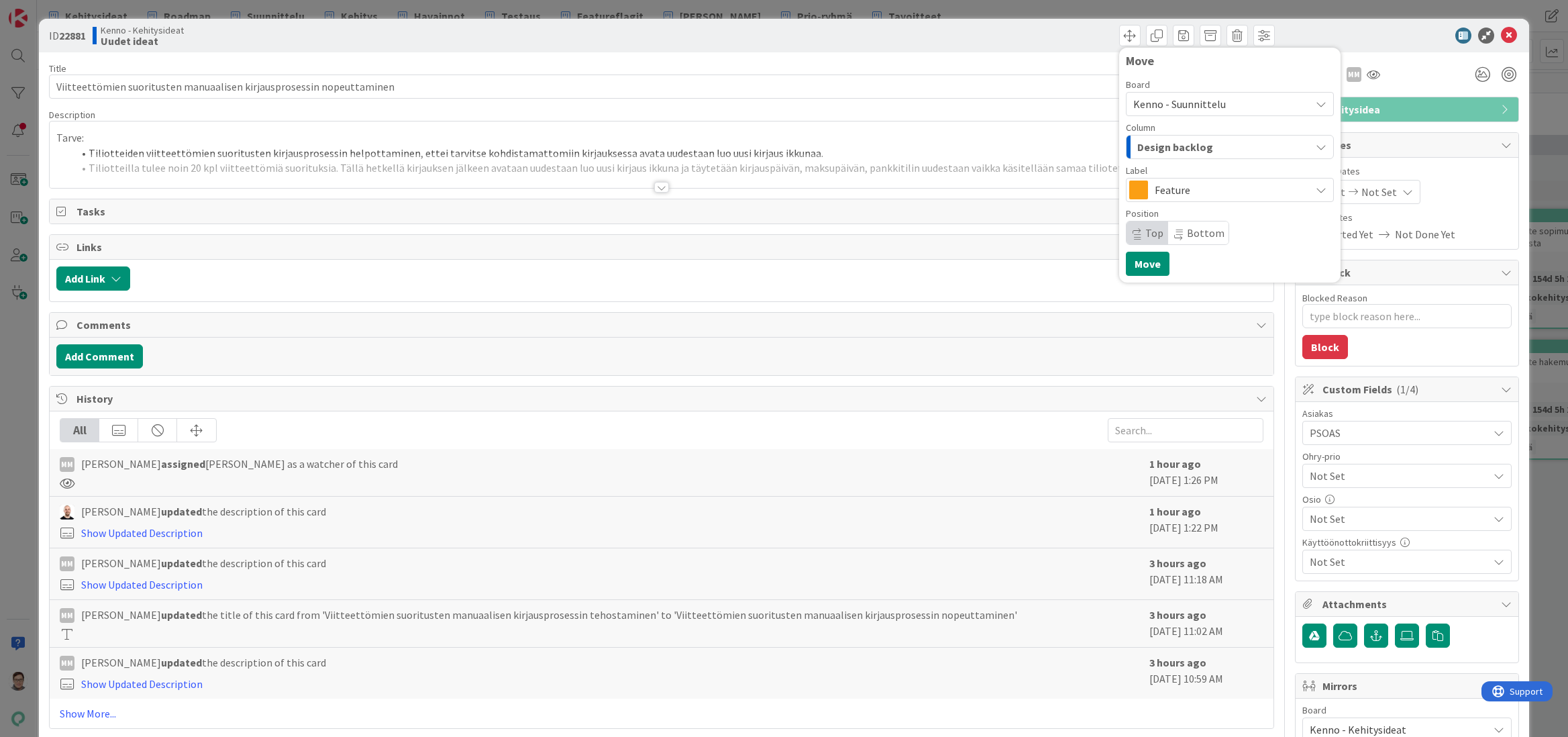
click at [1189, 145] on span "Design backlog" at bounding box center [1175, 147] width 76 height 18
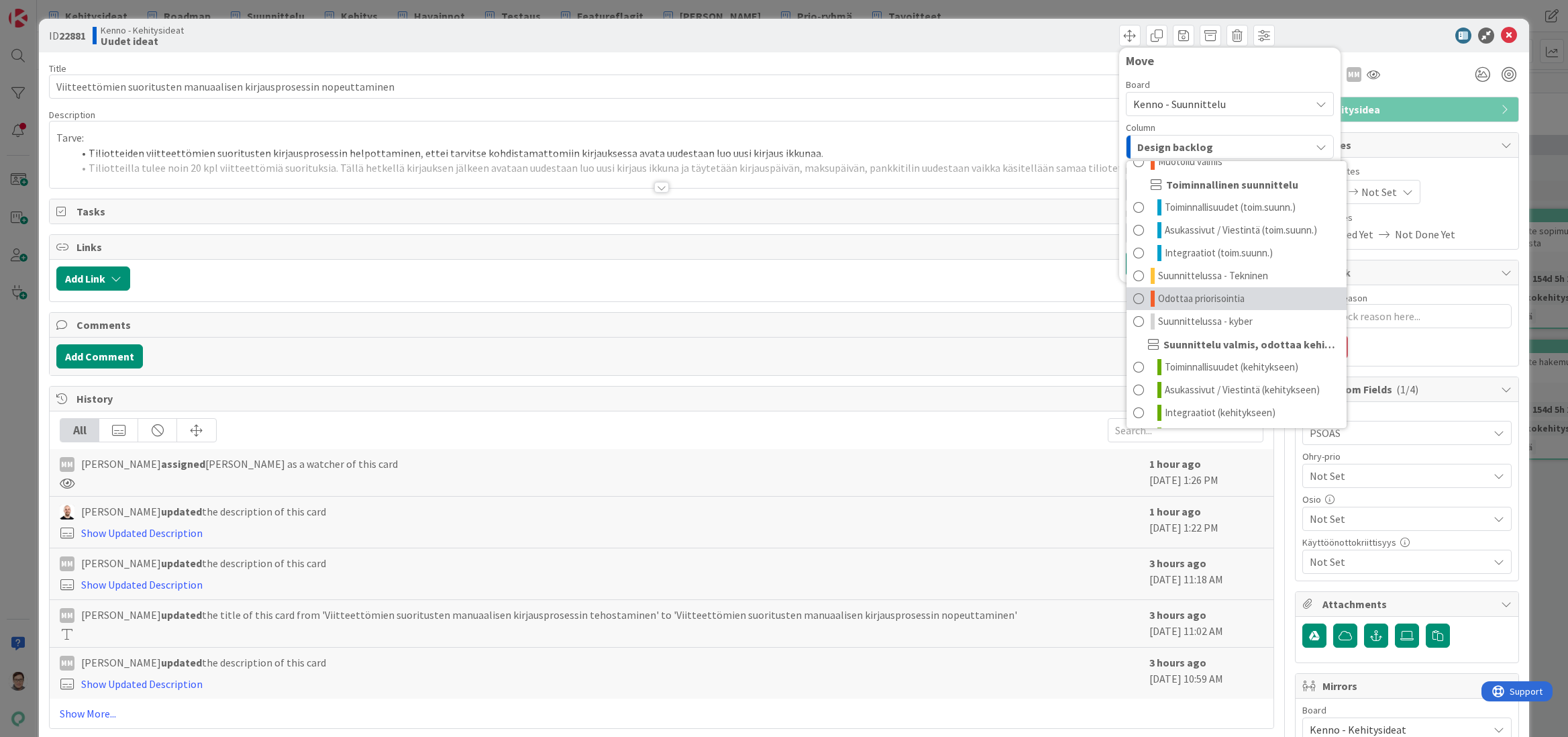
scroll to position [109, 0]
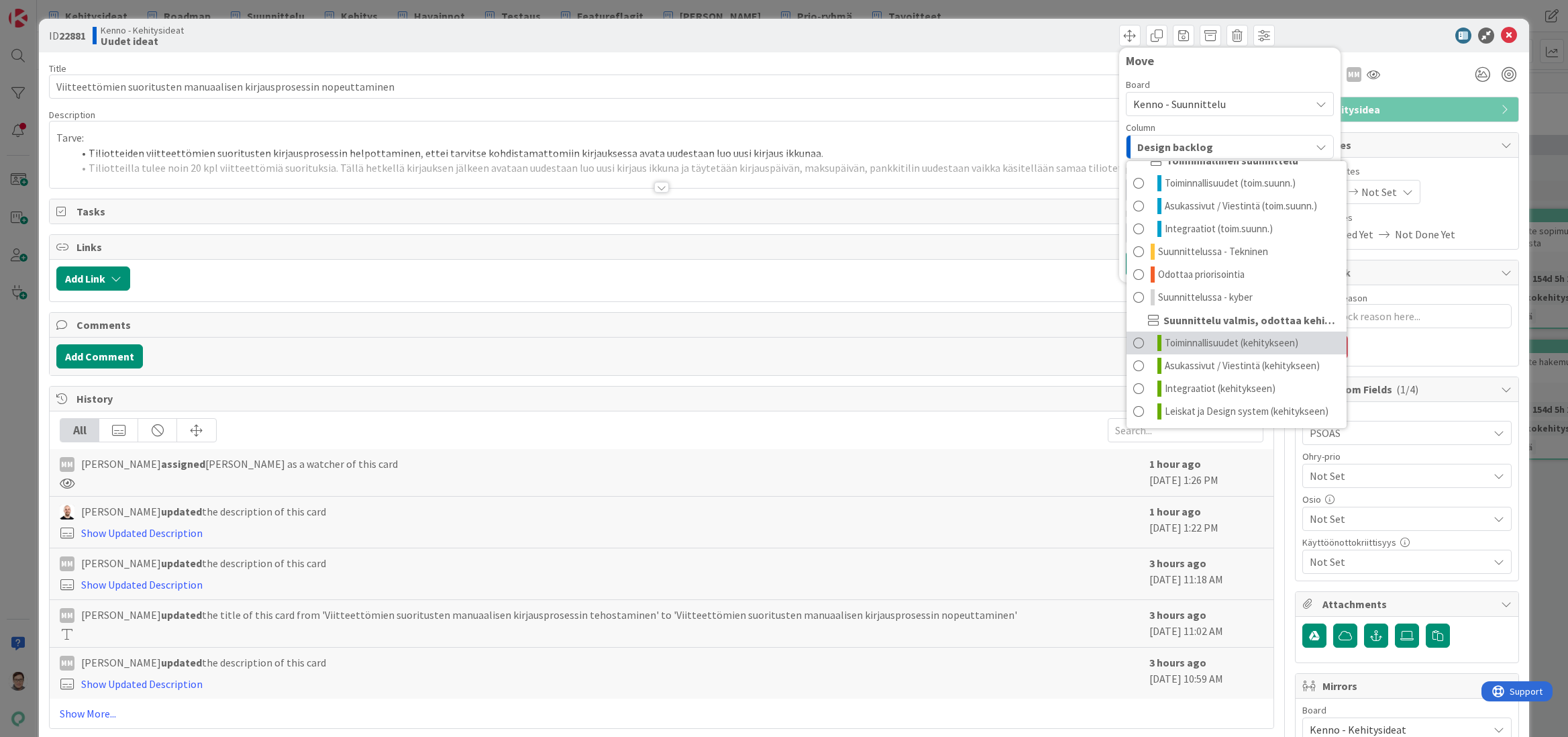
click at [1215, 342] on span "Toiminnallisuudet (kehitykseen)" at bounding box center [1232, 343] width 134 height 16
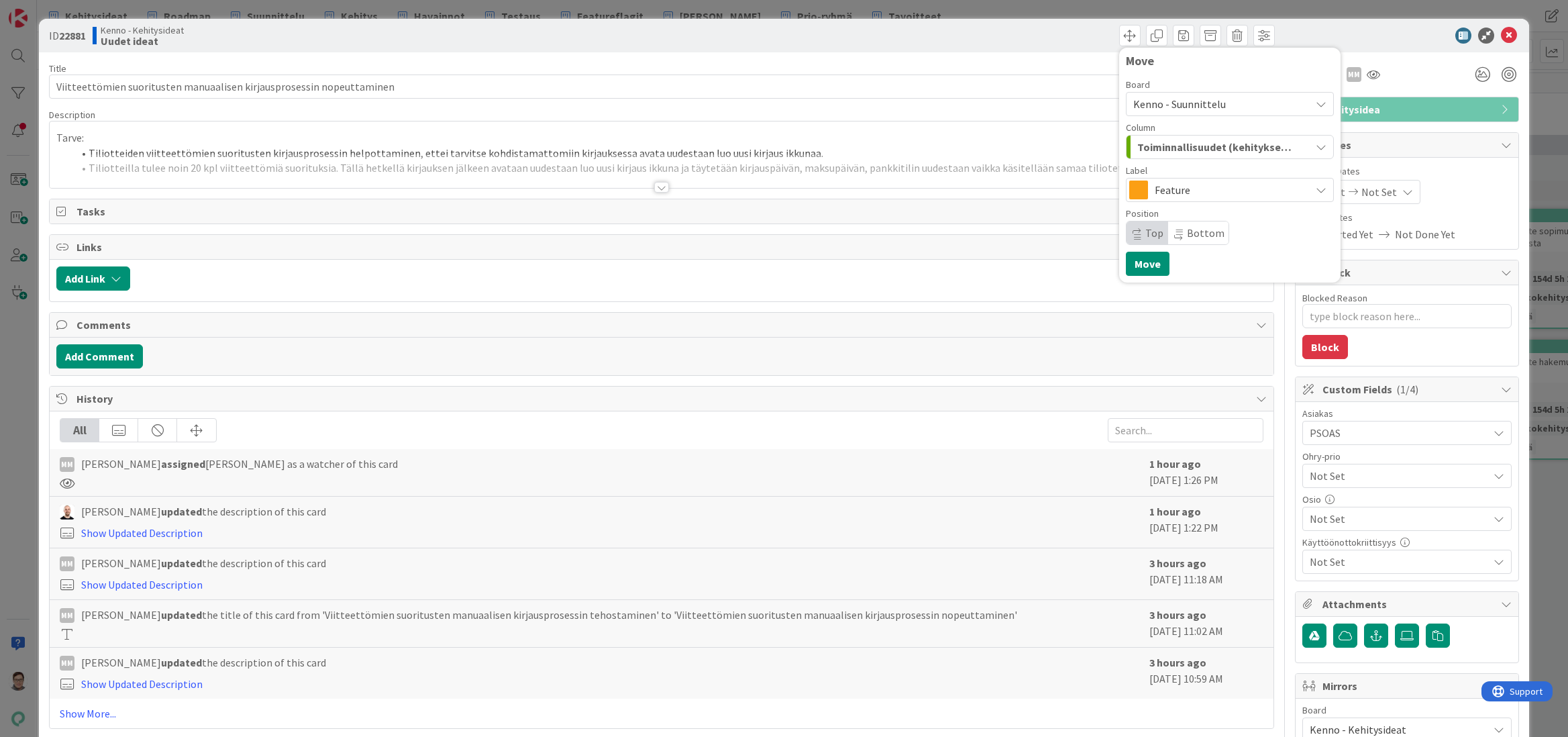
click at [1174, 190] on span "Feature" at bounding box center [1230, 190] width 149 height 19
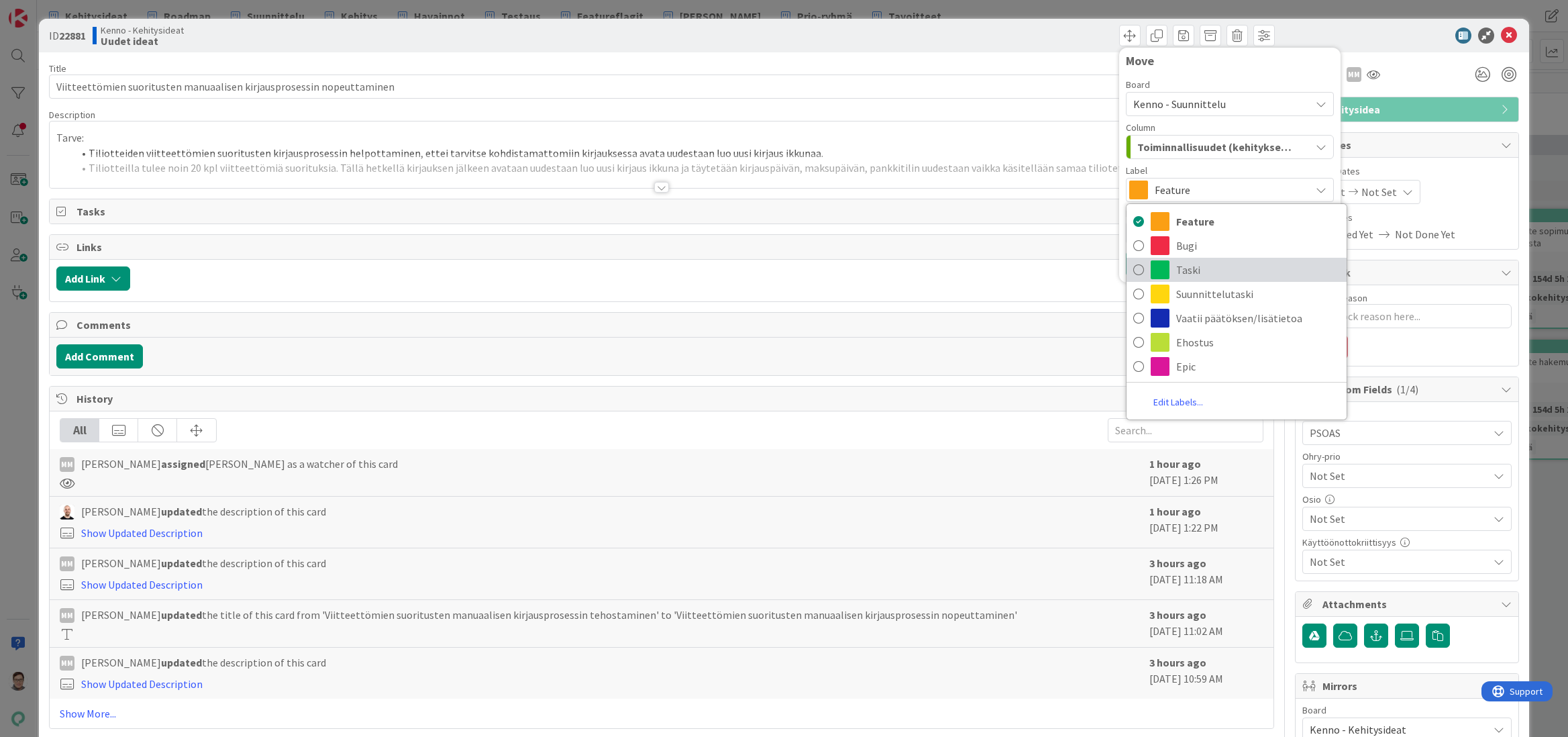
click at [1180, 266] on span "Taski" at bounding box center [1258, 270] width 164 height 20
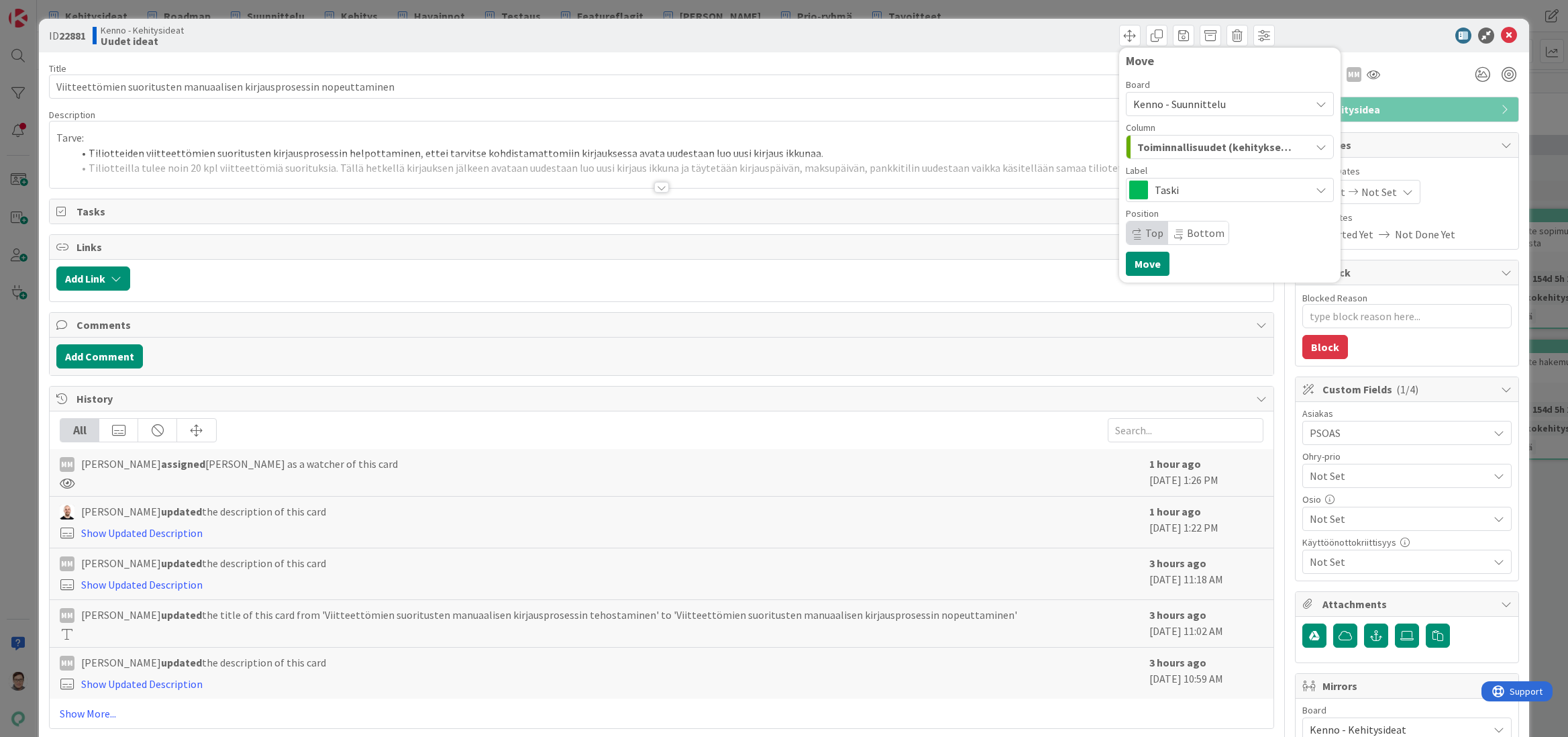
click at [1146, 233] on span "Top" at bounding box center [1155, 233] width 18 height 14
click at [1144, 259] on button "Move" at bounding box center [1148, 263] width 44 height 24
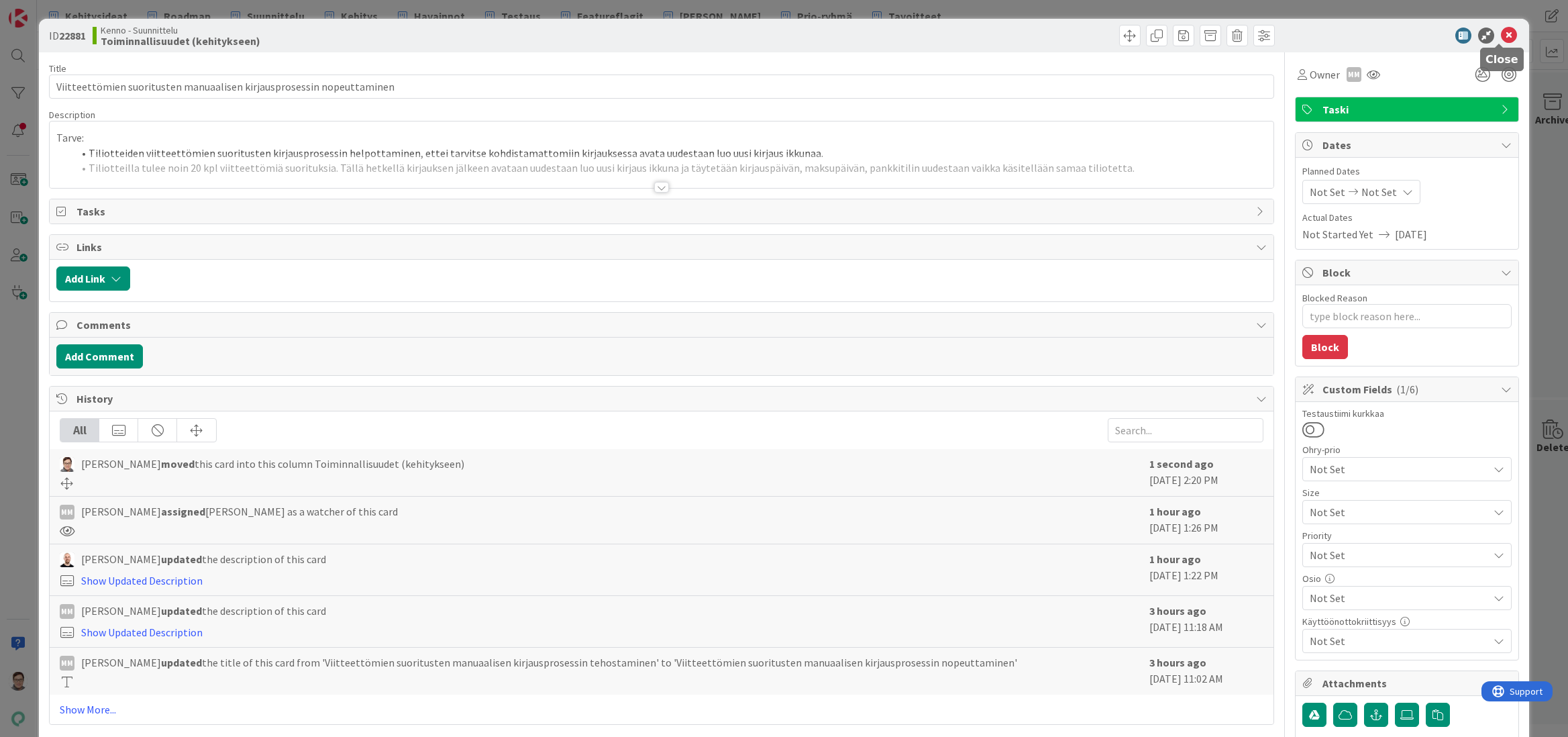
click at [1501, 34] on icon at bounding box center [1509, 35] width 16 height 16
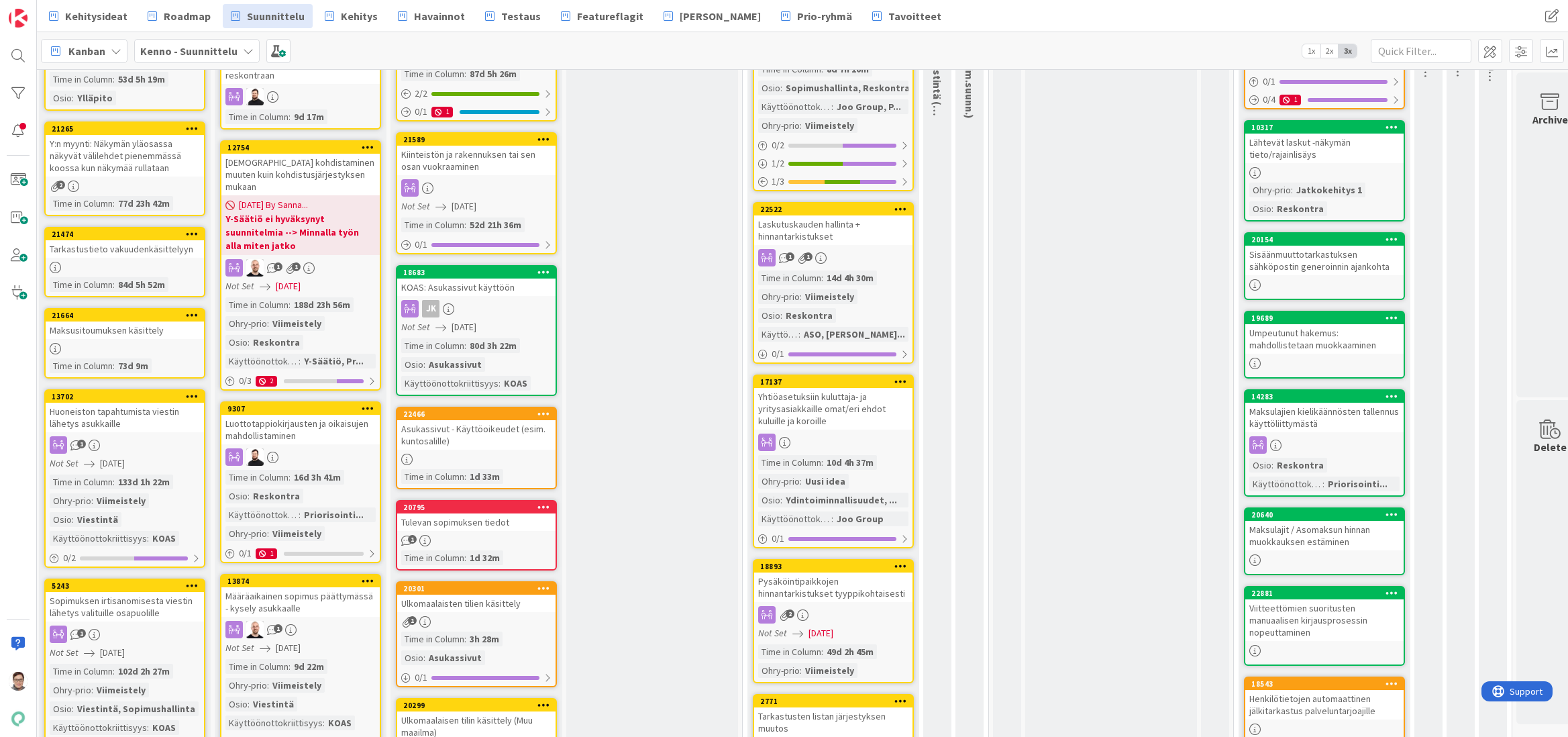
scroll to position [0, 3]
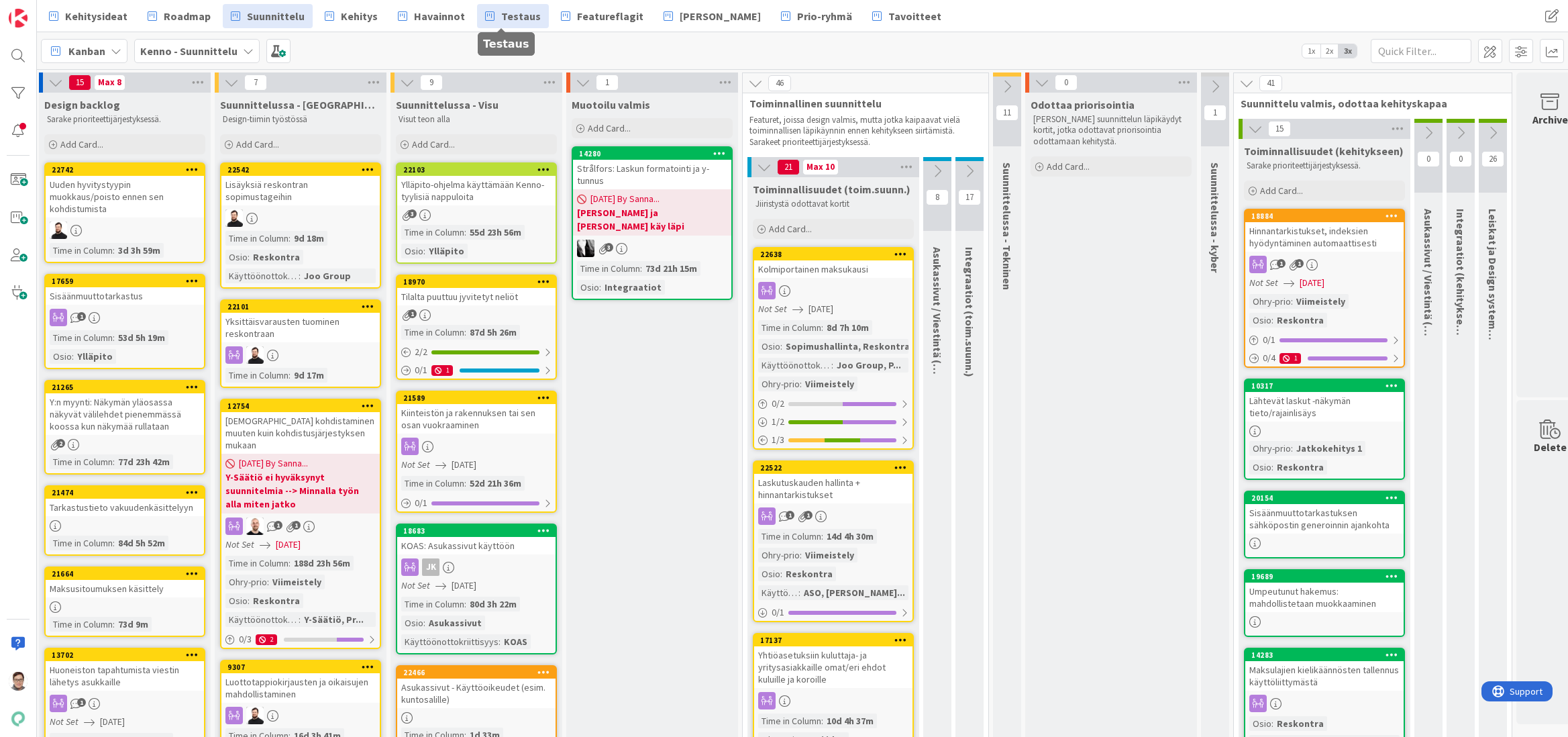
click at [517, 25] on link "Testaus" at bounding box center [512, 16] width 72 height 24
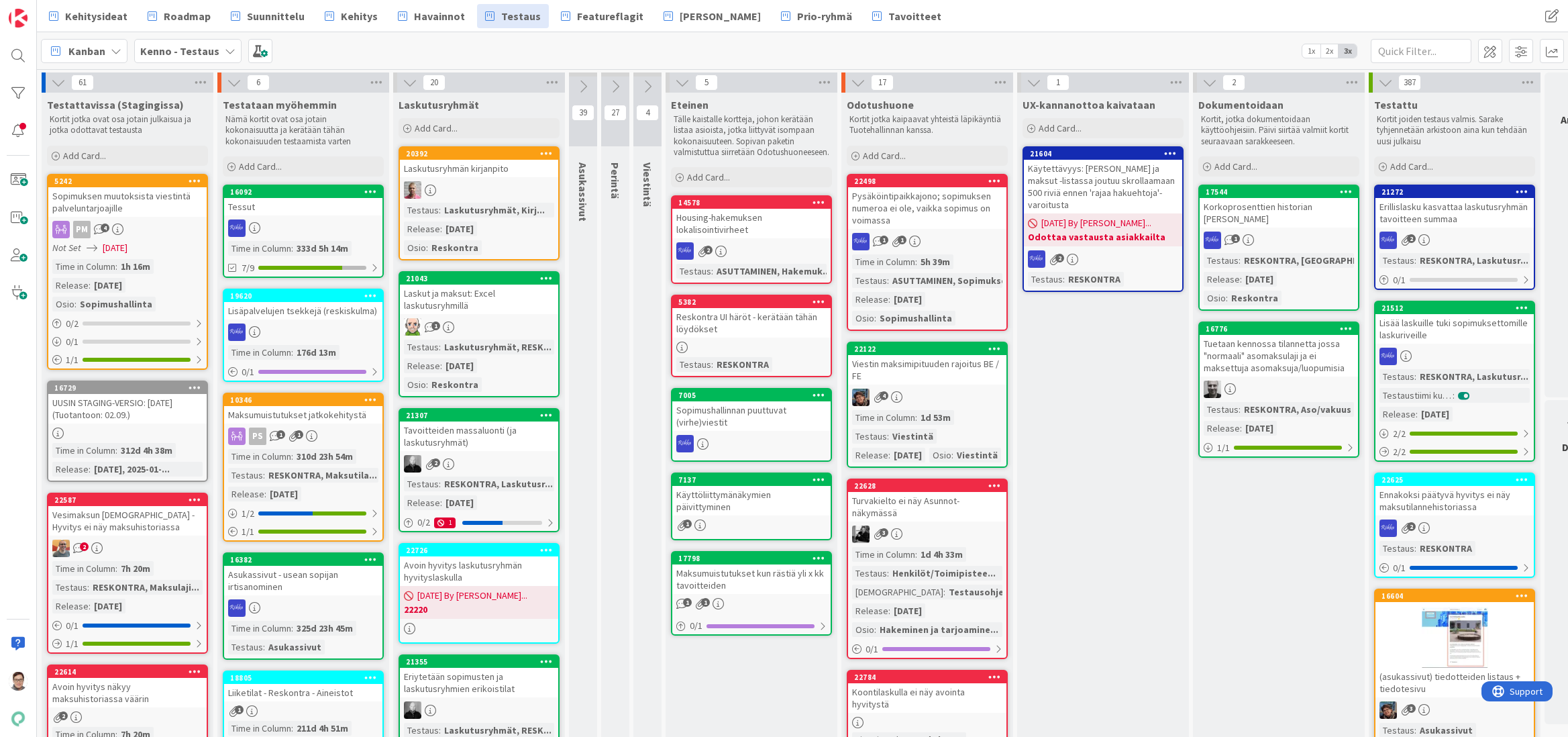
click at [132, 207] on div "Sopimuksen muutoksista viestintä palveluntarjoajille" at bounding box center [128, 201] width 158 height 29
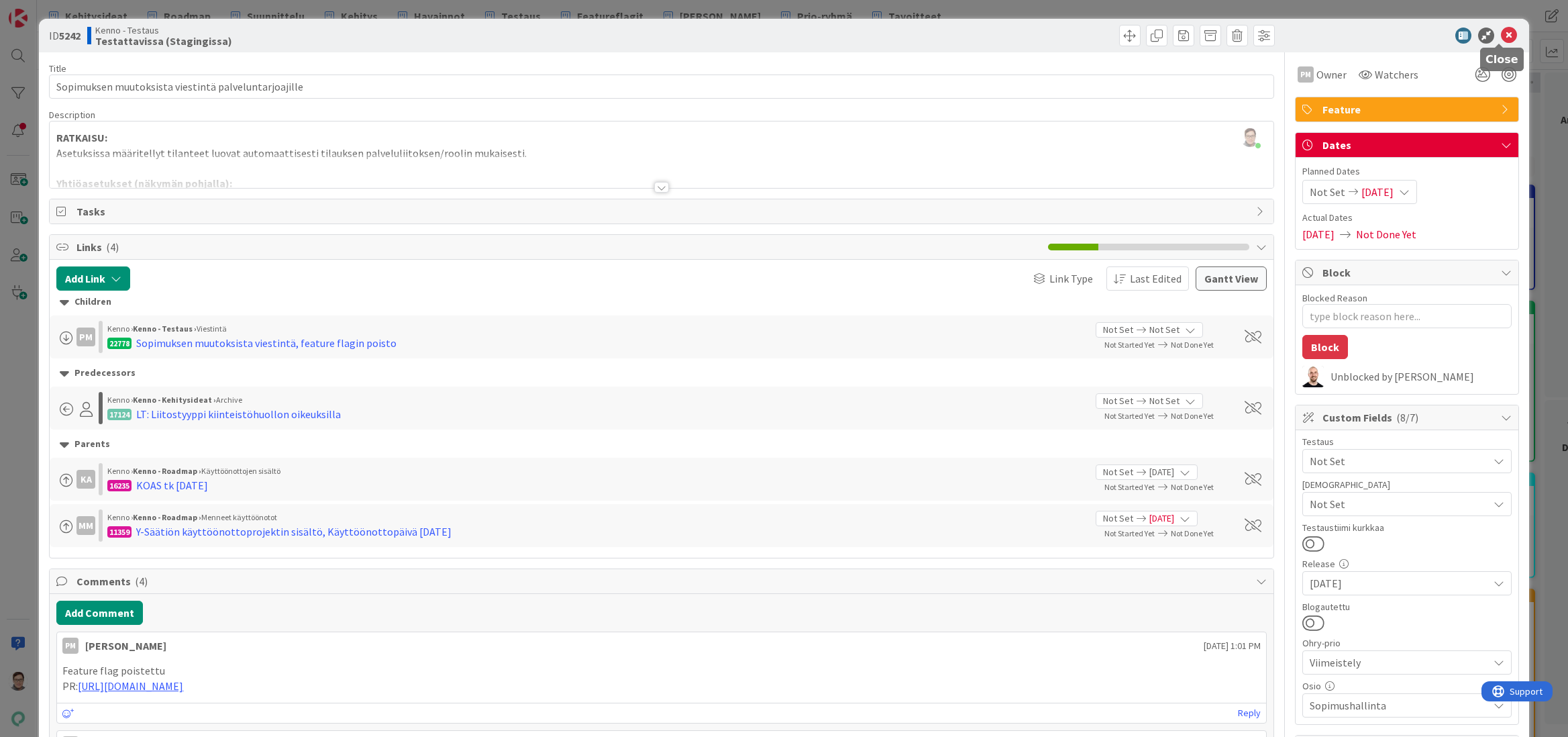
click at [1501, 34] on icon at bounding box center [1509, 35] width 16 height 16
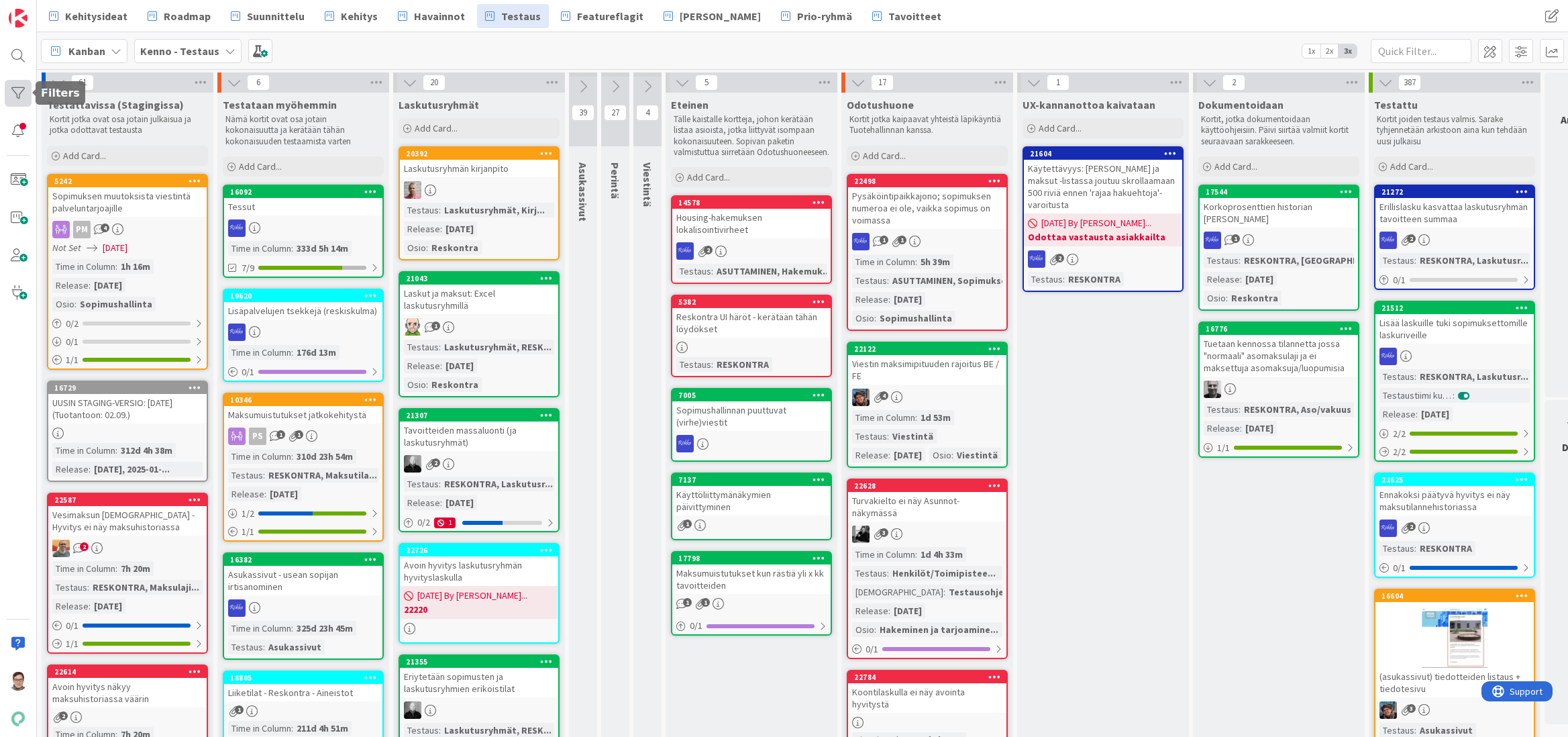
click at [14, 91] on div at bounding box center [18, 93] width 27 height 27
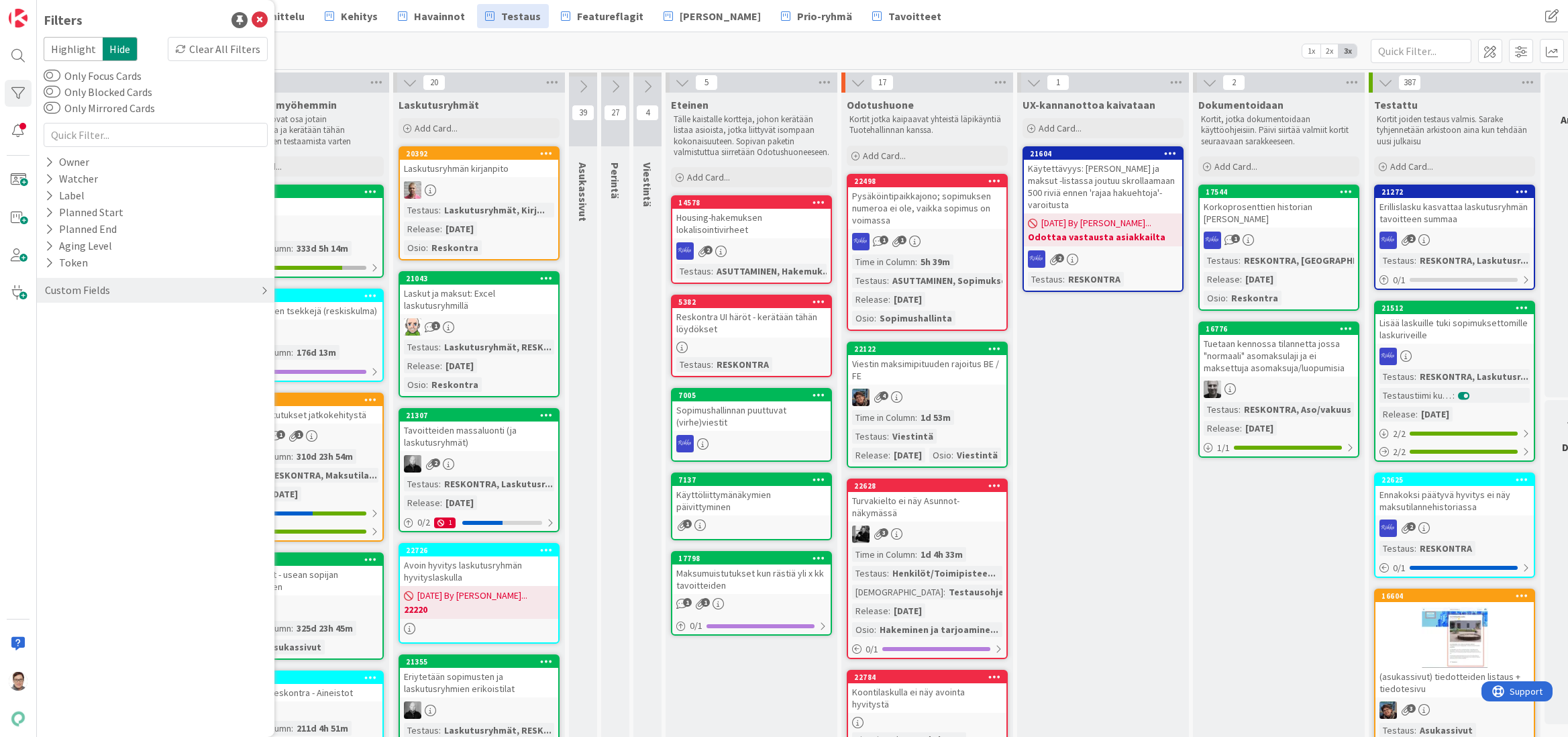
click at [85, 293] on div "Custom Fields" at bounding box center [77, 290] width 68 height 17
click at [85, 390] on button "Blogautettu" at bounding box center [81, 385] width 74 height 17
click at [232, 408] on div "Off" at bounding box center [227, 405] width 72 height 15
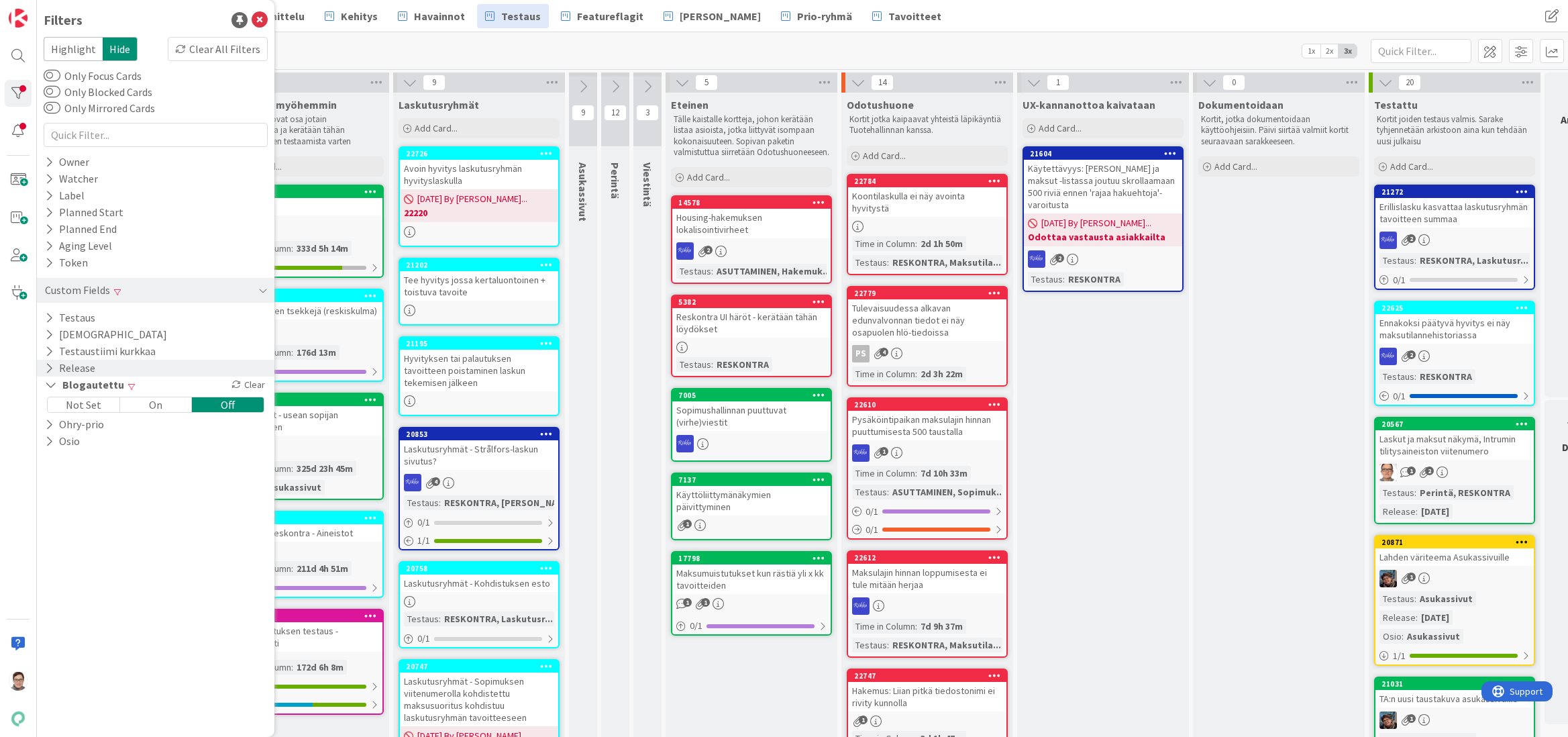
click at [51, 366] on icon at bounding box center [49, 368] width 9 height 12
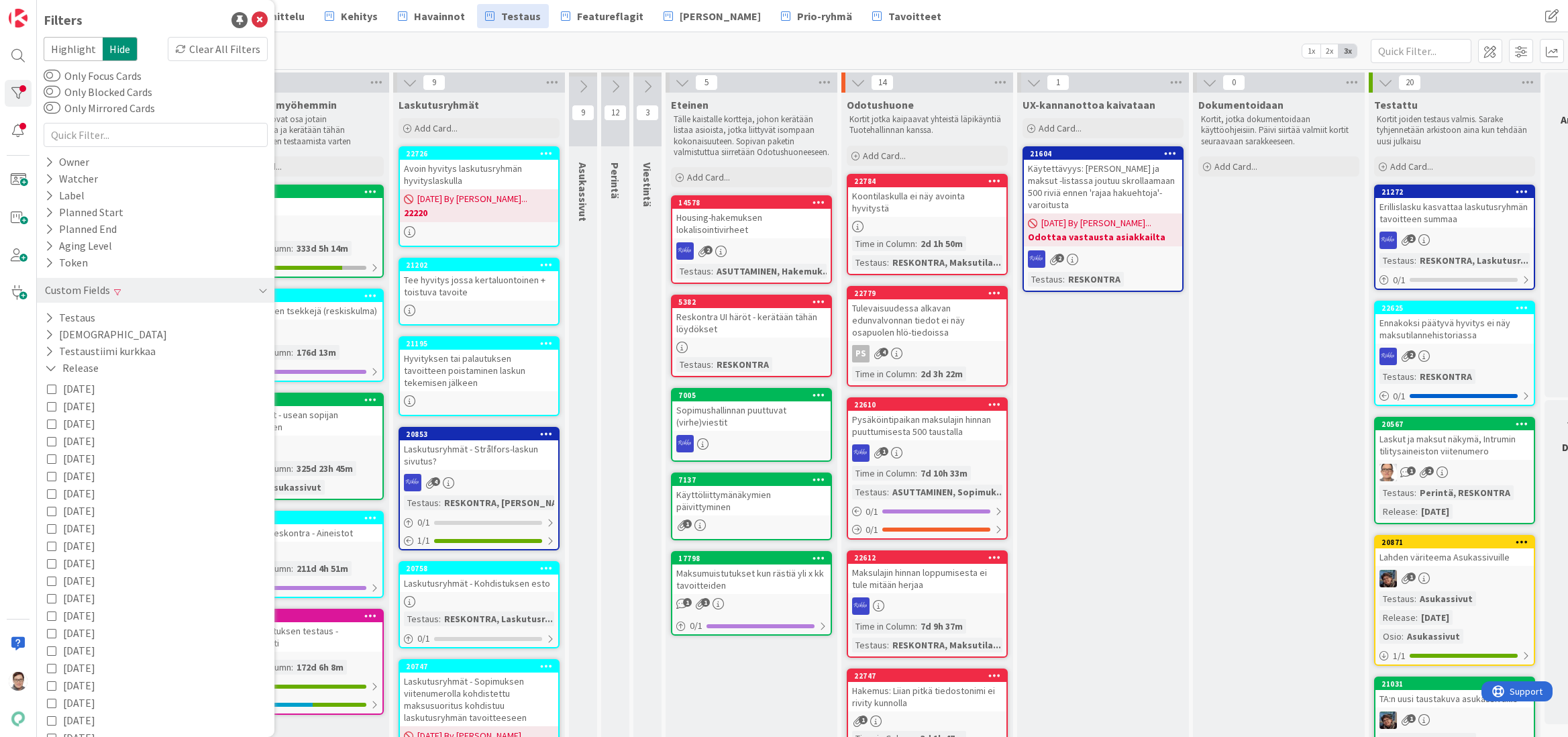
click at [52, 388] on icon at bounding box center [52, 389] width 10 height 10
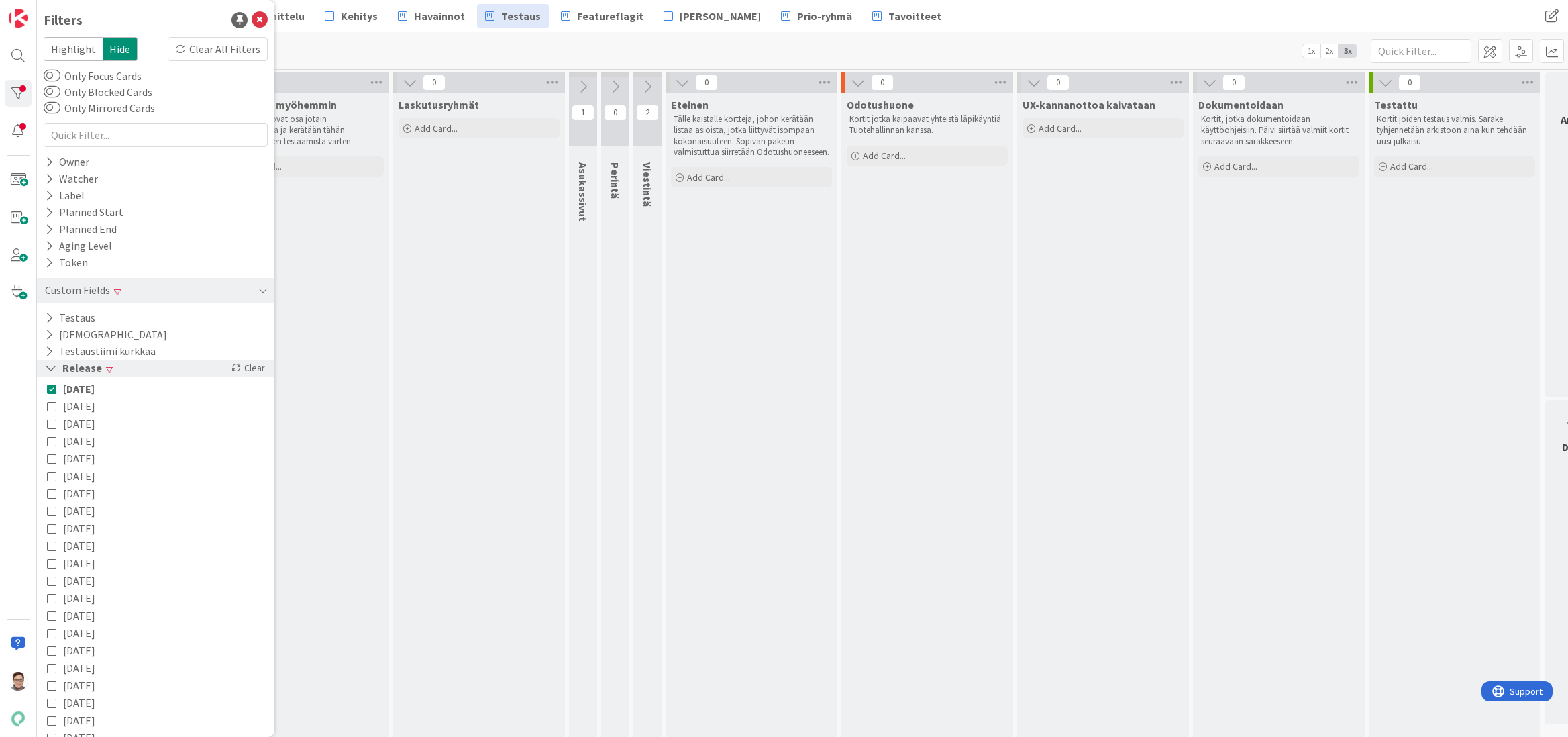
click at [54, 369] on icon at bounding box center [51, 368] width 12 height 12
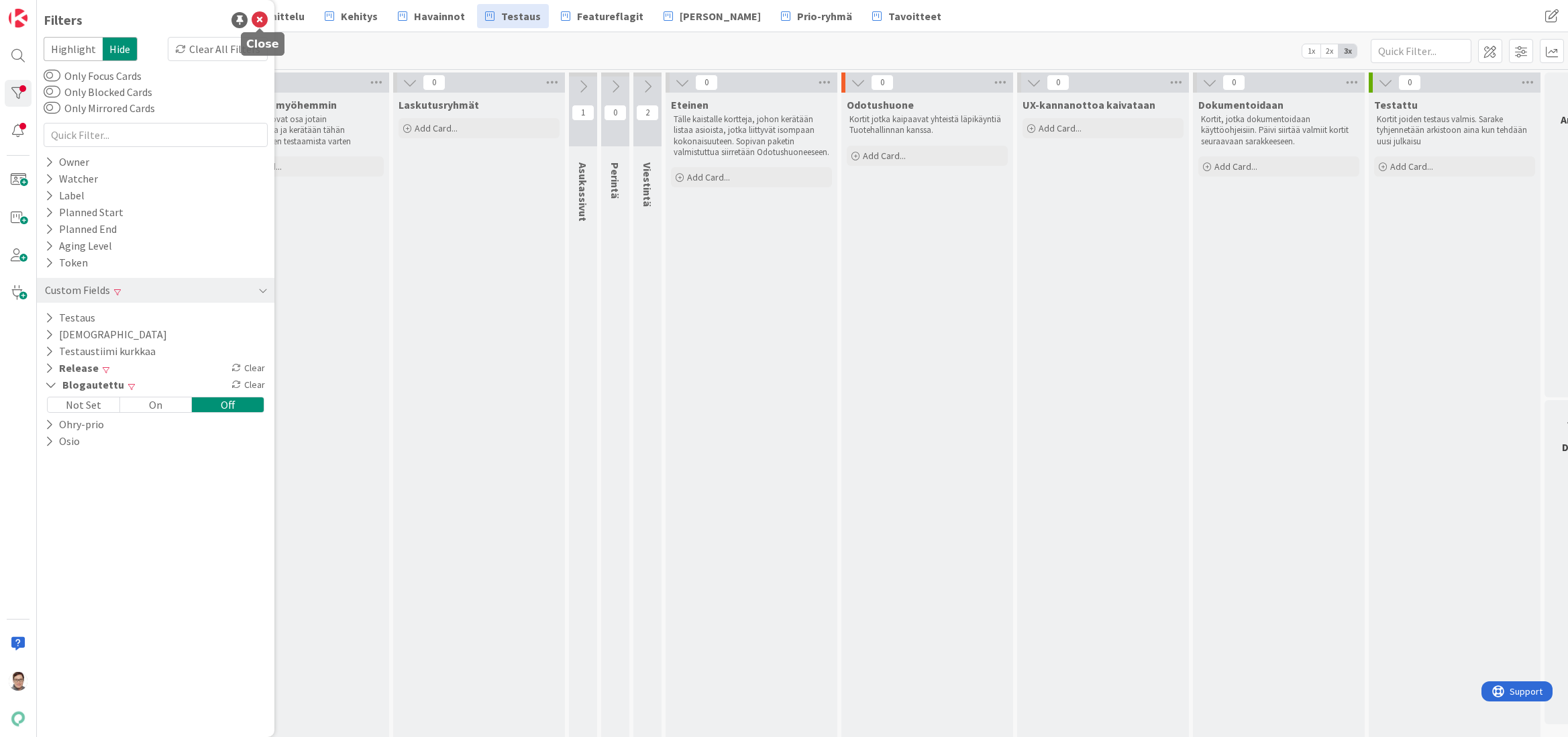
click at [260, 17] on icon at bounding box center [260, 20] width 16 height 16
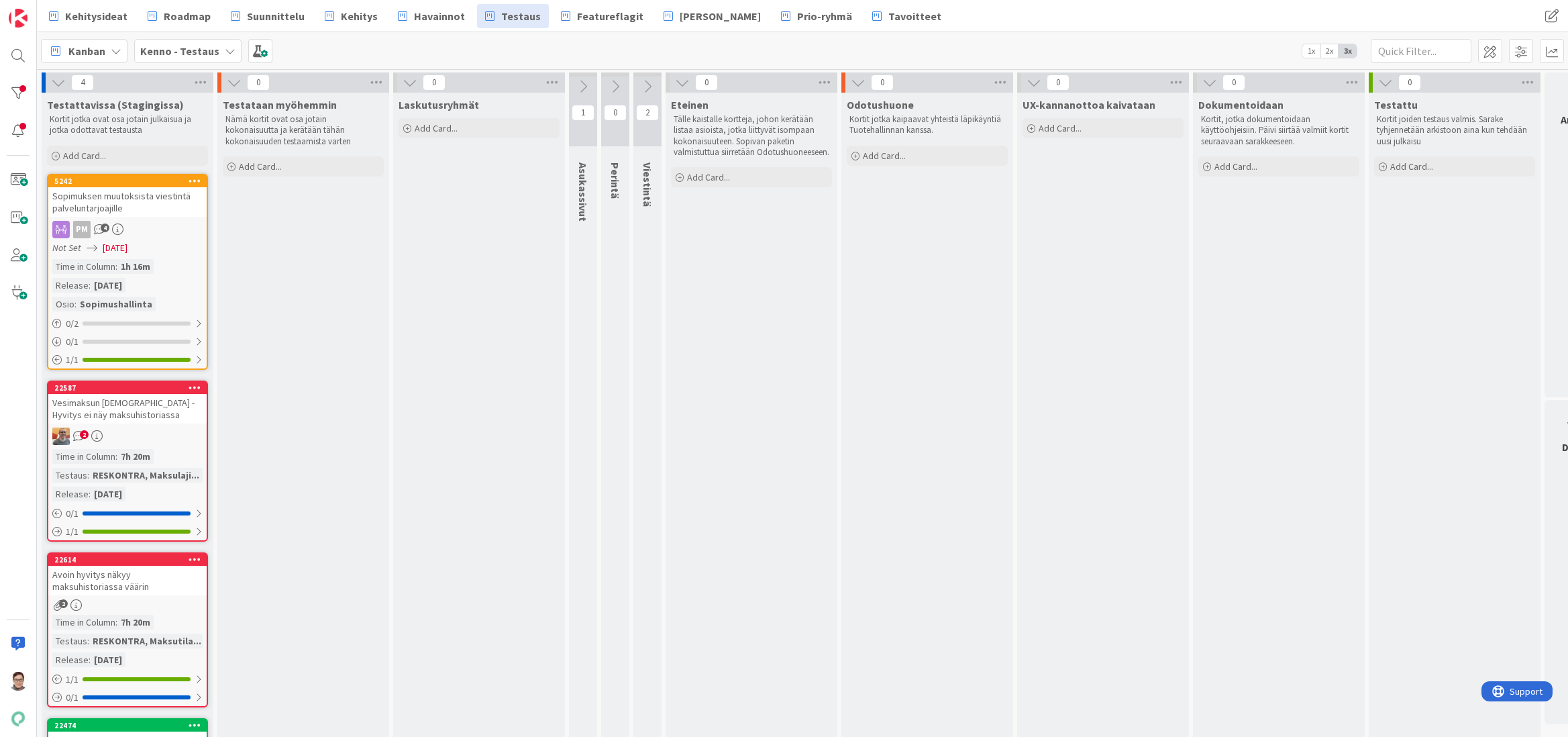
click at [6, 470] on div at bounding box center [18, 369] width 37 height 737
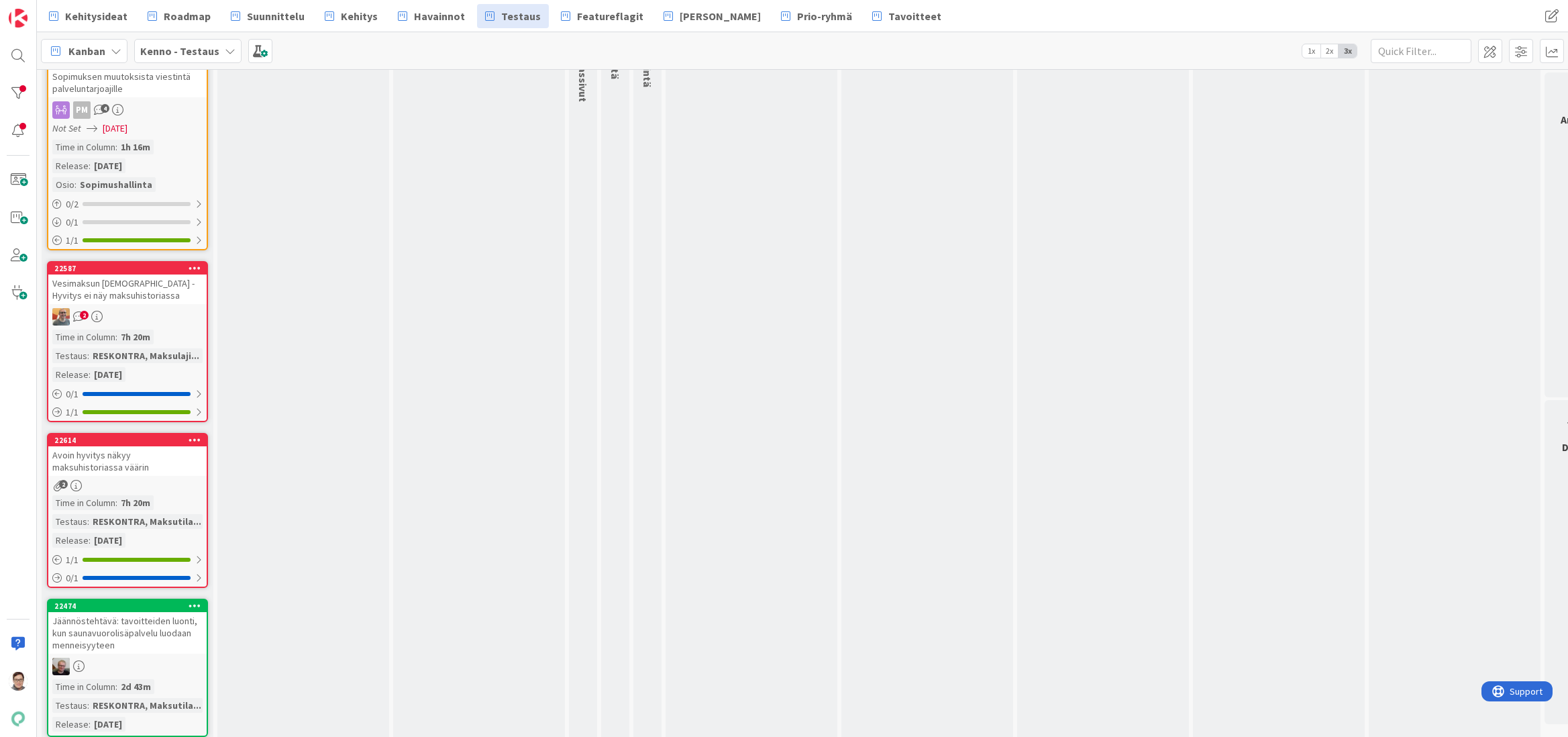
scroll to position [147, 0]
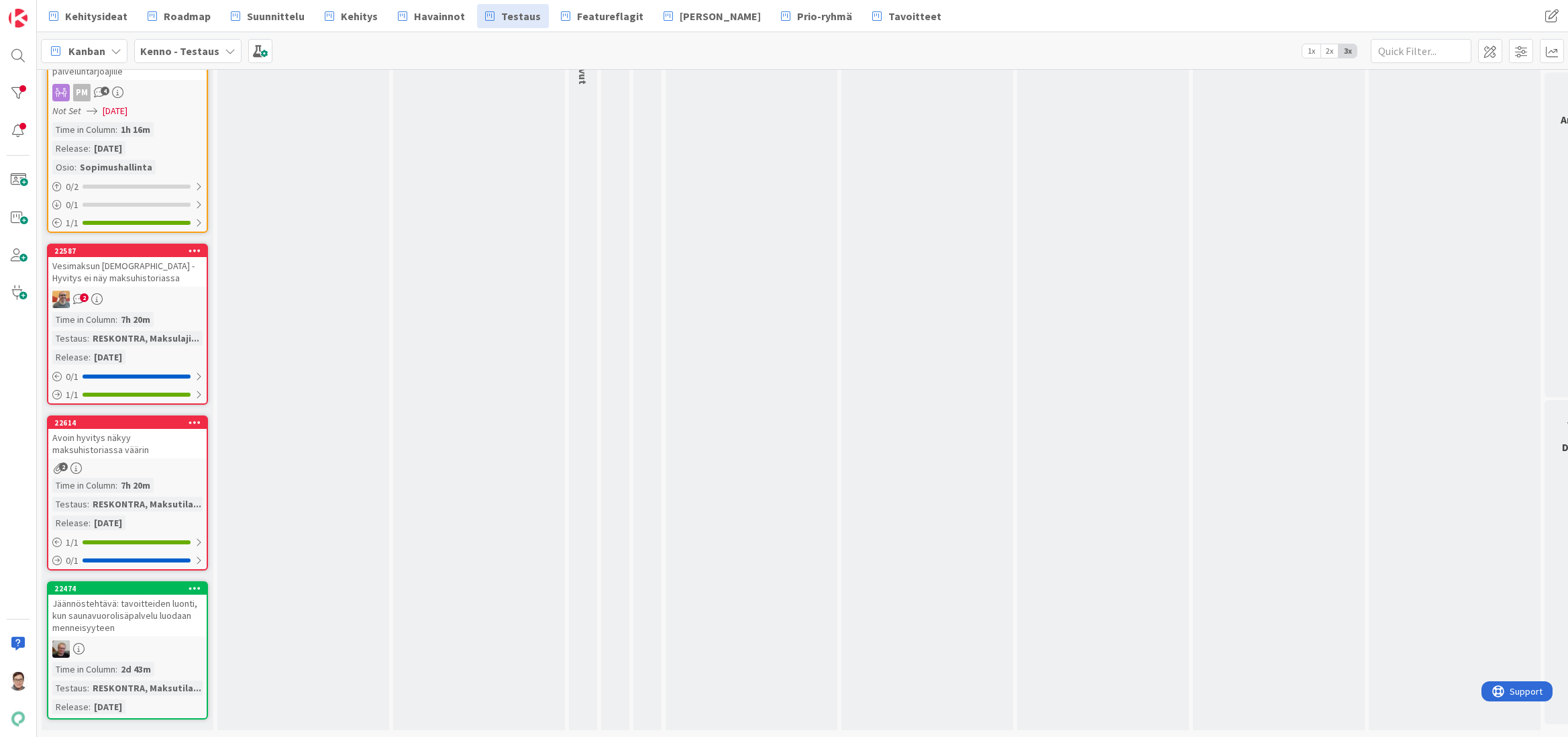
click at [126, 608] on div "Jäännöstehtävä: tavoitteiden luonti, kun saunavuorolisäpalvelu luodaan menneisy…" at bounding box center [128, 615] width 158 height 42
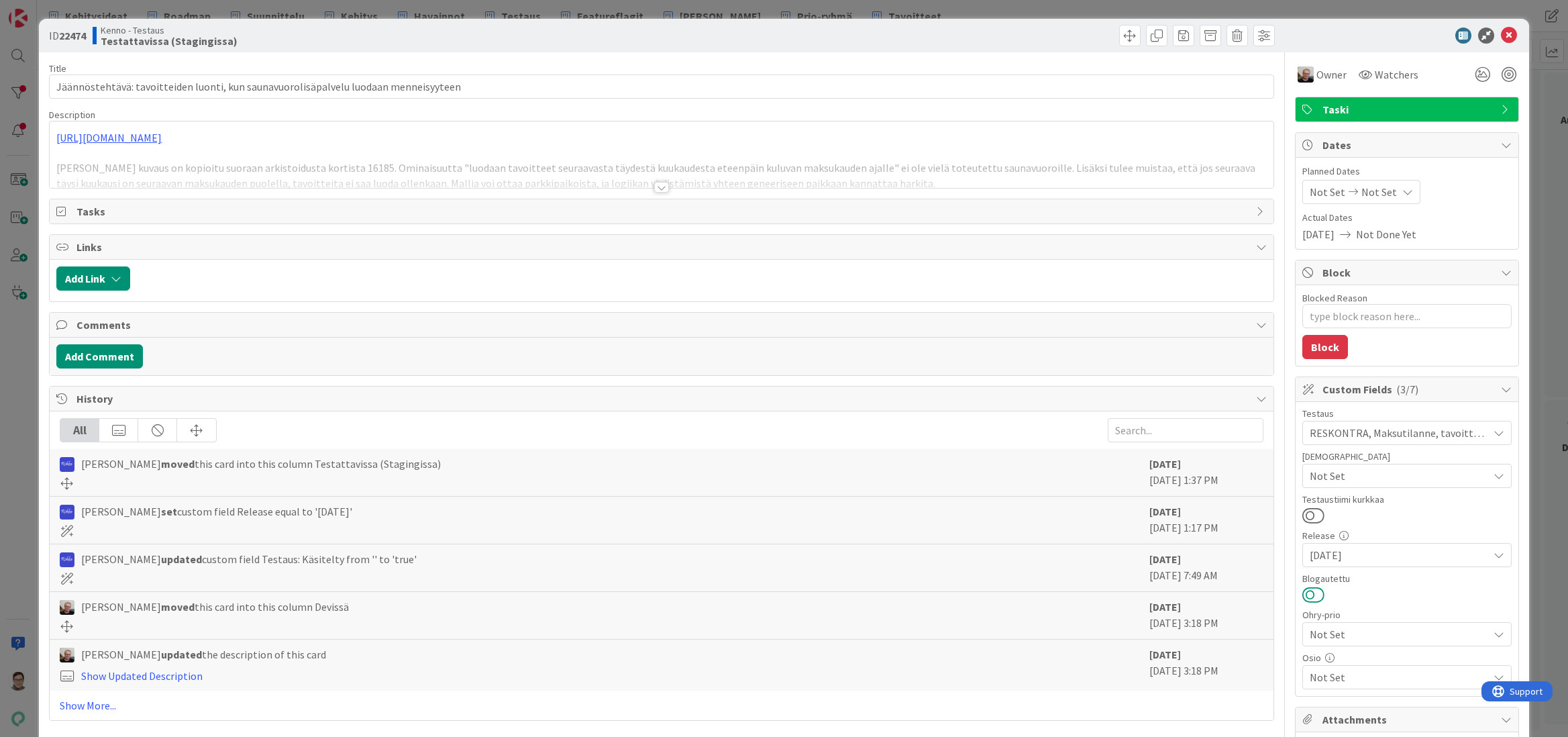
click at [1305, 591] on button at bounding box center [1313, 595] width 22 height 18
click at [231, 725] on div "Title 84 / 128 Jäännöstehtävä: tavoitteiden luonti, kun saunavuorolisäpalvelu l…" at bounding box center [661, 618] width 1225 height 1130
click at [1501, 34] on icon at bounding box center [1509, 35] width 16 height 16
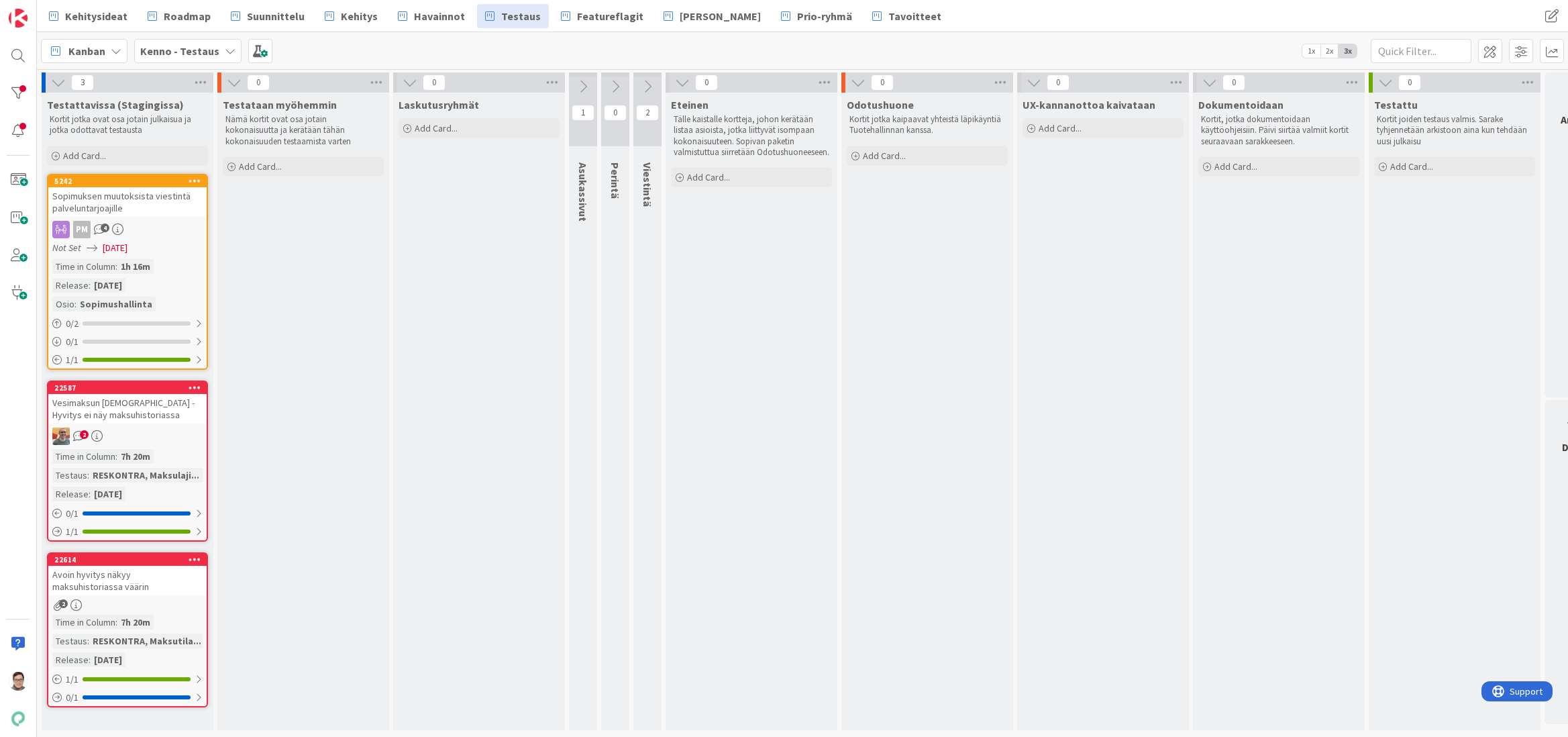
click at [14, 495] on div at bounding box center [18, 369] width 37 height 737
click at [5, 459] on div at bounding box center [18, 369] width 37 height 737
click at [102, 570] on div "Avoin hyvitys näkyy maksuhistoriassa väärin" at bounding box center [128, 580] width 158 height 29
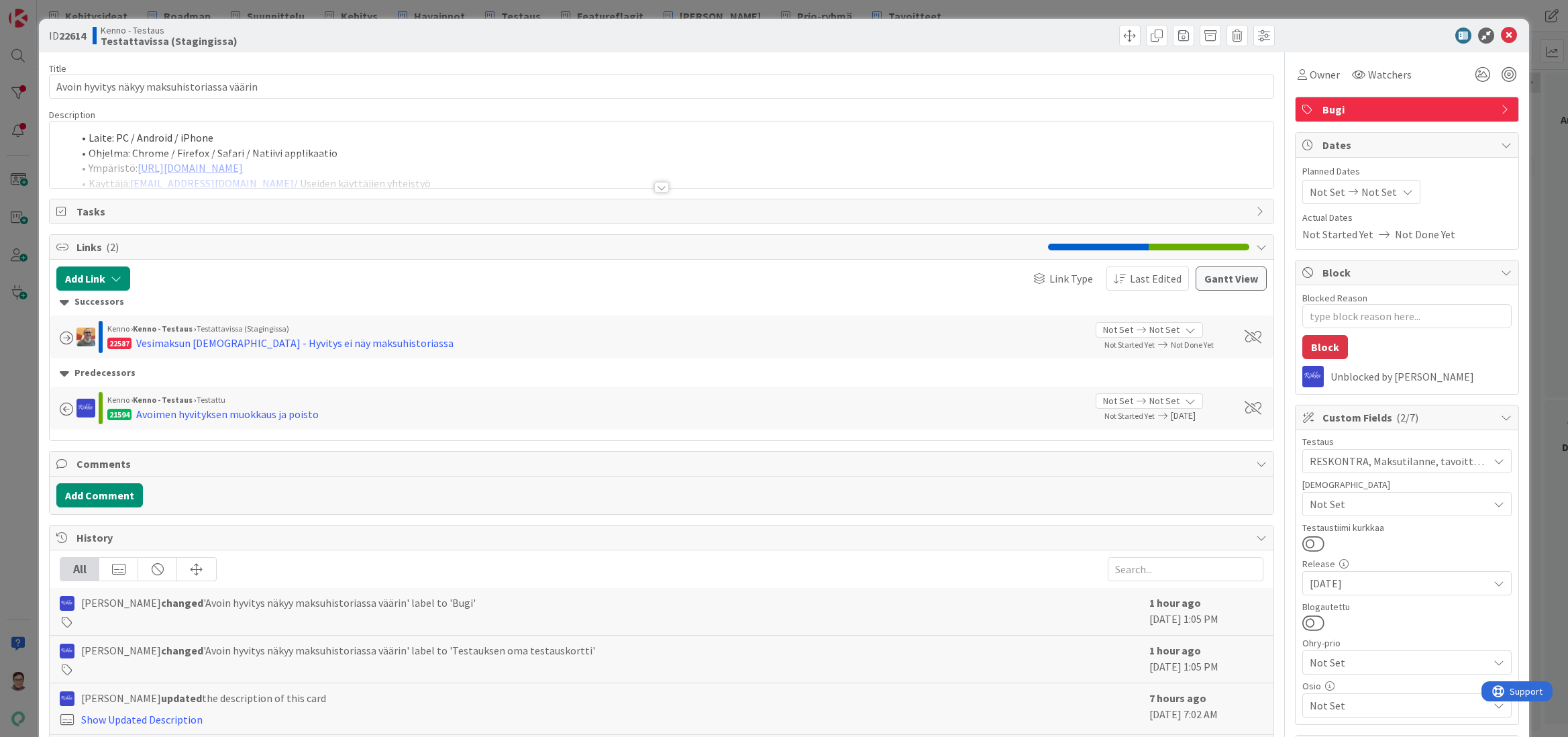
click at [659, 186] on div at bounding box center [662, 188] width 15 height 11
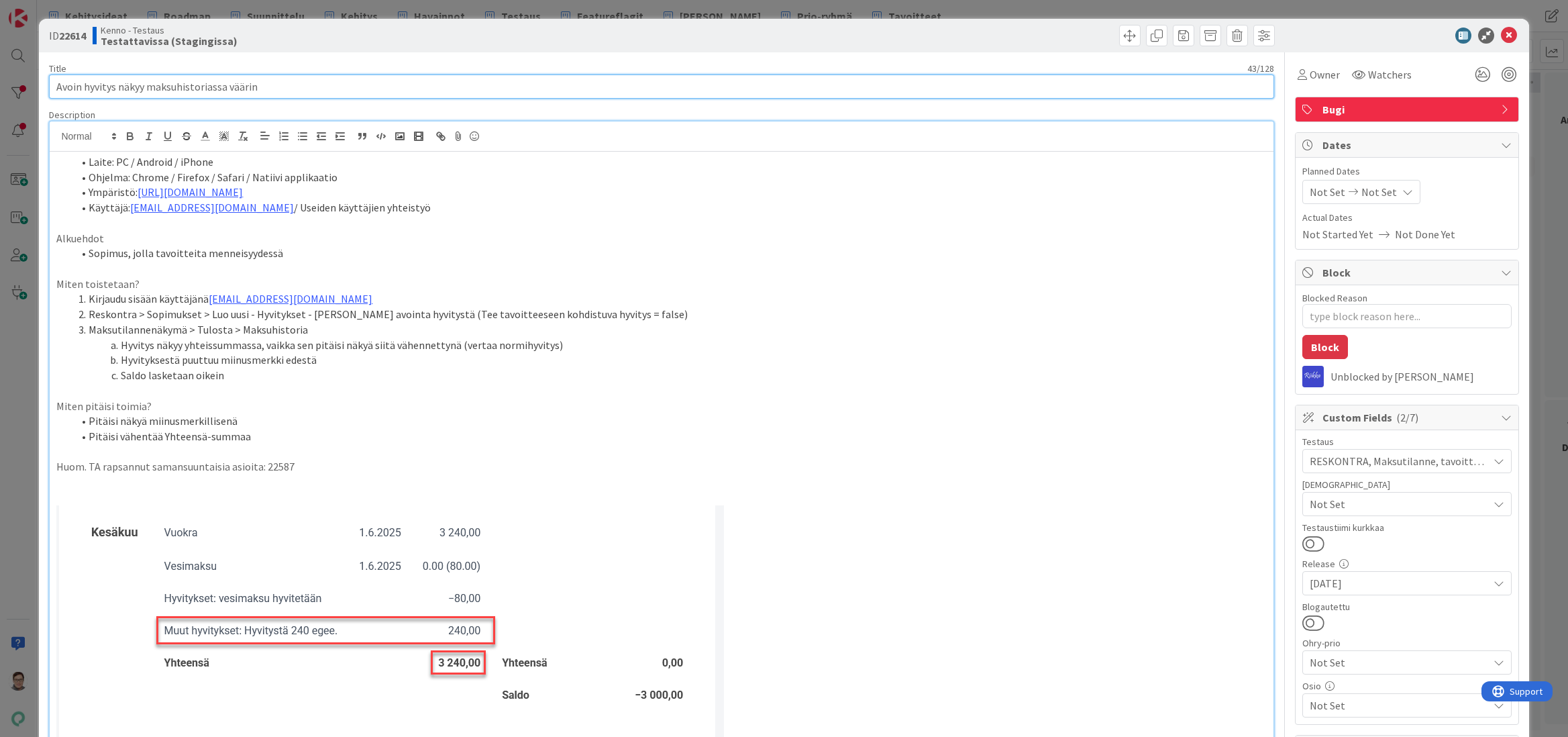
click at [274, 85] on input "Avoin hyvitys näkyy maksuhistoriassa väärin" at bounding box center [661, 86] width 1225 height 24
click at [278, 91] on input "Avoin hyvitys näkyy maksuhistoriassa väärin" at bounding box center [661, 86] width 1225 height 24
click at [277, 91] on input "Avoin hyvitys näkyy maksuhistoriassa väärin" at bounding box center [661, 86] width 1225 height 24
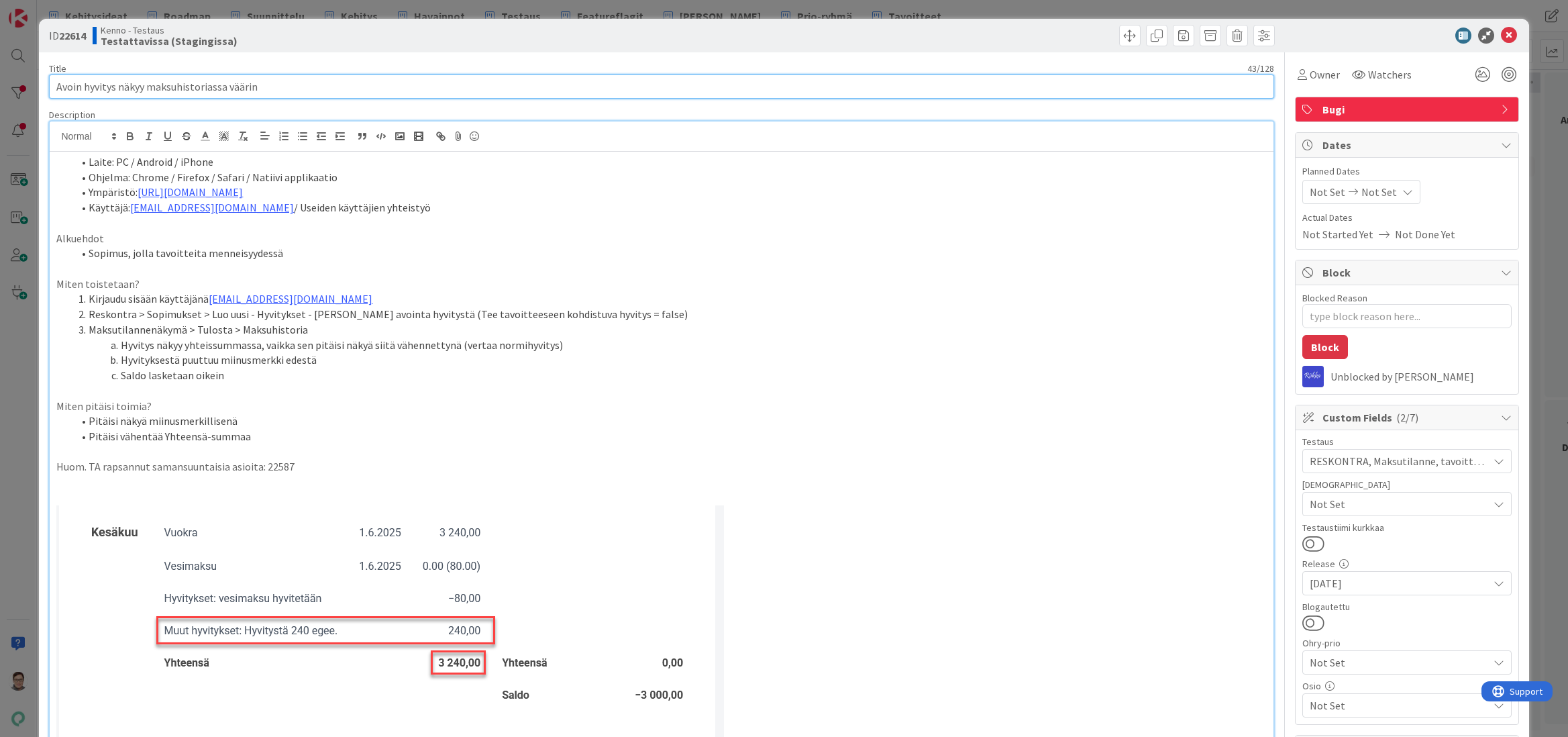
click at [277, 91] on input "Avoin hyvitys näkyy maksuhistoriassa väärin" at bounding box center [661, 86] width 1225 height 24
click at [1307, 624] on button at bounding box center [1313, 623] width 22 height 18
click at [1501, 38] on icon at bounding box center [1509, 35] width 16 height 16
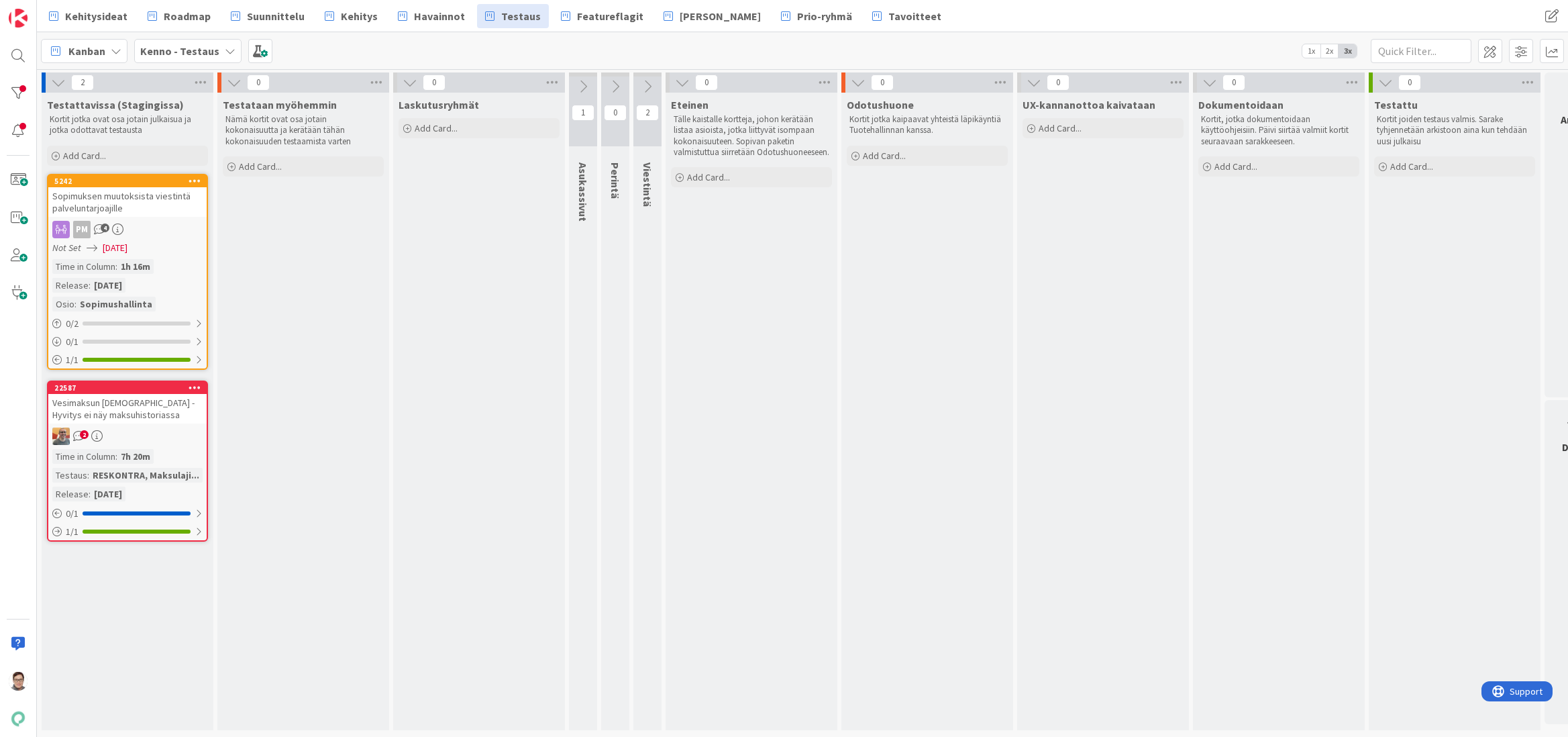
click at [141, 394] on div "Vesimaksun [DEMOGRAPHIC_DATA] - Hyvitys ei näy maksuhistoriassa" at bounding box center [128, 408] width 158 height 29
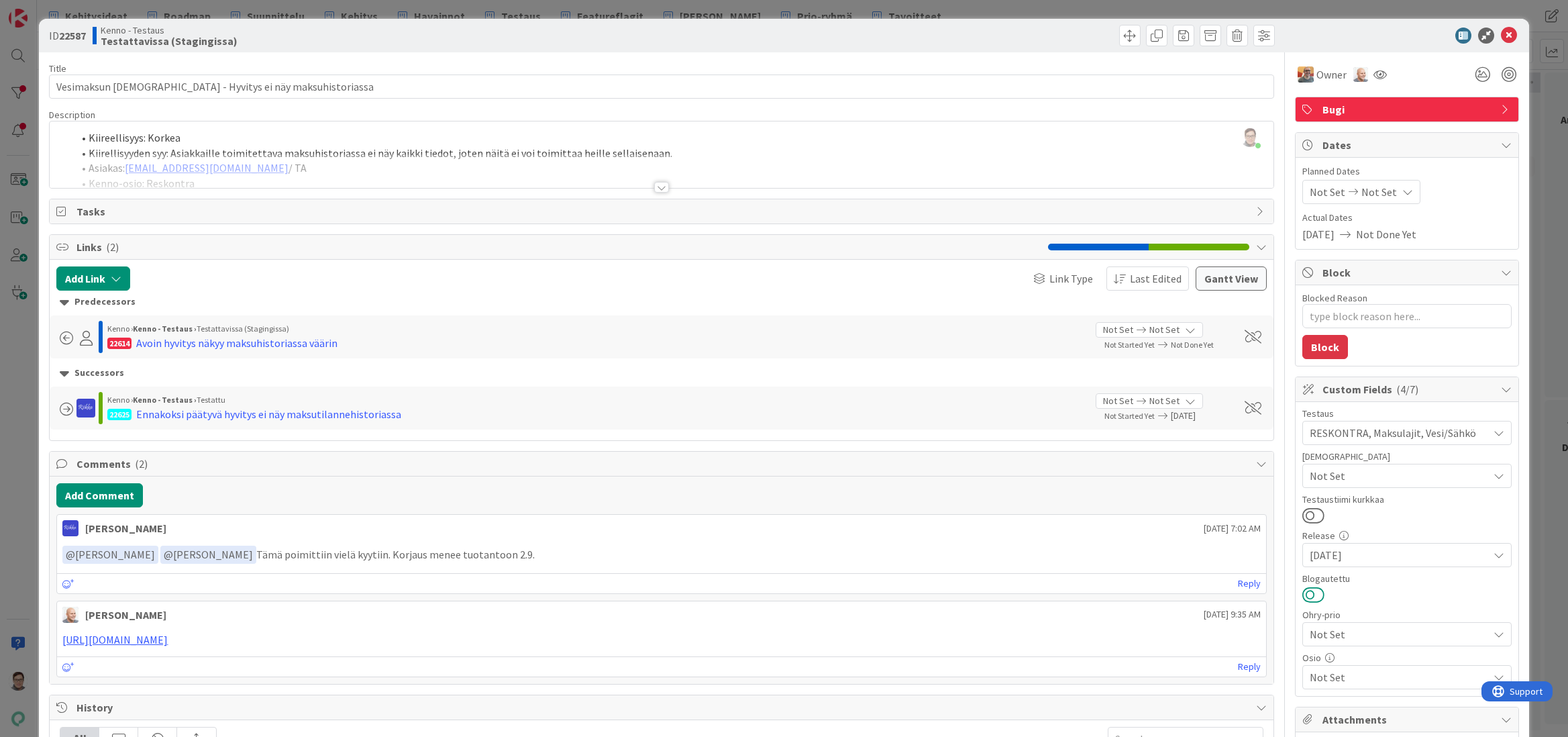
click at [1309, 596] on button at bounding box center [1313, 595] width 22 height 18
click at [1502, 38] on icon at bounding box center [1509, 35] width 16 height 16
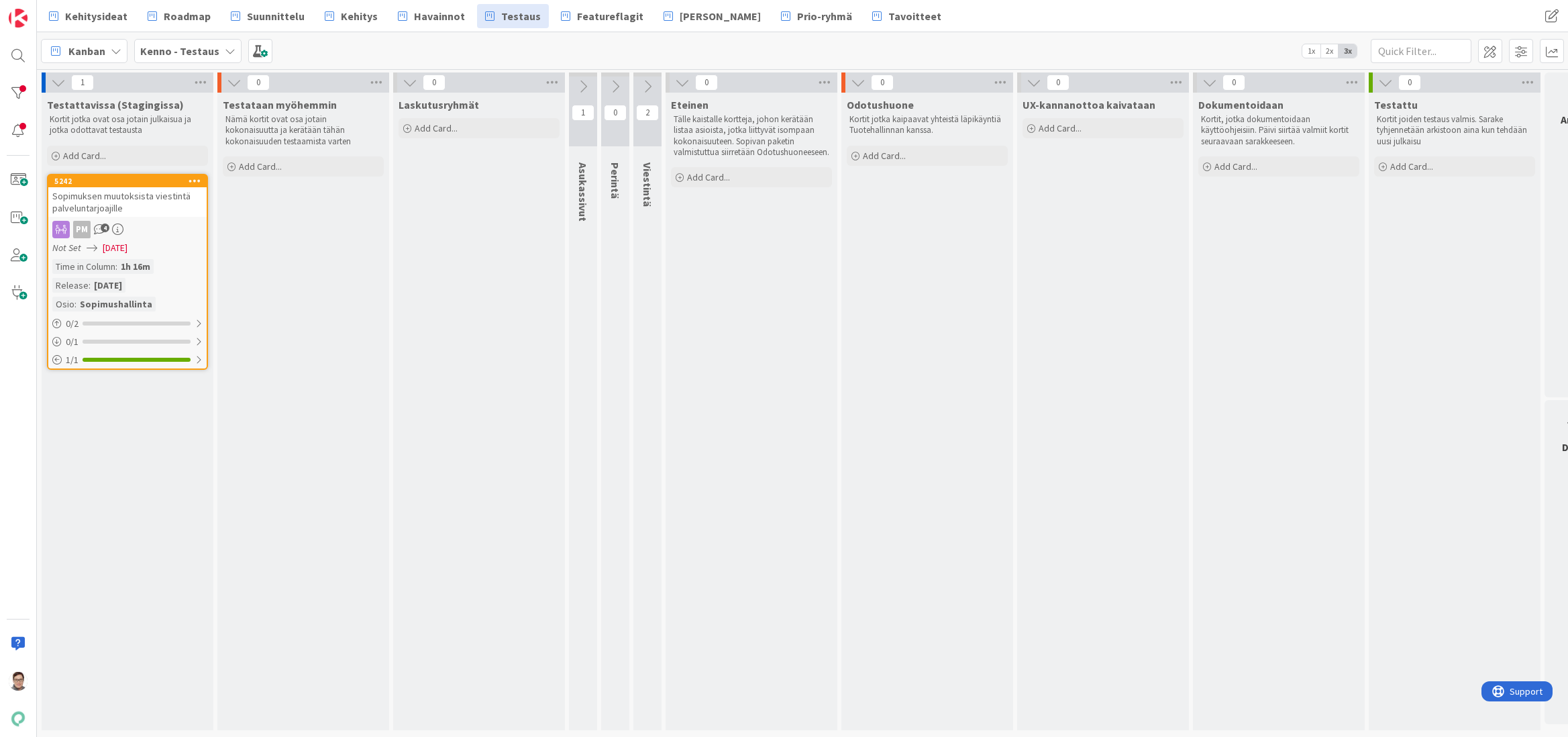
click at [160, 198] on div "Sopimuksen muutoksista viestintä palveluntarjoajille" at bounding box center [128, 201] width 158 height 29
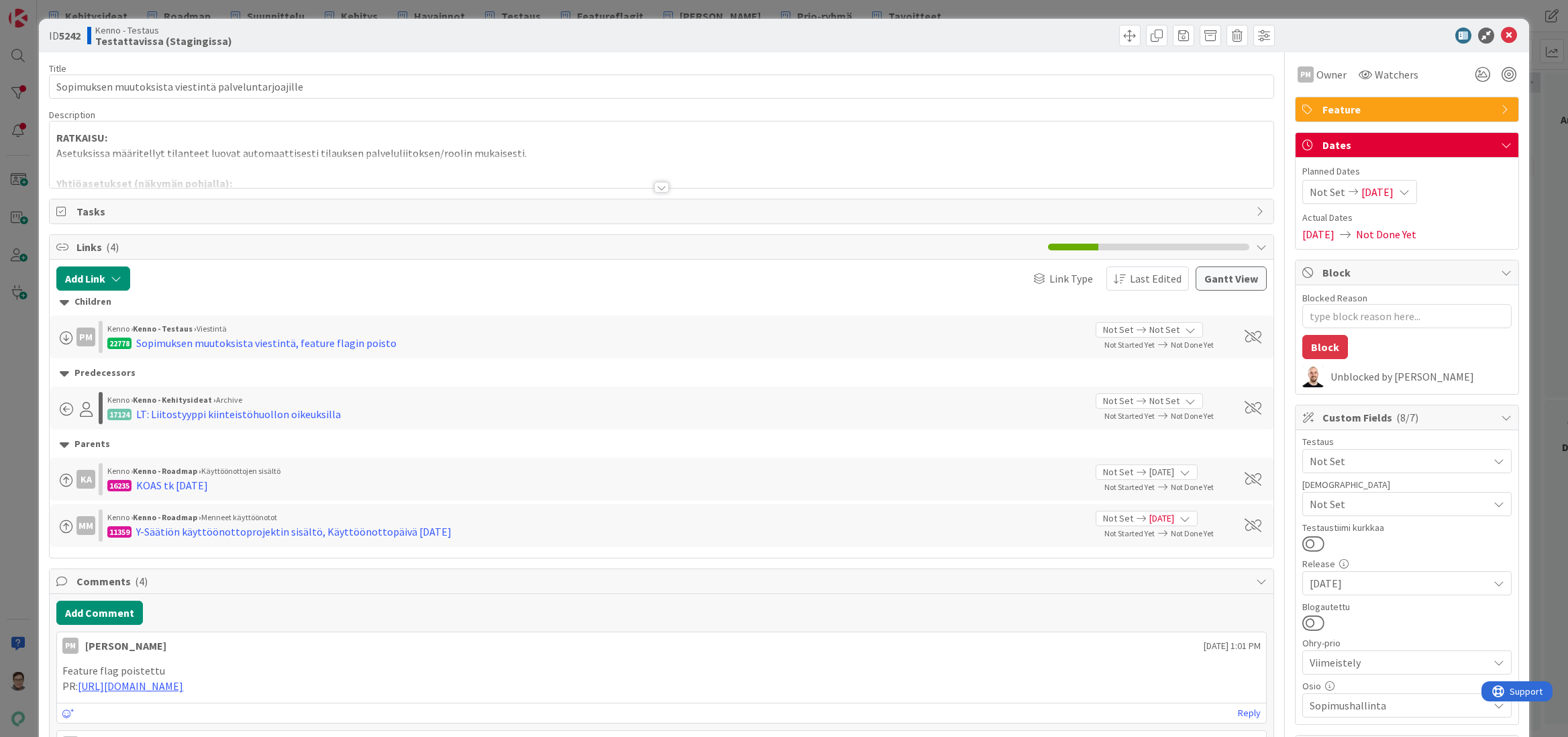
click at [656, 188] on div at bounding box center [662, 188] width 15 height 11
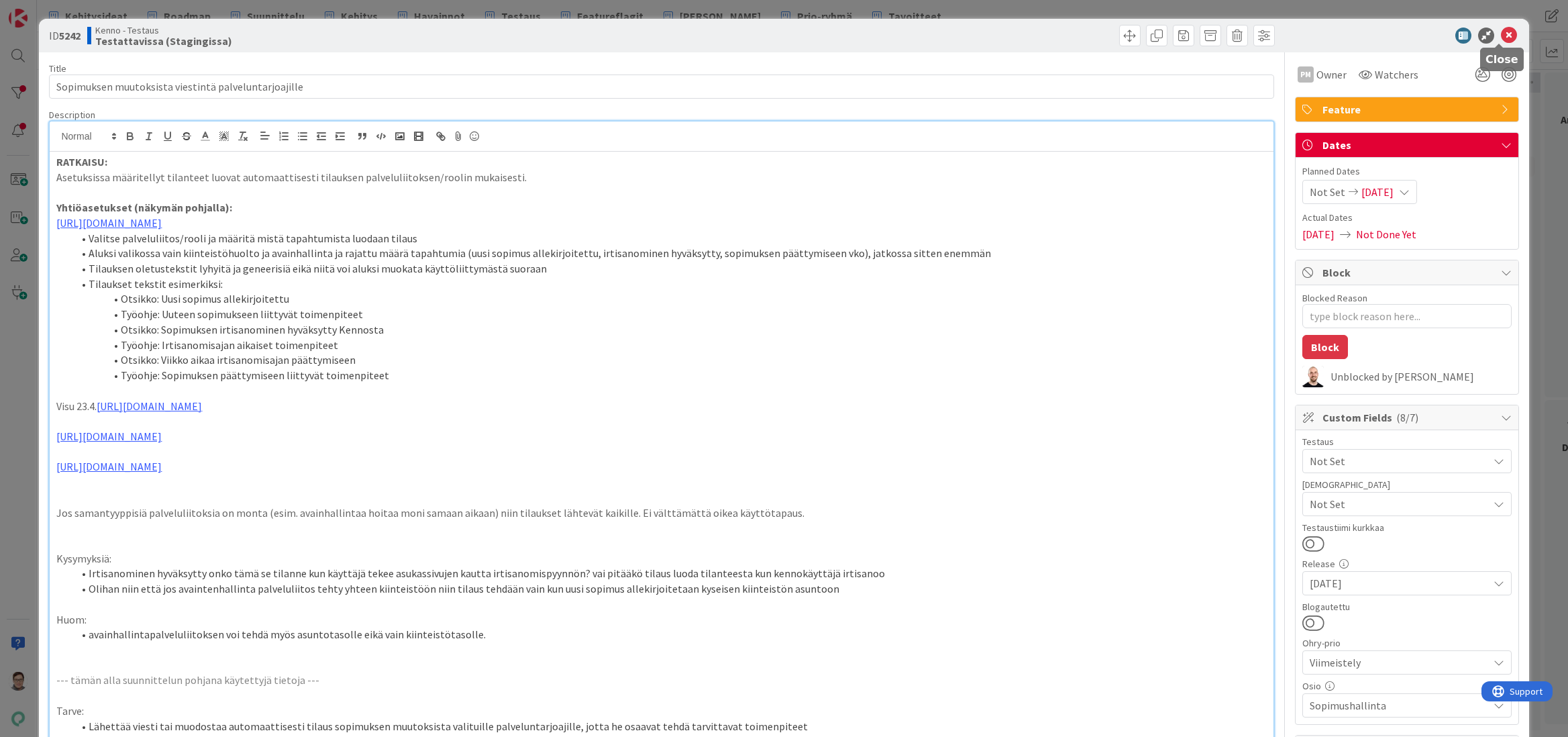
click at [1501, 35] on icon at bounding box center [1509, 35] width 16 height 16
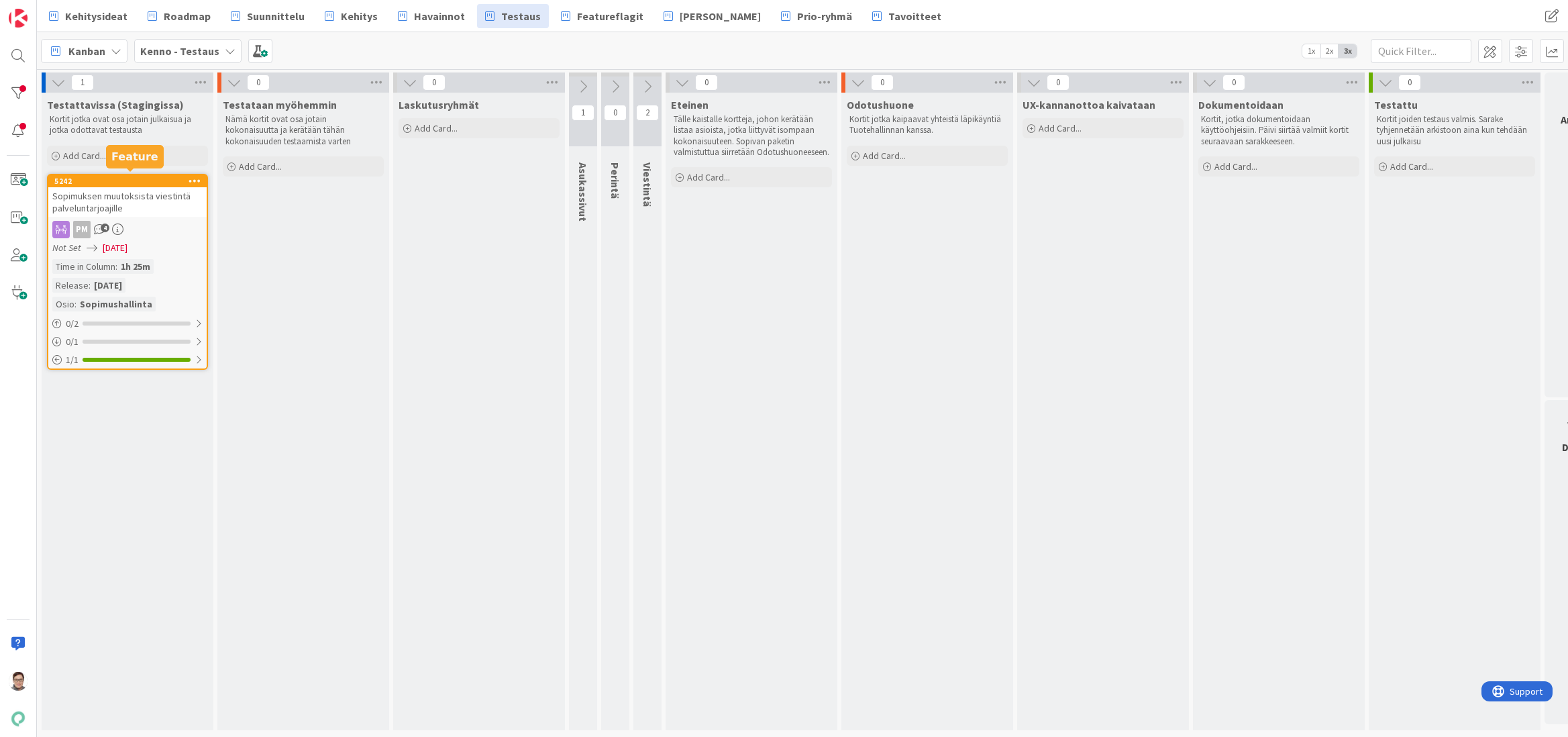
click at [160, 192] on div "Sopimuksen muutoksista viestintä palveluntarjoajille" at bounding box center [128, 201] width 158 height 29
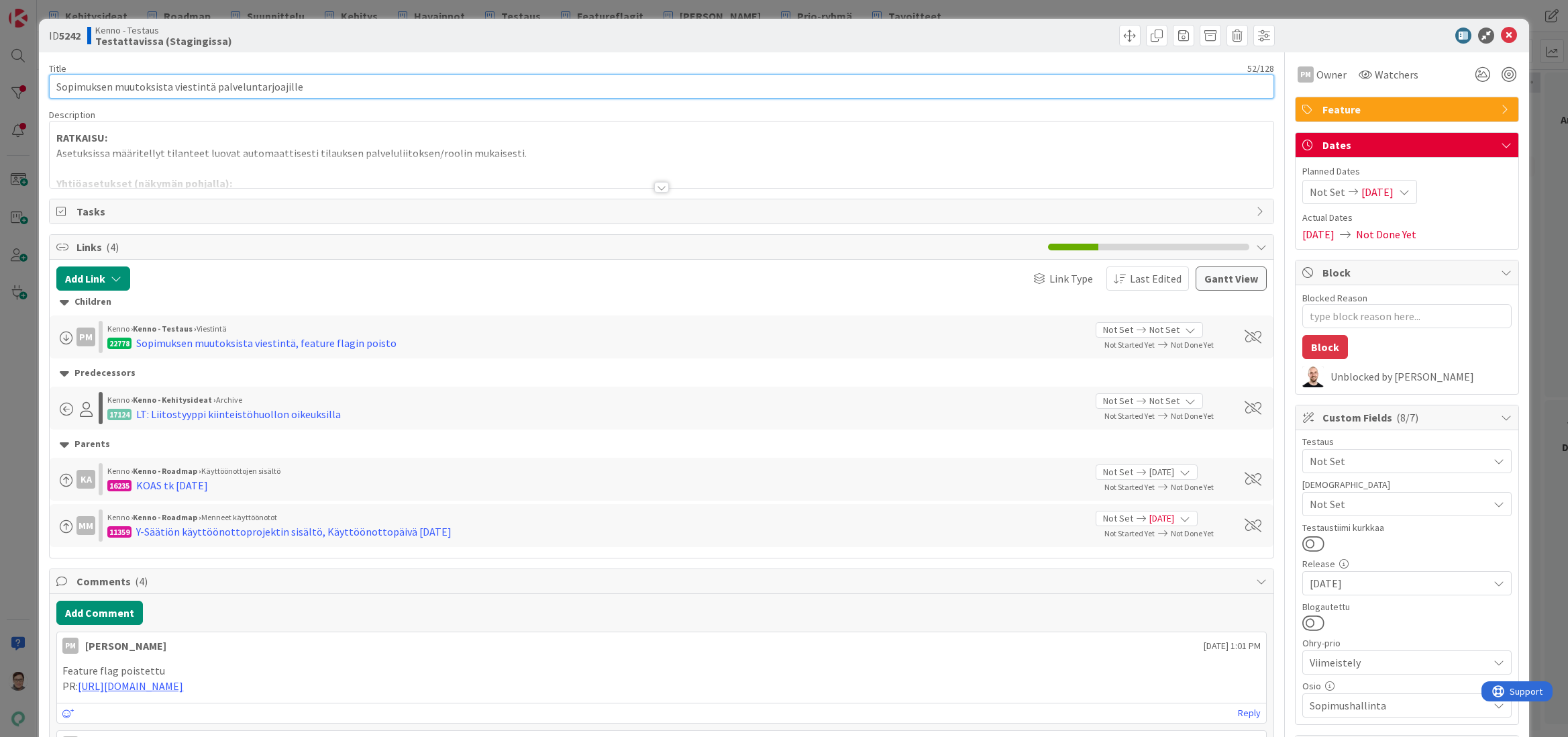
click at [340, 89] on input "Sopimuksen muutoksista viestintä palveluntarjoajille" at bounding box center [661, 86] width 1225 height 24
click at [656, 185] on div at bounding box center [662, 188] width 15 height 11
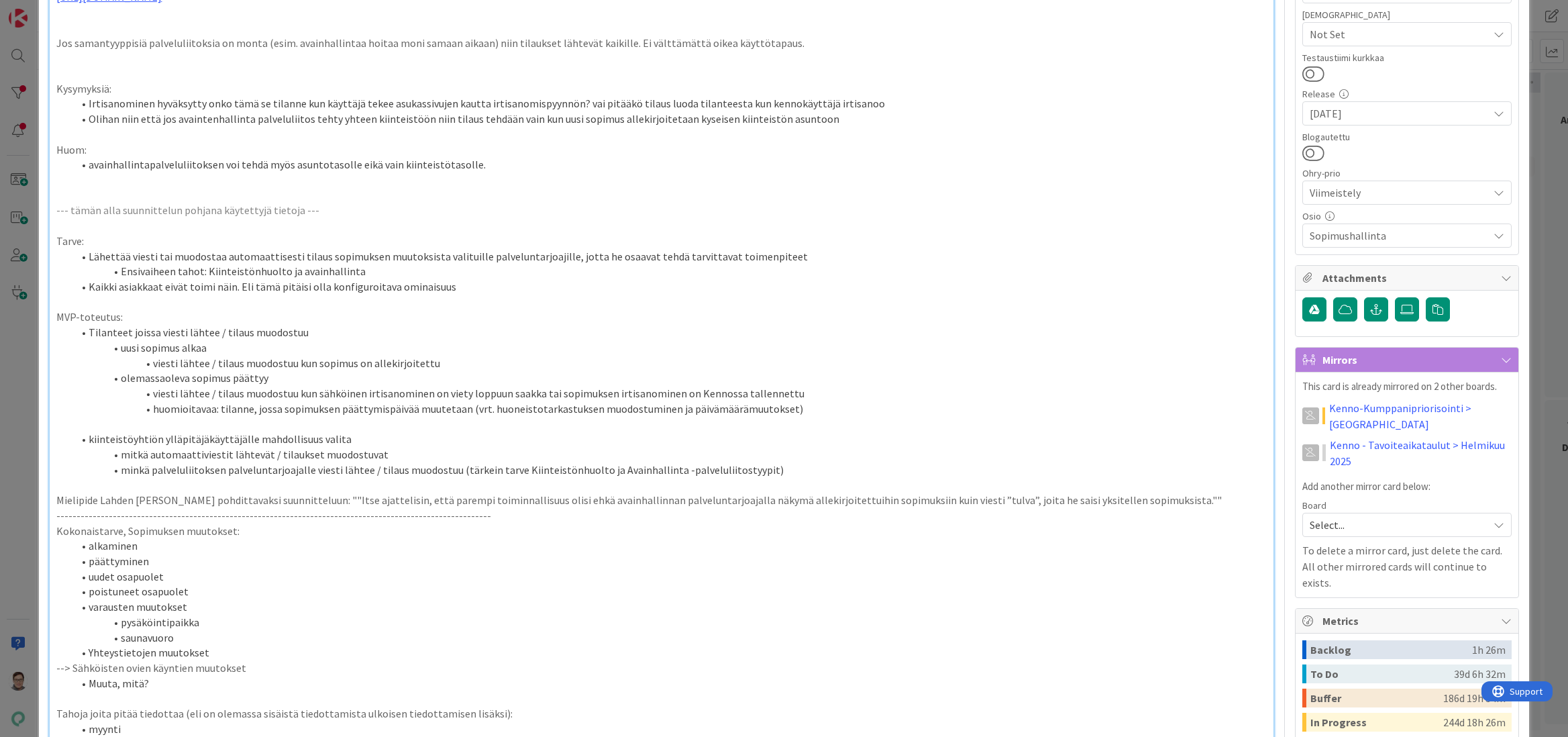
scroll to position [537, 0]
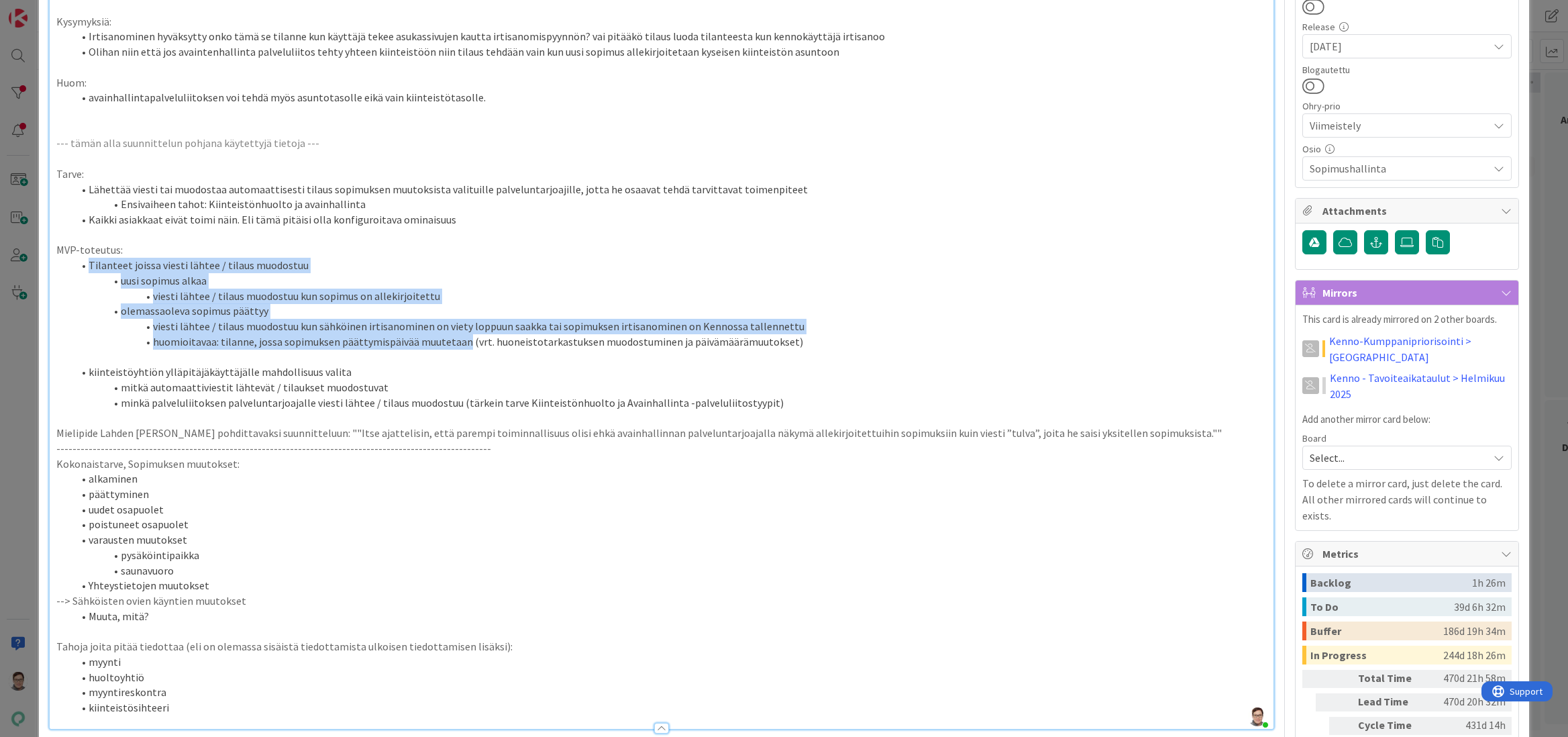
drag, startPoint x: 89, startPoint y: 263, endPoint x: 463, endPoint y: 345, distance: 382.9
click at [463, 345] on ol "Tilanteet joissa viesti lähtee / tilaus muodostuu uusi sopimus alkaa viesti läh…" at bounding box center [661, 304] width 1210 height 91
copy ol "Tilanteet joissa viesti lähtee / tilaus muodostuu uusi sopimus alkaa viesti läh…"
click at [418, 298] on li "viesti lähtee / tilaus muodostuu kun sopimus on allekirjoitettu" at bounding box center [669, 296] width 1194 height 16
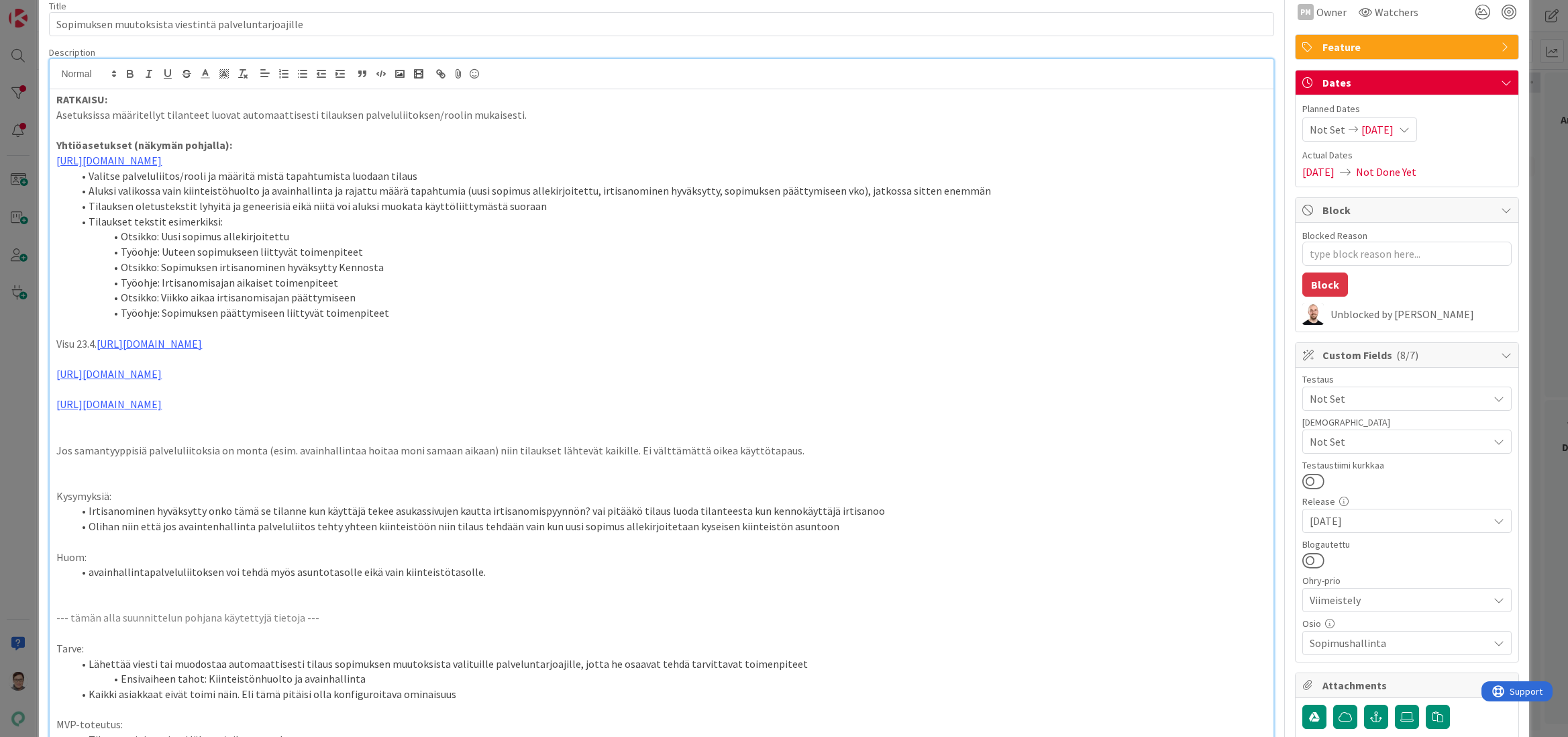
scroll to position [134, 0]
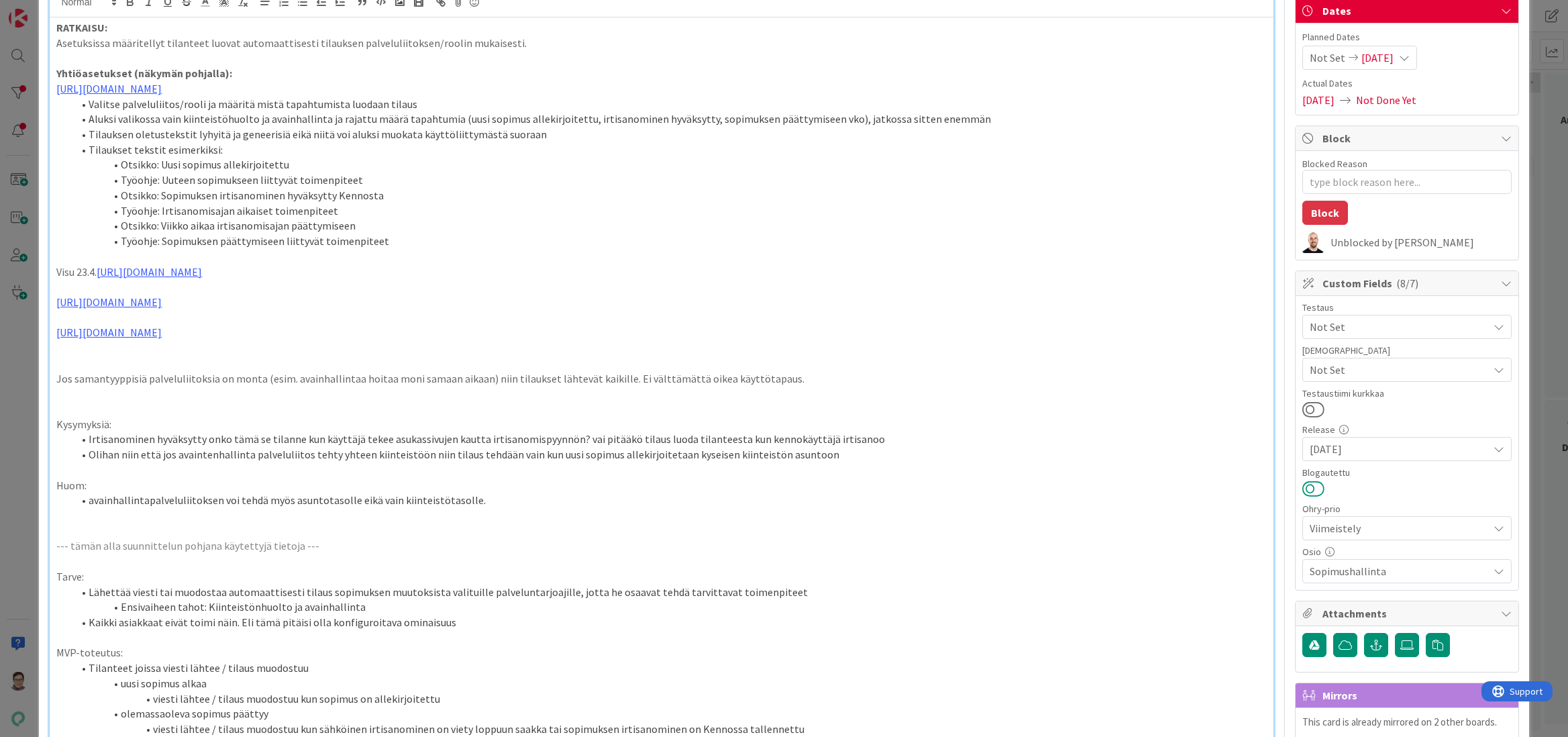
click at [1305, 490] on button at bounding box center [1313, 489] width 22 height 18
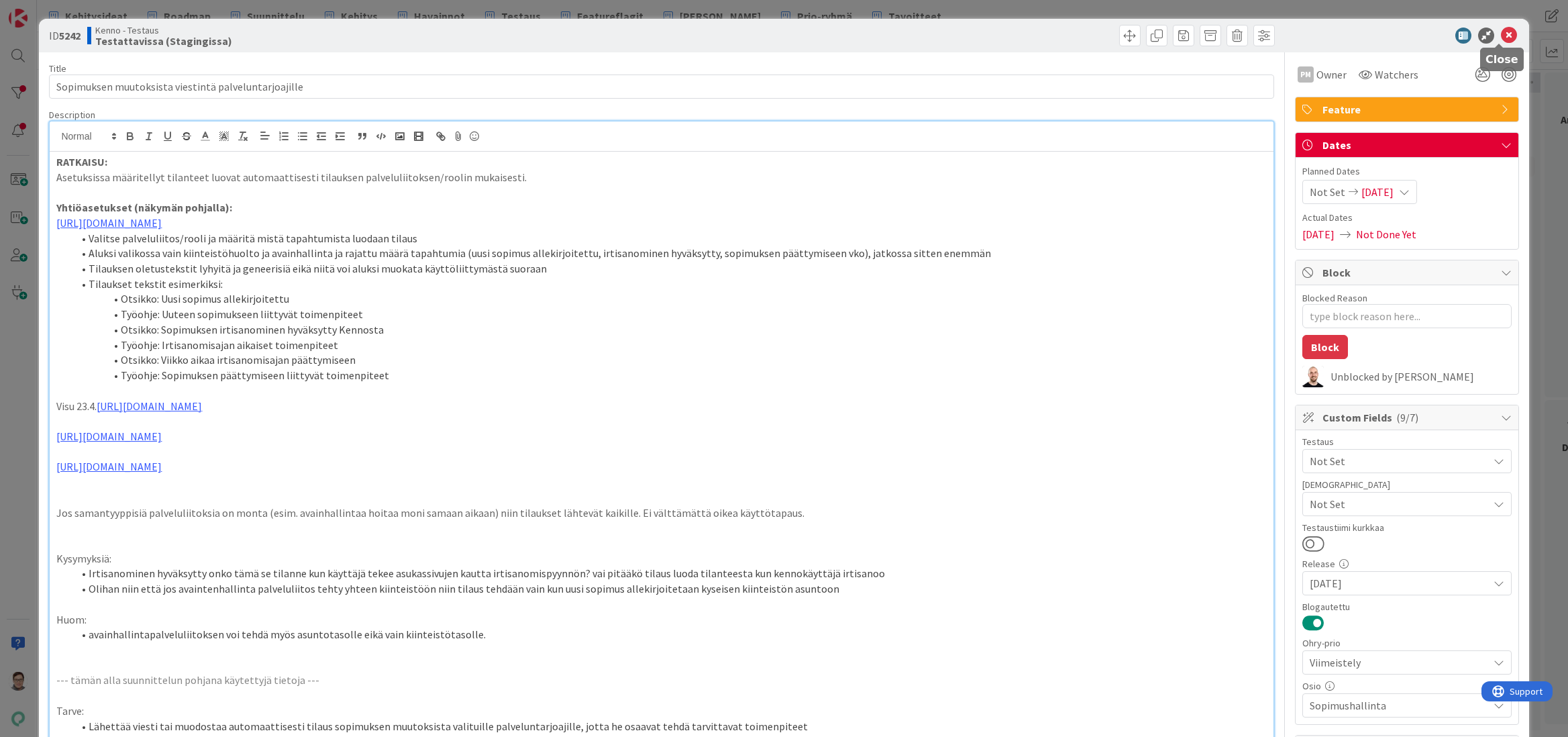
click at [1501, 34] on icon at bounding box center [1509, 35] width 16 height 16
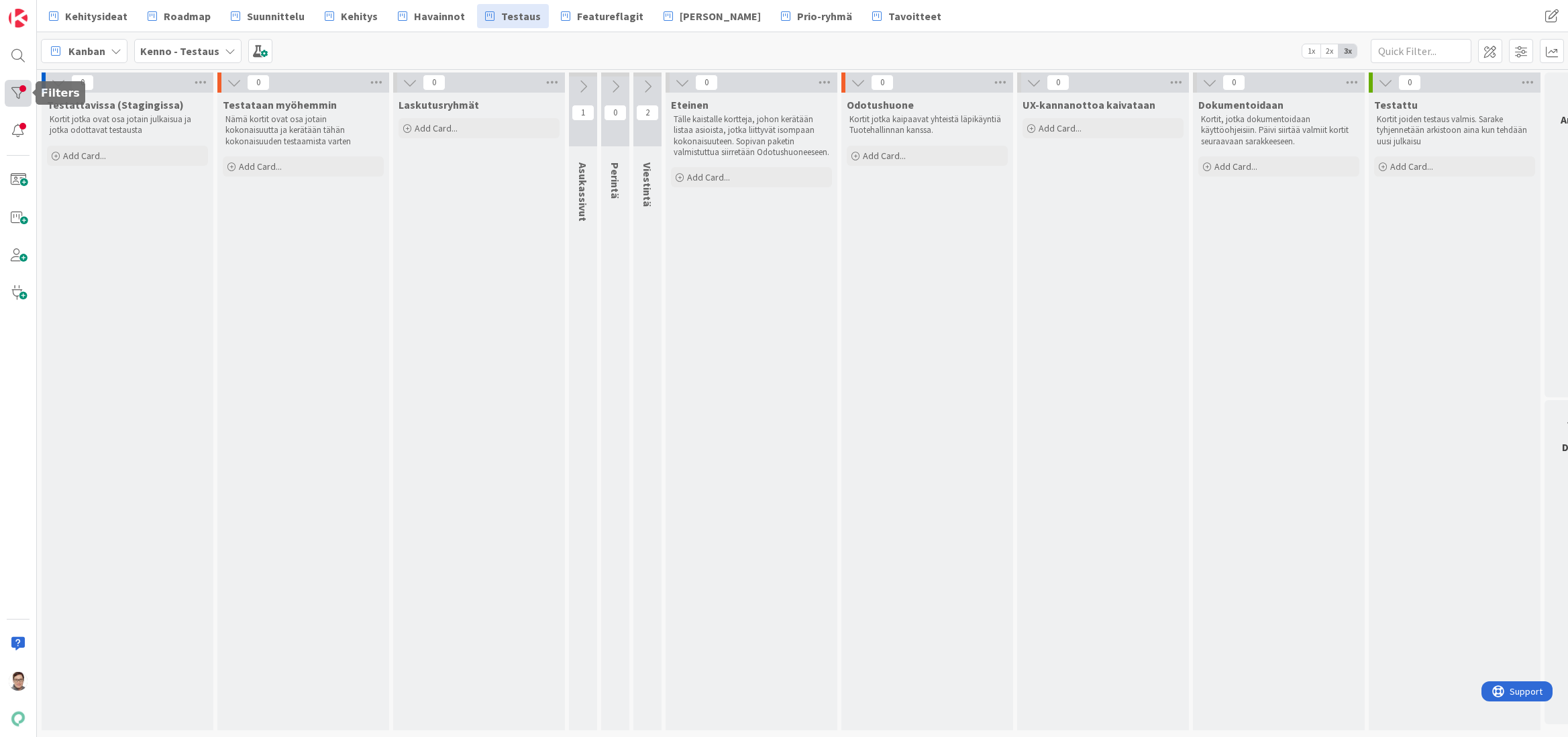
click at [16, 96] on div at bounding box center [18, 93] width 27 height 27
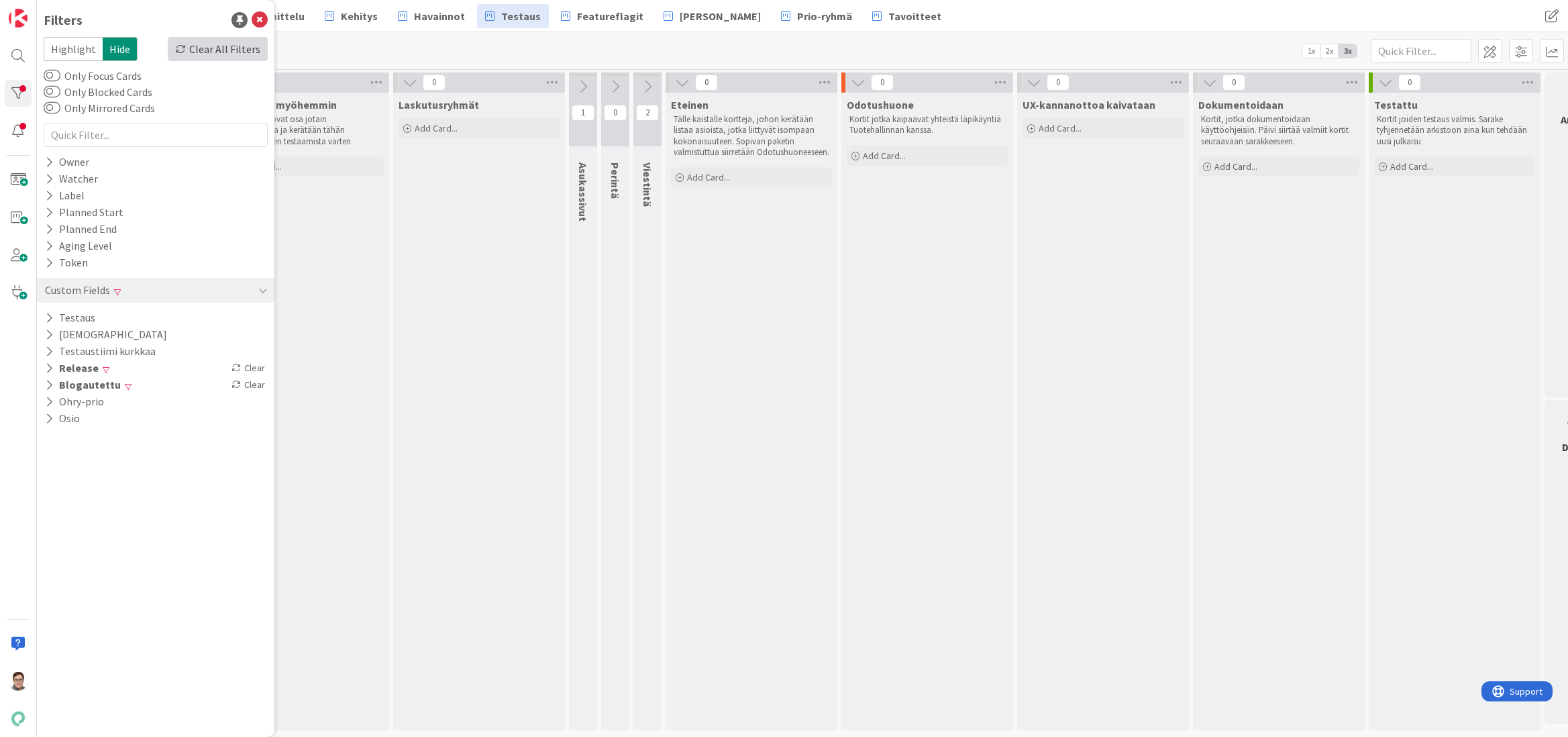
click at [229, 51] on div "Clear All Filters" at bounding box center [218, 48] width 100 height 24
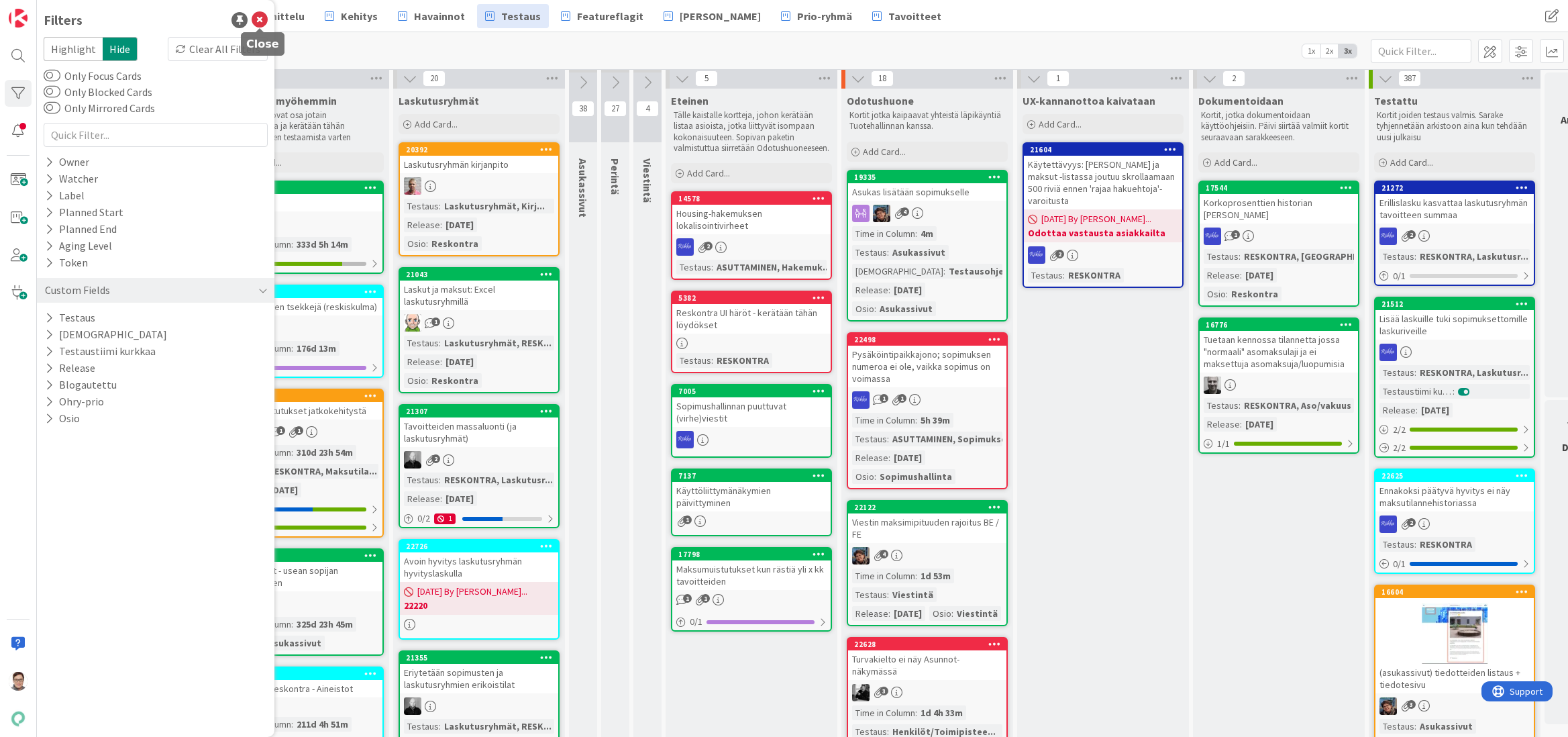
click at [258, 20] on icon at bounding box center [260, 20] width 16 height 16
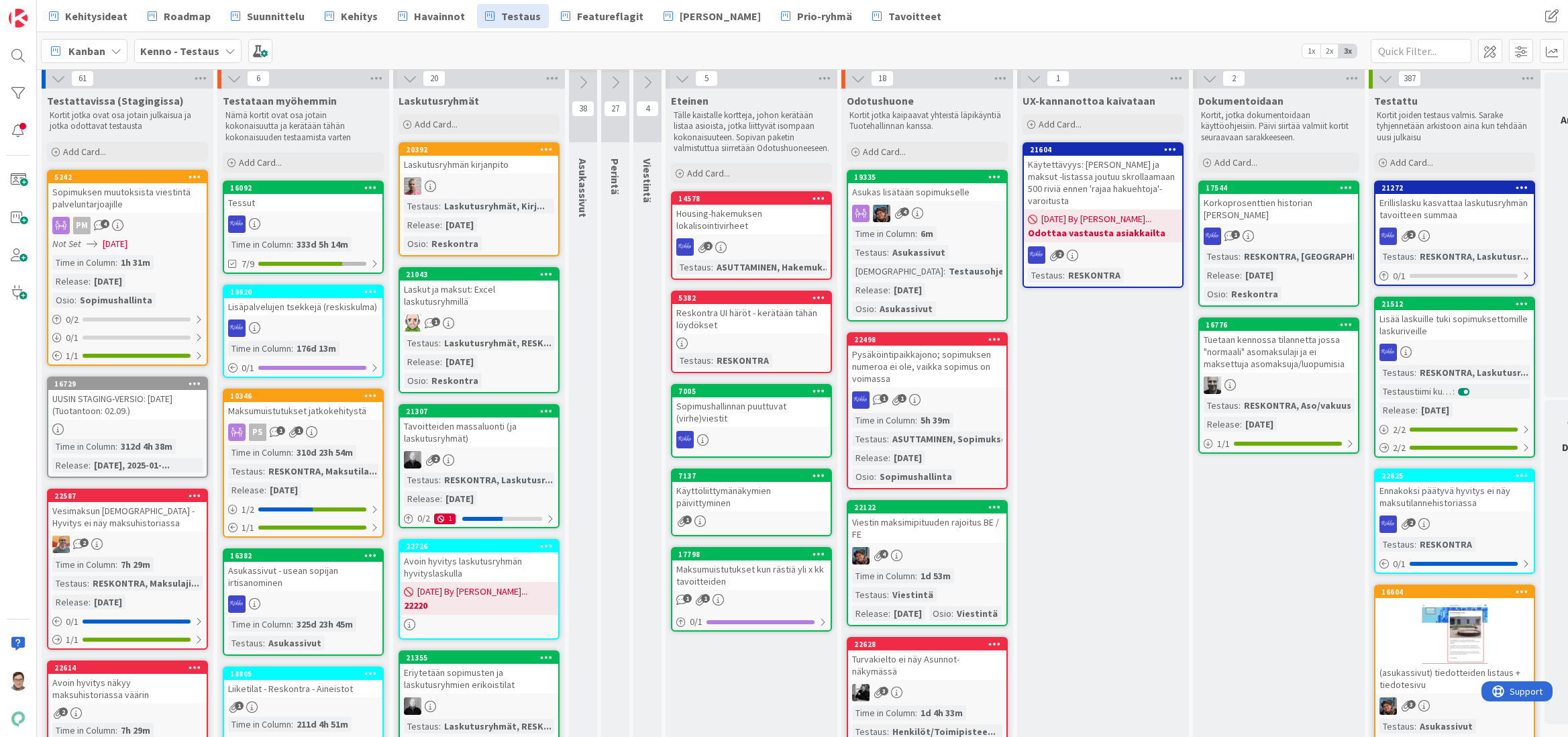
click at [143, 199] on div "Sopimuksen muutoksista viestintä palveluntarjoajille" at bounding box center [128, 197] width 158 height 29
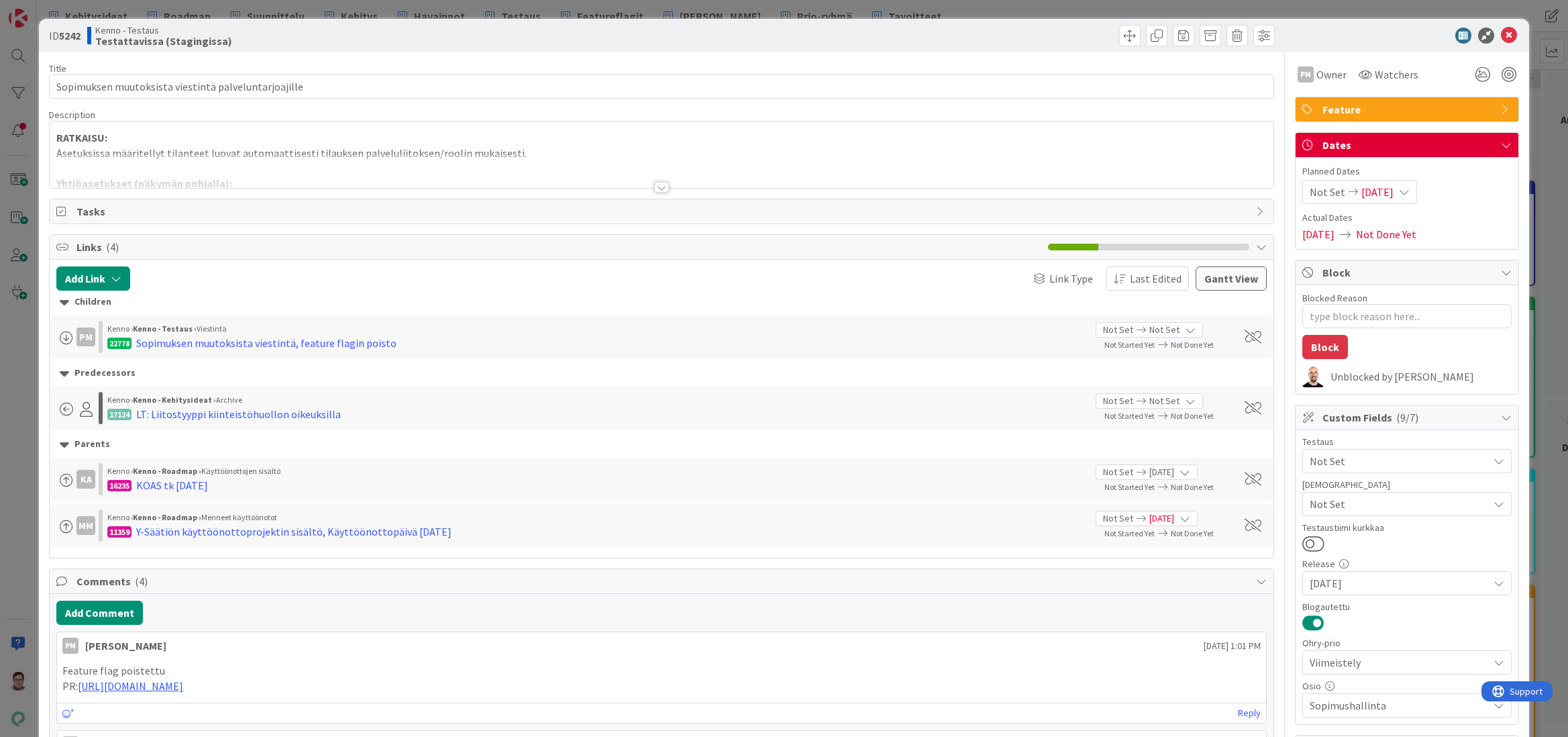
click at [654, 188] on div at bounding box center [662, 188] width 15 height 11
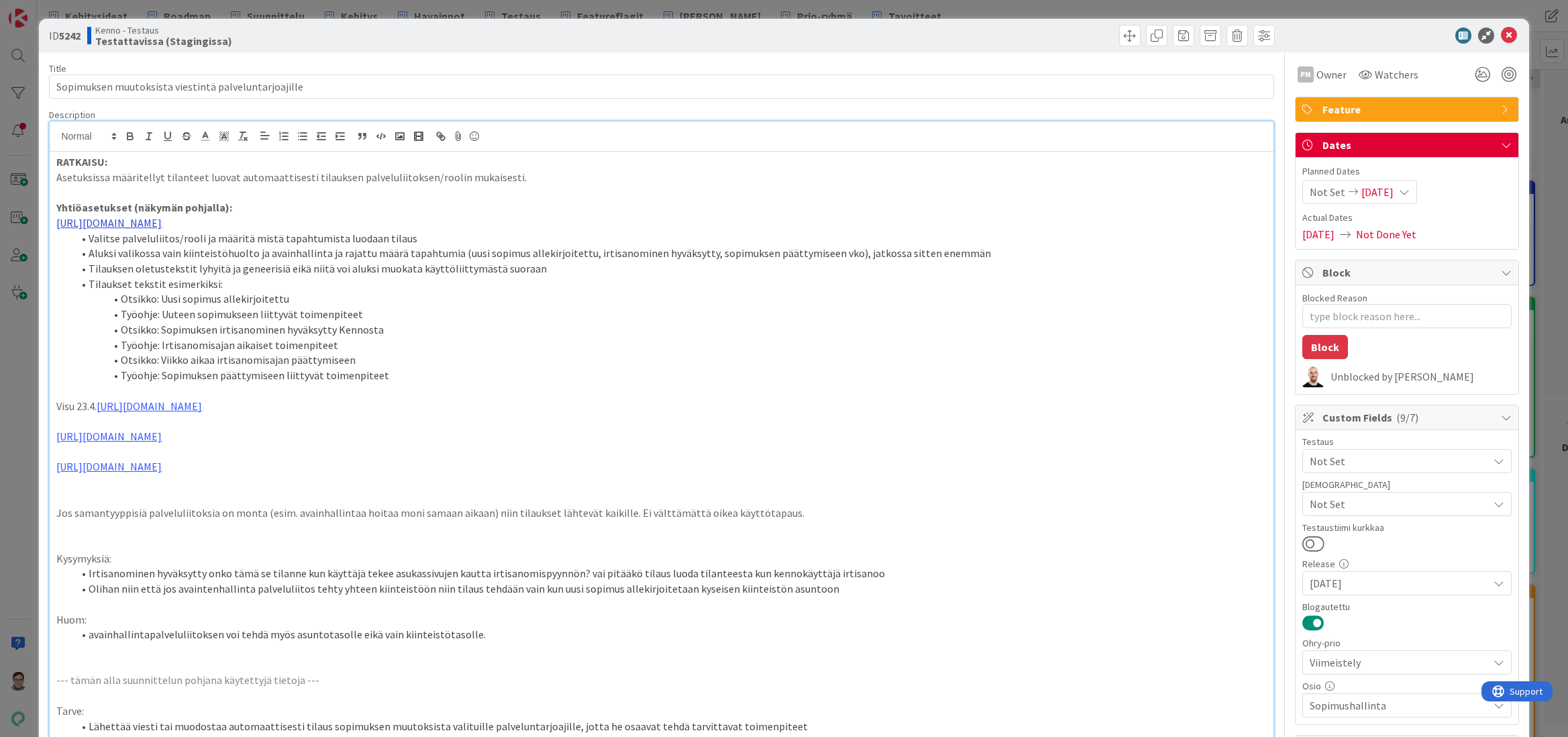
click at [162, 225] on link "[URL][DOMAIN_NAME]" at bounding box center [109, 223] width 105 height 14
click at [586, 250] on link "[URL][DOMAIN_NAME]" at bounding box center [568, 249] width 92 height 18
type textarea "x"
